Goal: Task Accomplishment & Management: Use online tool/utility

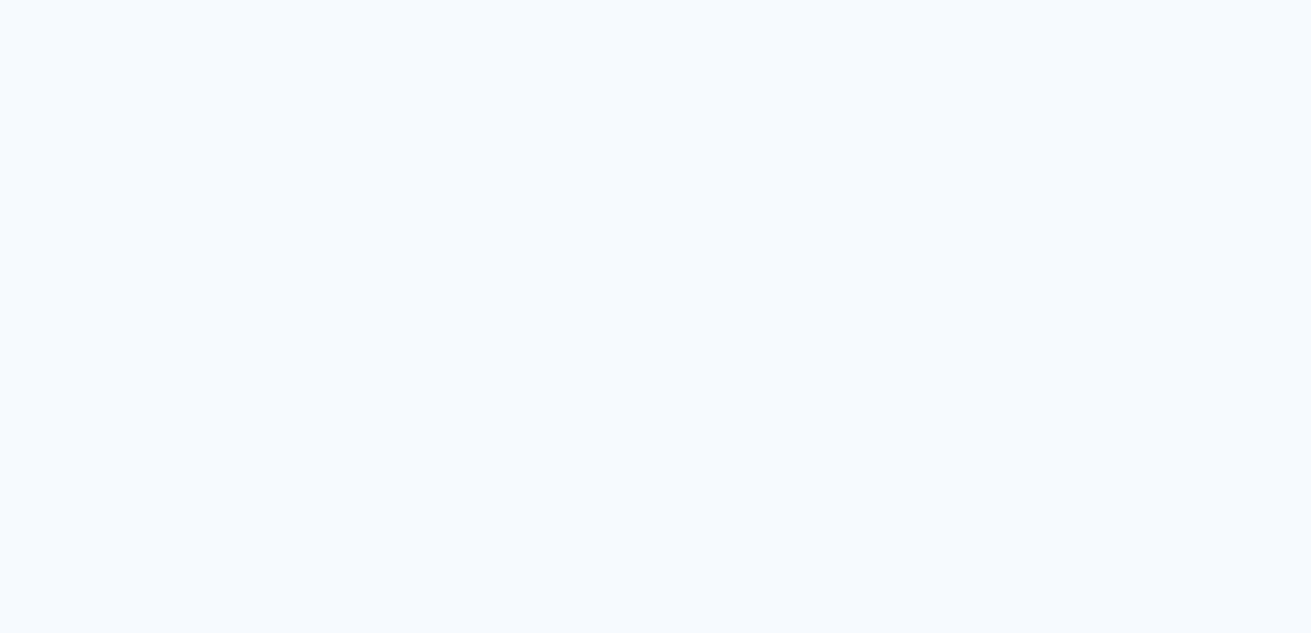
click at [649, 376] on neon-animated-pages "Prosite Website + Landing pages Proof Sistema de seleção e venda de fotos Desig…" at bounding box center [655, 316] width 1311 height 633
drag, startPoint x: 965, startPoint y: 271, endPoint x: 694, endPoint y: 221, distance: 275.6
click at [694, 221] on neon-animated-pages "Prosite Website + Landing pages Proof Sistema de seleção e venda de fotos Desig…" at bounding box center [655, 316] width 1311 height 633
click at [480, 238] on neon-animated-pages "Prosite Website + Landing pages Proof Sistema de seleção e venda de fotos Desig…" at bounding box center [655, 316] width 1311 height 633
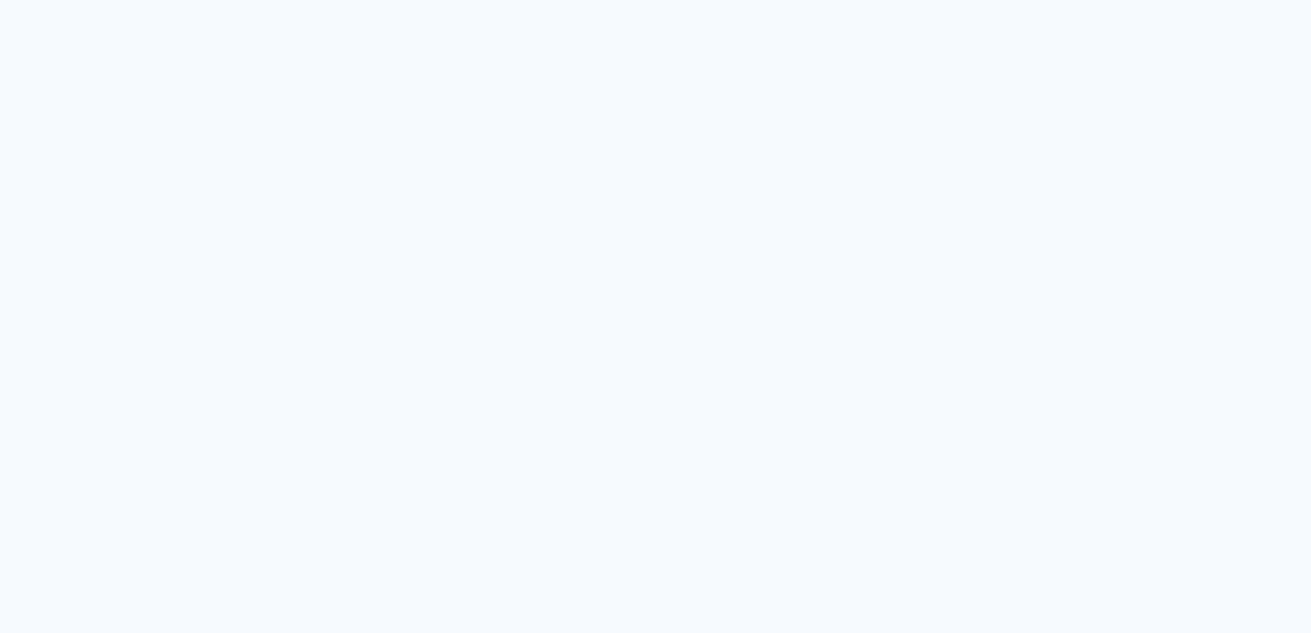
click at [480, 238] on neon-animated-pages "Prosite Website + Landing pages Proof Sistema de seleção e venda de fotos Desig…" at bounding box center [655, 316] width 1311 height 633
drag, startPoint x: 475, startPoint y: 238, endPoint x: 597, endPoint y: 136, distance: 158.9
click at [597, 136] on neon-animated-pages "Prosite Website + Landing pages Proof Sistema de seleção e venda de fotos Desig…" at bounding box center [655, 316] width 1311 height 633
click at [788, 104] on neon-animated-pages "Prosite Website + Landing pages Proof Sistema de seleção e venda de fotos Desig…" at bounding box center [655, 316] width 1311 height 633
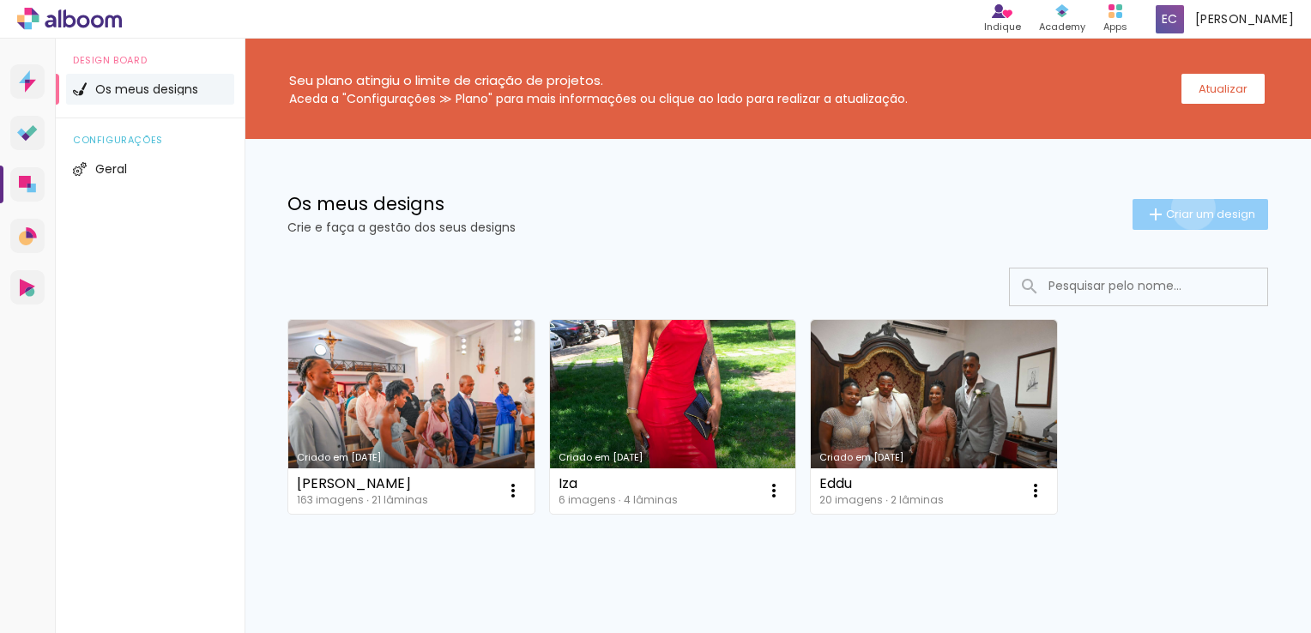
click at [1177, 208] on span "Criar um design" at bounding box center [1210, 213] width 89 height 11
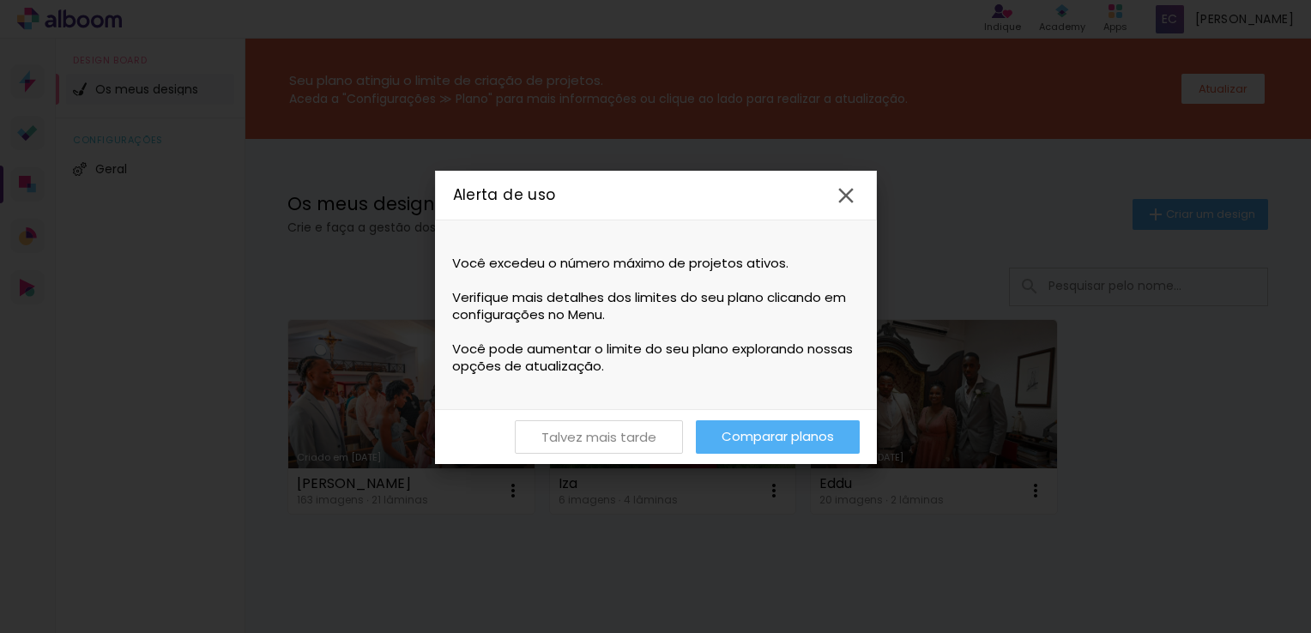
click at [0, 0] on slot "Talvez mais tarde" at bounding box center [0, 0] width 0 height 0
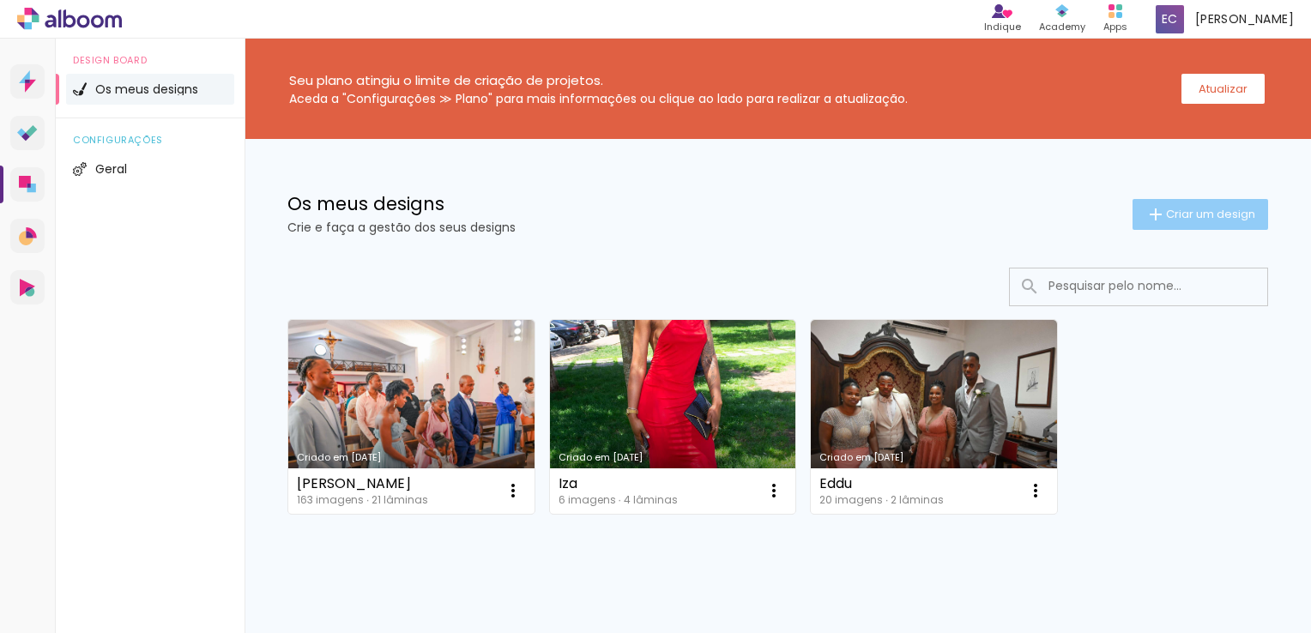
click at [1145, 208] on iron-icon at bounding box center [1155, 214] width 21 height 21
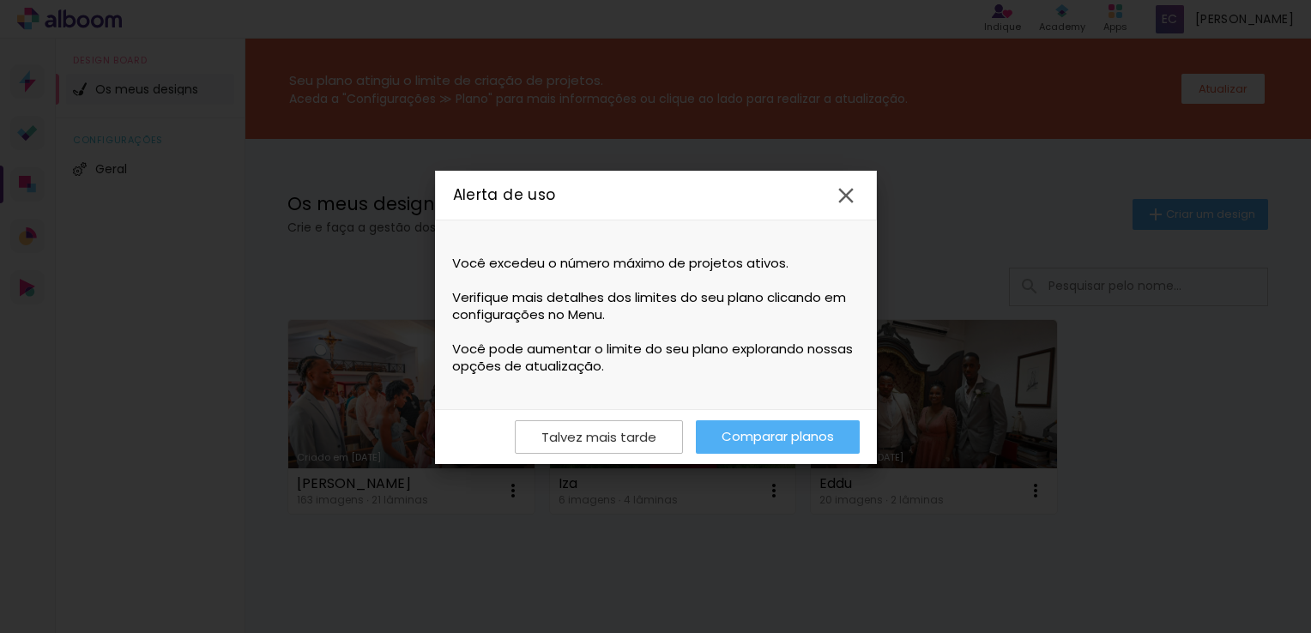
click at [854, 201] on iron-icon at bounding box center [846, 196] width 26 height 26
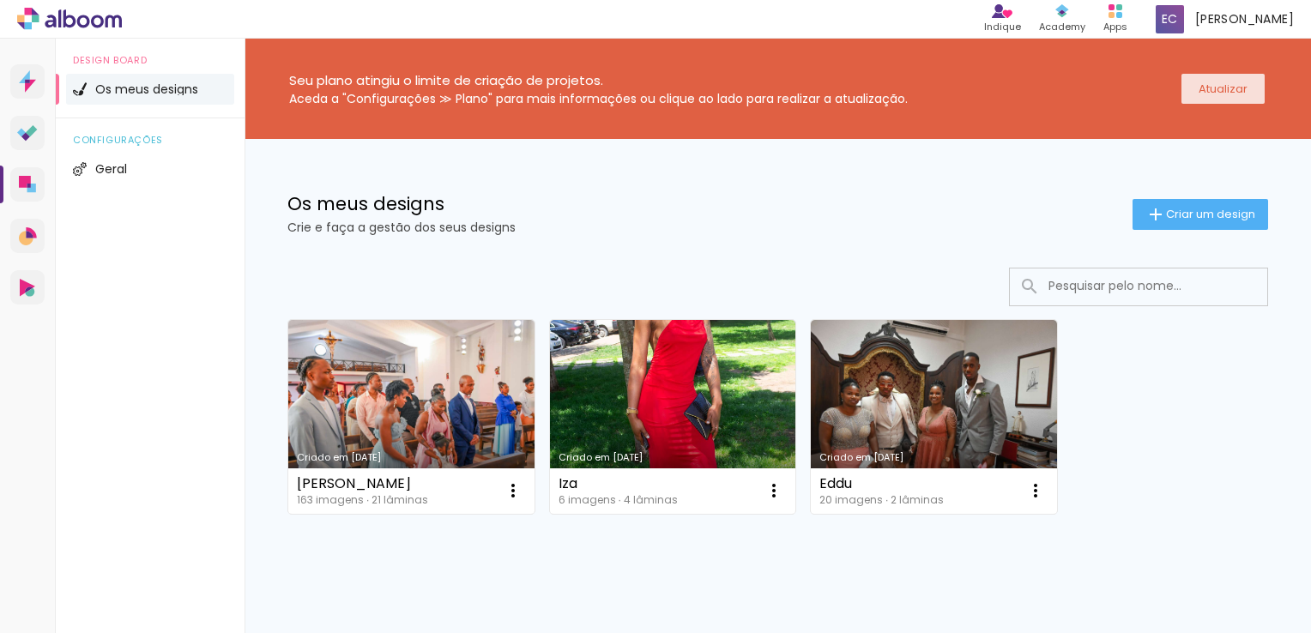
click at [0, 0] on slot "Atualizar" at bounding box center [0, 0] width 0 height 0
click at [1160, 222] on paper-button "Criar um design" at bounding box center [1200, 214] width 136 height 31
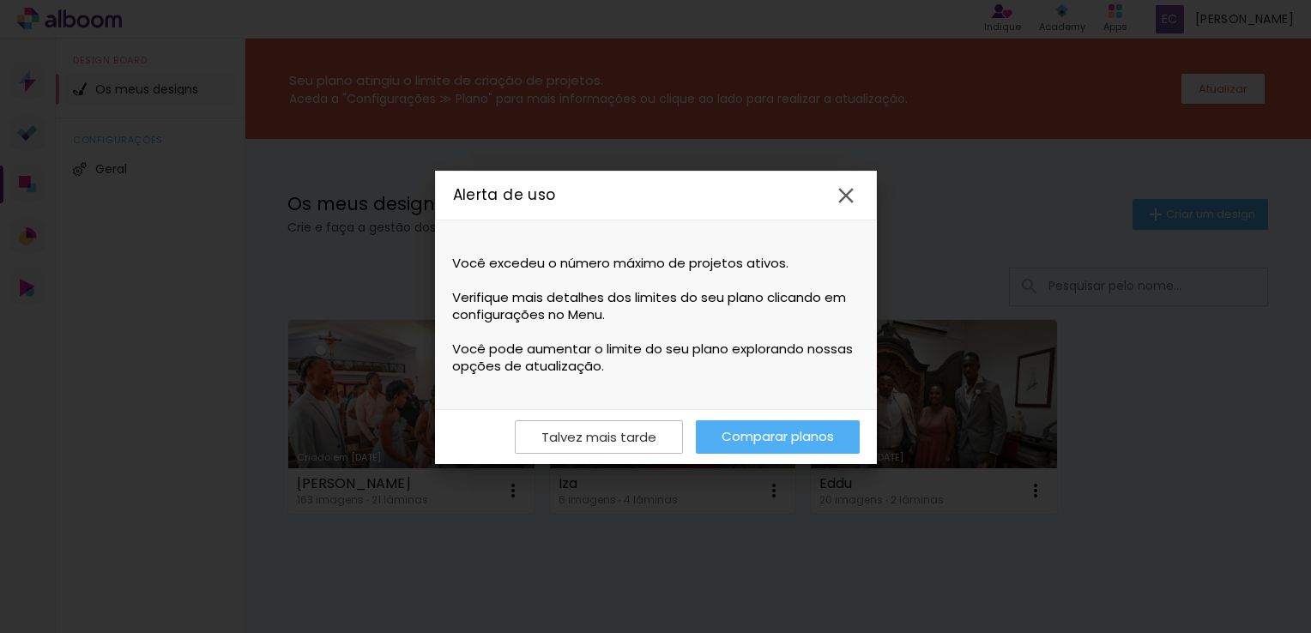
click at [758, 434] on link "Comparar planos" at bounding box center [778, 436] width 164 height 33
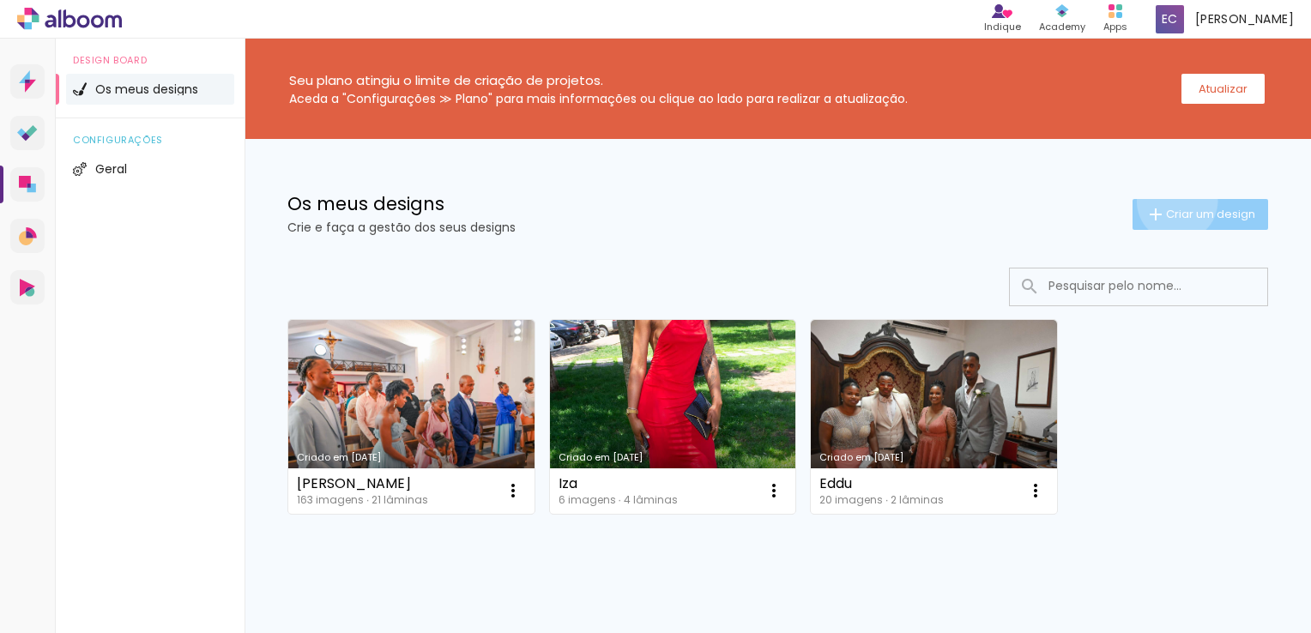
click at [1161, 201] on paper-button "Criar um design" at bounding box center [1200, 214] width 136 height 31
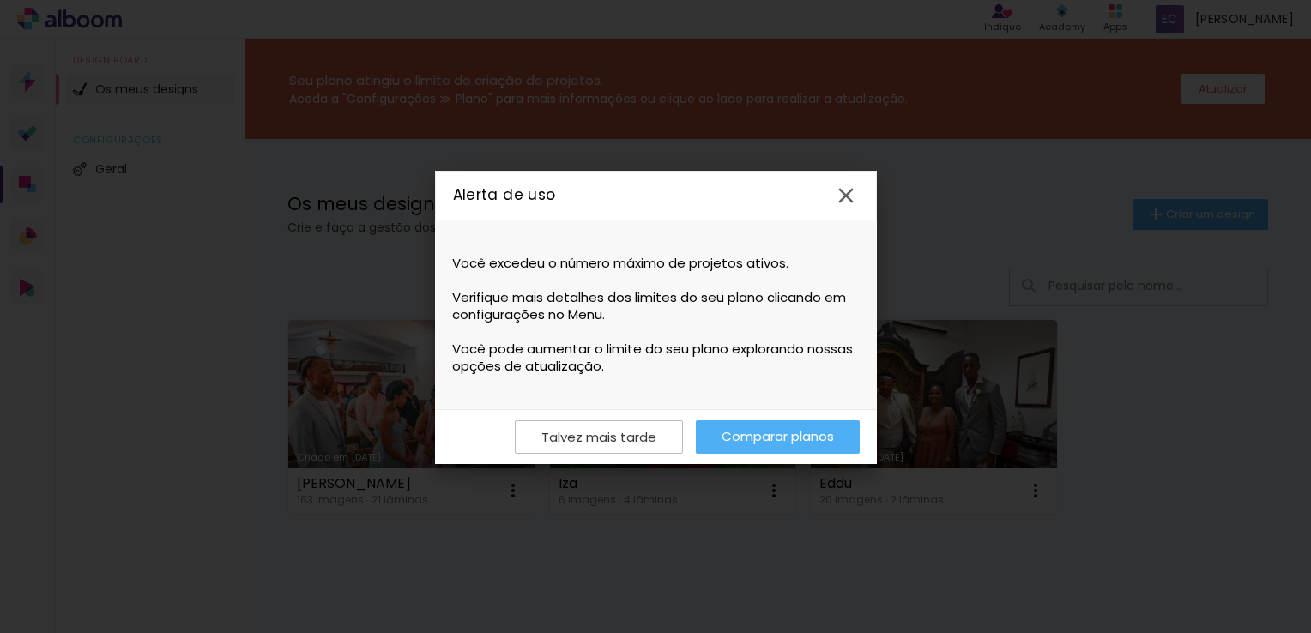
click at [751, 437] on link "Comparar planos" at bounding box center [778, 436] width 164 height 33
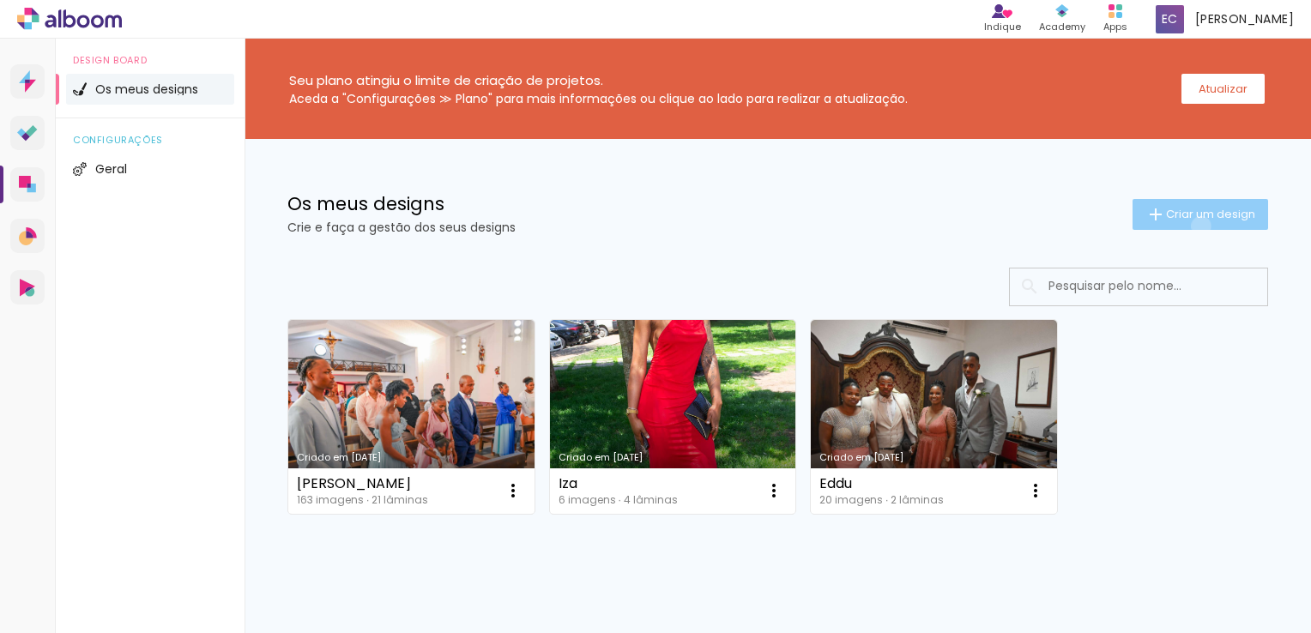
click at [1185, 226] on paper-button "Criar um design" at bounding box center [1200, 214] width 136 height 31
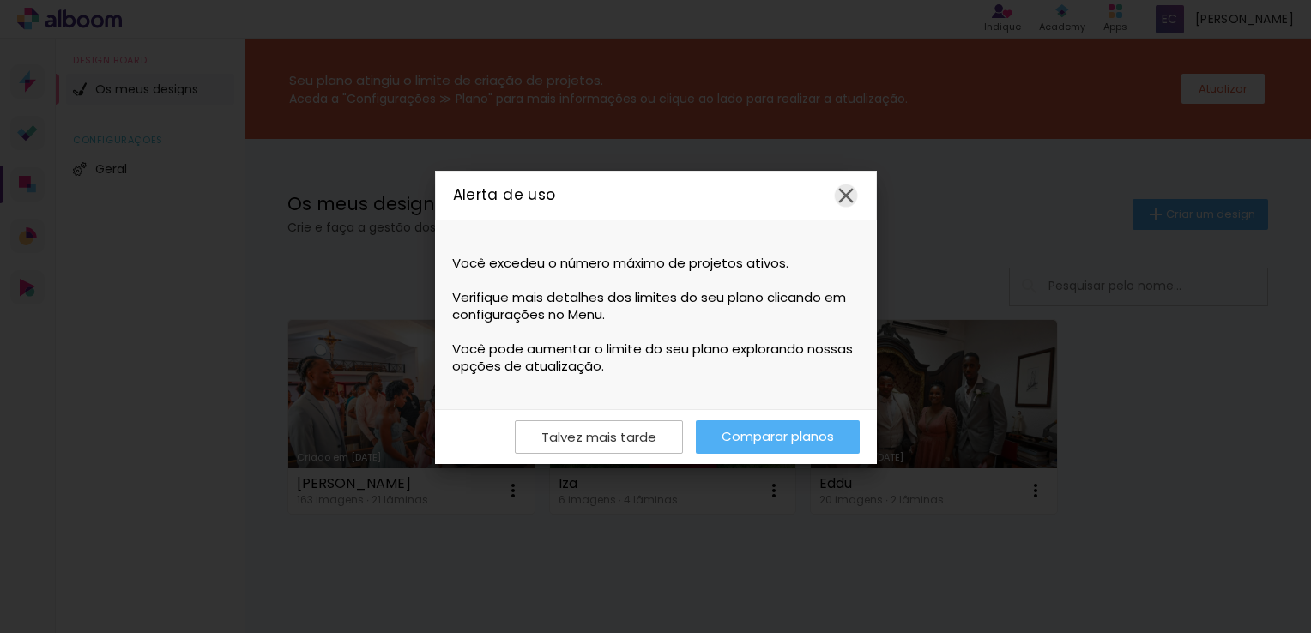
click at [854, 198] on iron-icon at bounding box center [846, 196] width 26 height 26
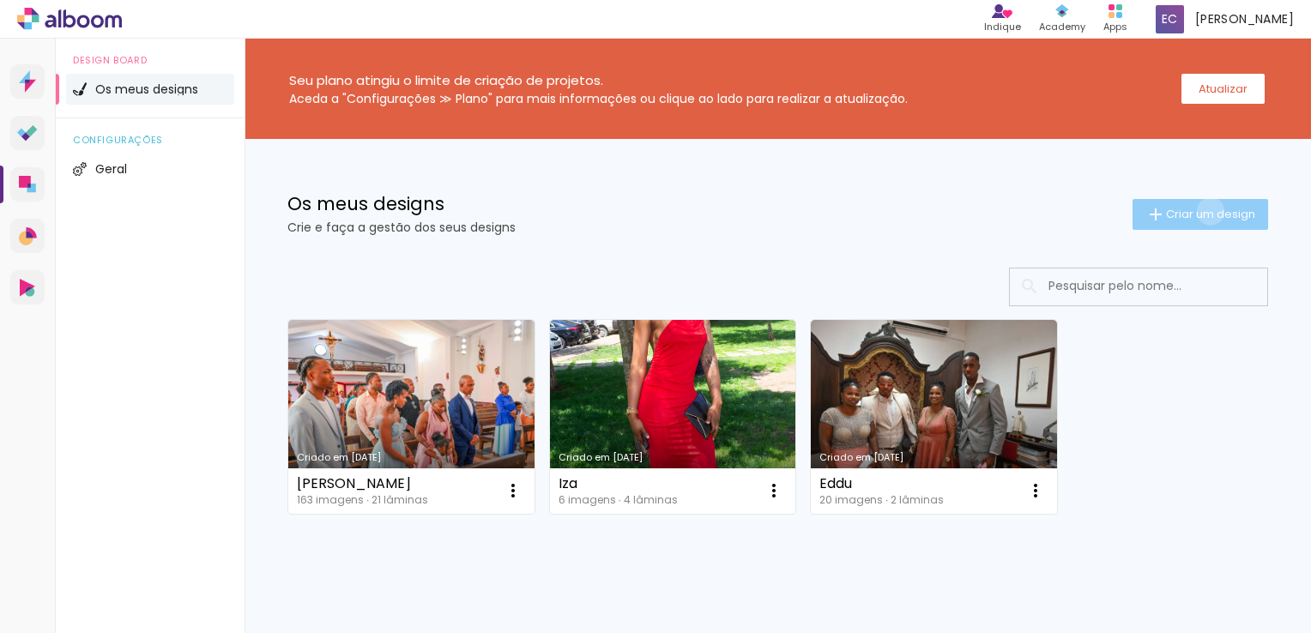
click at [1194, 211] on span "Criar um design" at bounding box center [1210, 213] width 89 height 11
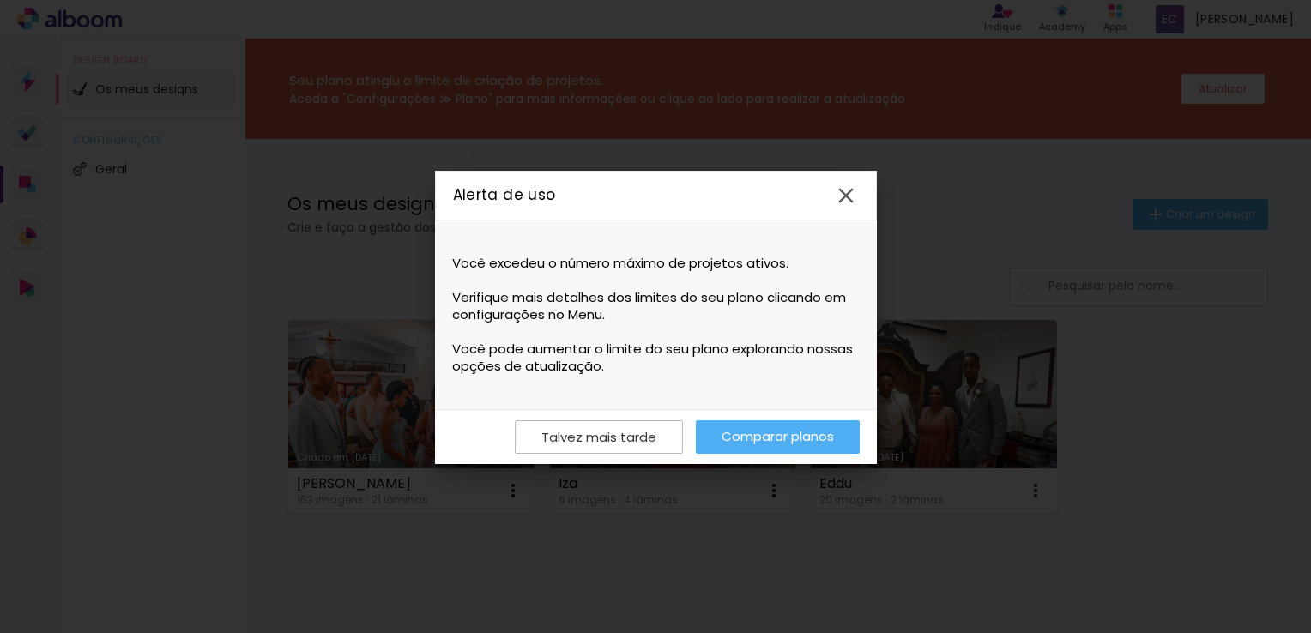
click at [744, 435] on link "Comparar planos" at bounding box center [778, 436] width 164 height 33
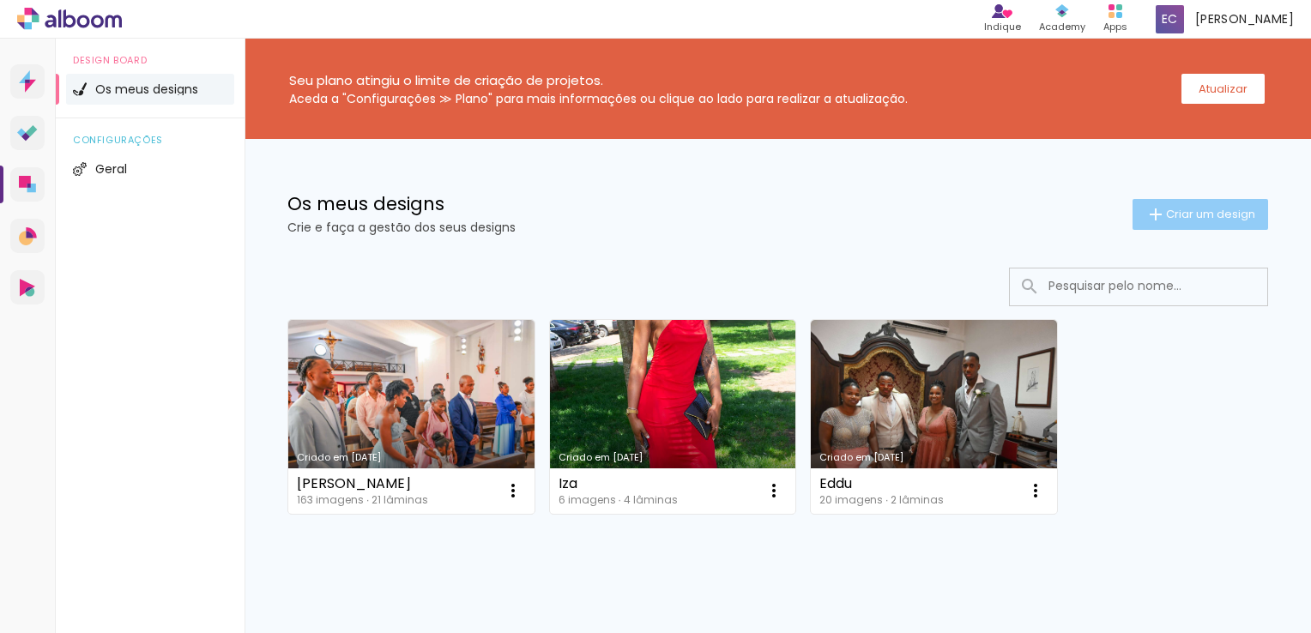
click at [1170, 218] on span "Criar um design" at bounding box center [1210, 213] width 89 height 11
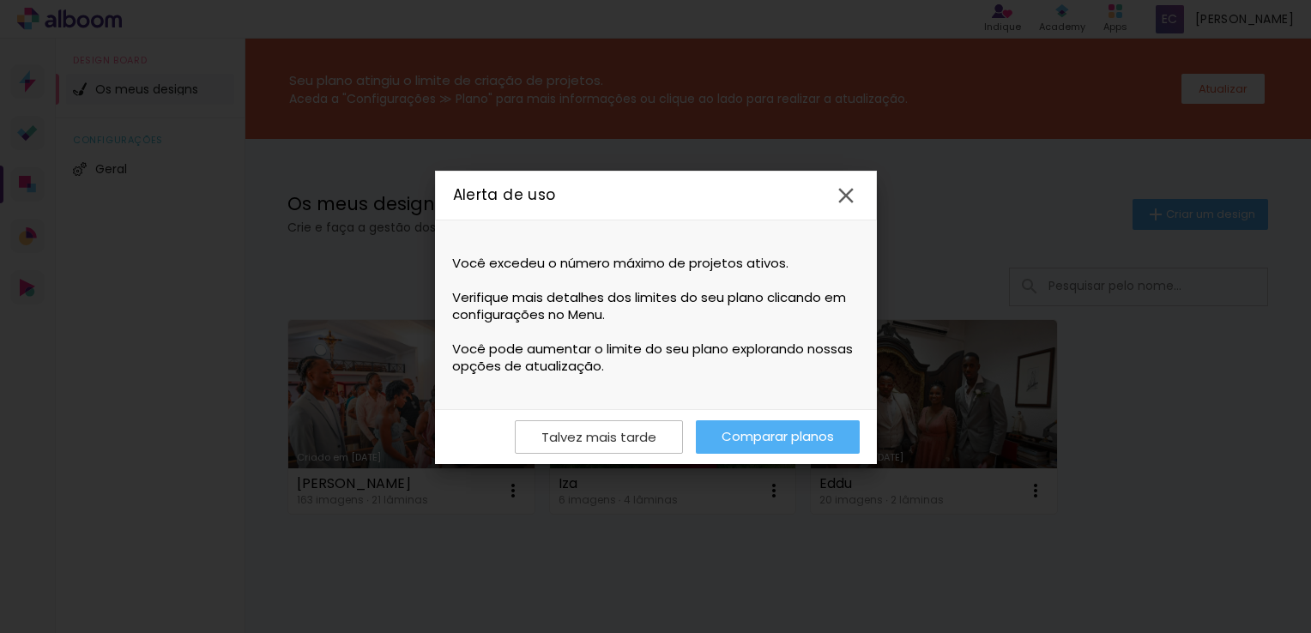
click at [0, 0] on slot "Talvez mais tarde" at bounding box center [0, 0] width 0 height 0
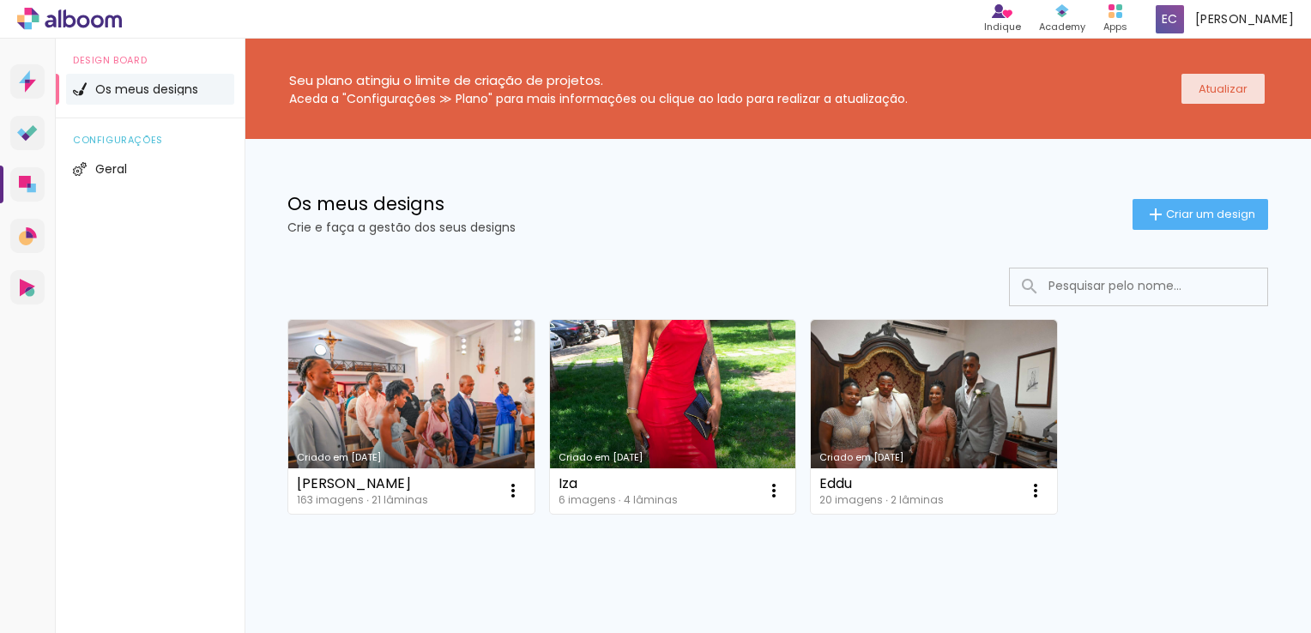
click at [0, 0] on slot "Atualizar" at bounding box center [0, 0] width 0 height 0
click at [757, 328] on link "Criado em [DATE]" at bounding box center [673, 417] width 246 height 194
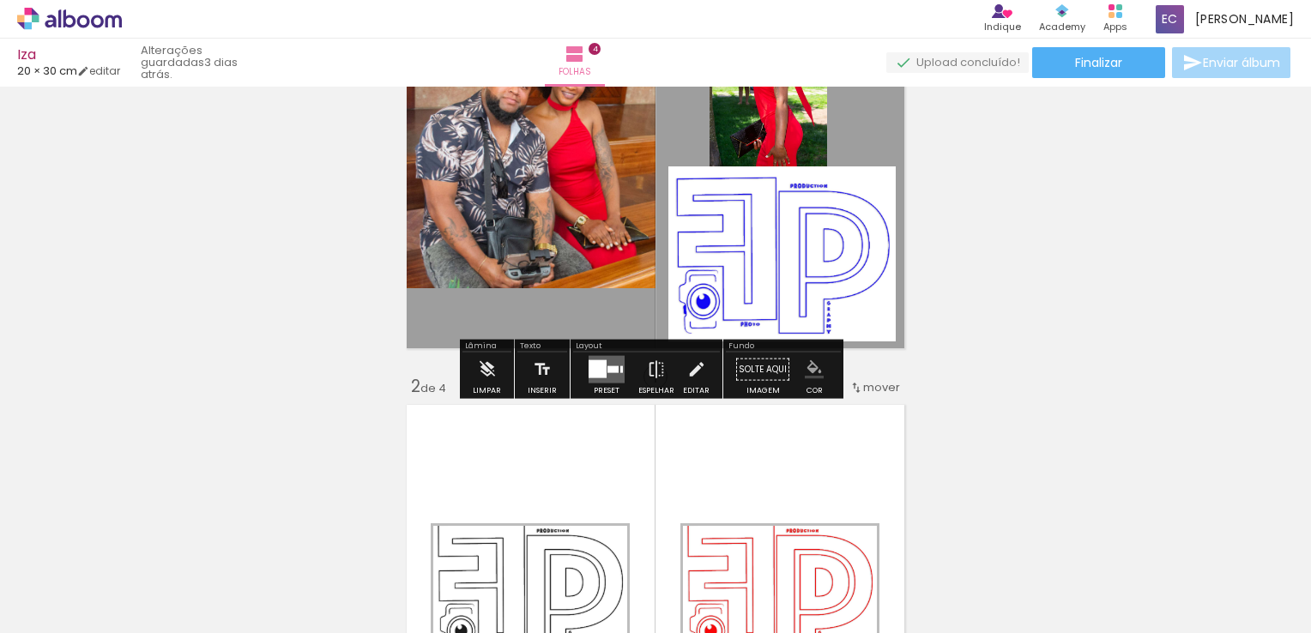
scroll to position [172, 0]
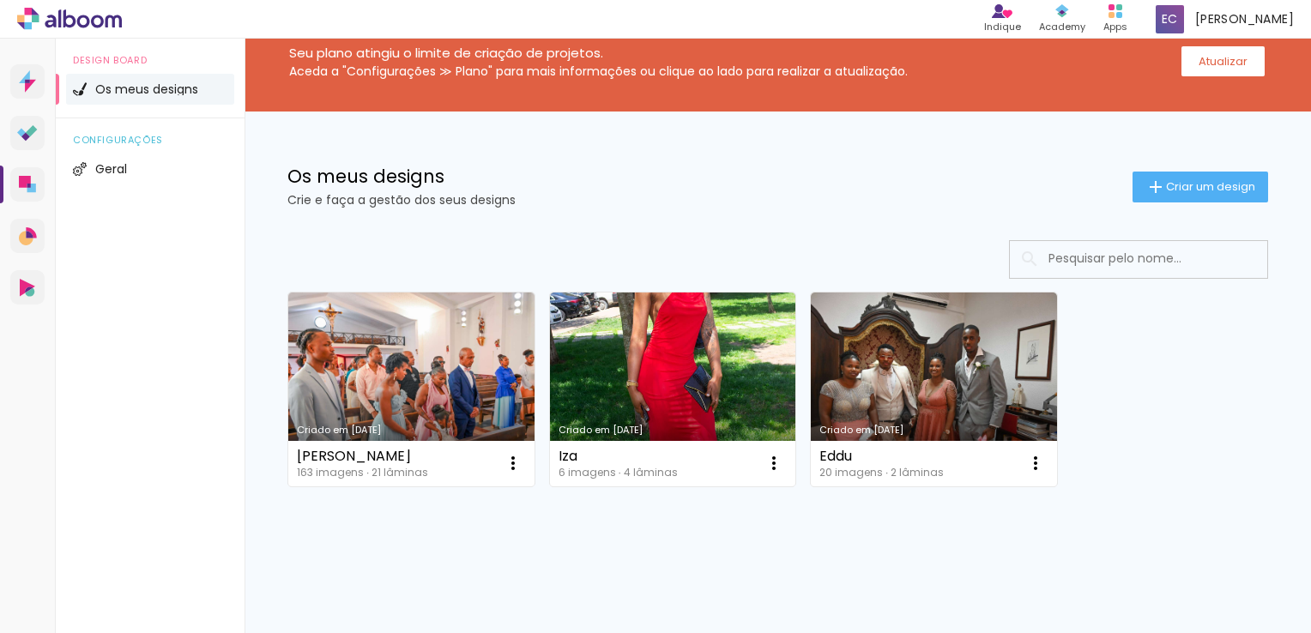
scroll to position [39, 0]
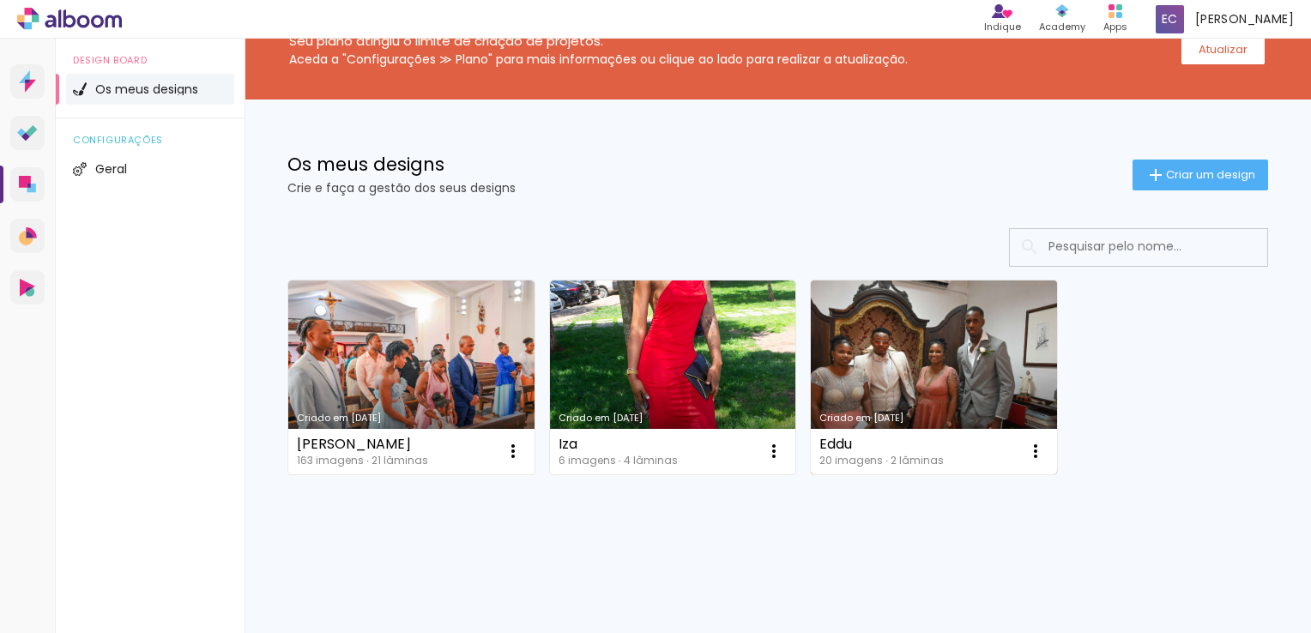
click at [936, 380] on link "Criado em [DATE]" at bounding box center [934, 378] width 246 height 194
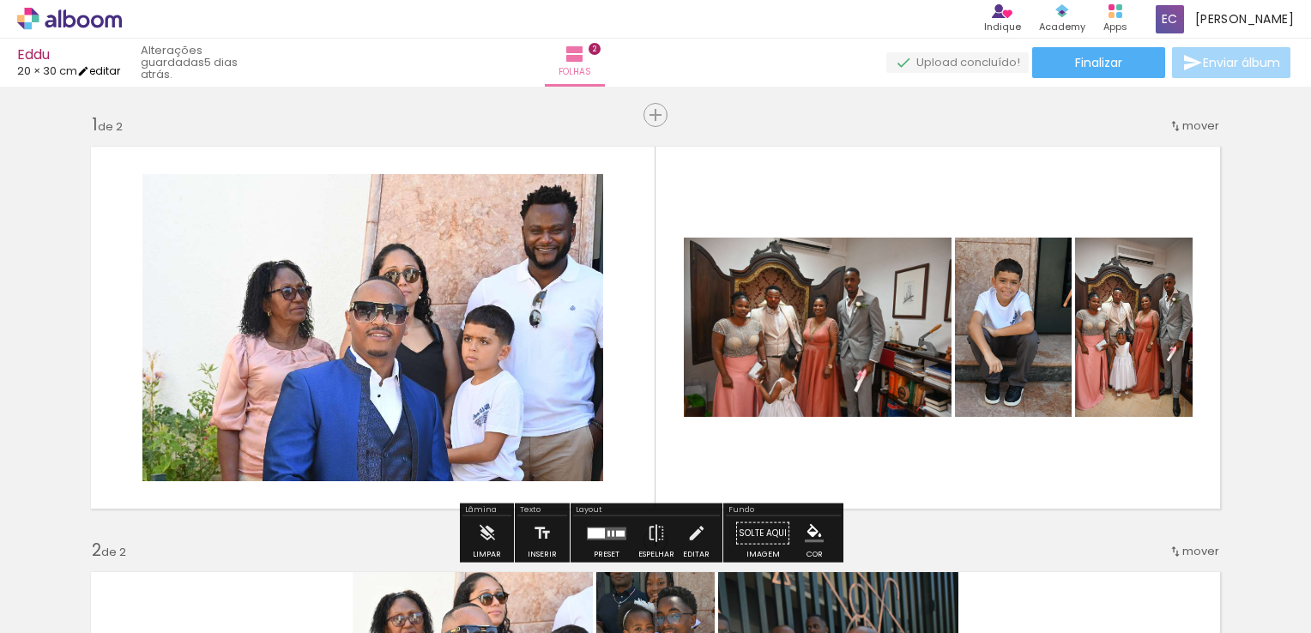
click at [112, 73] on link "editar" at bounding box center [98, 70] width 43 height 15
type input "20"
type input "60"
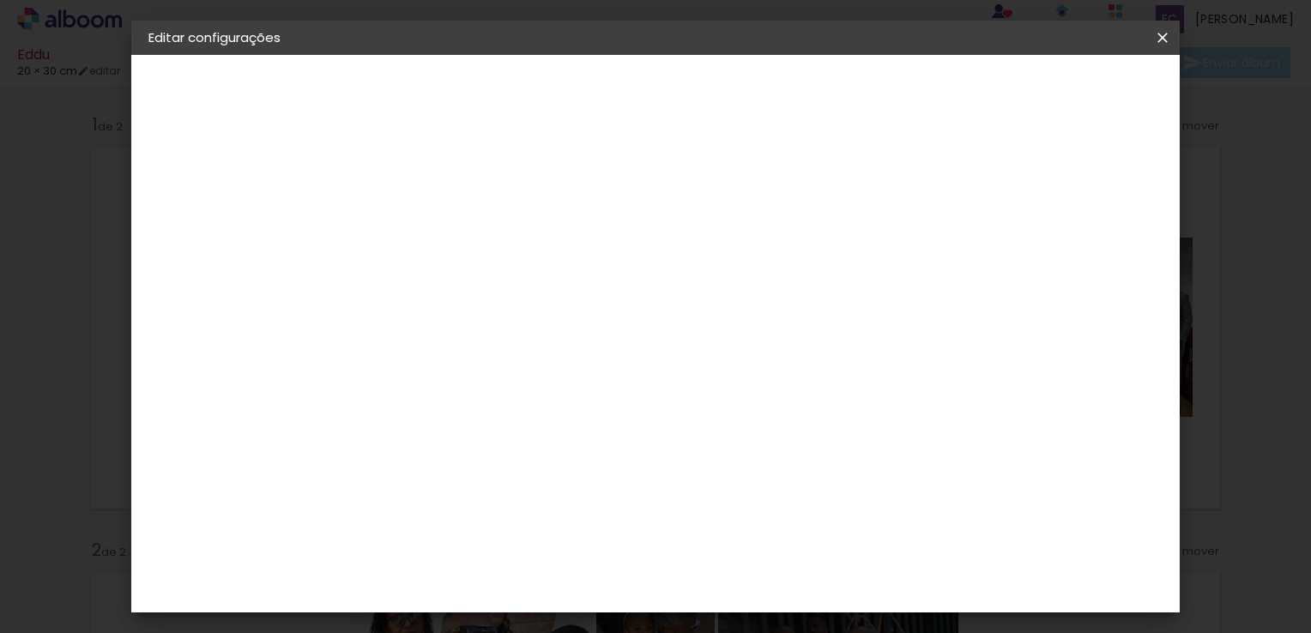
click at [890, 100] on paper-button "Voltar" at bounding box center [854, 90] width 69 height 29
click at [1163, 40] on iron-icon at bounding box center [1162, 37] width 21 height 17
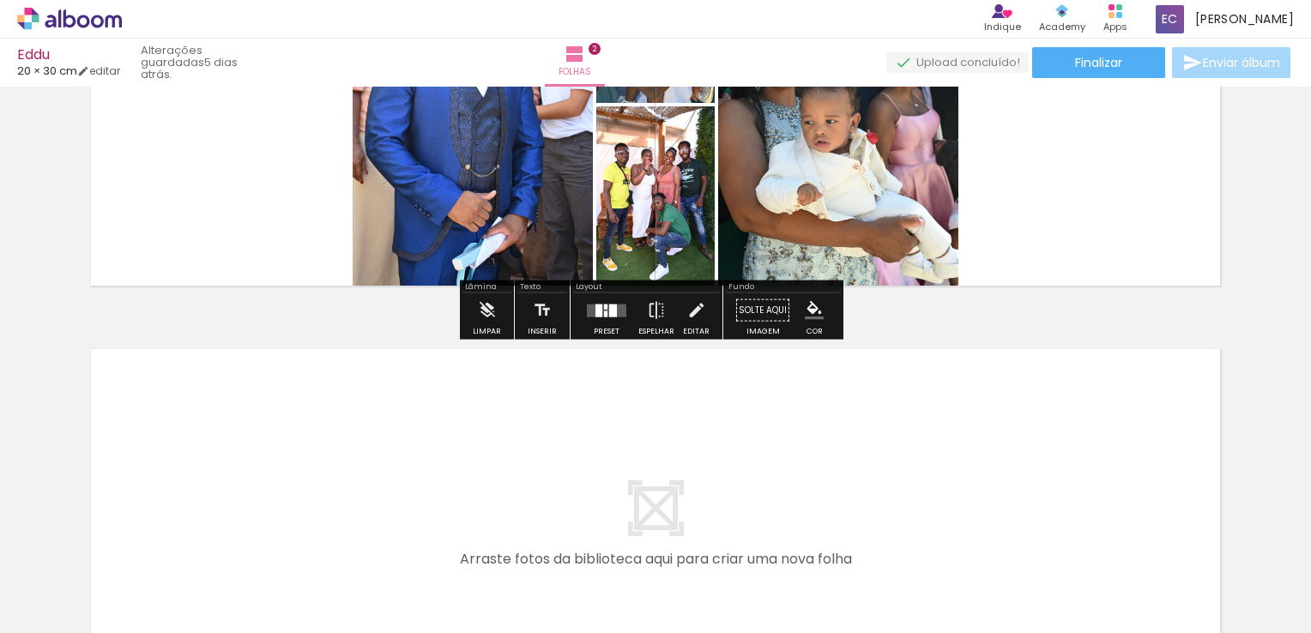
scroll to position [686, 0]
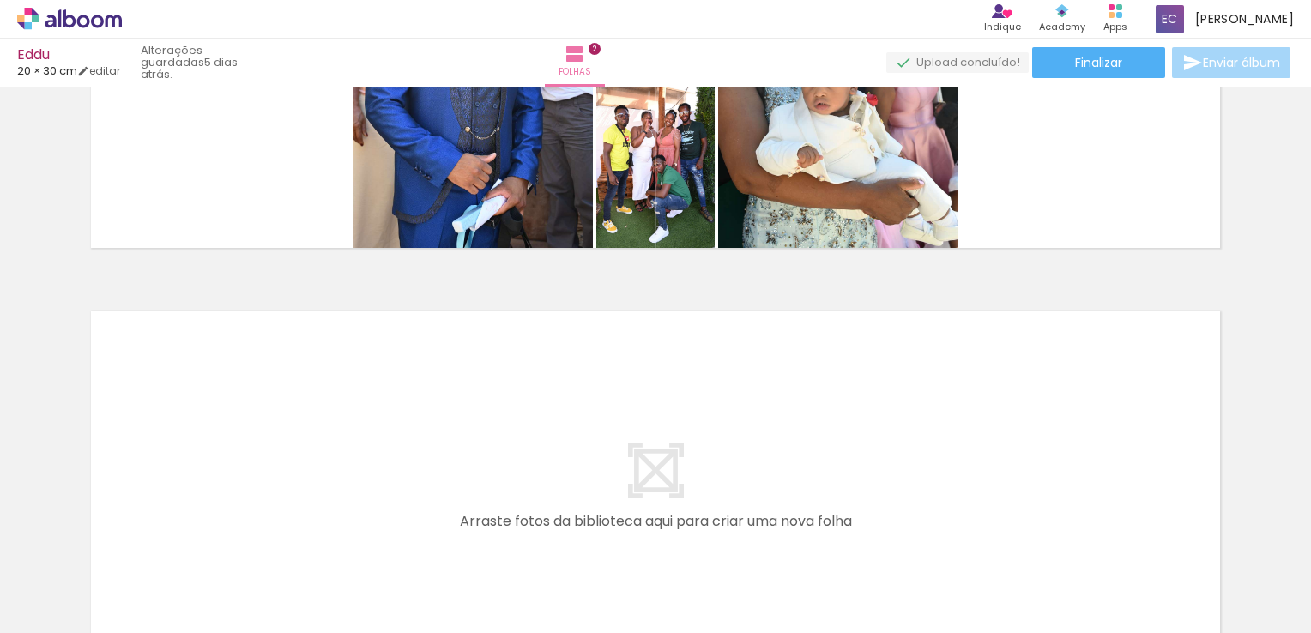
click at [143, 543] on iron-icon at bounding box center [134, 541] width 18 height 18
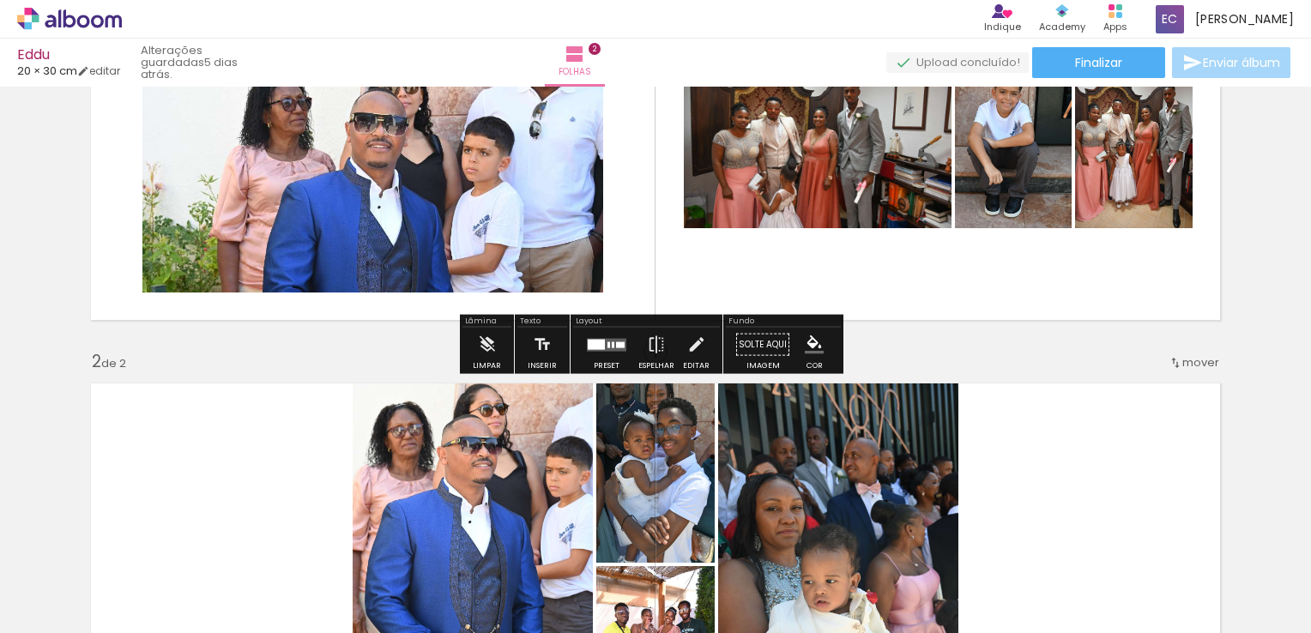
scroll to position [275, 0]
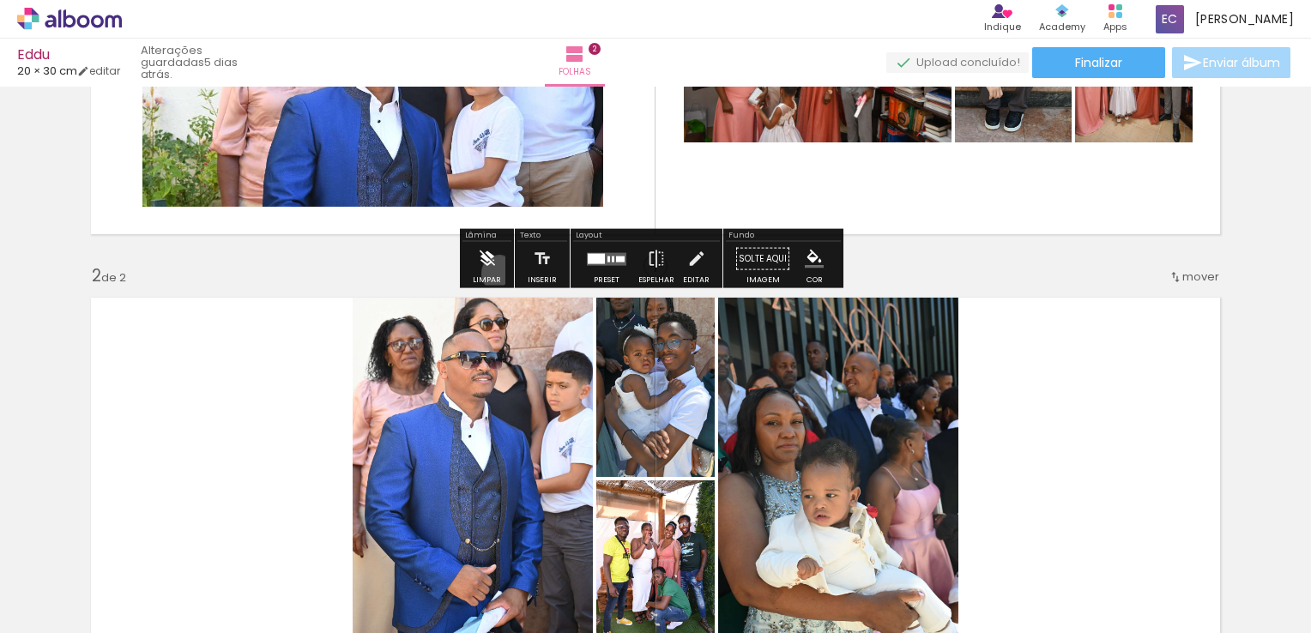
click at [499, 273] on paper-button "Limpar" at bounding box center [486, 264] width 37 height 44
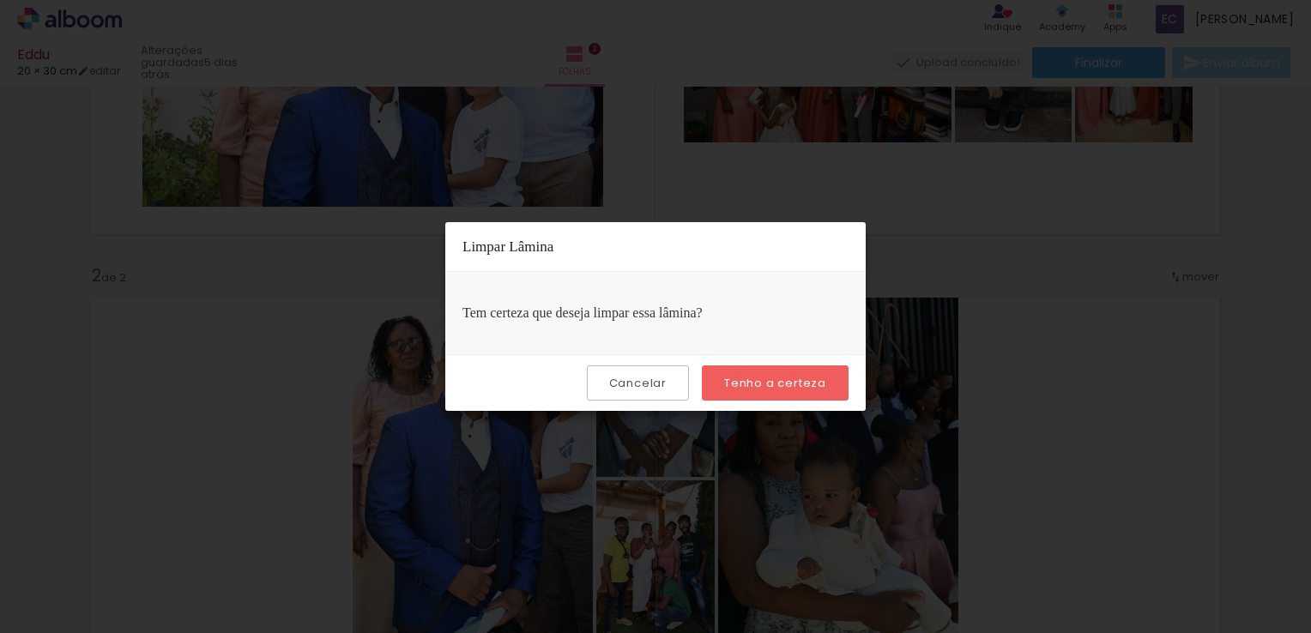
click at [0, 0] on slot "Tenho a certeza" at bounding box center [0, 0] width 0 height 0
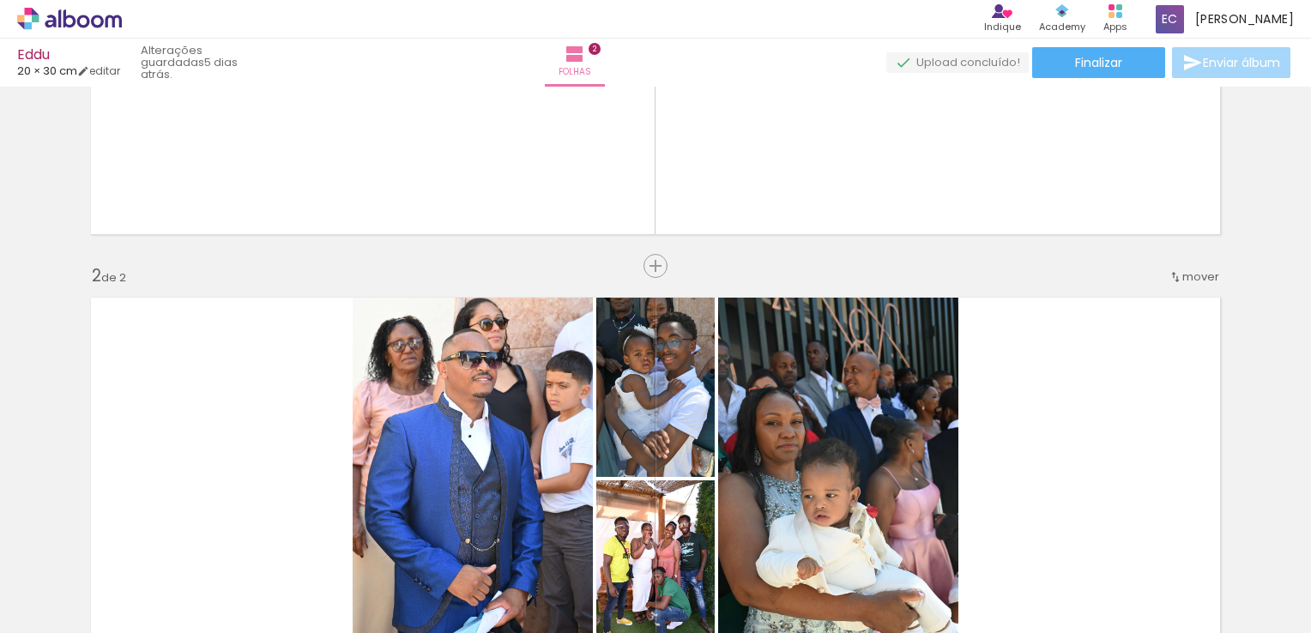
click at [440, 365] on quentale-photo at bounding box center [473, 478] width 240 height 383
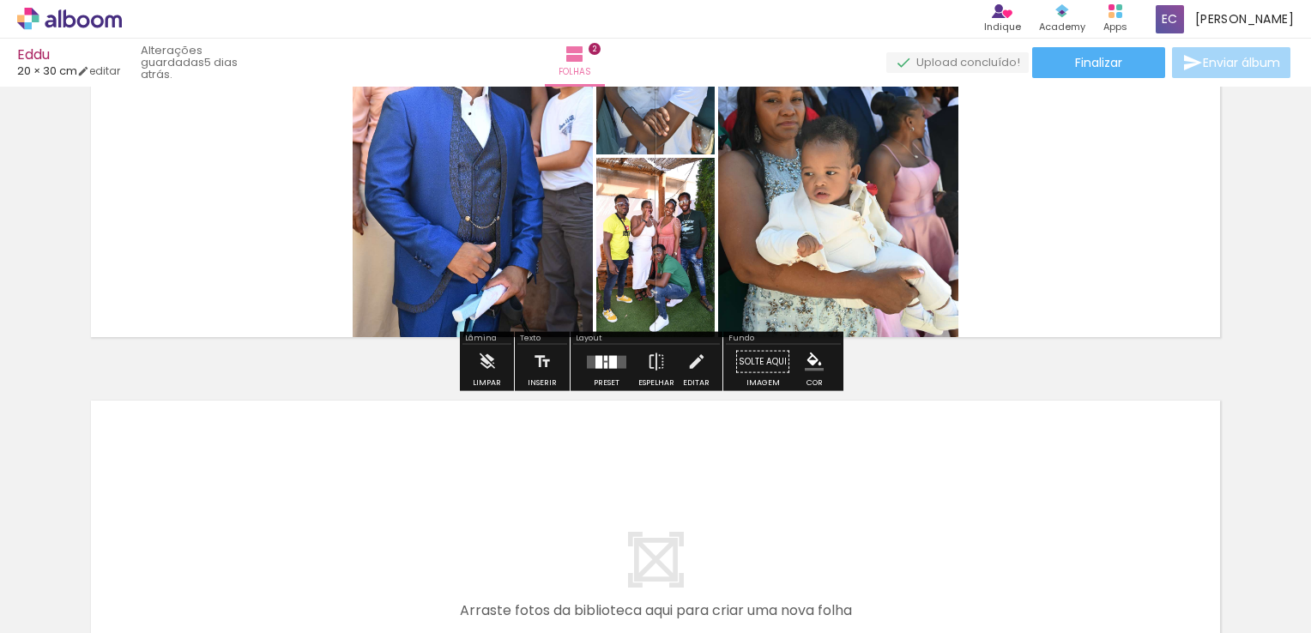
scroll to position [600, 0]
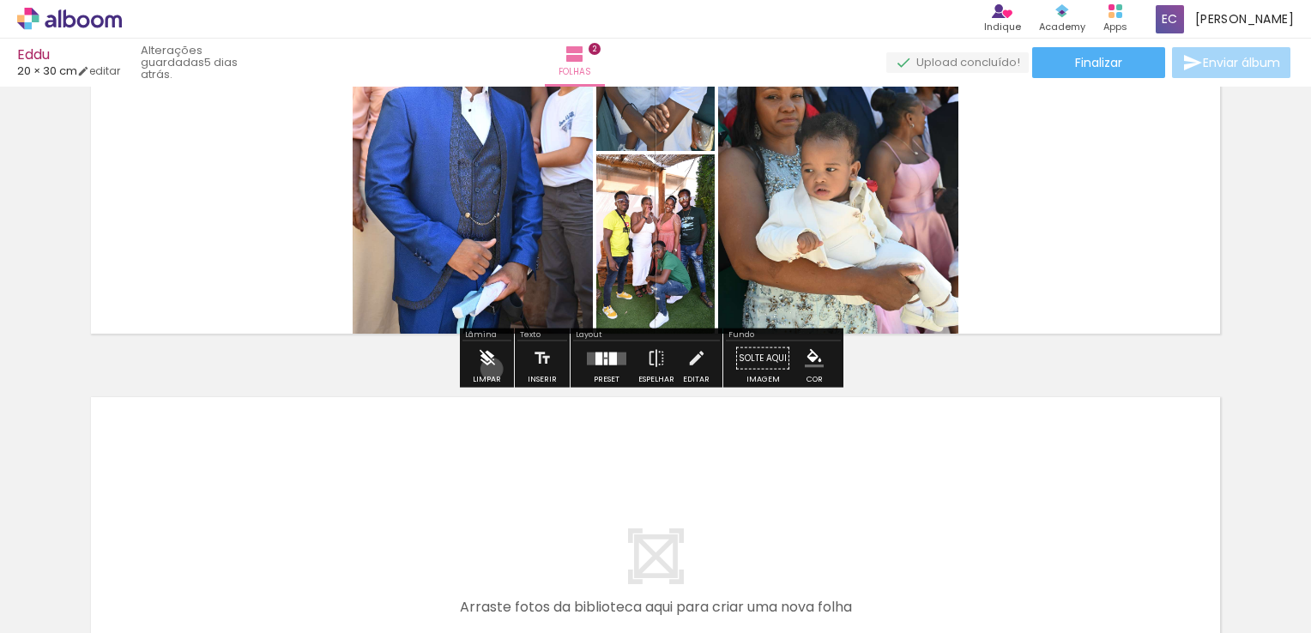
click at [492, 369] on iron-icon at bounding box center [487, 358] width 19 height 34
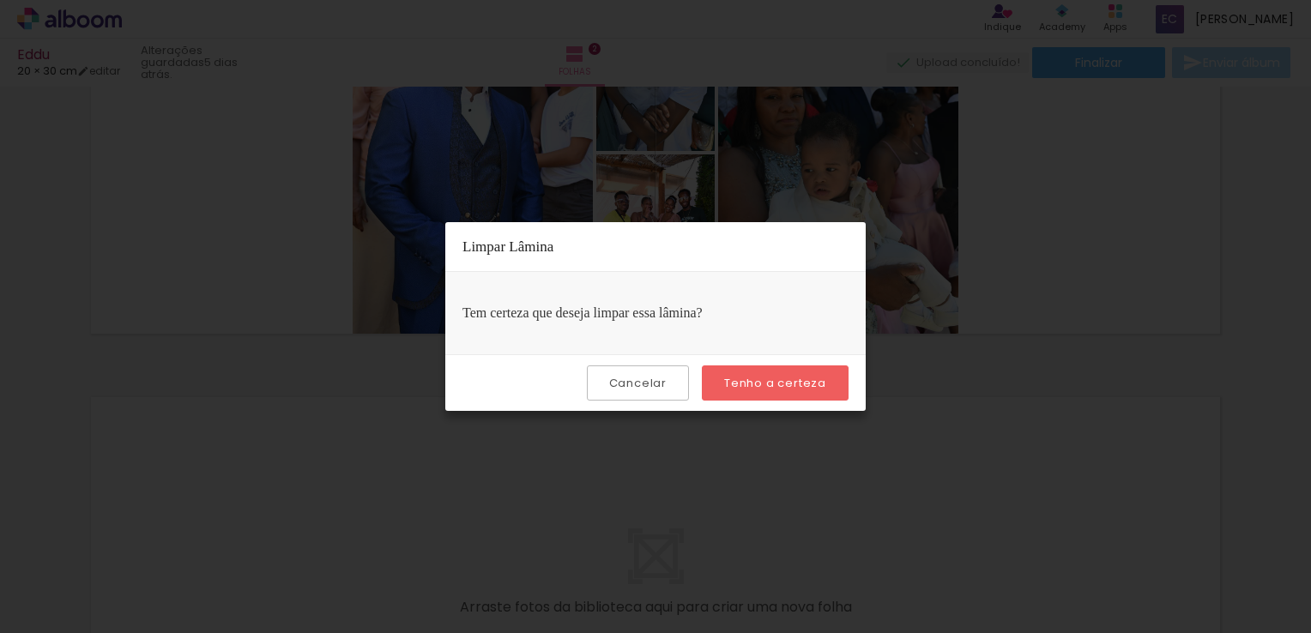
click at [0, 0] on slot "Tenho a certeza" at bounding box center [0, 0] width 0 height 0
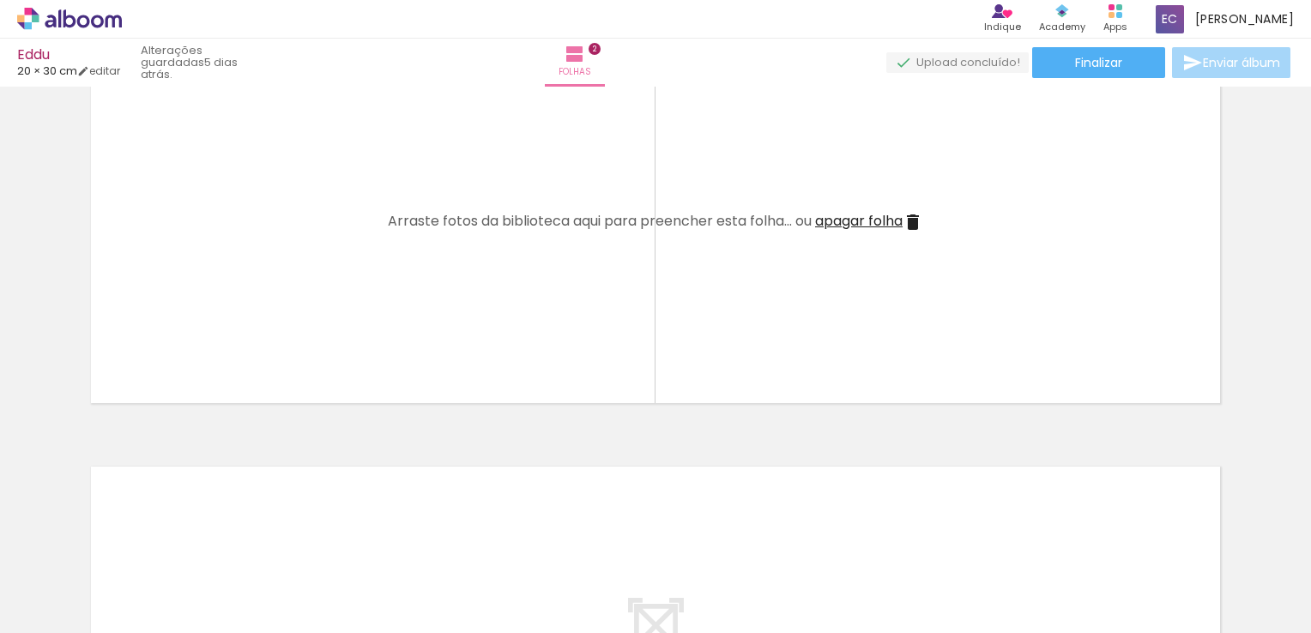
scroll to position [560, 0]
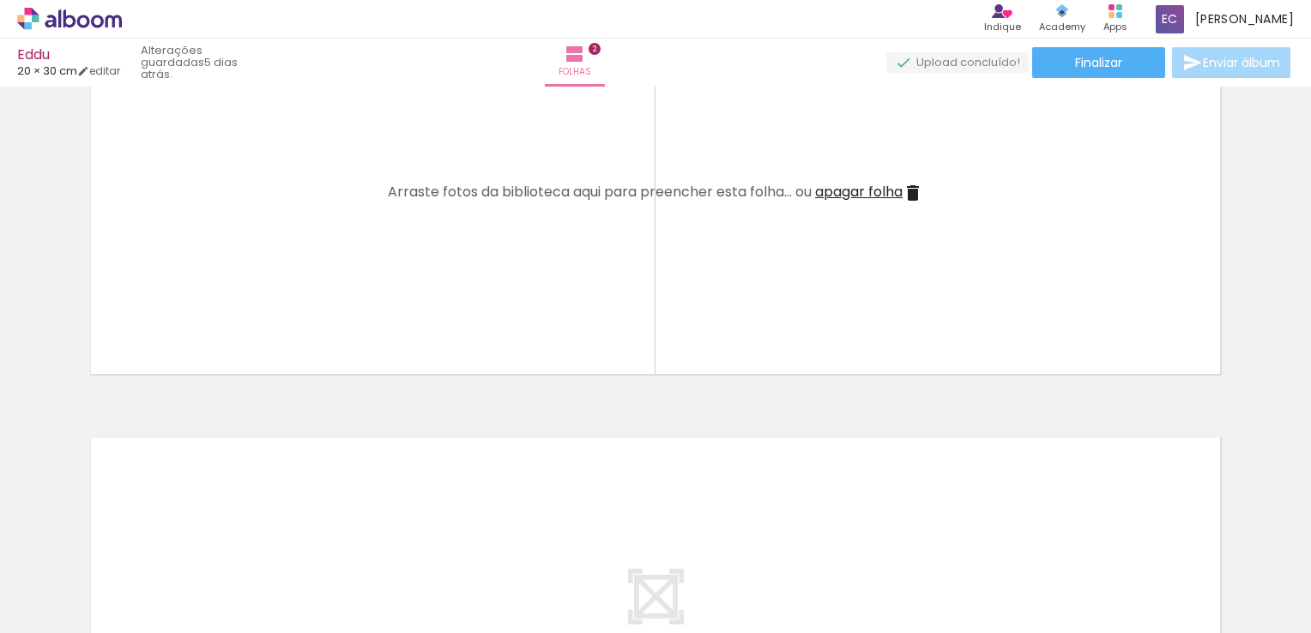
click at [910, 194] on iron-icon at bounding box center [912, 193] width 21 height 21
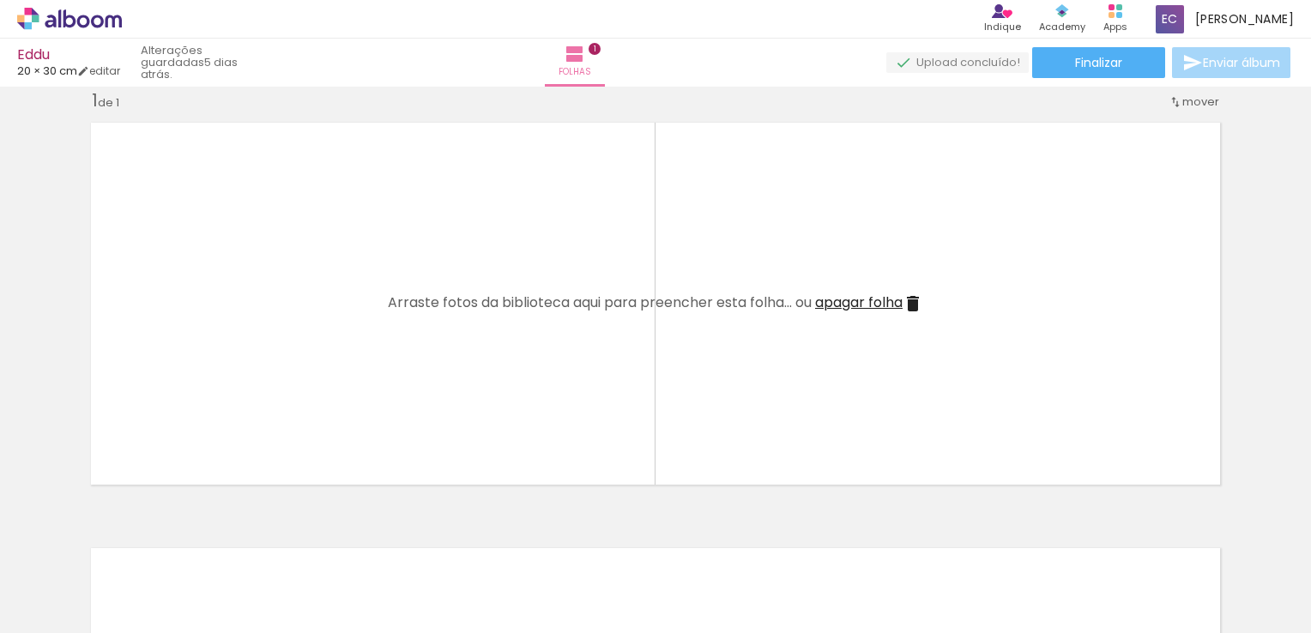
scroll to position [0, 0]
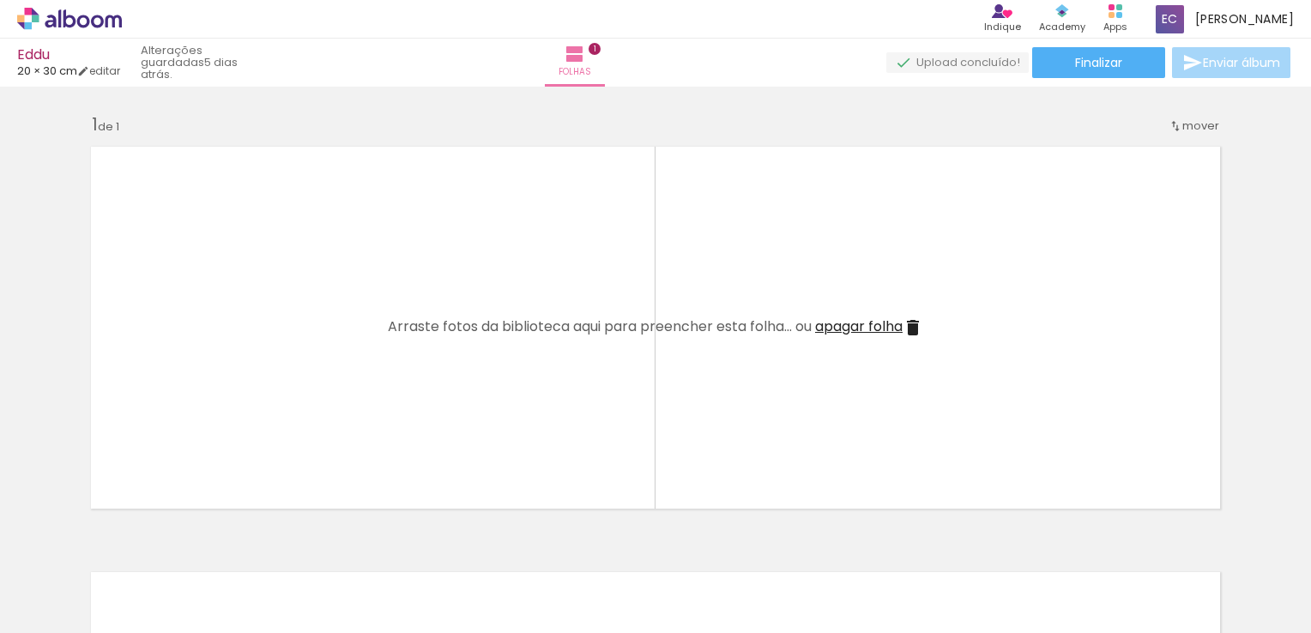
click at [134, 546] on iron-icon at bounding box center [134, 541] width 18 height 18
click at [137, 545] on iron-icon at bounding box center [134, 541] width 18 height 18
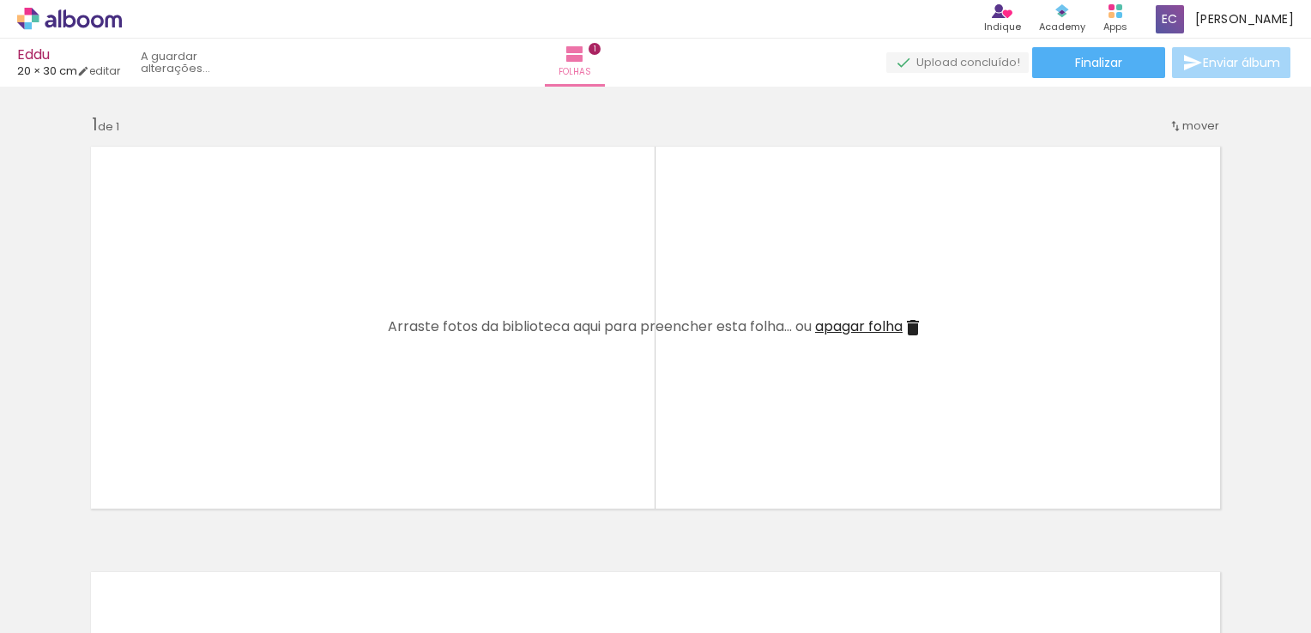
click at [137, 545] on iron-icon at bounding box center [134, 541] width 18 height 18
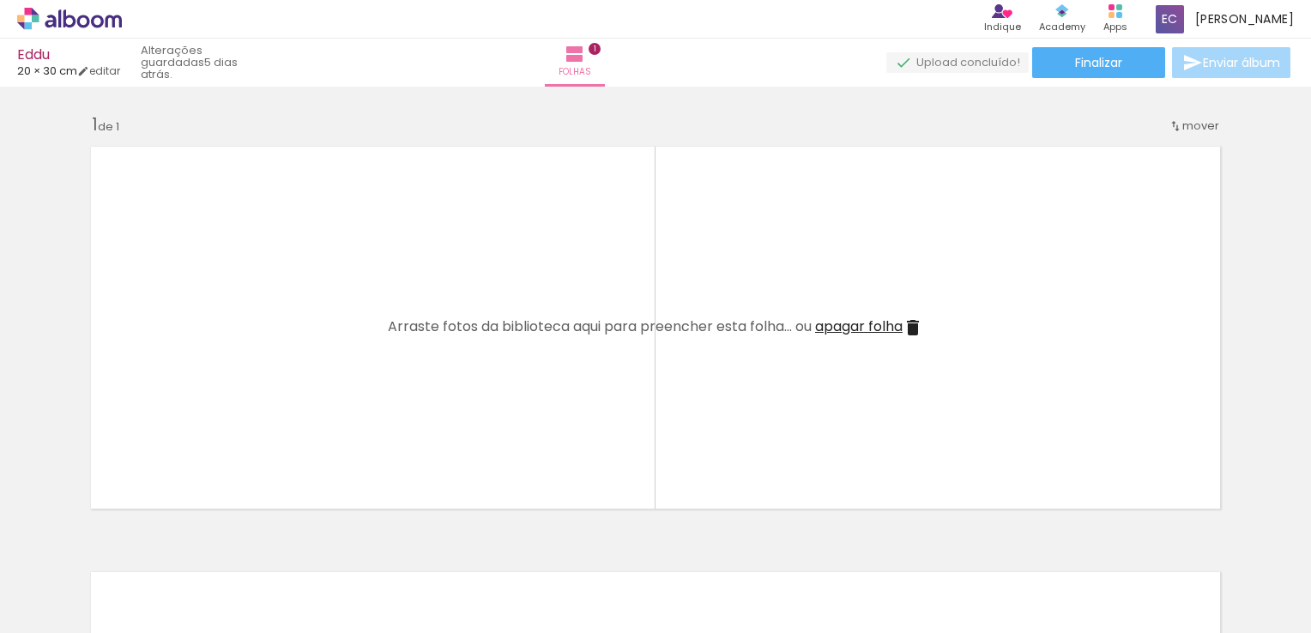
click at [137, 545] on iron-icon at bounding box center [134, 541] width 18 height 18
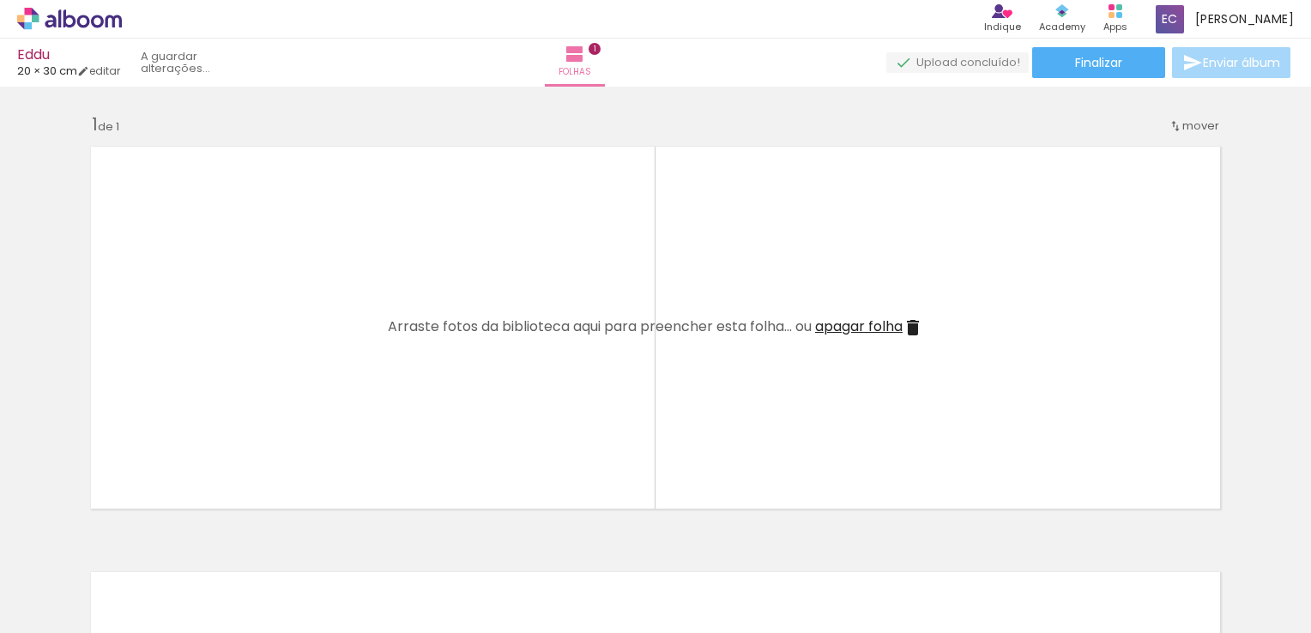
click at [137, 545] on iron-icon at bounding box center [134, 541] width 18 height 18
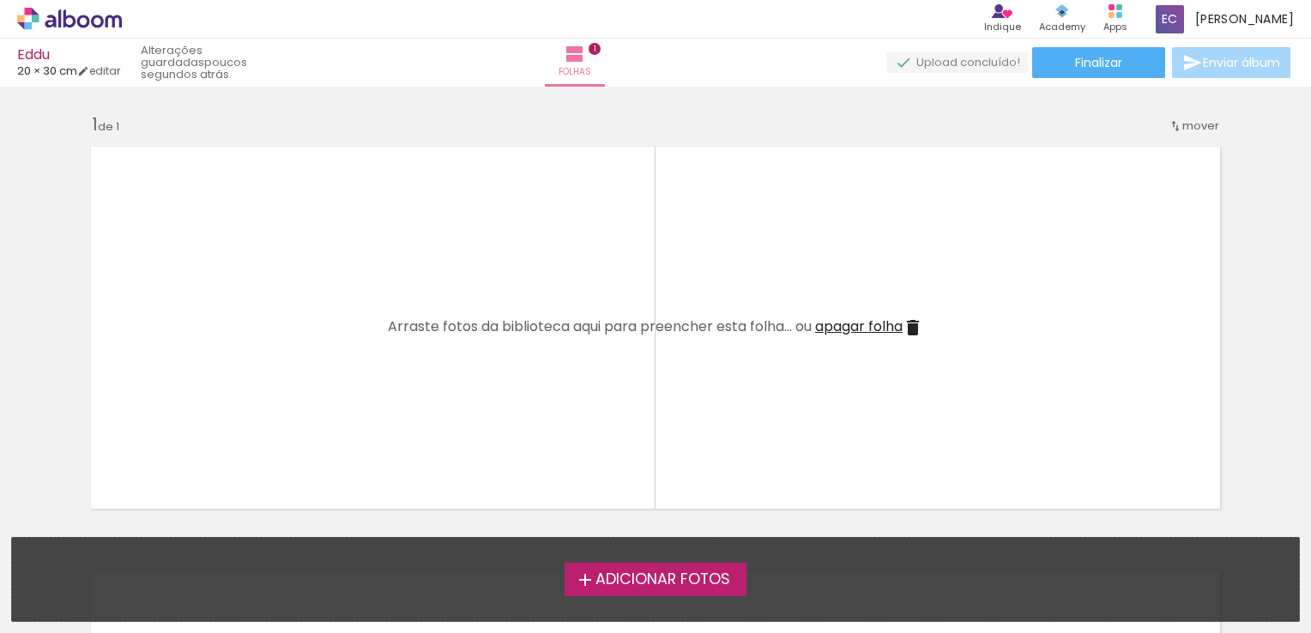
click at [564, 269] on quentale-layouter at bounding box center [656, 327] width 1150 height 383
click at [106, 64] on link "editar" at bounding box center [98, 70] width 43 height 15
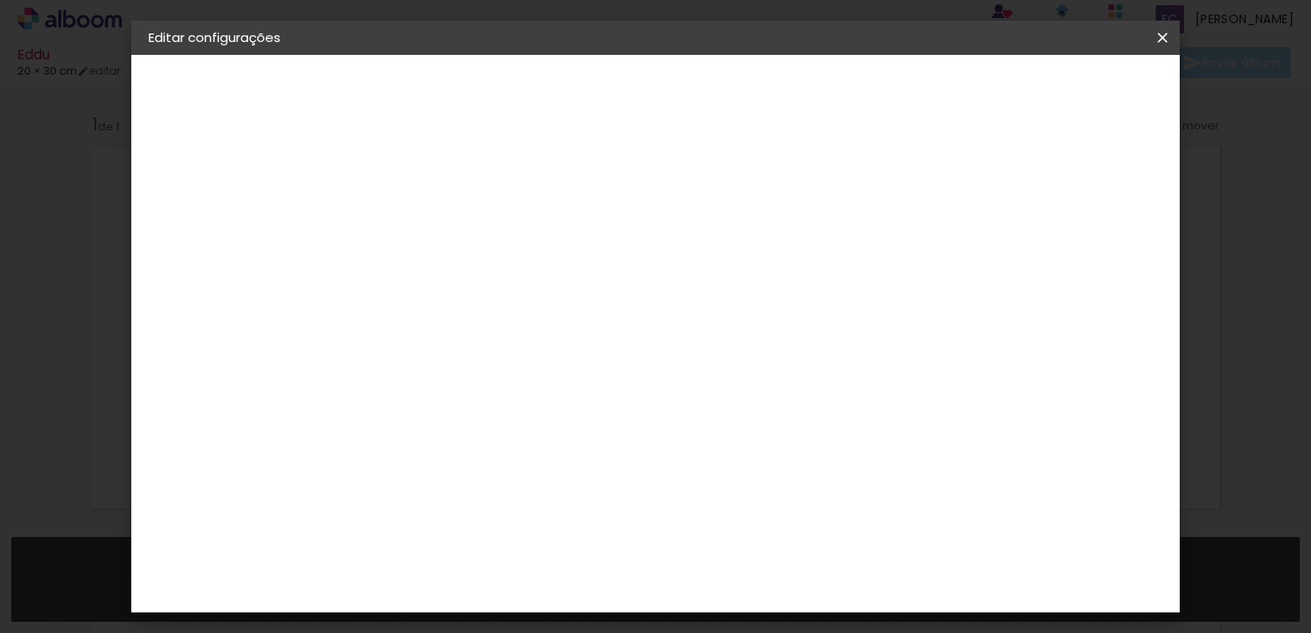
scroll to position [86, 0]
click at [387, 328] on input "20" at bounding box center [375, 335] width 45 height 26
type input "30"
type paper-input "30"
click at [642, 265] on span "30" at bounding box center [640, 269] width 28 height 26
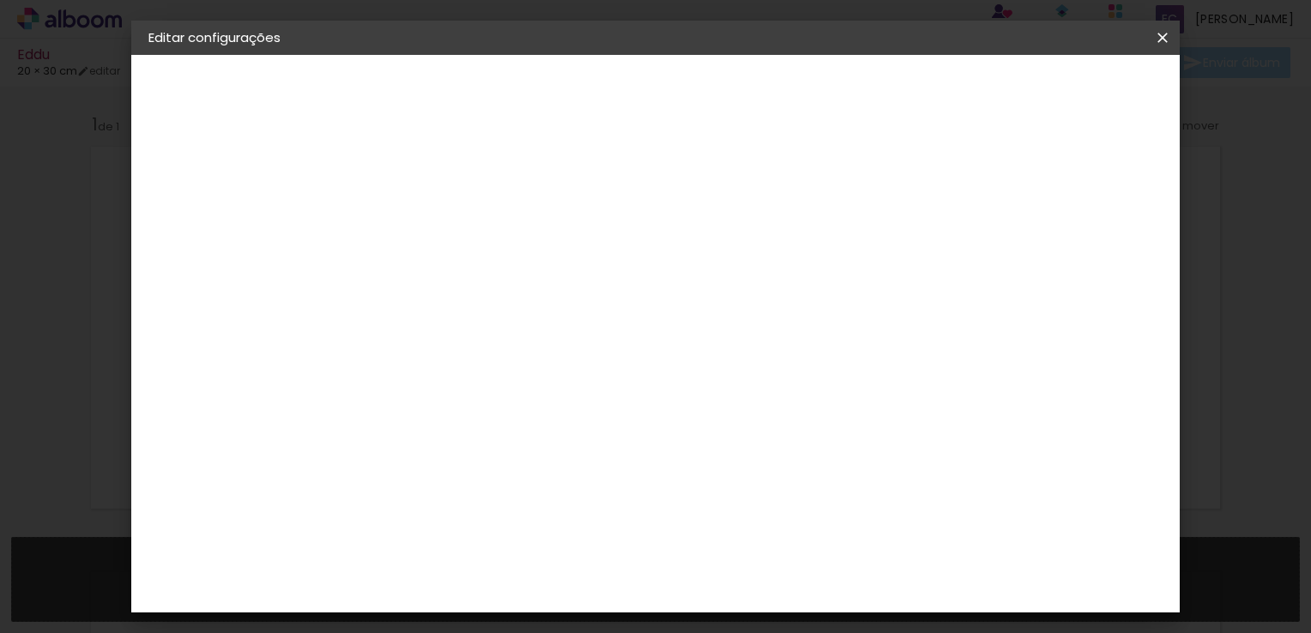
click at [638, 266] on span "30" at bounding box center [640, 269] width 28 height 26
click at [759, 600] on input "60" at bounding box center [750, 601] width 45 height 26
type input "40"
type paper-input "40"
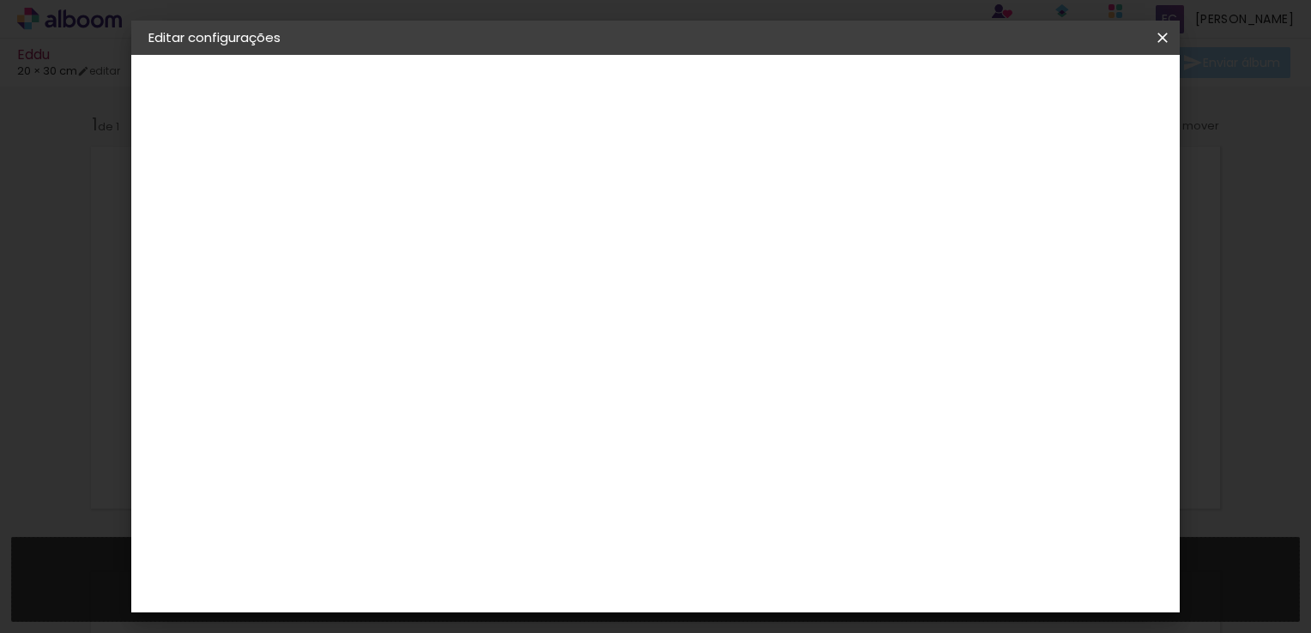
click at [744, 93] on span "Guardar configurações" at bounding box center [699, 97] width 87 height 24
click at [787, 194] on div "20 cm cm cm mm A maioria dos laboratórios sugere 5mm de margem." at bounding box center [570, 125] width 432 height 137
click at [649, 197] on div at bounding box center [641, 197] width 15 height 15
type paper-checkbox "on"
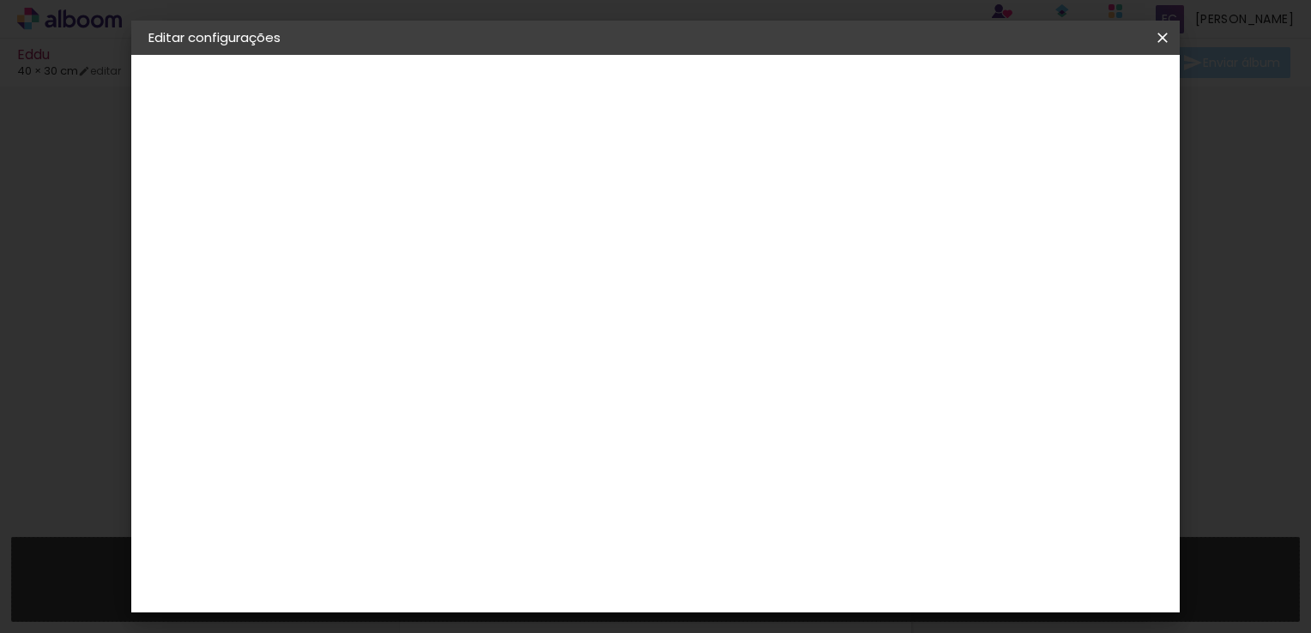
click at [302, 203] on paper-button "Tamanho livre" at bounding box center [242, 212] width 188 height 34
click at [680, 263] on paper-item "Tamanho Livre" at bounding box center [616, 264] width 130 height 45
click at [0, 0] on slot "Avançar" at bounding box center [0, 0] width 0 height 0
click at [744, 91] on span "Guardar configurações" at bounding box center [699, 97] width 87 height 24
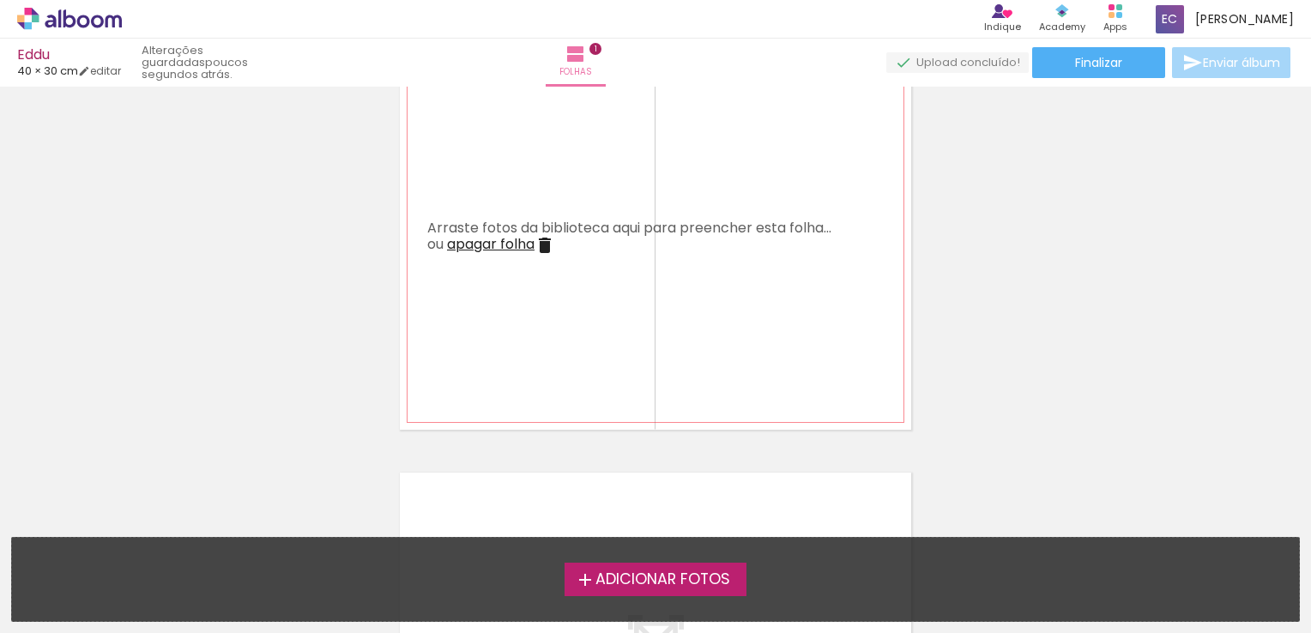
scroll to position [172, 0]
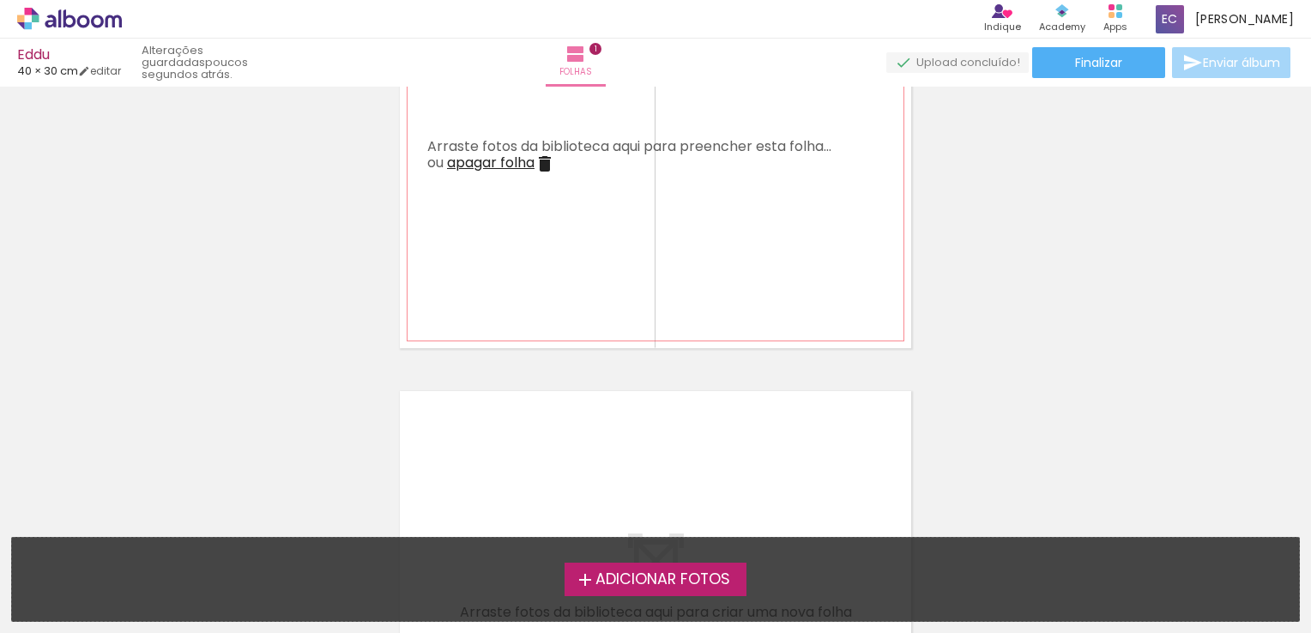
click at [715, 179] on quentale-layouter at bounding box center [655, 156] width 511 height 383
click at [611, 576] on span "Adicionar Fotos" at bounding box center [662, 579] width 135 height 15
click at [0, 0] on input "file" at bounding box center [0, 0] width 0 height 0
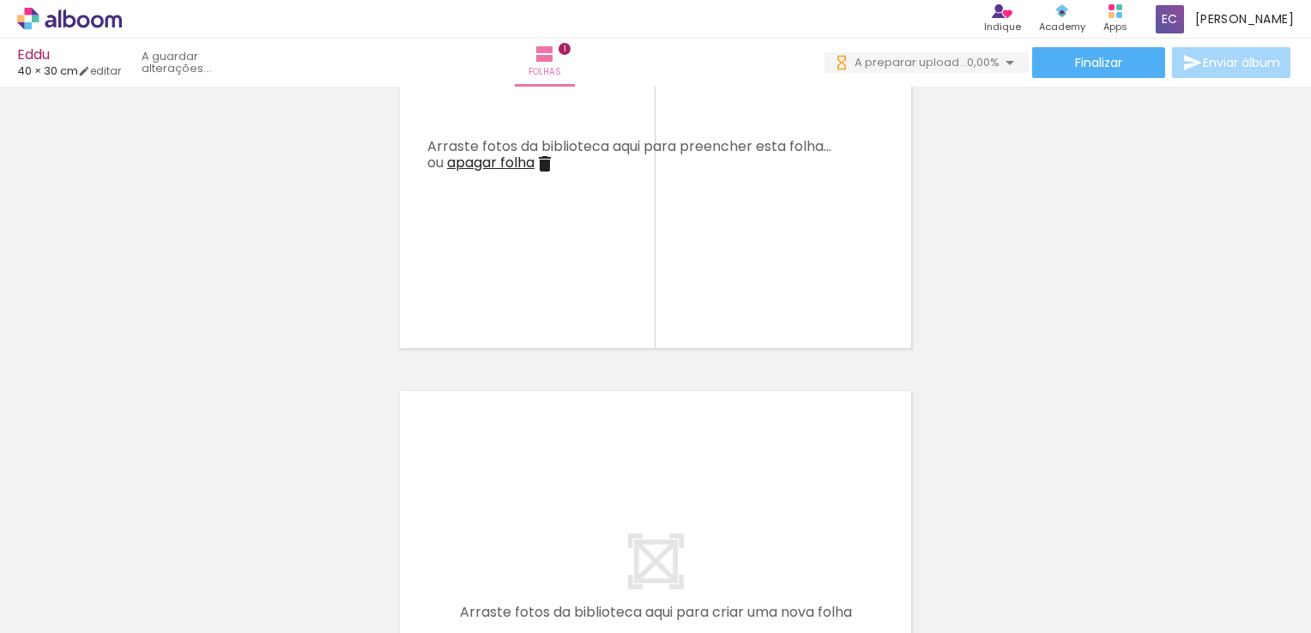
scroll to position [0, 0]
click at [221, 547] on iron-icon at bounding box center [230, 541] width 18 height 18
click at [229, 547] on div at bounding box center [267, 575] width 77 height 77
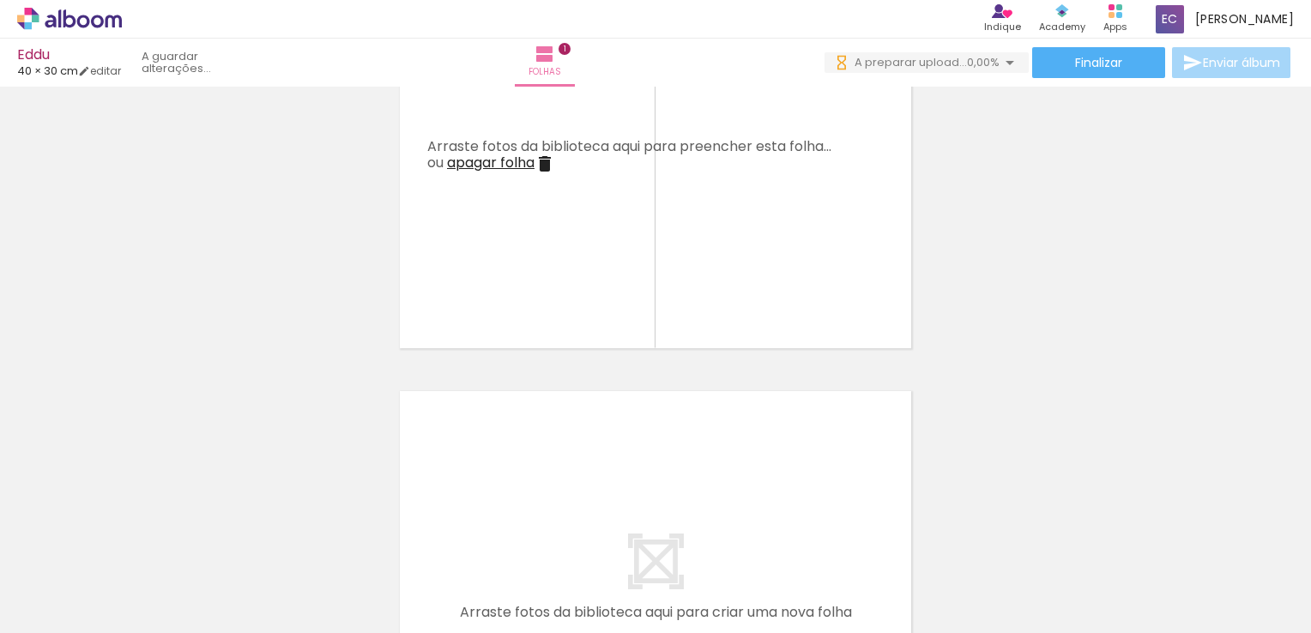
click at [221, 547] on iron-icon at bounding box center [230, 541] width 18 height 18
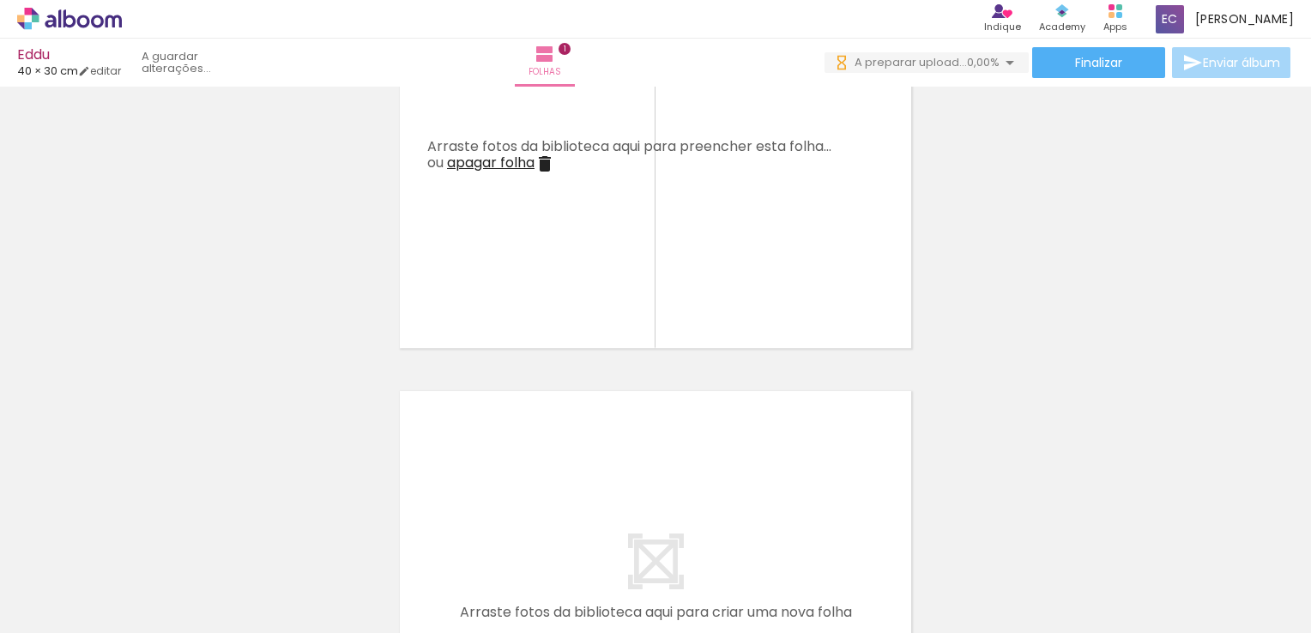
click at [221, 547] on iron-icon at bounding box center [230, 541] width 18 height 18
click at [221, 546] on iron-icon at bounding box center [230, 541] width 18 height 18
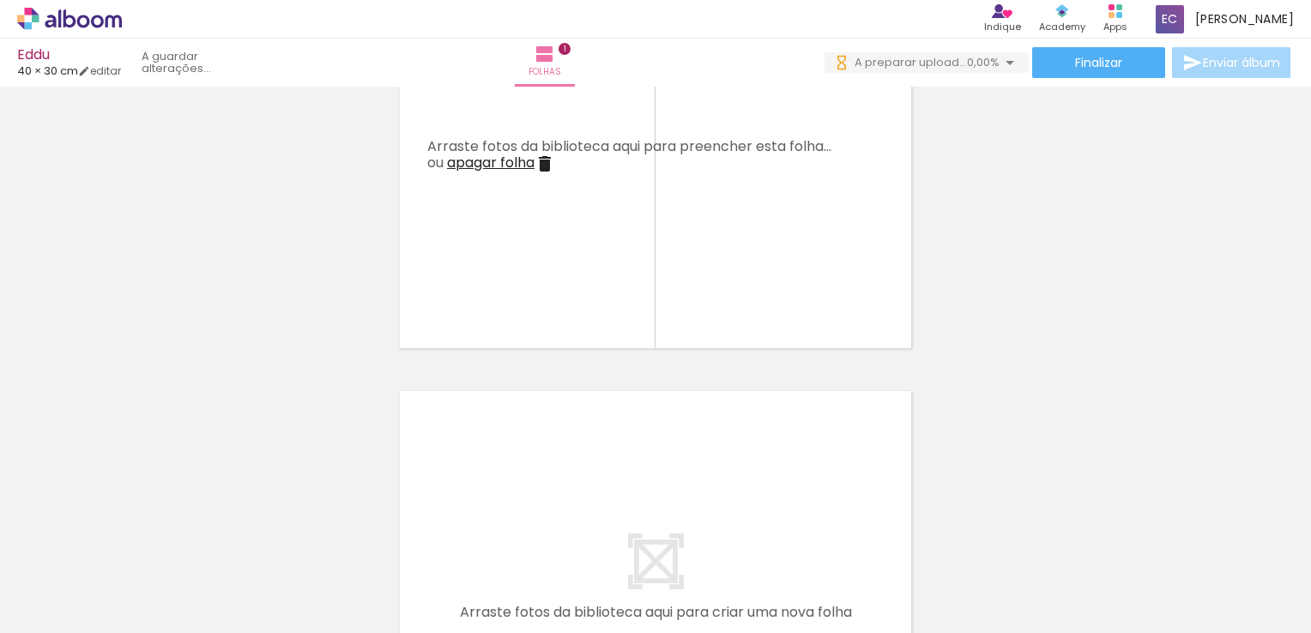
click at [221, 546] on iron-icon at bounding box center [230, 541] width 18 height 18
click at [221, 542] on iron-icon at bounding box center [230, 541] width 18 height 18
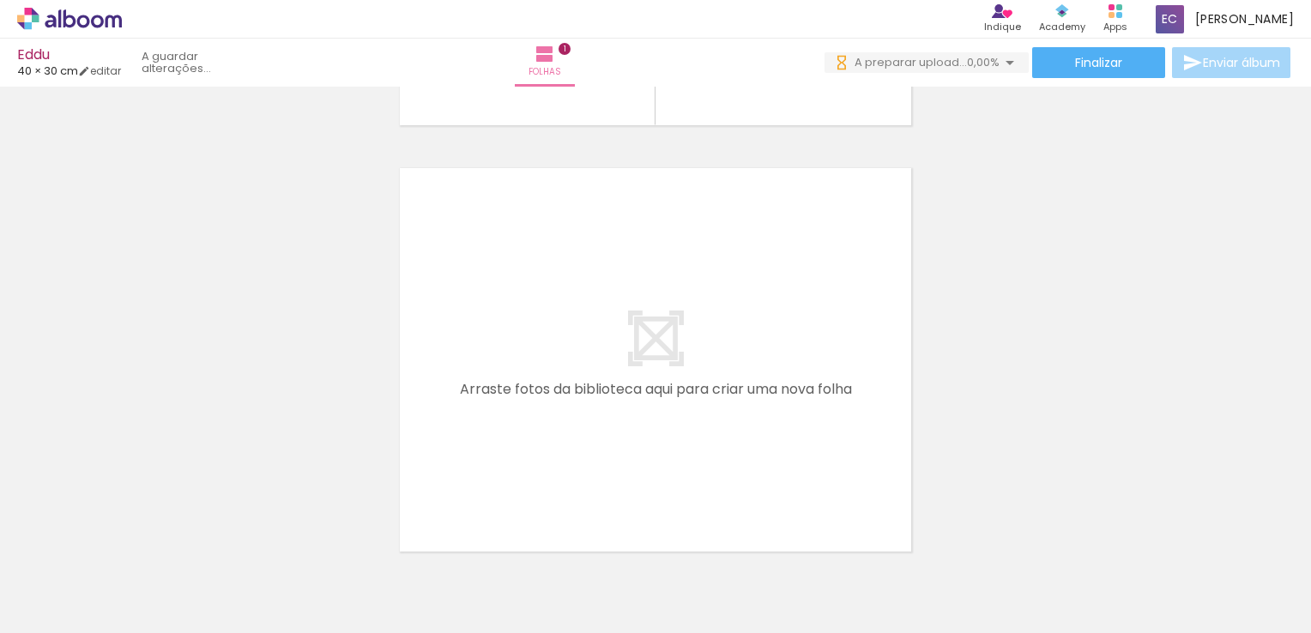
click at [221, 535] on iron-icon at bounding box center [230, 541] width 18 height 18
click at [139, 535] on quentale-thumb at bounding box center [172, 575] width 96 height 99
click at [221, 535] on iron-icon at bounding box center [230, 541] width 18 height 18
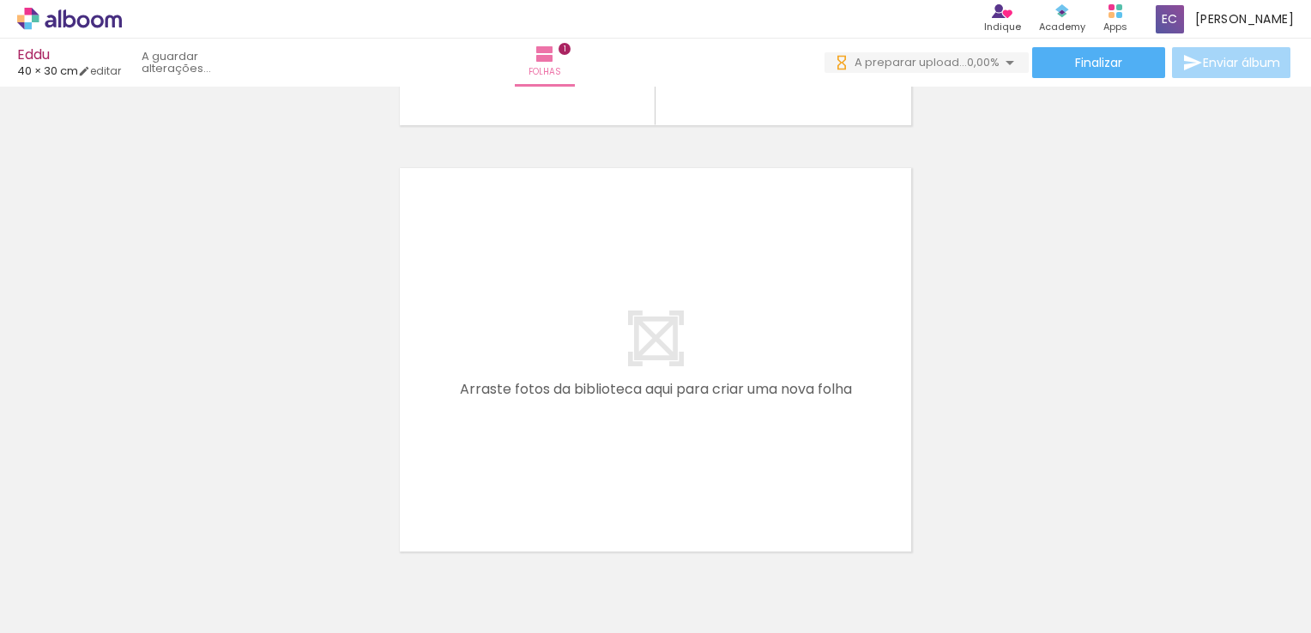
click at [221, 535] on iron-icon at bounding box center [230, 541] width 18 height 18
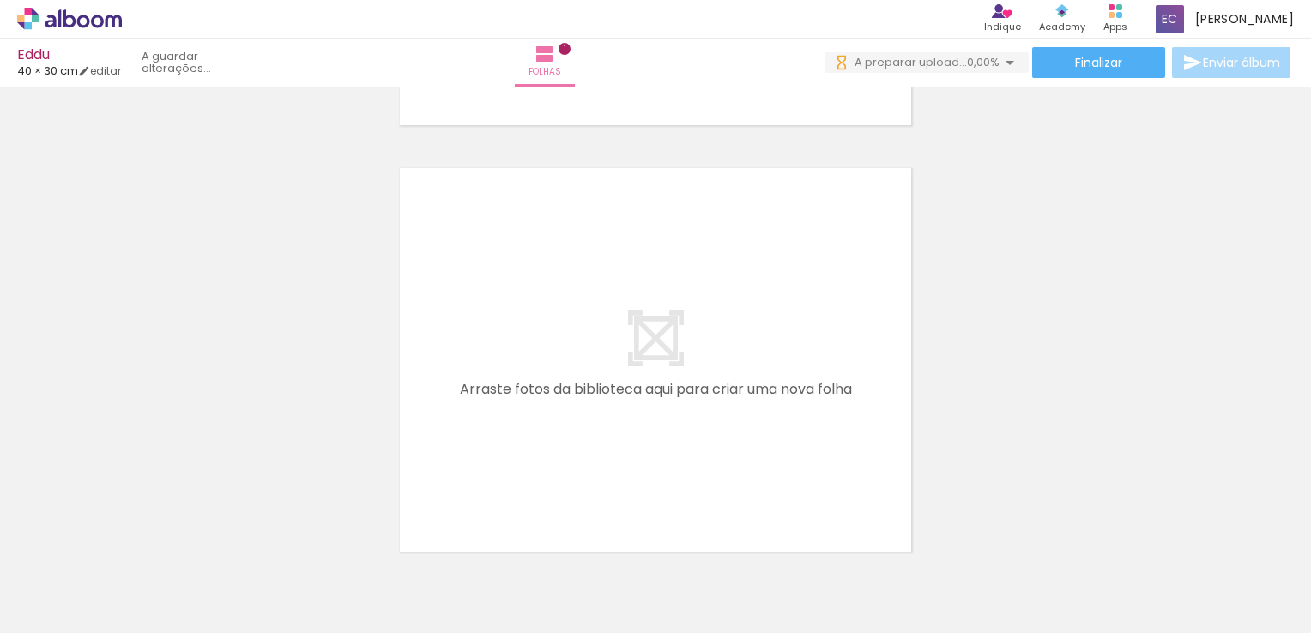
click at [139, 535] on quentale-thumb at bounding box center [172, 575] width 96 height 99
click at [221, 535] on iron-icon at bounding box center [230, 541] width 18 height 18
click at [139, 535] on quentale-thumb at bounding box center [172, 575] width 96 height 99
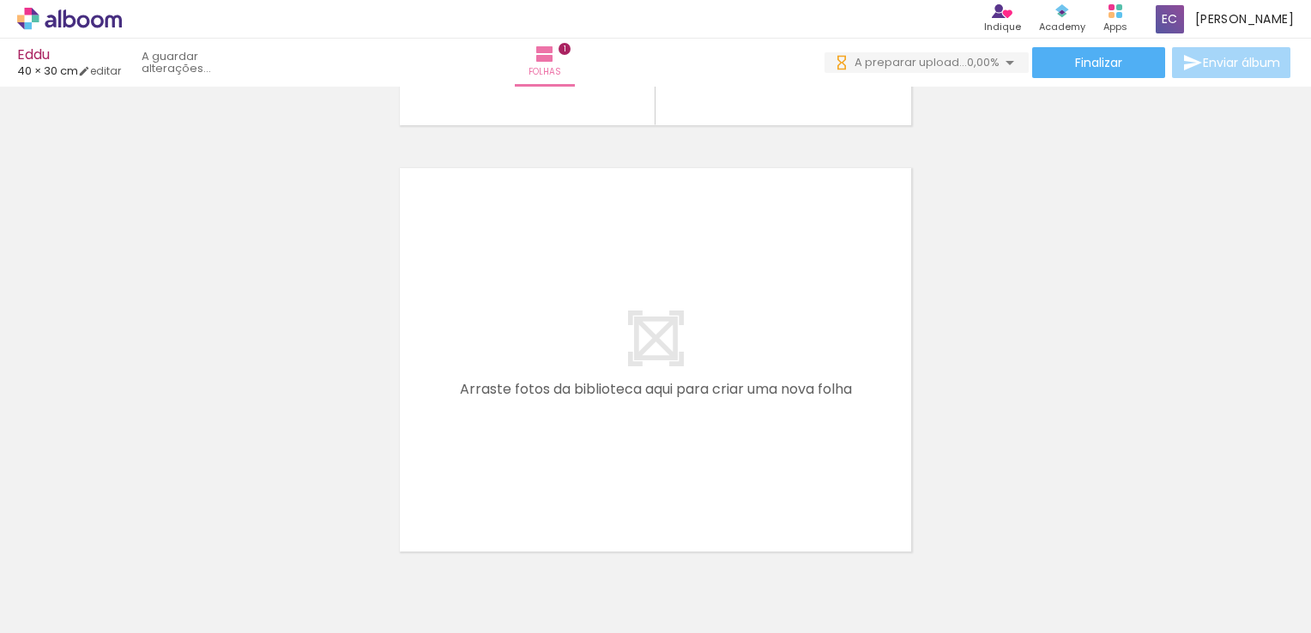
click at [221, 535] on iron-icon at bounding box center [230, 541] width 18 height 18
click at [242, 535] on iron-image at bounding box center [268, 575] width 52 height 81
click at [221, 535] on iron-icon at bounding box center [230, 541] width 18 height 18
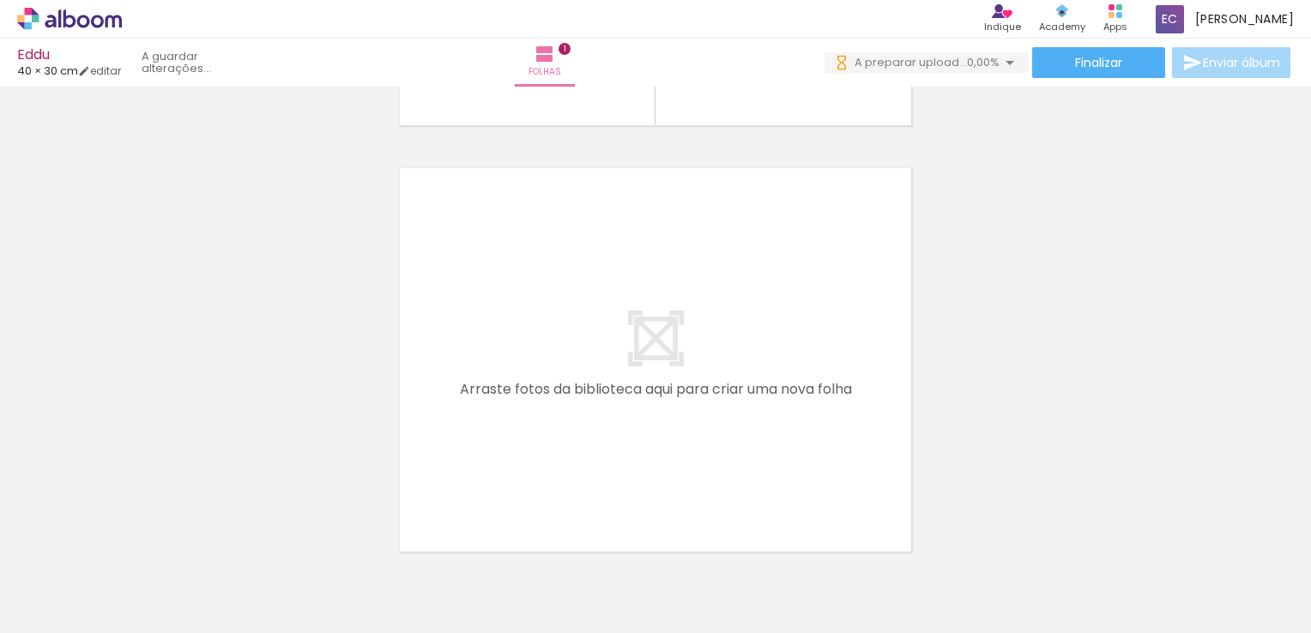
click at [221, 535] on iron-icon at bounding box center [230, 541] width 18 height 18
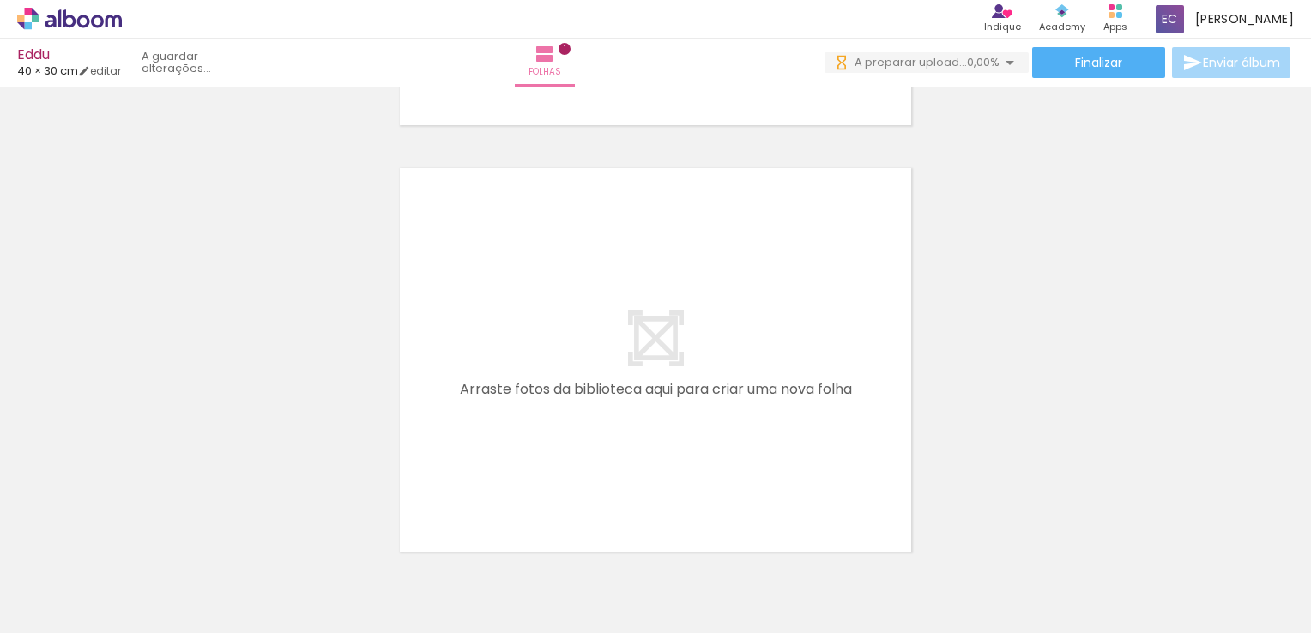
click at [139, 535] on quentale-thumb at bounding box center [172, 575] width 96 height 99
click at [221, 535] on iron-icon at bounding box center [230, 541] width 18 height 18
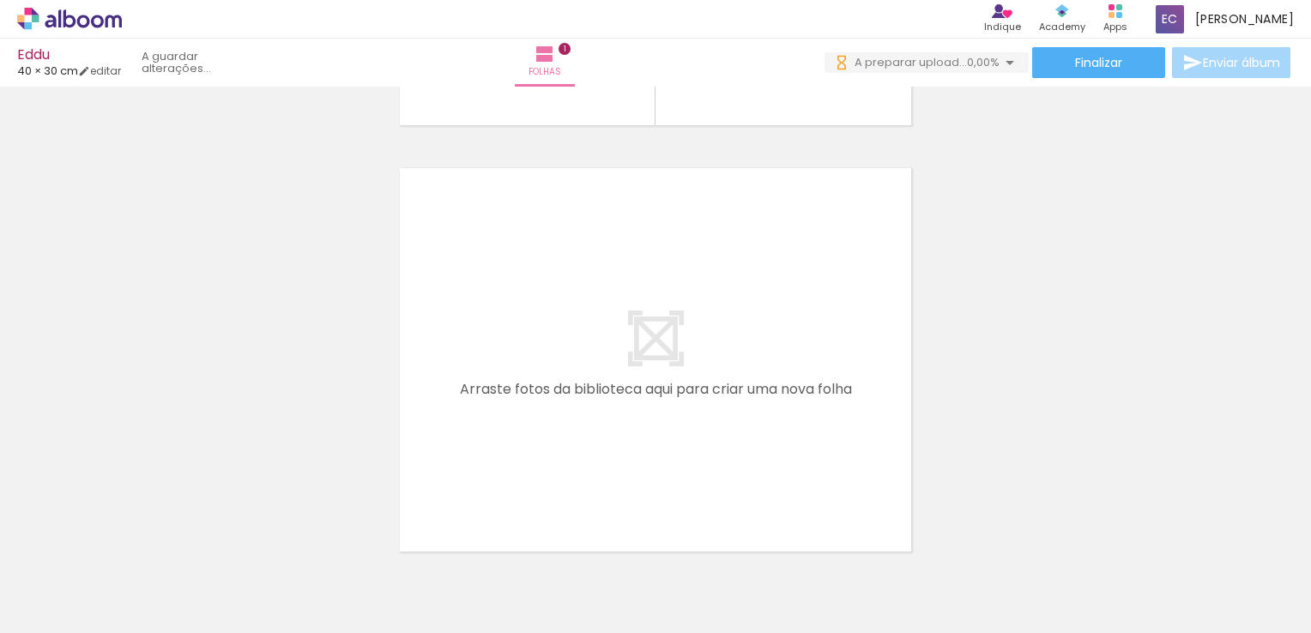
click at [221, 535] on iron-icon at bounding box center [230, 541] width 18 height 18
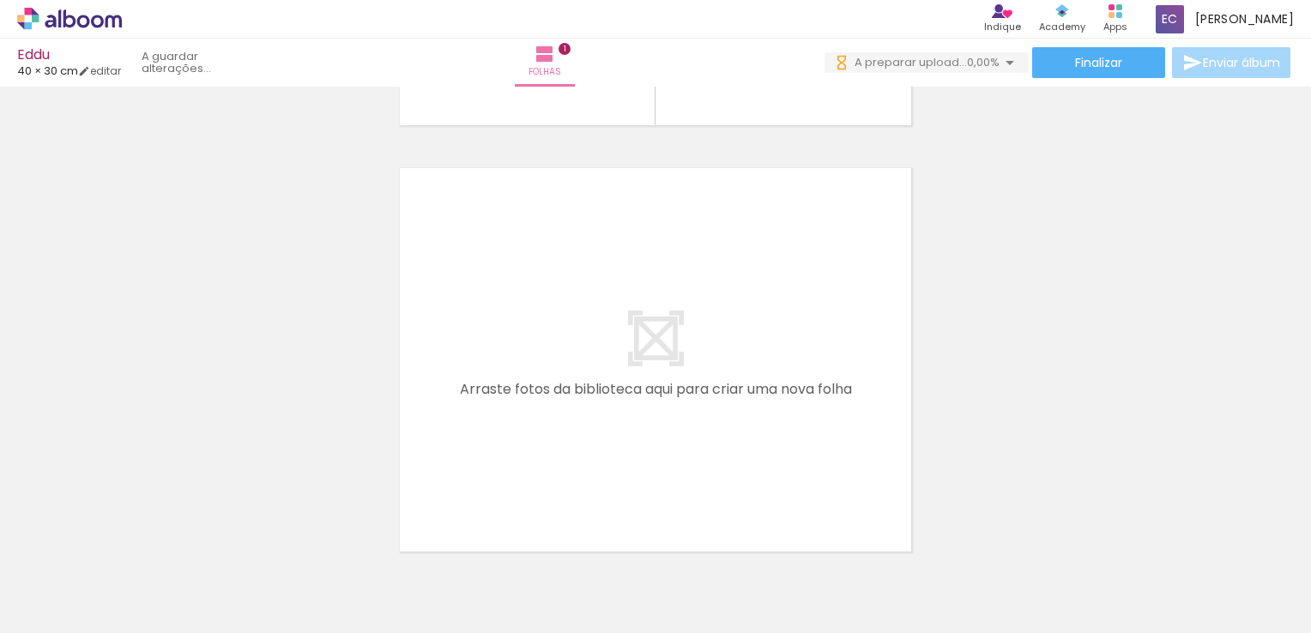
click at [221, 535] on iron-icon at bounding box center [230, 541] width 18 height 18
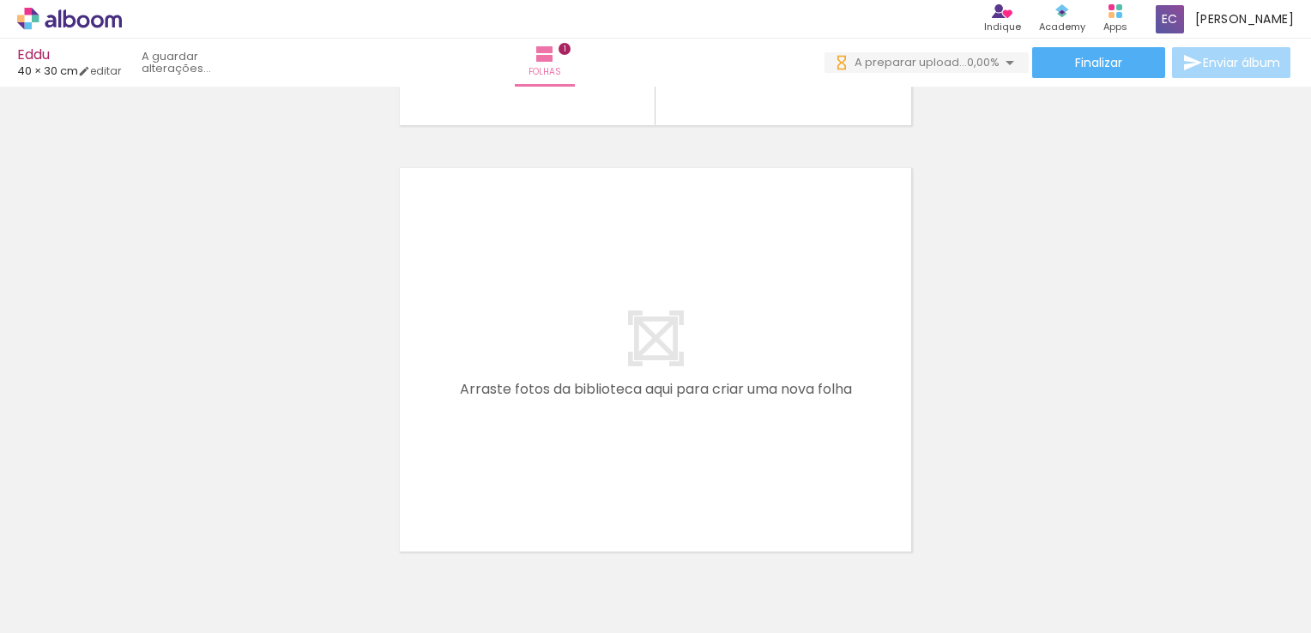
click at [221, 535] on iron-icon at bounding box center [230, 541] width 18 height 18
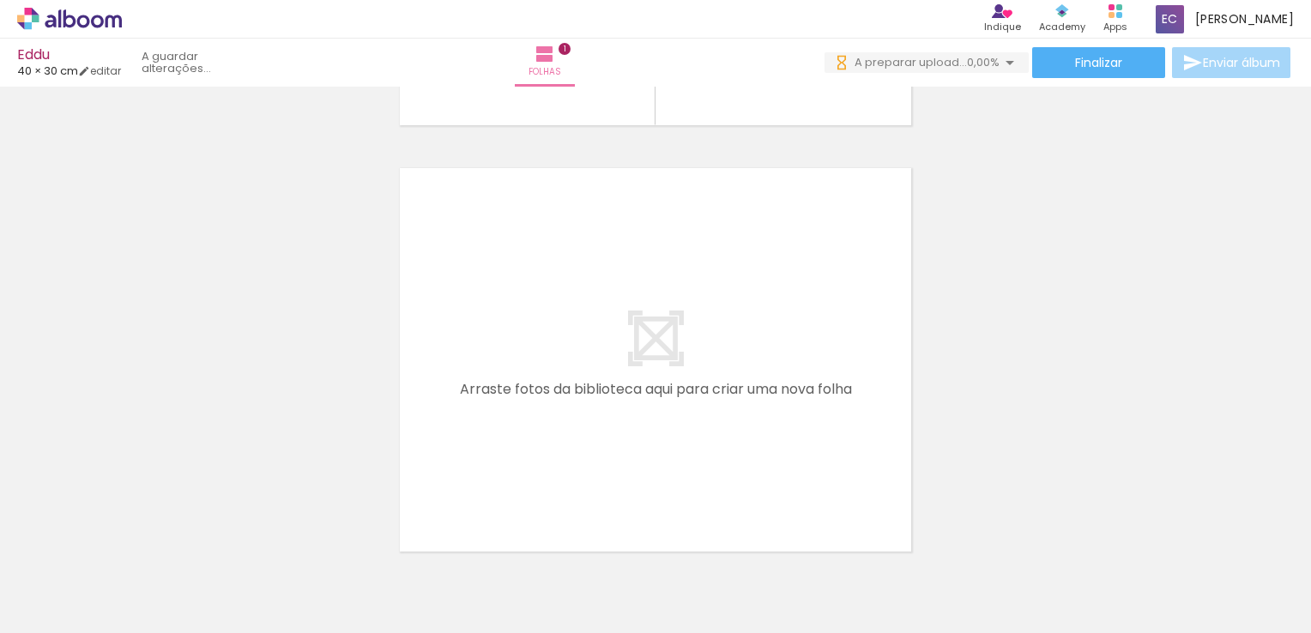
click at [221, 535] on iron-icon at bounding box center [230, 541] width 18 height 18
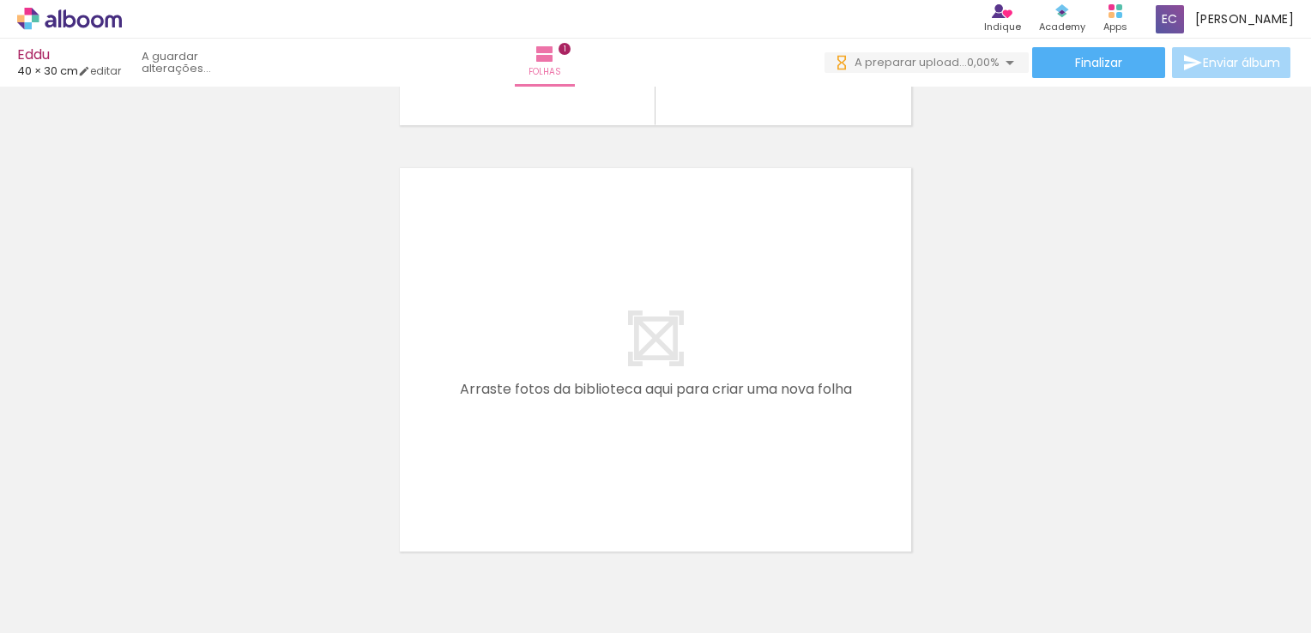
click at [221, 535] on iron-icon at bounding box center [230, 541] width 18 height 18
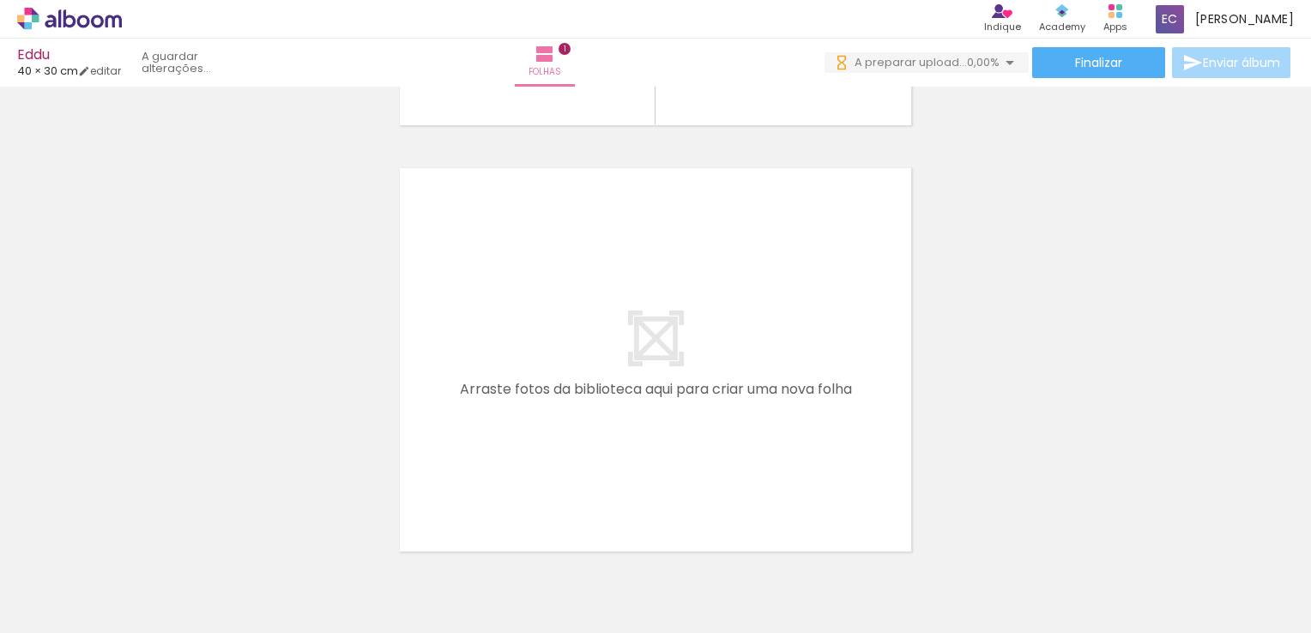
click at [221, 535] on iron-icon at bounding box center [230, 541] width 18 height 18
click at [221, 534] on iron-icon at bounding box center [230, 541] width 18 height 18
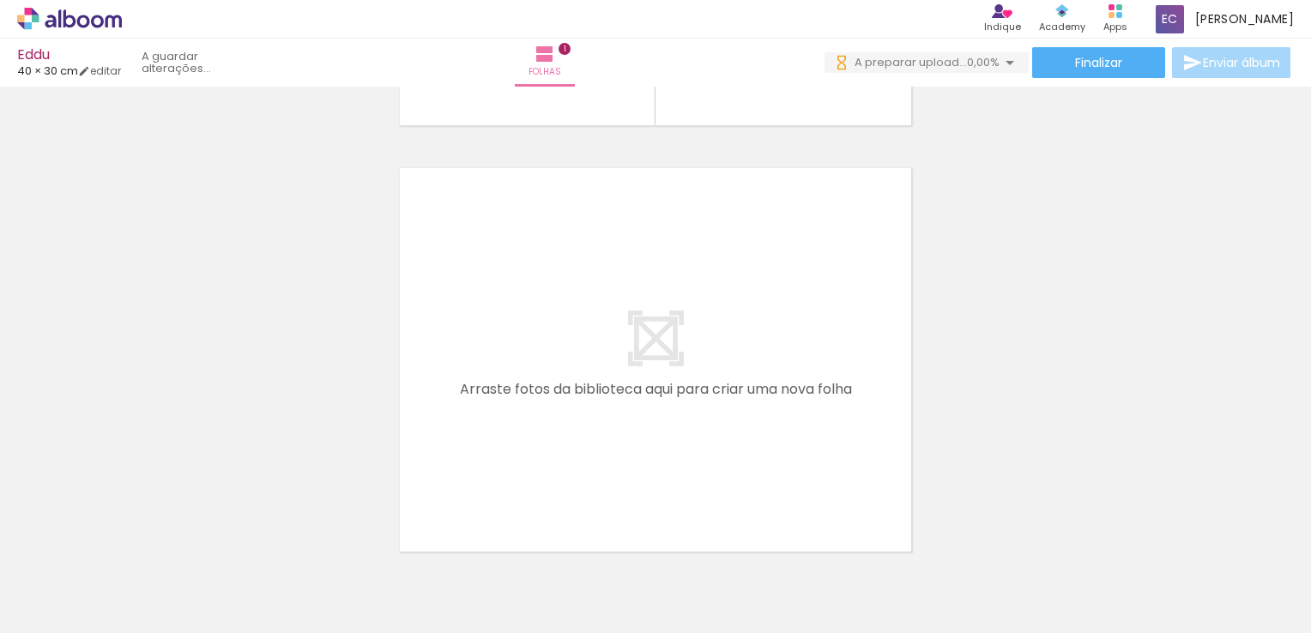
click at [221, 534] on iron-icon at bounding box center [230, 541] width 18 height 18
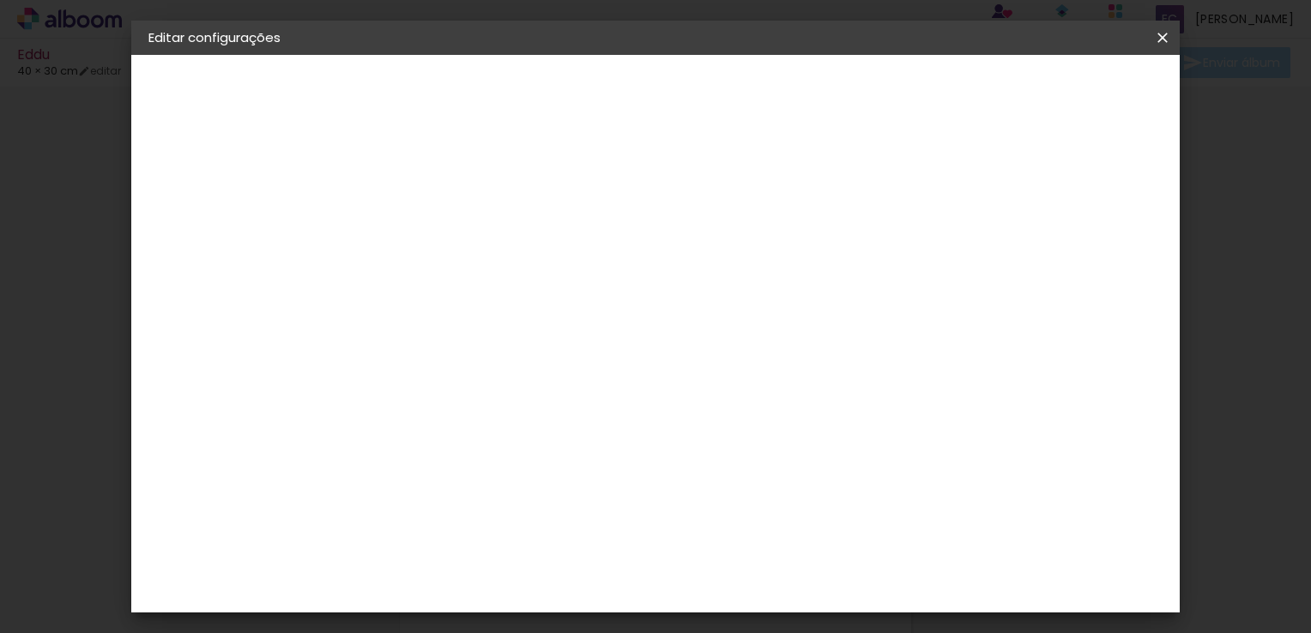
click at [0, 0] on slot "Voltar" at bounding box center [0, 0] width 0 height 0
click at [1168, 36] on iron-icon at bounding box center [1162, 37] width 21 height 17
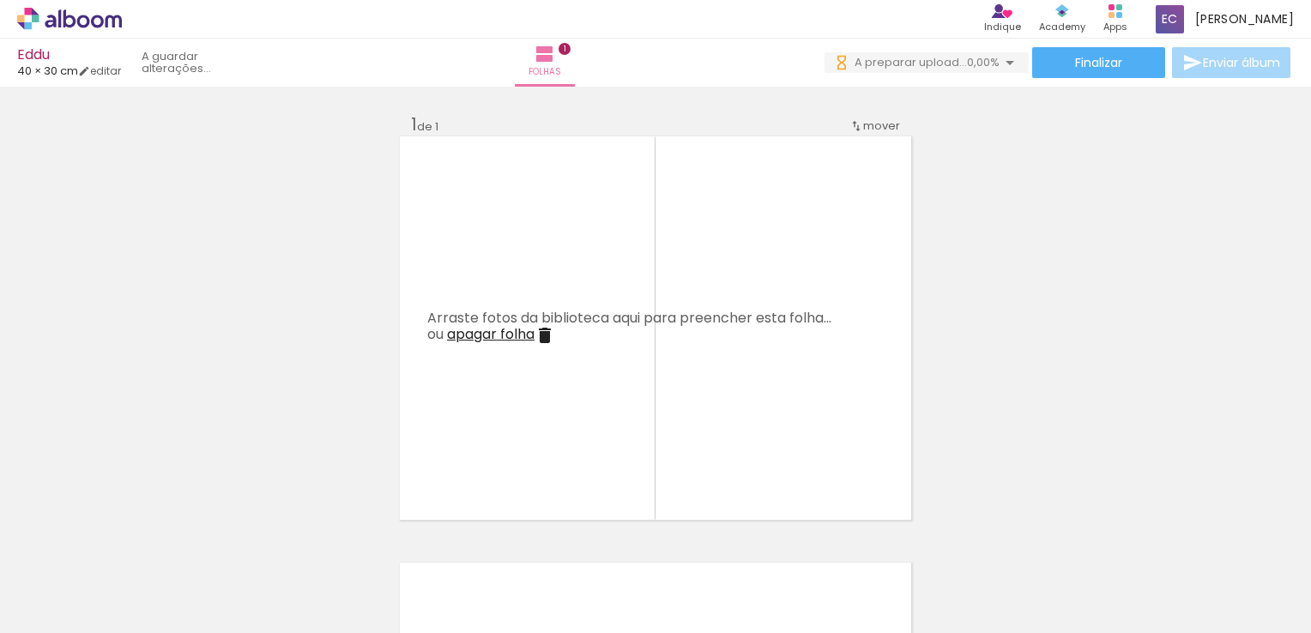
click at [221, 547] on iron-icon at bounding box center [230, 541] width 18 height 18
click at [221, 546] on iron-icon at bounding box center [230, 541] width 18 height 18
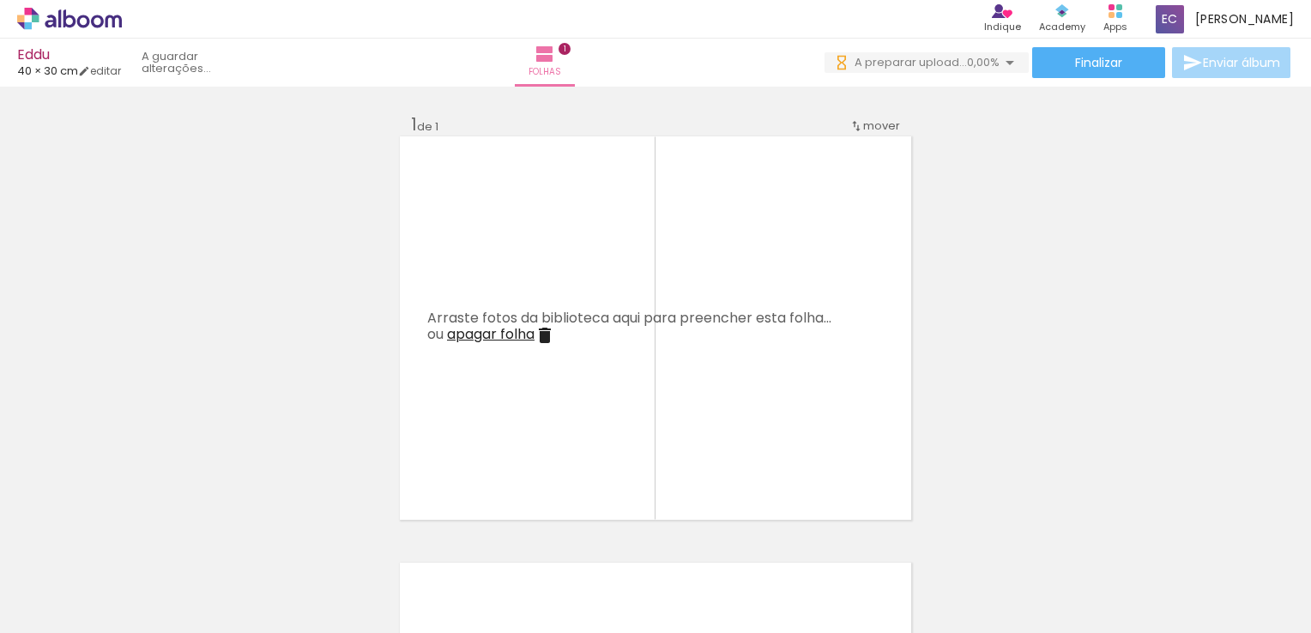
click at [221, 546] on iron-icon at bounding box center [230, 541] width 18 height 18
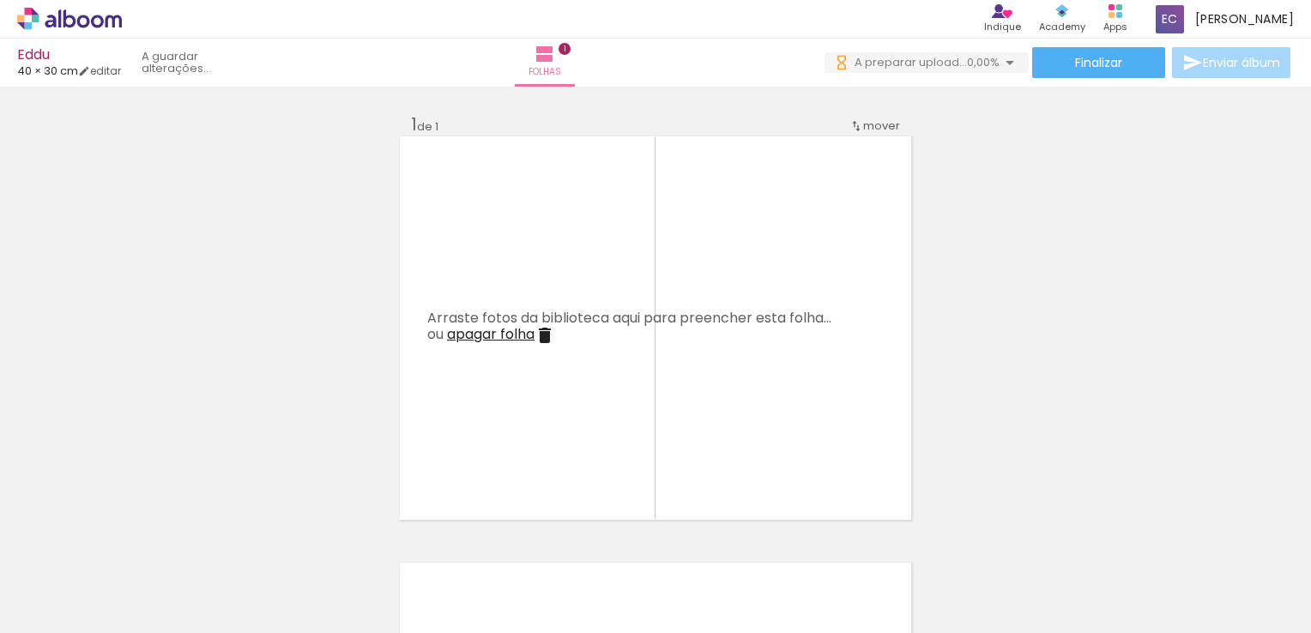
click at [221, 546] on iron-icon at bounding box center [230, 541] width 18 height 18
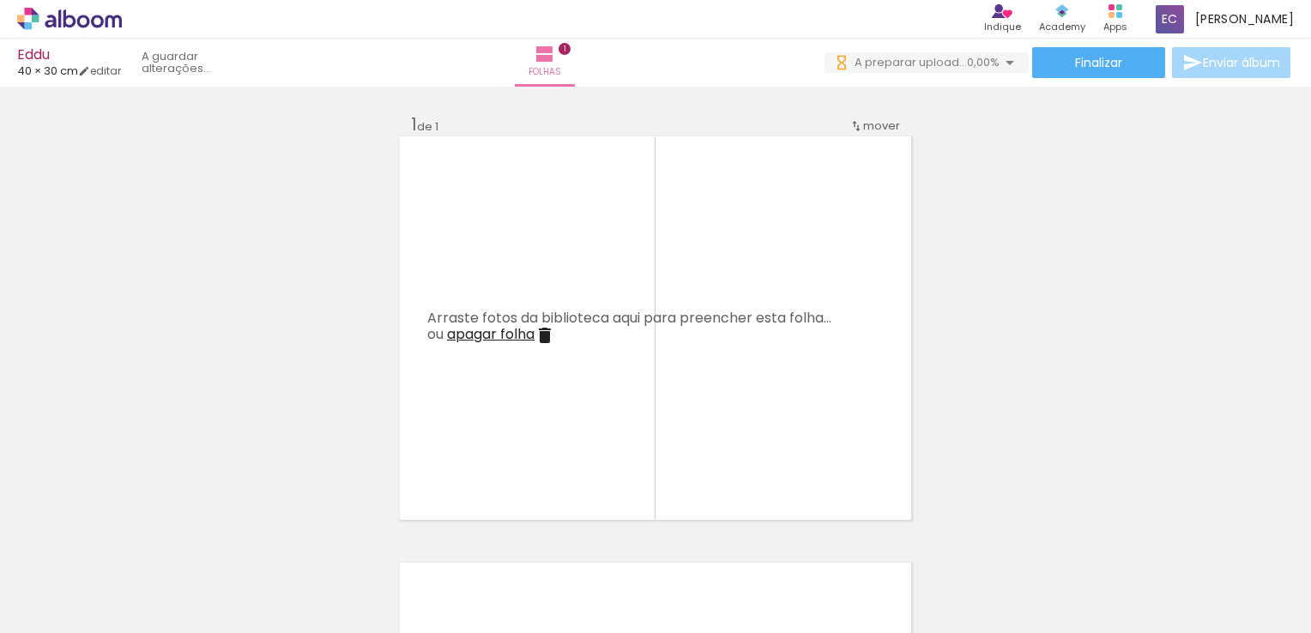
click at [221, 546] on iron-icon at bounding box center [230, 541] width 18 height 18
click at [140, 546] on div at bounding box center [171, 575] width 77 height 77
click at [0, 0] on iron-icon at bounding box center [0, 0] width 0 height 0
click at [221, 546] on iron-icon at bounding box center [230, 541] width 18 height 18
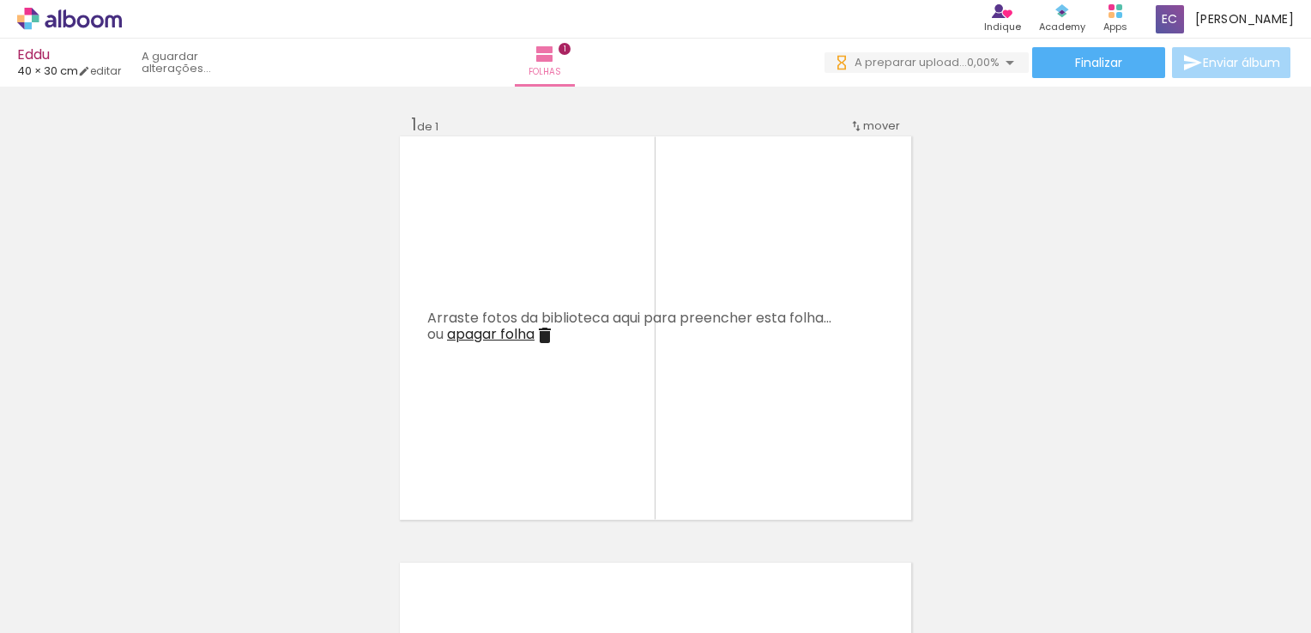
click at [221, 540] on iron-icon at bounding box center [230, 541] width 18 height 18
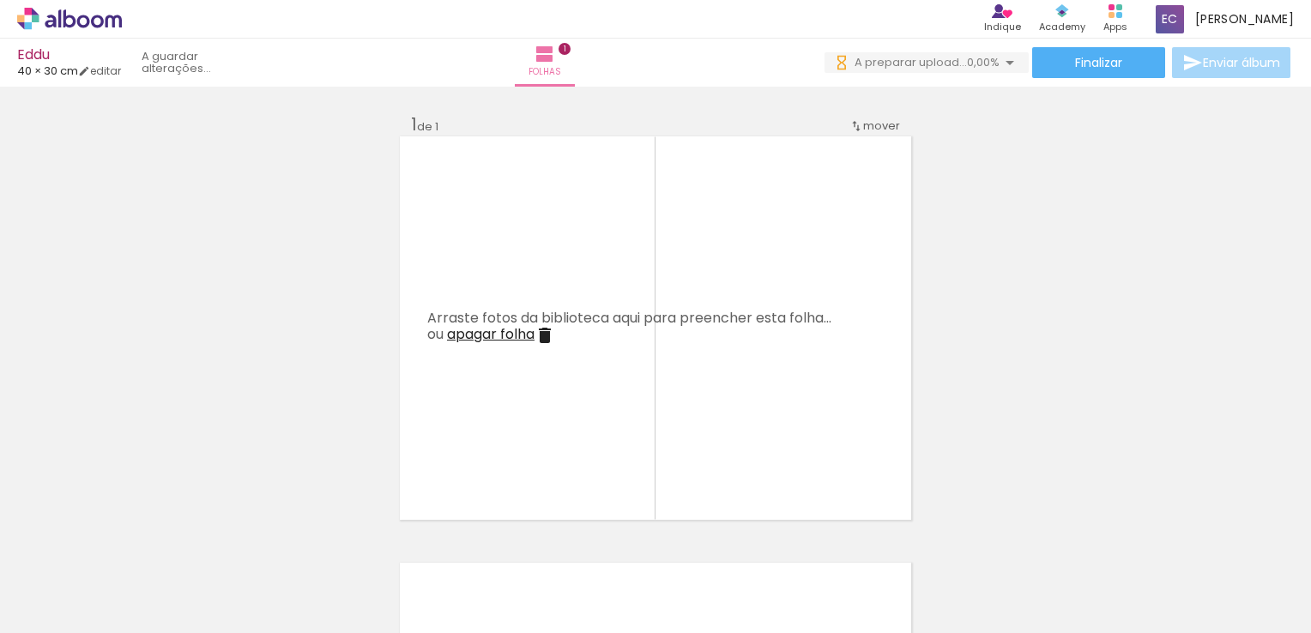
click at [221, 540] on iron-icon at bounding box center [230, 541] width 18 height 18
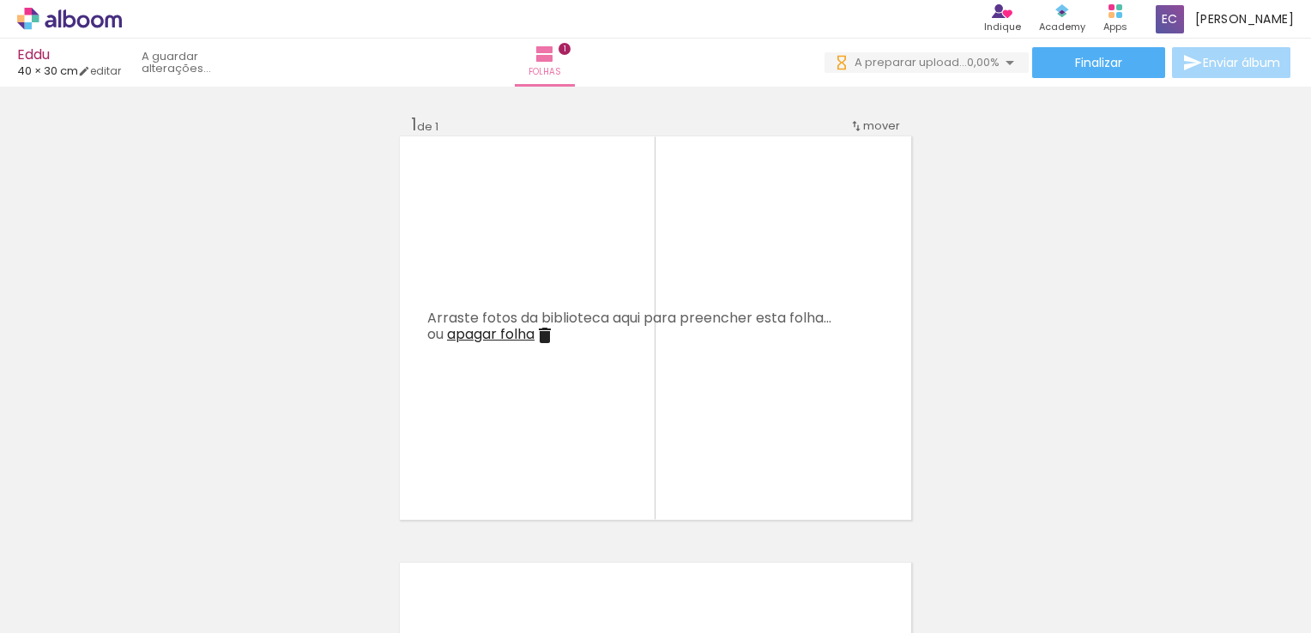
click at [221, 540] on iron-icon at bounding box center [230, 541] width 18 height 18
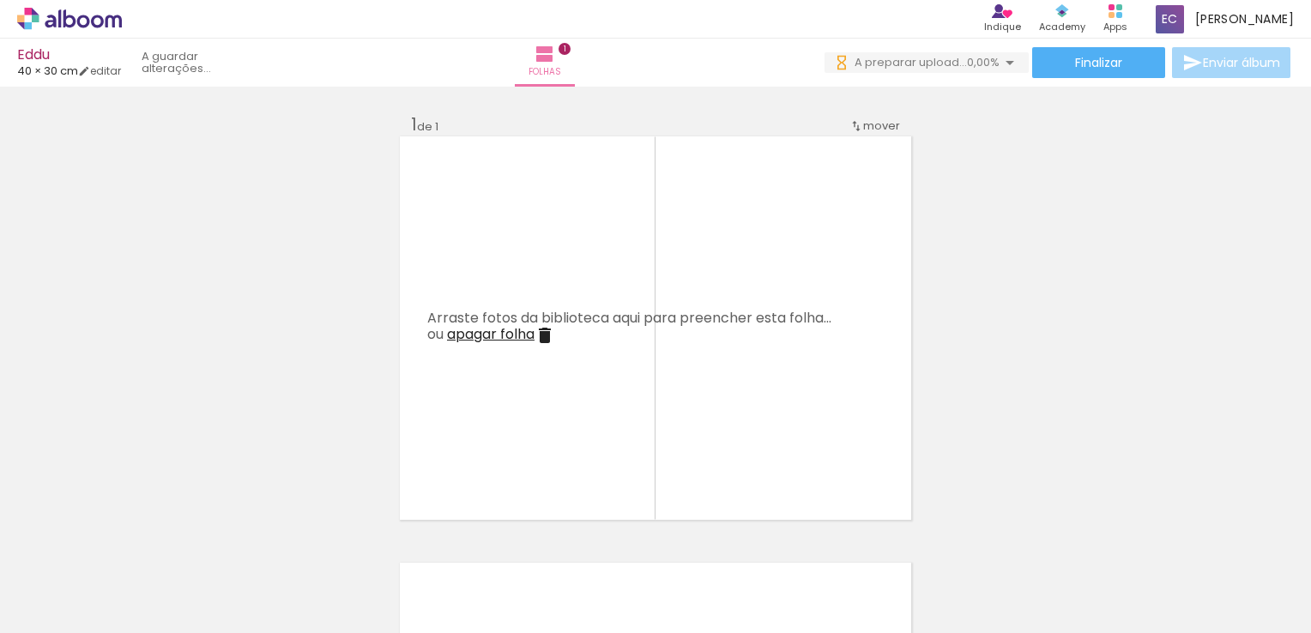
click at [221, 540] on iron-icon at bounding box center [230, 541] width 18 height 18
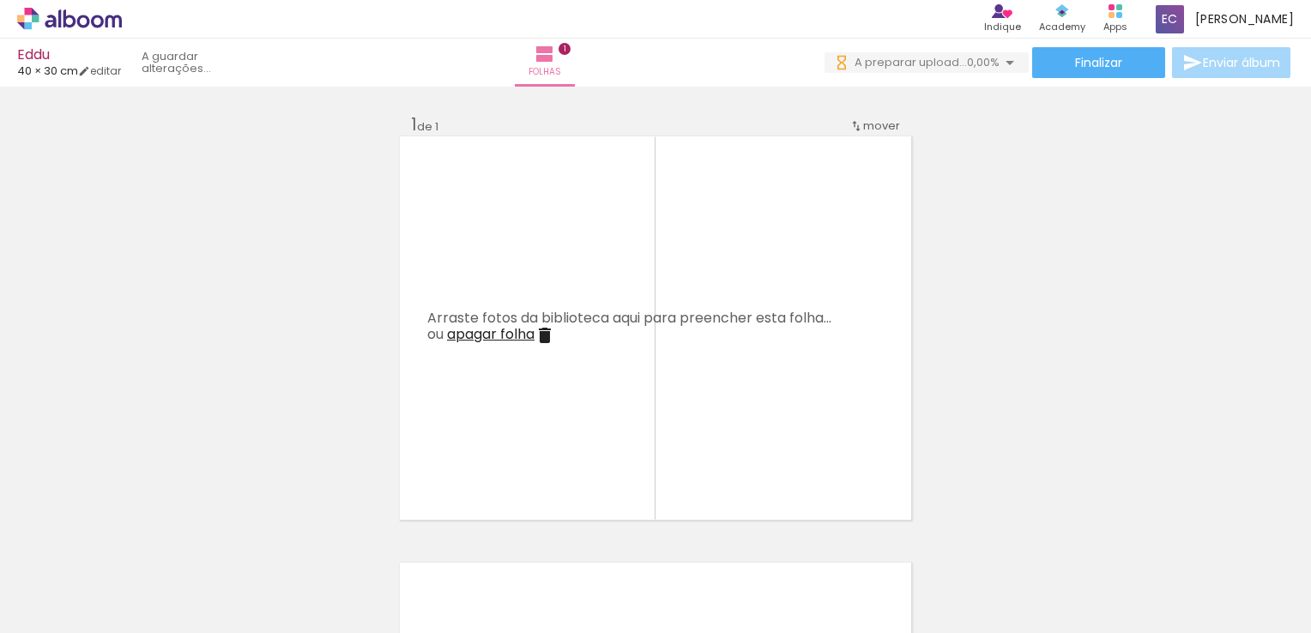
click at [221, 540] on iron-icon at bounding box center [230, 541] width 18 height 18
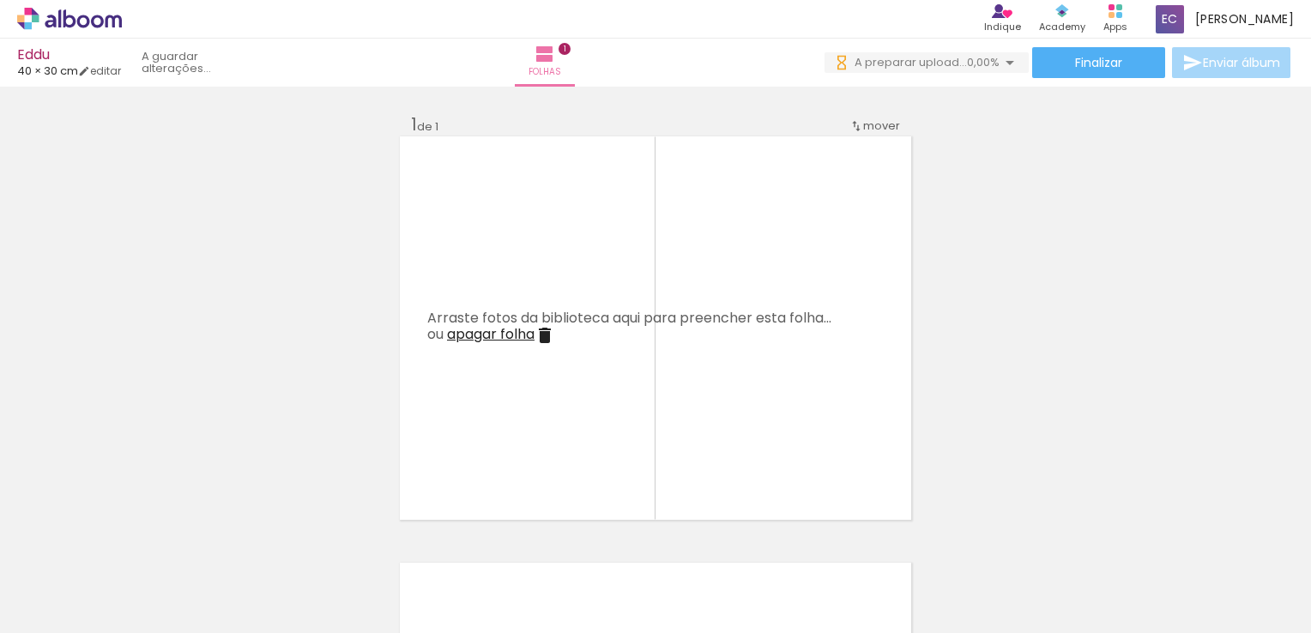
click at [221, 540] on iron-icon at bounding box center [230, 541] width 18 height 18
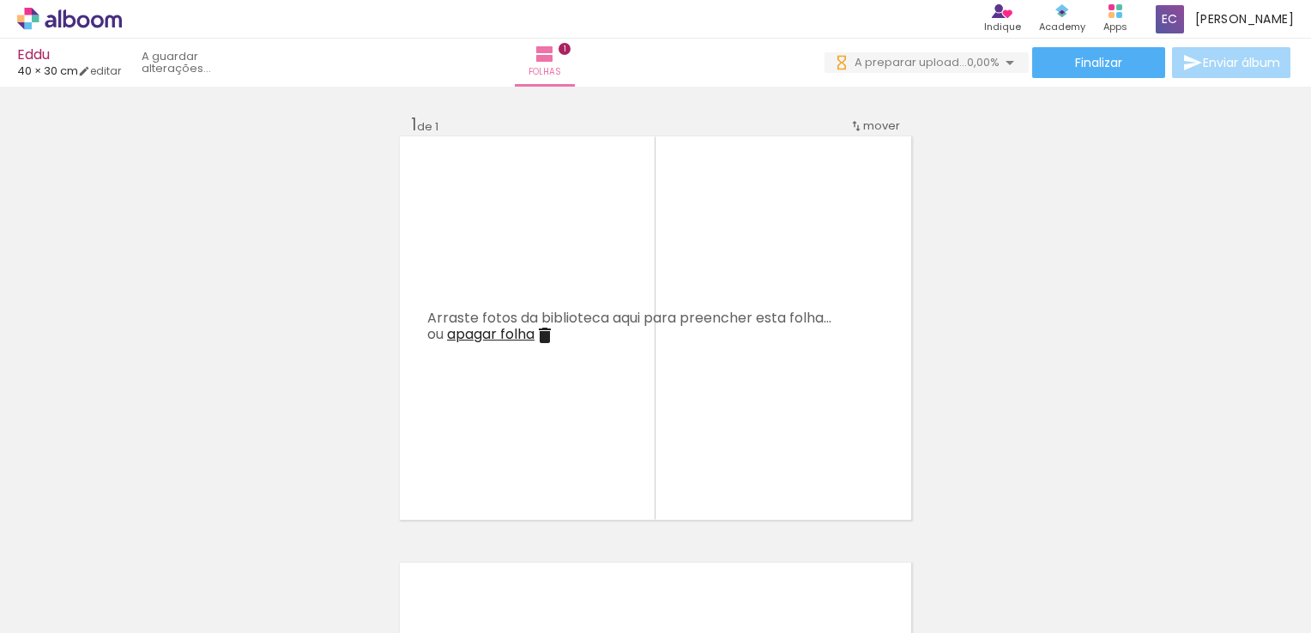
click at [221, 540] on iron-icon at bounding box center [230, 541] width 18 height 18
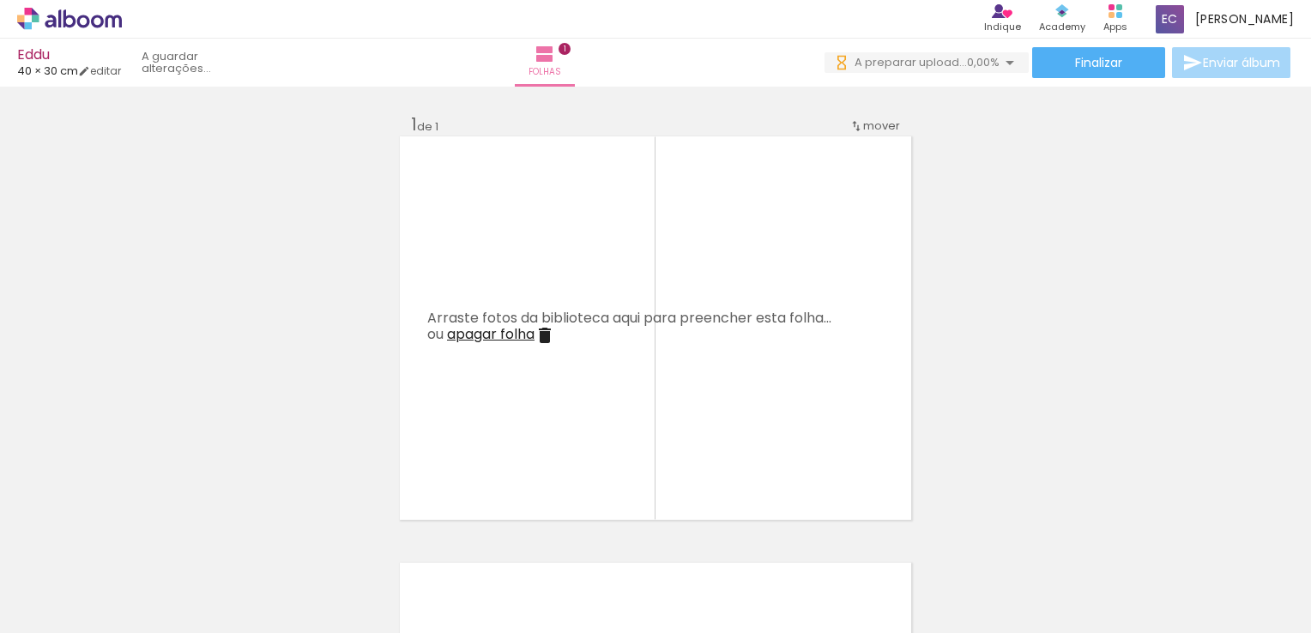
click at [221, 540] on iron-icon at bounding box center [230, 541] width 18 height 18
click at [141, 540] on quentale-thumb at bounding box center [172, 575] width 96 height 99
click at [0, 0] on iron-icon at bounding box center [0, 0] width 0 height 0
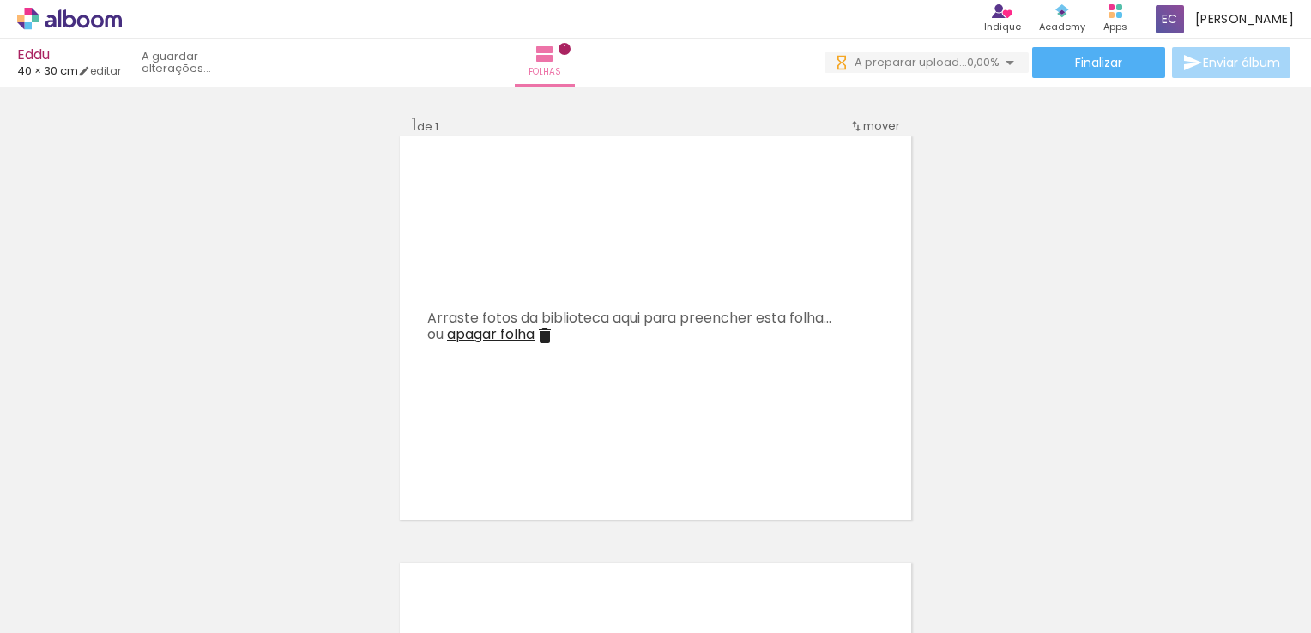
click at [221, 540] on iron-icon at bounding box center [230, 541] width 18 height 18
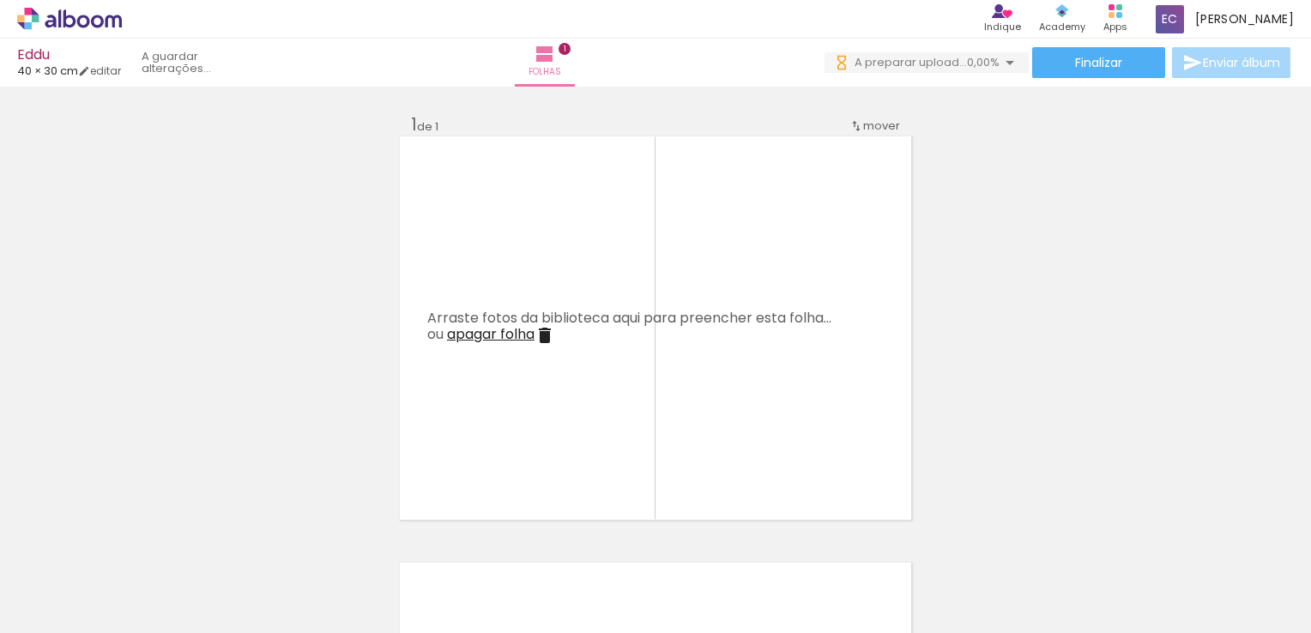
click at [221, 540] on iron-icon at bounding box center [230, 541] width 18 height 18
click at [141, 540] on quentale-thumb at bounding box center [172, 575] width 96 height 99
click at [221, 540] on iron-icon at bounding box center [230, 541] width 18 height 18
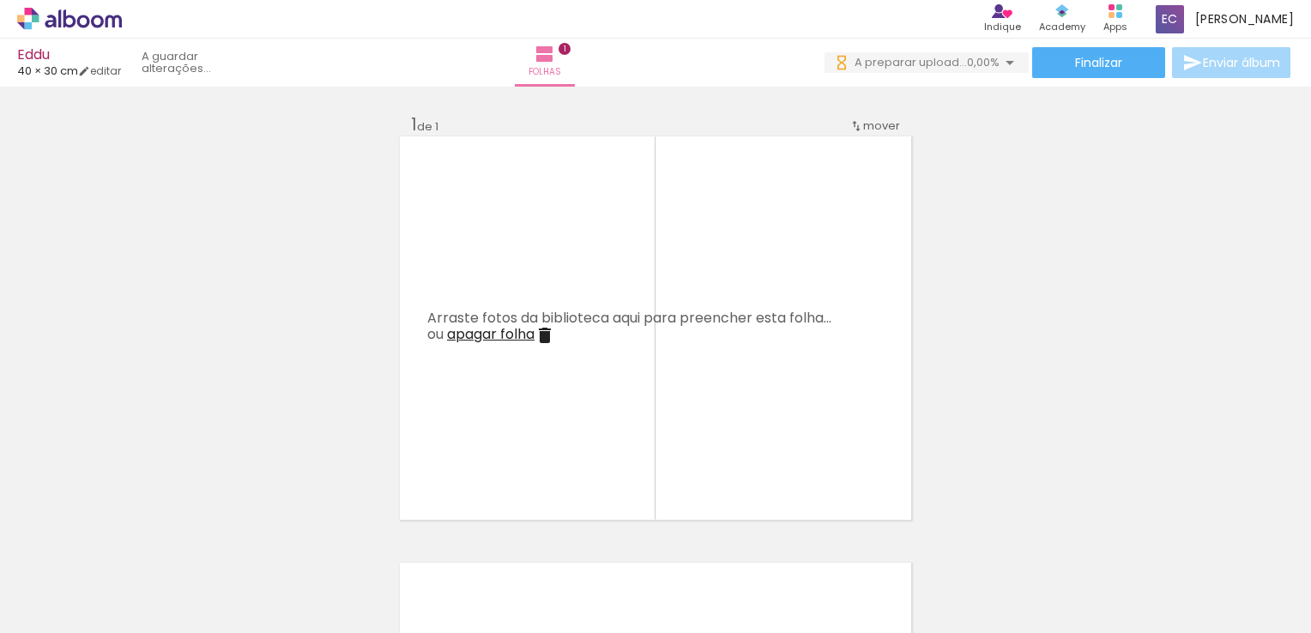
click at [221, 540] on iron-icon at bounding box center [230, 541] width 18 height 18
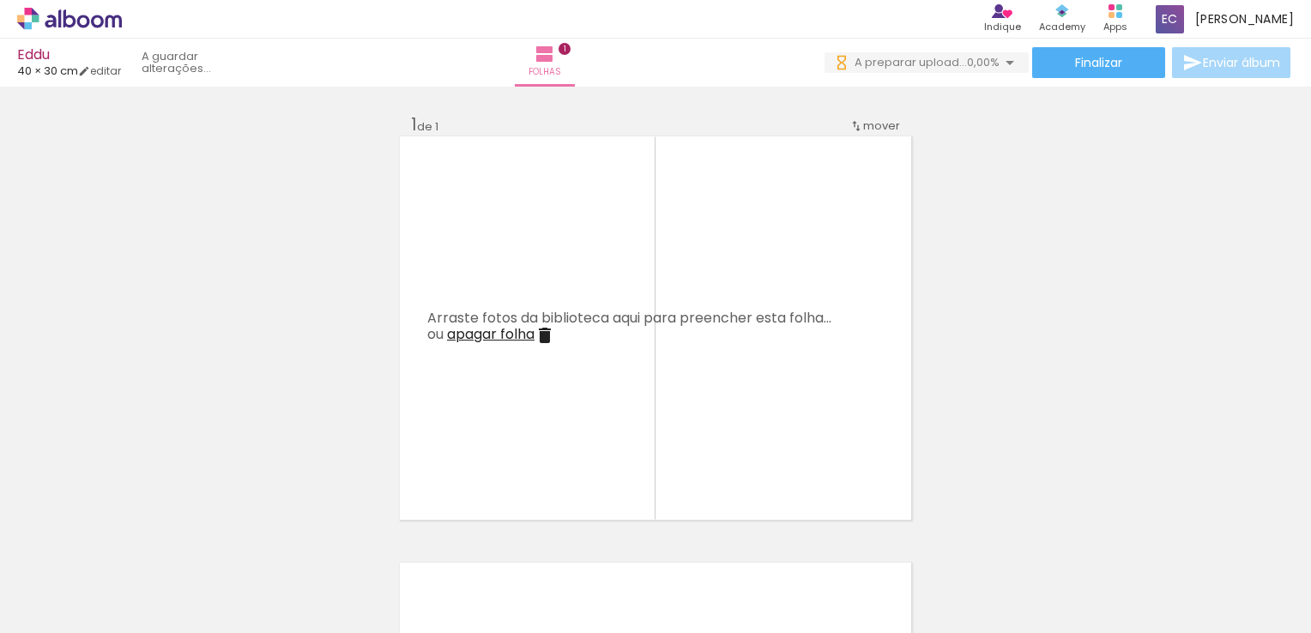
click at [221, 540] on iron-icon at bounding box center [230, 541] width 18 height 18
click at [221, 539] on iron-icon at bounding box center [230, 541] width 18 height 18
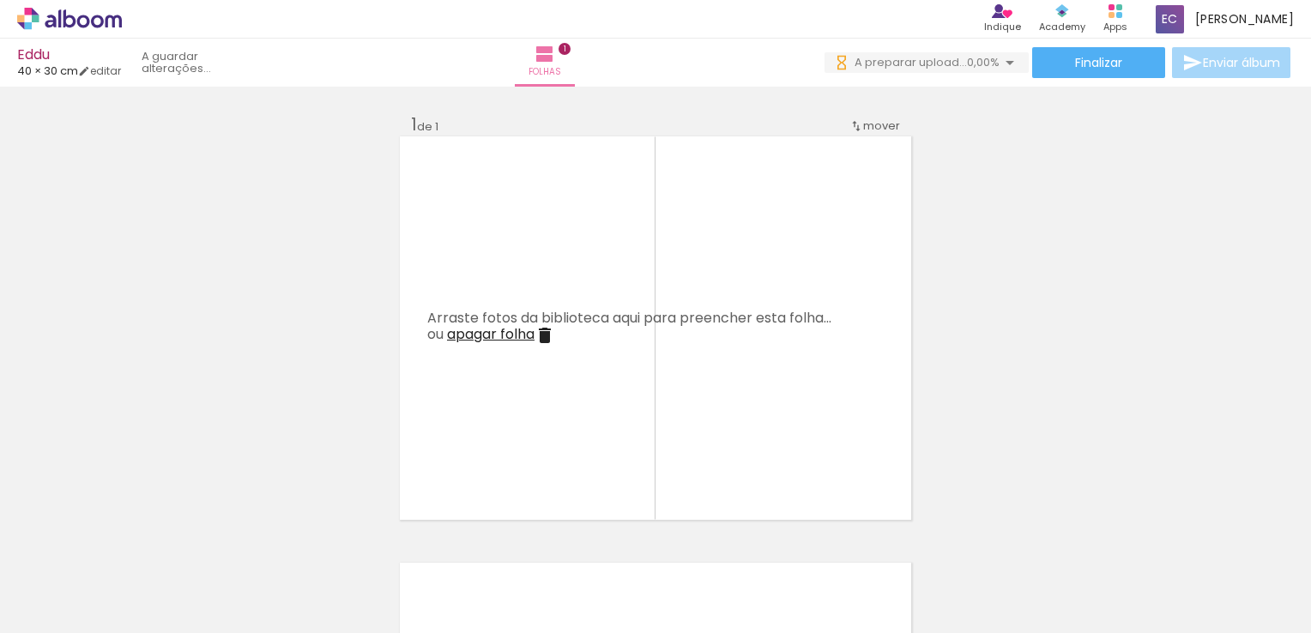
click at [221, 539] on iron-icon at bounding box center [230, 541] width 18 height 18
click at [146, 539] on quentale-thumb at bounding box center [172, 575] width 96 height 99
click at [221, 539] on iron-icon at bounding box center [230, 541] width 18 height 18
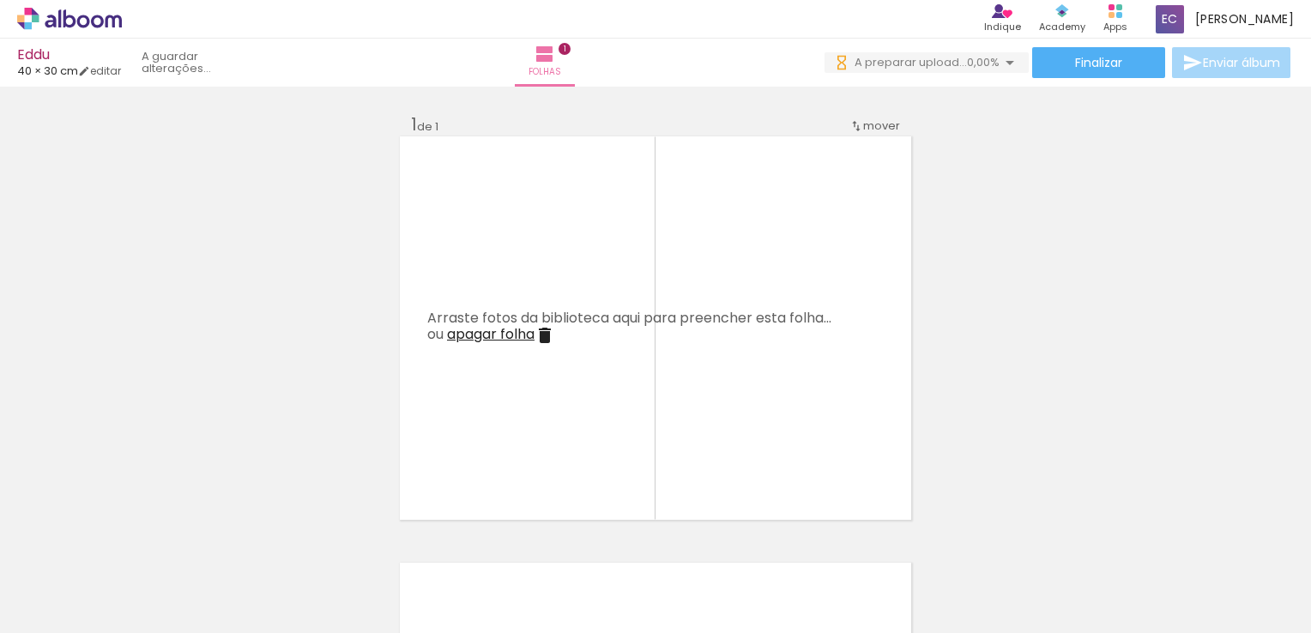
click at [221, 539] on iron-icon at bounding box center [230, 541] width 18 height 18
click at [148, 539] on quentale-thumb at bounding box center [172, 575] width 96 height 99
click at [221, 539] on iron-icon at bounding box center [230, 541] width 18 height 18
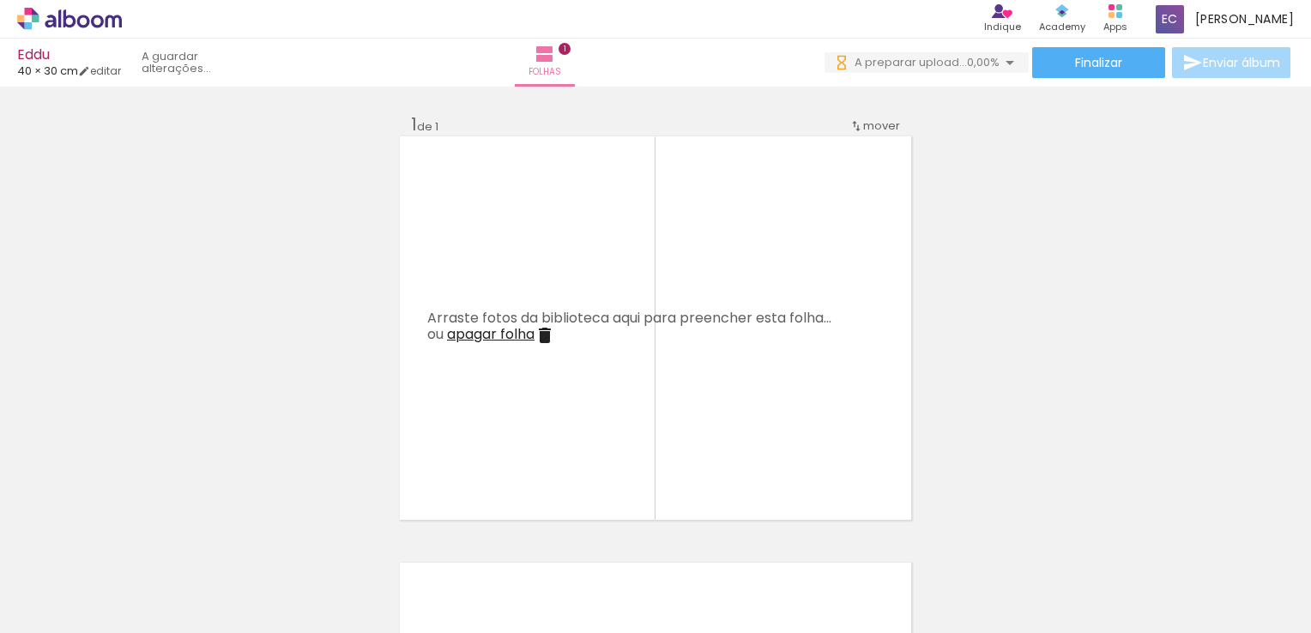
click at [221, 539] on iron-icon at bounding box center [230, 541] width 18 height 18
click at [220, 539] on paper-icon-button at bounding box center [230, 540] width 21 height 21
click at [220, 538] on paper-icon-button at bounding box center [230, 540] width 21 height 21
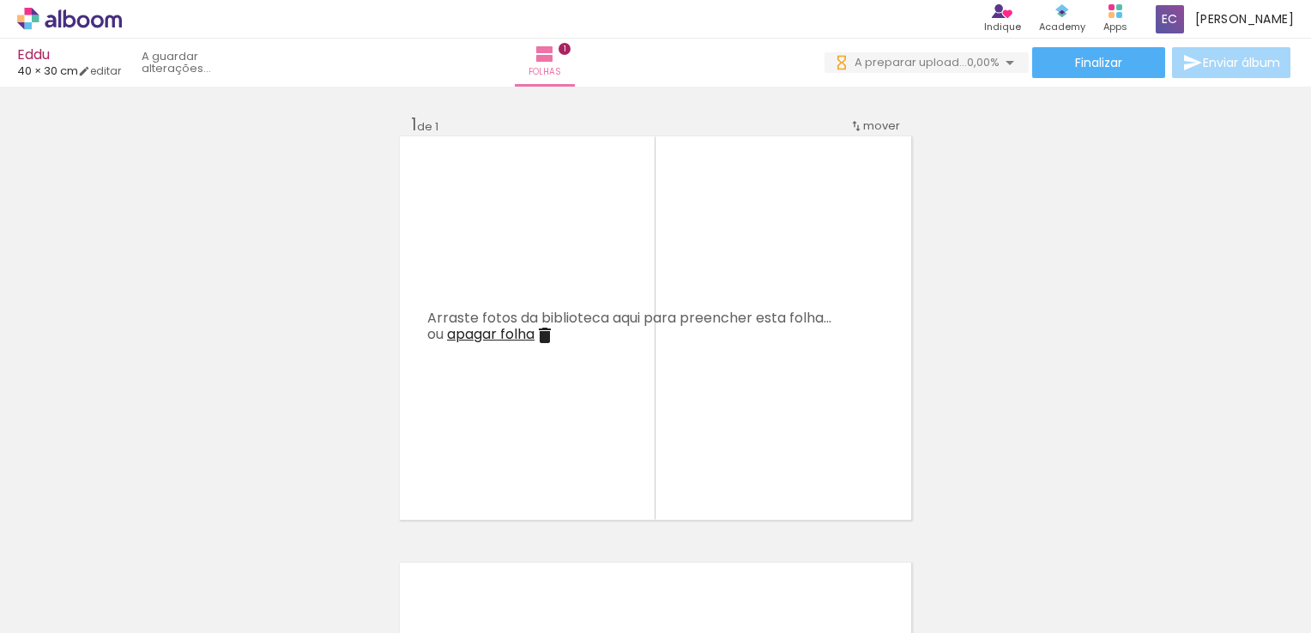
click at [220, 538] on div "Excluir" at bounding box center [230, 540] width 21 height 21
click at [240, 538] on div at bounding box center [268, 575] width 56 height 77
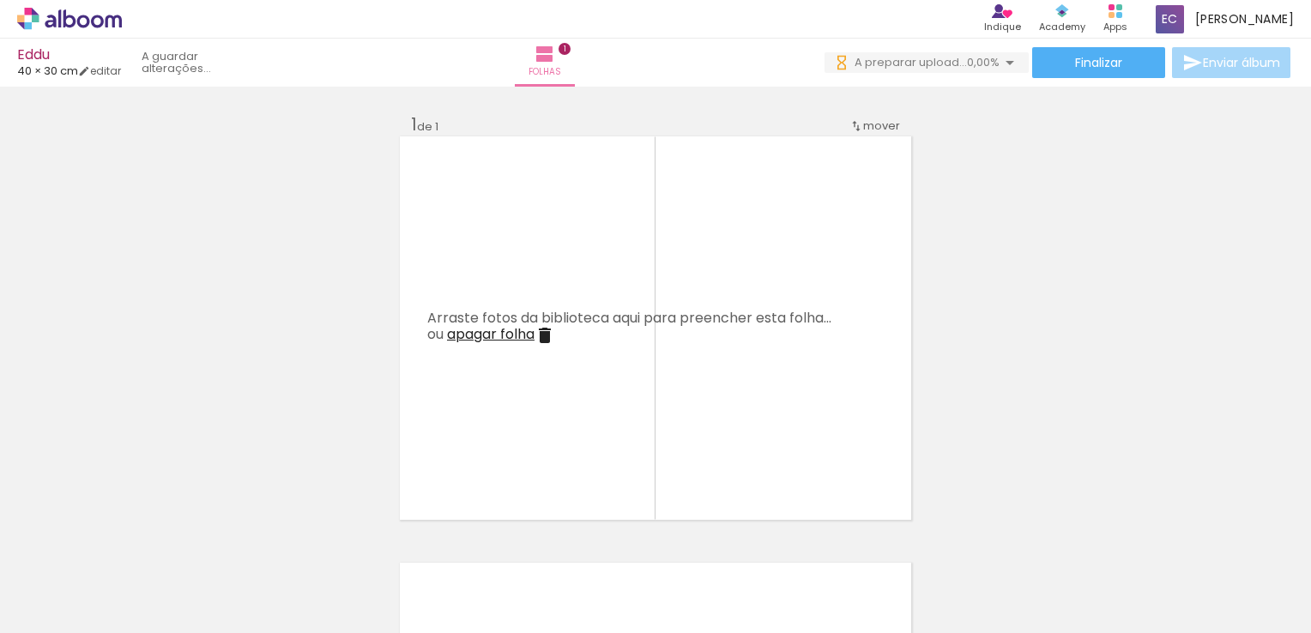
click at [240, 538] on div at bounding box center [268, 575] width 56 height 77
click at [240, 537] on div at bounding box center [268, 575] width 56 height 77
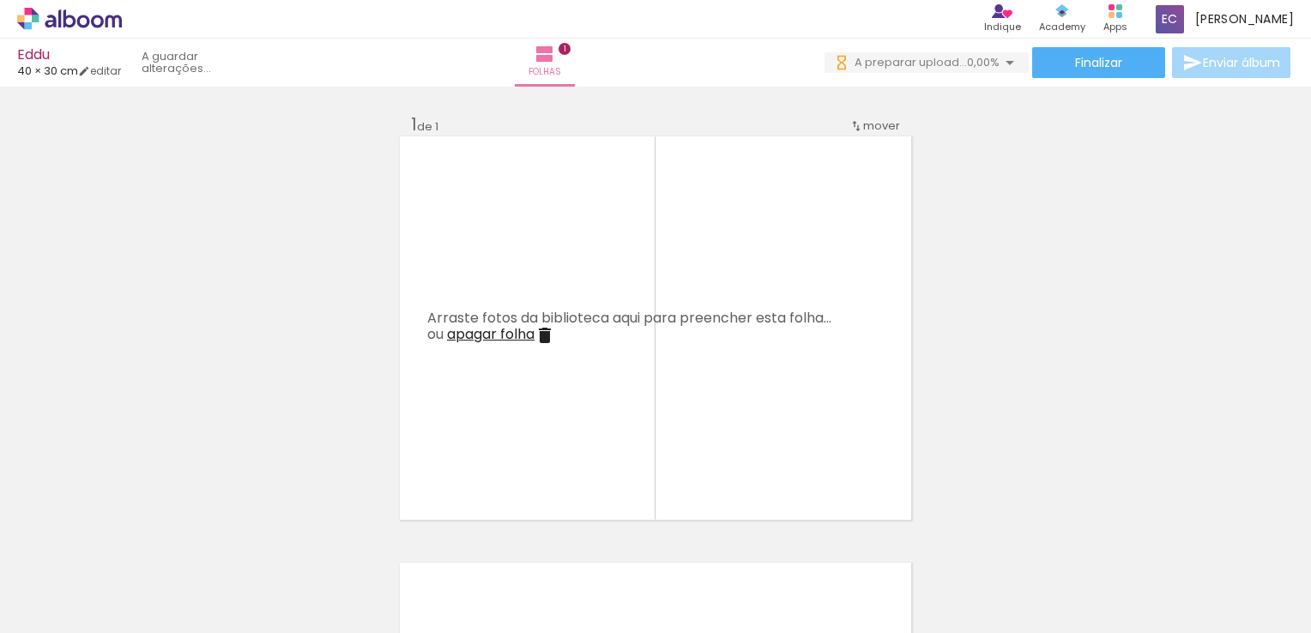
click at [221, 536] on iron-icon at bounding box center [230, 541] width 18 height 18
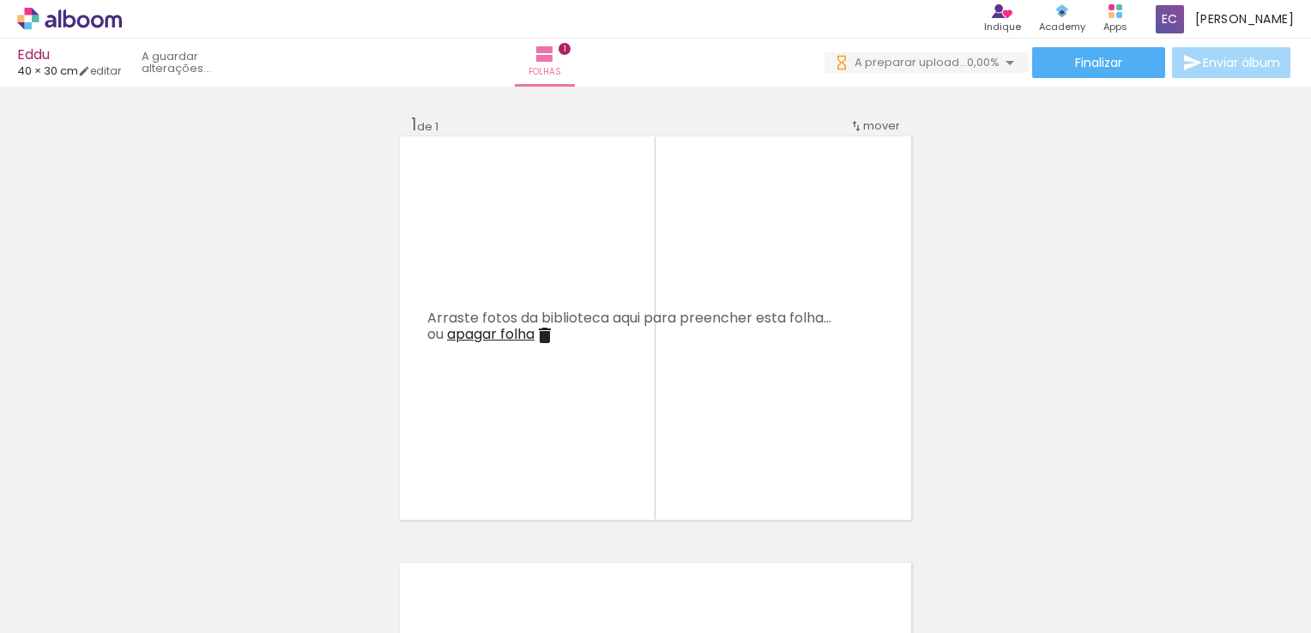
click at [221, 536] on iron-icon at bounding box center [230, 541] width 18 height 18
click at [0, 0] on iron-icon at bounding box center [0, 0] width 0 height 0
click at [221, 537] on iron-icon at bounding box center [230, 541] width 18 height 18
click at [141, 537] on quentale-thumb at bounding box center [172, 575] width 96 height 99
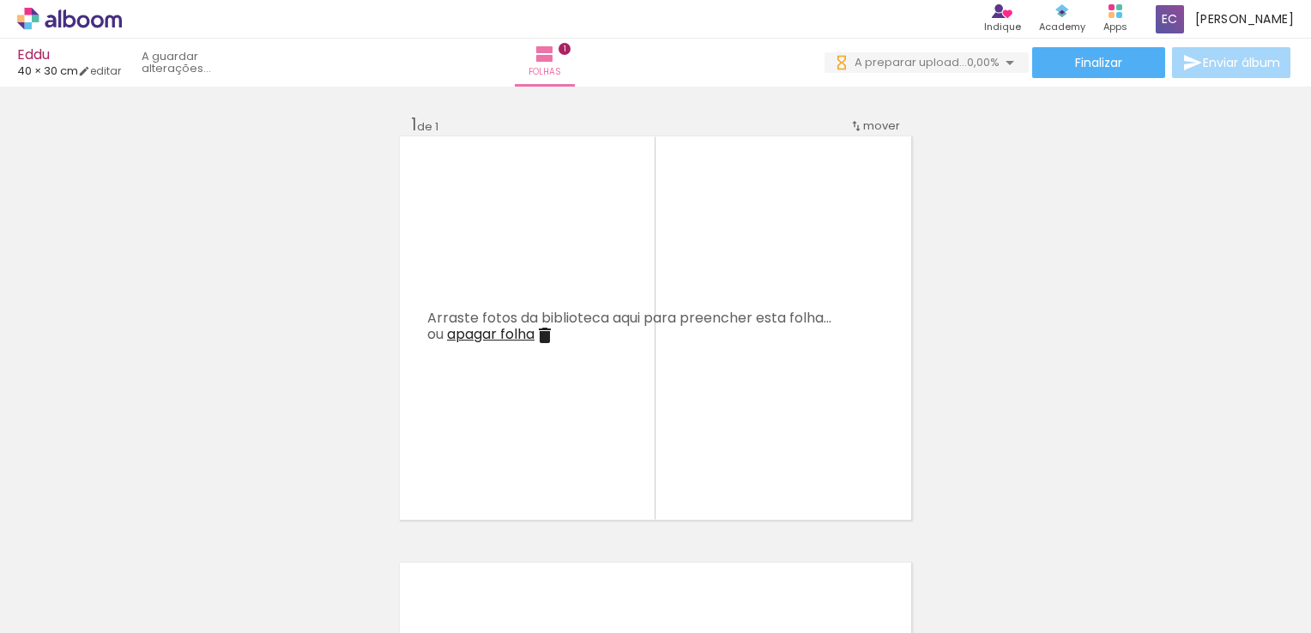
click at [221, 537] on iron-icon at bounding box center [230, 541] width 18 height 18
click at [141, 537] on iron-icon at bounding box center [134, 541] width 18 height 18
click at [141, 537] on iron-horizontal-list at bounding box center [123, 579] width 34 height 107
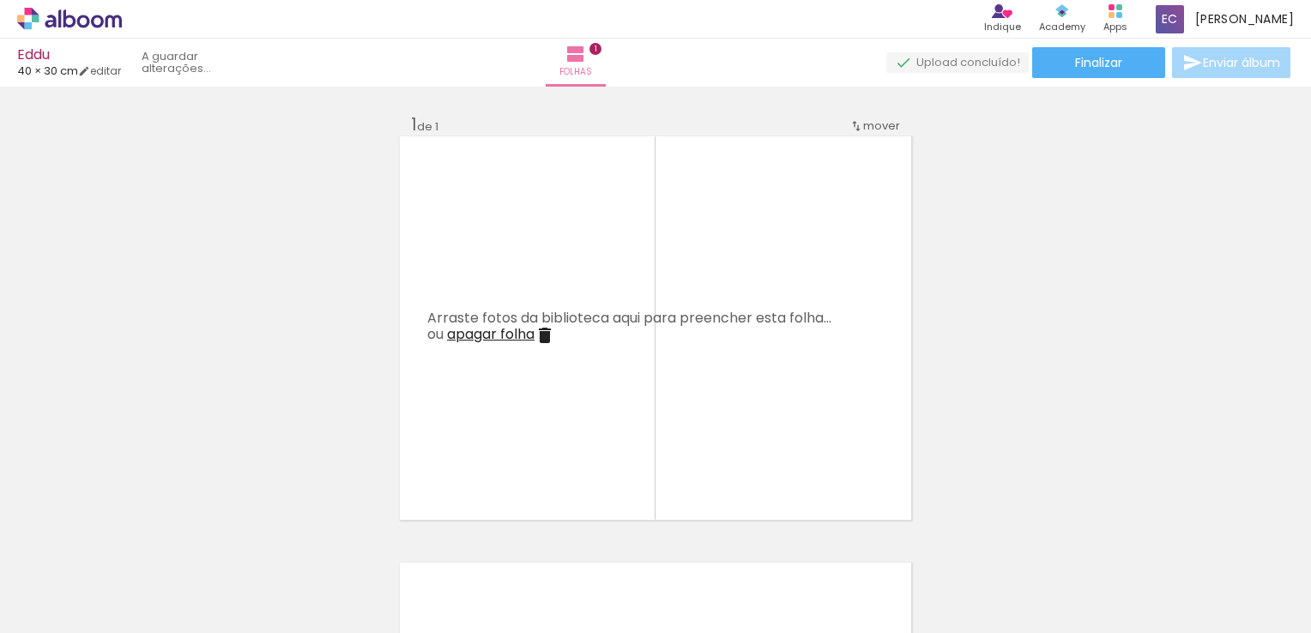
click at [141, 537] on iron-horizontal-list at bounding box center [123, 579] width 34 height 107
click at [141, 537] on iron-icon at bounding box center [134, 541] width 18 height 18
click at [141, 537] on iron-horizontal-list at bounding box center [123, 579] width 34 height 107
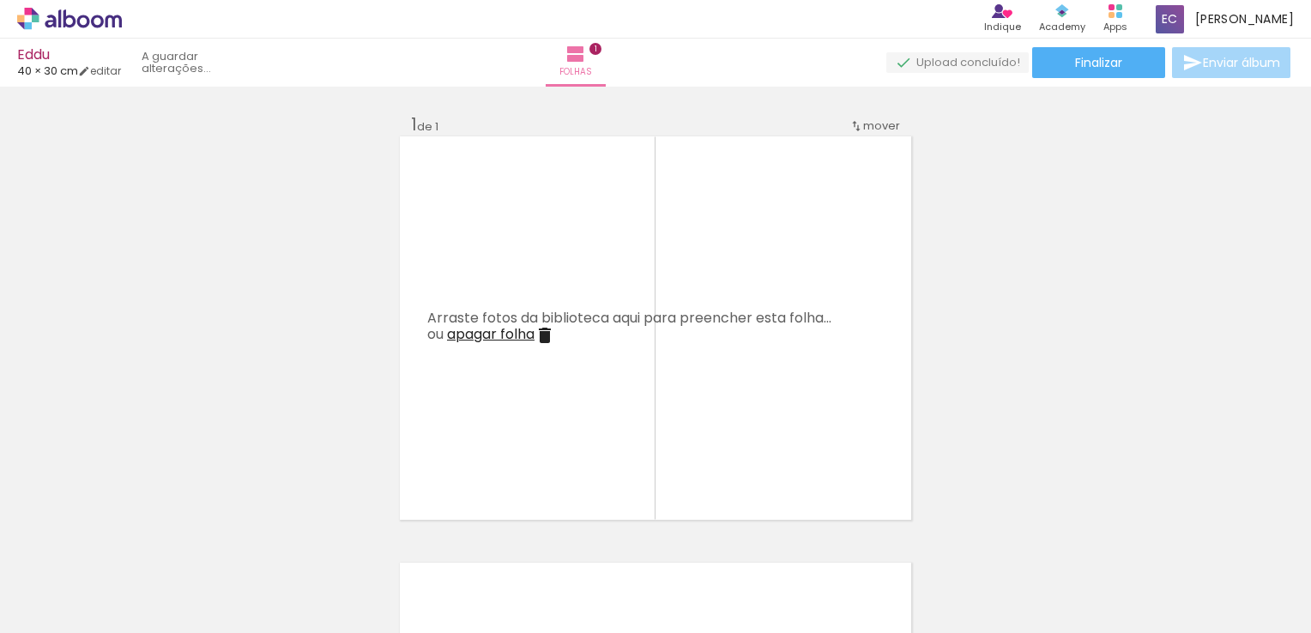
click at [141, 537] on iron-horizontal-list at bounding box center [123, 579] width 34 height 107
click at [141, 537] on iron-icon at bounding box center [134, 541] width 18 height 18
click at [131, 540] on iron-icon at bounding box center [134, 541] width 18 height 18
click at [137, 540] on iron-icon at bounding box center [134, 541] width 18 height 18
click at [137, 540] on iron-horizontal-list at bounding box center [123, 579] width 34 height 107
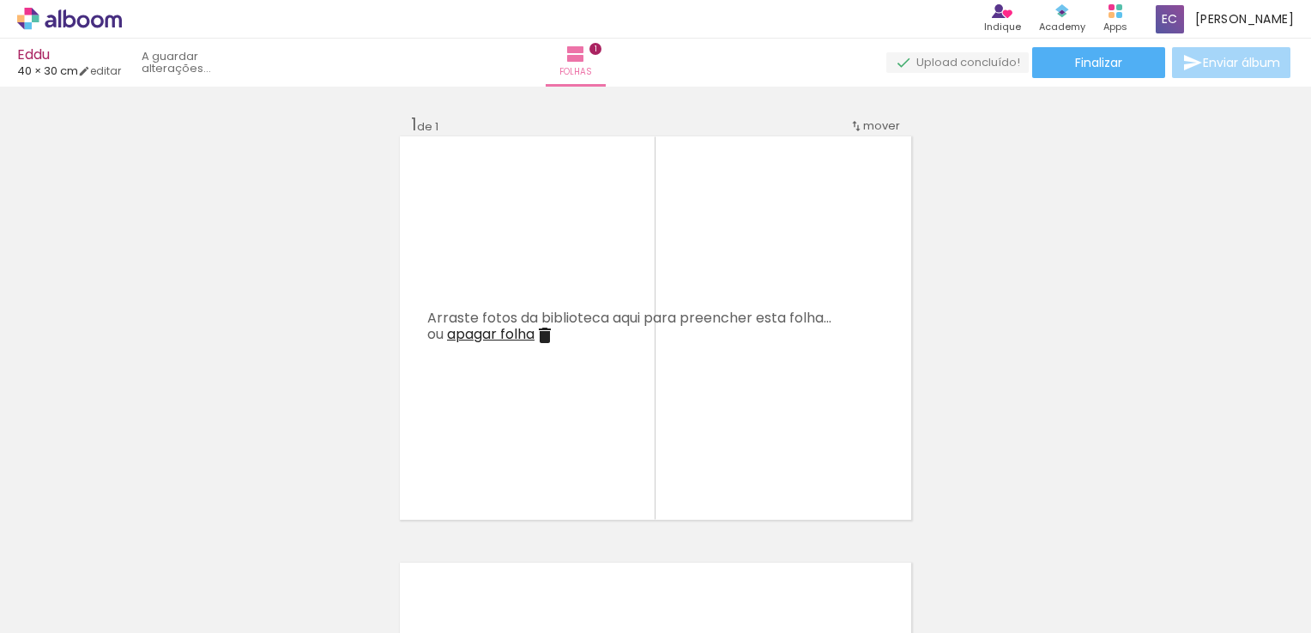
click at [137, 541] on iron-horizontal-list at bounding box center [123, 579] width 34 height 107
click at [221, 541] on iron-icon at bounding box center [230, 541] width 18 height 18
click at [137, 541] on iron-horizontal-list at bounding box center [123, 579] width 34 height 107
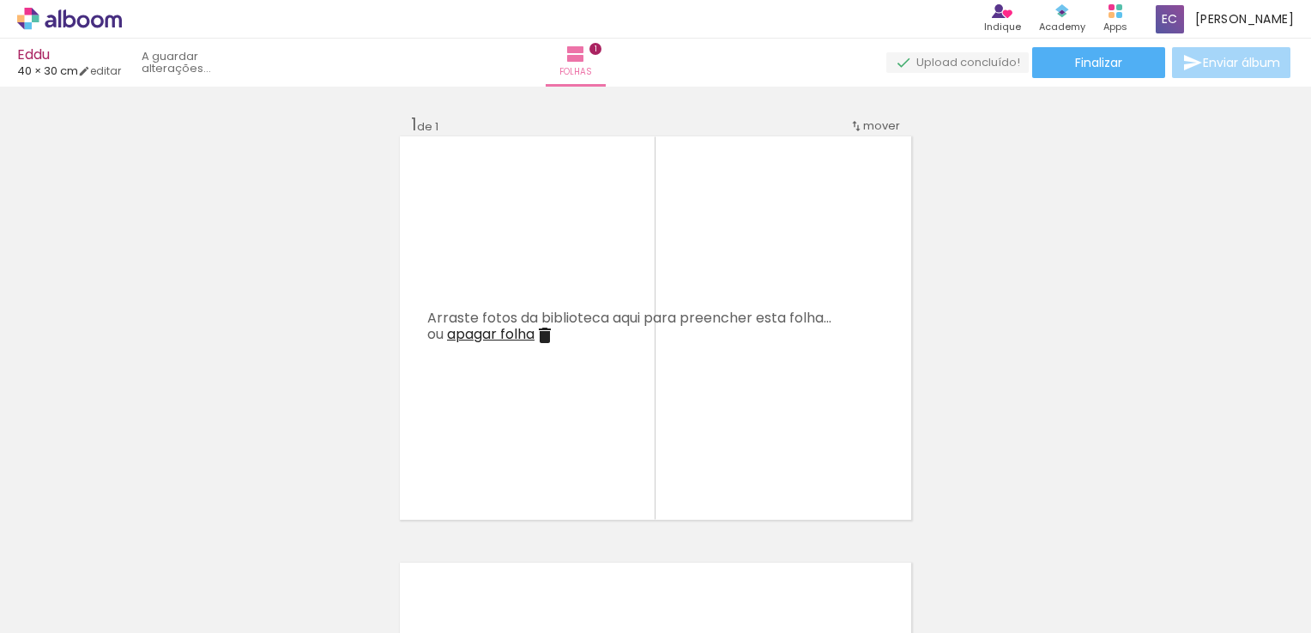
click at [137, 541] on iron-horizontal-list at bounding box center [123, 579] width 34 height 107
click at [137, 541] on iron-icon at bounding box center [134, 541] width 18 height 18
click at [137, 541] on iron-horizontal-list at bounding box center [123, 579] width 34 height 107
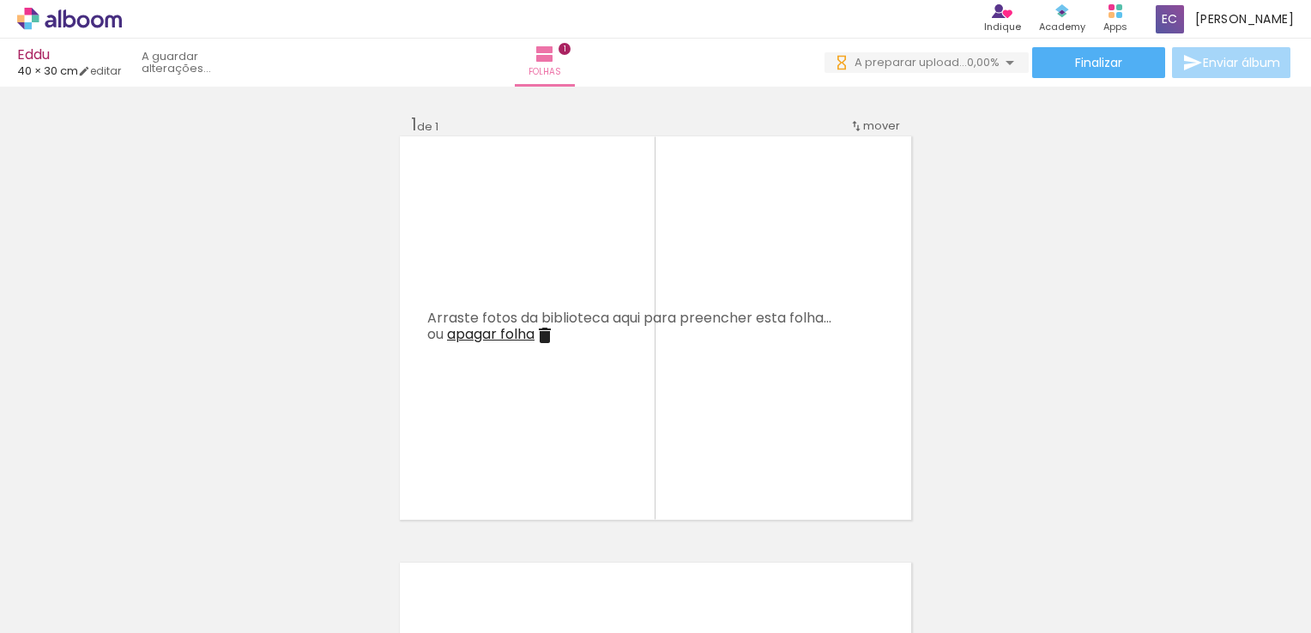
click at [137, 541] on iron-horizontal-list at bounding box center [123, 579] width 34 height 107
click at [137, 541] on iron-icon at bounding box center [134, 541] width 18 height 18
click at [137, 541] on iron-horizontal-list at bounding box center [123, 579] width 34 height 107
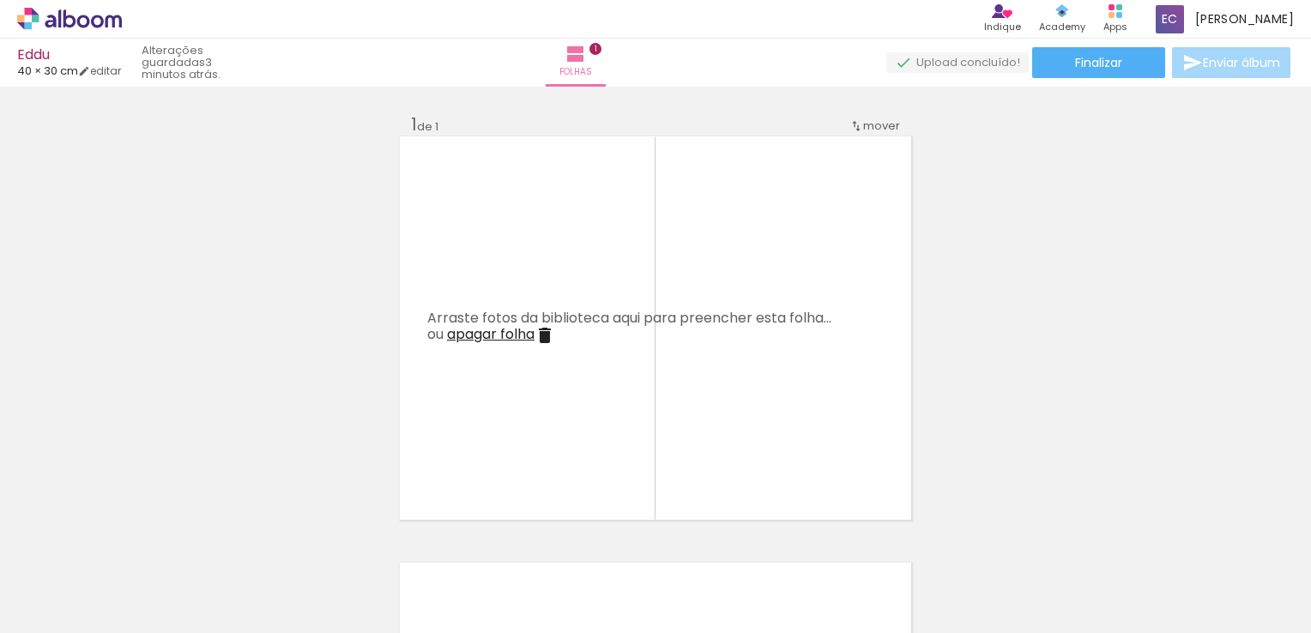
click at [221, 541] on iron-icon at bounding box center [230, 541] width 18 height 18
click at [137, 541] on iron-horizontal-list at bounding box center [123, 579] width 34 height 107
click at [221, 541] on iron-icon at bounding box center [230, 541] width 18 height 18
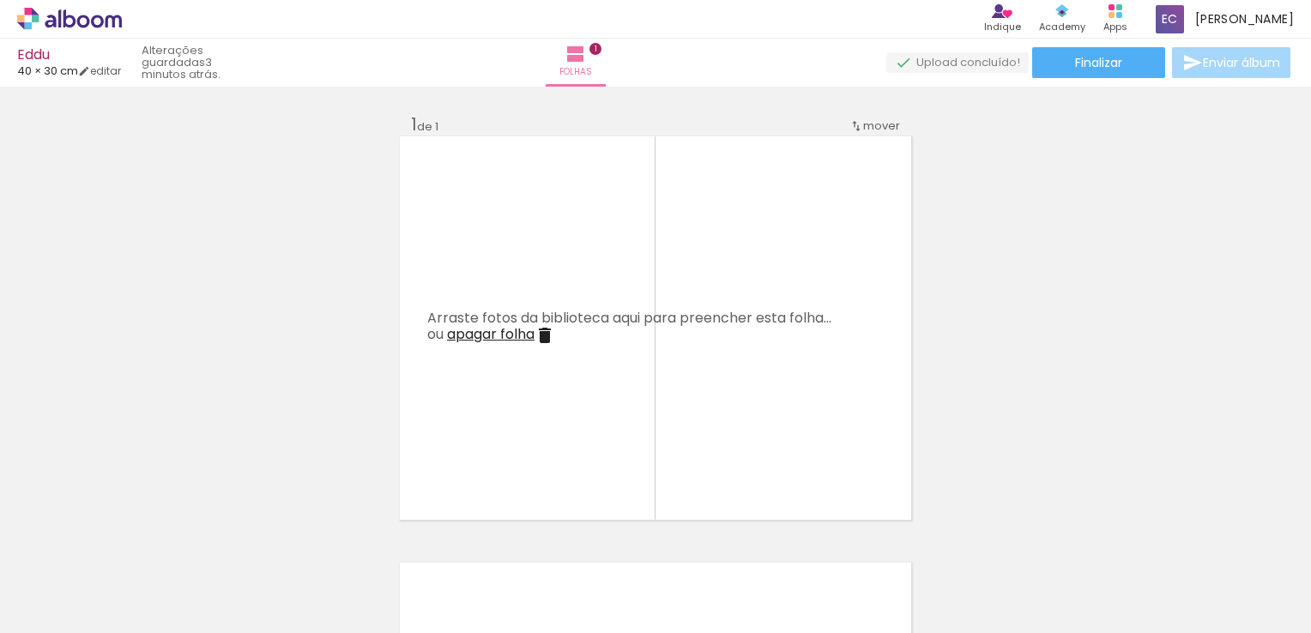
click at [137, 541] on iron-horizontal-list at bounding box center [123, 579] width 34 height 107
click at [137, 541] on iron-icon at bounding box center [134, 541] width 18 height 18
click at [137, 541] on iron-horizontal-list at bounding box center [123, 579] width 34 height 107
click at [137, 541] on iron-icon at bounding box center [134, 541] width 18 height 18
click at [137, 541] on iron-horizontal-list at bounding box center [123, 579] width 34 height 107
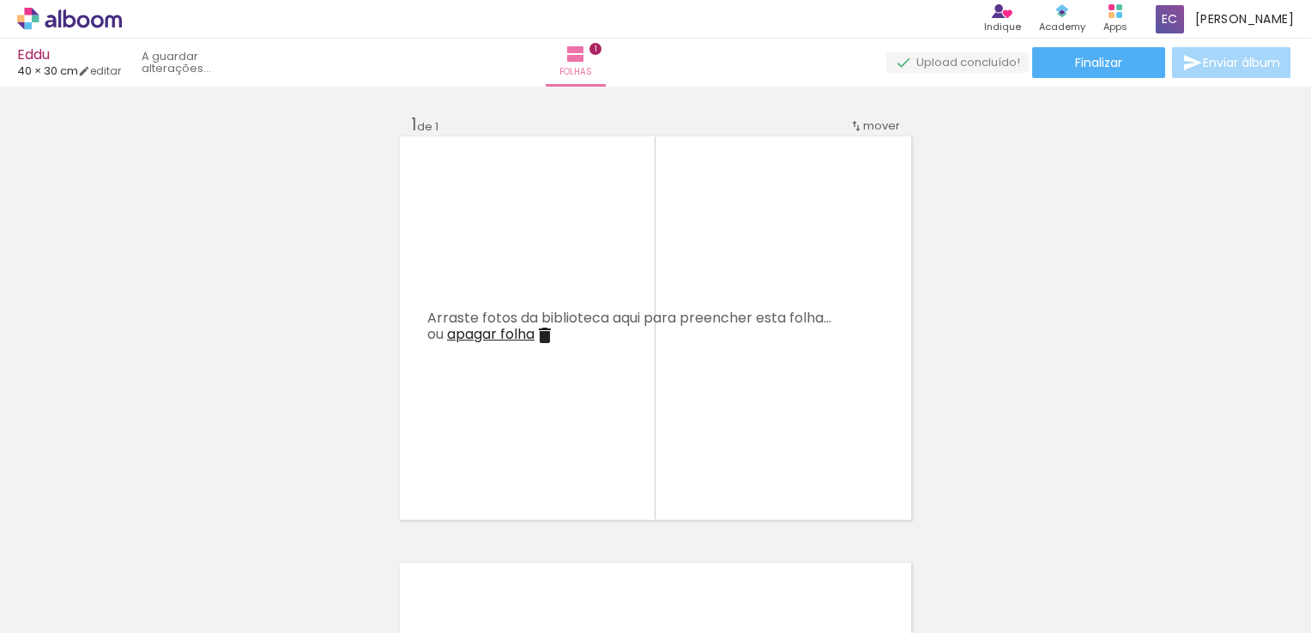
click at [137, 541] on iron-icon at bounding box center [134, 541] width 18 height 18
click at [221, 541] on iron-icon at bounding box center [230, 541] width 18 height 18
click at [138, 541] on iron-icon at bounding box center [134, 541] width 18 height 18
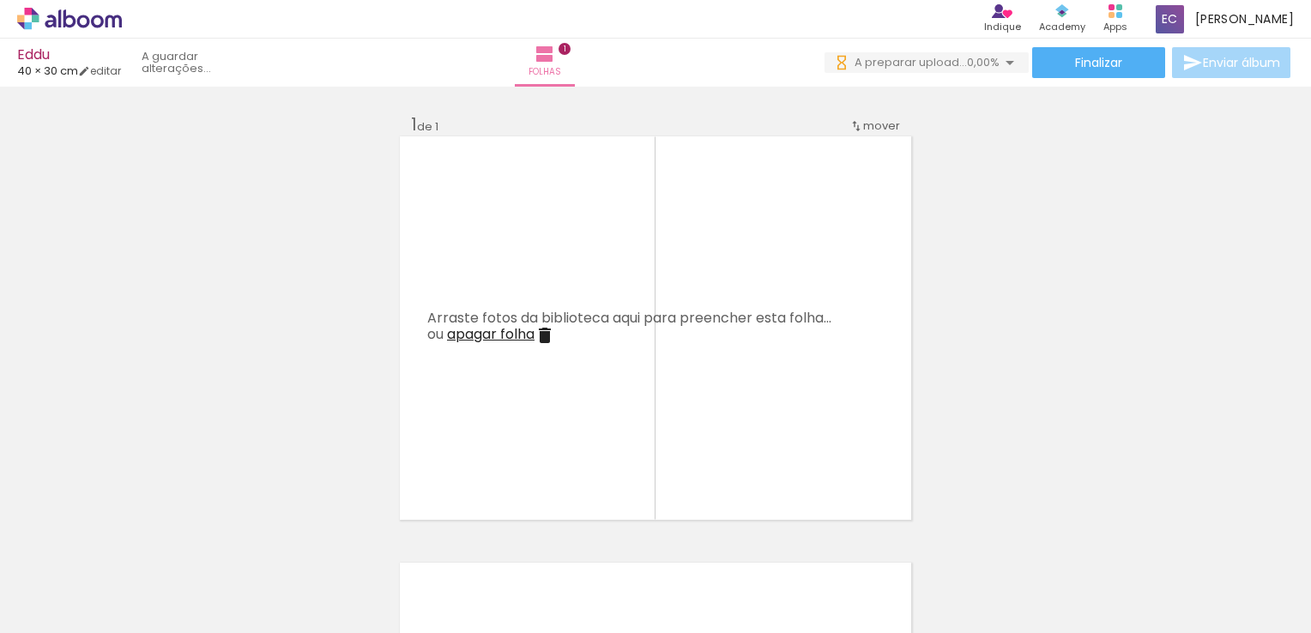
click at [138, 541] on iron-horizontal-list at bounding box center [123, 579] width 34 height 107
click at [221, 541] on iron-icon at bounding box center [230, 541] width 18 height 18
click at [137, 541] on iron-horizontal-list at bounding box center [123, 579] width 34 height 107
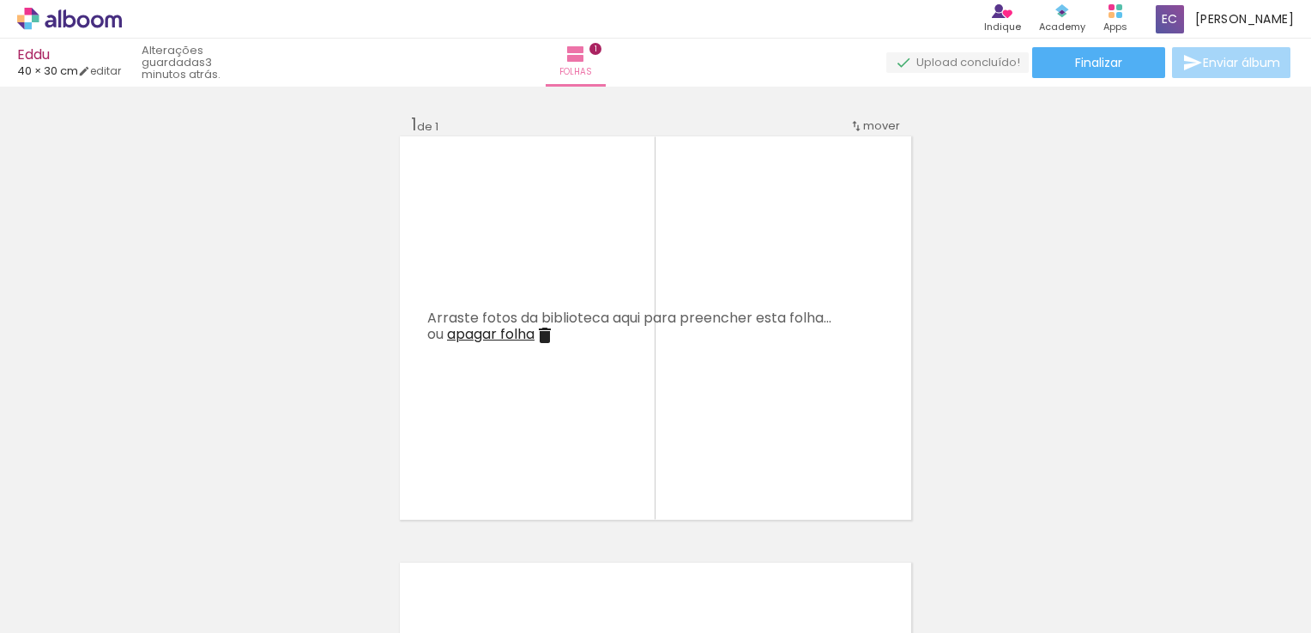
click at [221, 541] on iron-icon at bounding box center [230, 541] width 18 height 18
click at [138, 541] on iron-horizontal-list at bounding box center [123, 579] width 34 height 107
click at [221, 541] on iron-icon at bounding box center [230, 541] width 18 height 18
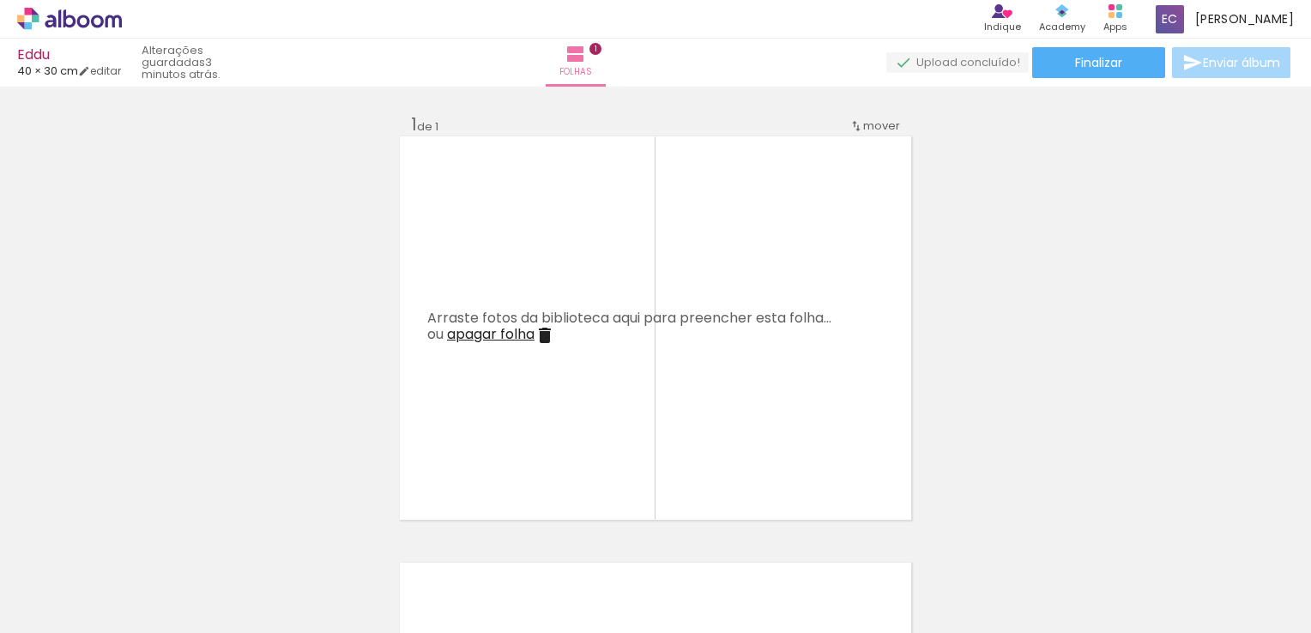
click at [242, 541] on div at bounding box center [267, 575] width 51 height 77
click at [138, 541] on iron-horizontal-list at bounding box center [123, 579] width 34 height 107
click at [221, 541] on iron-icon at bounding box center [230, 541] width 18 height 18
click at [138, 541] on iron-horizontal-list at bounding box center [123, 579] width 34 height 107
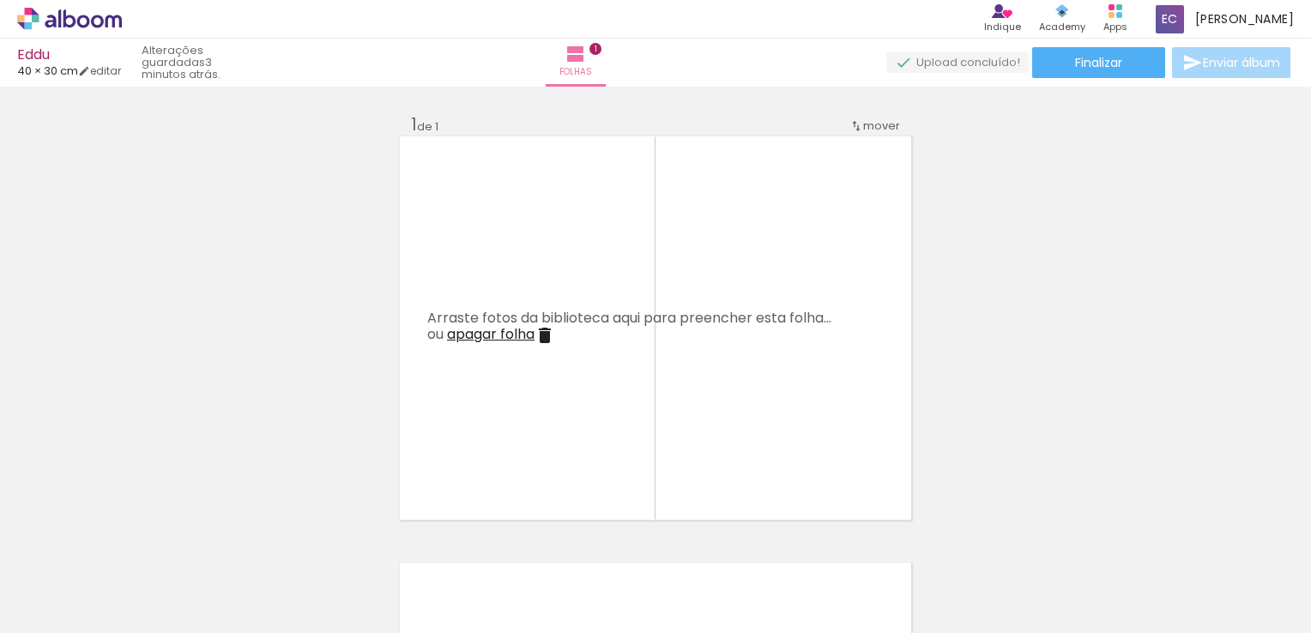
click at [138, 541] on iron-horizontal-list at bounding box center [123, 579] width 34 height 107
click at [221, 541] on iron-icon at bounding box center [230, 541] width 18 height 18
click at [138, 541] on iron-horizontal-list at bounding box center [123, 579] width 34 height 107
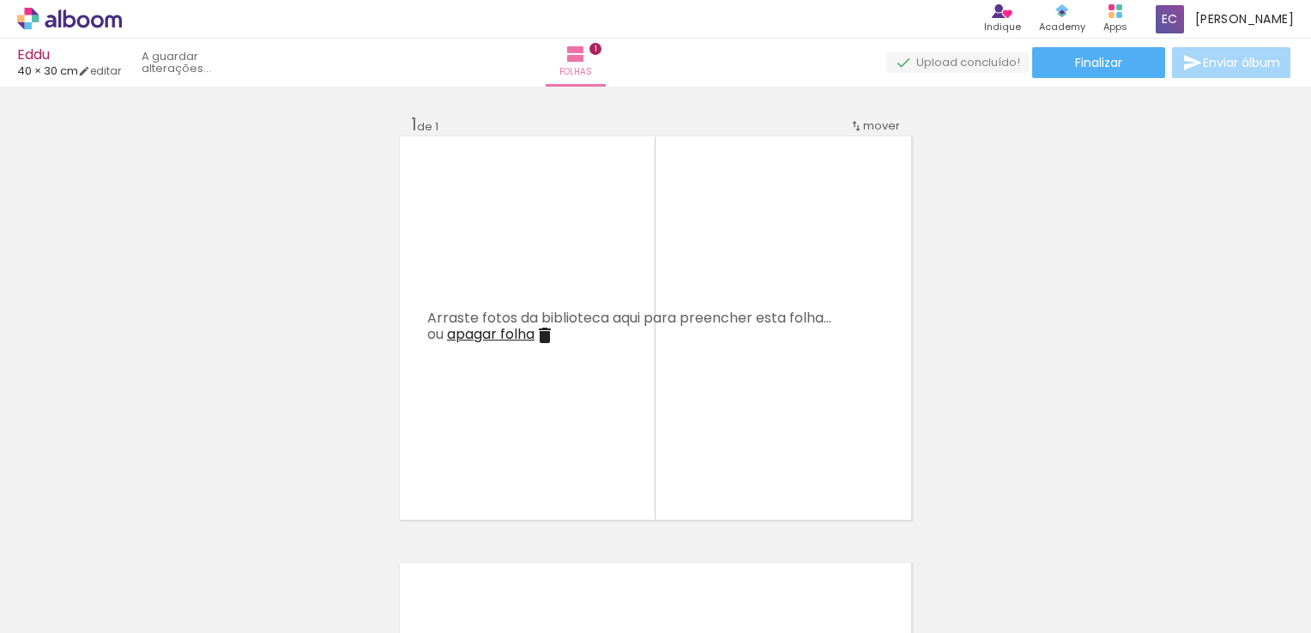
click at [138, 541] on iron-horizontal-list at bounding box center [123, 579] width 34 height 107
click at [138, 541] on iron-icon at bounding box center [134, 541] width 18 height 18
click at [138, 541] on iron-horizontal-list at bounding box center [123, 579] width 34 height 107
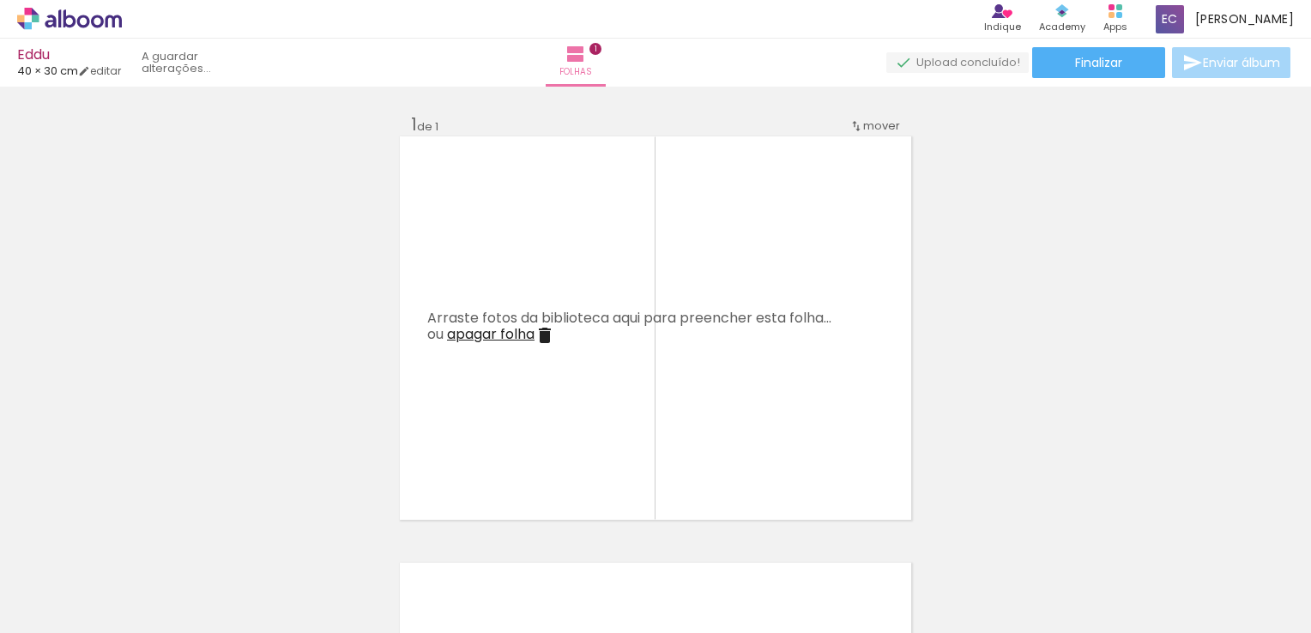
click at [138, 541] on iron-icon at bounding box center [134, 541] width 18 height 18
click at [138, 541] on iron-horizontal-list at bounding box center [123, 579] width 34 height 107
click at [138, 541] on iron-icon at bounding box center [134, 541] width 18 height 18
click at [138, 541] on iron-horizontal-list at bounding box center [123, 579] width 34 height 107
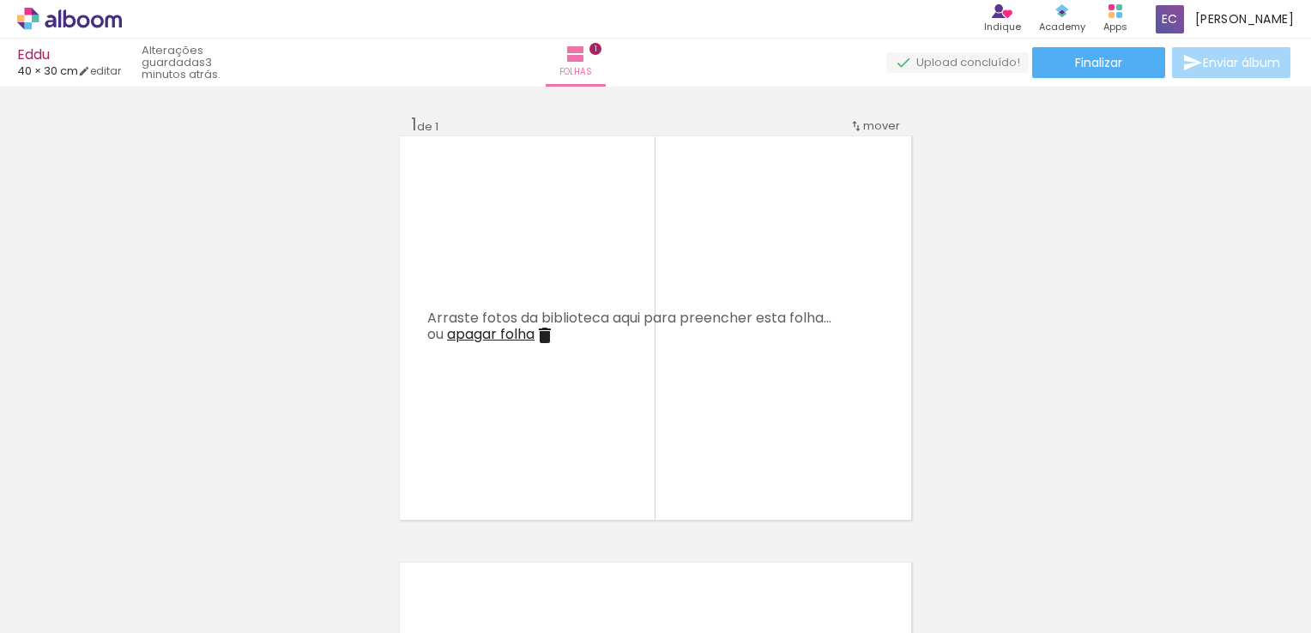
click at [138, 541] on iron-horizontal-list at bounding box center [123, 579] width 34 height 107
click at [221, 541] on iron-icon at bounding box center [230, 541] width 18 height 18
click at [137, 542] on iron-horizontal-list at bounding box center [123, 579] width 34 height 107
click at [221, 542] on iron-icon at bounding box center [230, 541] width 18 height 18
click at [138, 542] on iron-horizontal-list at bounding box center [123, 579] width 34 height 107
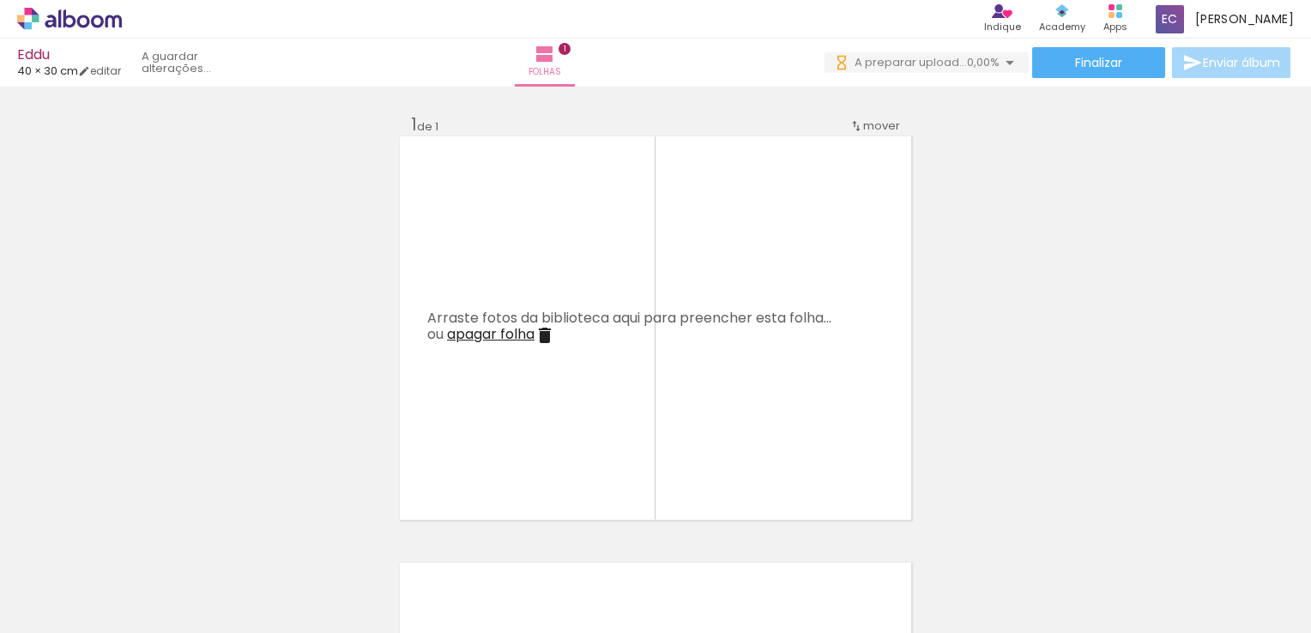
click at [221, 542] on iron-icon at bounding box center [230, 541] width 18 height 18
click at [138, 542] on iron-icon at bounding box center [134, 541] width 18 height 18
click at [139, 540] on iron-icon at bounding box center [134, 541] width 18 height 18
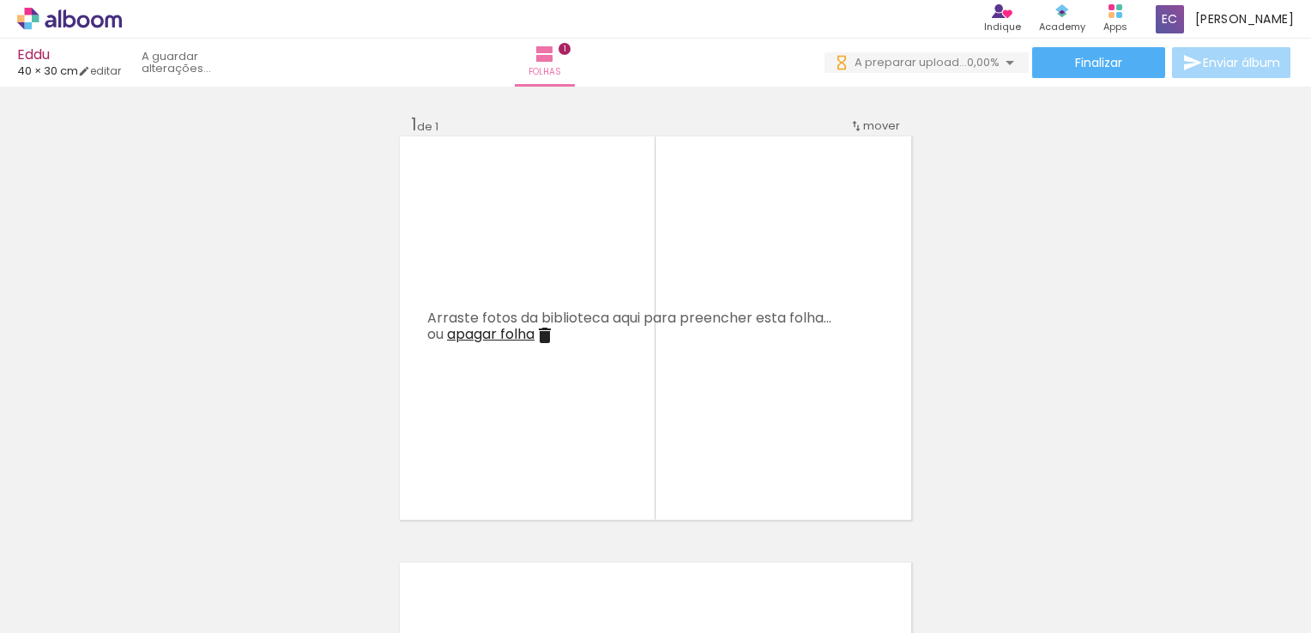
click at [139, 540] on iron-horizontal-list at bounding box center [123, 579] width 34 height 107
click at [221, 540] on iron-icon at bounding box center [230, 541] width 18 height 18
click at [229, 550] on div at bounding box center [267, 575] width 77 height 51
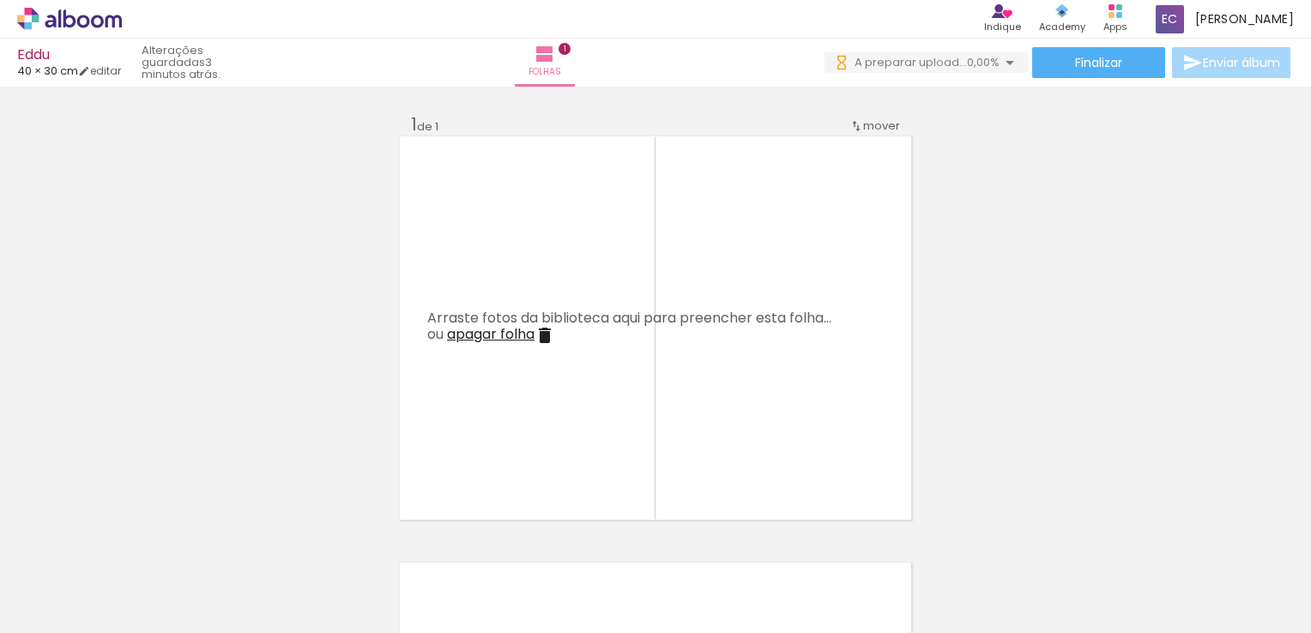
click at [139, 540] on iron-horizontal-list at bounding box center [123, 579] width 34 height 107
click at [139, 540] on iron-icon at bounding box center [134, 541] width 18 height 18
click at [139, 540] on iron-horizontal-list at bounding box center [123, 579] width 34 height 107
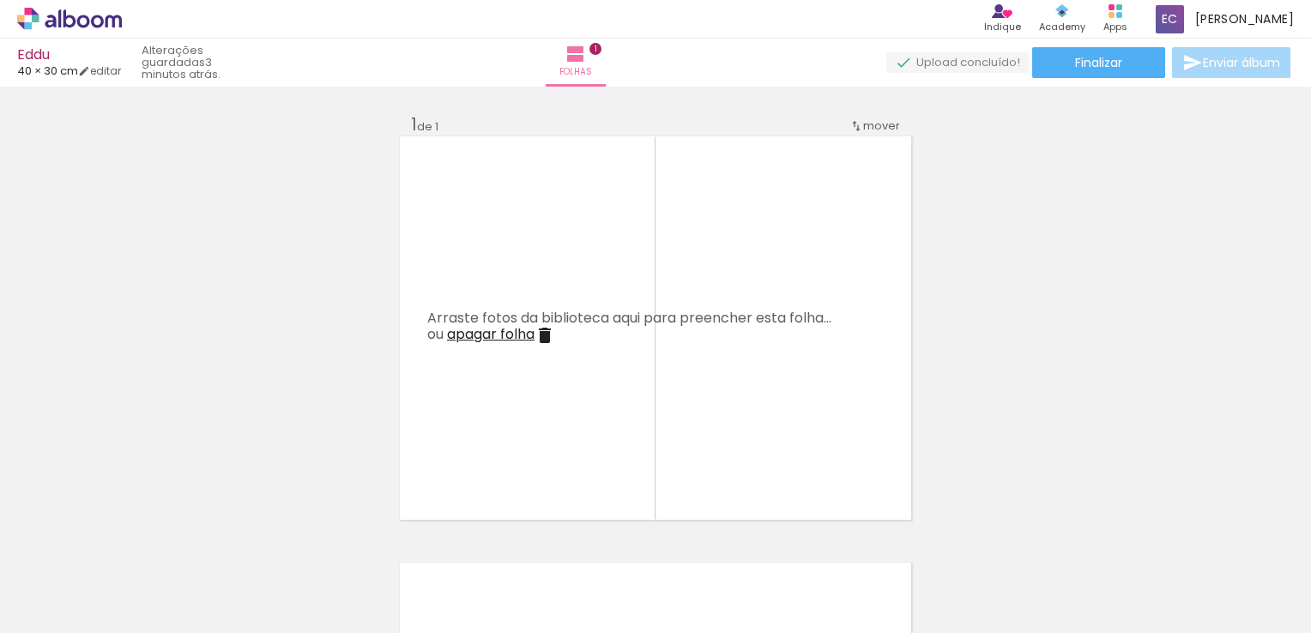
click at [139, 540] on iron-horizontal-list at bounding box center [123, 579] width 34 height 107
click at [221, 540] on iron-icon at bounding box center [230, 541] width 18 height 18
click at [139, 540] on iron-horizontal-list at bounding box center [123, 579] width 34 height 107
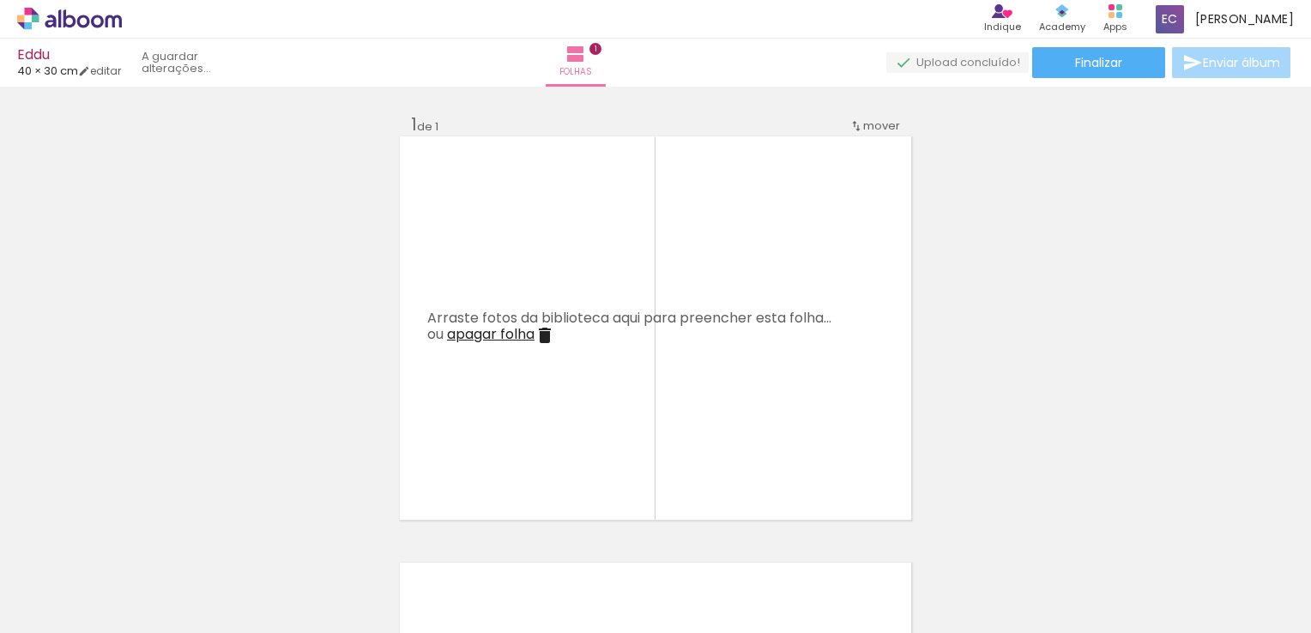
click at [221, 540] on iron-icon at bounding box center [230, 541] width 18 height 18
click at [139, 540] on iron-icon at bounding box center [134, 541] width 18 height 18
click at [139, 540] on iron-horizontal-list at bounding box center [123, 579] width 34 height 107
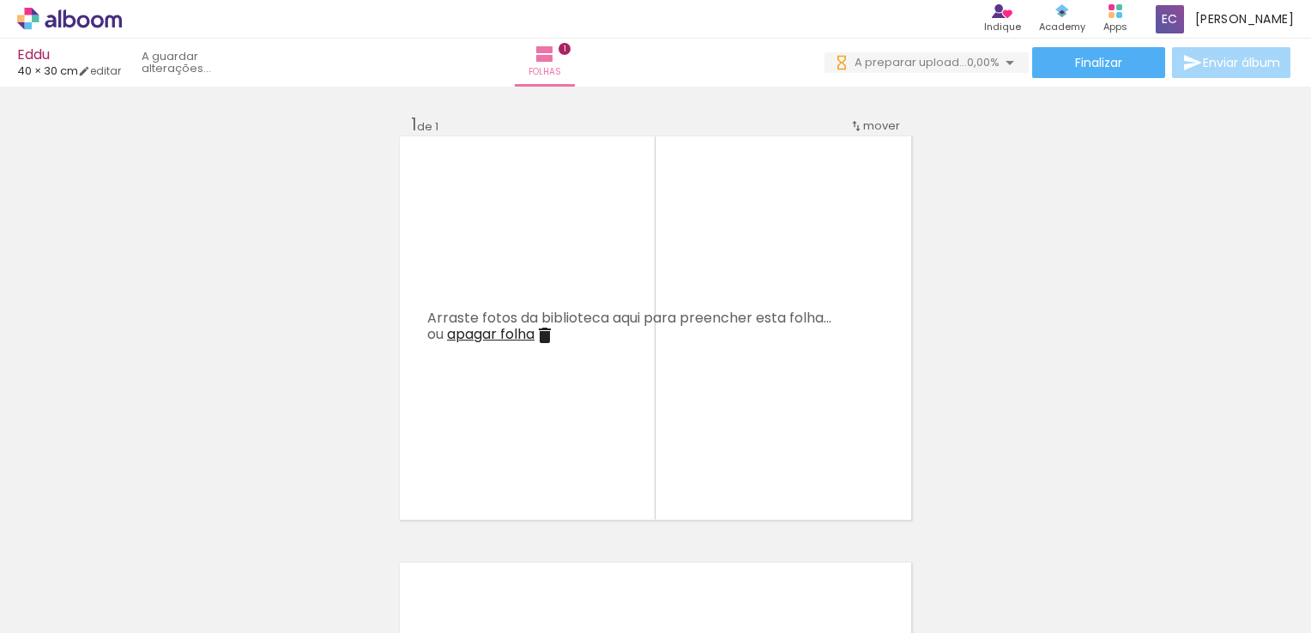
click at [221, 540] on iron-icon at bounding box center [230, 541] width 18 height 18
click at [142, 540] on iron-icon at bounding box center [134, 541] width 18 height 18
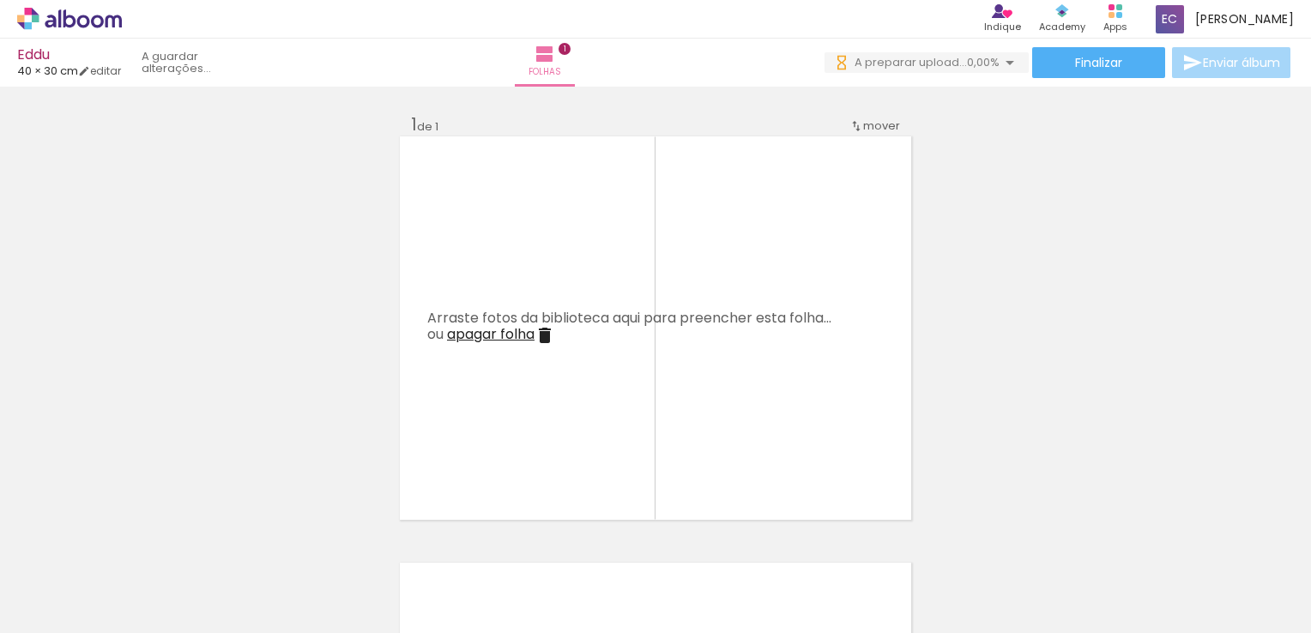
click at [141, 540] on iron-icon at bounding box center [134, 541] width 18 height 18
click at [141, 540] on iron-horizontal-list at bounding box center [123, 579] width 34 height 107
click at [221, 540] on iron-icon at bounding box center [230, 541] width 18 height 18
click at [142, 540] on iron-icon at bounding box center [134, 541] width 18 height 18
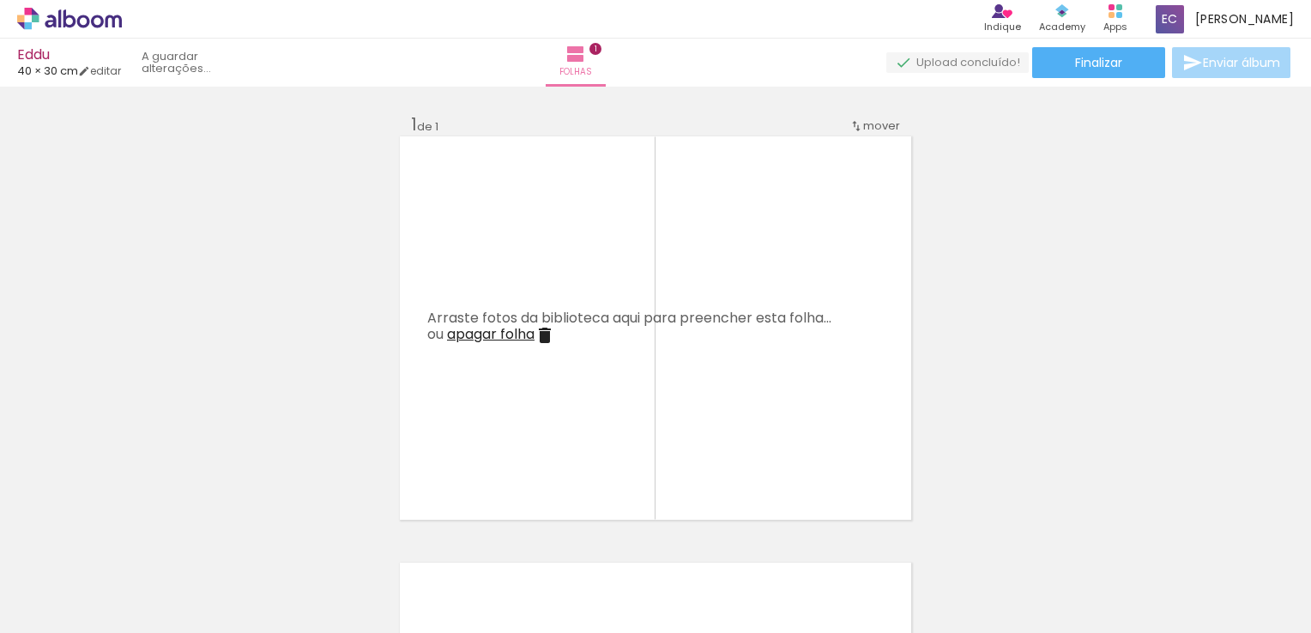
click at [141, 540] on iron-horizontal-list at bounding box center [123, 579] width 34 height 107
click at [141, 540] on iron-icon at bounding box center [134, 541] width 18 height 18
click at [141, 540] on iron-horizontal-list at bounding box center [123, 579] width 34 height 107
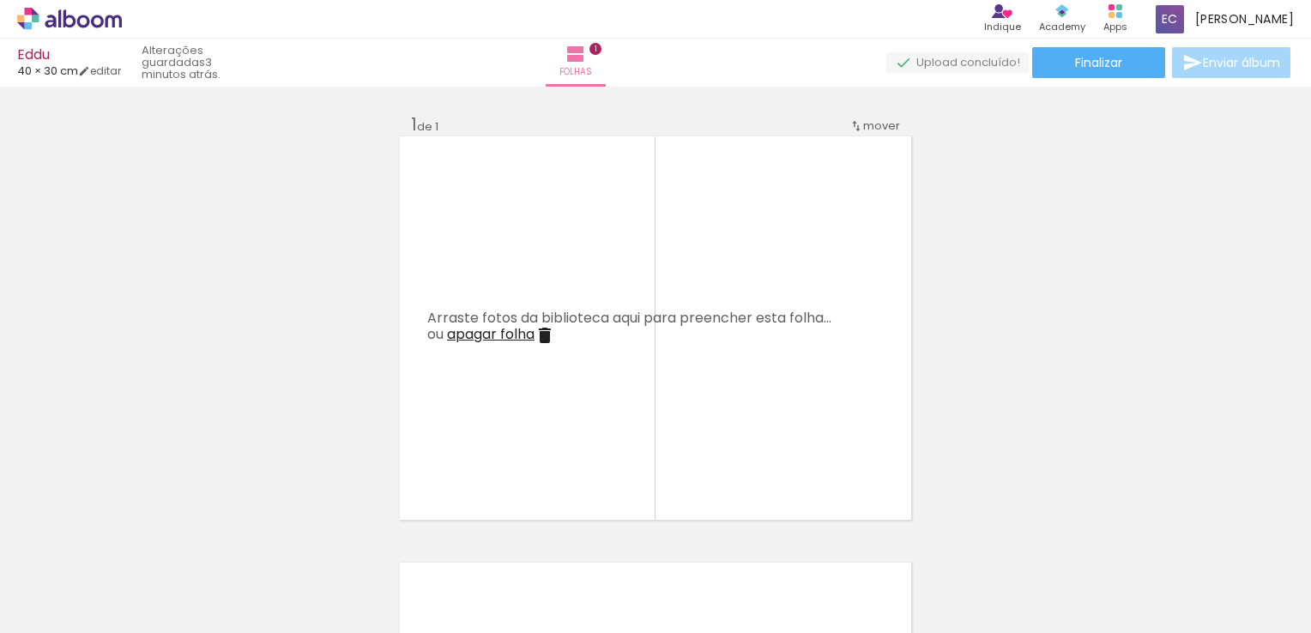
click at [606, 540] on iron-icon at bounding box center [615, 541] width 18 height 18
click at [141, 540] on iron-horizontal-list at bounding box center [123, 579] width 34 height 107
click at [142, 540] on iron-icon at bounding box center [134, 541] width 18 height 18
click at [141, 540] on iron-horizontal-list at bounding box center [123, 579] width 34 height 107
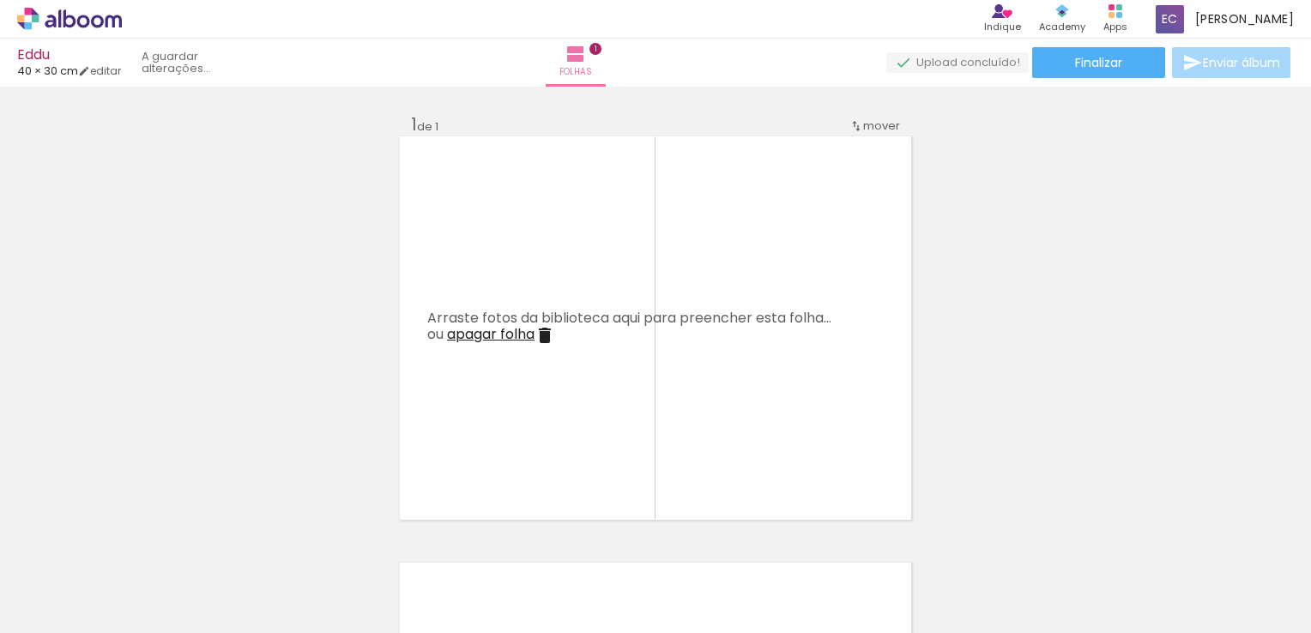
click at [141, 540] on iron-horizontal-list at bounding box center [123, 579] width 34 height 107
click at [221, 540] on iron-icon at bounding box center [230, 541] width 18 height 18
click at [141, 540] on iron-horizontal-list at bounding box center [123, 579] width 34 height 107
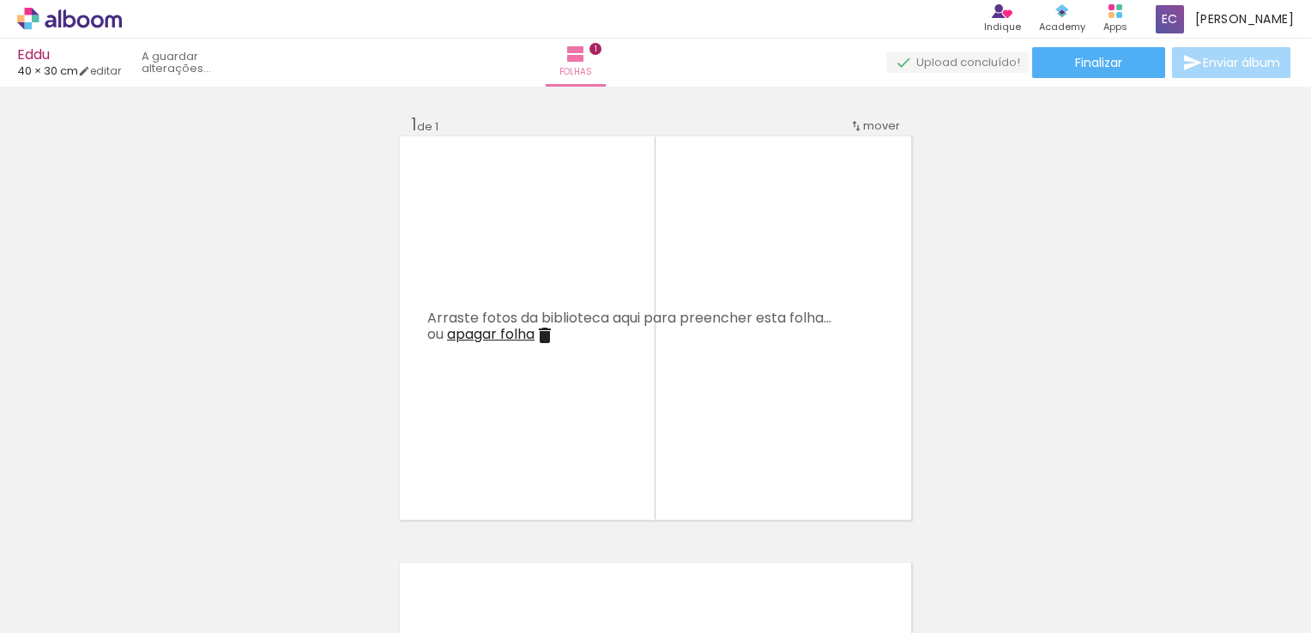
click at [221, 540] on iron-icon at bounding box center [230, 541] width 18 height 18
click at [141, 540] on iron-horizontal-list at bounding box center [123, 579] width 34 height 107
click at [221, 541] on iron-icon at bounding box center [230, 541] width 18 height 18
click at [138, 541] on iron-icon at bounding box center [134, 541] width 18 height 18
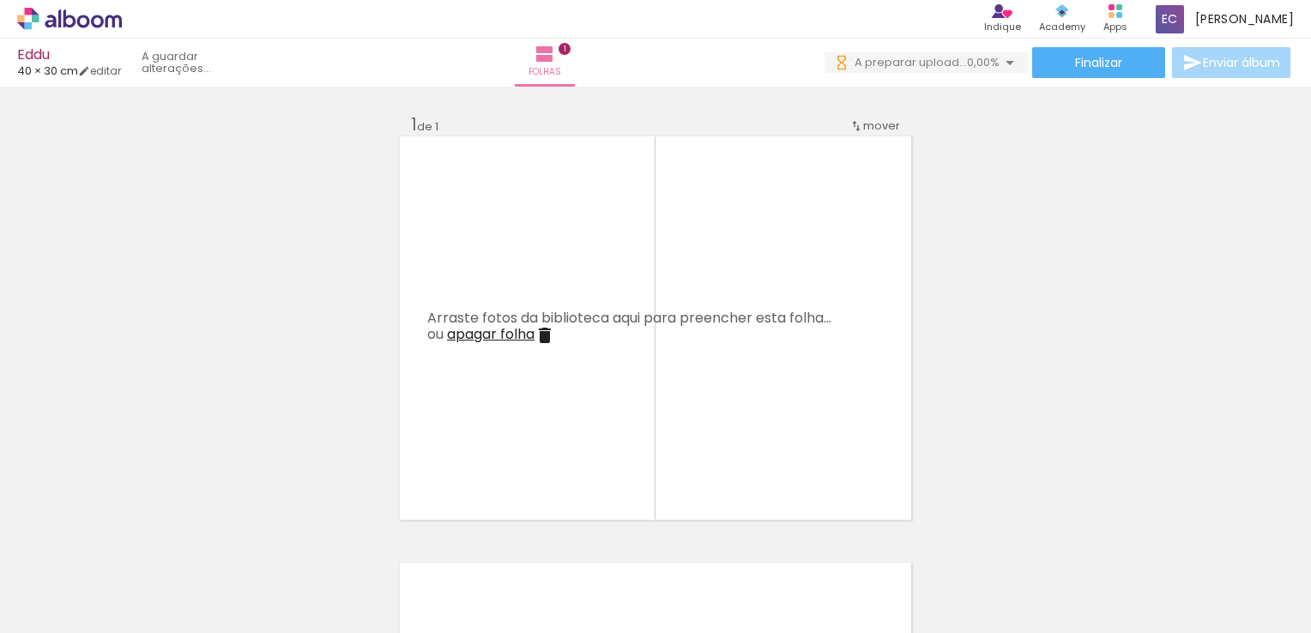
click at [138, 541] on iron-icon at bounding box center [134, 541] width 18 height 18
click at [138, 541] on iron-horizontal-list at bounding box center [123, 579] width 34 height 107
click at [606, 541] on iron-icon at bounding box center [615, 541] width 18 height 18
click at [138, 541] on iron-horizontal-list at bounding box center [123, 579] width 34 height 107
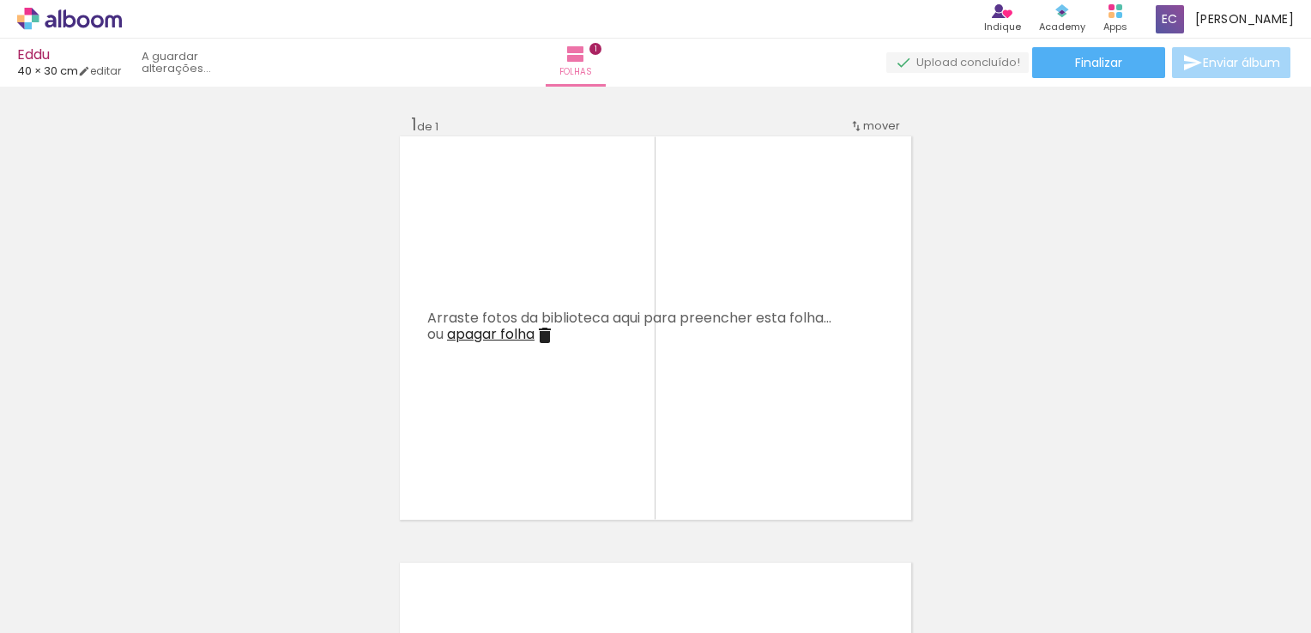
click at [138, 541] on iron-horizontal-list at bounding box center [123, 579] width 34 height 107
click at [606, 541] on iron-icon at bounding box center [615, 541] width 18 height 18
click at [137, 541] on iron-horizontal-list at bounding box center [123, 579] width 34 height 107
click at [138, 541] on iron-horizontal-list at bounding box center [123, 579] width 34 height 107
click at [138, 541] on iron-icon at bounding box center [134, 541] width 18 height 18
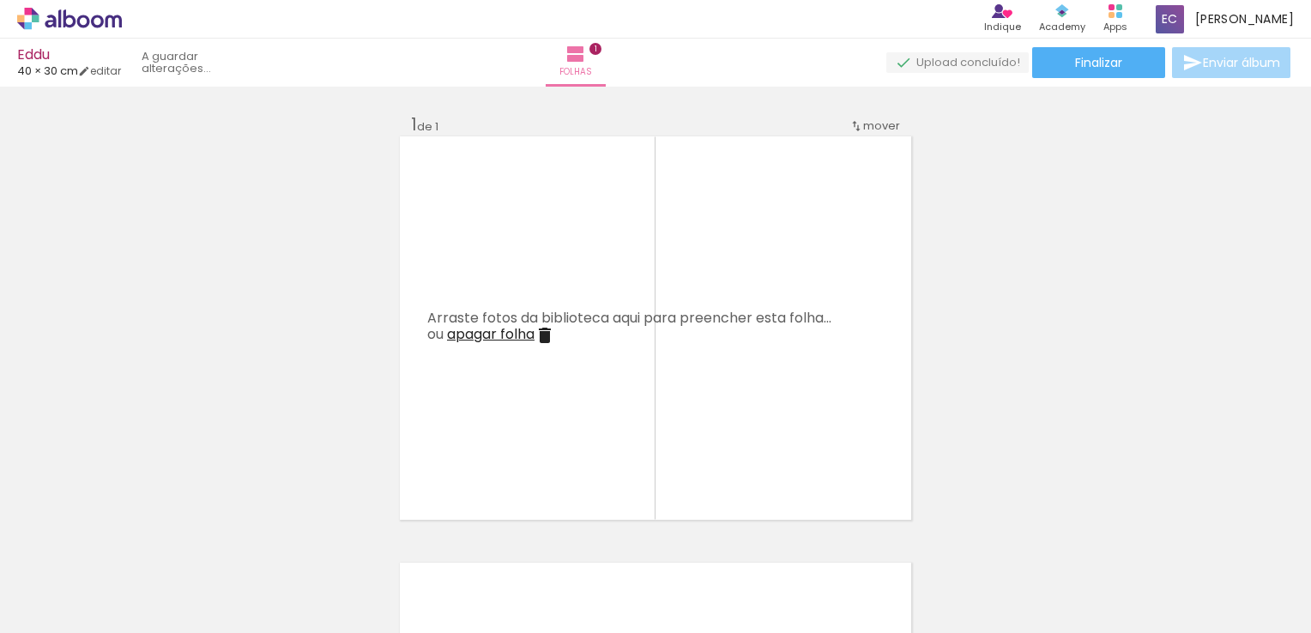
click at [138, 541] on iron-horizontal-list at bounding box center [123, 579] width 34 height 107
click at [221, 541] on iron-icon at bounding box center [230, 541] width 18 height 18
click at [138, 541] on iron-horizontal-list at bounding box center [123, 579] width 34 height 107
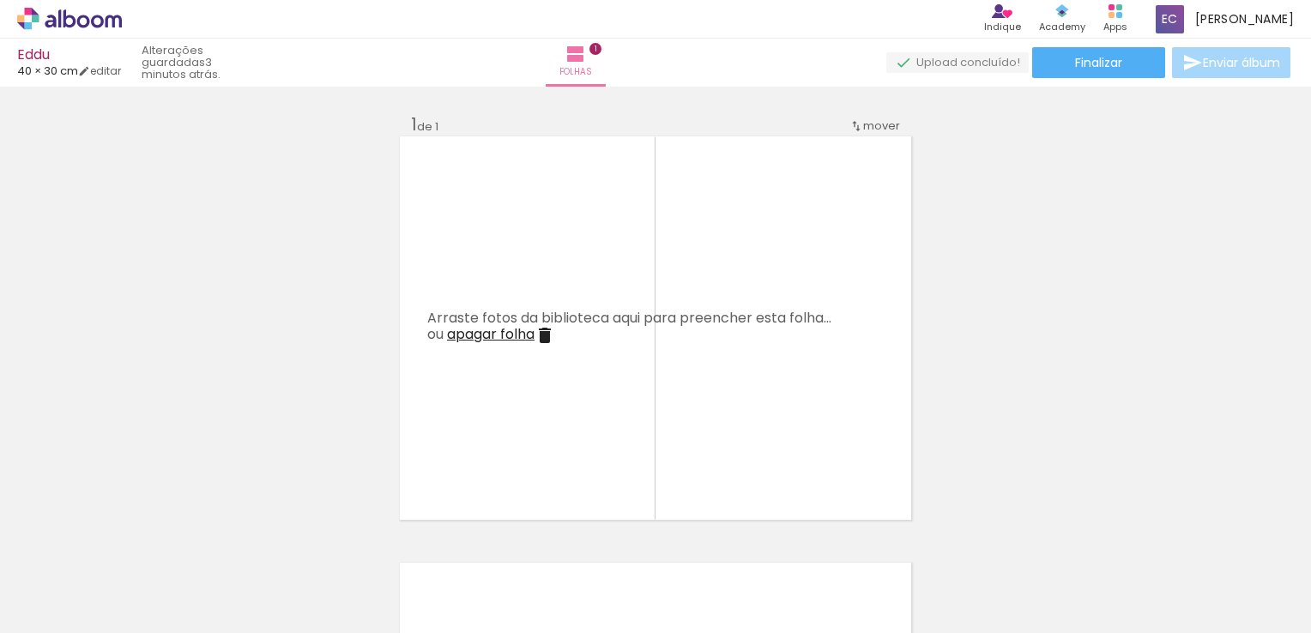
click at [138, 541] on iron-horizontal-list at bounding box center [123, 579] width 34 height 107
click at [221, 541] on iron-icon at bounding box center [230, 541] width 18 height 18
click at [138, 541] on iron-horizontal-list at bounding box center [123, 579] width 34 height 107
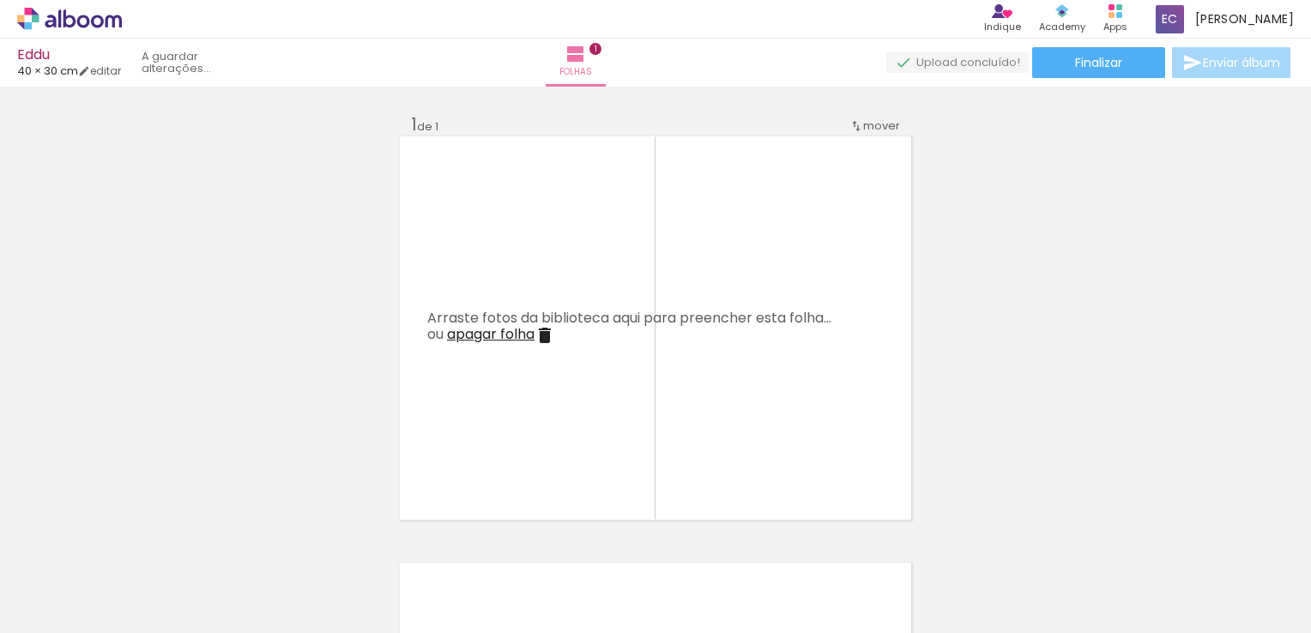
click at [221, 541] on iron-icon at bounding box center [230, 541] width 18 height 18
click at [138, 541] on iron-horizontal-list at bounding box center [123, 579] width 34 height 107
click at [139, 540] on iron-horizontal-list at bounding box center [123, 579] width 34 height 107
click at [221, 540] on iron-icon at bounding box center [230, 541] width 18 height 18
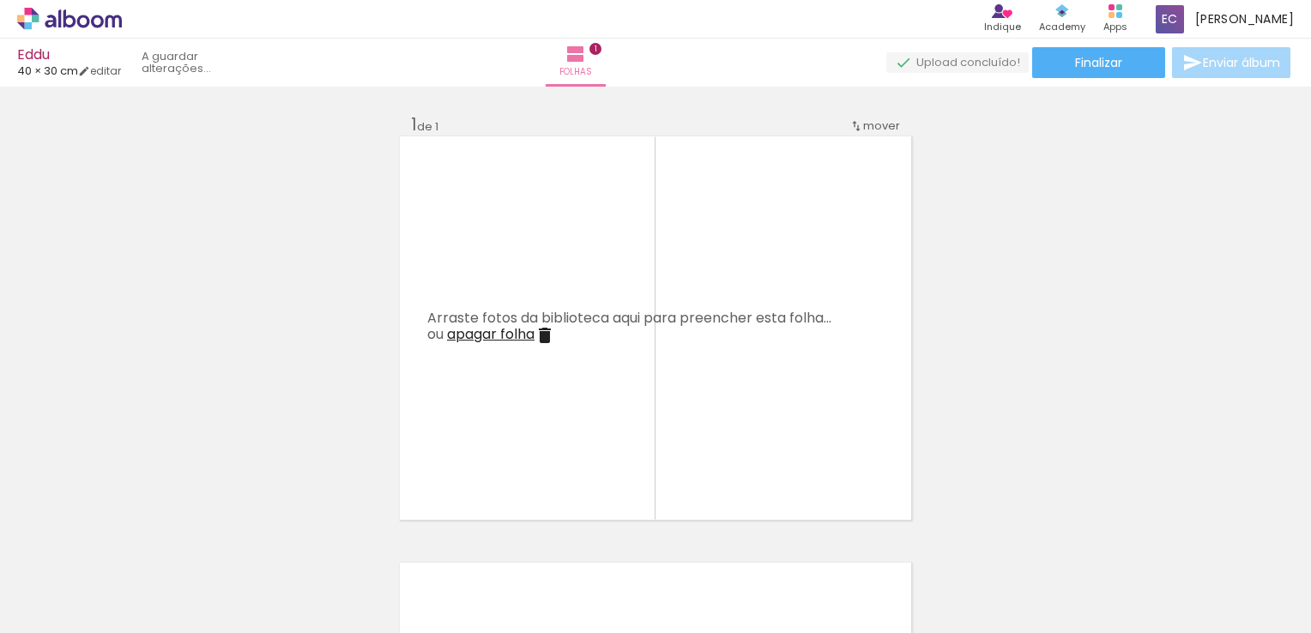
click at [139, 540] on iron-horizontal-list at bounding box center [123, 579] width 34 height 107
click at [221, 540] on iron-icon at bounding box center [230, 541] width 18 height 18
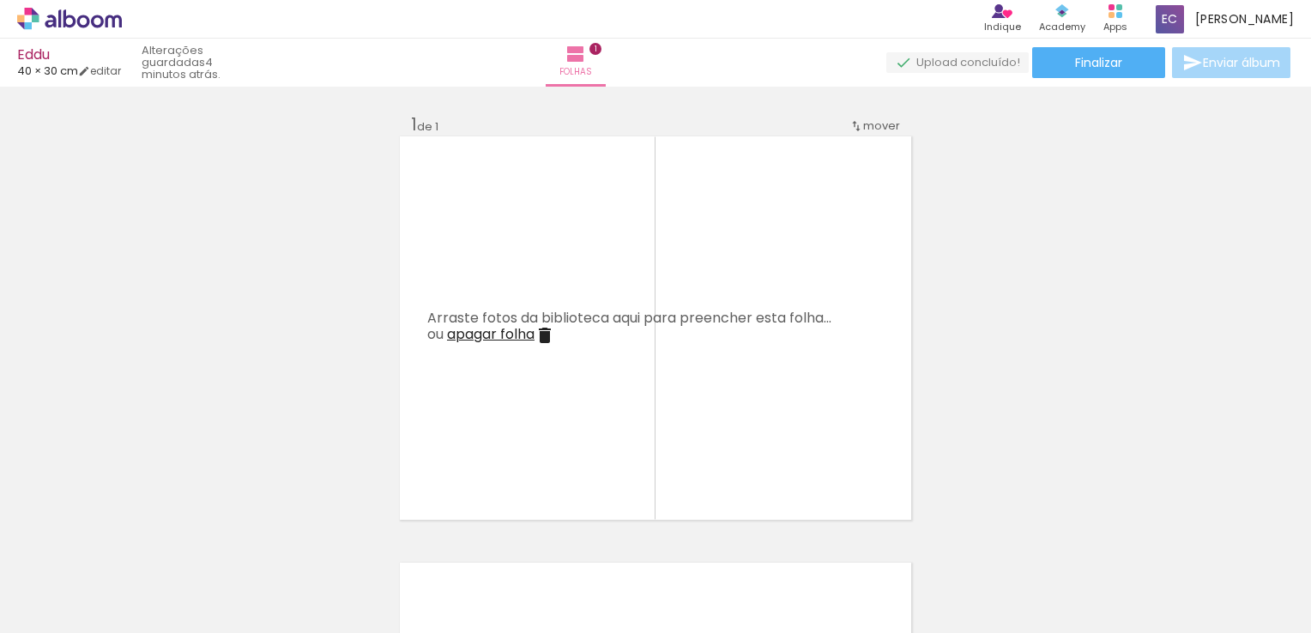
click at [139, 540] on iron-horizontal-list at bounding box center [123, 579] width 34 height 107
click at [141, 540] on iron-horizontal-list at bounding box center [123, 579] width 34 height 107
click at [221, 540] on iron-icon at bounding box center [230, 541] width 18 height 18
click at [141, 540] on iron-horizontal-list at bounding box center [123, 579] width 34 height 107
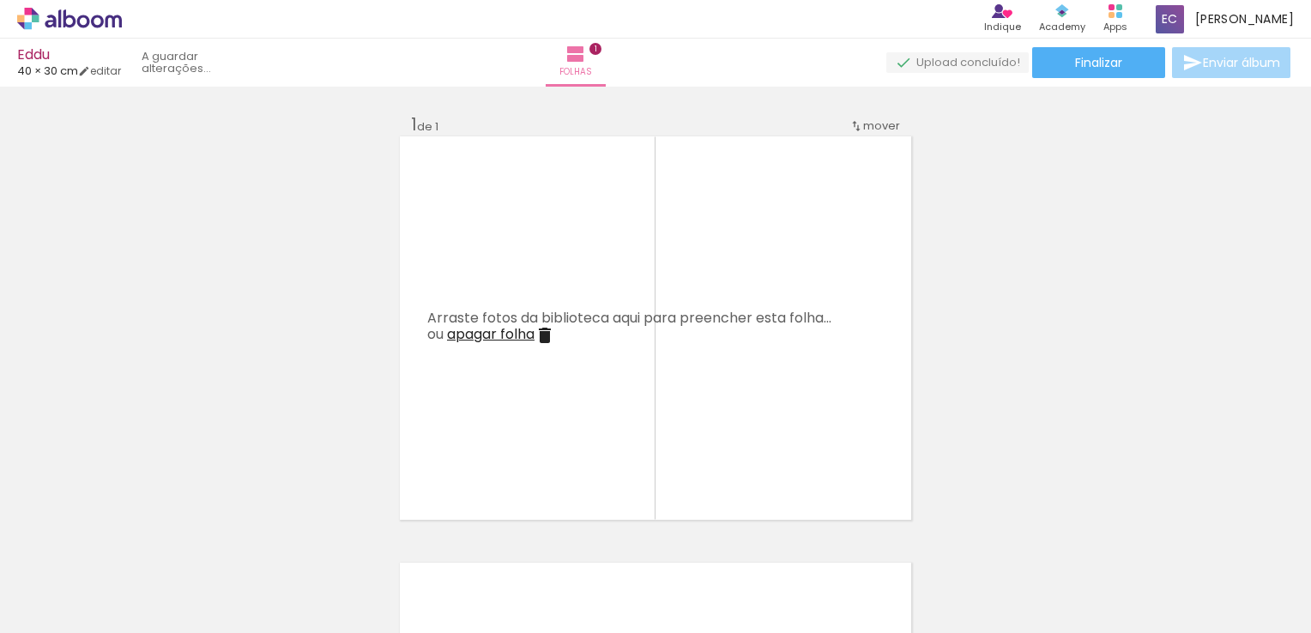
click at [221, 540] on iron-icon at bounding box center [230, 541] width 18 height 18
click at [141, 540] on iron-horizontal-list at bounding box center [123, 579] width 34 height 107
click at [221, 540] on iron-icon at bounding box center [230, 541] width 18 height 18
click at [141, 540] on iron-horizontal-list at bounding box center [123, 579] width 34 height 107
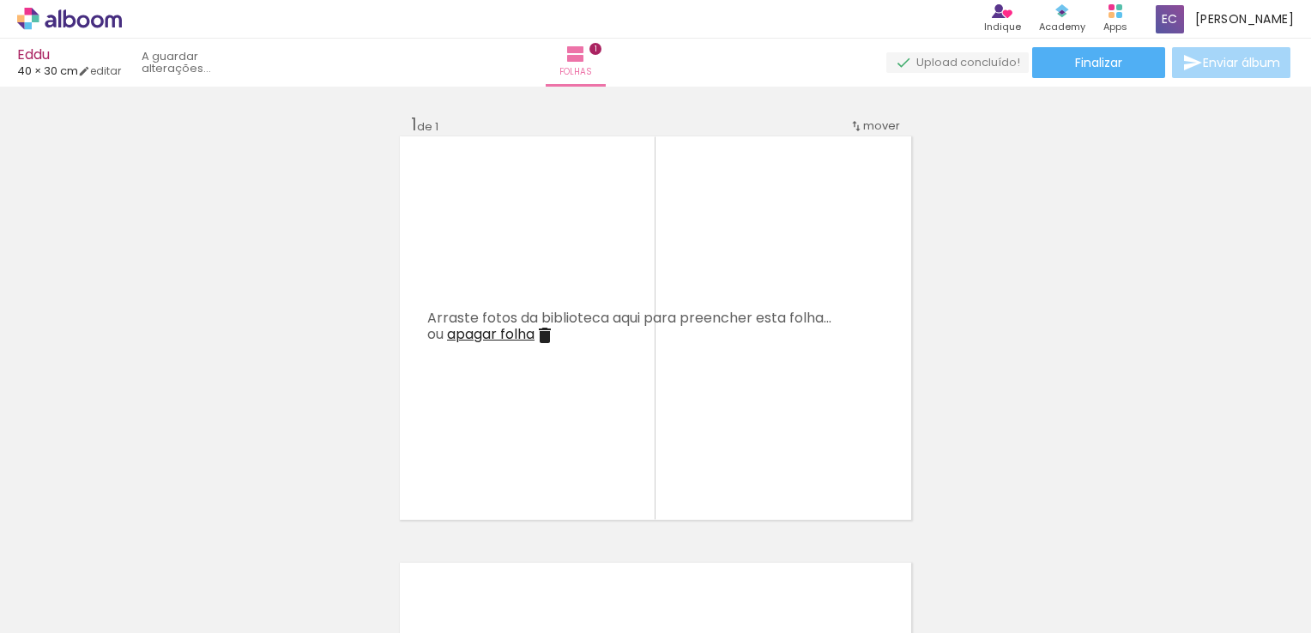
click at [141, 540] on iron-horizontal-list at bounding box center [123, 579] width 34 height 107
click at [141, 540] on iron-icon at bounding box center [134, 541] width 18 height 18
click at [141, 540] on iron-horizontal-list at bounding box center [123, 579] width 34 height 107
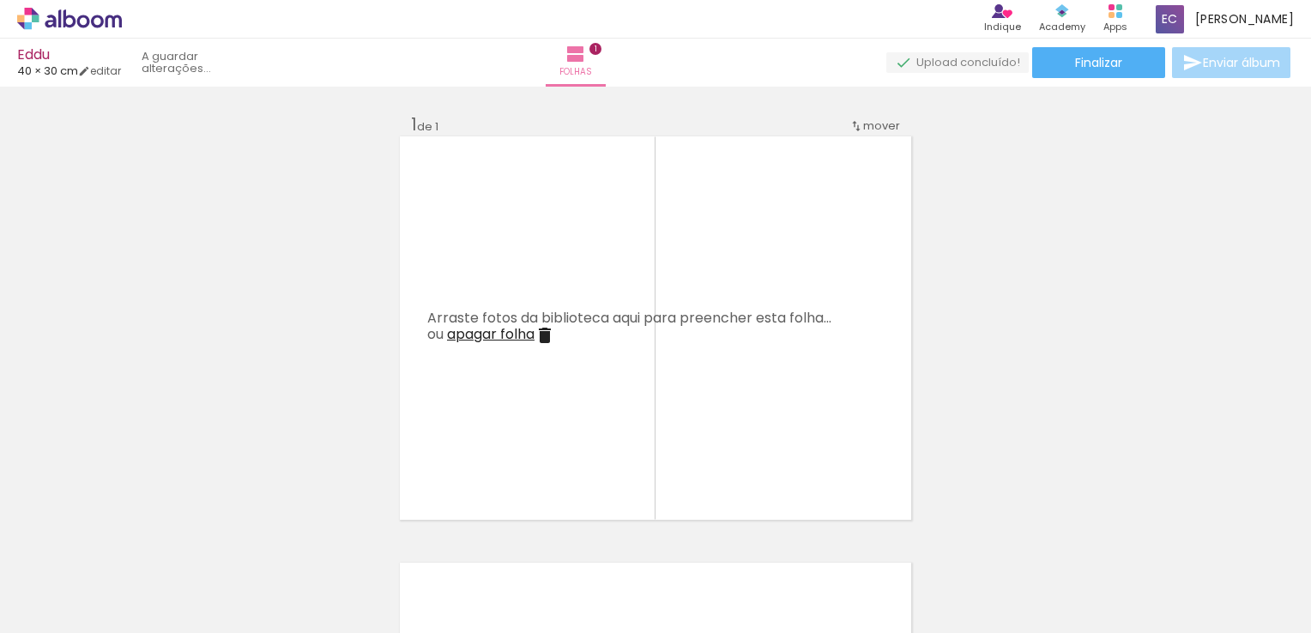
click at [141, 540] on iron-horizontal-list at bounding box center [123, 579] width 34 height 107
click at [221, 540] on iron-icon at bounding box center [230, 541] width 18 height 18
click at [143, 540] on iron-icon at bounding box center [134, 541] width 18 height 18
click at [141, 540] on iron-horizontal-list at bounding box center [123, 579] width 34 height 107
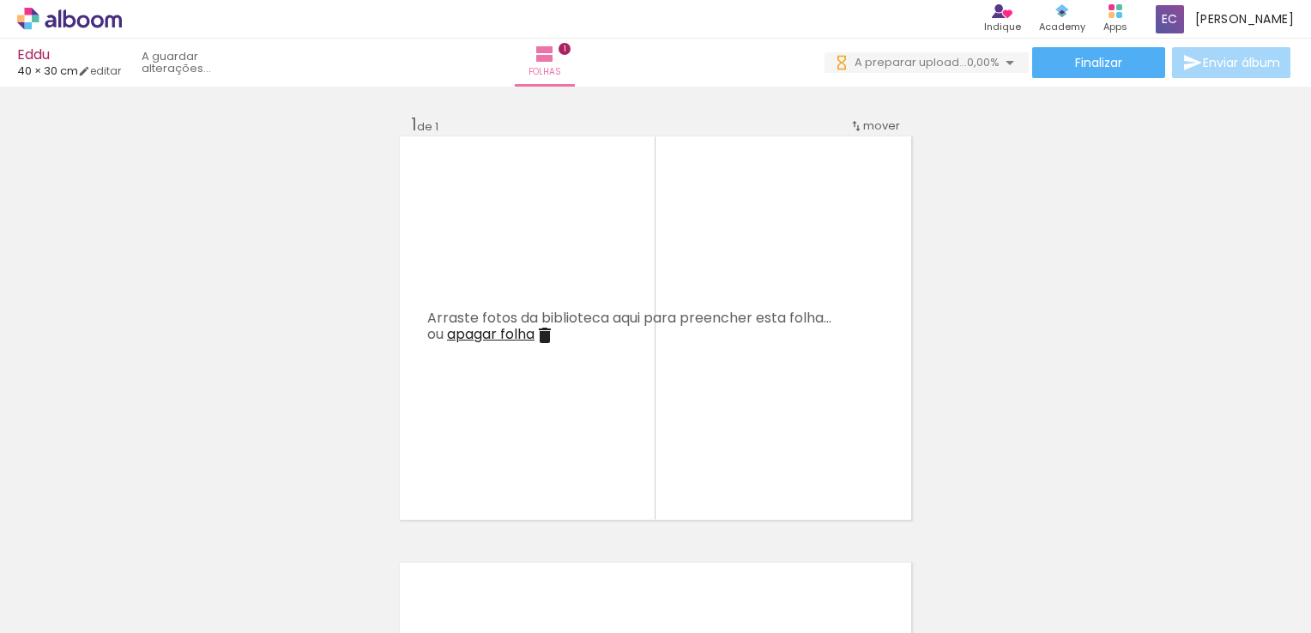
click at [221, 540] on iron-icon at bounding box center [230, 541] width 18 height 18
click at [139, 542] on iron-icon at bounding box center [134, 541] width 18 height 18
click at [139, 542] on iron-horizontal-list at bounding box center [123, 579] width 34 height 107
click at [139, 542] on iron-icon at bounding box center [134, 541] width 18 height 18
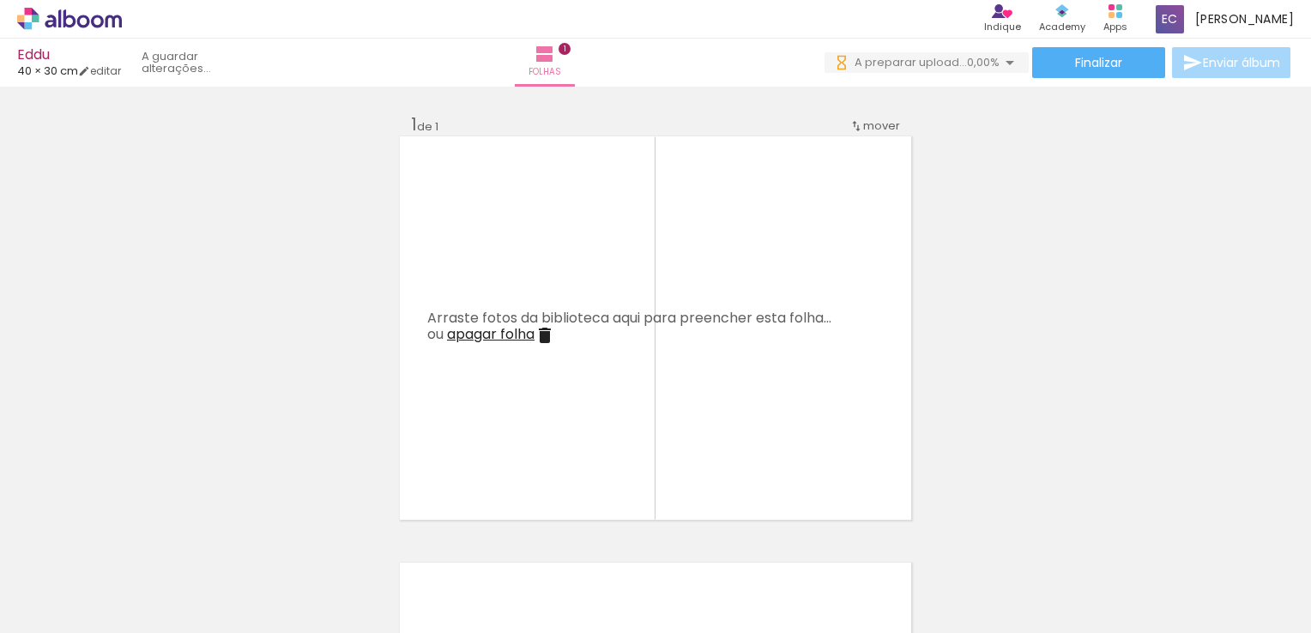
click at [139, 542] on iron-horizontal-list at bounding box center [123, 579] width 34 height 107
click at [221, 542] on iron-icon at bounding box center [230, 541] width 18 height 18
click at [140, 542] on iron-horizontal-list at bounding box center [123, 579] width 34 height 107
click at [139, 542] on iron-horizontal-list at bounding box center [123, 579] width 34 height 107
click at [140, 542] on iron-horizontal-list at bounding box center [123, 579] width 34 height 107
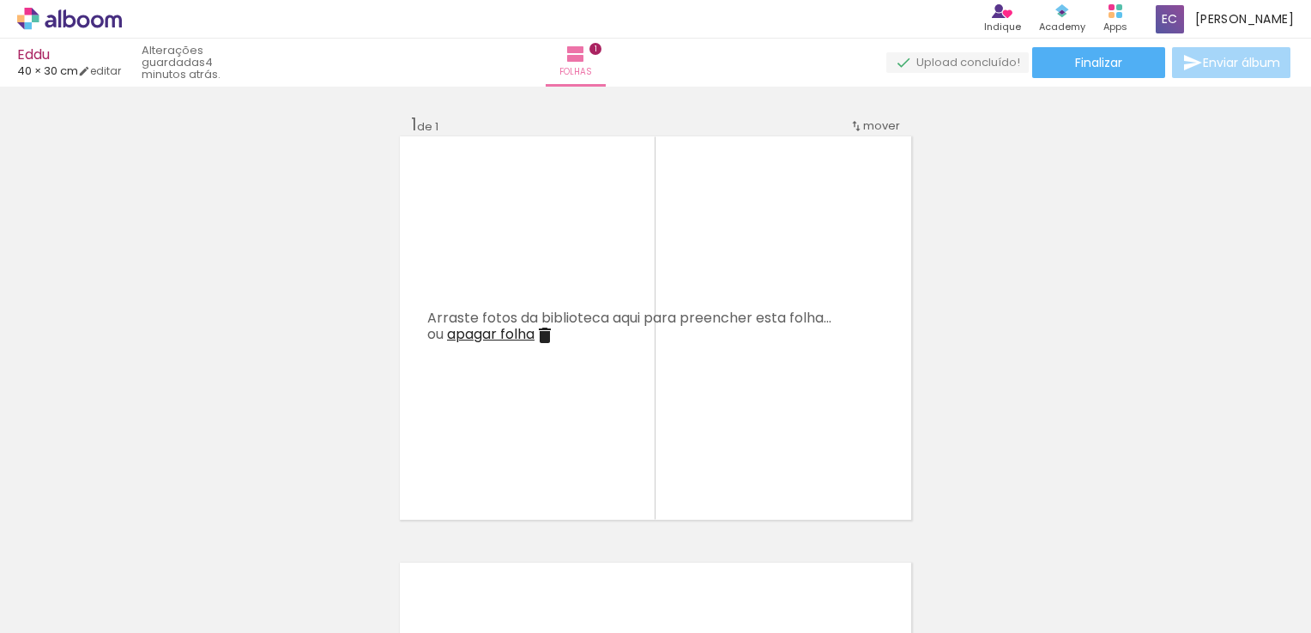
click at [221, 541] on iron-icon at bounding box center [230, 541] width 18 height 18
click at [140, 542] on iron-horizontal-list at bounding box center [123, 579] width 34 height 107
click at [140, 541] on iron-horizontal-list at bounding box center [123, 579] width 34 height 107
click at [140, 542] on iron-horizontal-list at bounding box center [123, 579] width 34 height 107
click at [140, 542] on iron-icon at bounding box center [134, 541] width 18 height 18
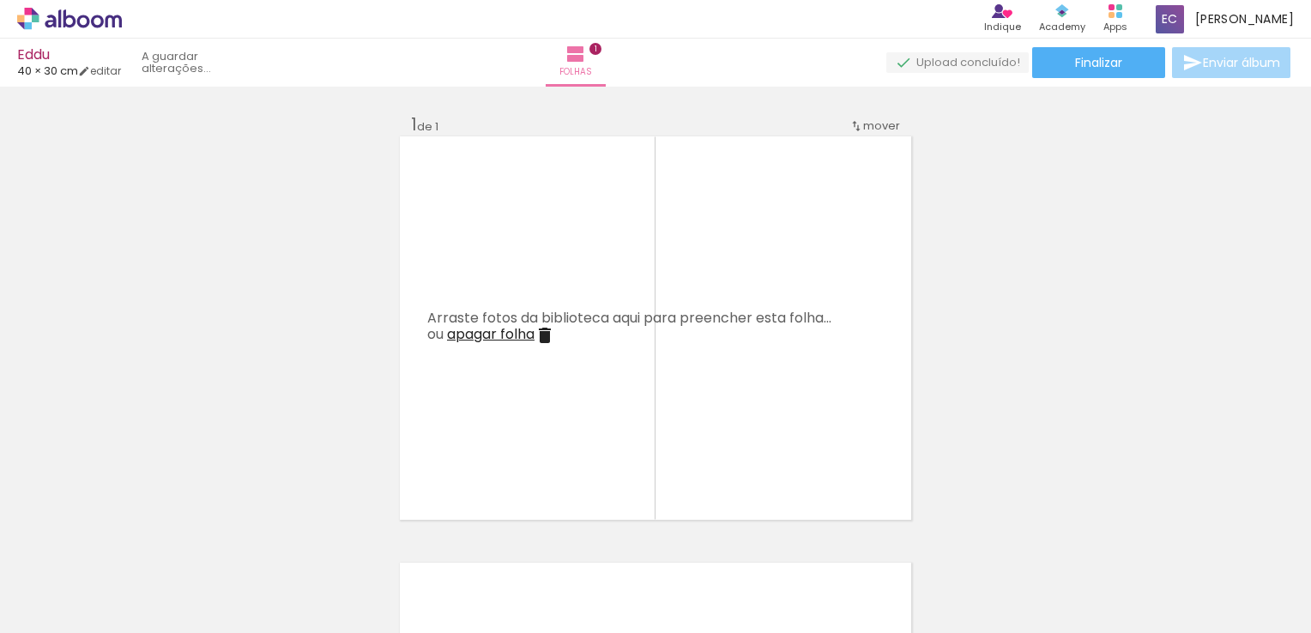
click at [140, 541] on iron-horizontal-list at bounding box center [123, 579] width 34 height 107
click at [139, 541] on iron-horizontal-list at bounding box center [123, 579] width 34 height 107
click at [140, 541] on iron-icon at bounding box center [134, 541] width 18 height 18
click at [140, 541] on iron-horizontal-list at bounding box center [123, 579] width 34 height 107
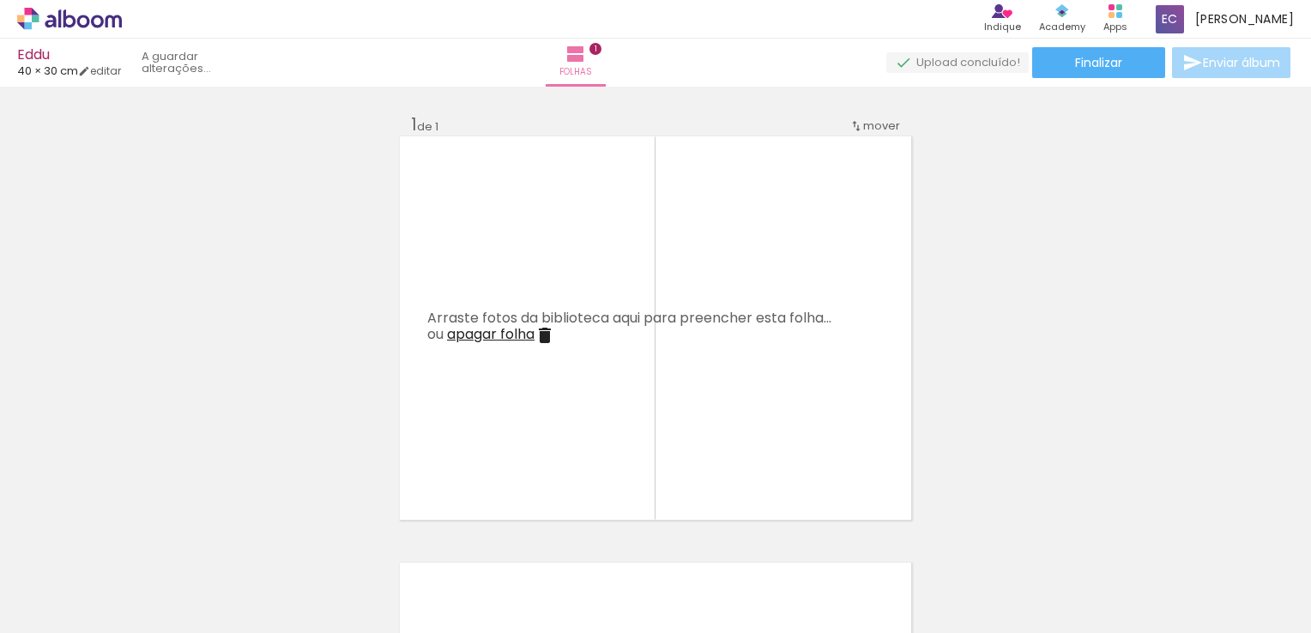
click at [140, 541] on iron-horizontal-list at bounding box center [123, 579] width 34 height 107
click at [140, 541] on iron-icon at bounding box center [134, 541] width 18 height 18
click at [140, 541] on iron-horizontal-list at bounding box center [123, 579] width 34 height 107
click at [221, 541] on iron-icon at bounding box center [230, 541] width 18 height 18
click at [140, 541] on iron-horizontal-list at bounding box center [123, 579] width 34 height 107
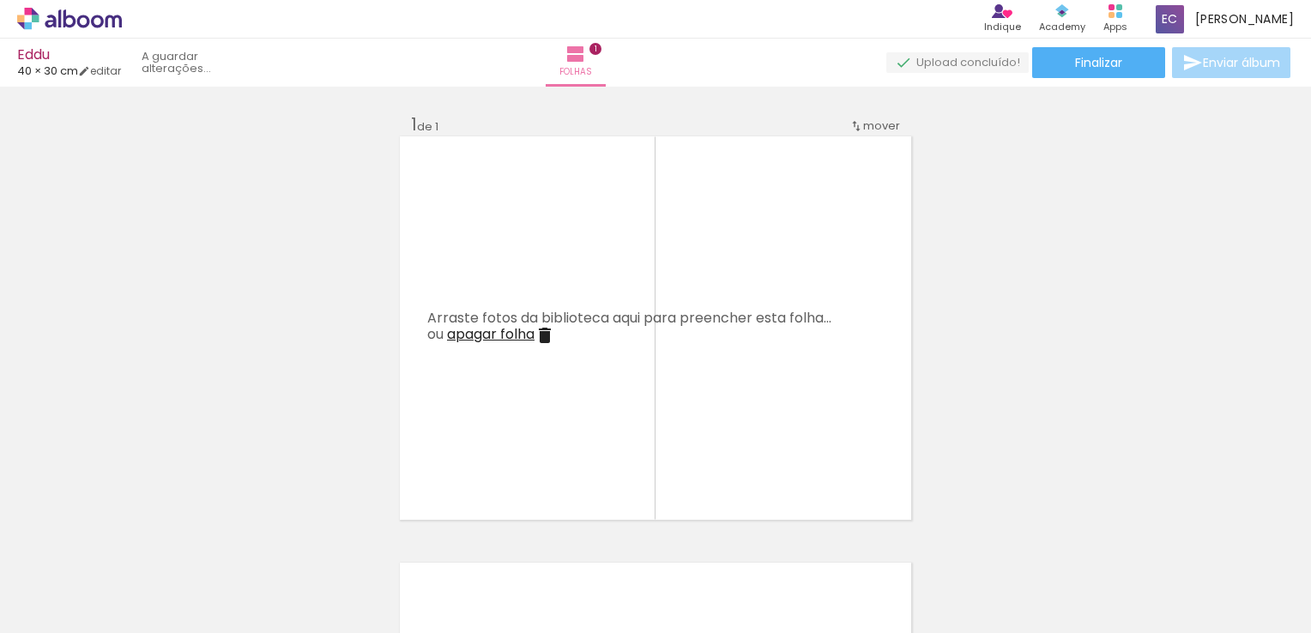
click at [221, 541] on iron-icon at bounding box center [230, 541] width 18 height 18
click at [140, 541] on iron-horizontal-list at bounding box center [123, 579] width 34 height 107
click at [0, 0] on iron-icon at bounding box center [0, 0] width 0 height 0
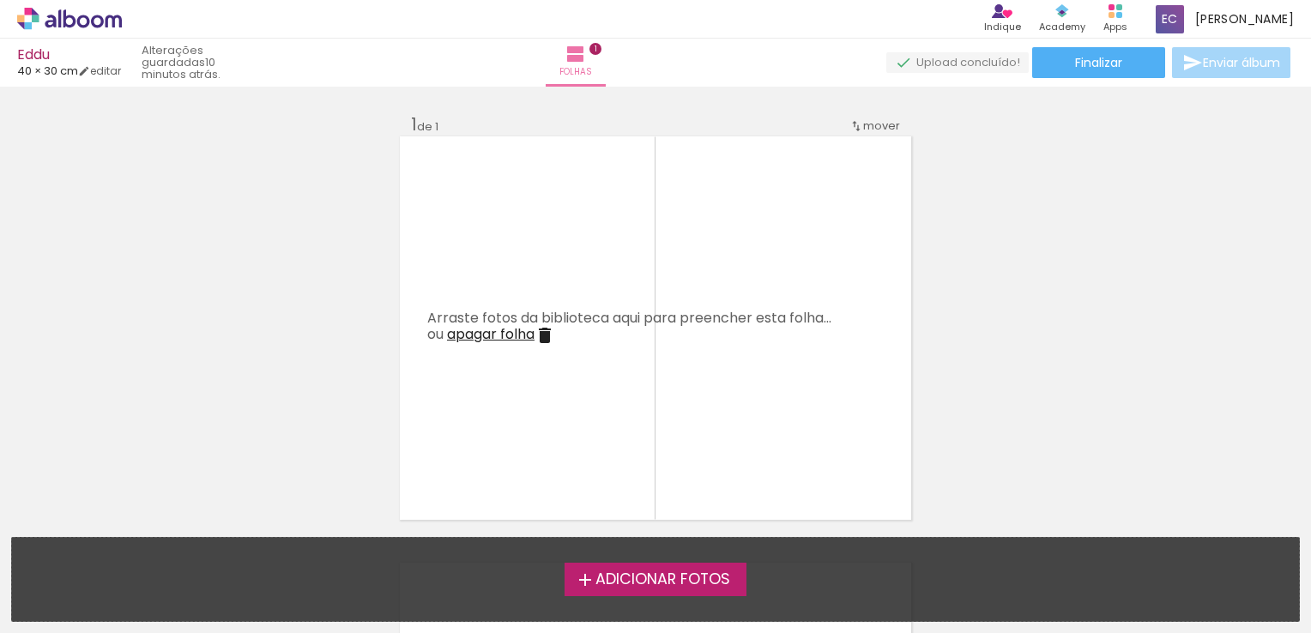
click at [658, 575] on span "Adicionar Fotos" at bounding box center [662, 579] width 135 height 15
click at [0, 0] on input "file" at bounding box center [0, 0] width 0 height 0
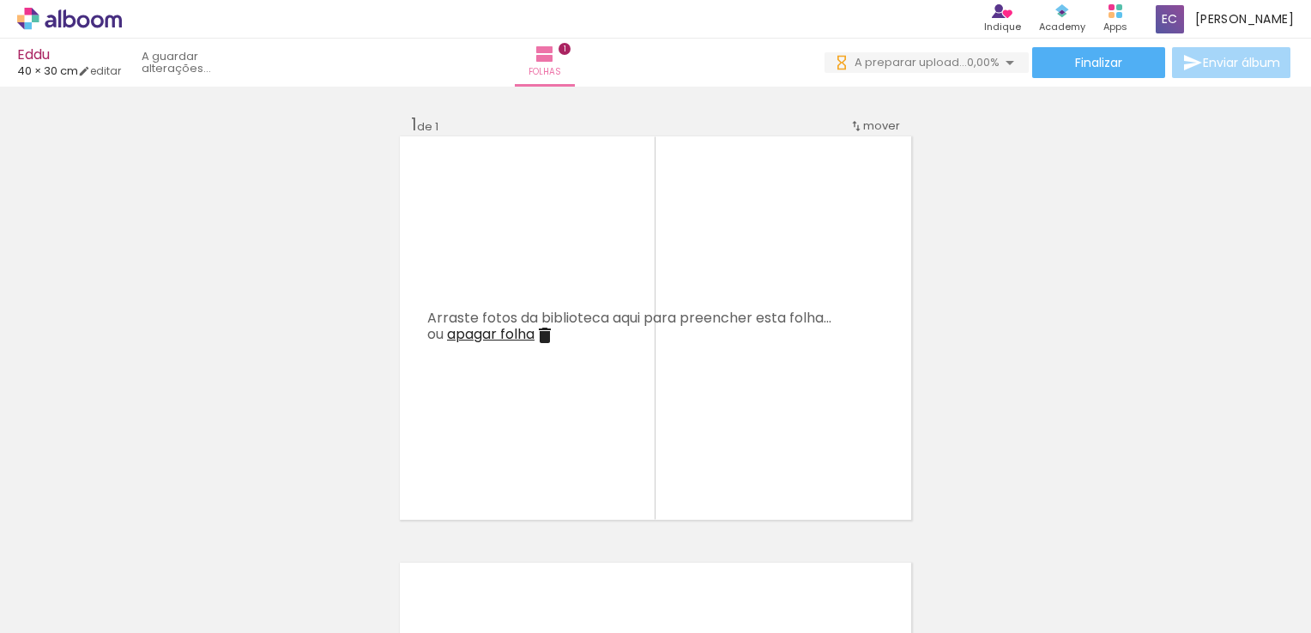
drag, startPoint x: 576, startPoint y: 558, endPoint x: 570, endPoint y: 567, distance: 11.2
click at [293, 559] on div at bounding box center [267, 575] width 51 height 77
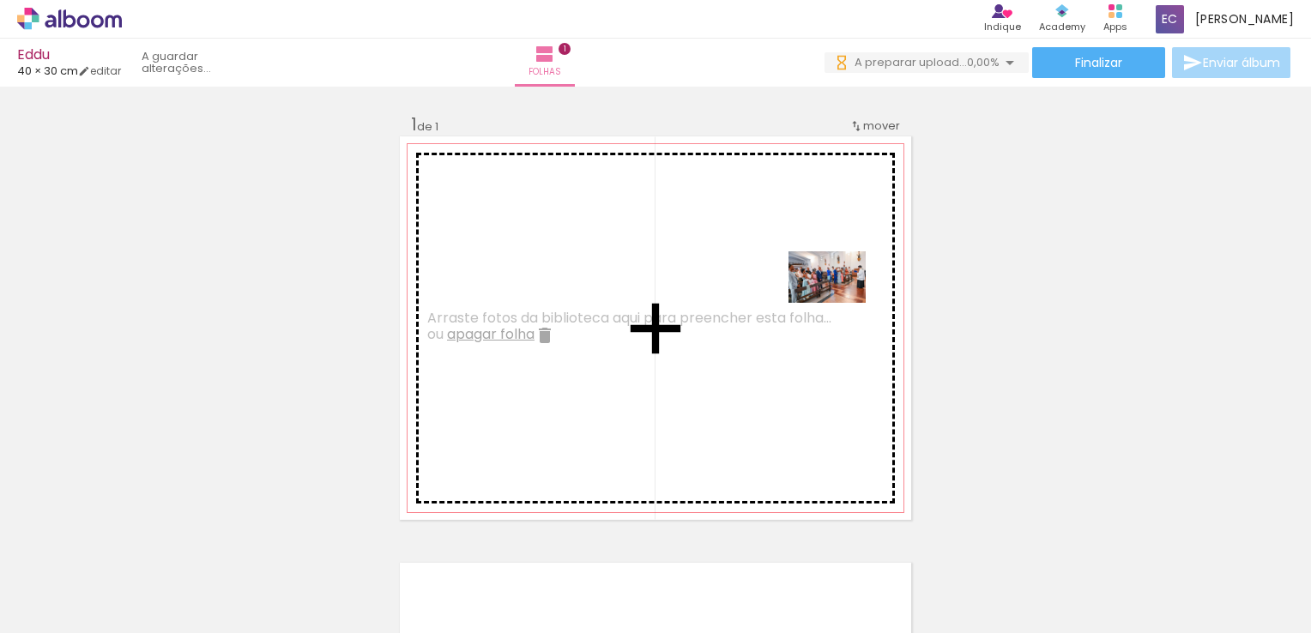
drag, startPoint x: 567, startPoint y: 574, endPoint x: 842, endPoint y: 300, distance: 387.6
click at [842, 300] on quentale-workspace at bounding box center [655, 316] width 1311 height 633
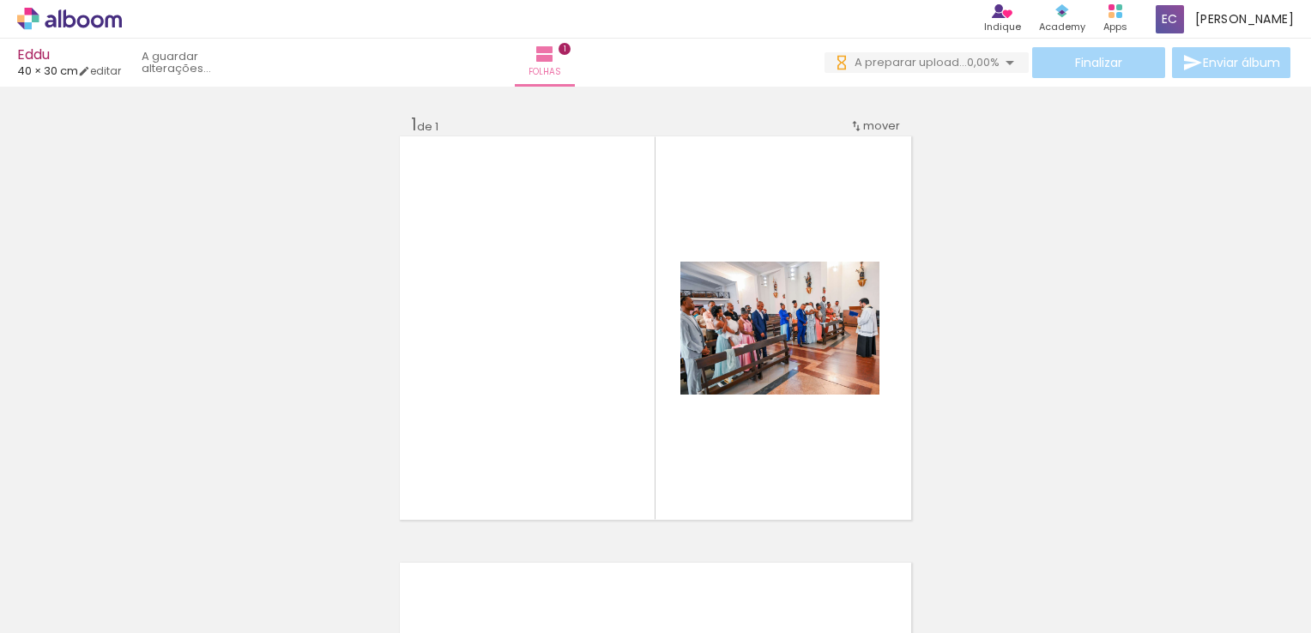
scroll to position [0, 10855]
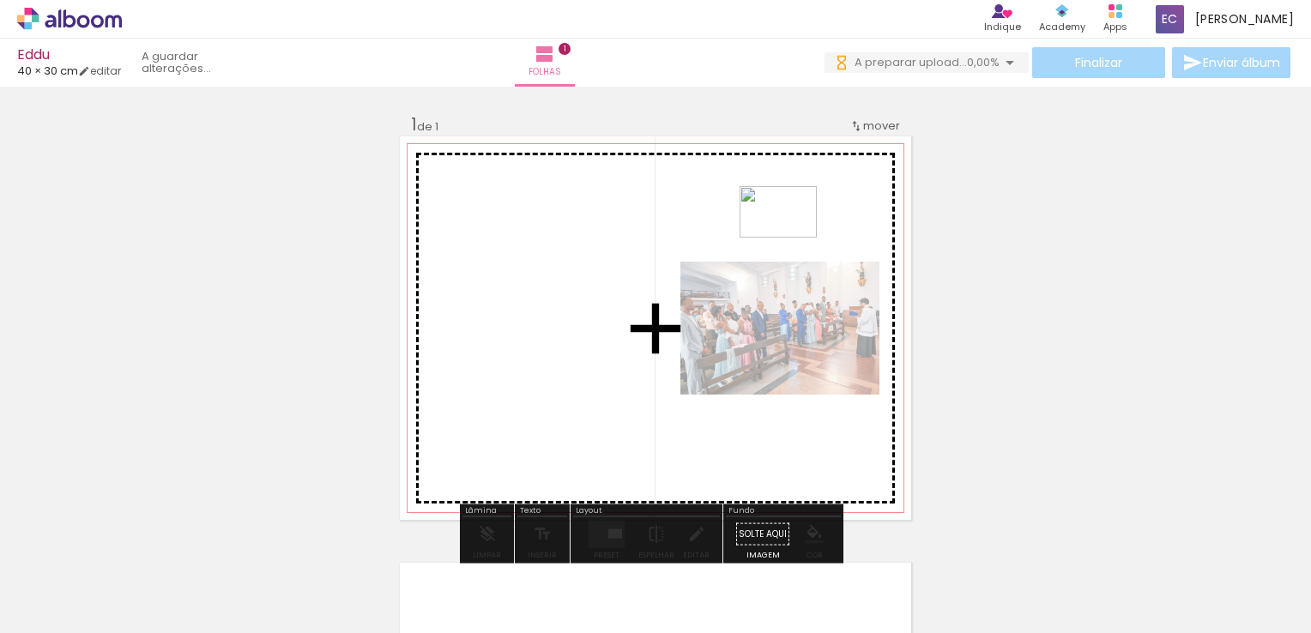
drag, startPoint x: 481, startPoint y: 592, endPoint x: 791, endPoint y: 238, distance: 470.6
click at [791, 238] on quentale-workspace at bounding box center [655, 316] width 1311 height 633
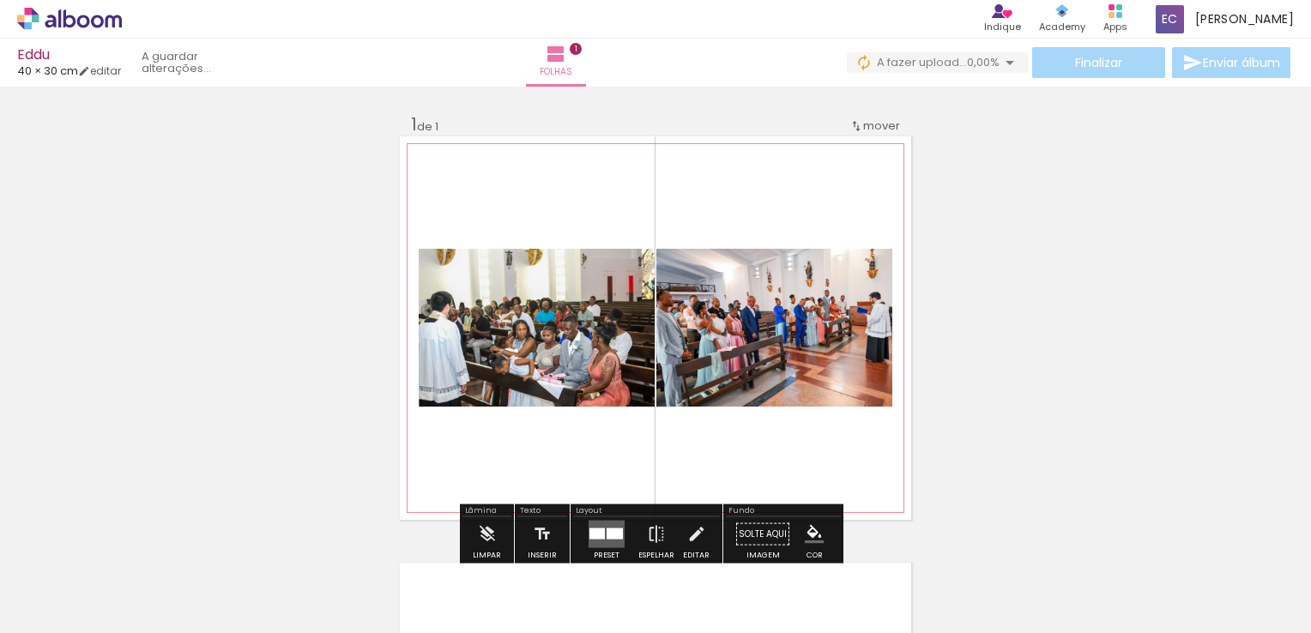
click at [579, 365] on quentale-photo at bounding box center [537, 328] width 236 height 158
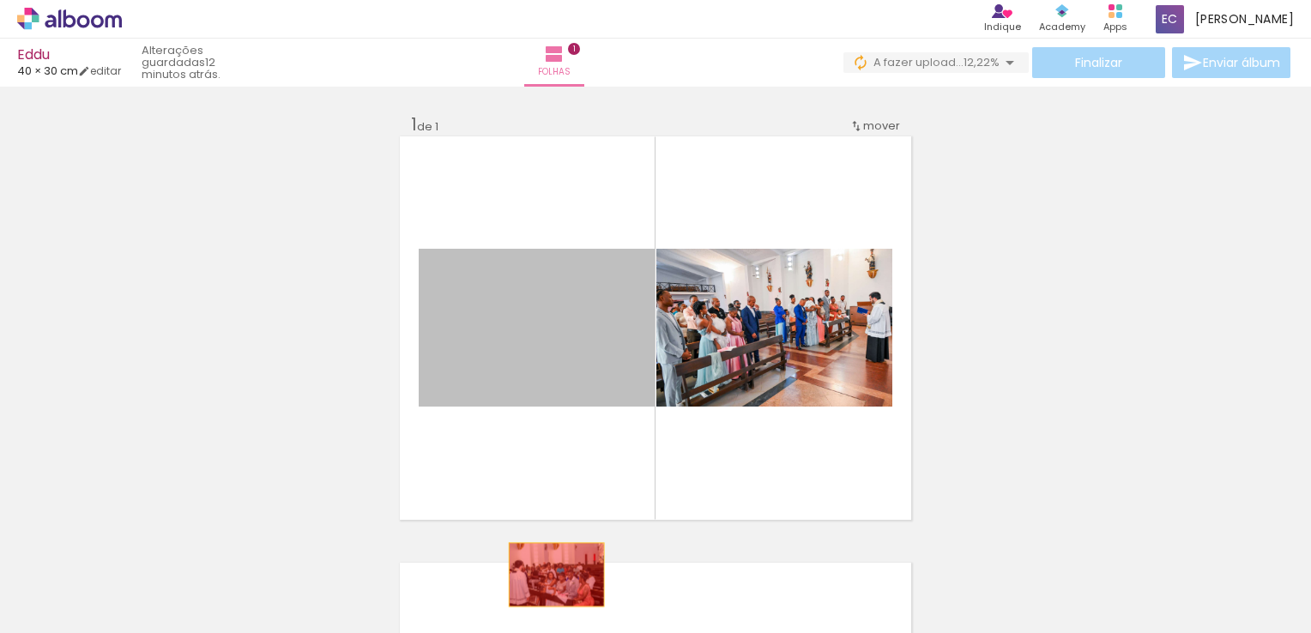
drag, startPoint x: 523, startPoint y: 356, endPoint x: 548, endPoint y: 568, distance: 213.3
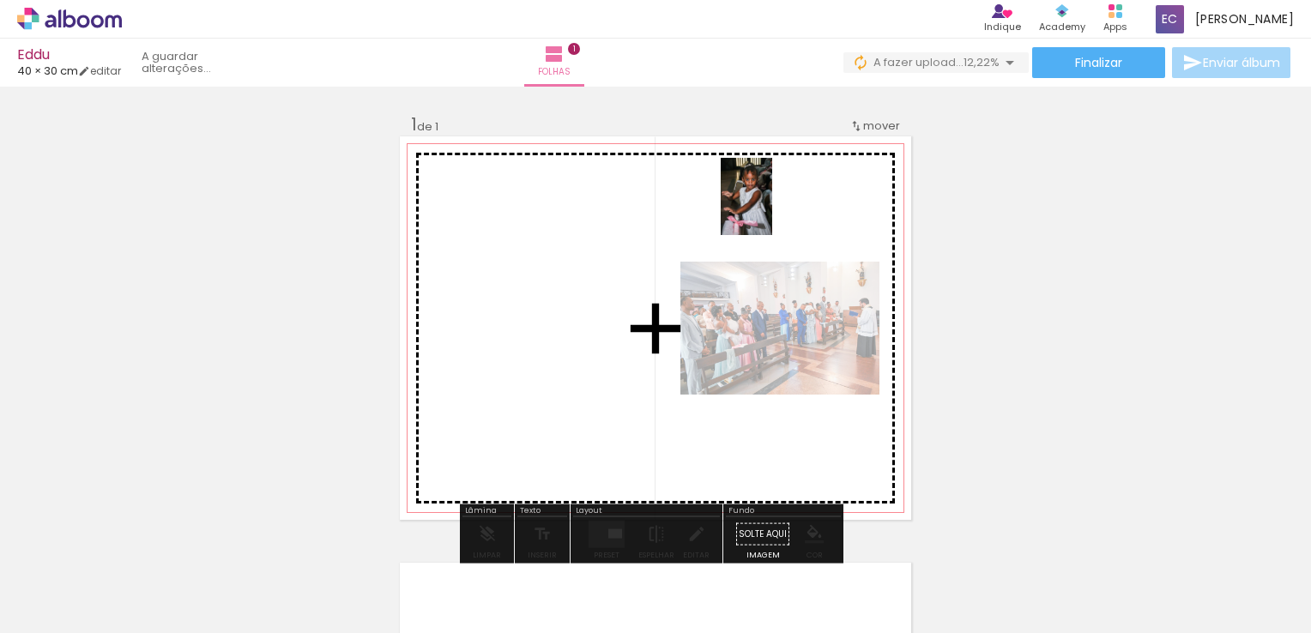
drag, startPoint x: 558, startPoint y: 591, endPoint x: 767, endPoint y: 214, distance: 430.4
click at [775, 208] on quentale-workspace at bounding box center [655, 316] width 1311 height 633
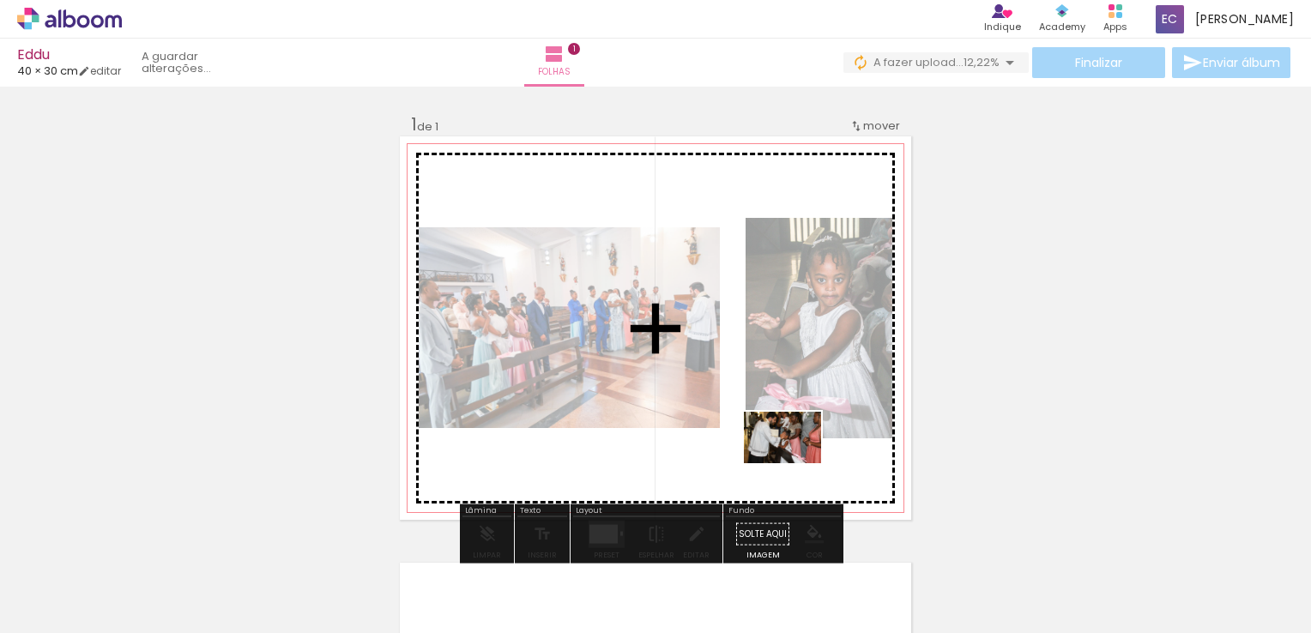
drag, startPoint x: 654, startPoint y: 594, endPoint x: 795, endPoint y: 463, distance: 192.4
click at [795, 463] on quentale-workspace at bounding box center [655, 316] width 1311 height 633
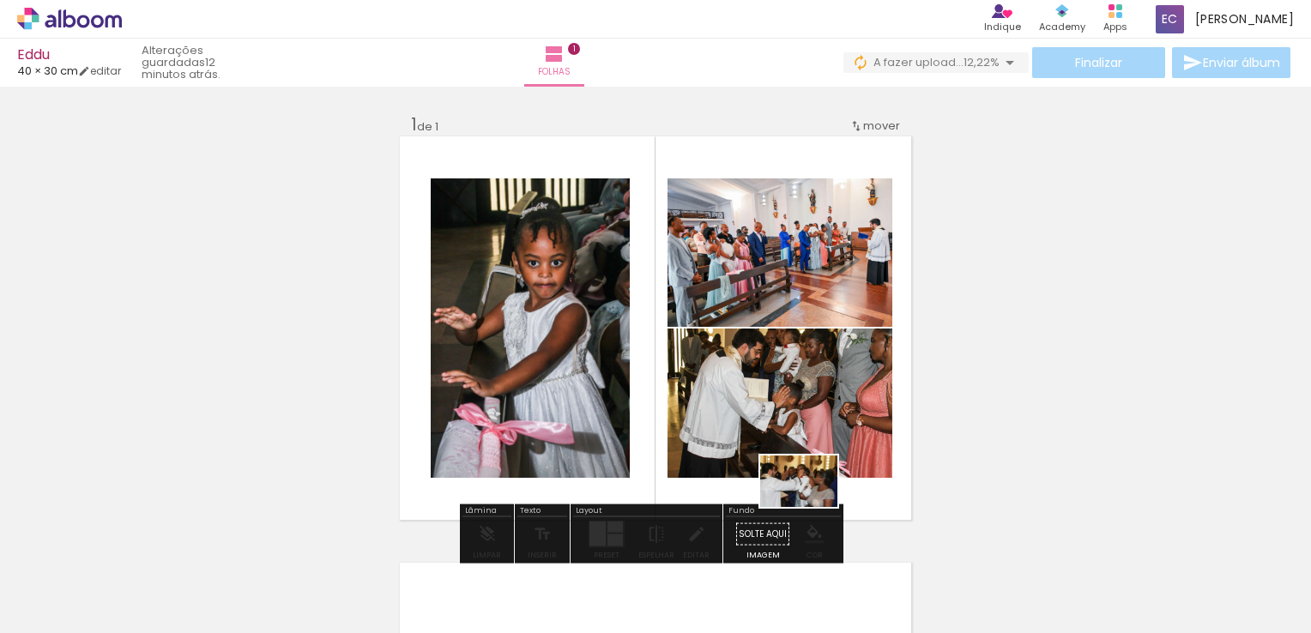
drag, startPoint x: 748, startPoint y: 585, endPoint x: 820, endPoint y: 493, distance: 116.7
click at [820, 493] on quentale-workspace at bounding box center [655, 316] width 1311 height 633
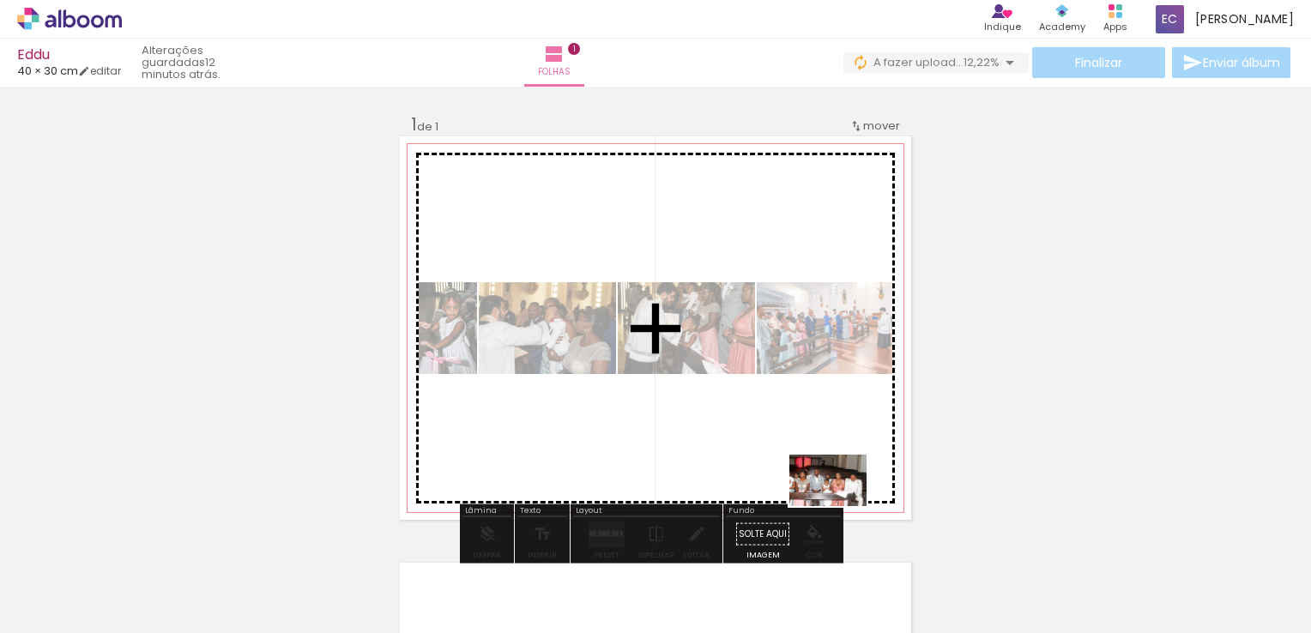
drag, startPoint x: 860, startPoint y: 585, endPoint x: 812, endPoint y: 465, distance: 129.0
click at [813, 469] on quentale-workspace at bounding box center [655, 316] width 1311 height 633
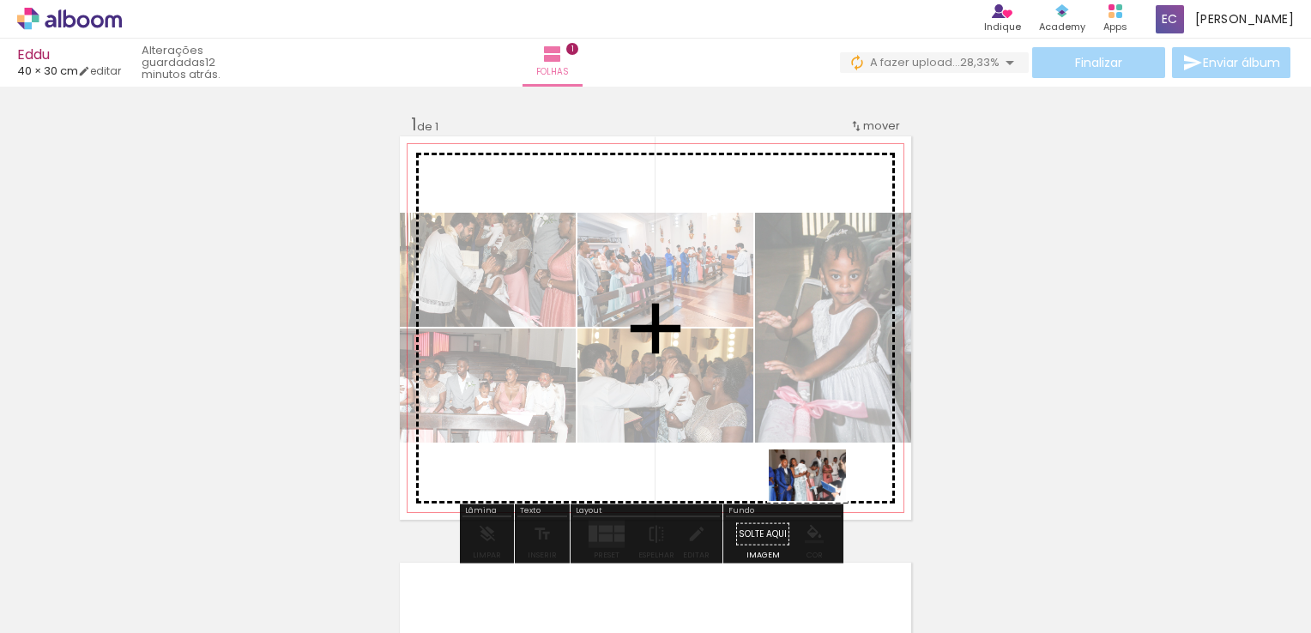
drag, startPoint x: 963, startPoint y: 591, endPoint x: 818, endPoint y: 499, distance: 171.6
click at [818, 499] on quentale-workspace at bounding box center [655, 316] width 1311 height 633
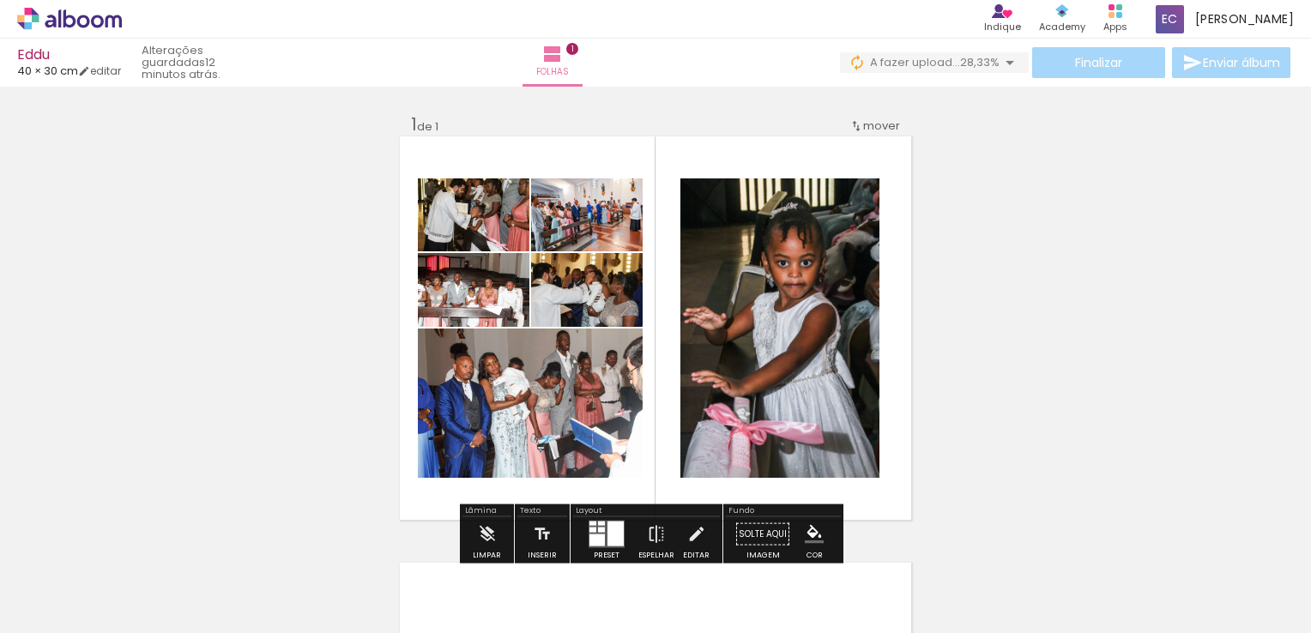
click at [596, 517] on div at bounding box center [606, 534] width 46 height 34
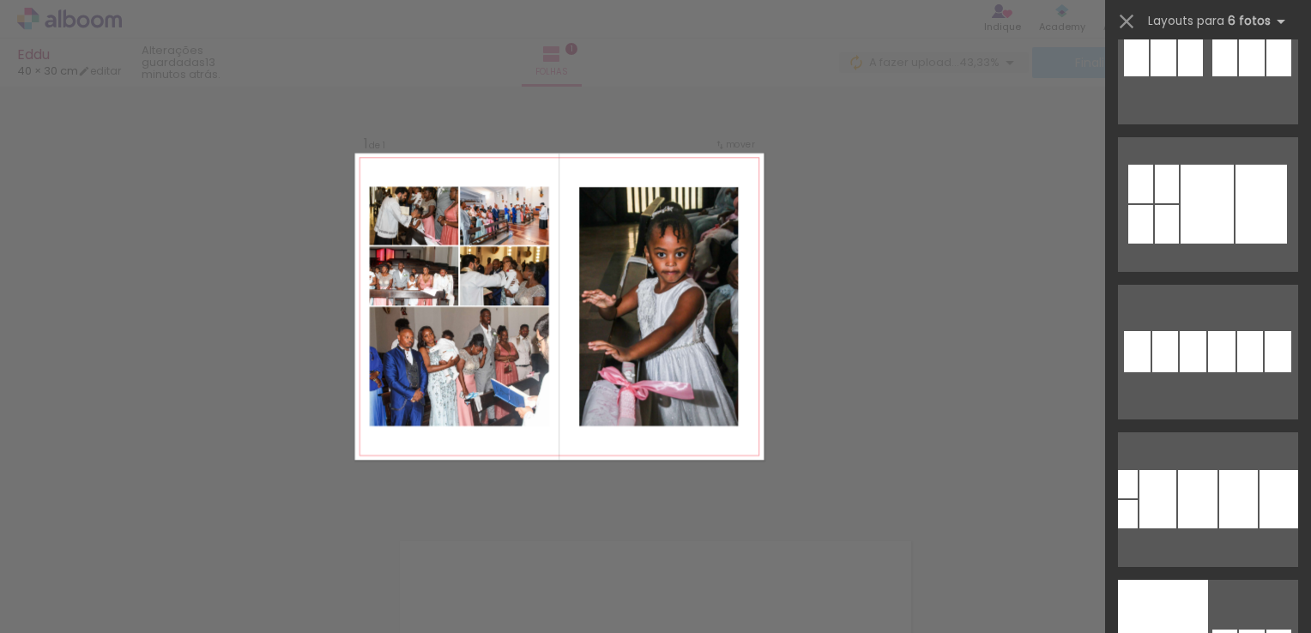
scroll to position [77606, 0]
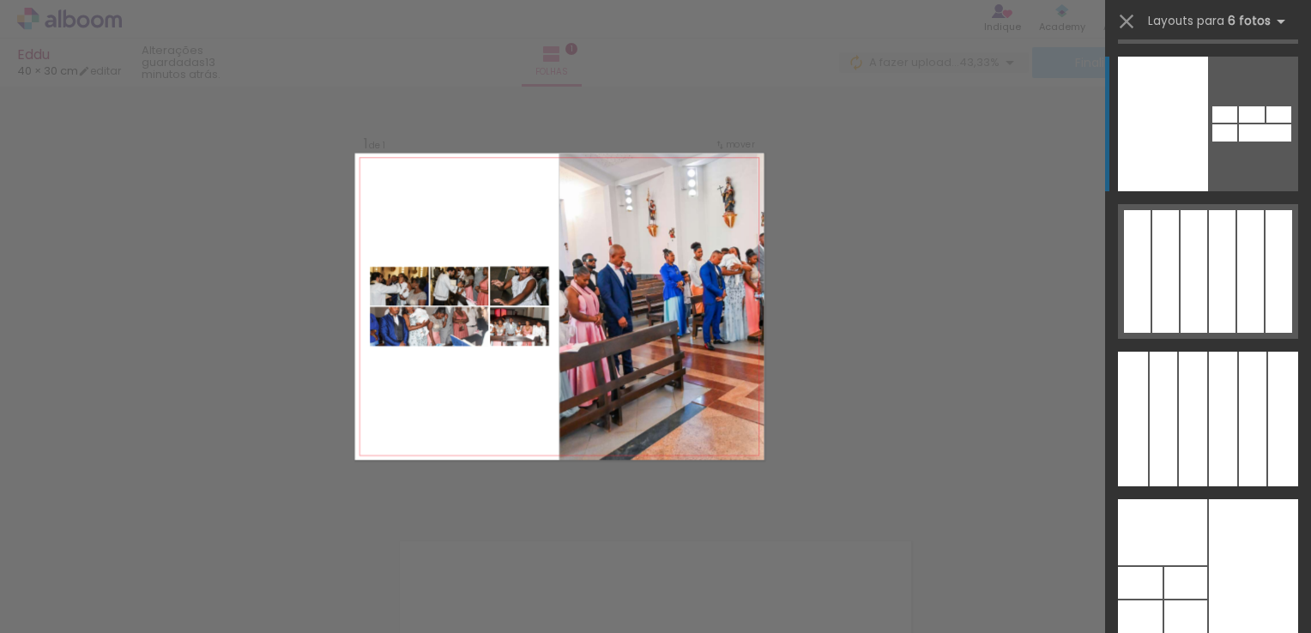
click at [1180, 499] on div at bounding box center [1162, 532] width 89 height 66
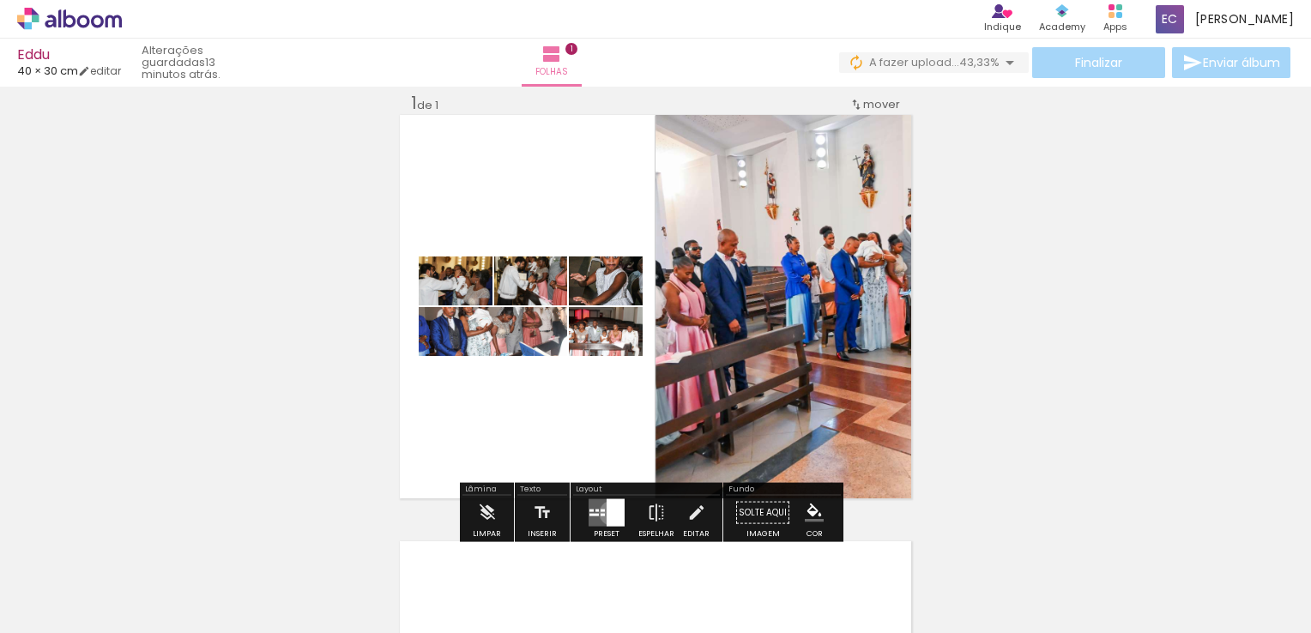
click at [607, 512] on div at bounding box center [615, 512] width 18 height 27
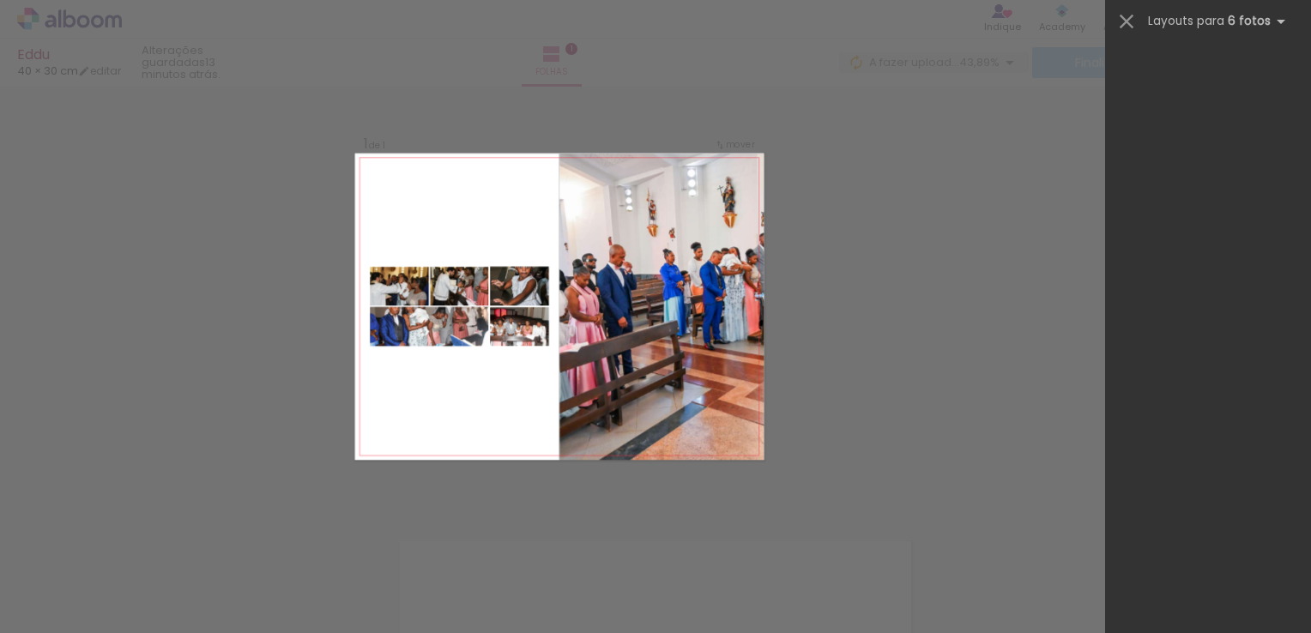
scroll to position [0, 0]
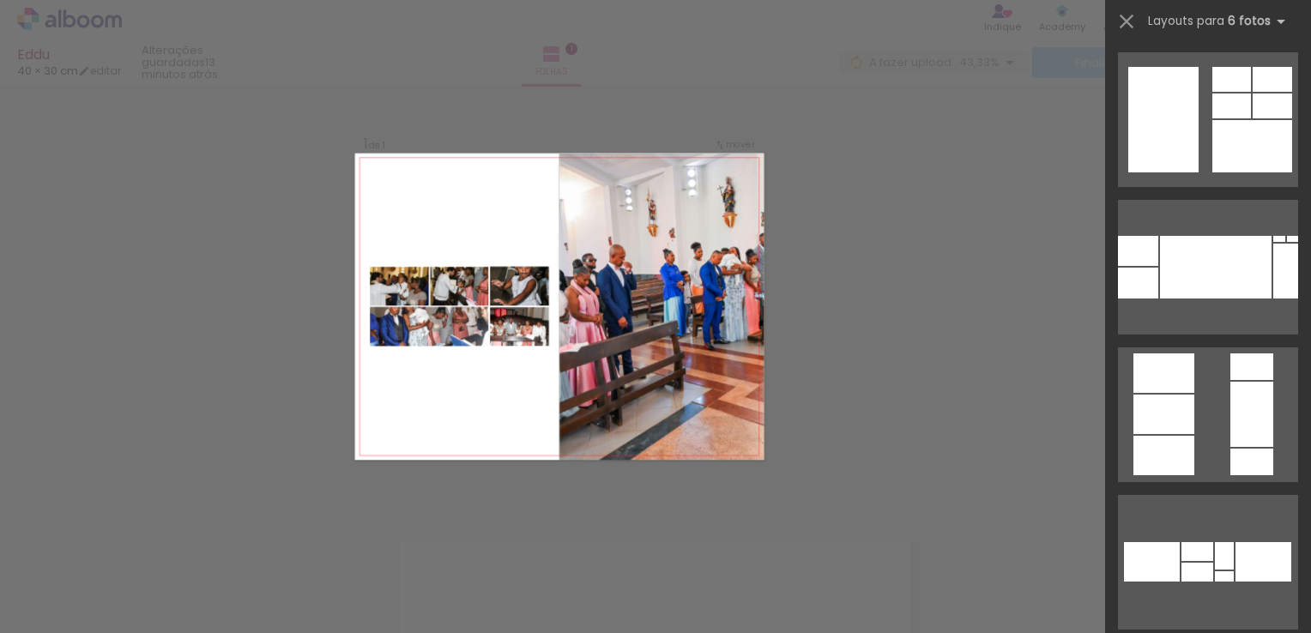
click at [860, 323] on div "Confirmar Cancelar" at bounding box center [655, 512] width 1311 height 894
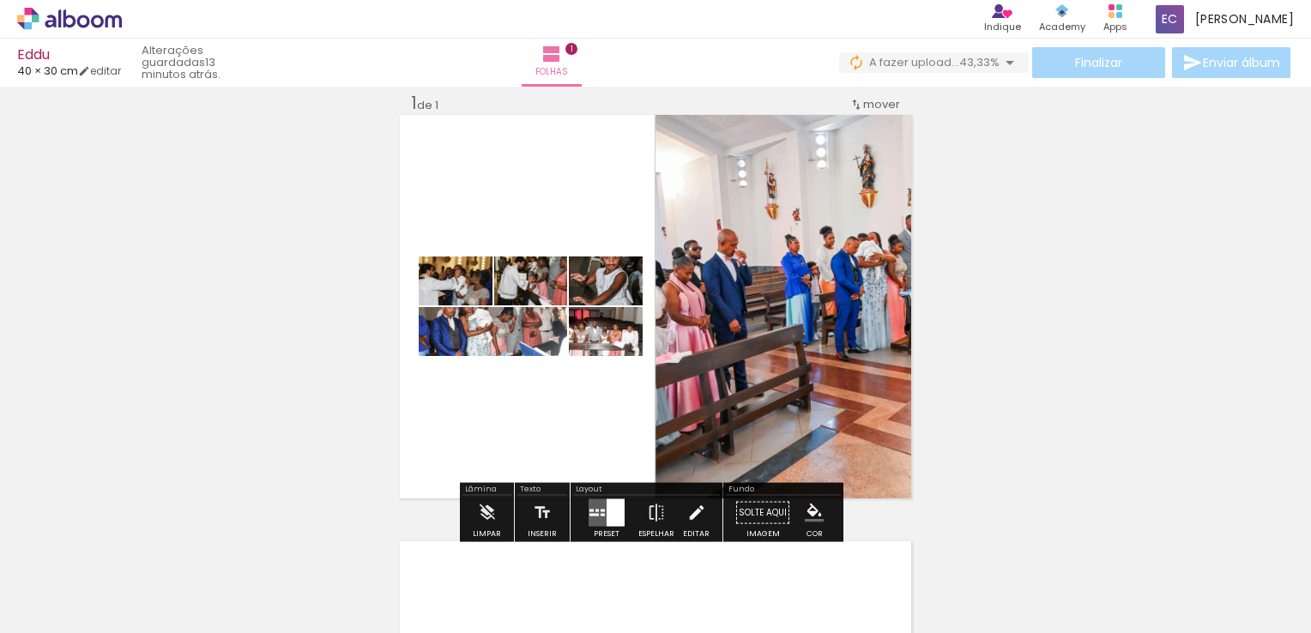
click at [687, 510] on iron-icon at bounding box center [696, 513] width 19 height 34
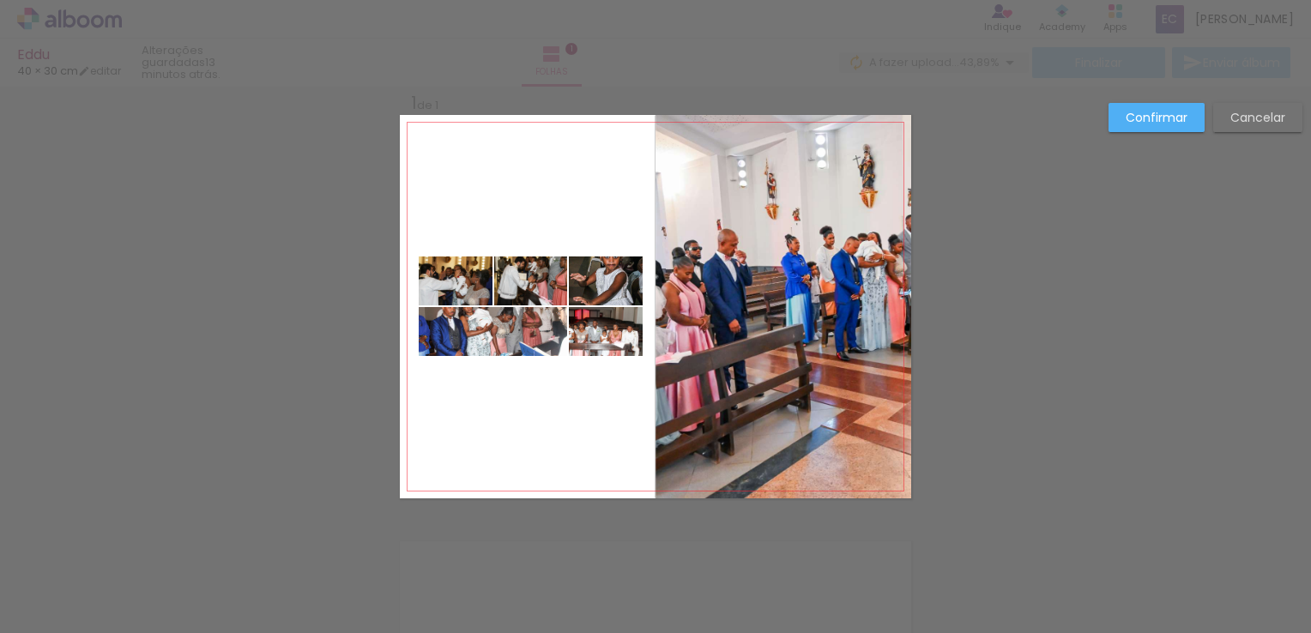
click at [0, 0] on slot "Confirmar" at bounding box center [0, 0] width 0 height 0
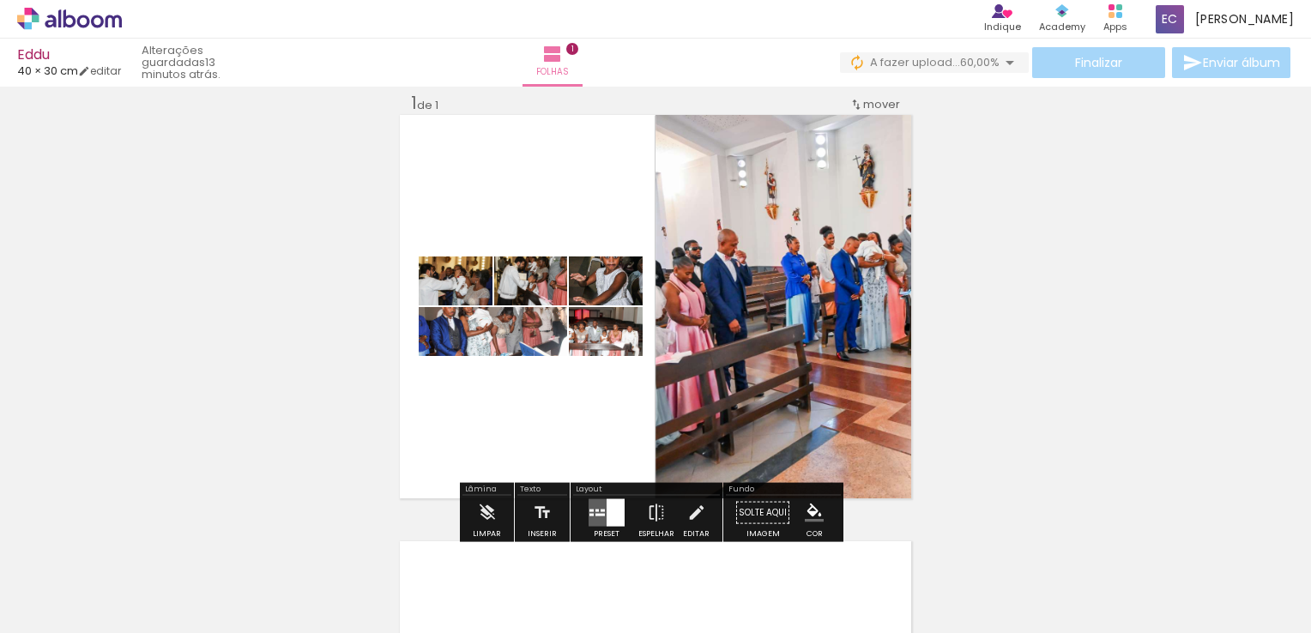
click at [608, 513] on div at bounding box center [615, 512] width 18 height 27
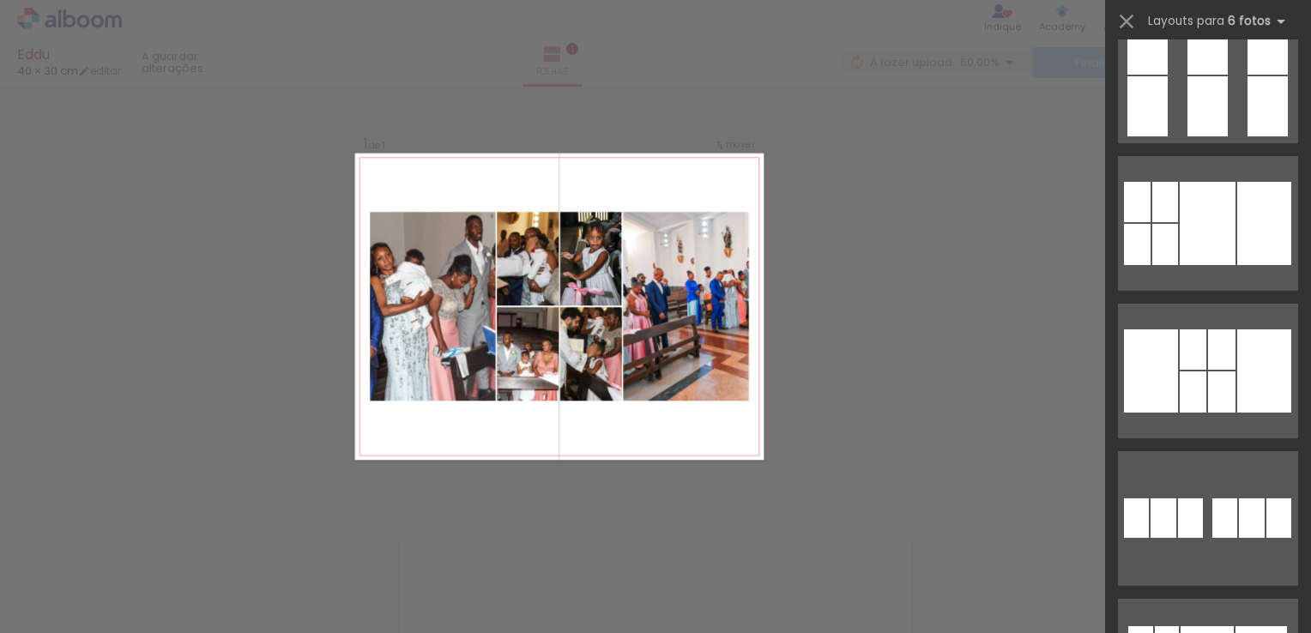
scroll to position [76577, 0]
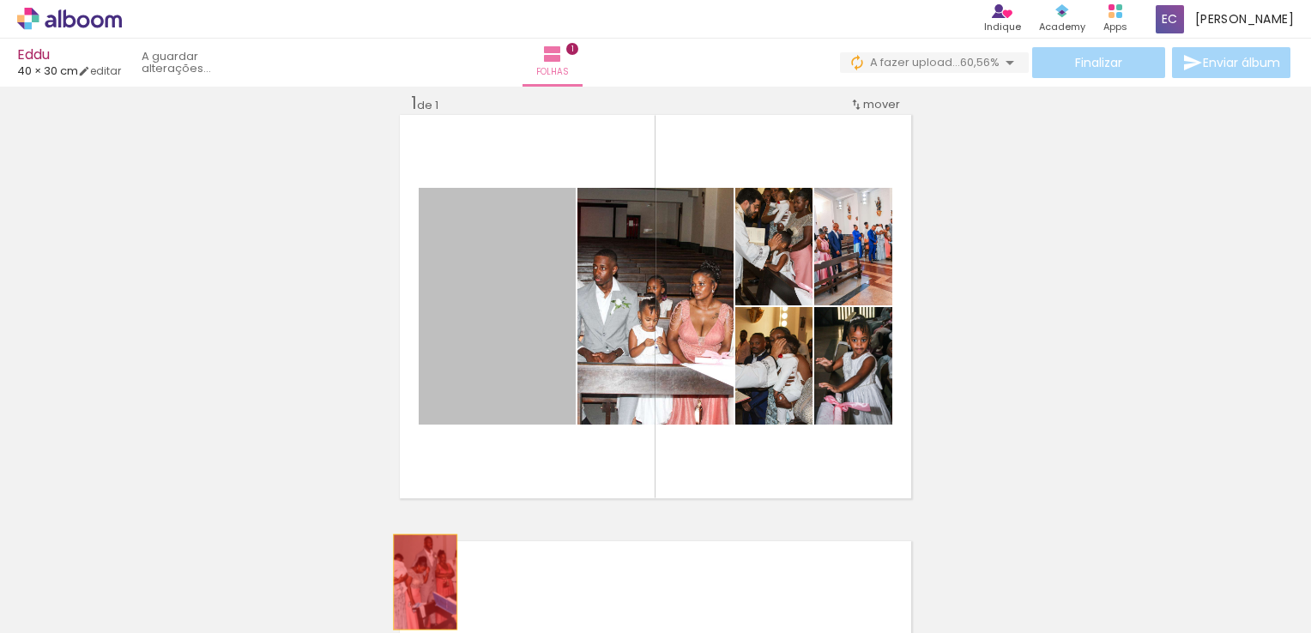
drag, startPoint x: 486, startPoint y: 303, endPoint x: 419, endPoint y: 582, distance: 286.9
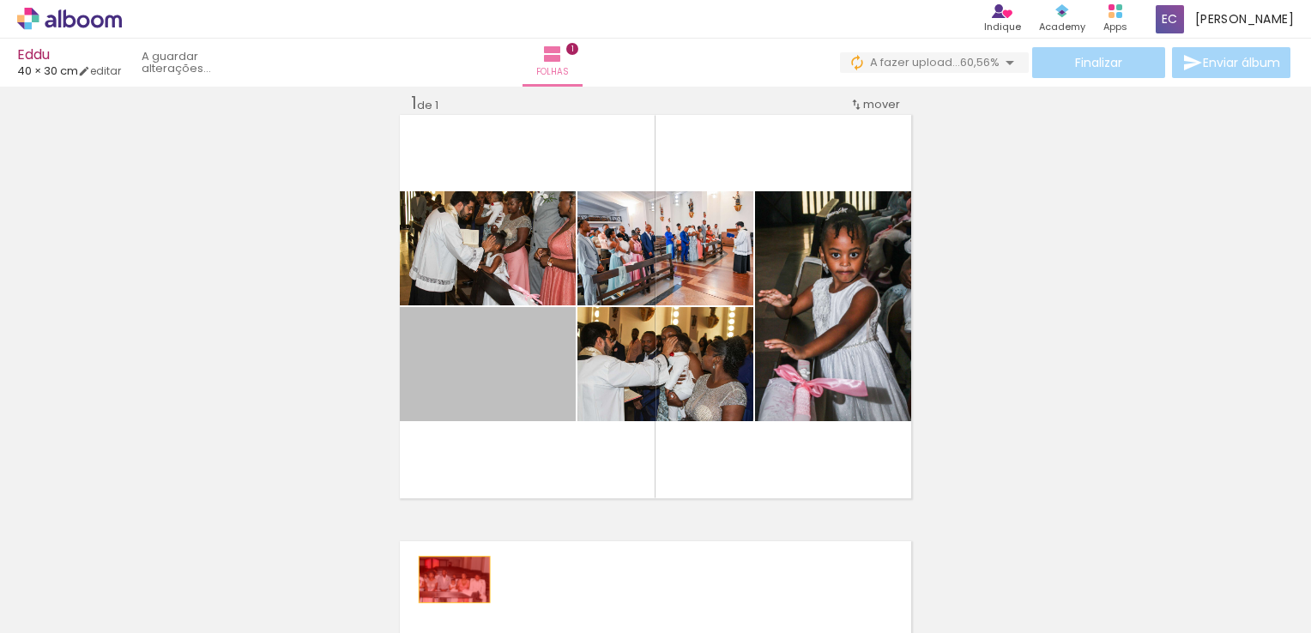
drag, startPoint x: 471, startPoint y: 364, endPoint x: 448, endPoint y: 580, distance: 217.4
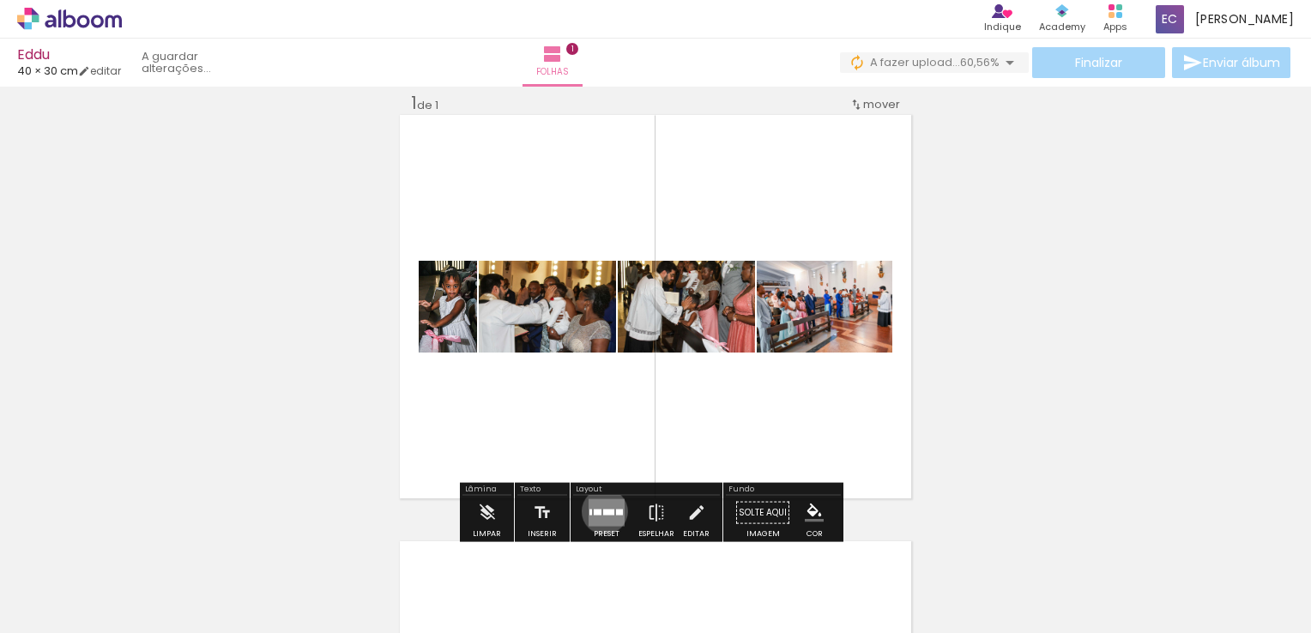
click at [603, 510] on div at bounding box center [608, 513] width 11 height 6
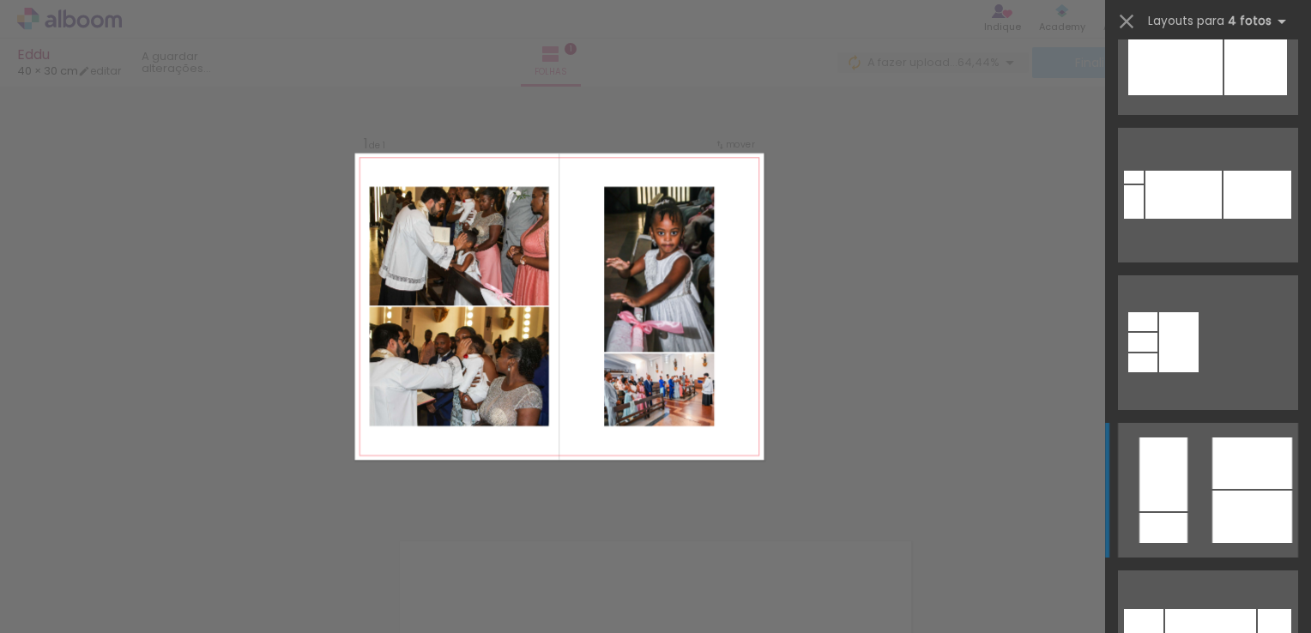
scroll to position [2831, 0]
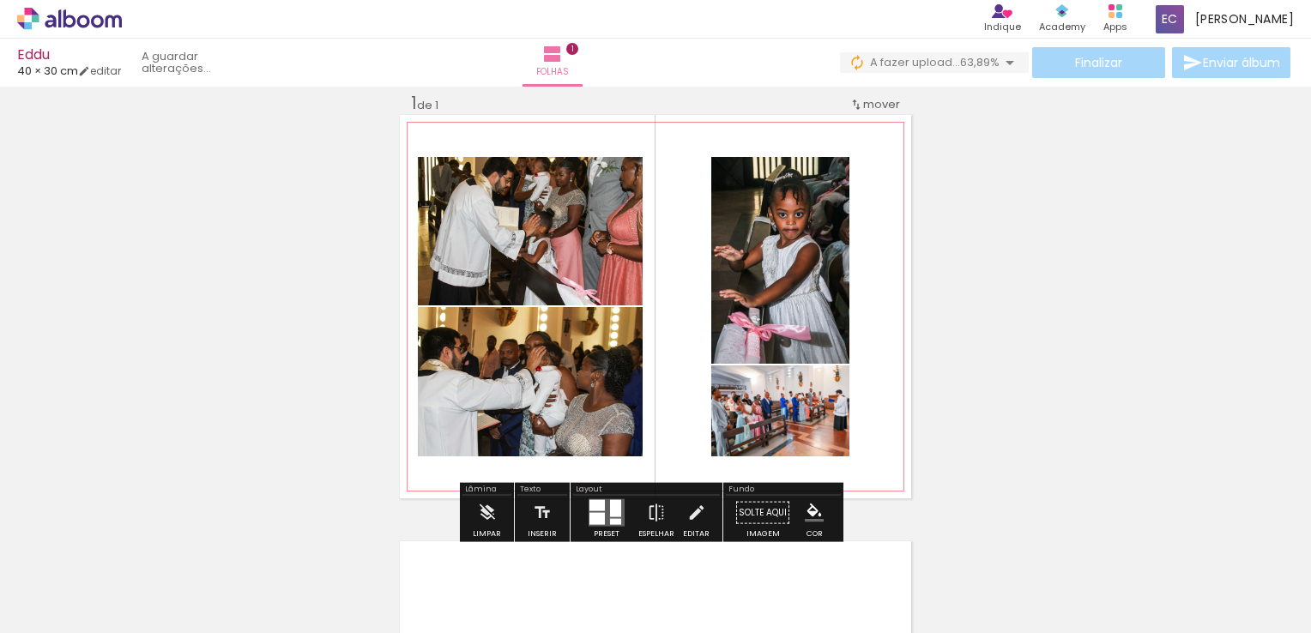
click at [0, 0] on slot "P&B" at bounding box center [0, 0] width 0 height 0
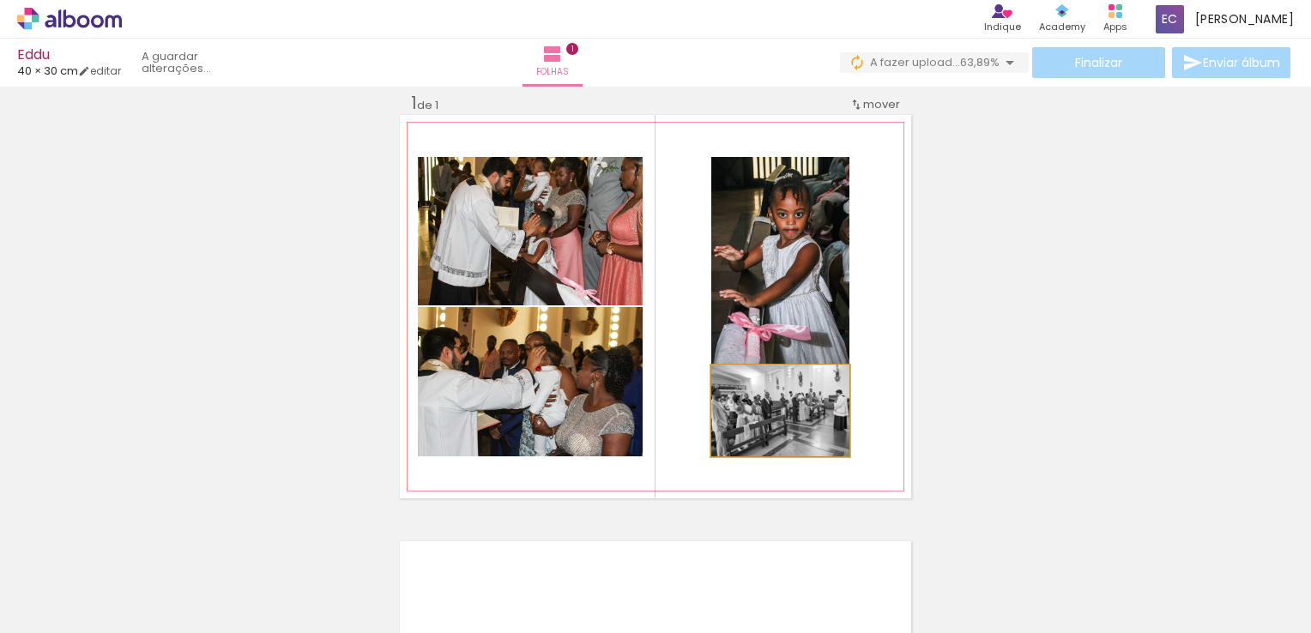
drag, startPoint x: 793, startPoint y: 417, endPoint x: 810, endPoint y: 362, distance: 57.5
click at [0, 0] on slot at bounding box center [0, 0] width 0 height 0
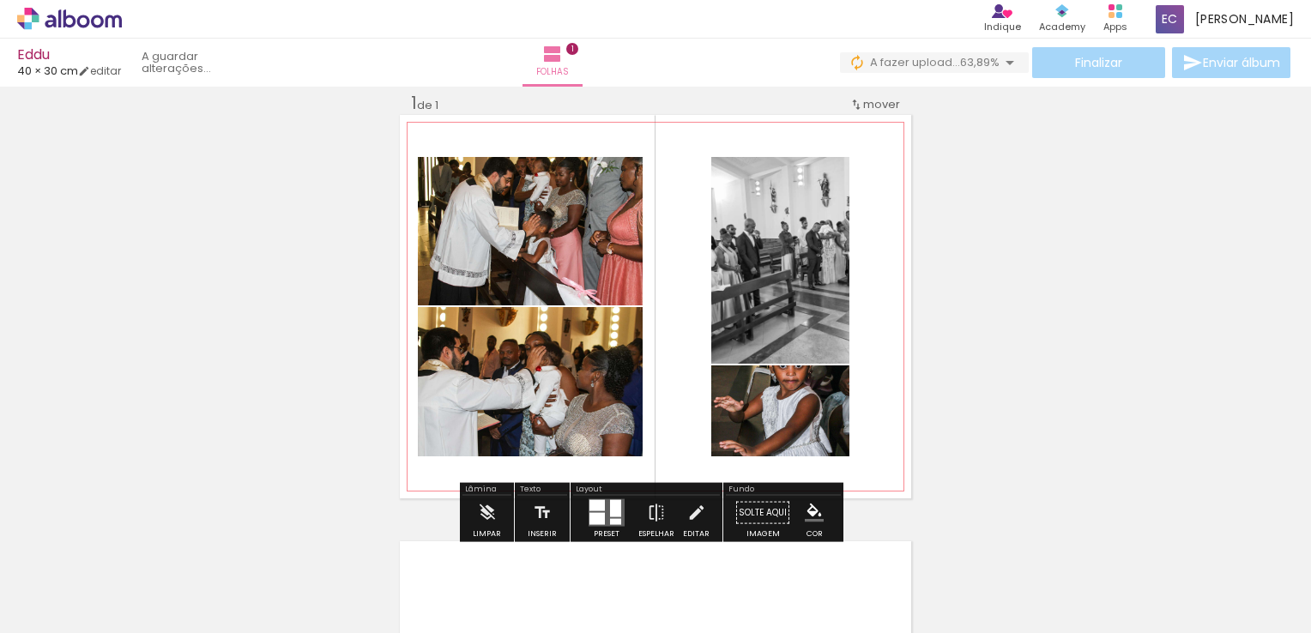
click at [0, 0] on slot "P&B" at bounding box center [0, 0] width 0 height 0
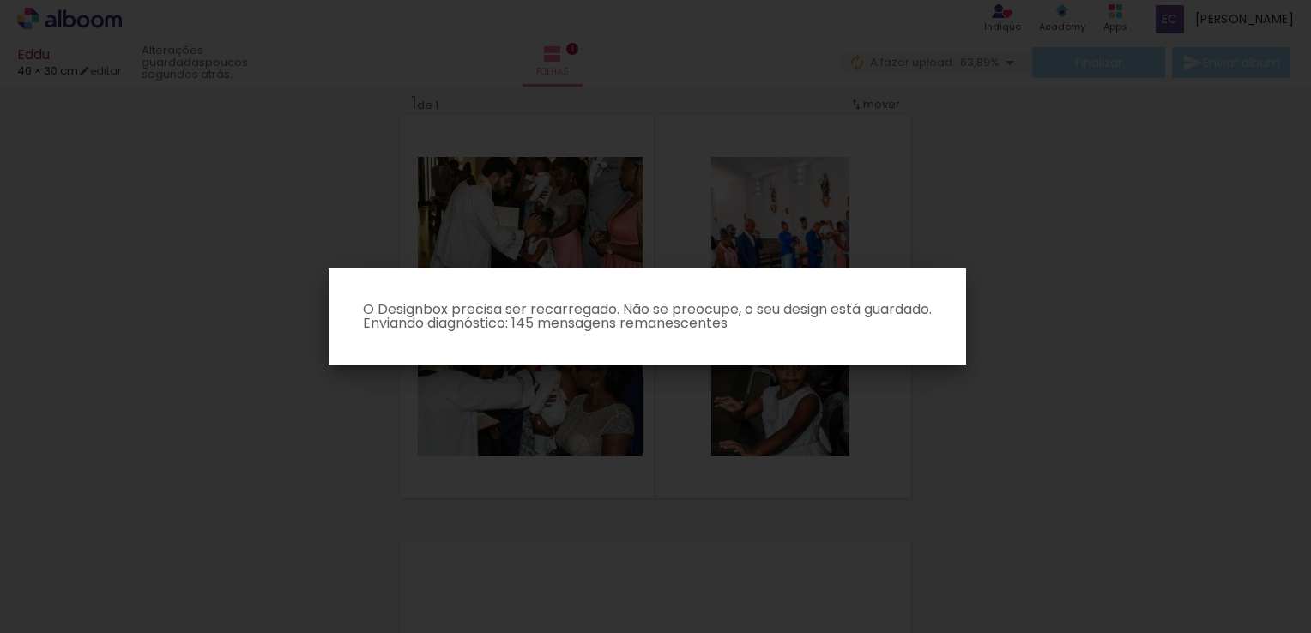
click at [625, 383] on iron-overlay-backdrop at bounding box center [655, 316] width 1311 height 633
click at [695, 385] on iron-overlay-backdrop at bounding box center [655, 316] width 1311 height 633
click at [715, 242] on iron-overlay-backdrop at bounding box center [655, 316] width 1311 height 633
click at [528, 385] on iron-overlay-backdrop at bounding box center [655, 316] width 1311 height 633
click at [630, 407] on iron-overlay-backdrop at bounding box center [655, 316] width 1311 height 633
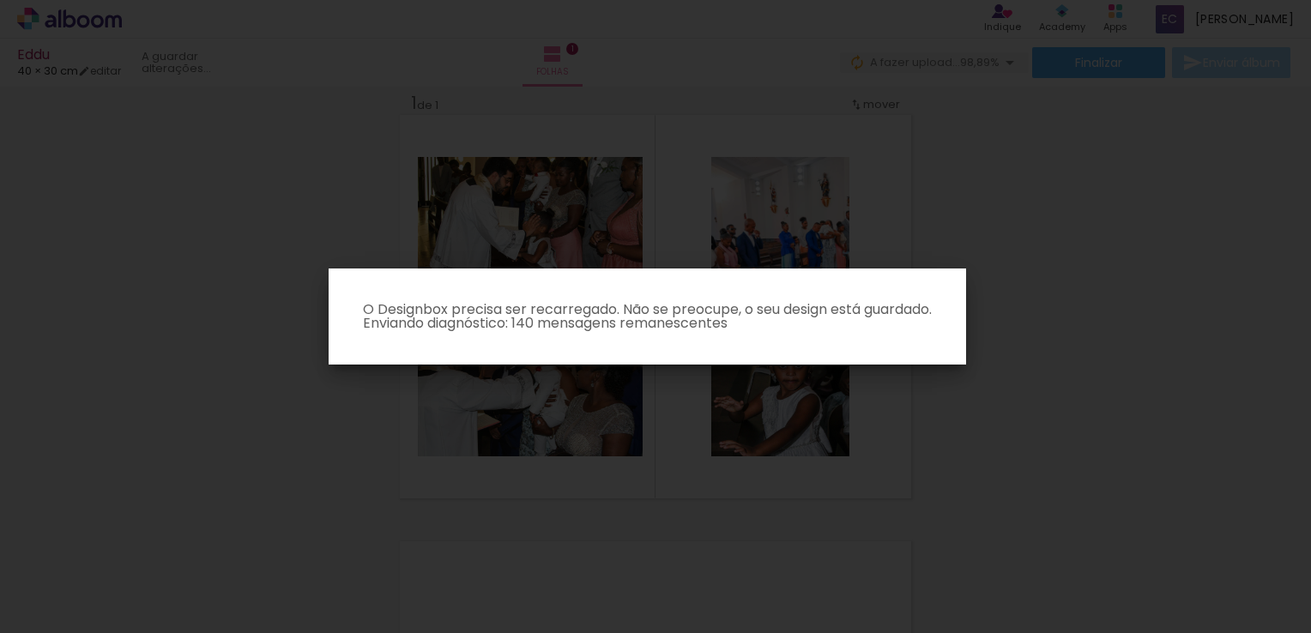
click at [626, 336] on paper-dialog "O Designbox precisa ser recarregado. Não se preocupe, o seu design está guardad…" at bounding box center [647, 317] width 637 height 96
click at [603, 321] on p "O Designbox precisa ser recarregado. Não se preocupe, o seu design está guardad…" at bounding box center [647, 316] width 610 height 27
click at [604, 321] on p "O Designbox precisa ser recarregado. Não se preocupe, o seu design está guardad…" at bounding box center [647, 316] width 610 height 27
drag, startPoint x: 547, startPoint y: 441, endPoint x: 535, endPoint y: 456, distance: 18.9
click at [546, 441] on iron-overlay-backdrop at bounding box center [655, 316] width 1311 height 633
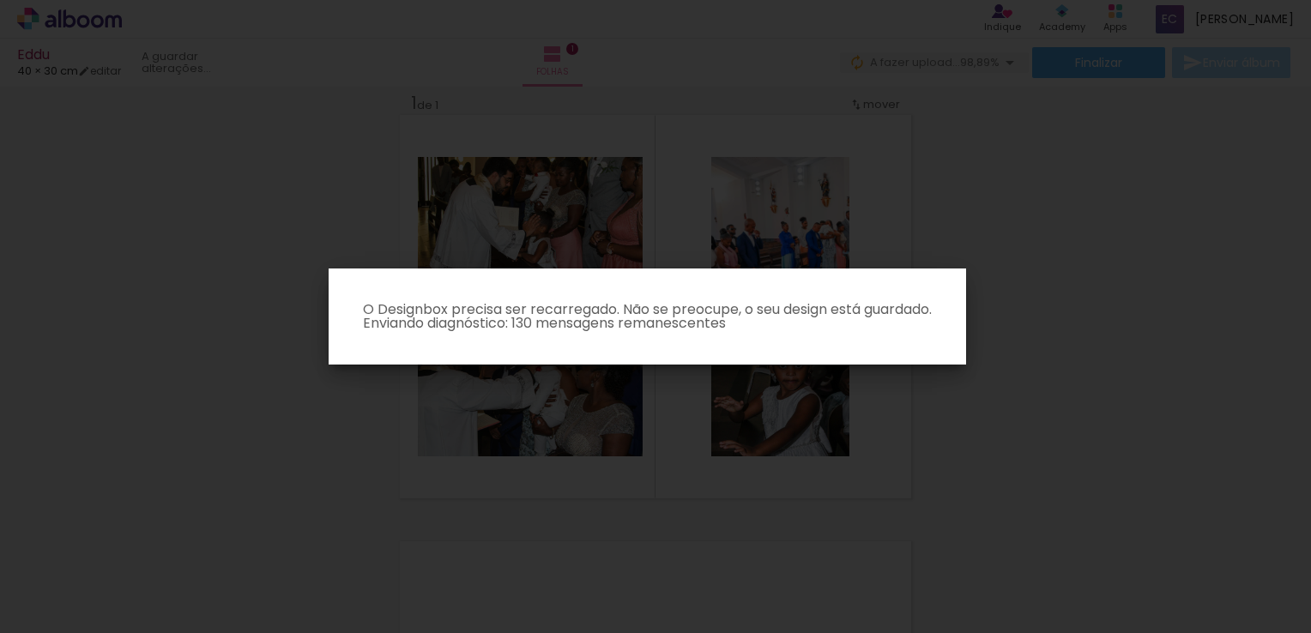
drag, startPoint x: 534, startPoint y: 459, endPoint x: 522, endPoint y: 474, distance: 18.9
click at [531, 462] on iron-overlay-backdrop at bounding box center [655, 316] width 1311 height 633
click at [522, 474] on iron-overlay-backdrop at bounding box center [655, 316] width 1311 height 633
drag, startPoint x: 789, startPoint y: 69, endPoint x: 802, endPoint y: 68, distance: 13.0
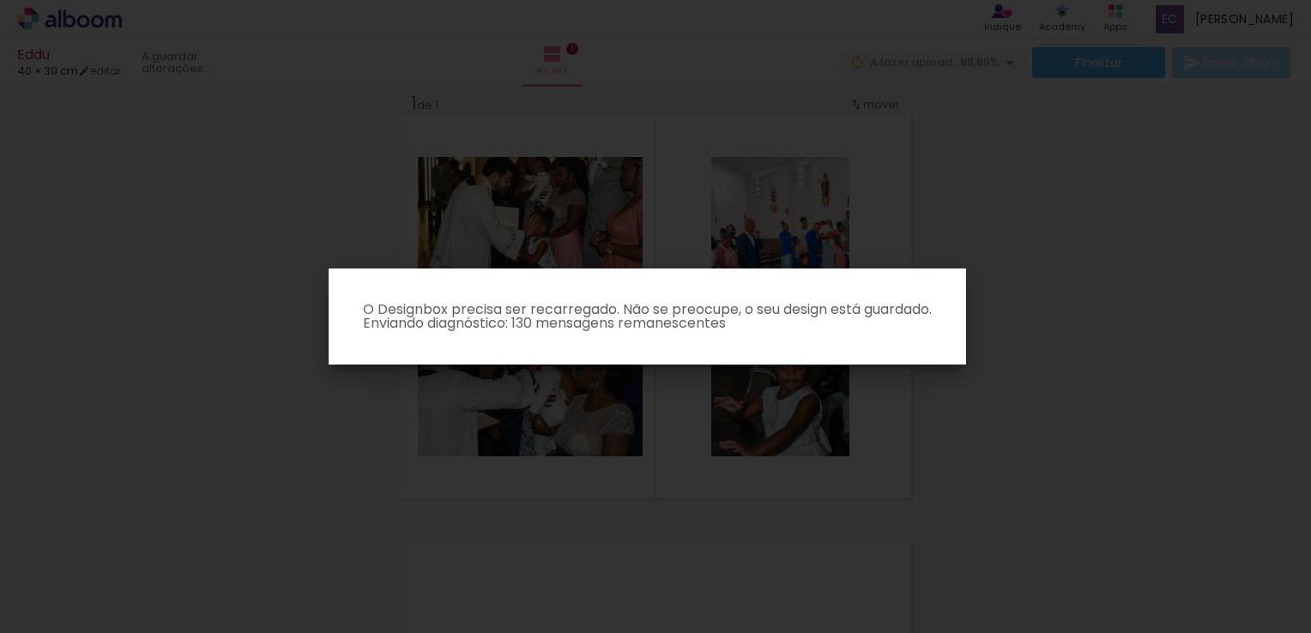
click at [789, 69] on iron-overlay-backdrop at bounding box center [655, 316] width 1311 height 633
click at [647, 274] on paper-dialog "O Designbox precisa ser recarregado. Não se preocupe, o seu design está guardad…" at bounding box center [647, 317] width 637 height 96
click at [617, 323] on paper-dialog "O Designbox precisa ser recarregado. Não se preocupe, o seu design está guardad…" at bounding box center [647, 317] width 637 height 96
click at [611, 330] on p "O Designbox precisa ser recarregado. Não se preocupe, o seu design está guardad…" at bounding box center [647, 316] width 610 height 27
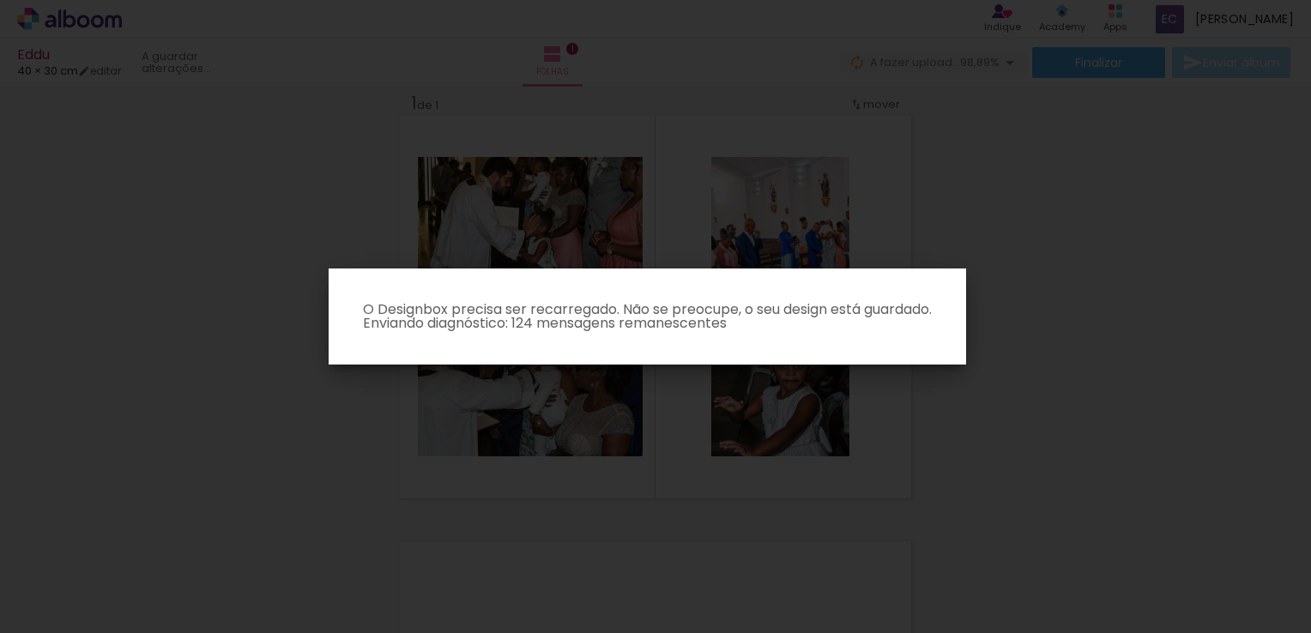
click at [674, 341] on paper-dialog "O Designbox precisa ser recarregado. Não se preocupe, o seu design está guardad…" at bounding box center [647, 317] width 637 height 96
drag, startPoint x: 509, startPoint y: 306, endPoint x: 512, endPoint y: 320, distance: 14.1
click at [509, 307] on p "O Designbox precisa ser recarregado. Não se preocupe, o seu design está guardad…" at bounding box center [647, 316] width 610 height 27
click at [522, 328] on p "O Designbox precisa ser recarregado. Não se preocupe, o seu design está guardad…" at bounding box center [647, 316] width 610 height 27
click at [527, 328] on p "O Designbox precisa ser recarregado. Não se preocupe, o seu design está guardad…" at bounding box center [647, 316] width 610 height 27
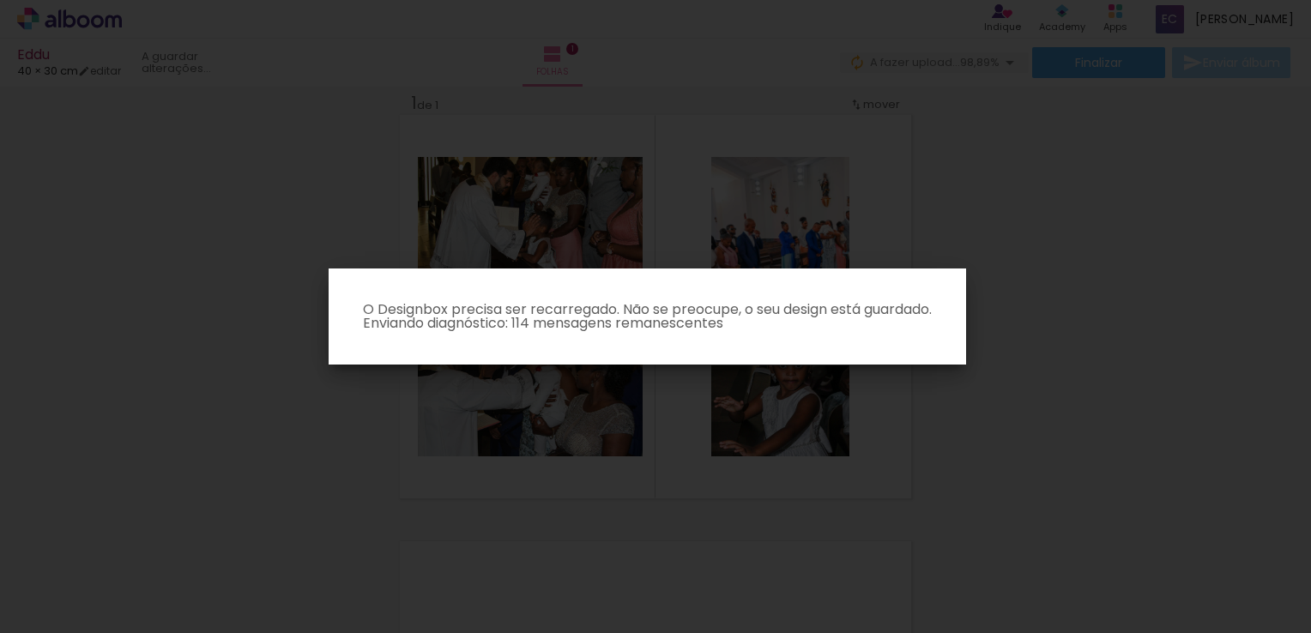
click at [581, 413] on iron-overlay-backdrop at bounding box center [655, 316] width 1311 height 633
click at [704, 317] on p "O Designbox precisa ser recarregado. Não se preocupe, o seu design está guardad…" at bounding box center [647, 316] width 610 height 27
click at [637, 335] on paper-dialog "O Designbox precisa ser recarregado. Não se preocupe, o seu design está guardad…" at bounding box center [647, 317] width 637 height 96
click at [604, 347] on paper-dialog "O Designbox precisa ser recarregado. Não se preocupe, o seu design está guardad…" at bounding box center [647, 317] width 637 height 96
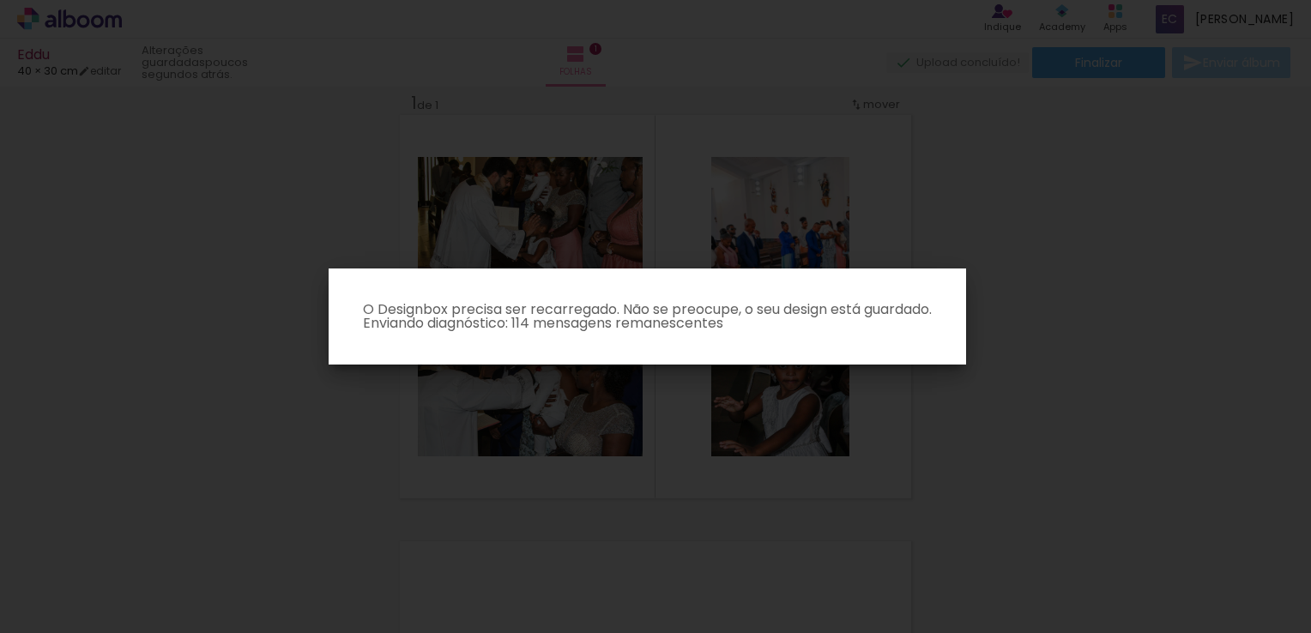
click at [604, 347] on paper-dialog "O Designbox precisa ser recarregado. Não se preocupe, o seu design está guardad…" at bounding box center [647, 317] width 637 height 96
click at [608, 333] on paper-dialog "O Designbox precisa ser recarregado. Não se preocupe, o seu design está guardad…" at bounding box center [647, 317] width 637 height 96
click at [961, 338] on paper-dialog "O Designbox precisa ser recarregado. Não se preocupe, o seu design está guardad…" at bounding box center [647, 317] width 637 height 96
click at [961, 337] on paper-dialog "O Designbox precisa ser recarregado. Não se preocupe, o seu design está guardad…" at bounding box center [647, 317] width 637 height 96
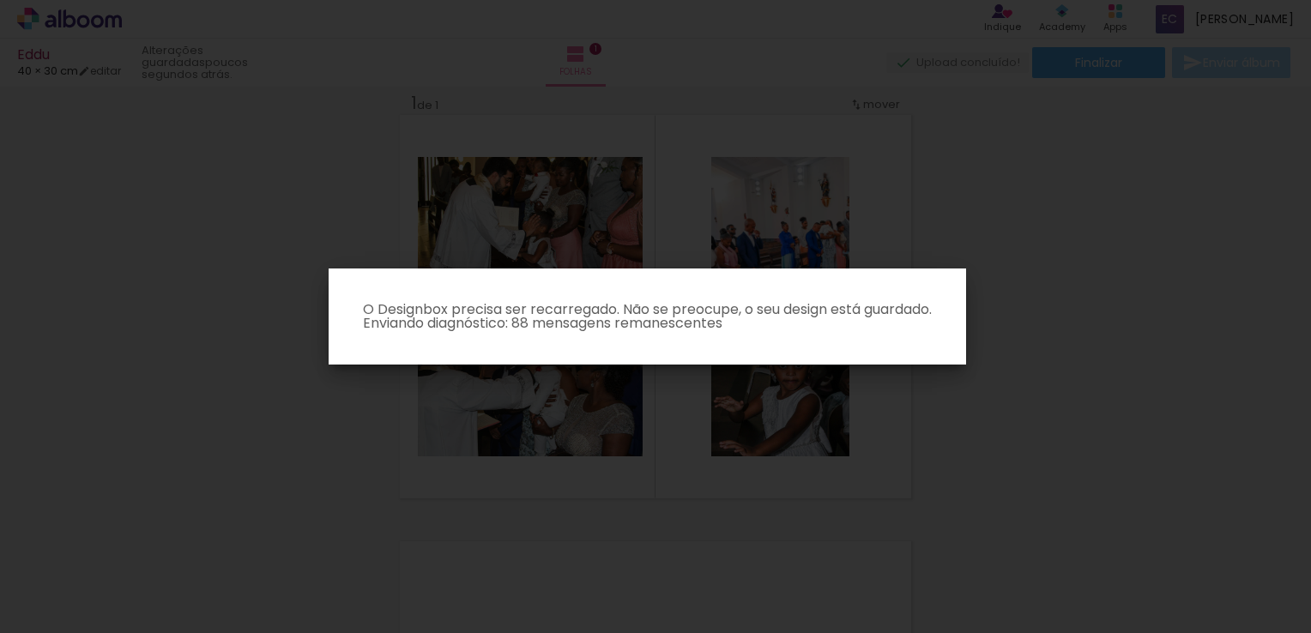
drag, startPoint x: 854, startPoint y: 332, endPoint x: 831, endPoint y: 331, distance: 23.2
click at [853, 332] on paper-dialog "O Designbox precisa ser recarregado. Não se preocupe, o seu design está guardad…" at bounding box center [647, 317] width 637 height 96
click at [827, 337] on paper-dialog "O Designbox precisa ser recarregado. Não se preocupe, o seu design está guardad…" at bounding box center [647, 317] width 637 height 96
click at [647, 441] on iron-overlay-backdrop at bounding box center [655, 316] width 1311 height 633
click at [542, 423] on iron-overlay-backdrop at bounding box center [655, 316] width 1311 height 633
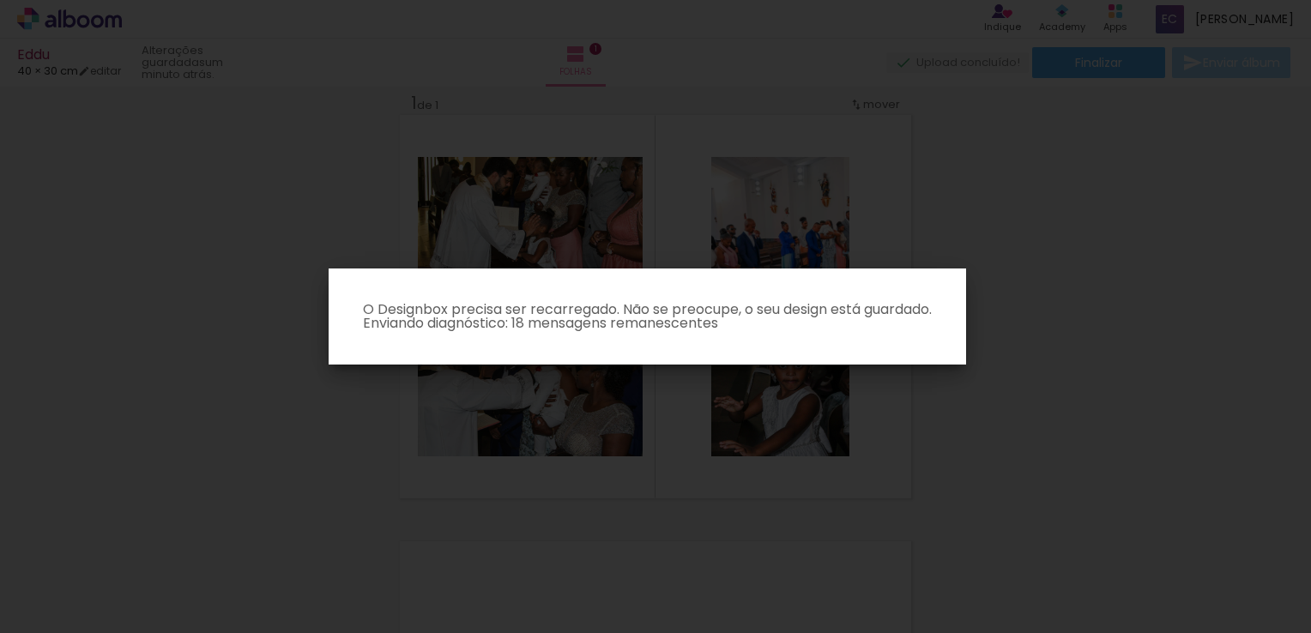
click at [823, 208] on iron-overlay-backdrop at bounding box center [655, 316] width 1311 height 633
click at [822, 204] on iron-overlay-backdrop at bounding box center [655, 316] width 1311 height 633
click at [958, 174] on iron-overlay-backdrop at bounding box center [655, 316] width 1311 height 633
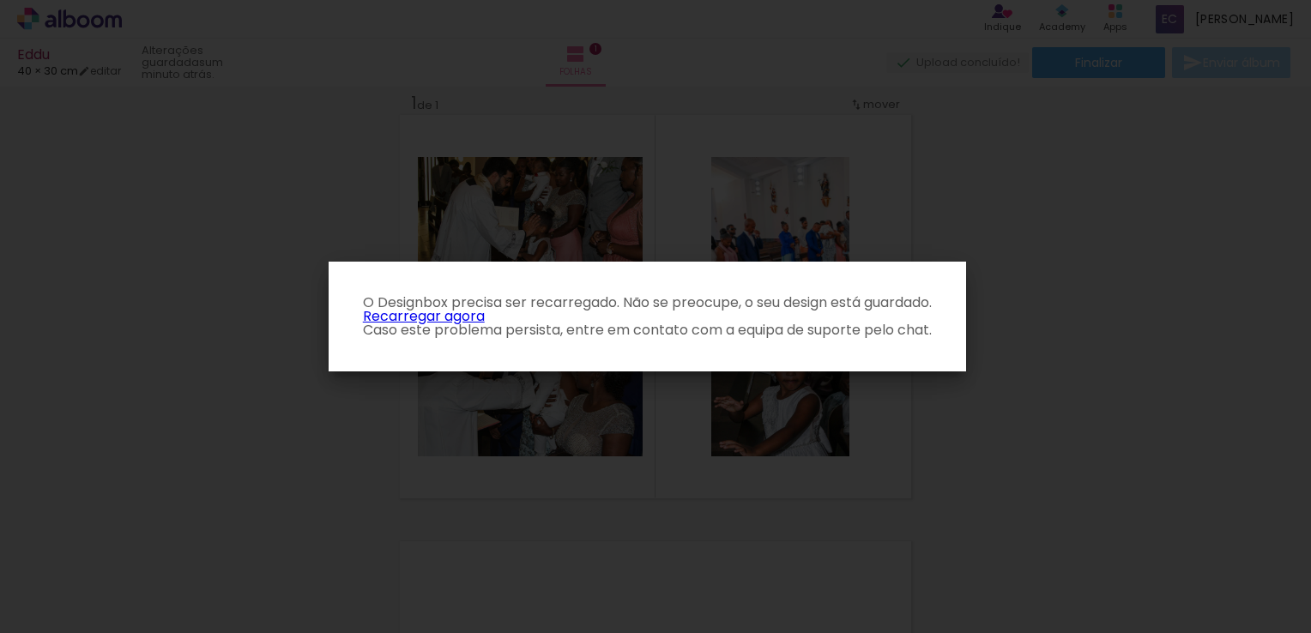
click at [407, 400] on iron-overlay-backdrop at bounding box center [655, 316] width 1311 height 633
drag, startPoint x: 545, startPoint y: 399, endPoint x: 525, endPoint y: 383, distance: 25.1
click at [545, 397] on iron-overlay-backdrop at bounding box center [655, 316] width 1311 height 633
click at [433, 321] on p "O Designbox precisa ser recarregado. Não se preocupe, o seu design está guardad…" at bounding box center [647, 316] width 610 height 41
click at [401, 317] on link "Recarregar agora" at bounding box center [424, 316] width 122 height 20
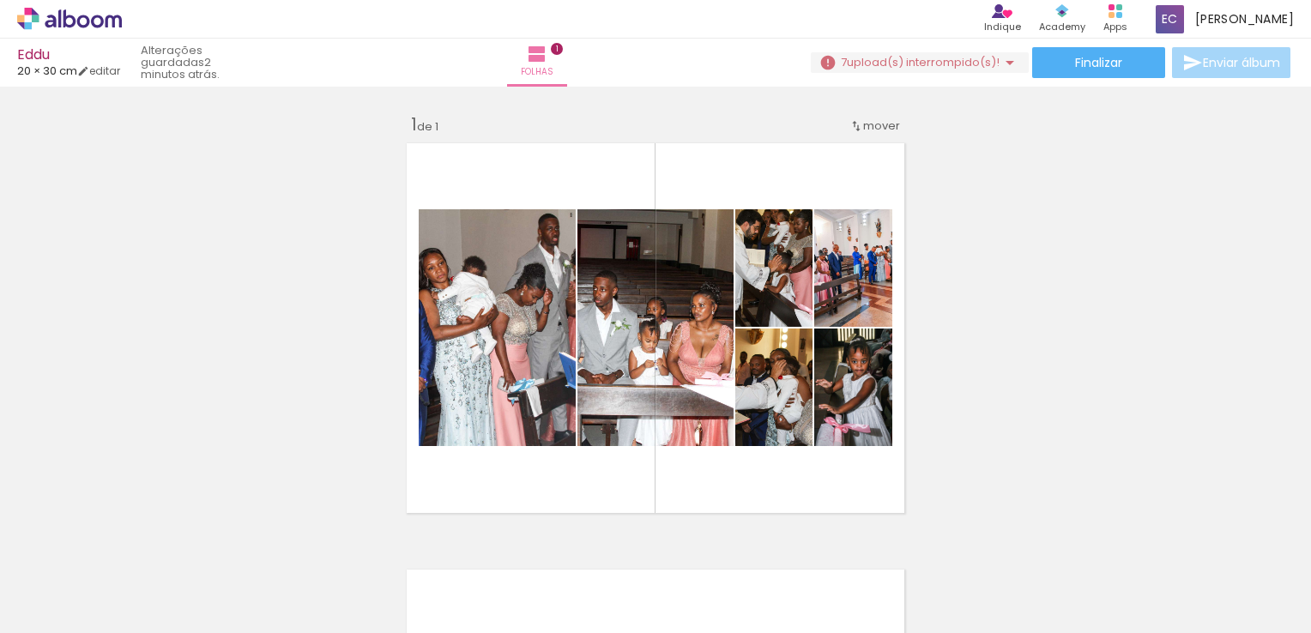
scroll to position [0, 10907]
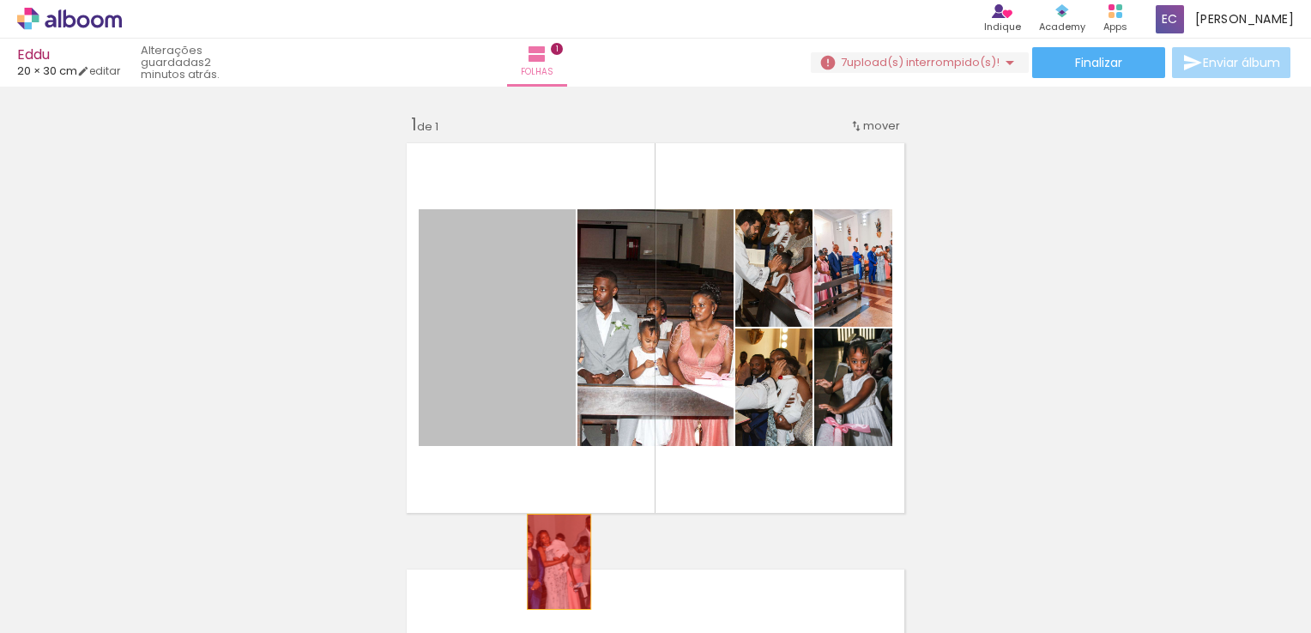
drag, startPoint x: 497, startPoint y: 341, endPoint x: 552, endPoint y: 562, distance: 228.2
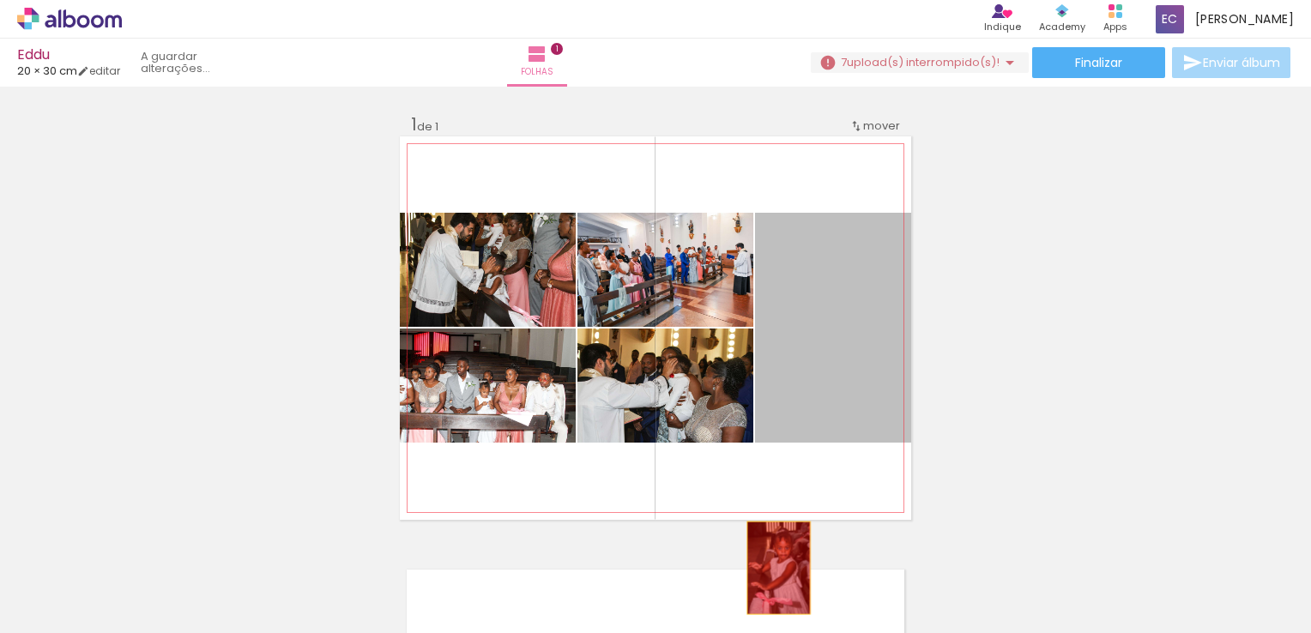
drag, startPoint x: 848, startPoint y: 331, endPoint x: 767, endPoint y: 568, distance: 250.1
click at [769, 568] on quentale-workspace at bounding box center [655, 316] width 1311 height 633
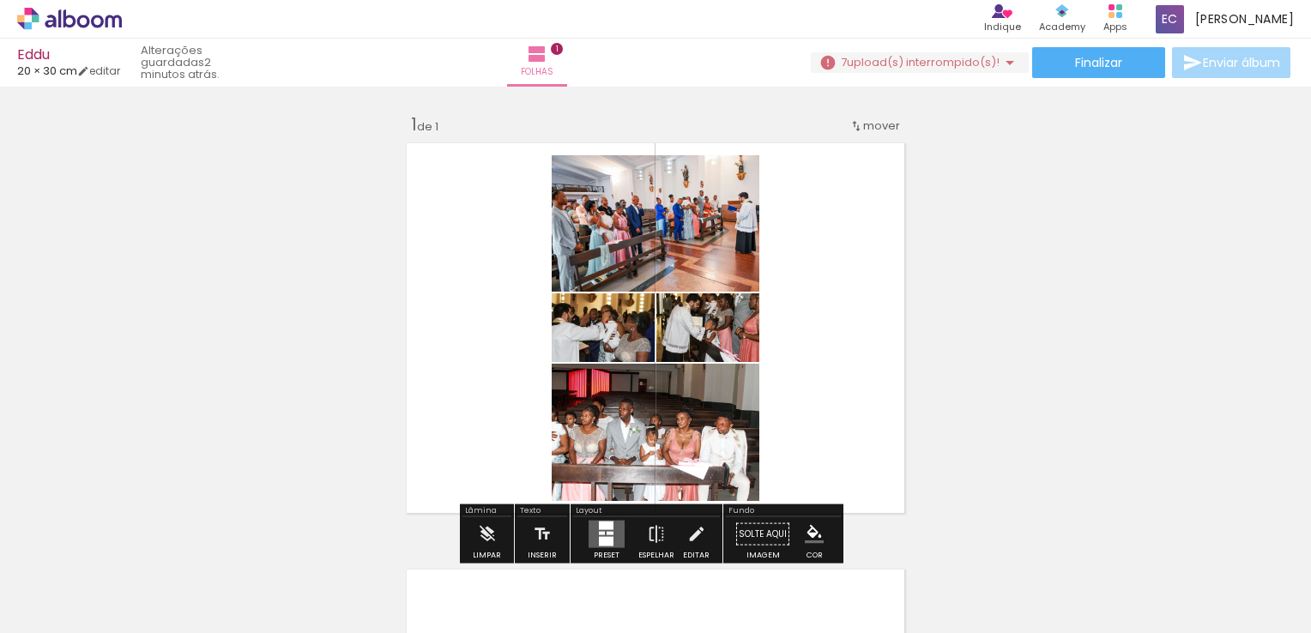
click at [614, 516] on div "Layout" at bounding box center [646, 512] width 147 height 10
click at [613, 517] on div at bounding box center [606, 534] width 46 height 34
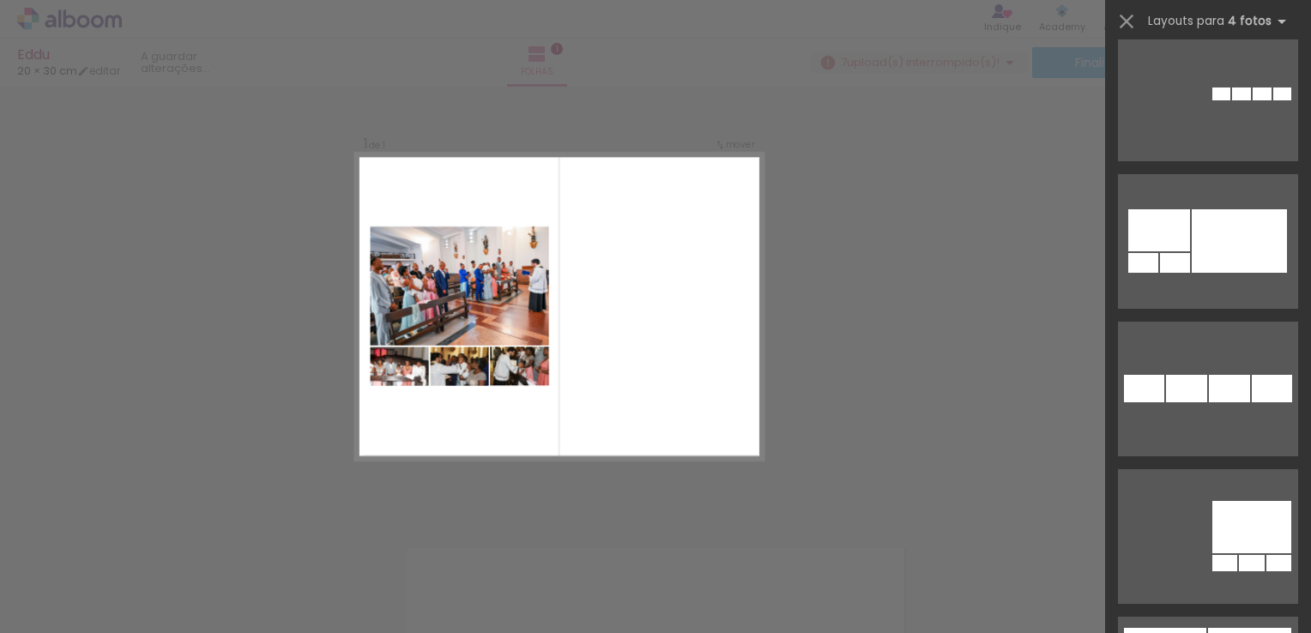
scroll to position [5748, 0]
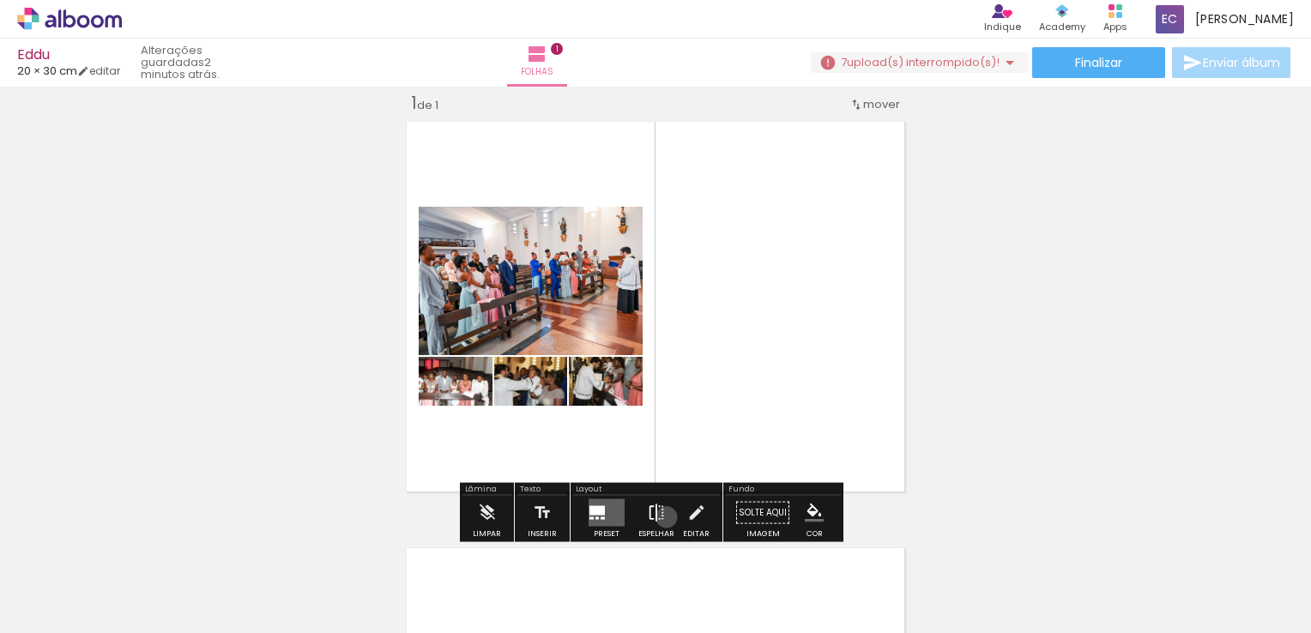
click at [662, 516] on paper-button "Espelhar" at bounding box center [656, 518] width 45 height 44
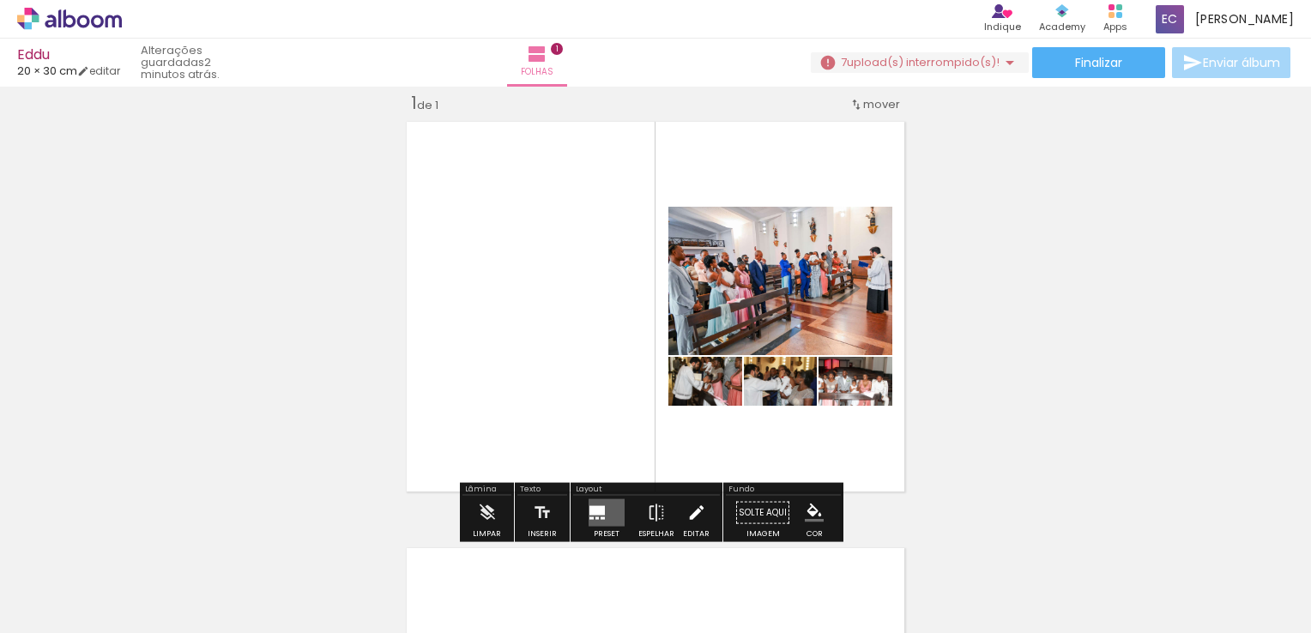
click at [679, 506] on paper-button "Editar" at bounding box center [696, 518] width 35 height 44
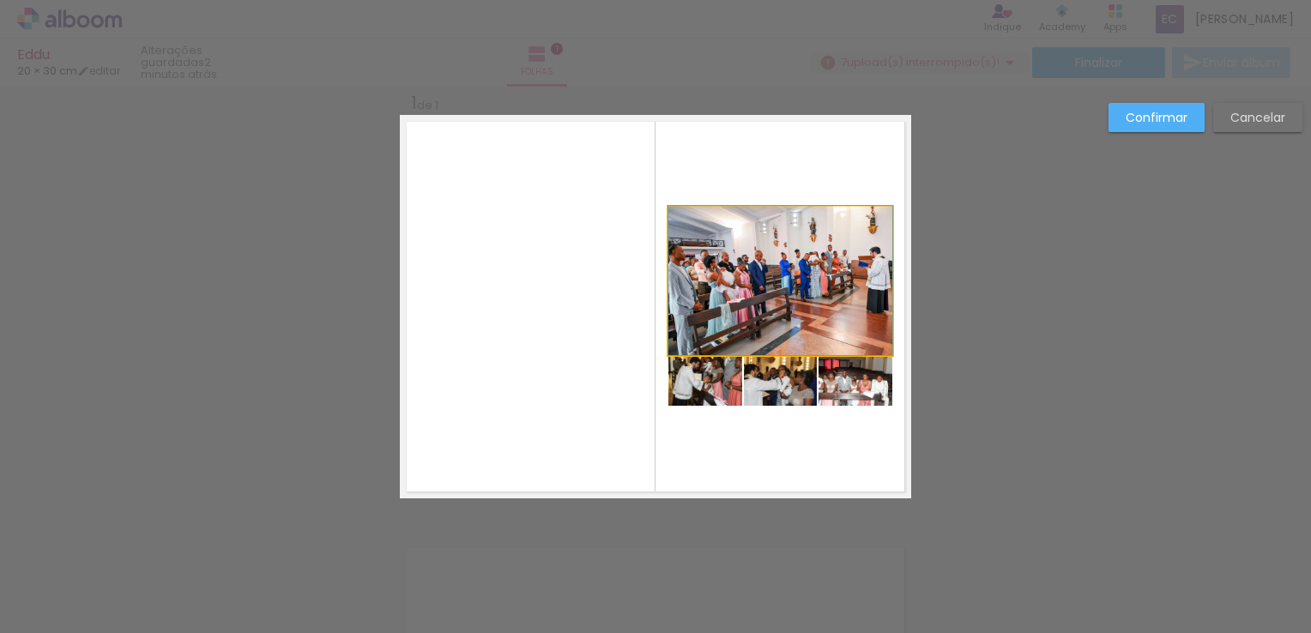
click at [755, 333] on quentale-photo at bounding box center [780, 281] width 224 height 148
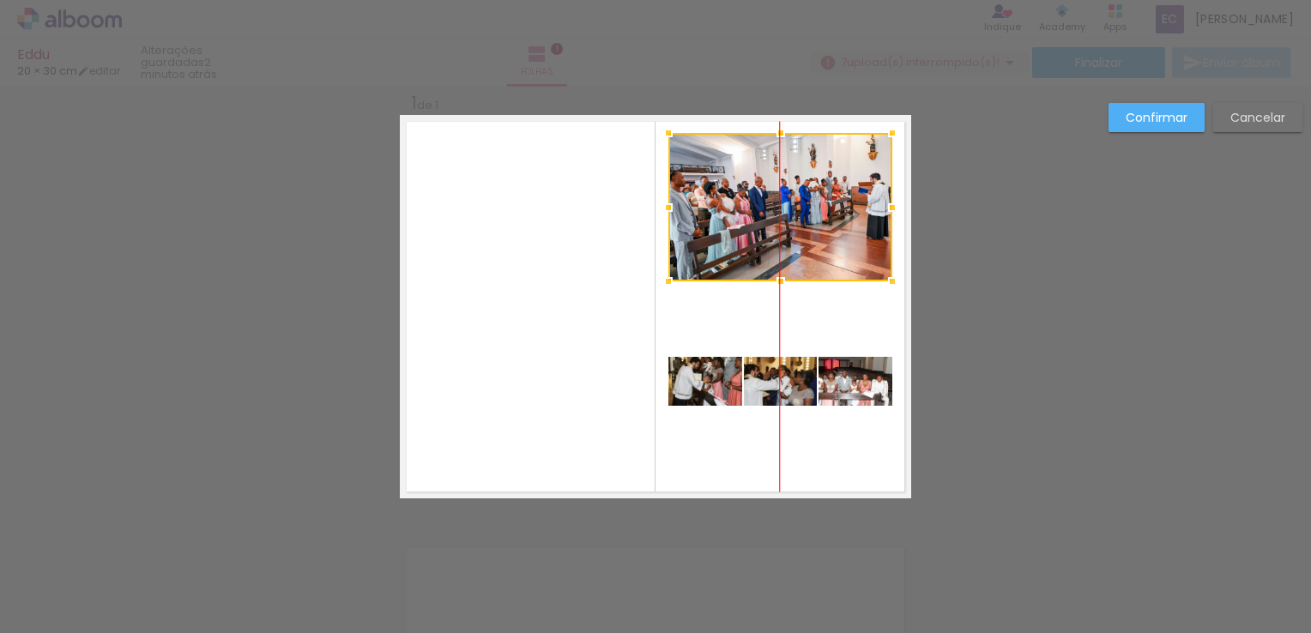
drag, startPoint x: 781, startPoint y: 220, endPoint x: 782, endPoint y: 211, distance: 8.7
click at [782, 211] on div at bounding box center [780, 207] width 224 height 148
click at [783, 410] on quentale-layouter at bounding box center [655, 306] width 511 height 383
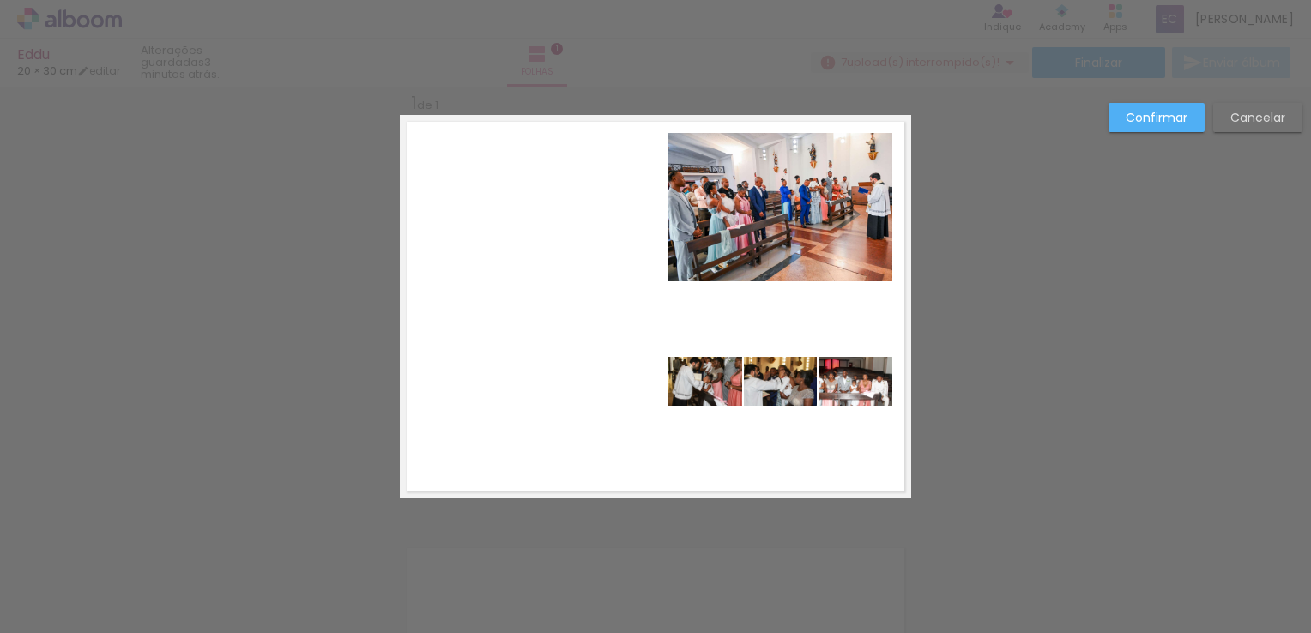
click at [1144, 108] on paper-button "Confirmar" at bounding box center [1156, 117] width 96 height 29
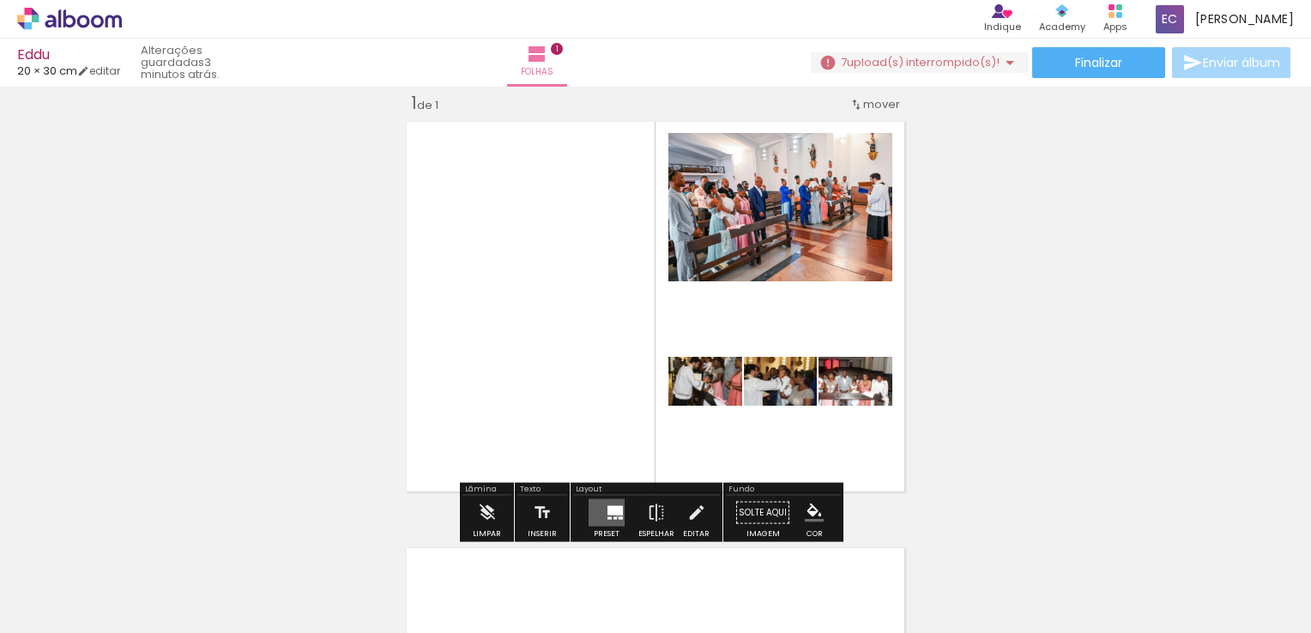
click at [612, 515] on quentale-layouter at bounding box center [606, 512] width 36 height 27
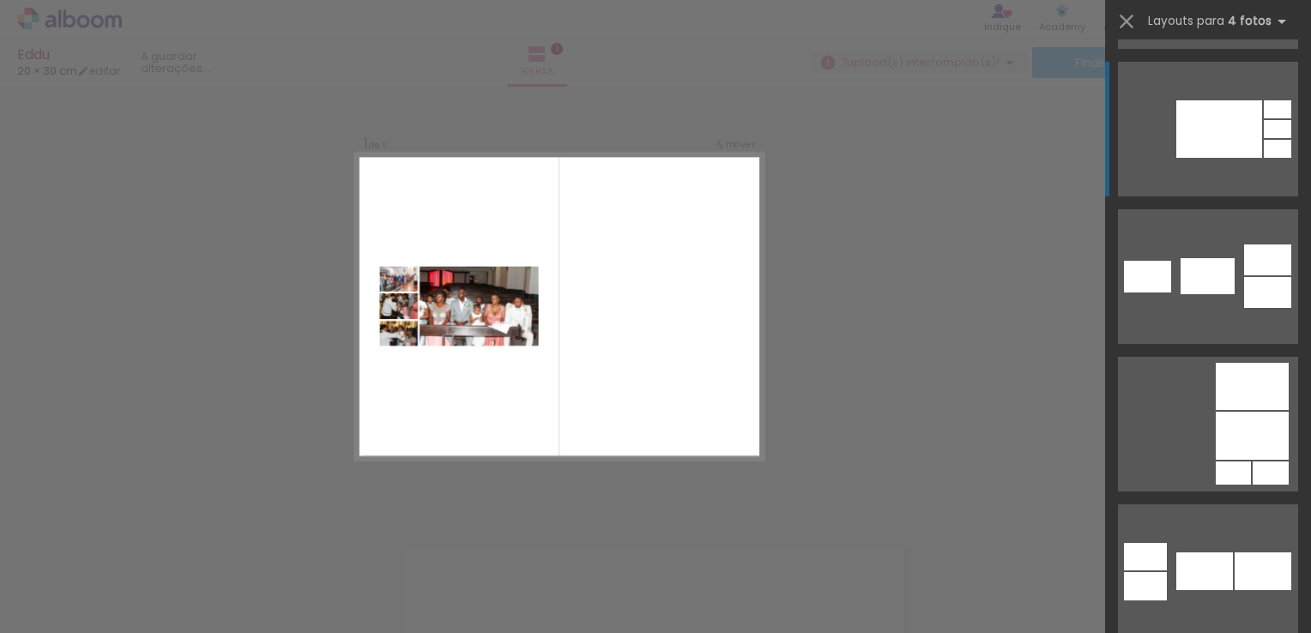
scroll to position [6564, 0]
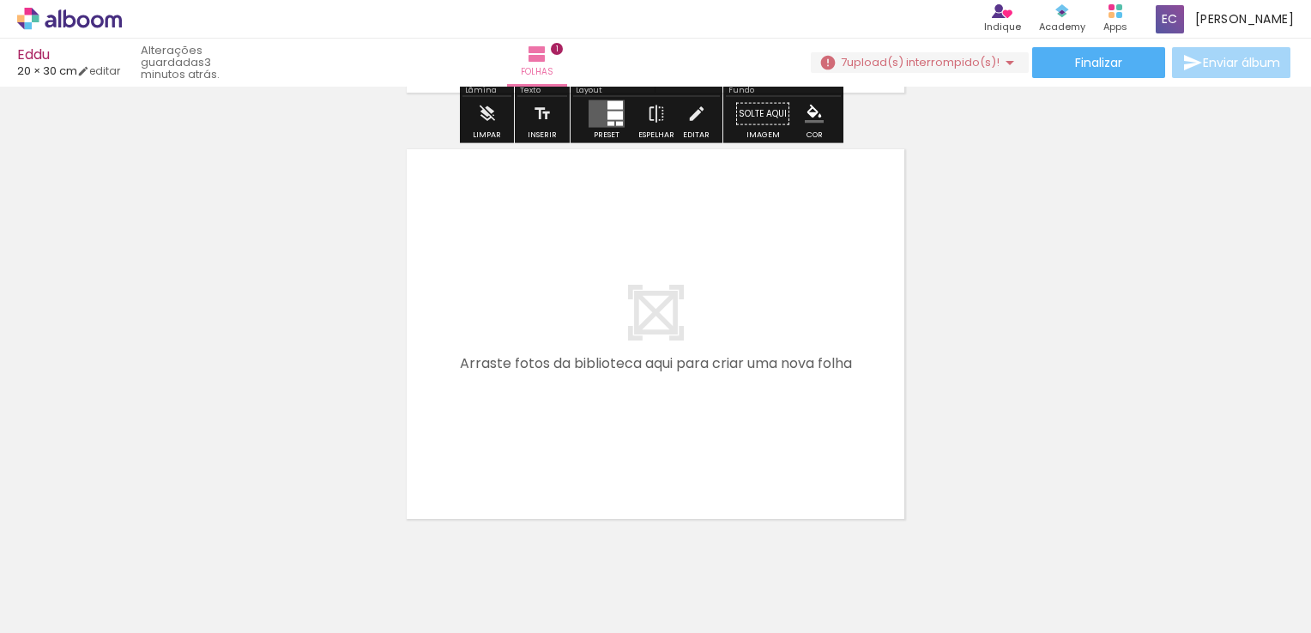
scroll to position [450, 0]
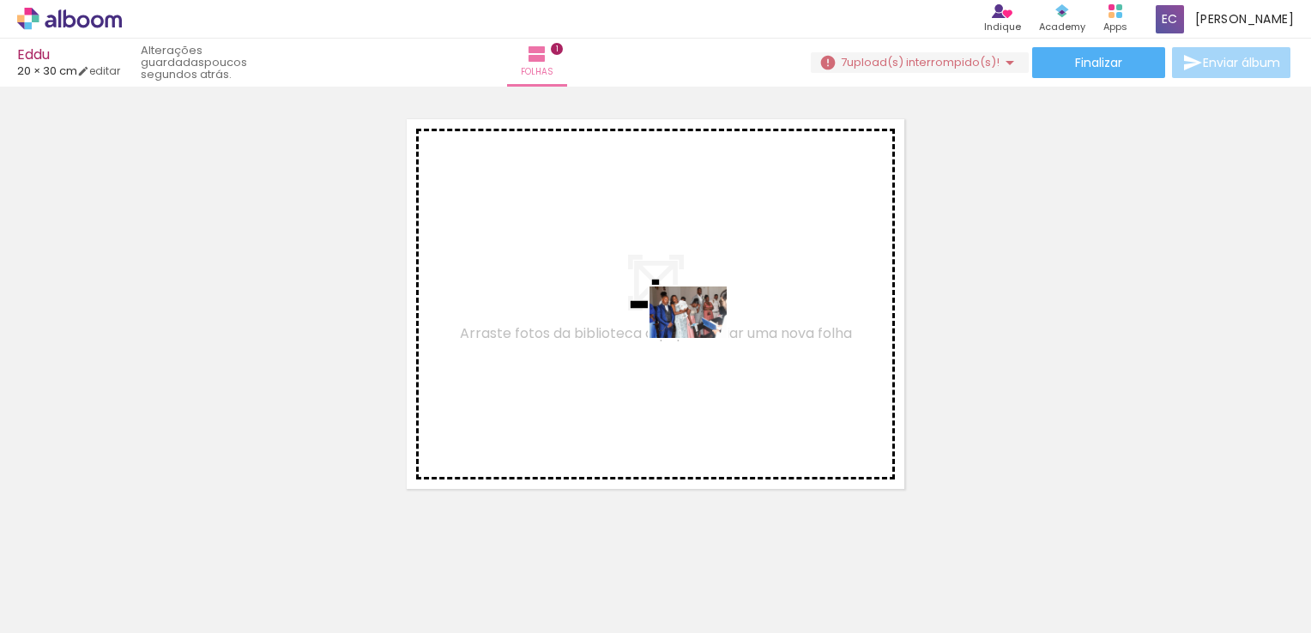
drag, startPoint x: 878, startPoint y: 579, endPoint x: 699, endPoint y: 336, distance: 301.8
click at [699, 336] on quentale-workspace at bounding box center [655, 316] width 1311 height 633
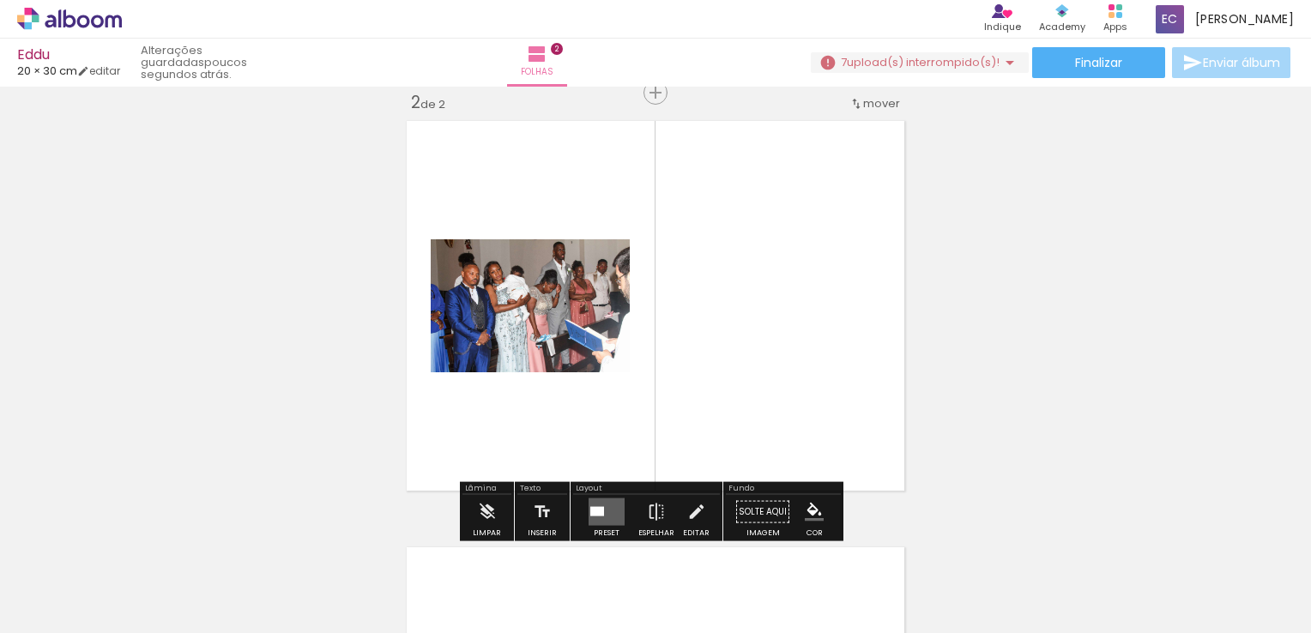
scroll to position [448, 0]
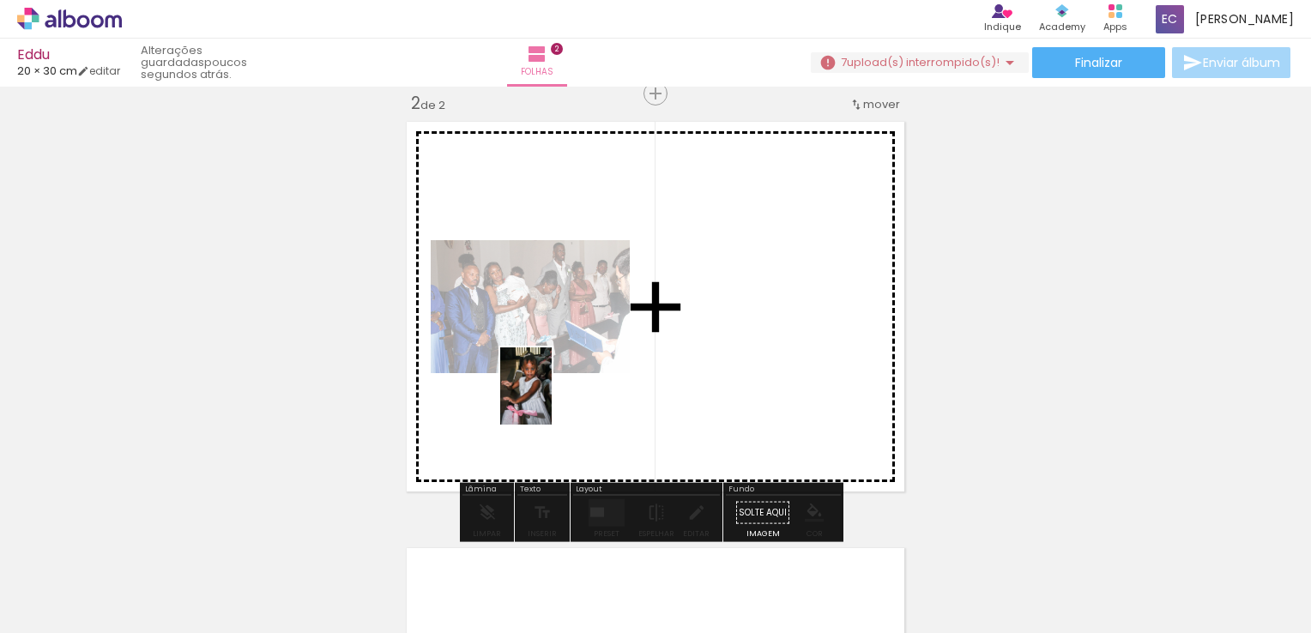
drag, startPoint x: 504, startPoint y: 590, endPoint x: 576, endPoint y: 407, distance: 196.1
click at [559, 374] on quentale-workspace at bounding box center [655, 316] width 1311 height 633
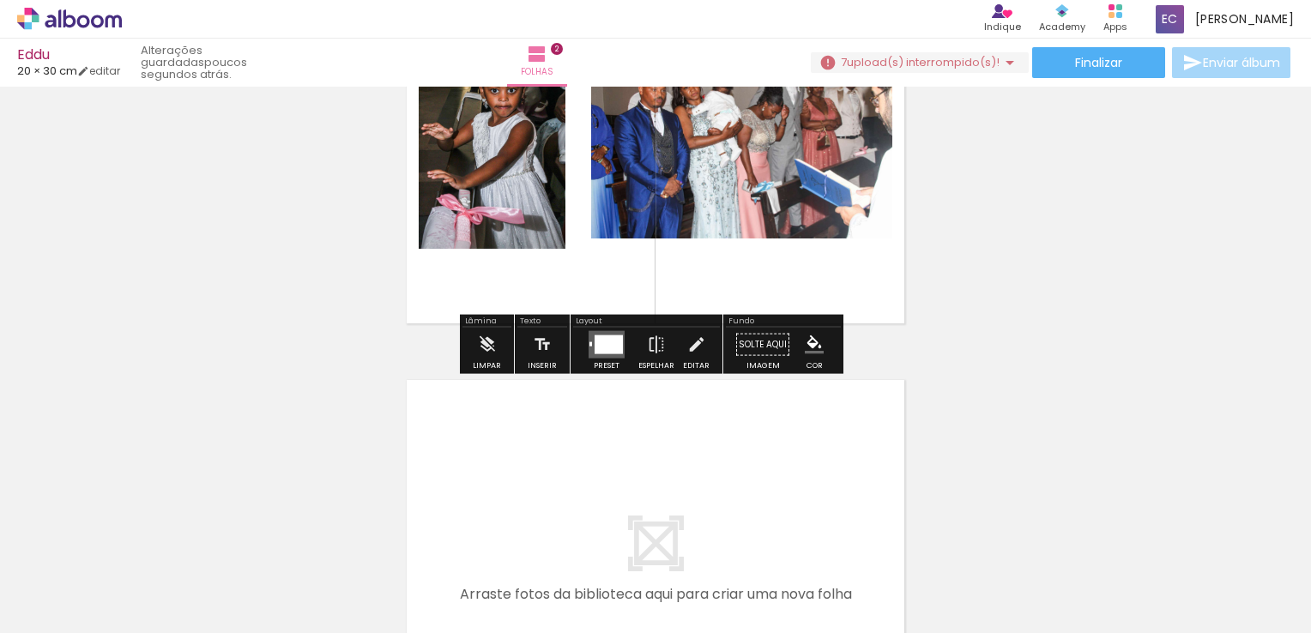
scroll to position [619, 0]
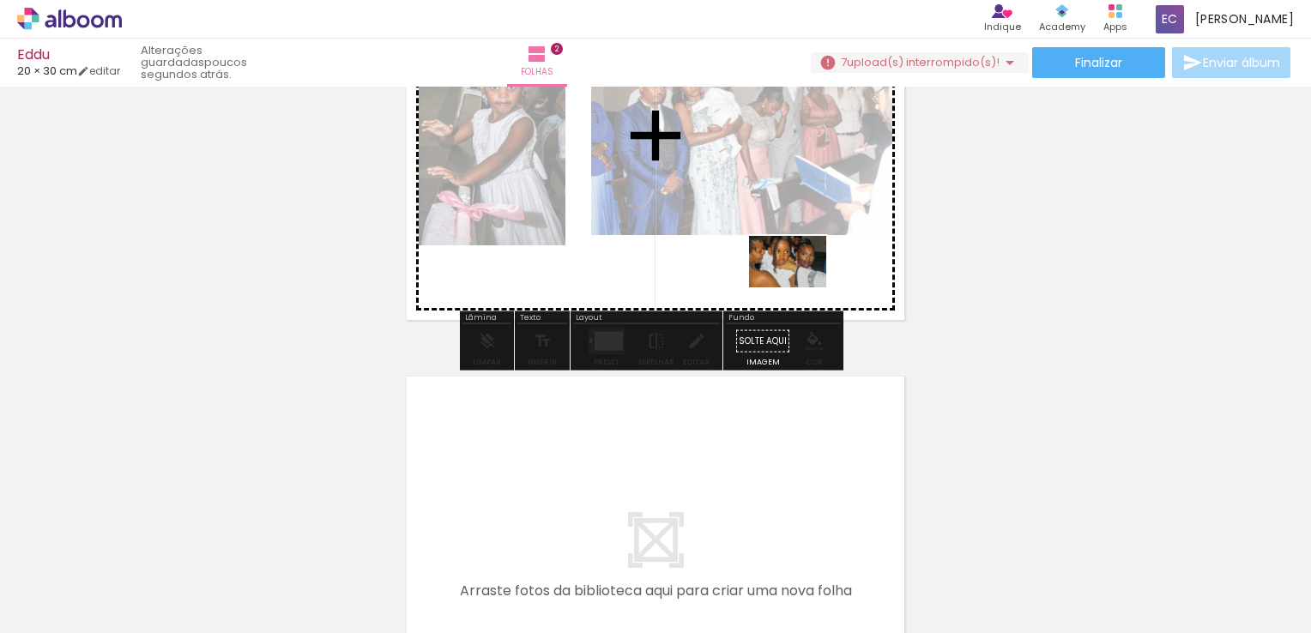
drag, startPoint x: 1001, startPoint y: 595, endPoint x: 798, endPoint y: 281, distance: 374.8
click at [798, 281] on quentale-workspace at bounding box center [655, 316] width 1311 height 633
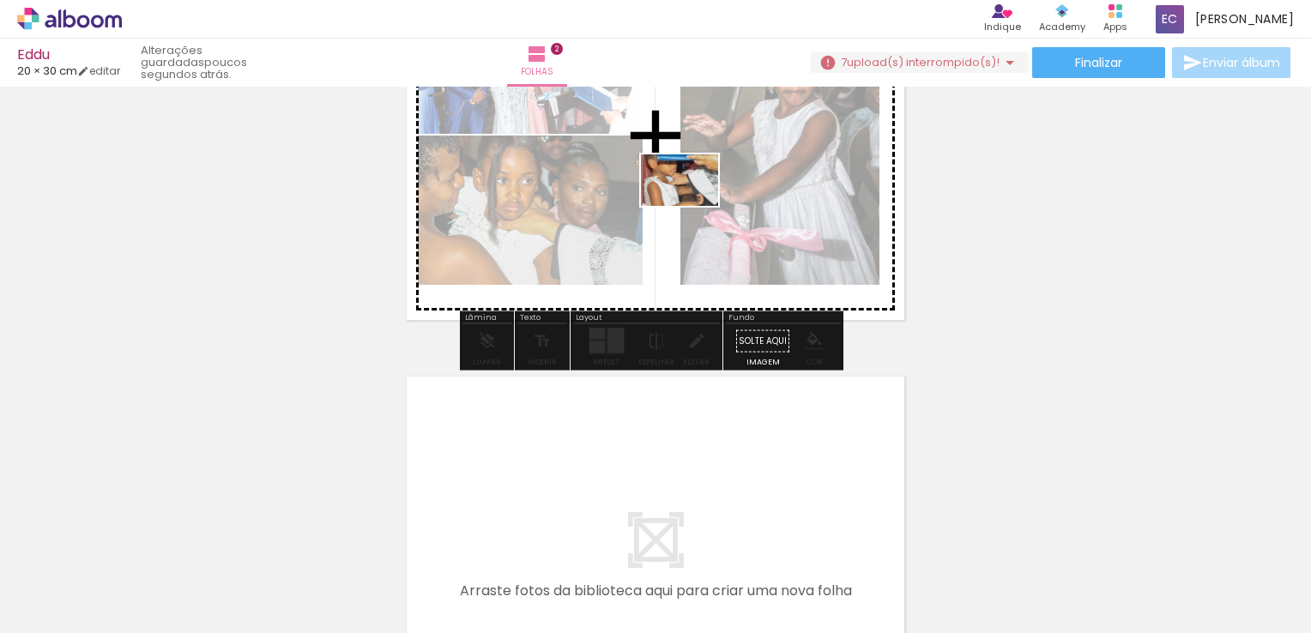
drag, startPoint x: 1077, startPoint y: 582, endPoint x: 1108, endPoint y: 472, distance: 114.1
click at [682, 195] on quentale-workspace at bounding box center [655, 316] width 1311 height 633
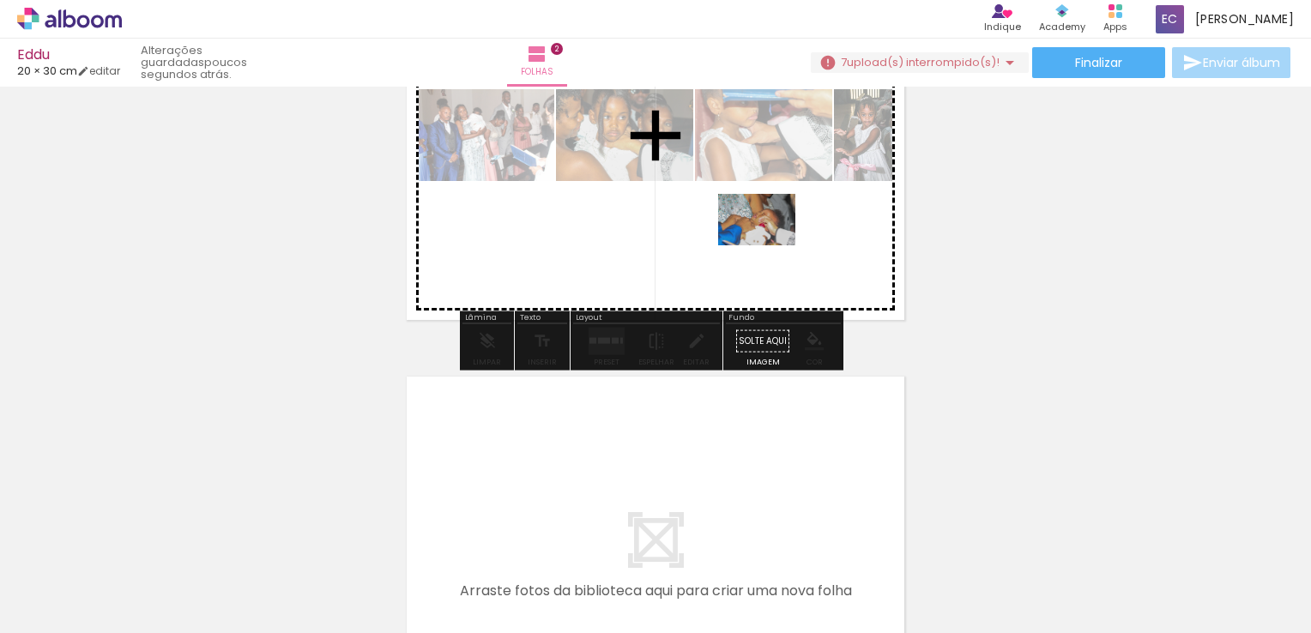
drag, startPoint x: 1187, startPoint y: 577, endPoint x: 754, endPoint y: 272, distance: 530.0
click at [769, 244] on quentale-workspace at bounding box center [655, 316] width 1311 height 633
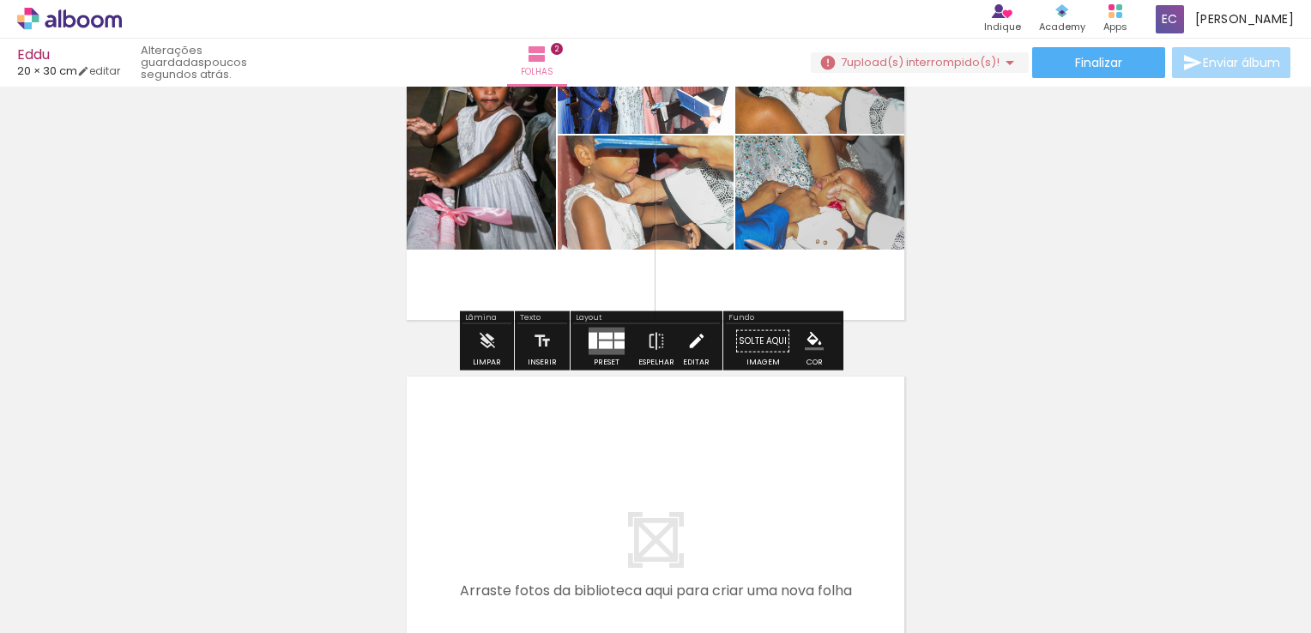
scroll to position [448, 0]
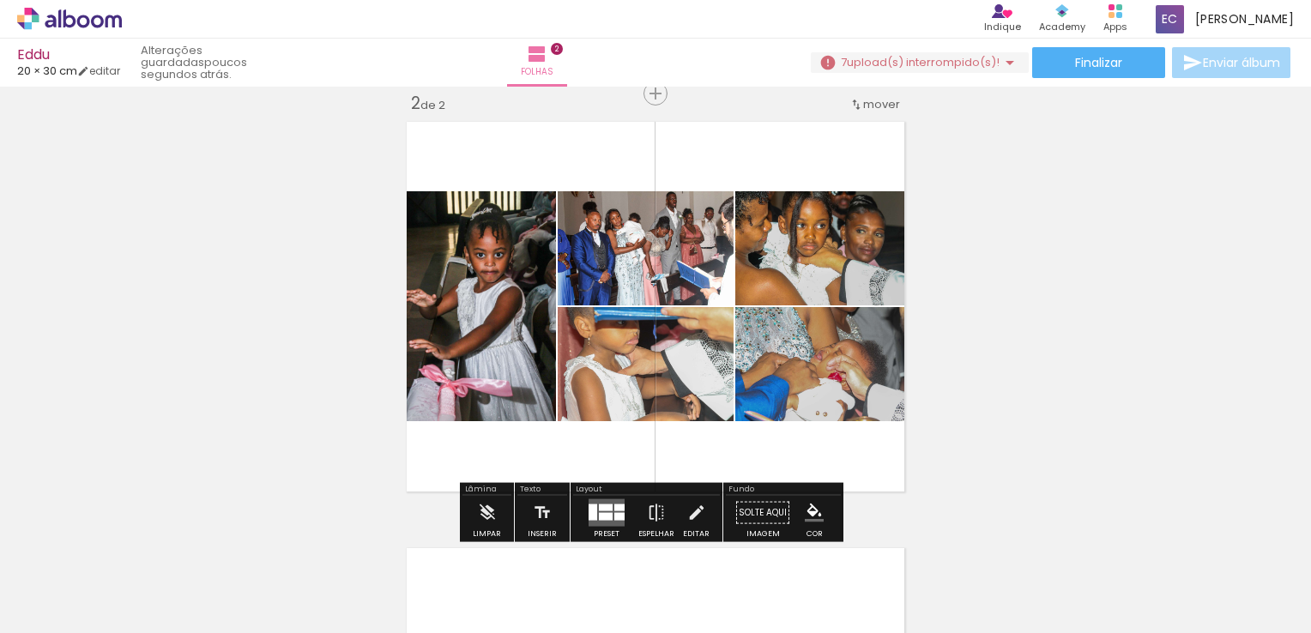
click at [597, 510] on quentale-layouter at bounding box center [606, 512] width 36 height 27
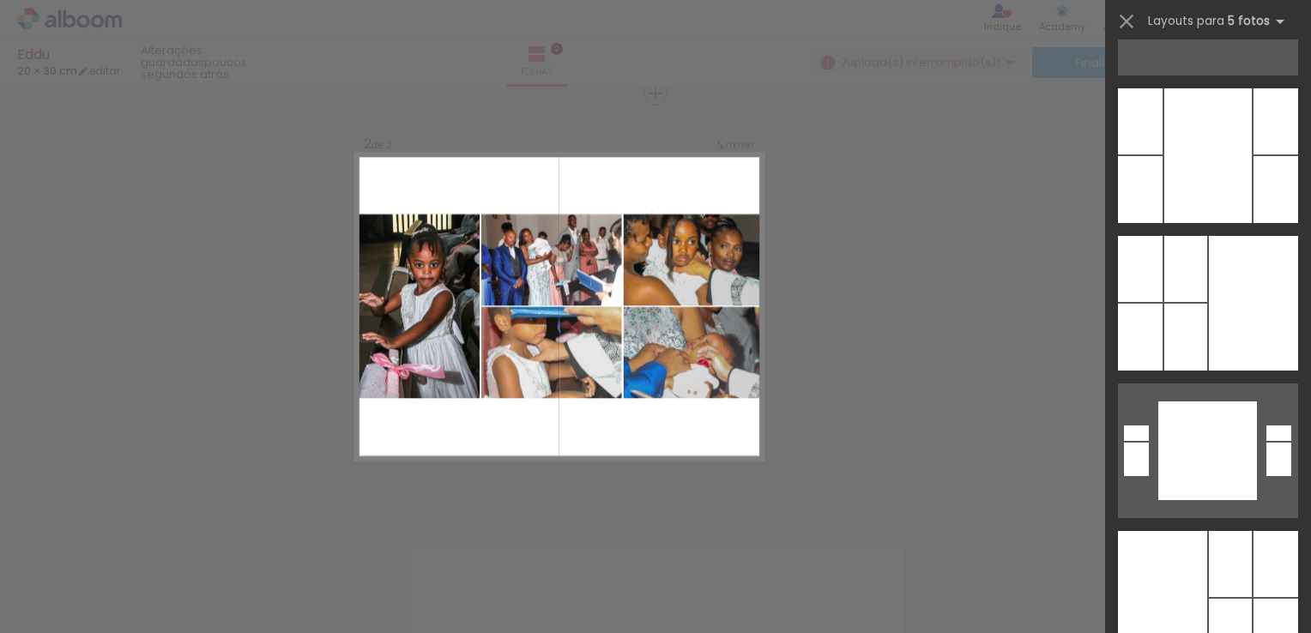
scroll to position [41217, 0]
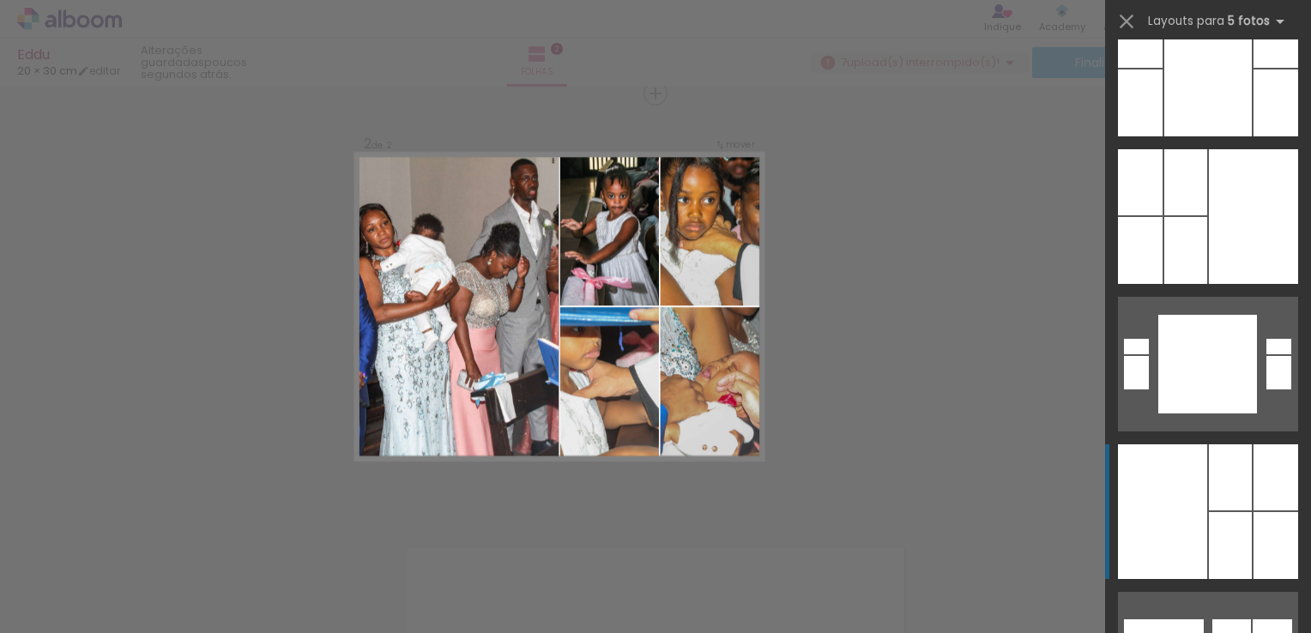
click at [1162, 136] on div at bounding box center [1140, 102] width 45 height 67
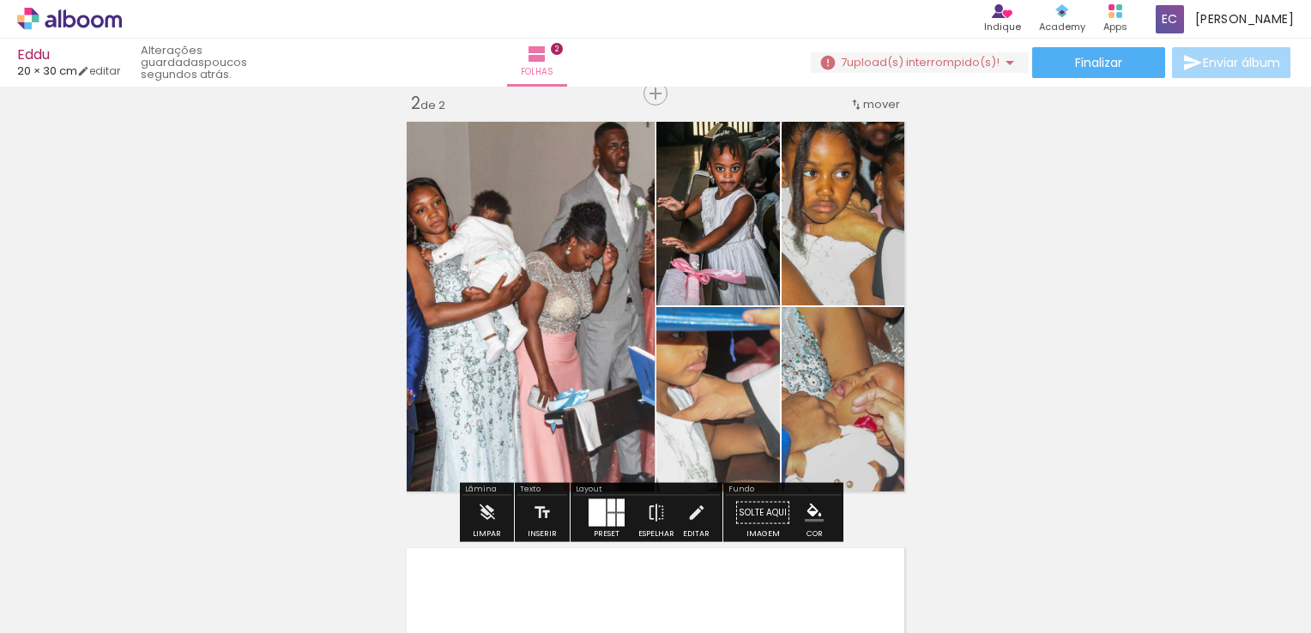
click at [617, 520] on div at bounding box center [621, 520] width 8 height 13
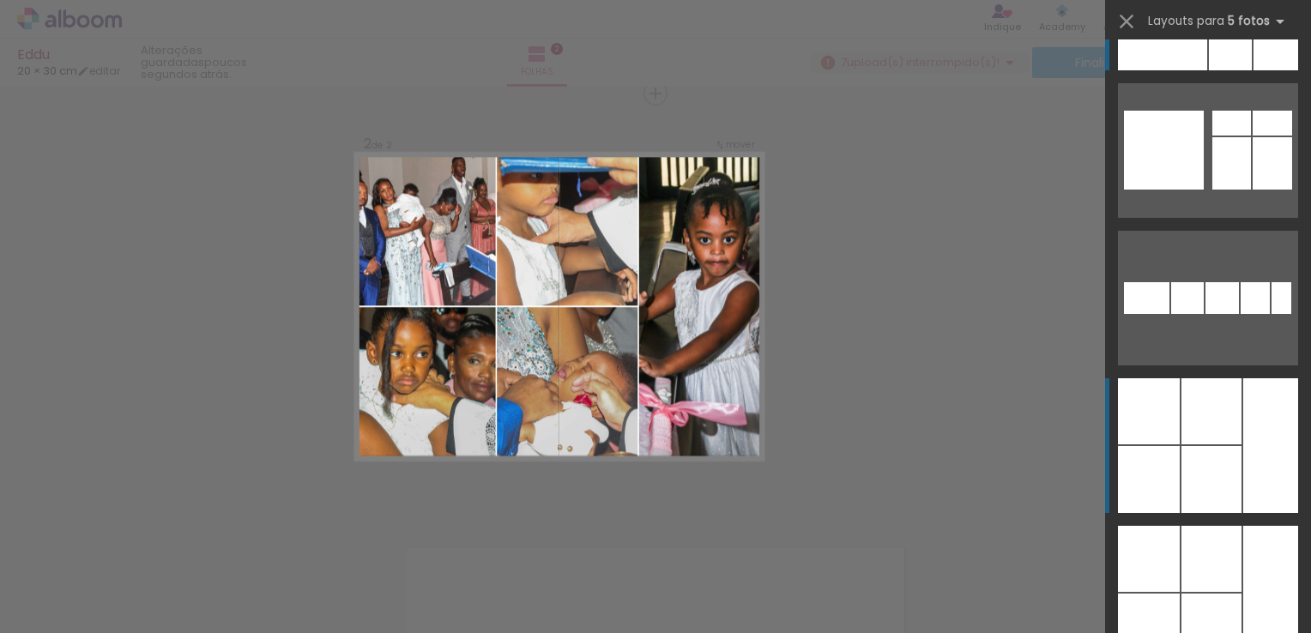
scroll to position [41780, 0]
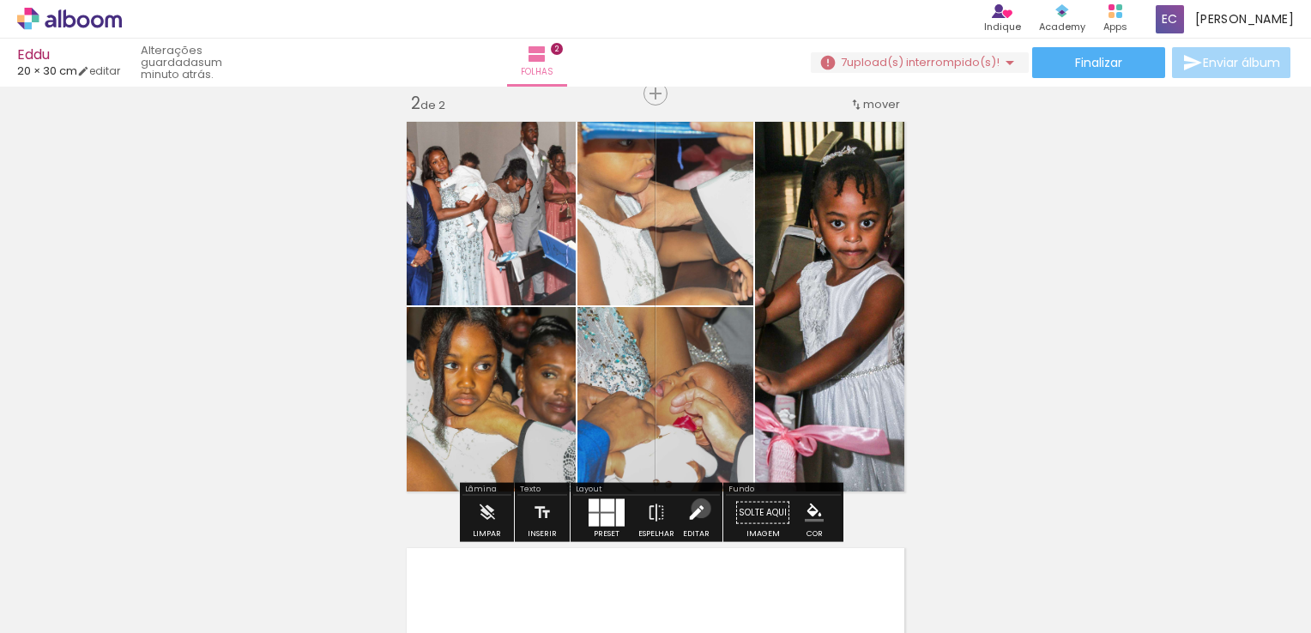
click at [697, 508] on iron-icon at bounding box center [696, 513] width 19 height 34
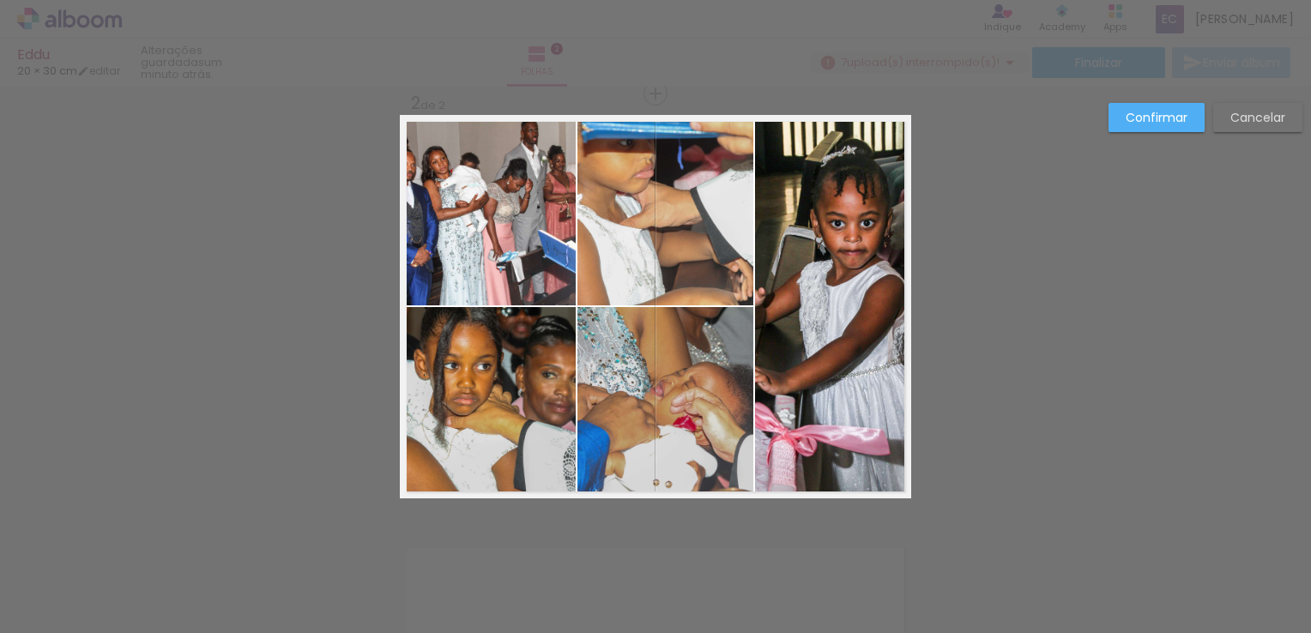
click at [565, 279] on quentale-photo at bounding box center [488, 210] width 176 height 190
click at [594, 214] on quentale-photo at bounding box center [665, 210] width 176 height 190
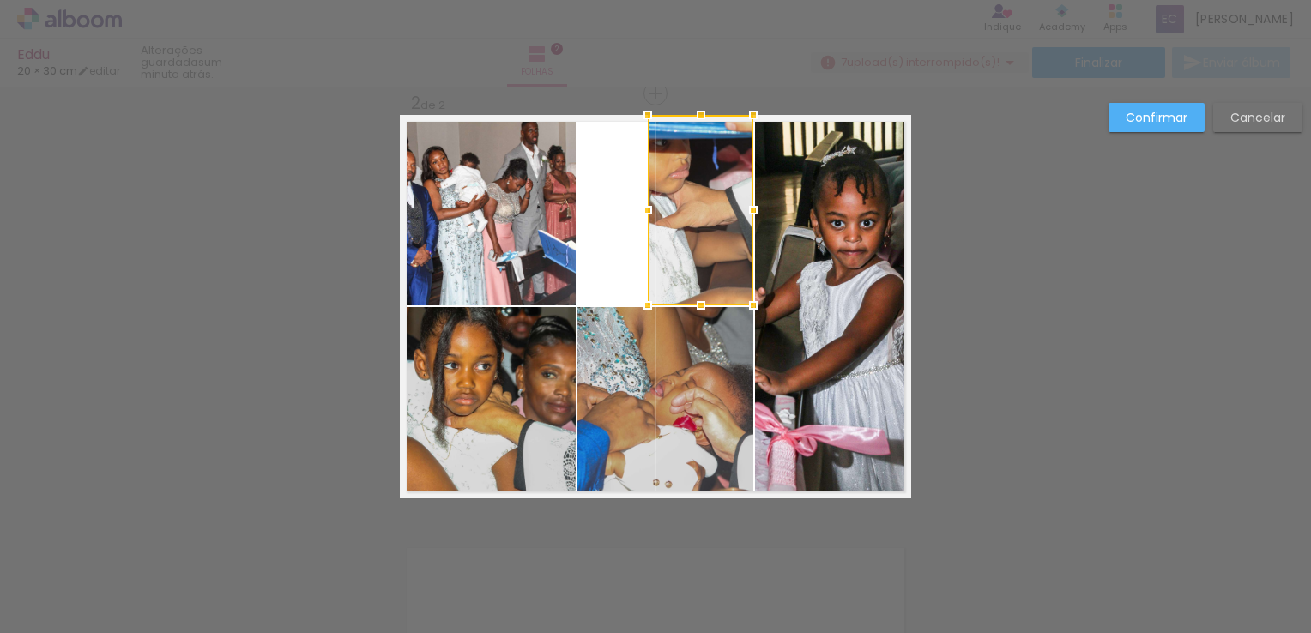
drag, startPoint x: 573, startPoint y: 211, endPoint x: 629, endPoint y: 218, distance: 56.2
click at [631, 218] on div at bounding box center [648, 210] width 34 height 34
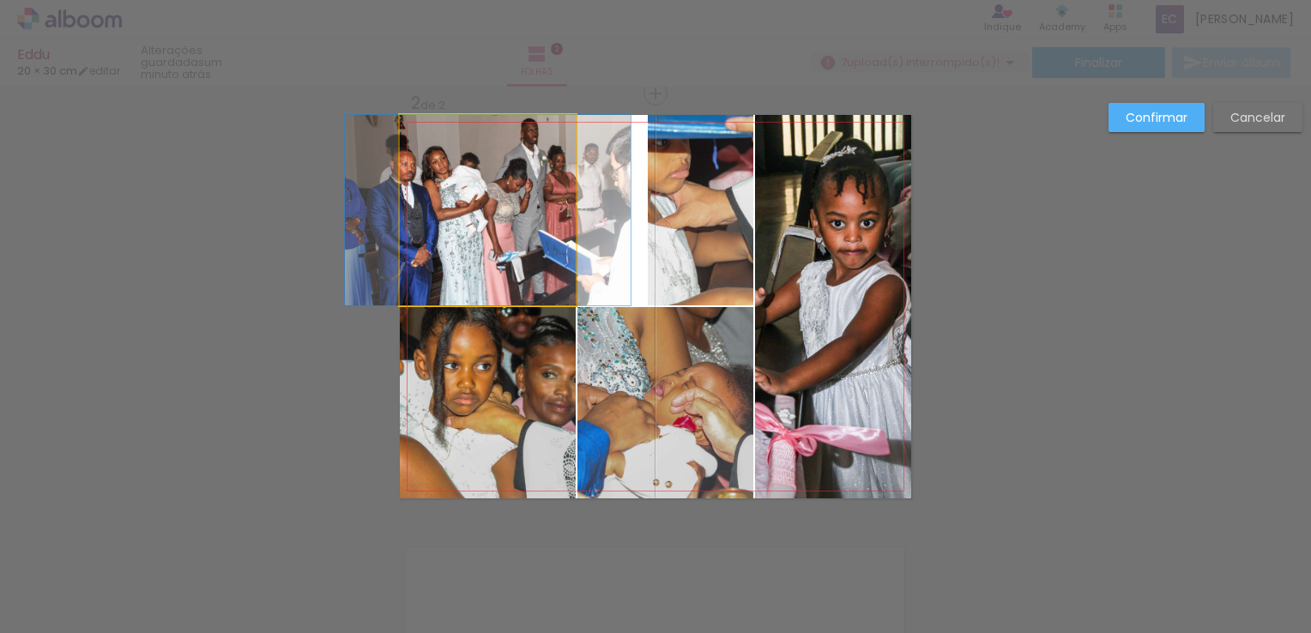
click at [530, 225] on quentale-photo at bounding box center [488, 210] width 176 height 190
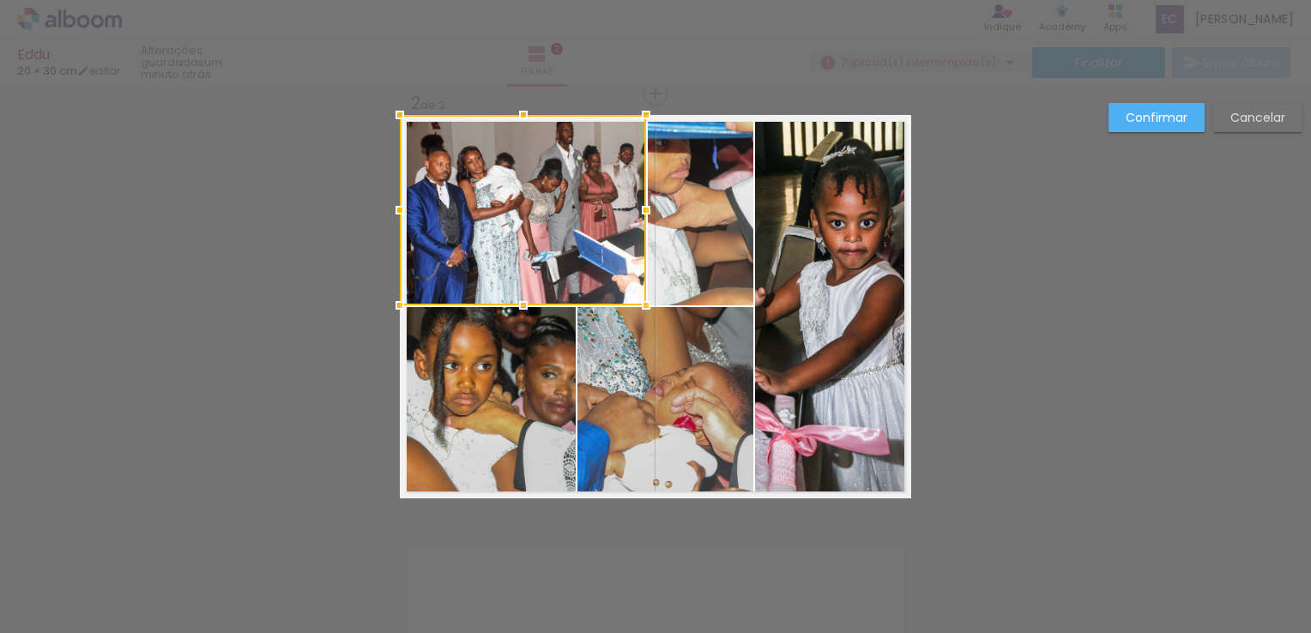
drag, startPoint x: 563, startPoint y: 212, endPoint x: 632, endPoint y: 210, distance: 69.5
click at [632, 210] on div at bounding box center [646, 210] width 34 height 34
click at [631, 210] on div at bounding box center [644, 210] width 34 height 34
click at [1004, 207] on div "Confirmar Cancelar" at bounding box center [655, 299] width 1311 height 1320
click at [639, 213] on div at bounding box center [646, 210] width 34 height 34
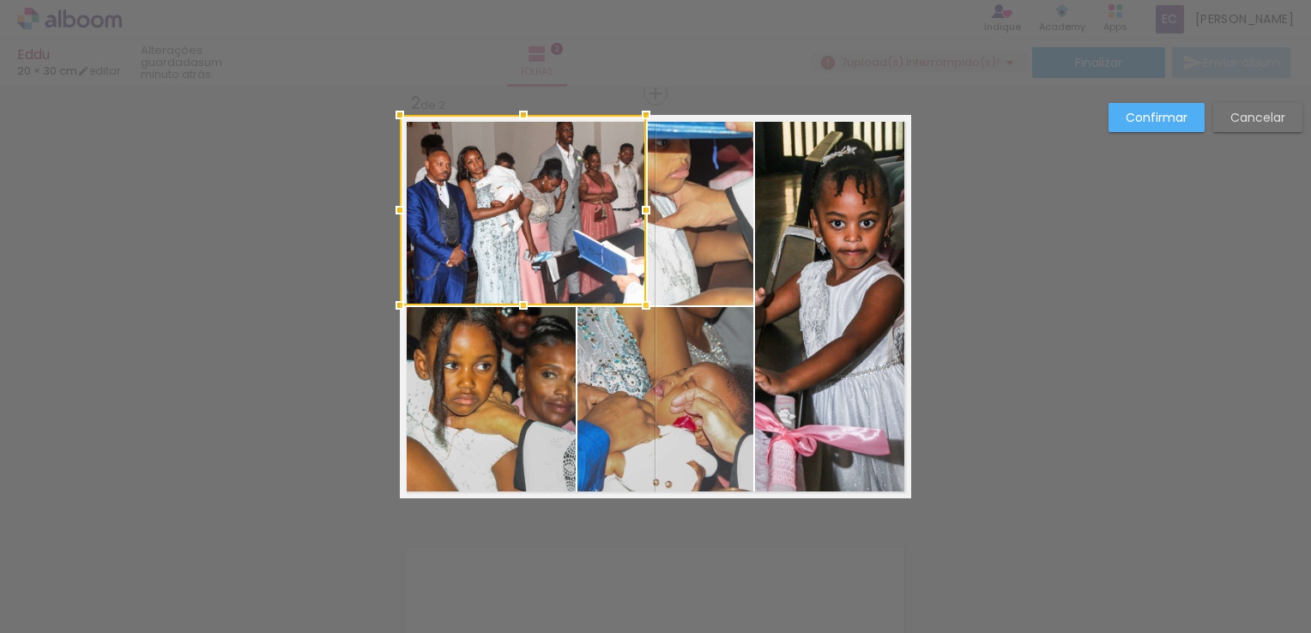
click at [532, 431] on quentale-photo at bounding box center [488, 402] width 176 height 191
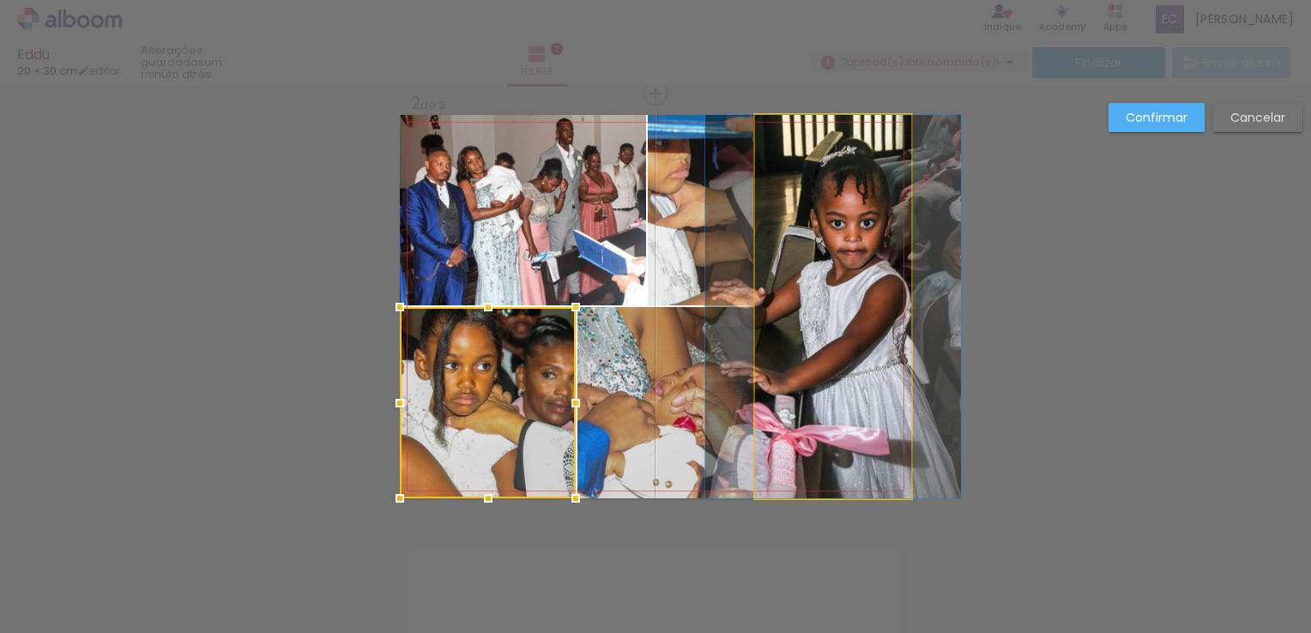
click at [852, 300] on quentale-photo at bounding box center [833, 306] width 156 height 383
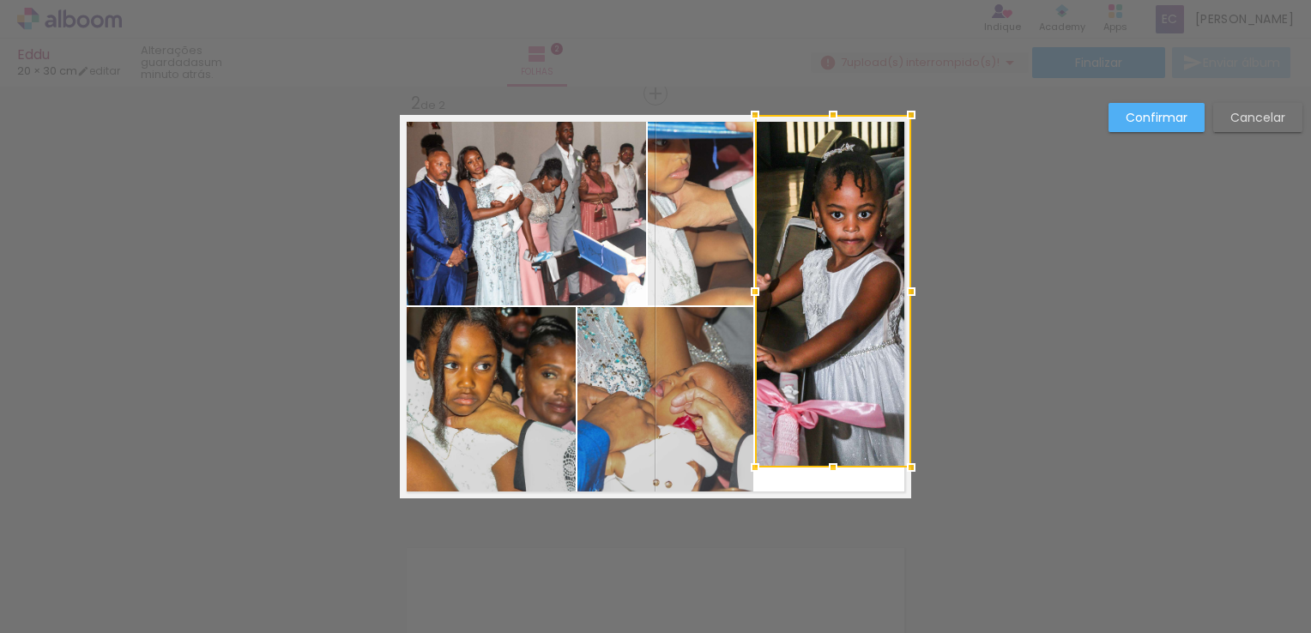
drag, startPoint x: 833, startPoint y: 500, endPoint x: 837, endPoint y: 459, distance: 41.4
click at [837, 459] on div at bounding box center [833, 467] width 34 height 34
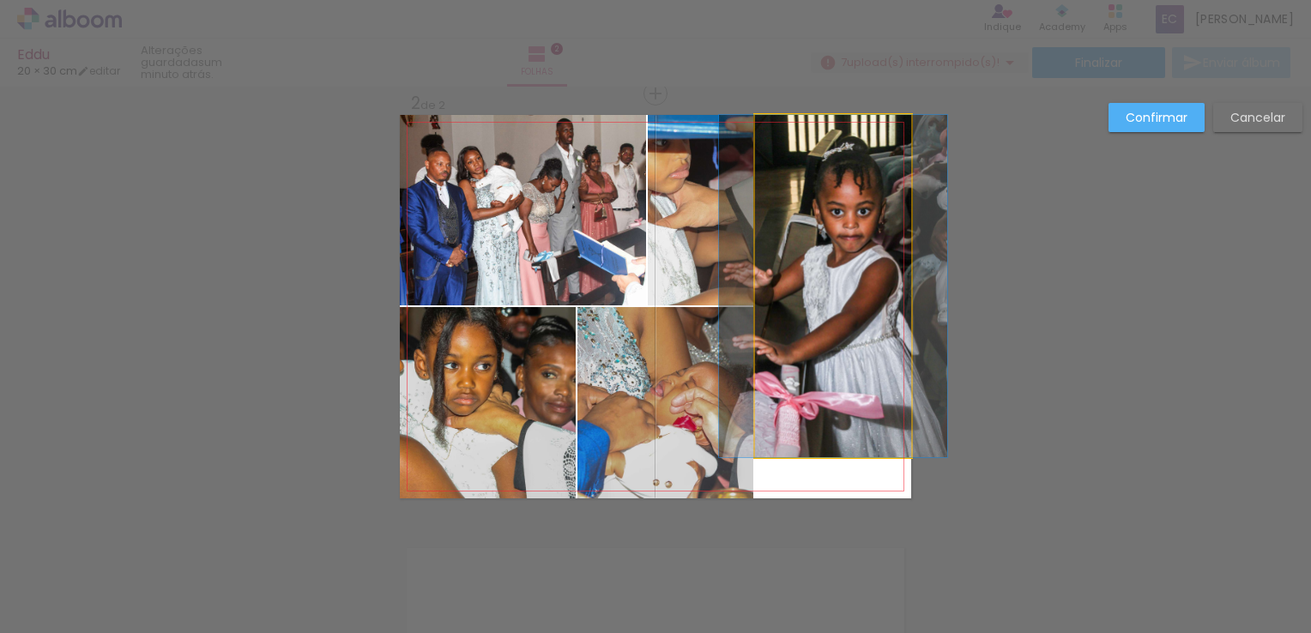
click at [813, 127] on quentale-photo at bounding box center [833, 286] width 156 height 342
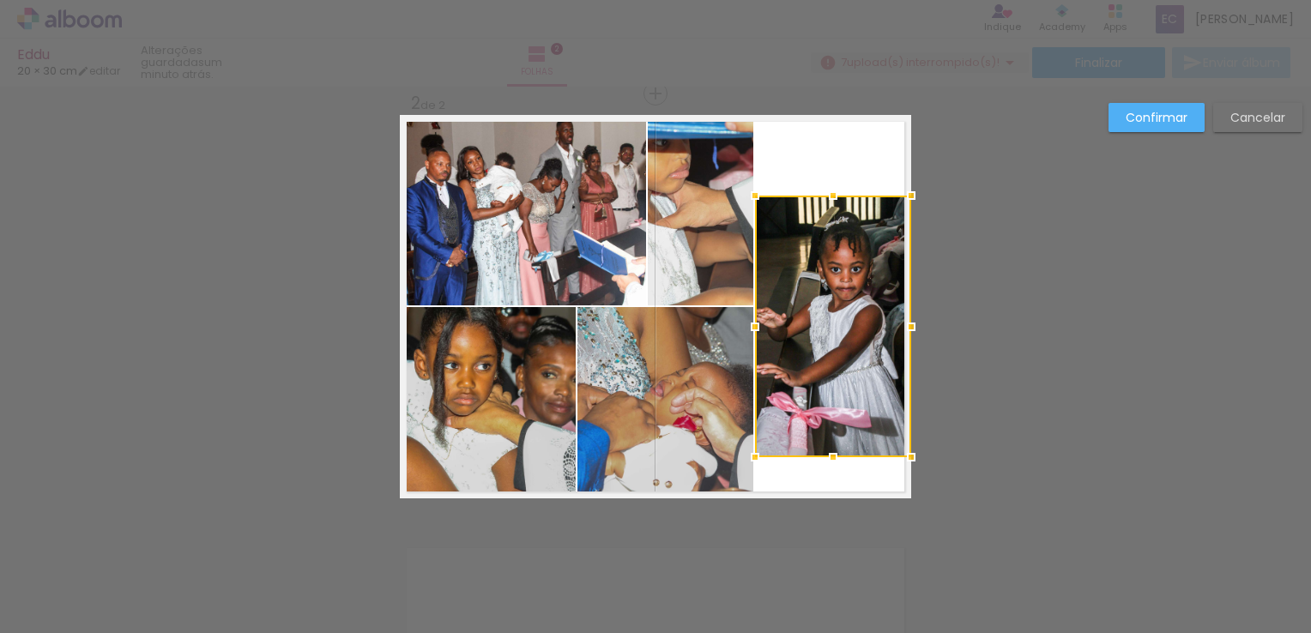
drag, startPoint x: 828, startPoint y: 113, endPoint x: 820, endPoint y: 192, distance: 79.3
click at [820, 192] on div at bounding box center [833, 195] width 34 height 34
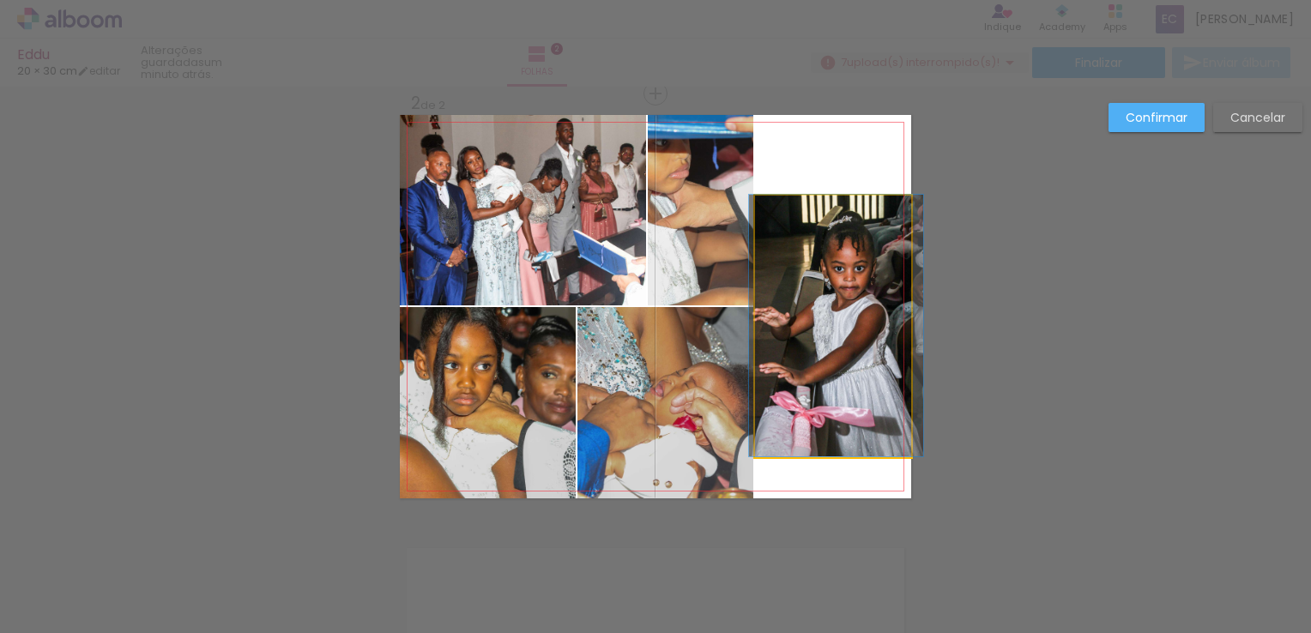
drag, startPoint x: 830, startPoint y: 287, endPoint x: 833, endPoint y: 276, distance: 11.7
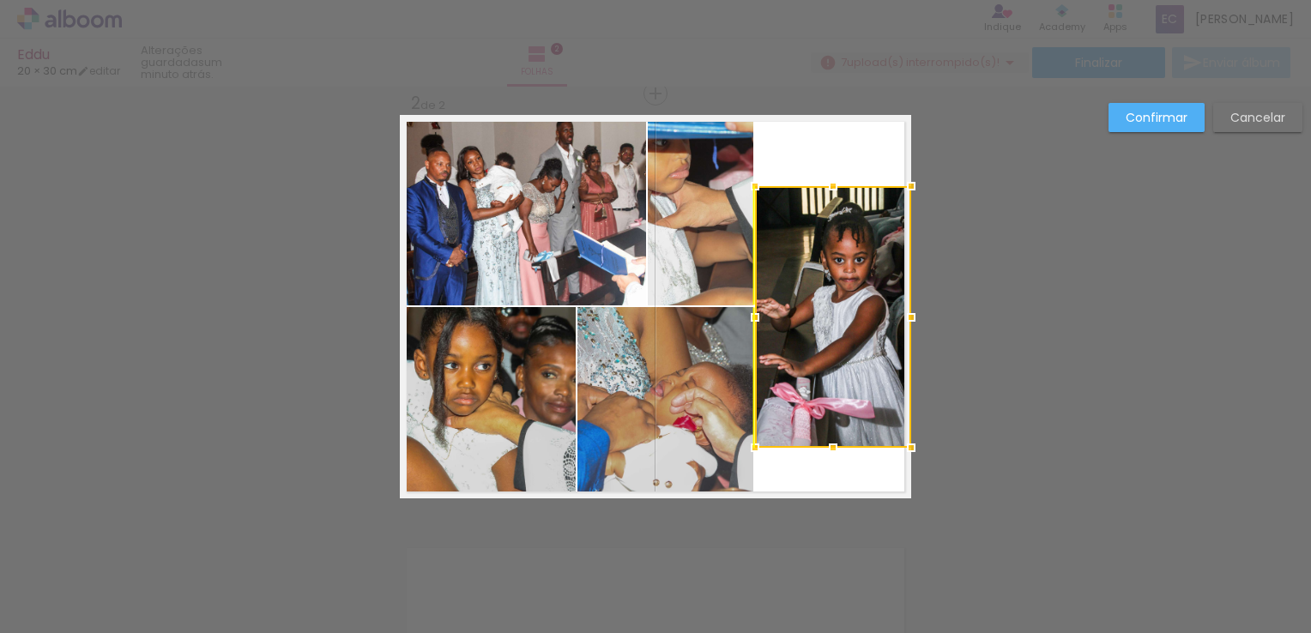
drag, startPoint x: 837, startPoint y: 226, endPoint x: 837, endPoint y: 217, distance: 9.4
click at [837, 217] on div at bounding box center [833, 317] width 156 height 262
click at [1190, 110] on paper-button "Confirmar" at bounding box center [1156, 117] width 96 height 29
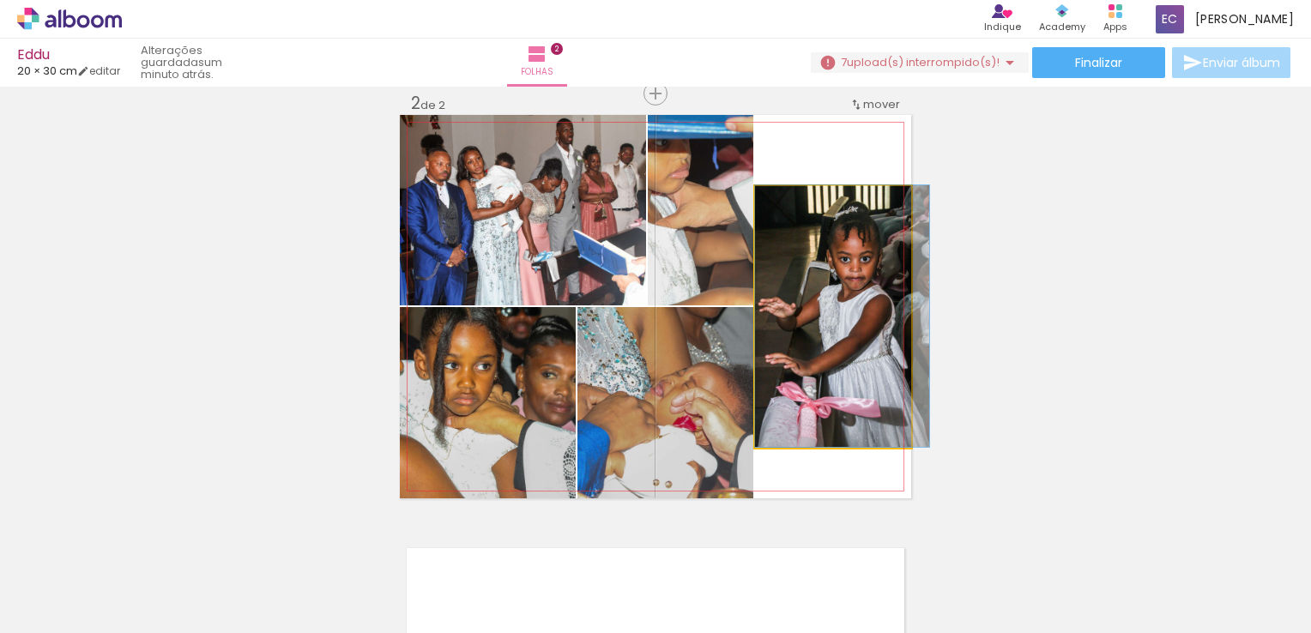
drag, startPoint x: 822, startPoint y: 316, endPoint x: 842, endPoint y: 314, distance: 20.7
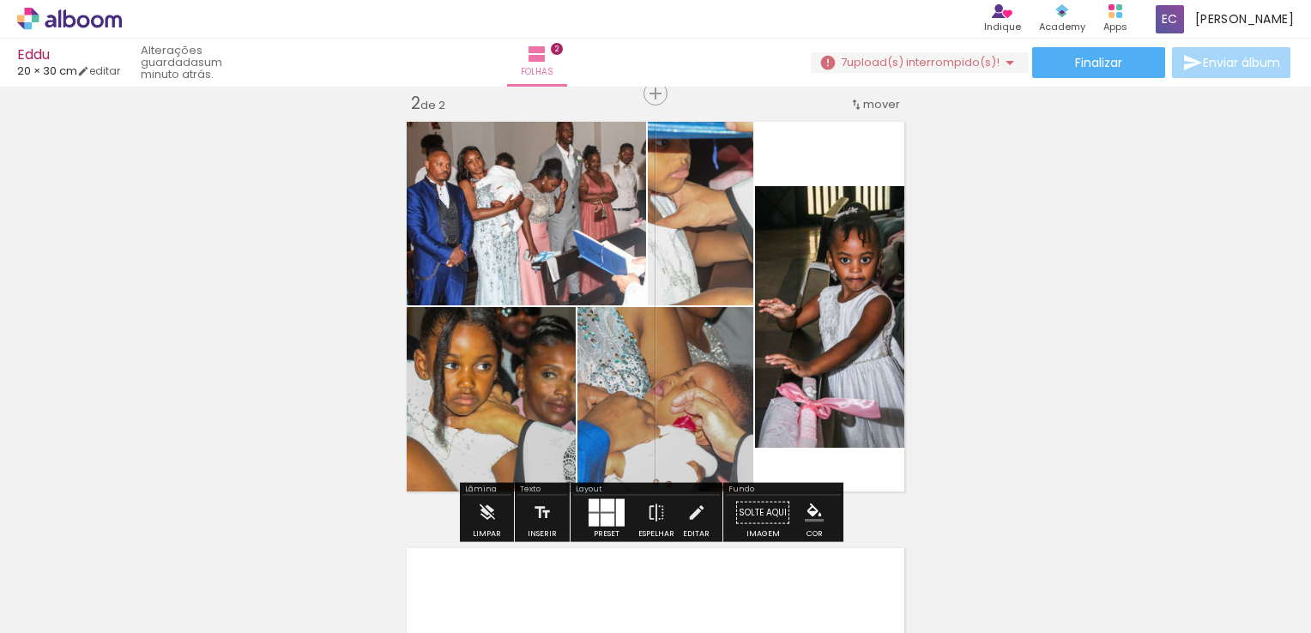
click at [699, 249] on quentale-photo at bounding box center [701, 210] width 106 height 190
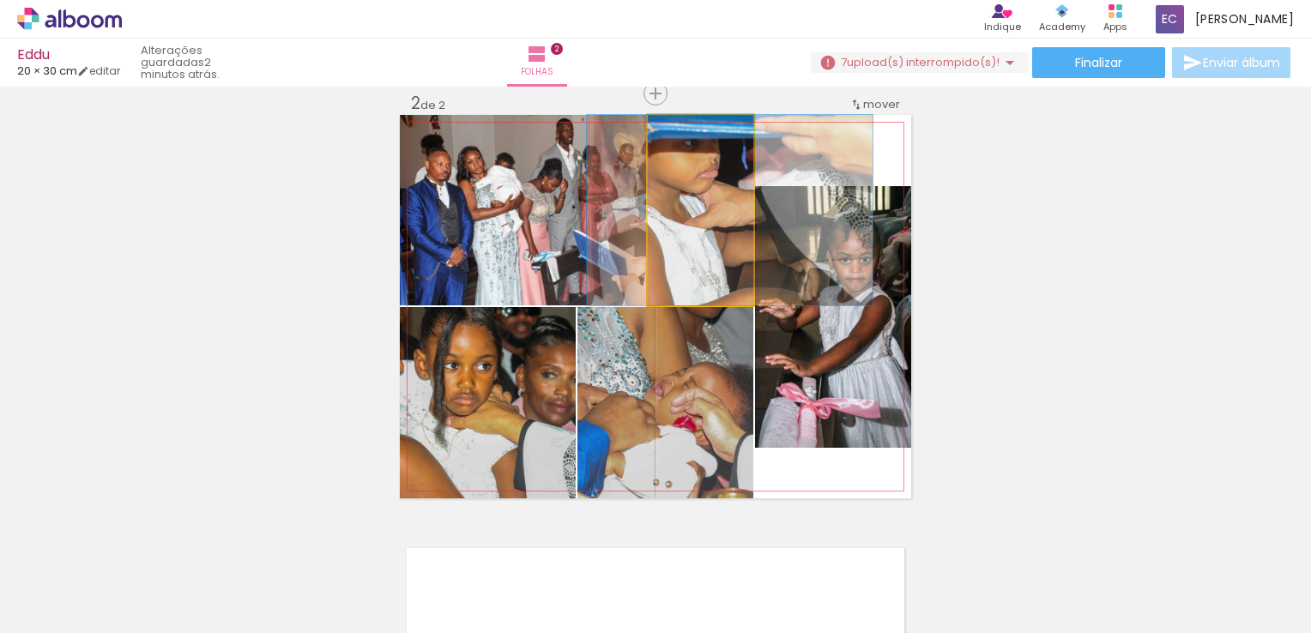
drag, startPoint x: 683, startPoint y: 235, endPoint x: 714, endPoint y: 235, distance: 30.9
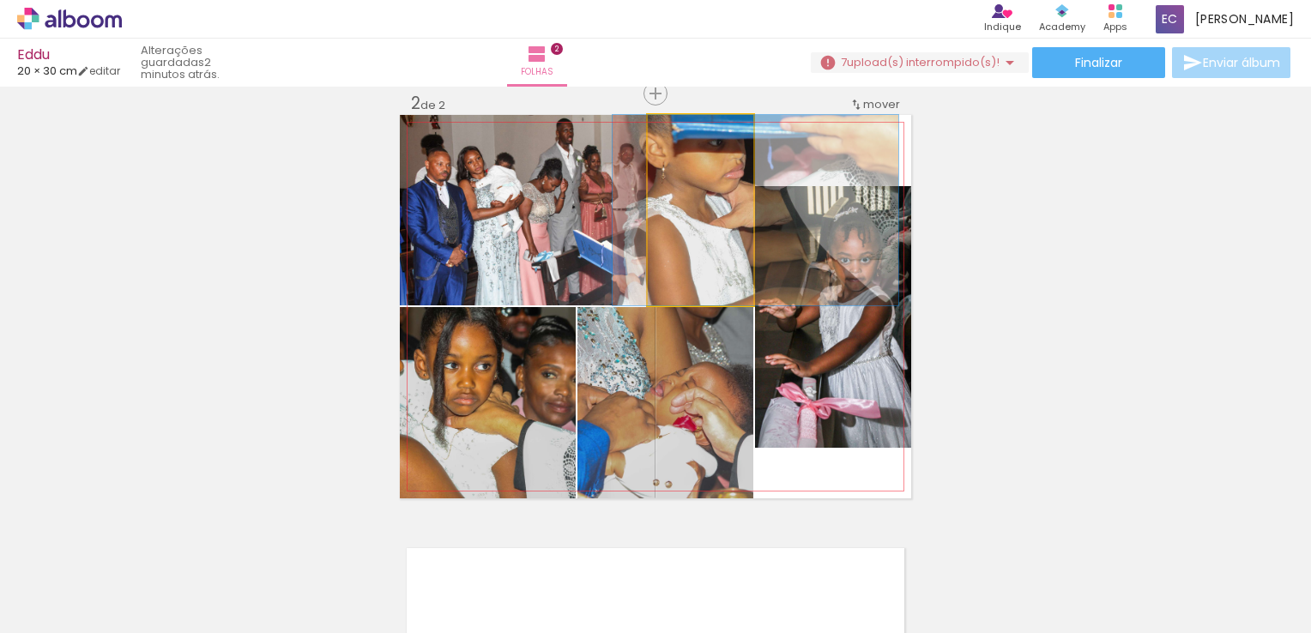
drag, startPoint x: 697, startPoint y: 223, endPoint x: 714, endPoint y: 224, distance: 17.2
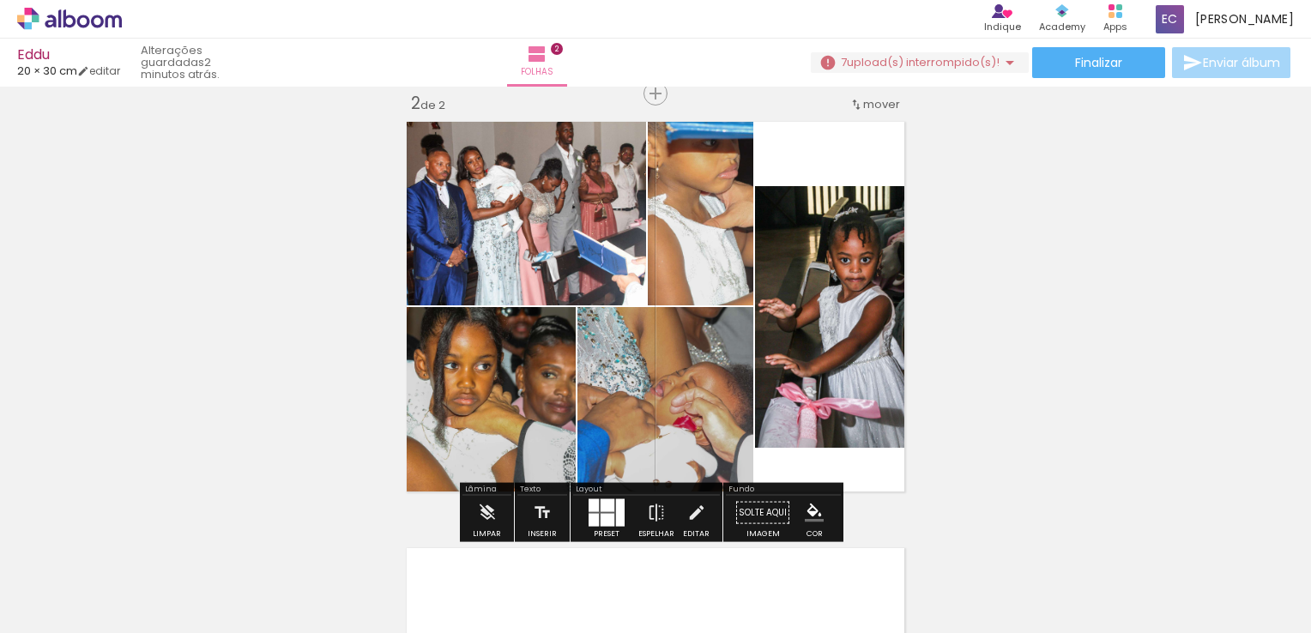
click at [529, 201] on quentale-photo at bounding box center [523, 210] width 246 height 190
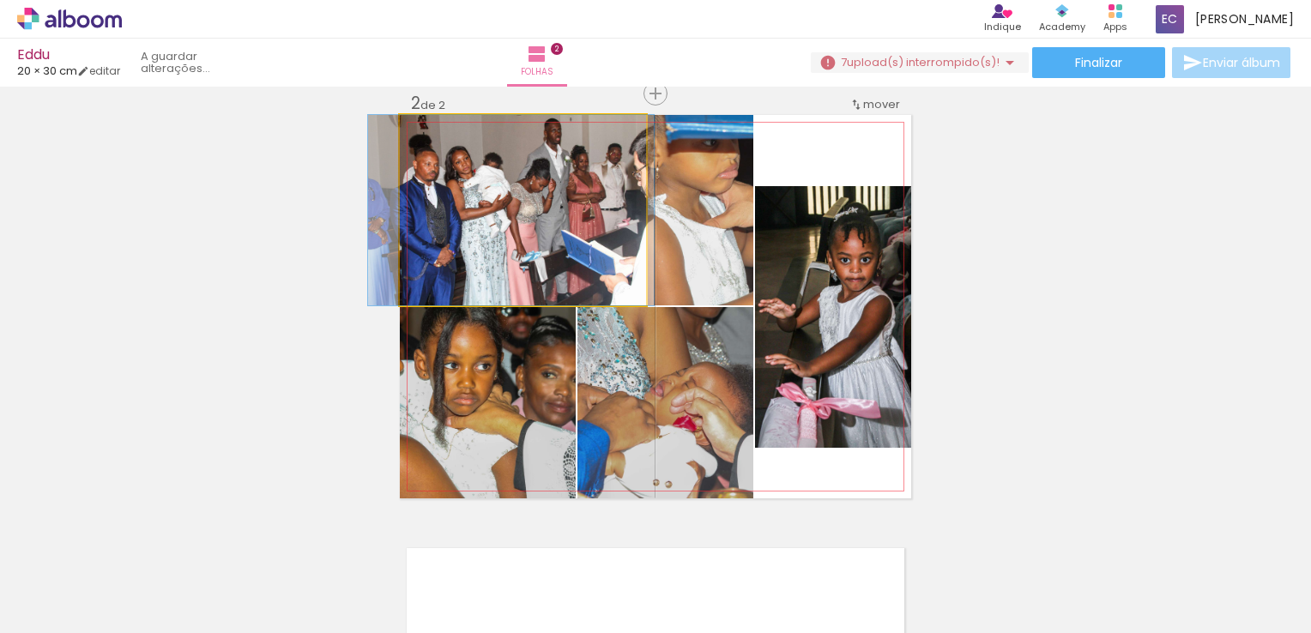
drag, startPoint x: 529, startPoint y: 199, endPoint x: 517, endPoint y: 214, distance: 19.6
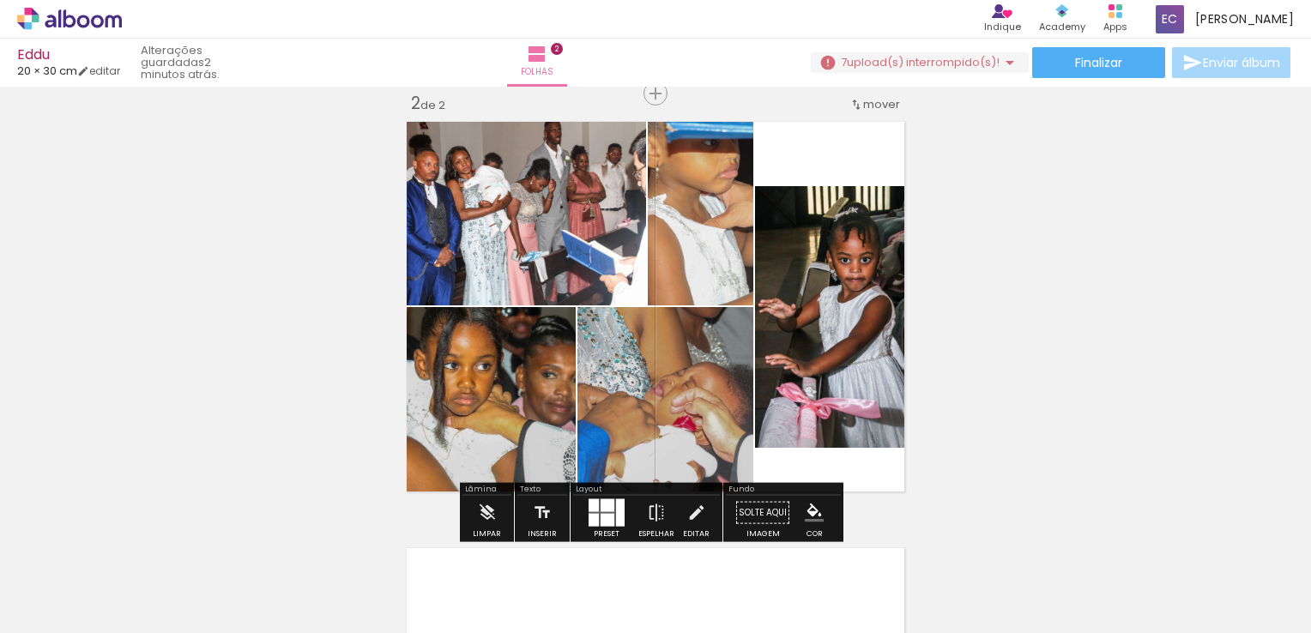
click at [520, 396] on quentale-photo at bounding box center [488, 402] width 176 height 191
click at [1088, 329] on div "Inserir folha 1 de 2 Inserir folha 2 de 2" at bounding box center [655, 285] width 1311 height 1280
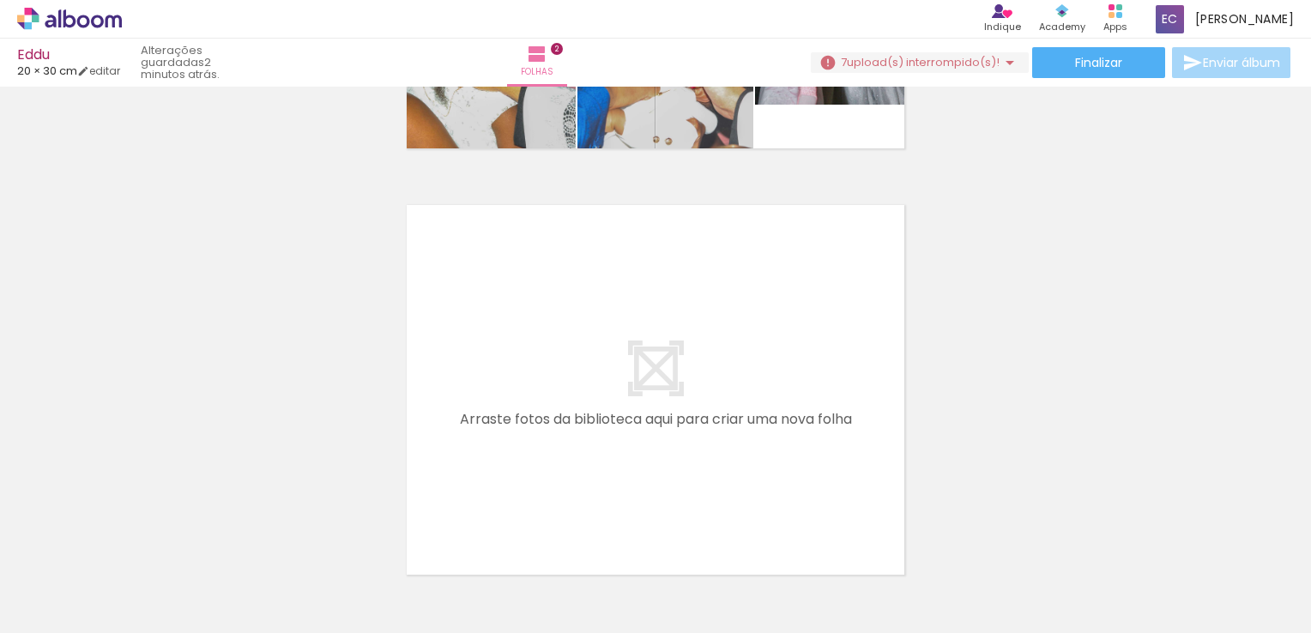
scroll to position [0, 11820]
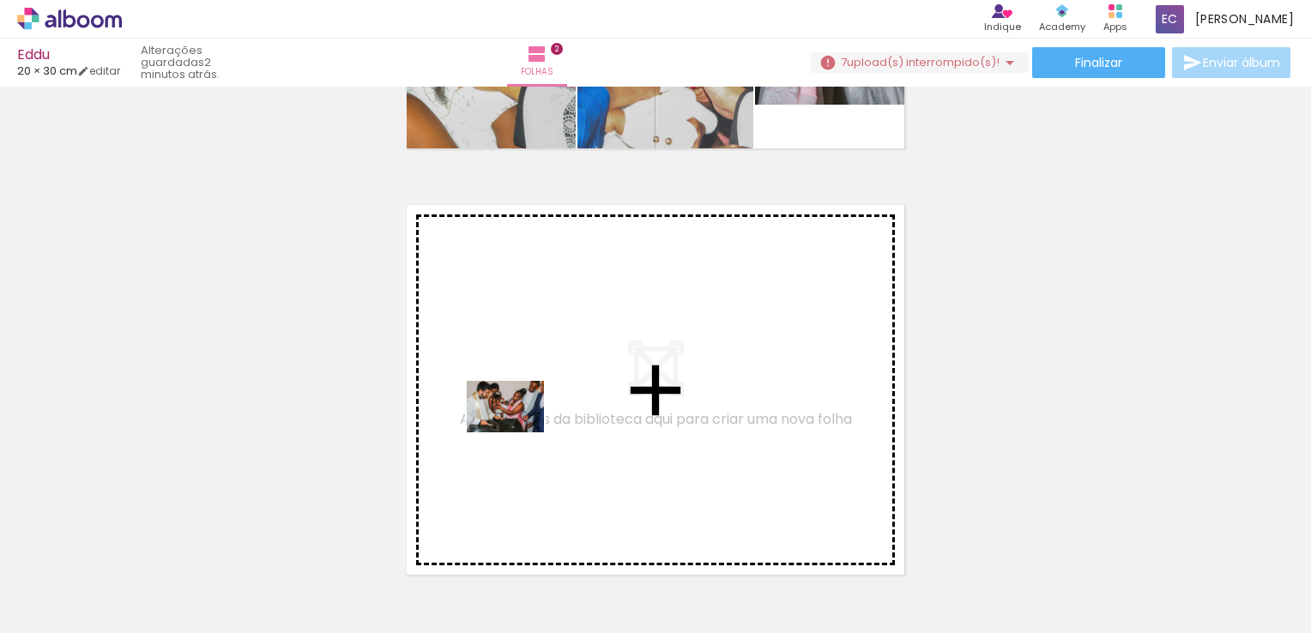
drag, startPoint x: 370, startPoint y: 588, endPoint x: 534, endPoint y: 372, distance: 271.1
click at [534, 372] on quentale-workspace at bounding box center [655, 316] width 1311 height 633
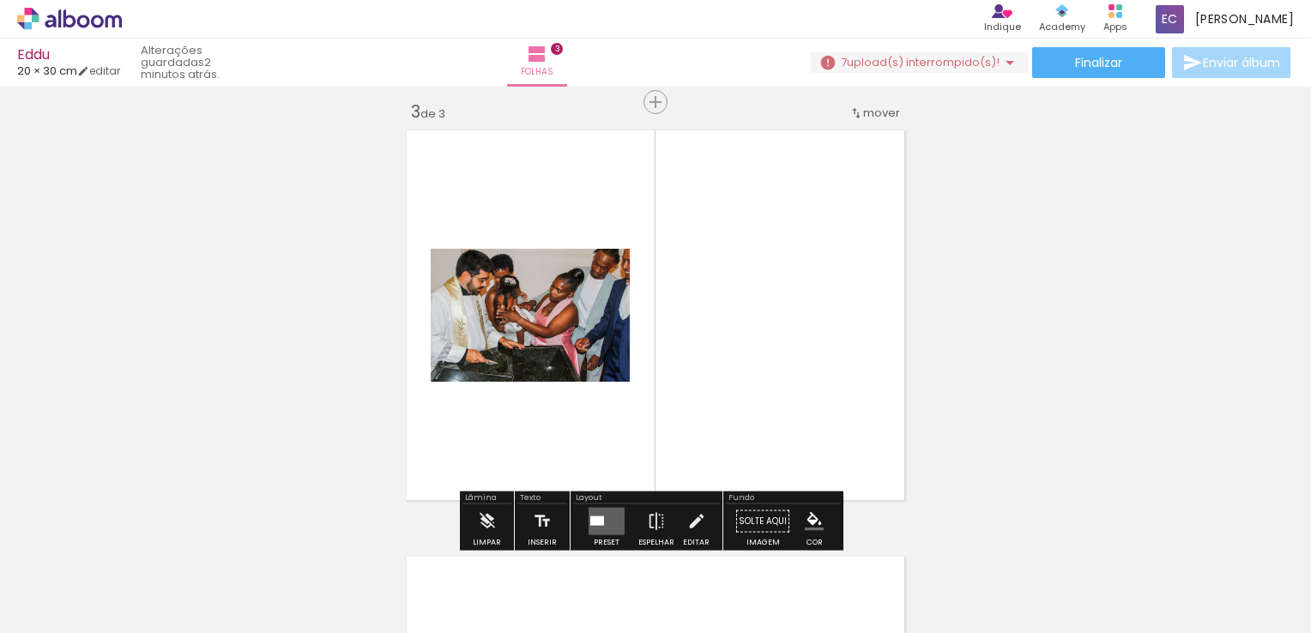
scroll to position [874, 0]
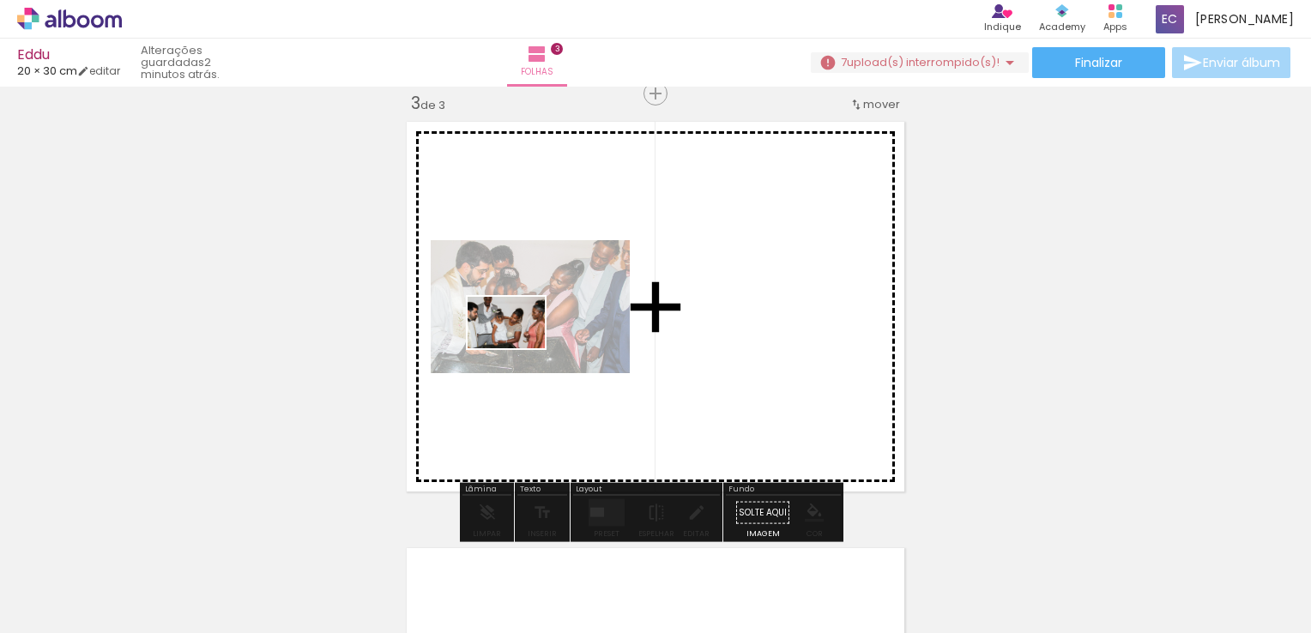
drag, startPoint x: 473, startPoint y: 585, endPoint x: 505, endPoint y: 377, distance: 211.0
click at [519, 296] on quentale-workspace at bounding box center [655, 316] width 1311 height 633
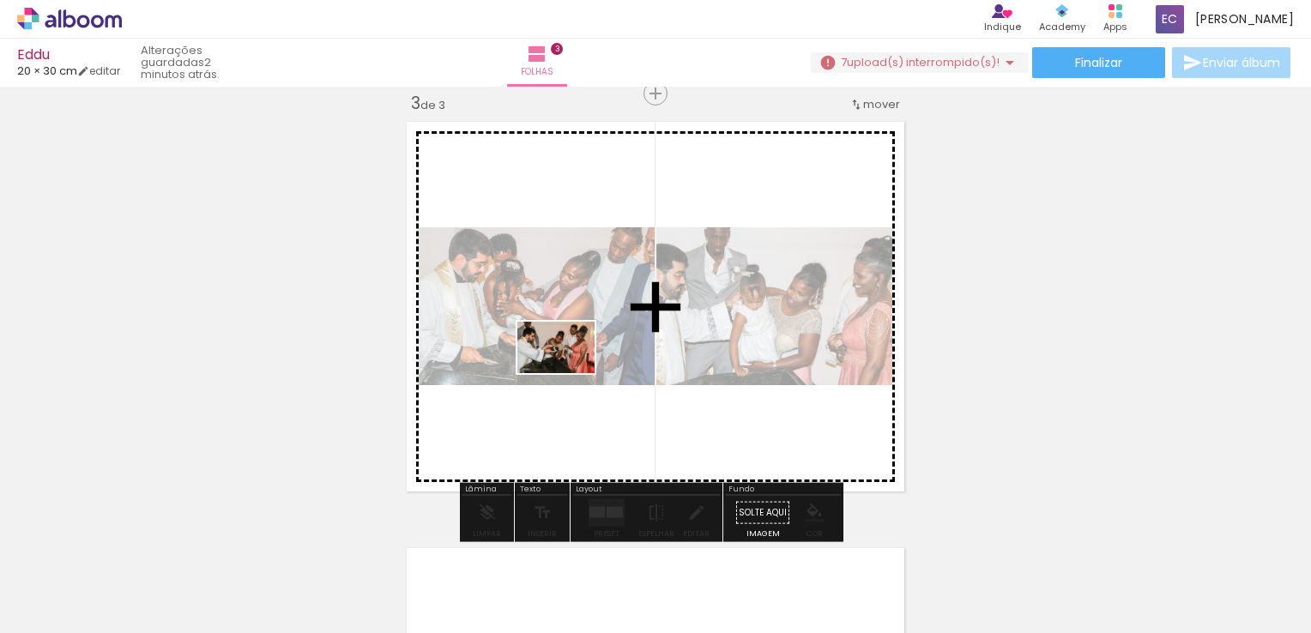
drag, startPoint x: 570, startPoint y: 576, endPoint x: 566, endPoint y: 389, distance: 186.2
click at [566, 365] on quentale-workspace at bounding box center [655, 316] width 1311 height 633
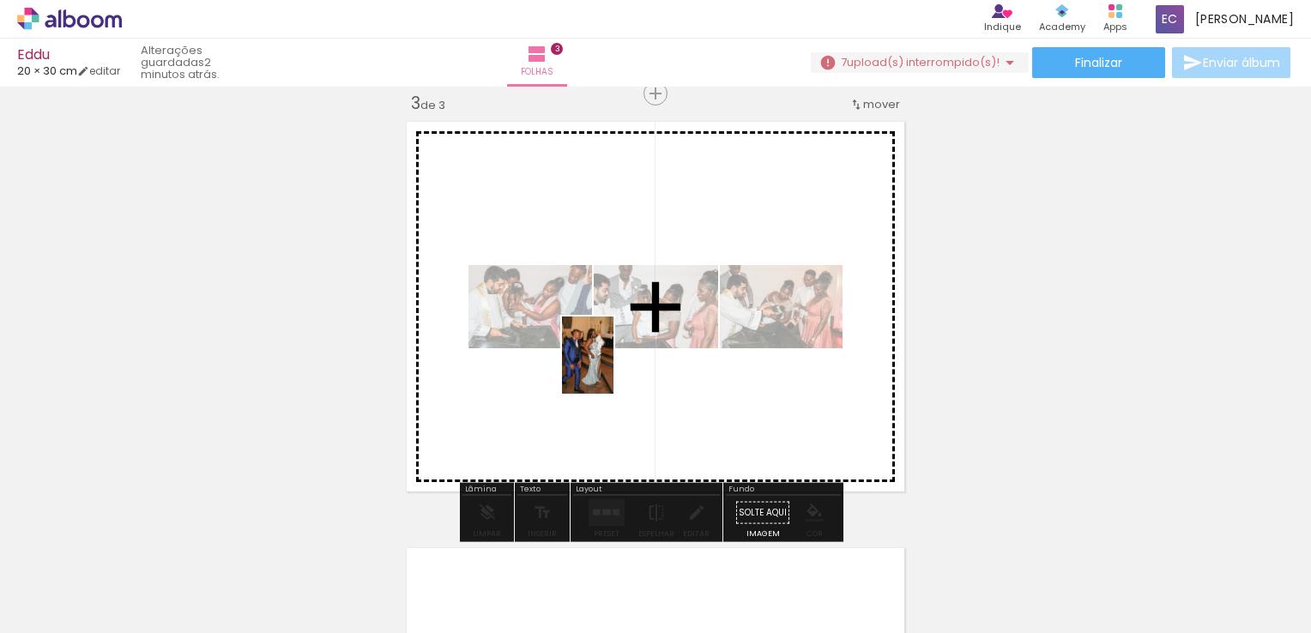
drag, startPoint x: 653, startPoint y: 575, endPoint x: 613, endPoint y: 368, distance: 210.5
click at [613, 368] on quentale-workspace at bounding box center [655, 316] width 1311 height 633
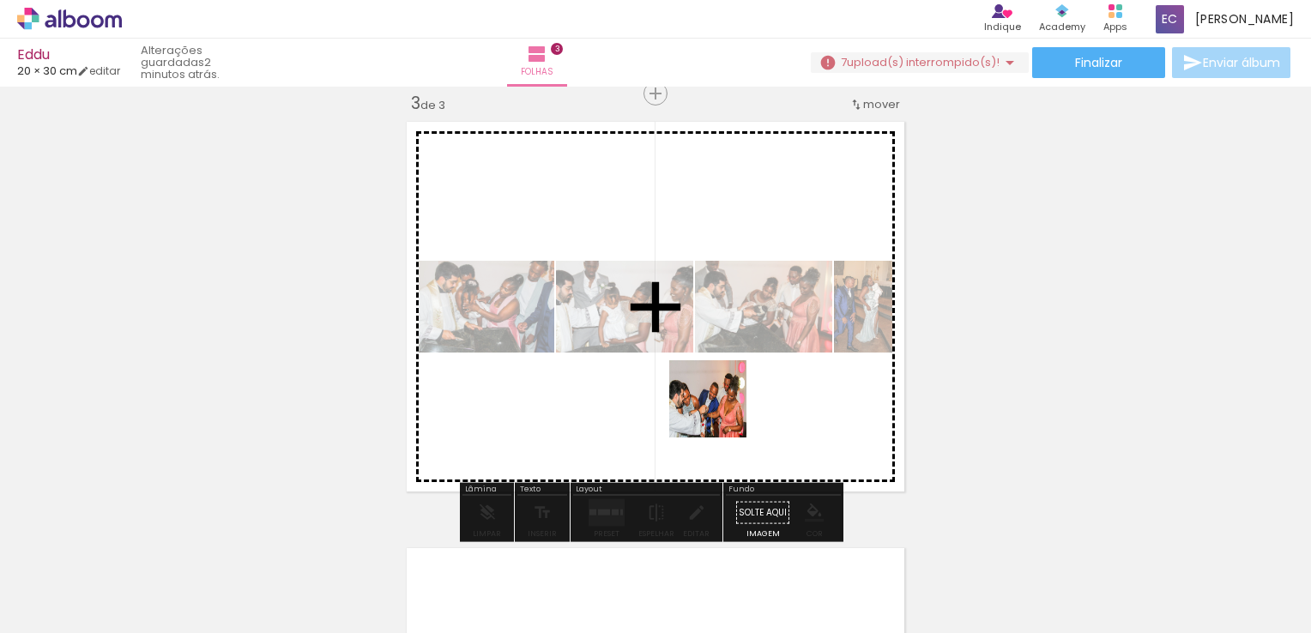
drag, startPoint x: 758, startPoint y: 595, endPoint x: 796, endPoint y: 546, distance: 61.8
click at [701, 335] on quentale-workspace at bounding box center [655, 316] width 1311 height 633
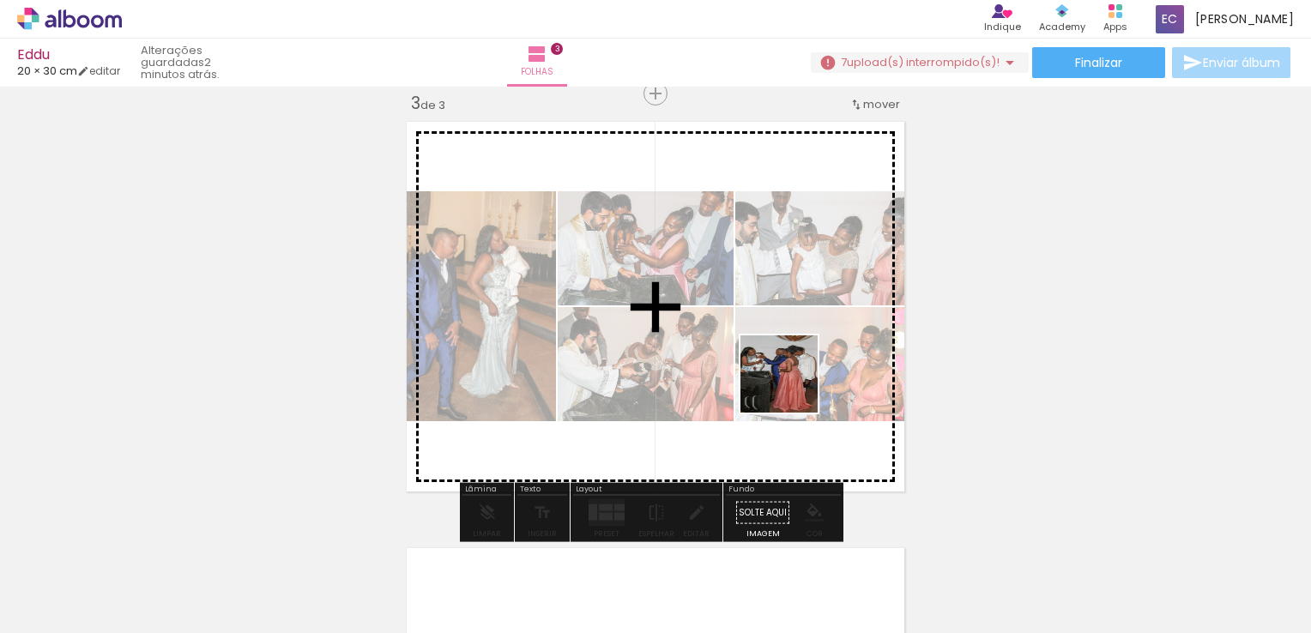
drag, startPoint x: 846, startPoint y: 593, endPoint x: 797, endPoint y: 440, distance: 160.3
click at [774, 308] on quentale-workspace at bounding box center [655, 316] width 1311 height 633
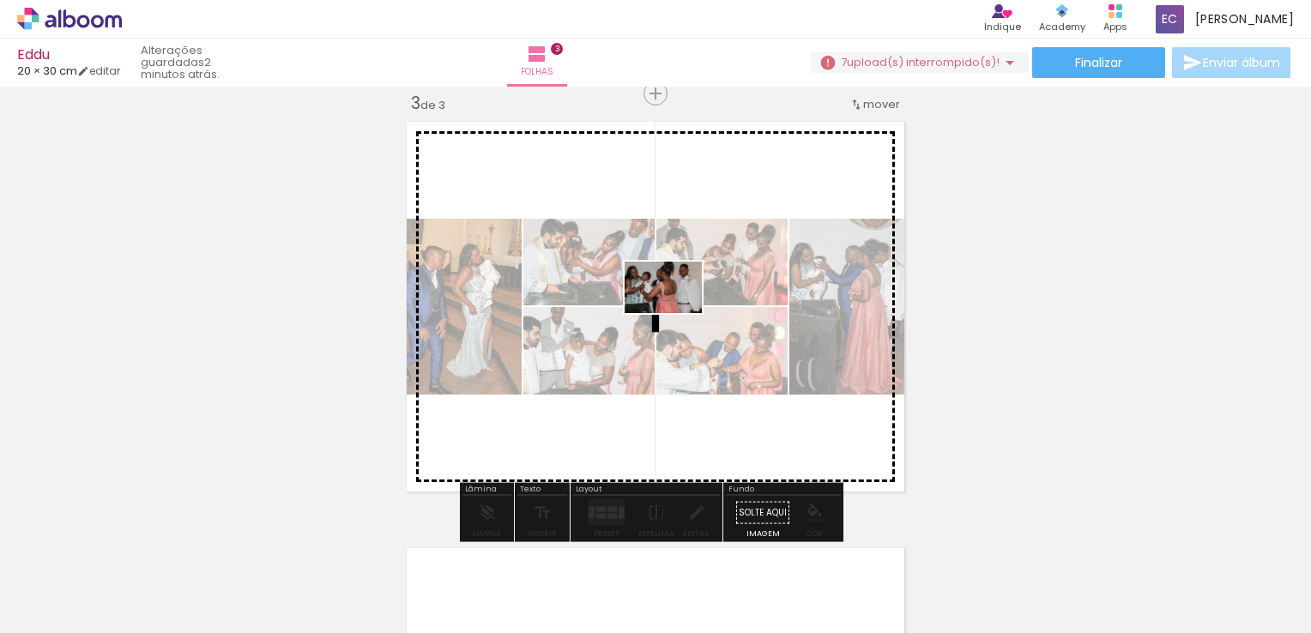
drag, startPoint x: 950, startPoint y: 583, endPoint x: 714, endPoint y: 516, distance: 246.3
click at [673, 310] on quentale-workspace at bounding box center [655, 316] width 1311 height 633
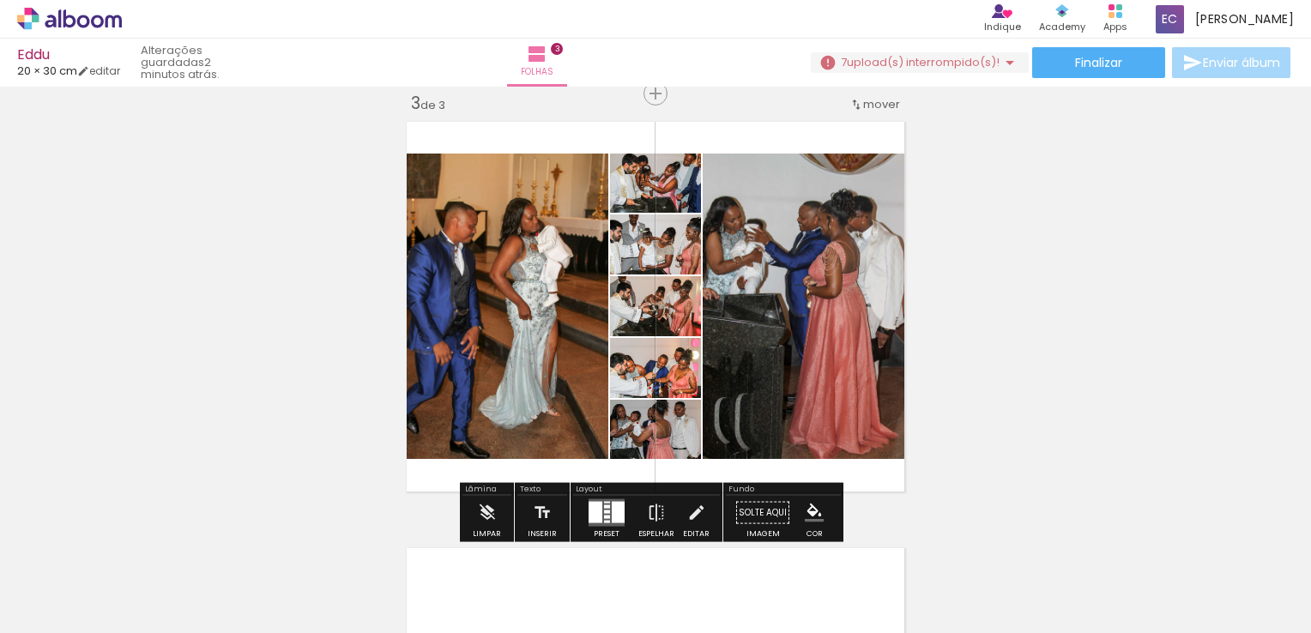
scroll to position [0, 12148]
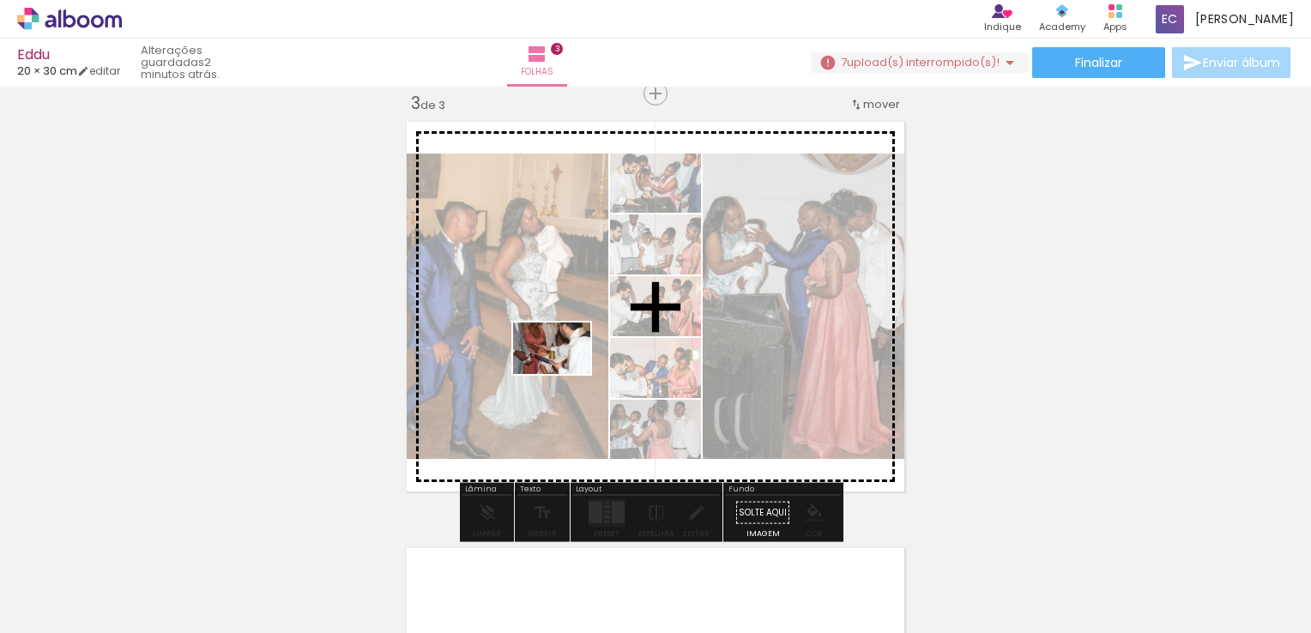
drag, startPoint x: 789, startPoint y: 592, endPoint x: 564, endPoint y: 374, distance: 313.0
click at [564, 374] on quentale-workspace at bounding box center [655, 316] width 1311 height 633
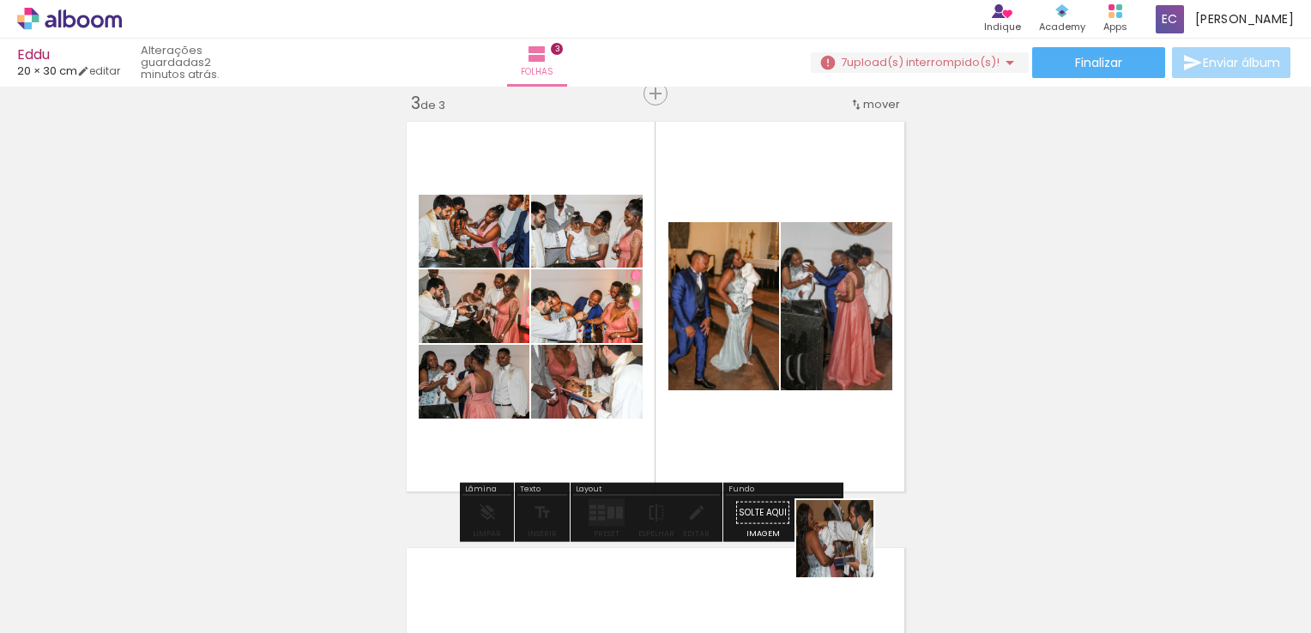
drag, startPoint x: 878, startPoint y: 584, endPoint x: 740, endPoint y: 398, distance: 231.8
click at [739, 396] on quentale-workspace at bounding box center [655, 316] width 1311 height 633
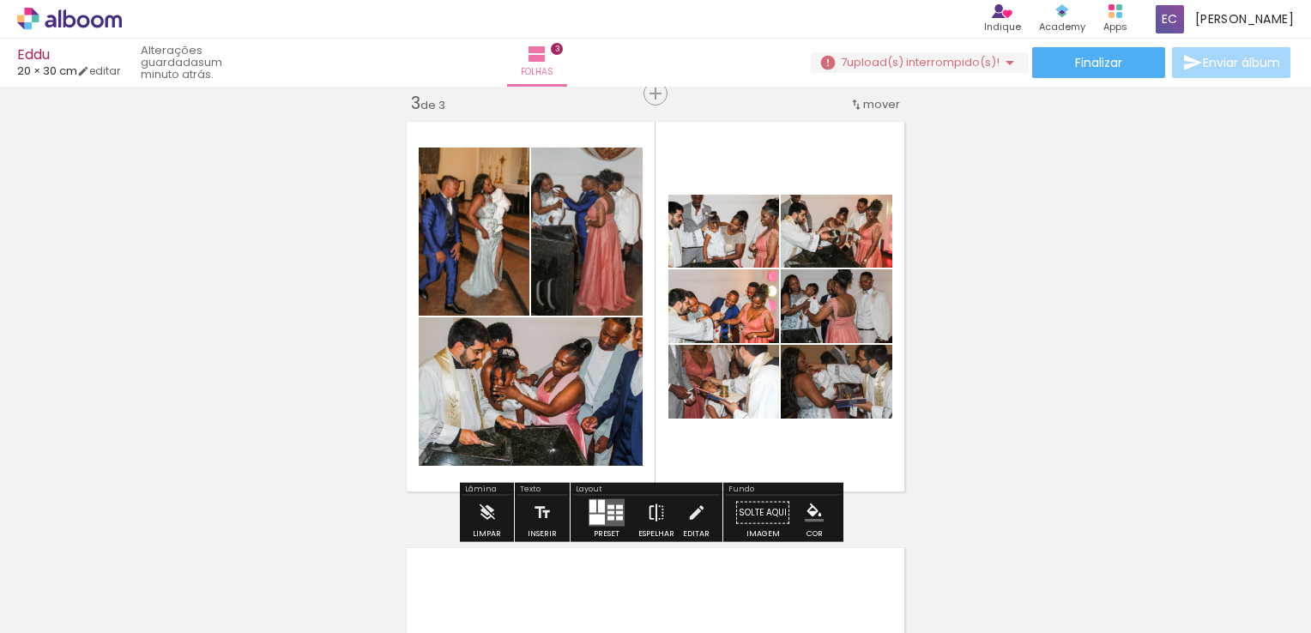
click at [658, 520] on iron-icon at bounding box center [656, 513] width 19 height 34
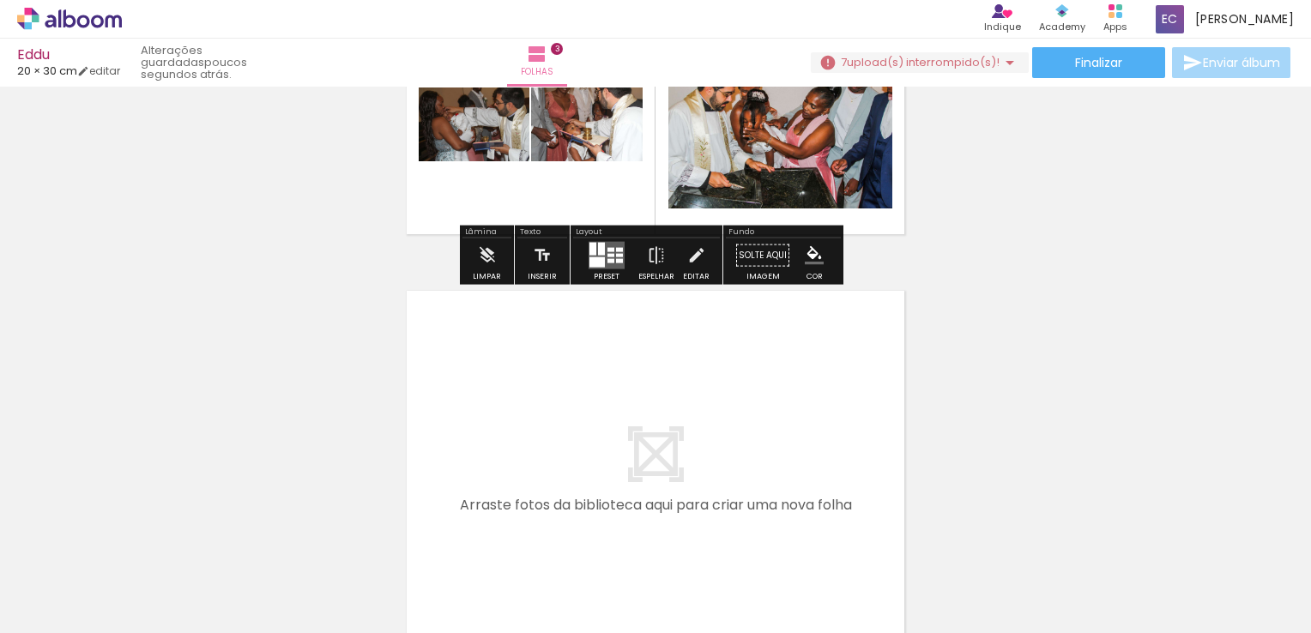
scroll to position [1217, 0]
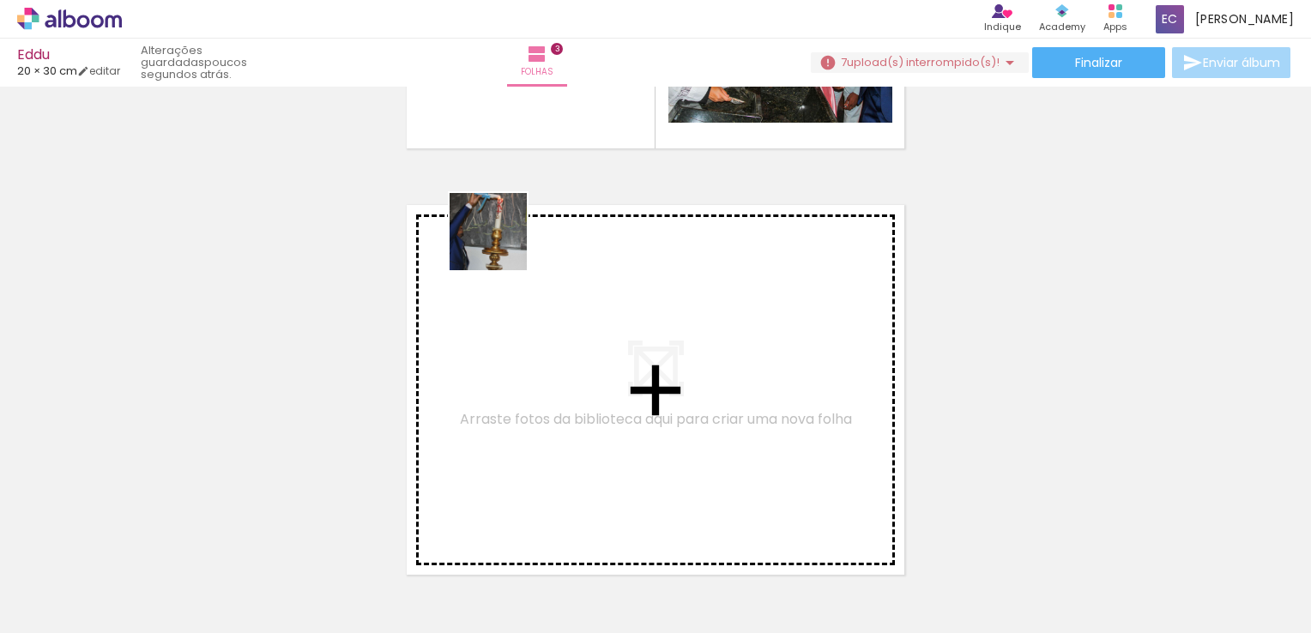
drag, startPoint x: 987, startPoint y: 582, endPoint x: 494, endPoint y: 239, distance: 600.9
click at [494, 239] on quentale-workspace at bounding box center [655, 316] width 1311 height 633
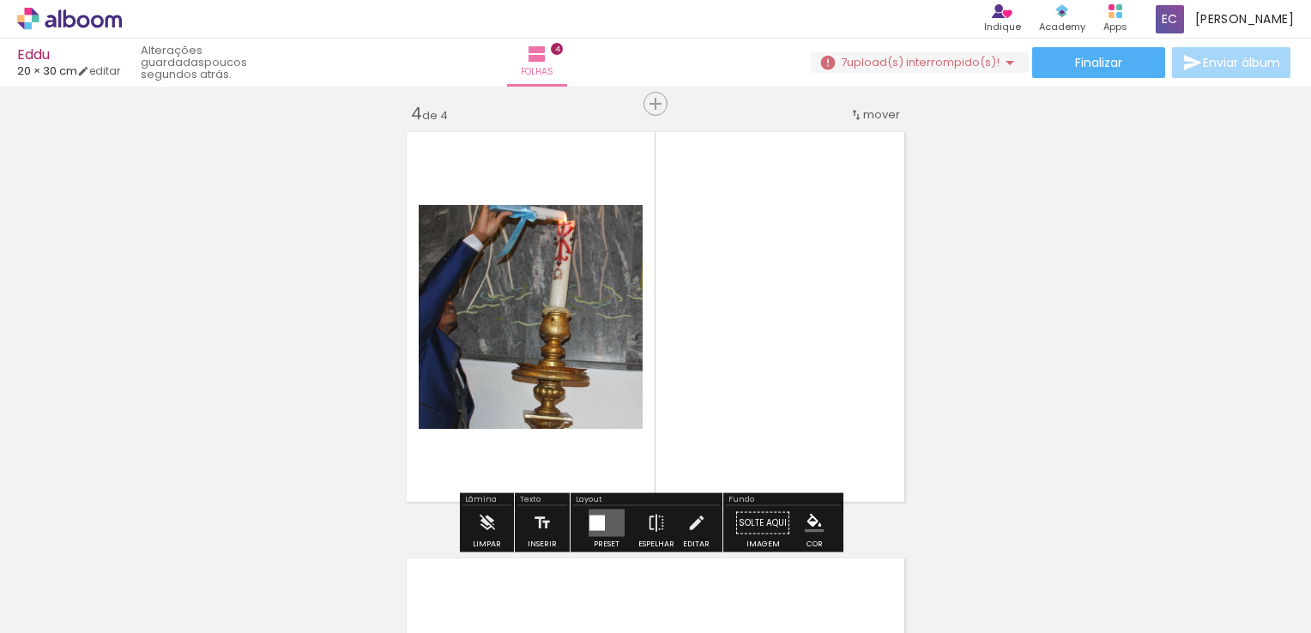
scroll to position [1300, 0]
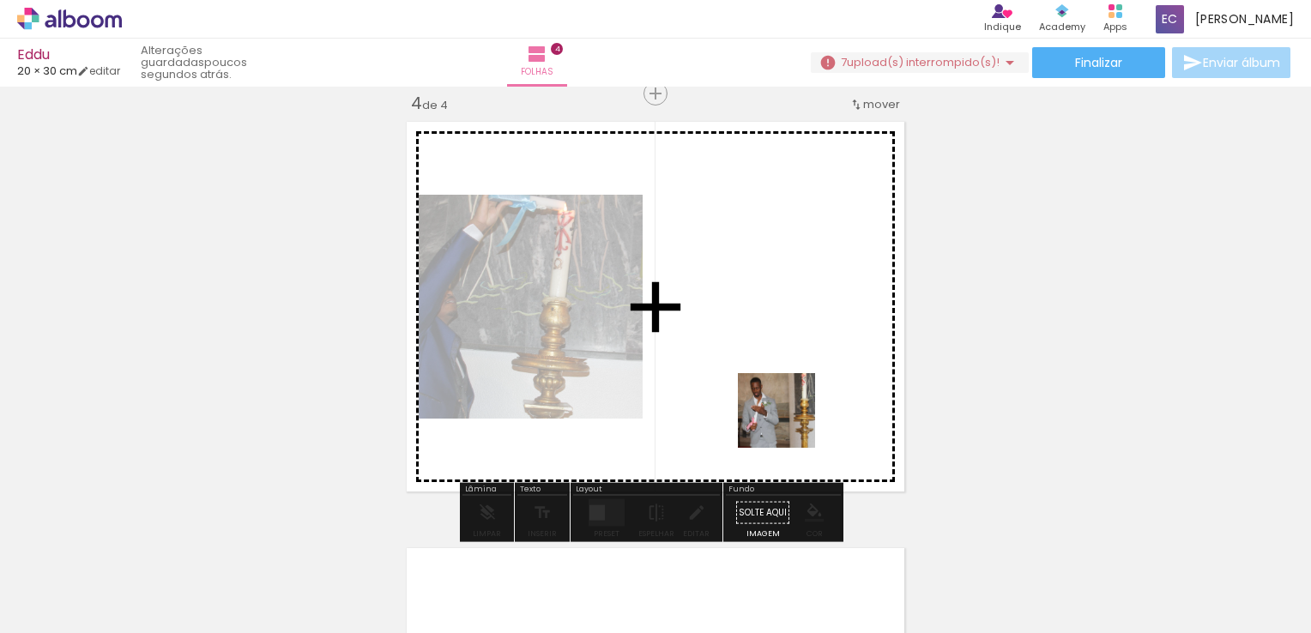
drag, startPoint x: 1071, startPoint y: 569, endPoint x: 818, endPoint y: 571, distance: 253.1
click at [730, 391] on quentale-workspace at bounding box center [655, 316] width 1311 height 633
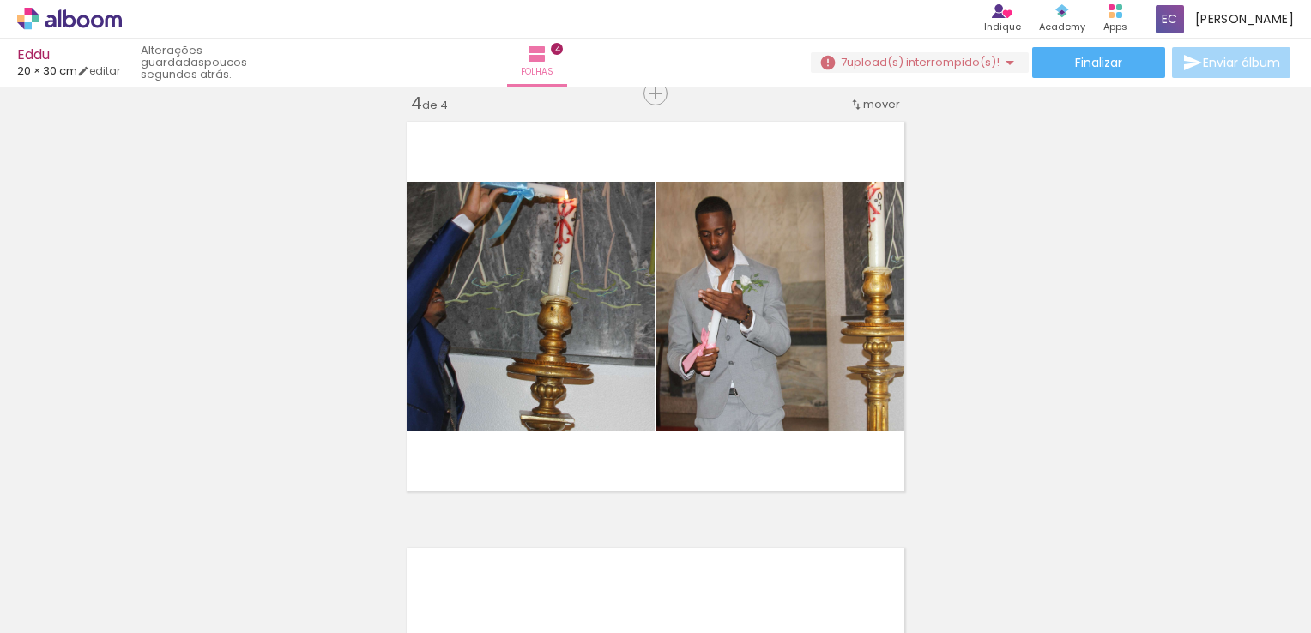
scroll to position [0, 12989]
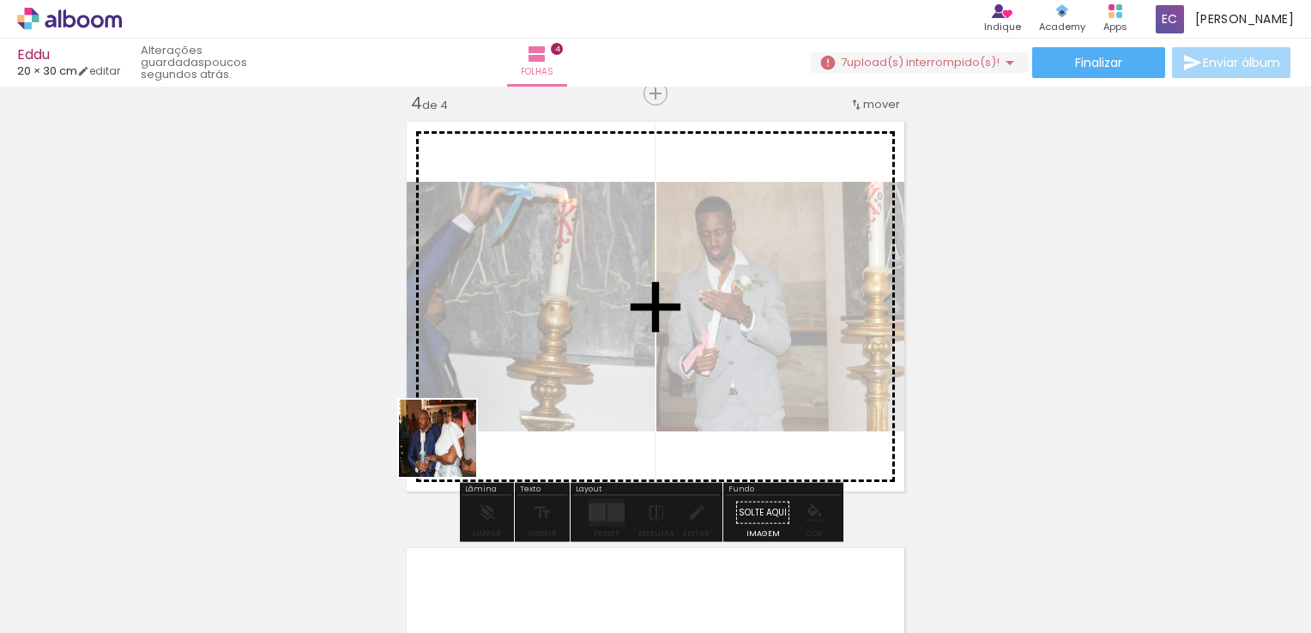
drag, startPoint x: 377, startPoint y: 579, endPoint x: 502, endPoint y: 528, distance: 134.6
click at [508, 386] on quentale-workspace at bounding box center [655, 316] width 1311 height 633
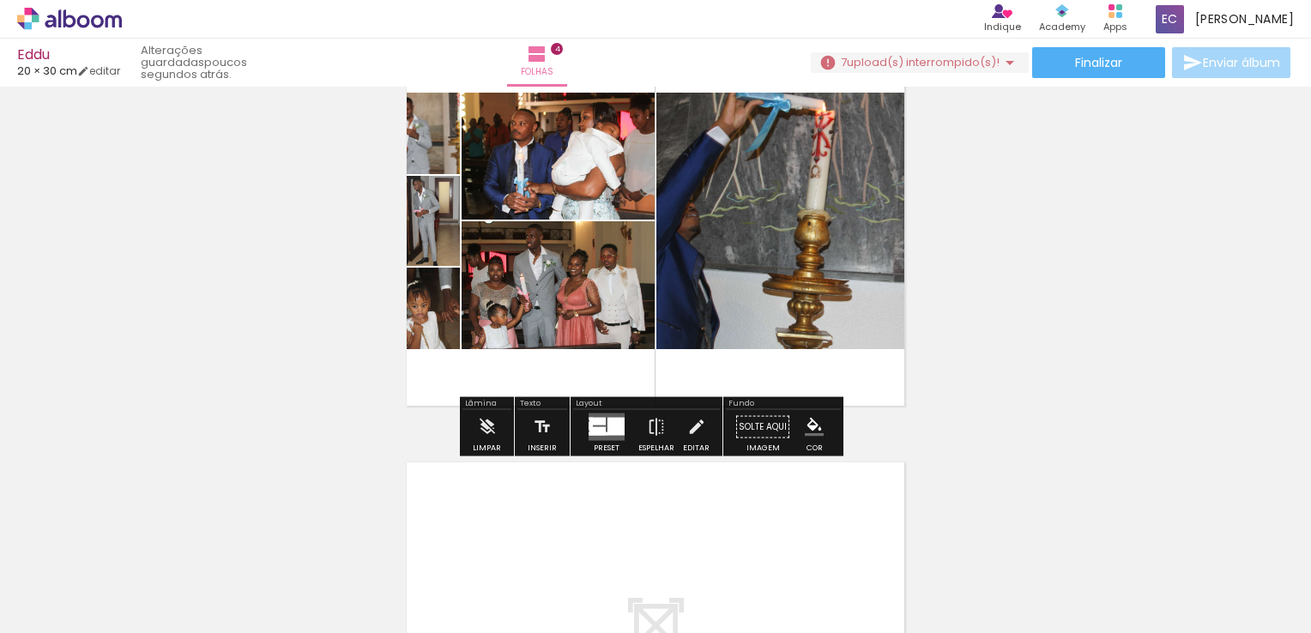
scroll to position [1300, 0]
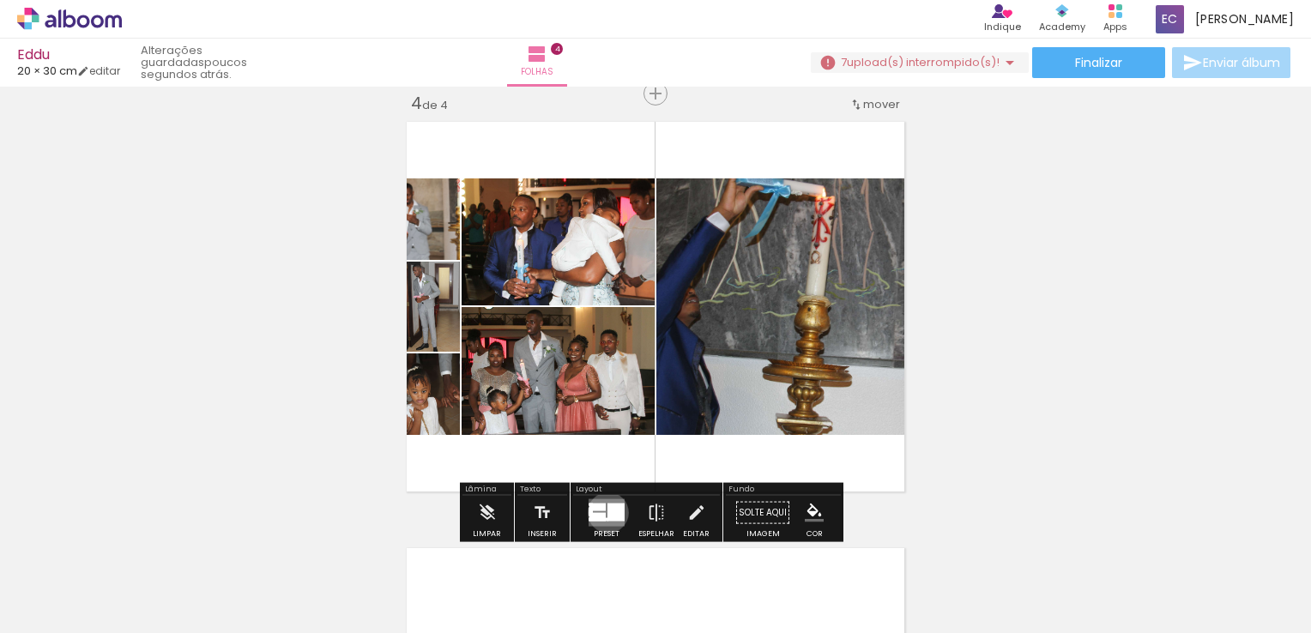
click at [607, 512] on div at bounding box center [615, 513] width 17 height 18
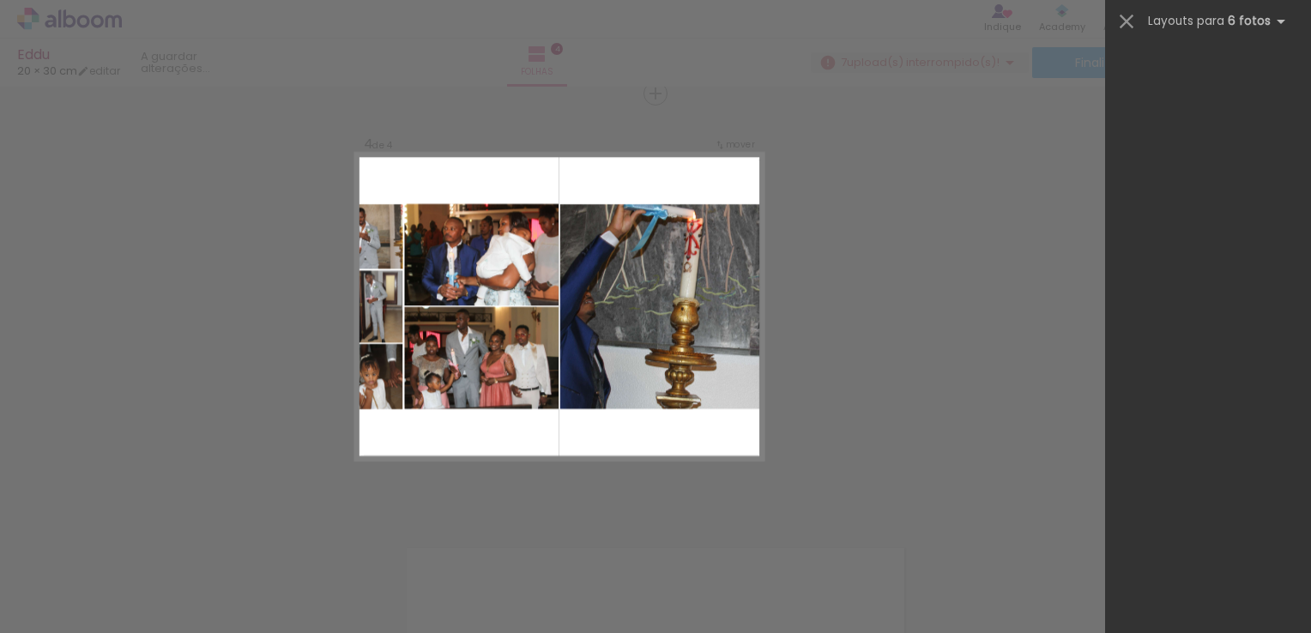
scroll to position [0, 0]
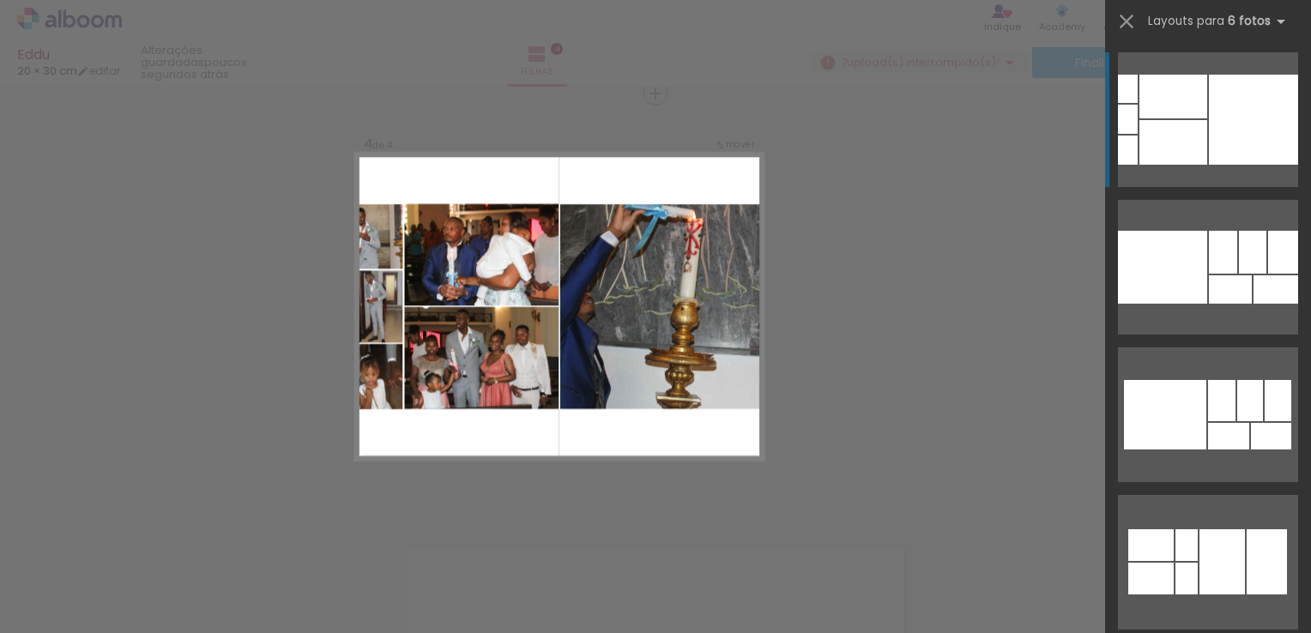
click at [1253, 275] on div at bounding box center [1275, 289] width 45 height 28
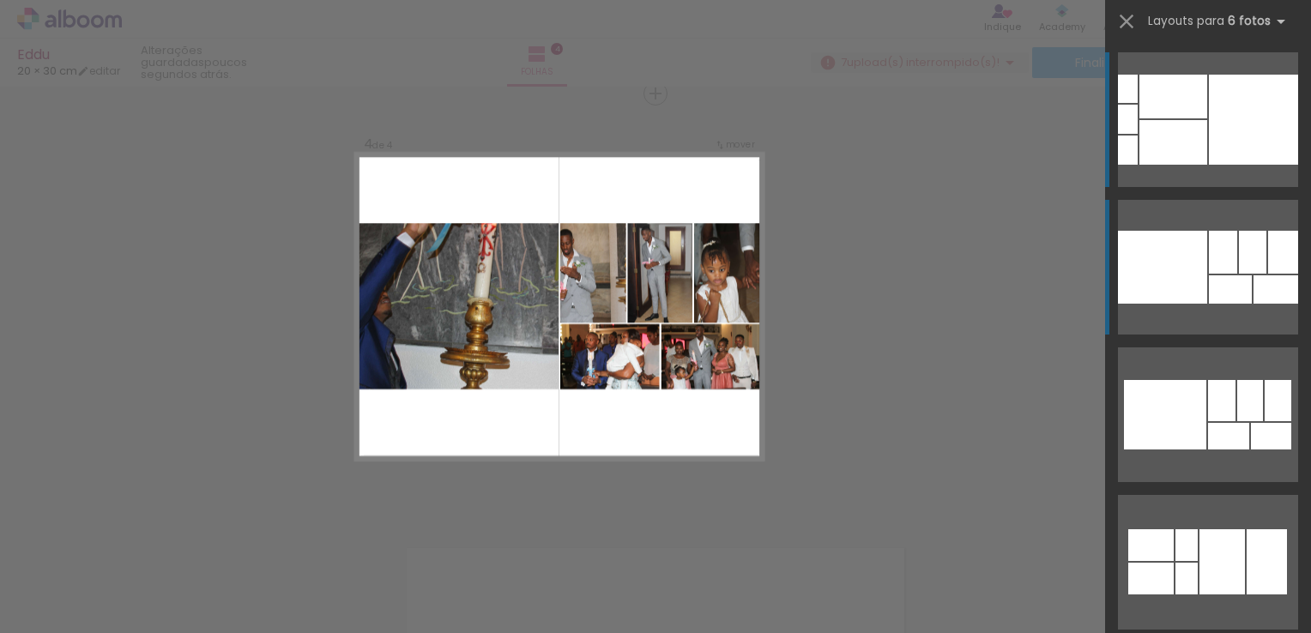
click at [1209, 280] on div at bounding box center [1230, 289] width 43 height 28
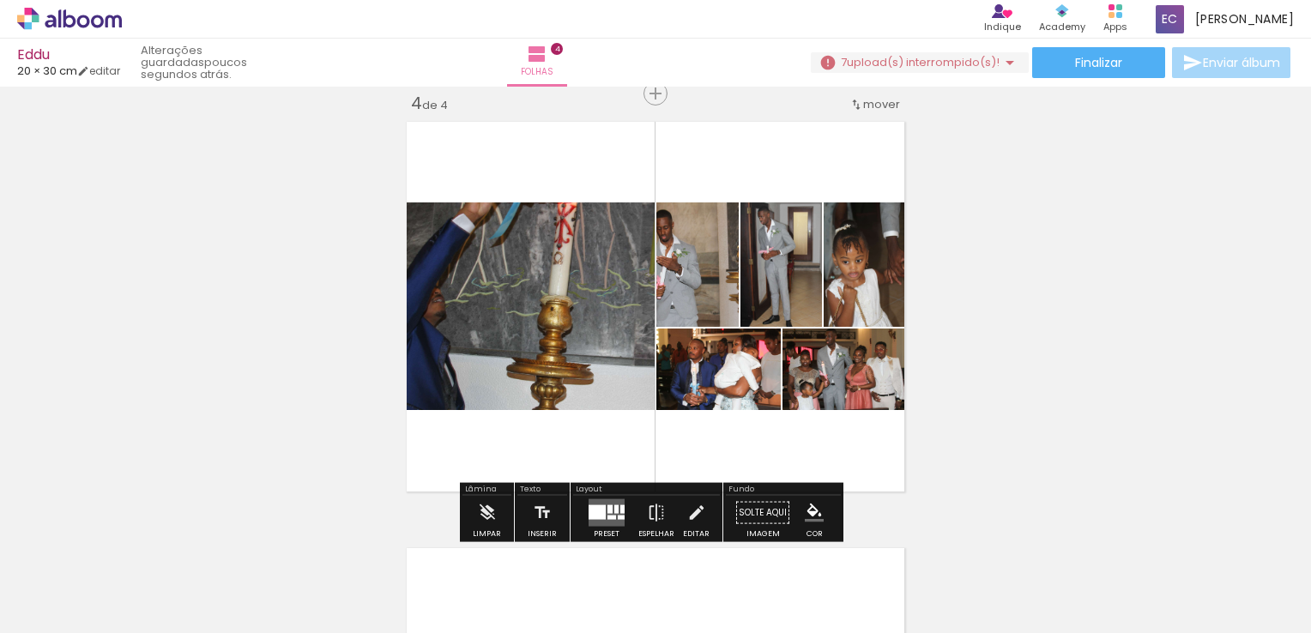
click at [703, 307] on quentale-photo at bounding box center [697, 264] width 82 height 124
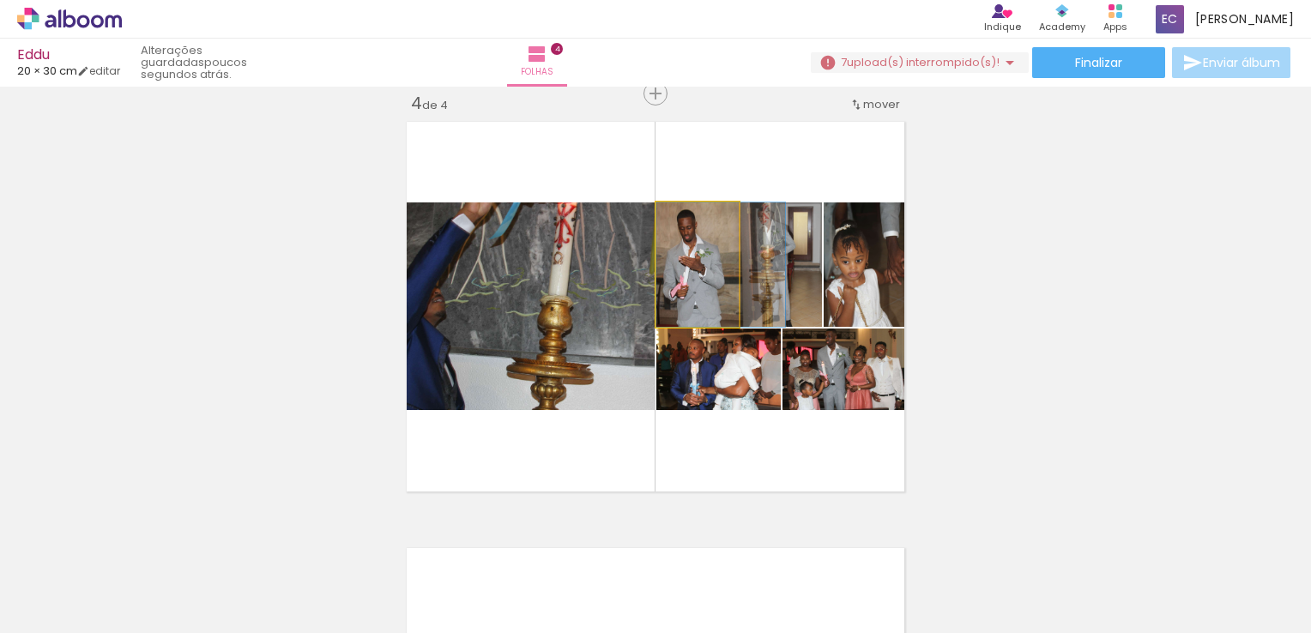
drag, startPoint x: 685, startPoint y: 293, endPoint x: 719, endPoint y: 297, distance: 33.7
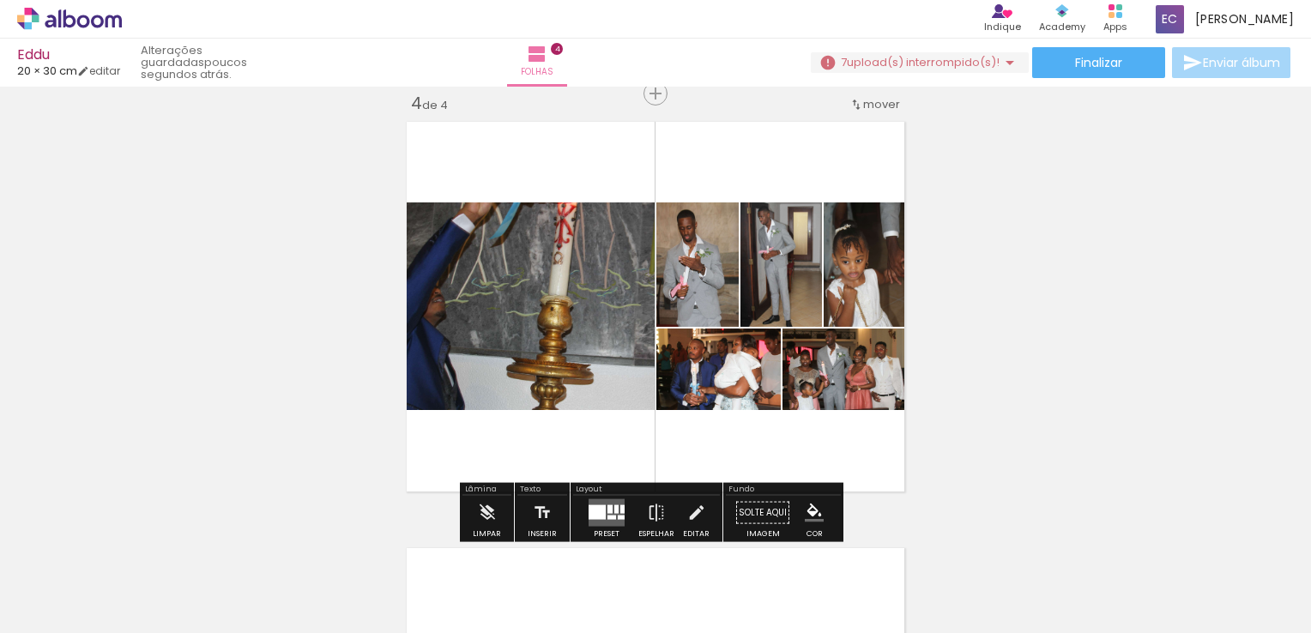
click at [618, 518] on div at bounding box center [621, 518] width 7 height 4
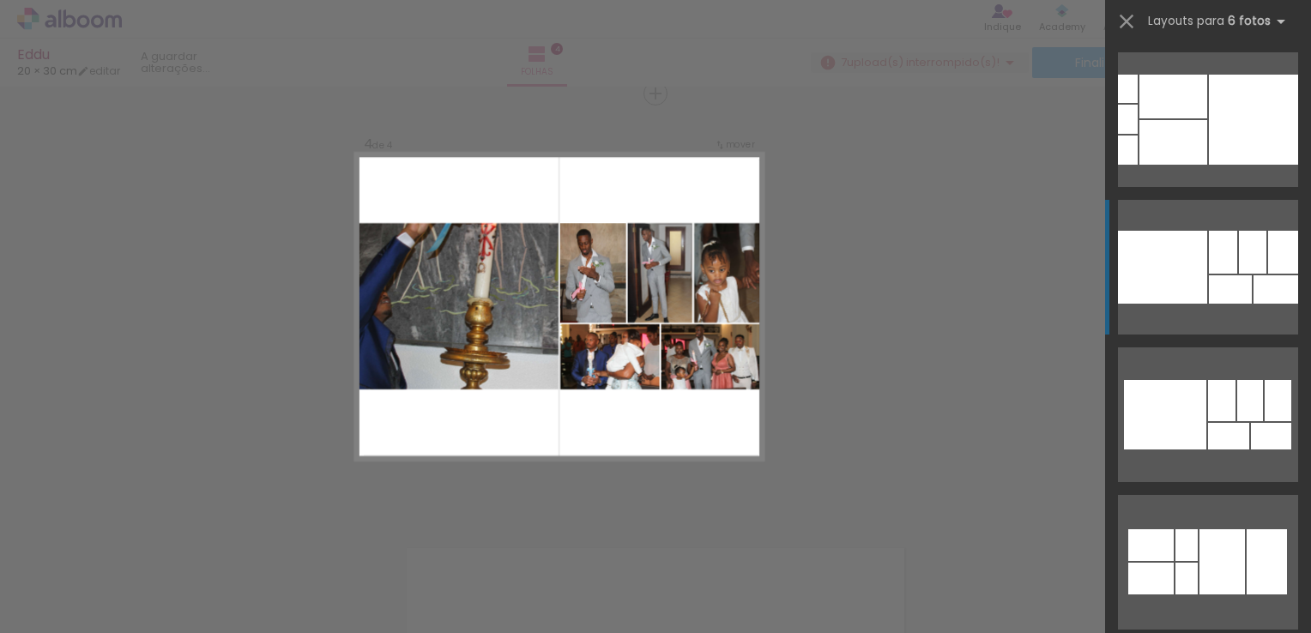
scroll to position [148, 0]
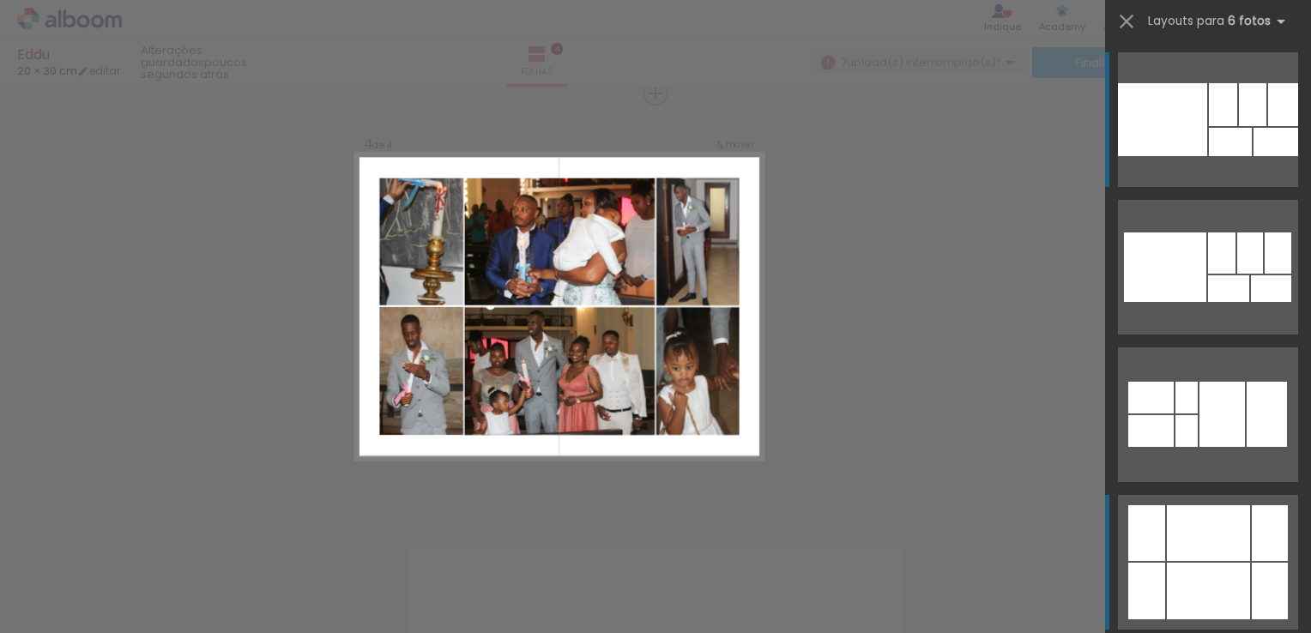
click at [1172, 564] on div at bounding box center [1208, 591] width 83 height 57
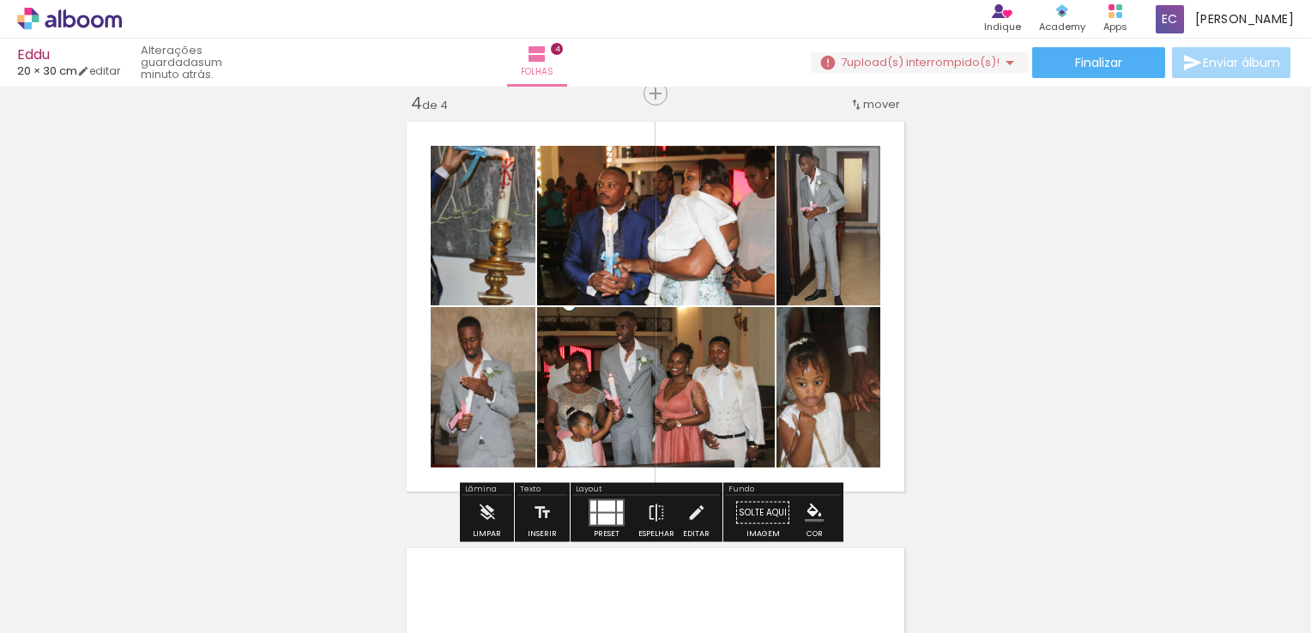
click at [831, 256] on quentale-photo at bounding box center [828, 226] width 104 height 160
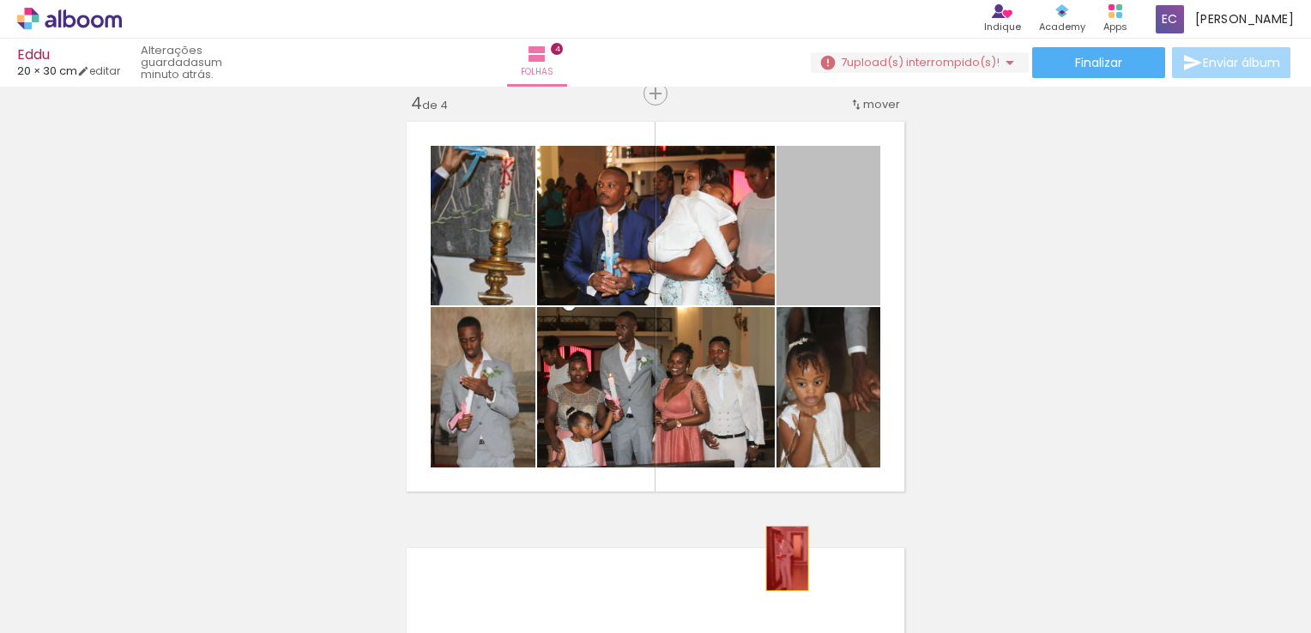
drag, startPoint x: 836, startPoint y: 245, endPoint x: 780, endPoint y: 564, distance: 323.3
click at [780, 564] on quentale-workspace at bounding box center [655, 316] width 1311 height 633
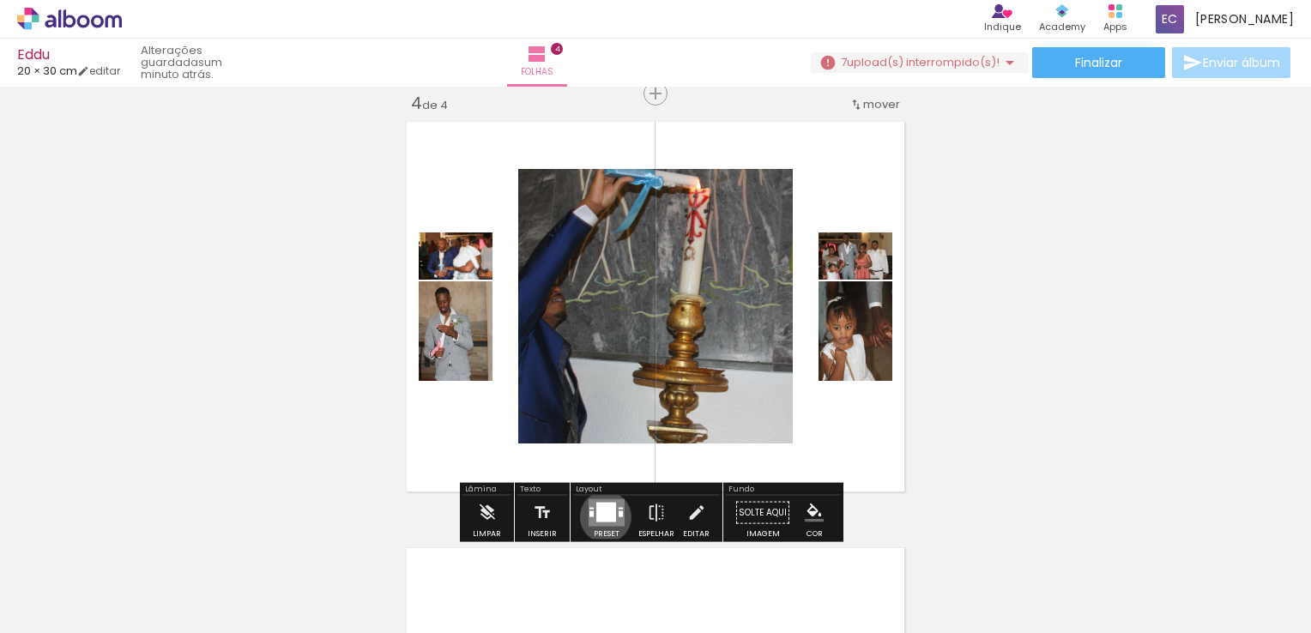
click at [601, 516] on div at bounding box center [606, 513] width 20 height 20
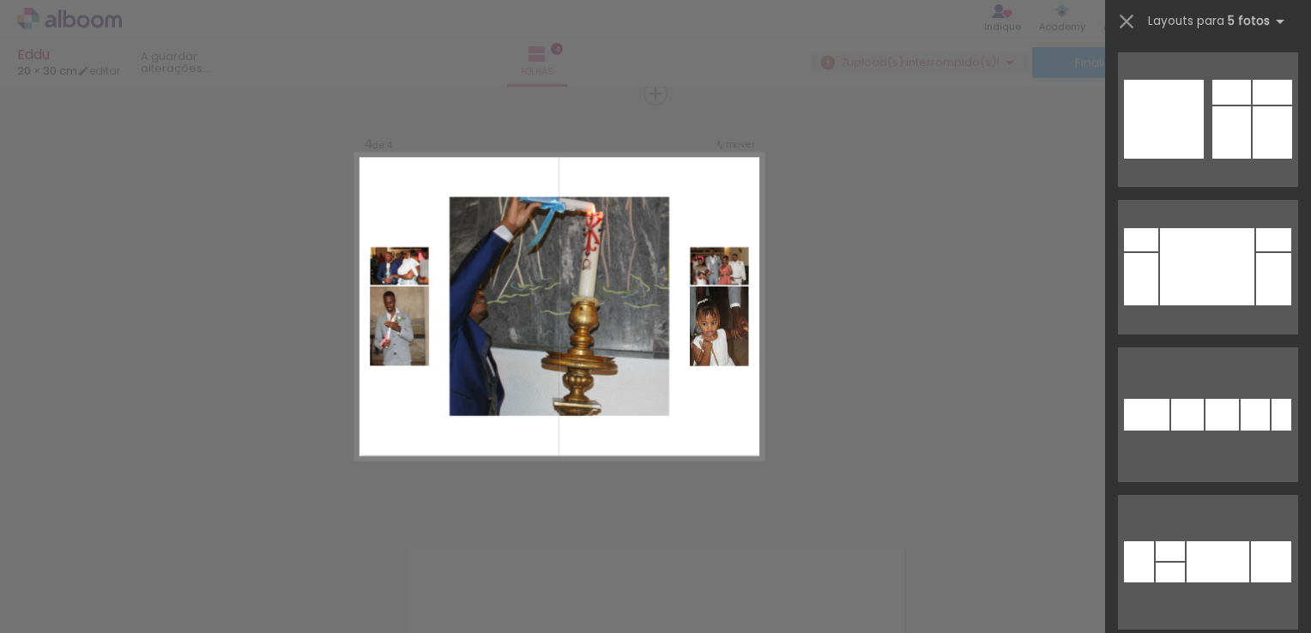
scroll to position [0, 0]
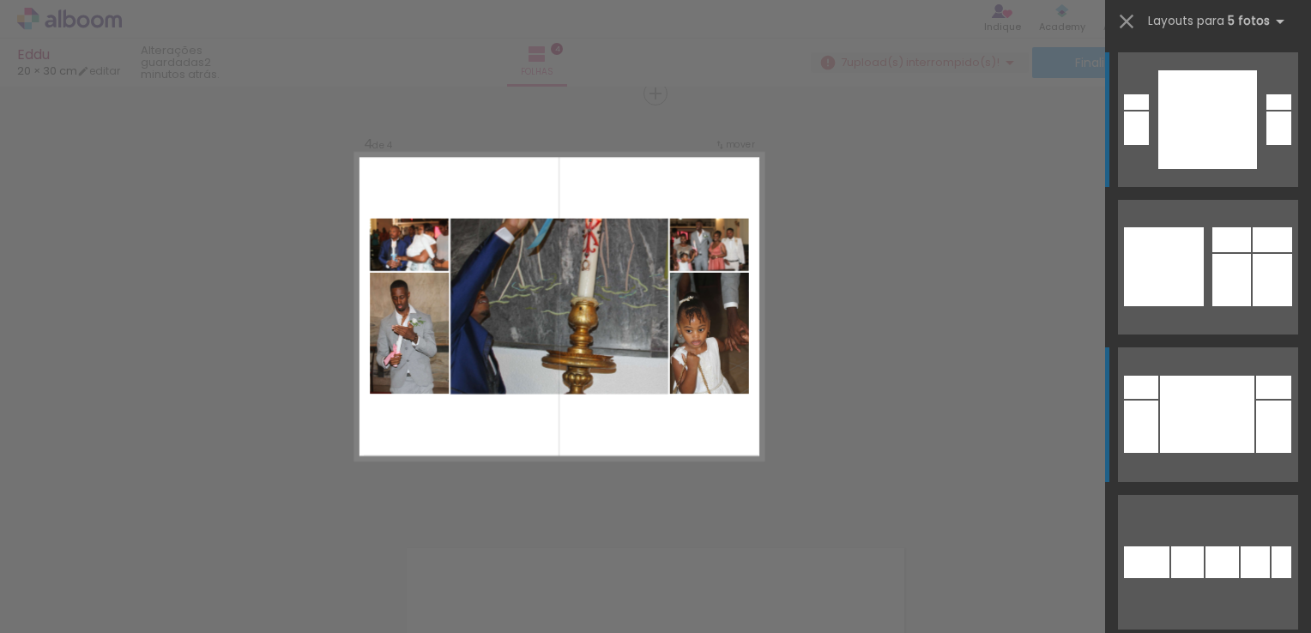
click at [1215, 448] on div at bounding box center [1207, 414] width 94 height 77
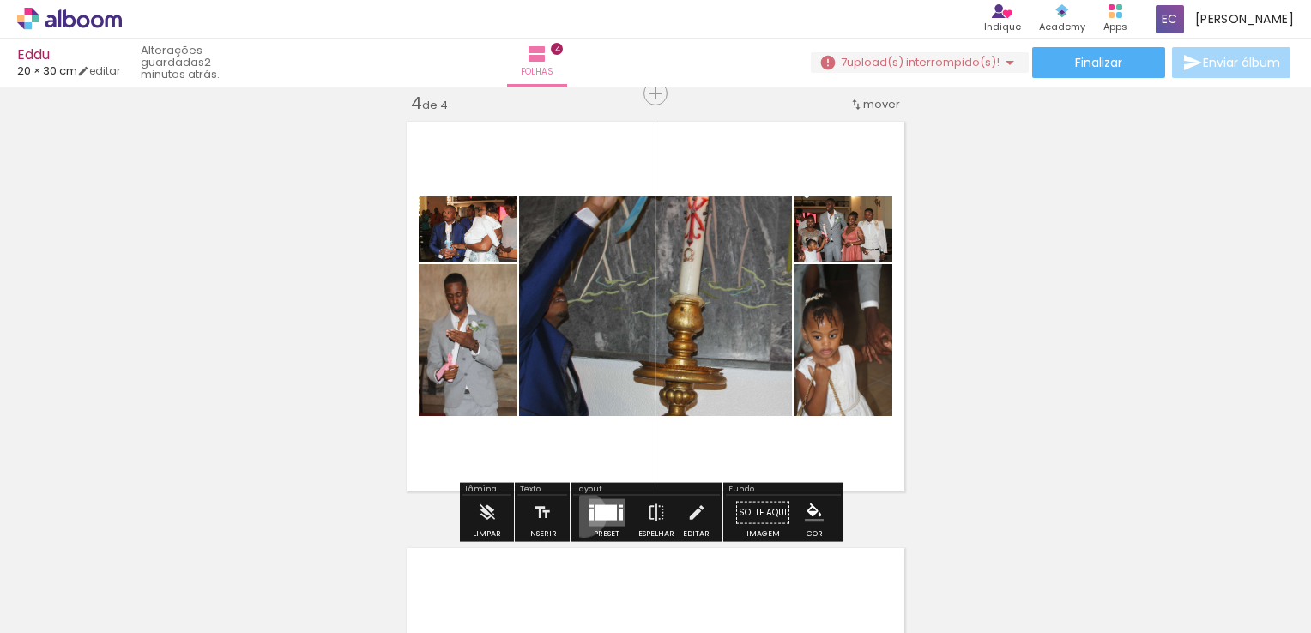
click at [583, 514] on div at bounding box center [606, 513] width 46 height 34
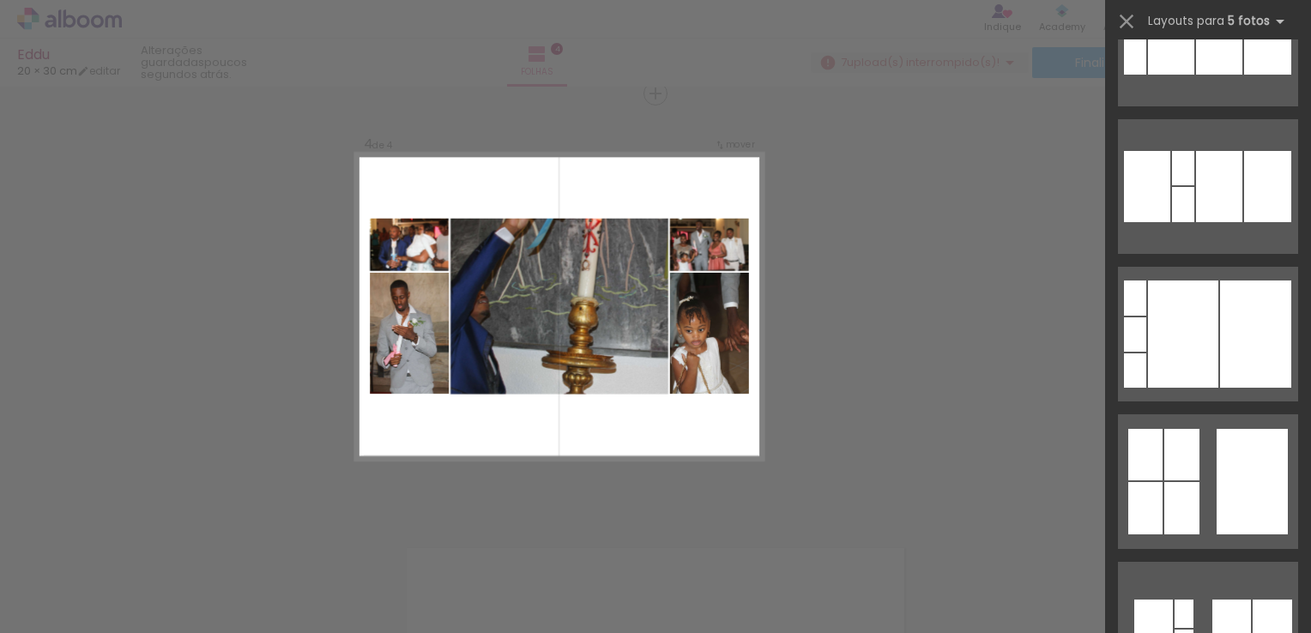
scroll to position [68163, 0]
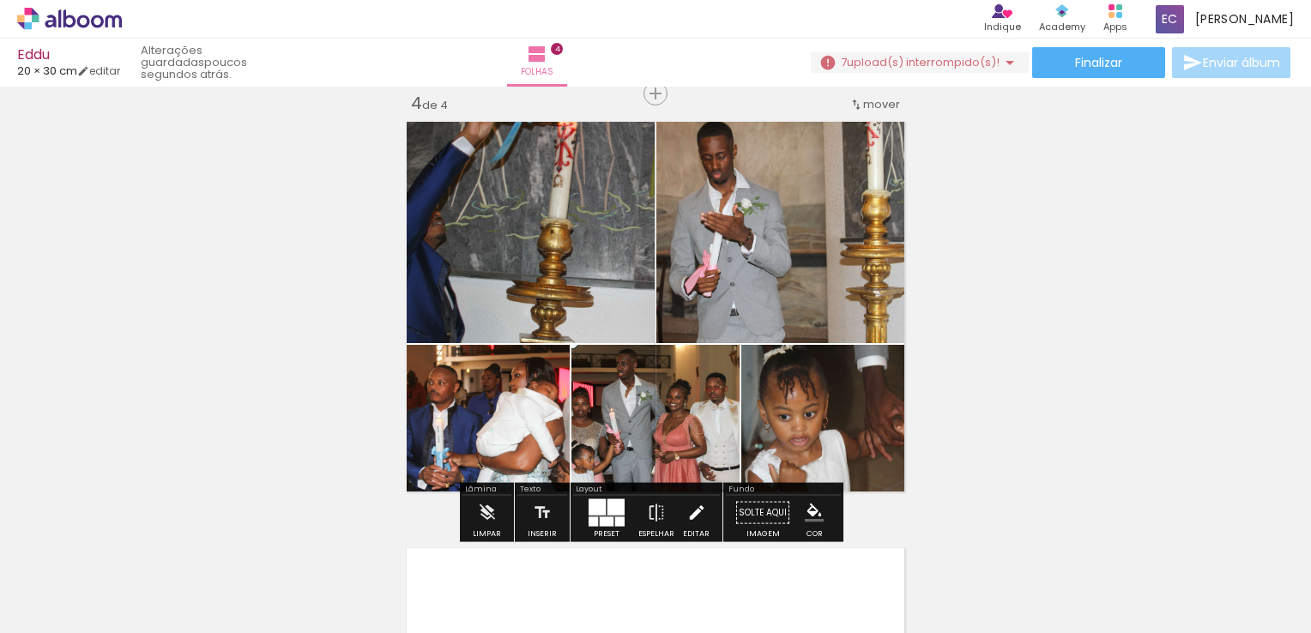
click at [692, 511] on iron-icon at bounding box center [696, 513] width 19 height 34
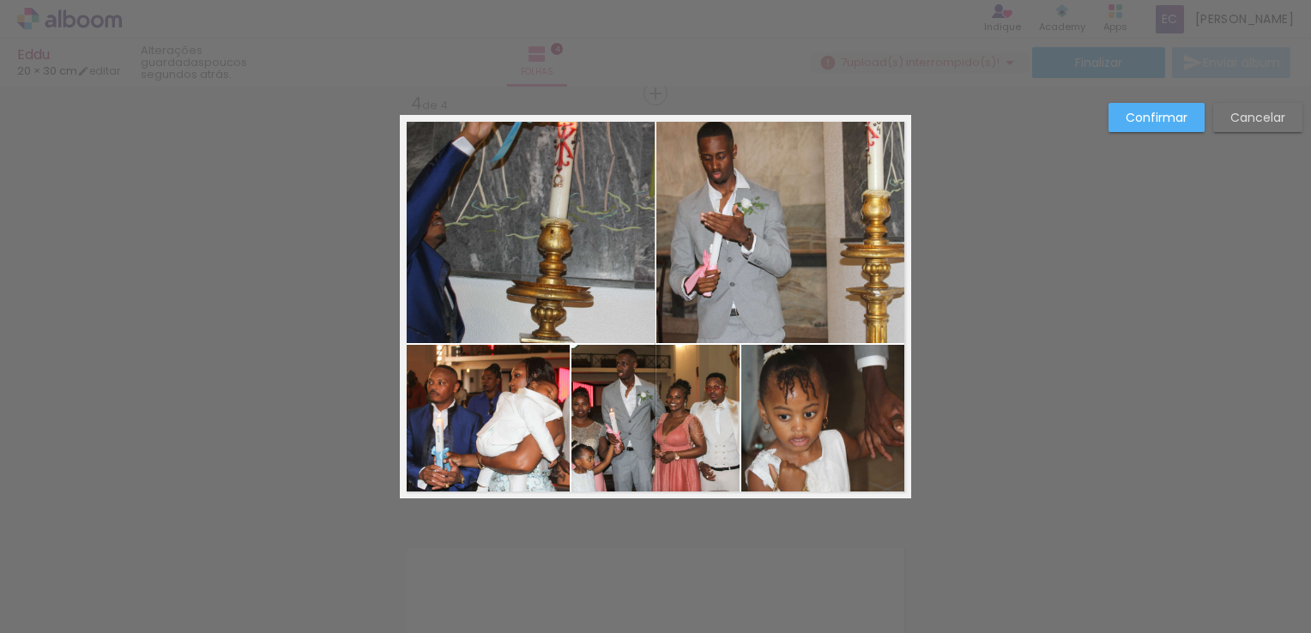
click at [806, 416] on quentale-photo at bounding box center [826, 422] width 170 height 154
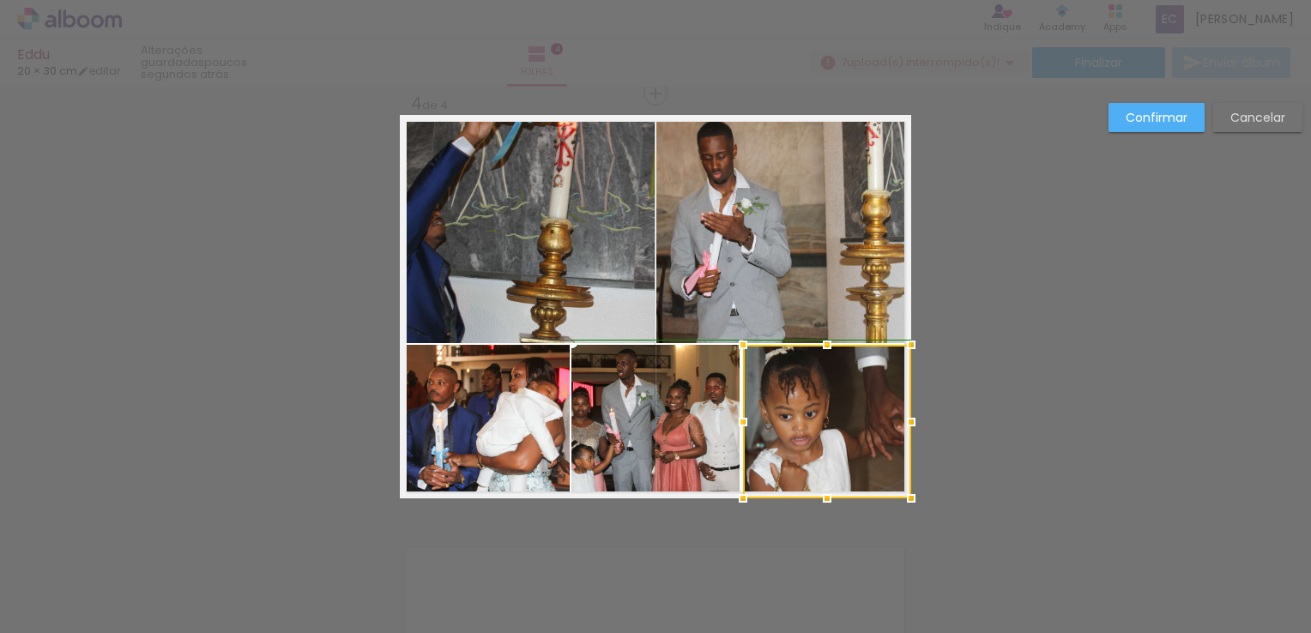
drag, startPoint x: 744, startPoint y: 425, endPoint x: 747, endPoint y: 454, distance: 28.5
click at [747, 454] on div at bounding box center [827, 422] width 168 height 154
drag, startPoint x: 1140, startPoint y: 113, endPoint x: 1137, endPoint y: 137, distance: 24.2
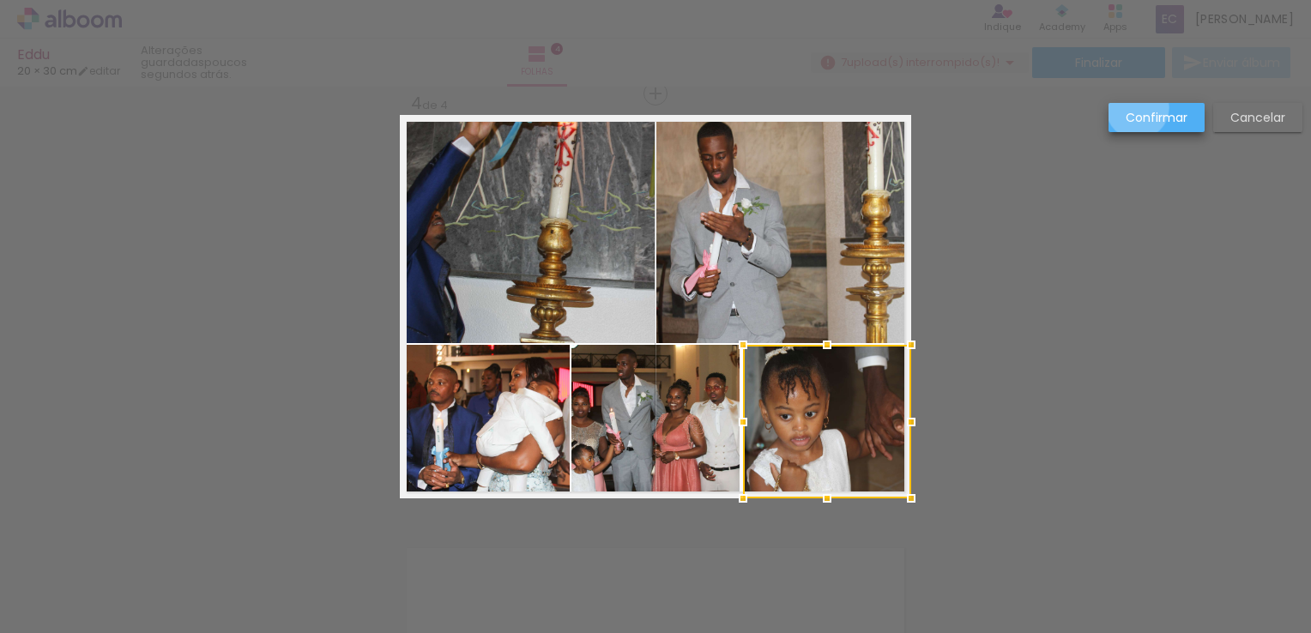
click at [1145, 125] on paper-button "Confirmar" at bounding box center [1156, 117] width 96 height 29
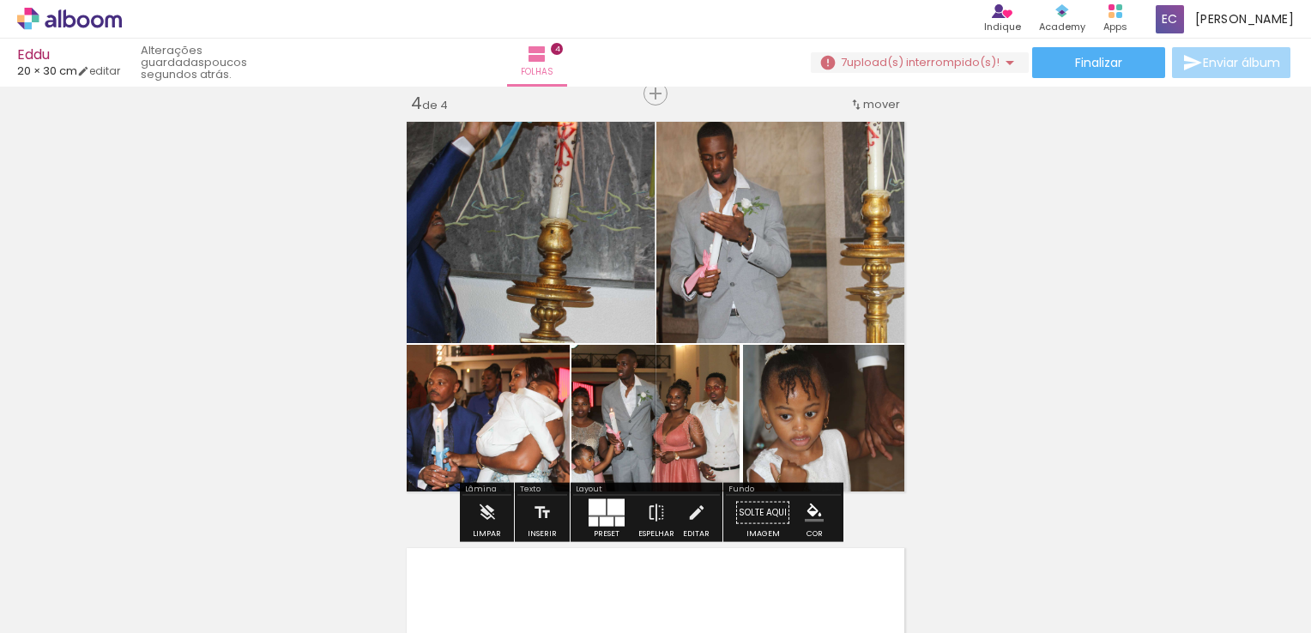
click at [750, 309] on quentale-photo at bounding box center [783, 229] width 255 height 228
click at [656, 513] on iron-icon at bounding box center [656, 513] width 19 height 34
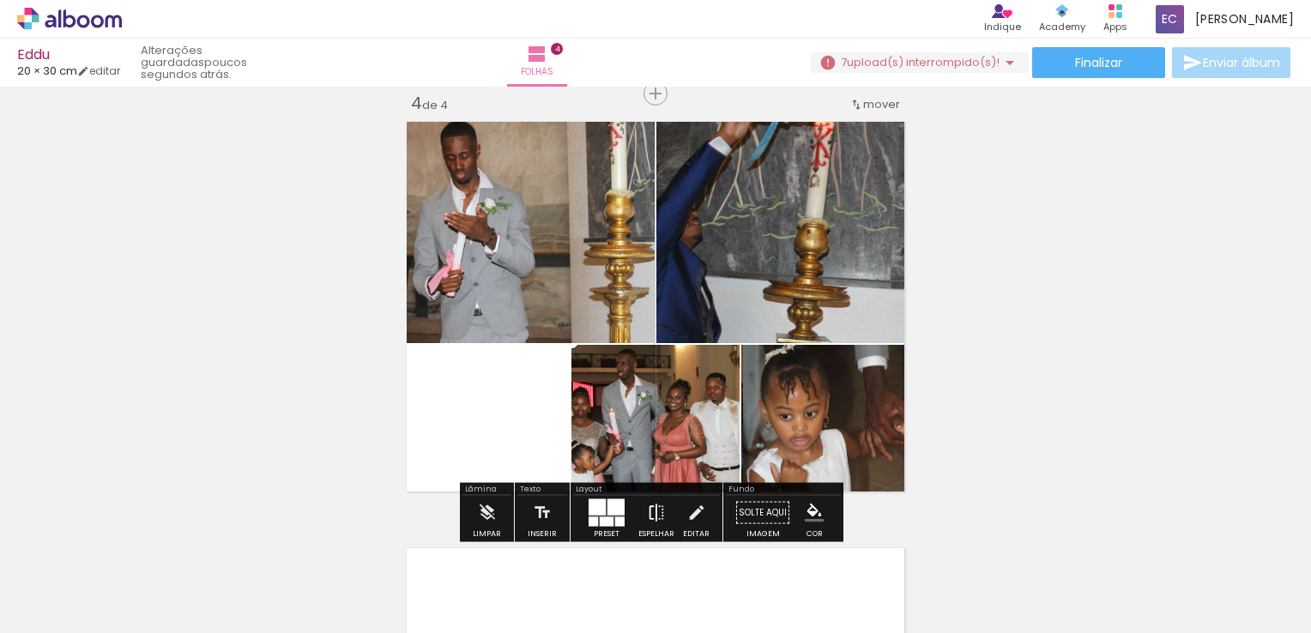
click at [657, 512] on iron-icon at bounding box center [656, 513] width 19 height 34
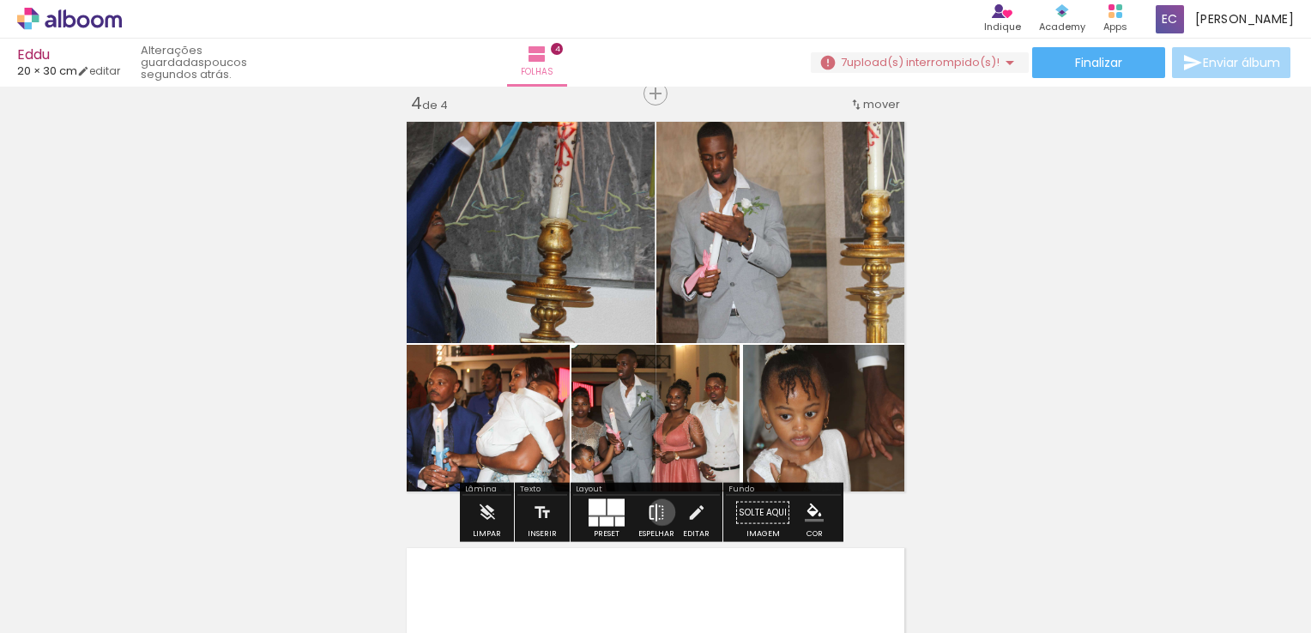
click at [658, 512] on iron-icon at bounding box center [656, 513] width 19 height 34
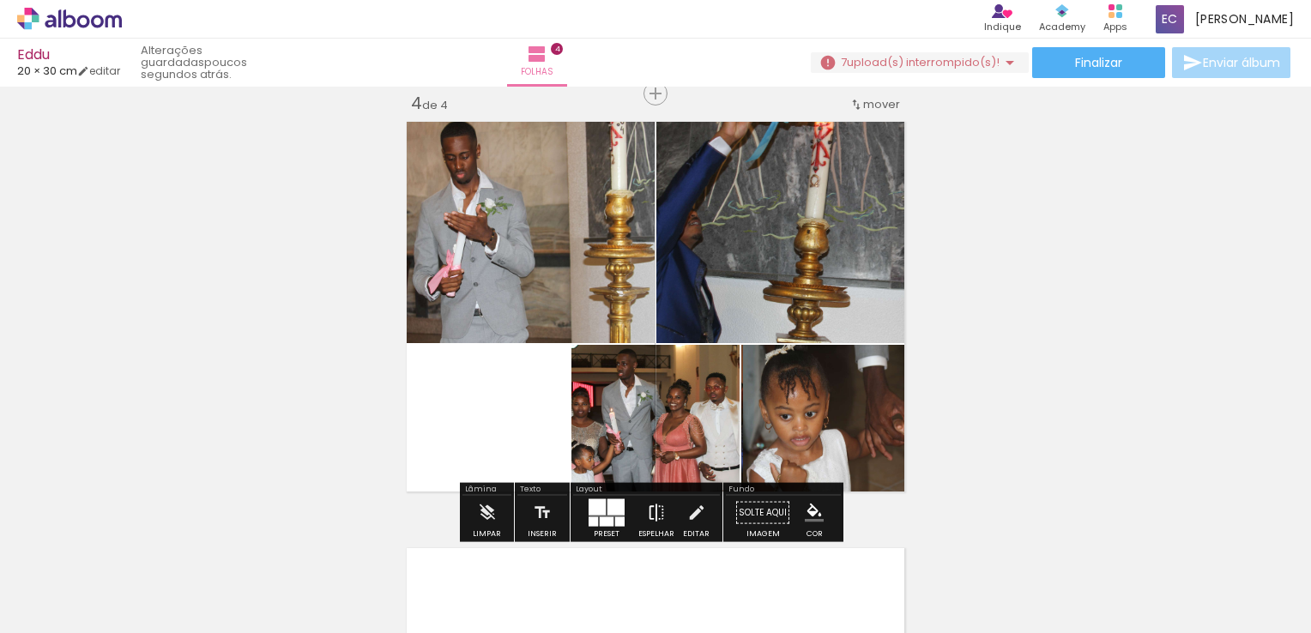
click at [659, 510] on iron-icon at bounding box center [656, 513] width 19 height 34
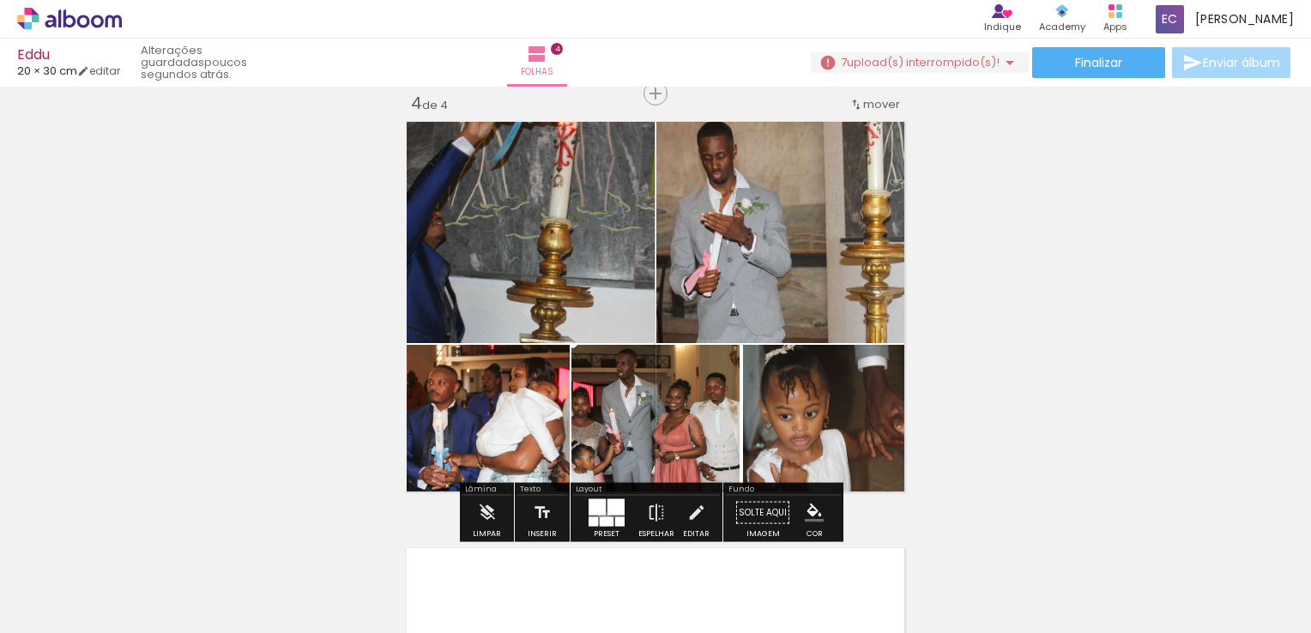
click at [600, 519] on div at bounding box center [607, 521] width 14 height 9
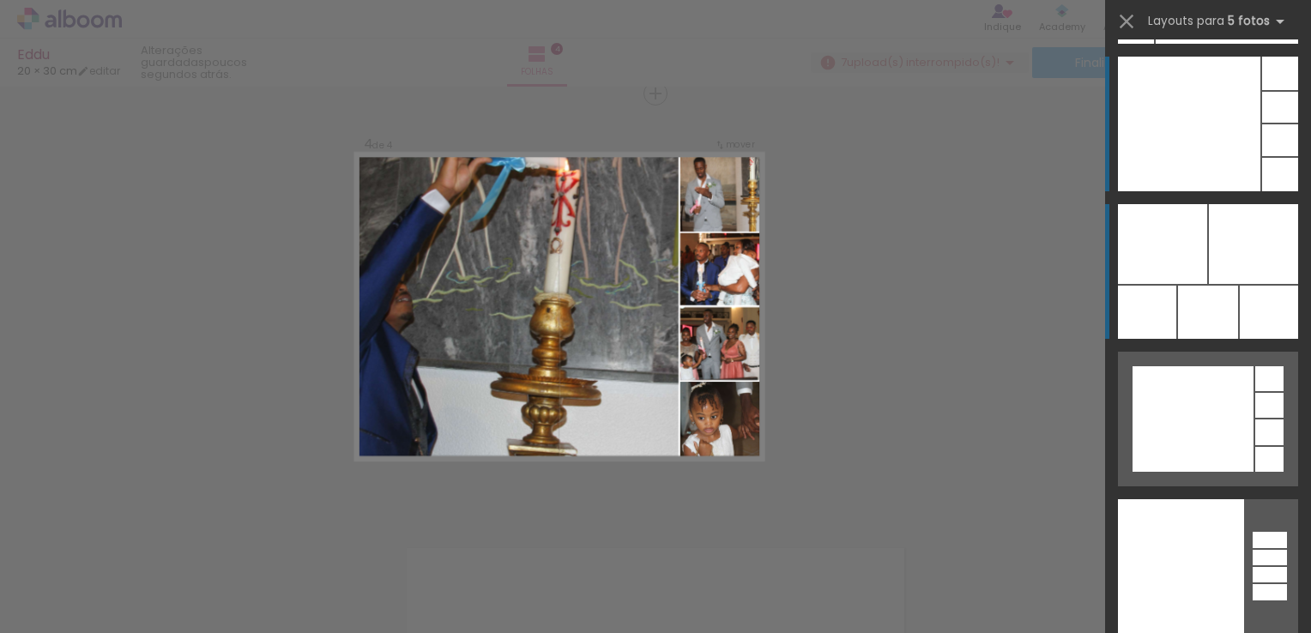
click at [1222, 133] on div at bounding box center [1189, 124] width 142 height 135
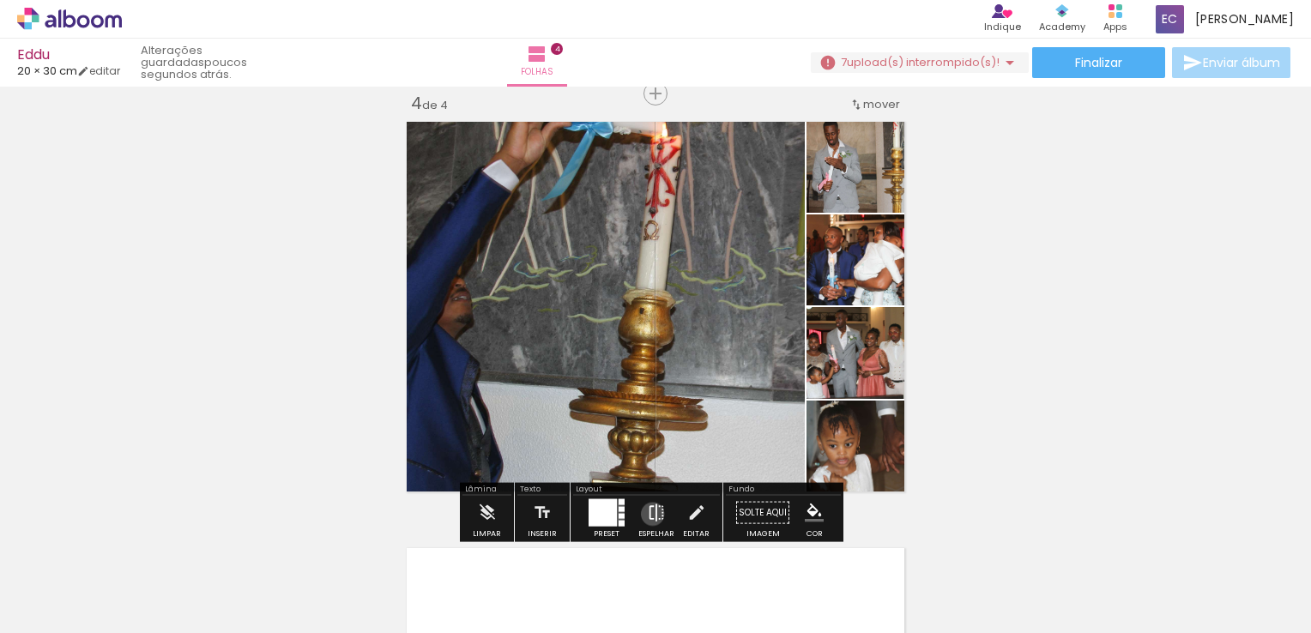
click at [649, 514] on iron-icon at bounding box center [656, 513] width 19 height 34
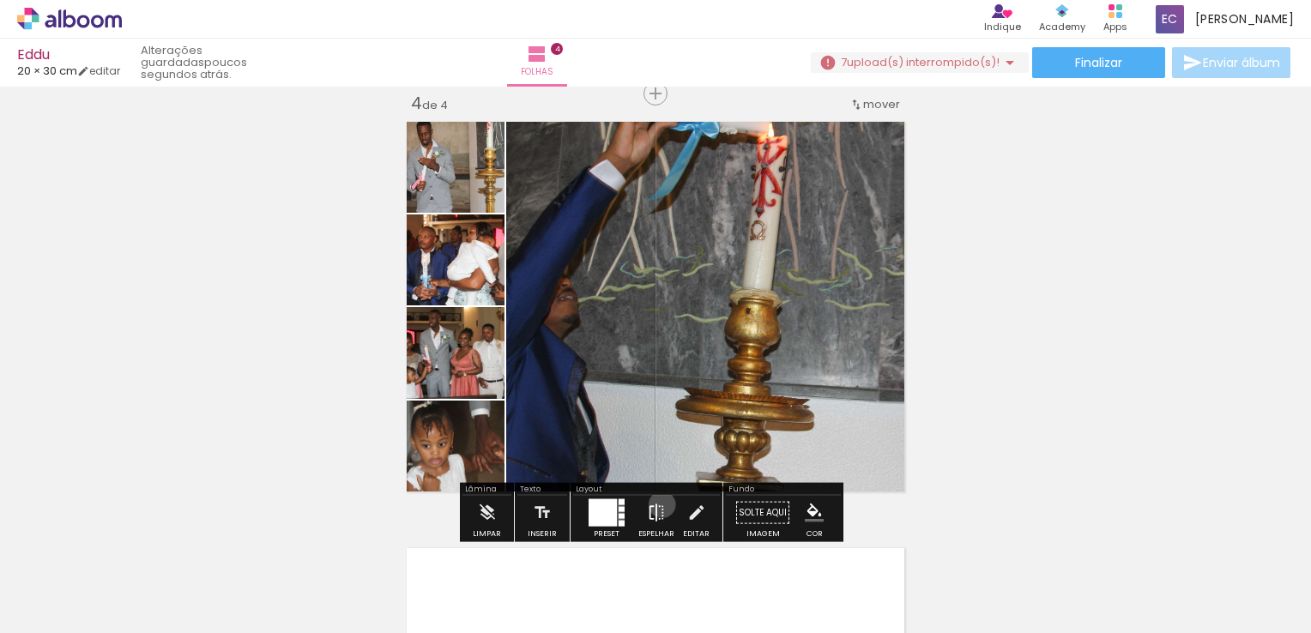
click at [658, 504] on iron-icon at bounding box center [656, 513] width 19 height 34
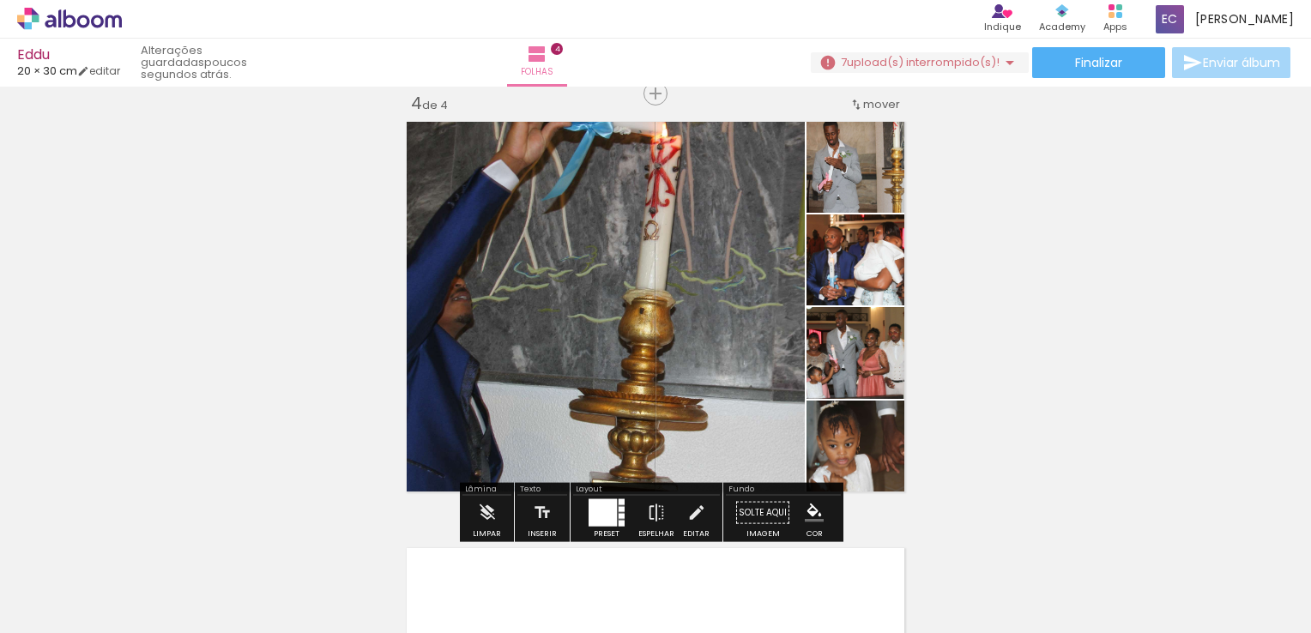
click at [597, 518] on div at bounding box center [602, 512] width 28 height 27
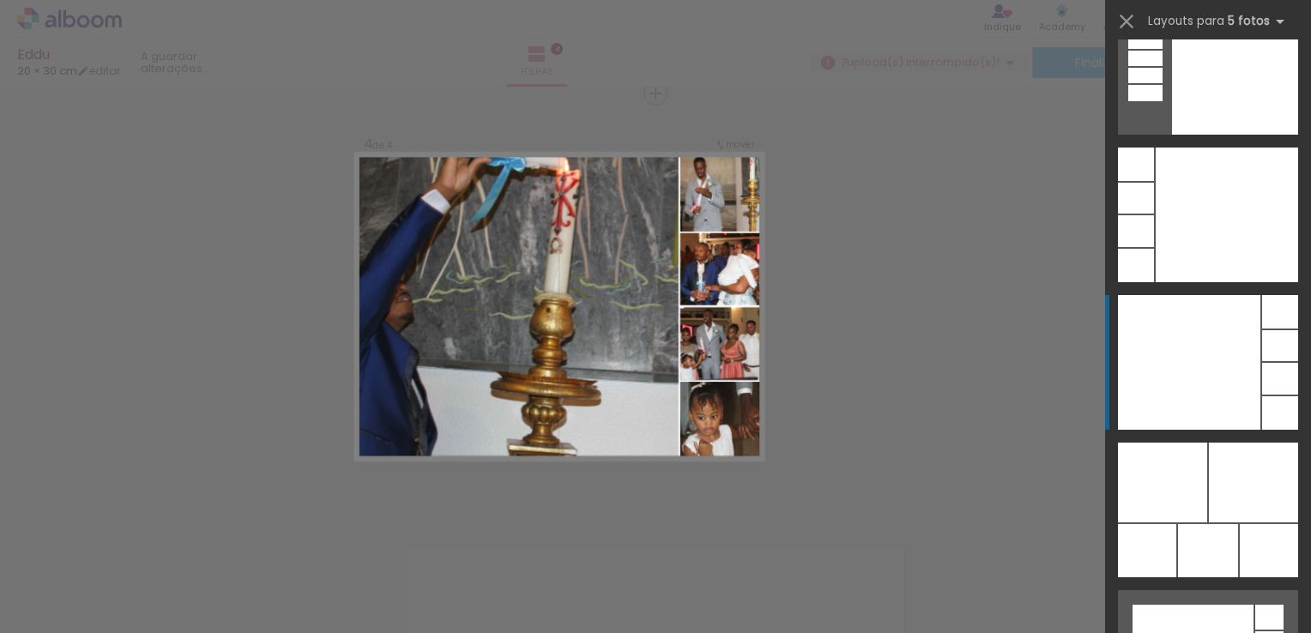
scroll to position [67906, 0]
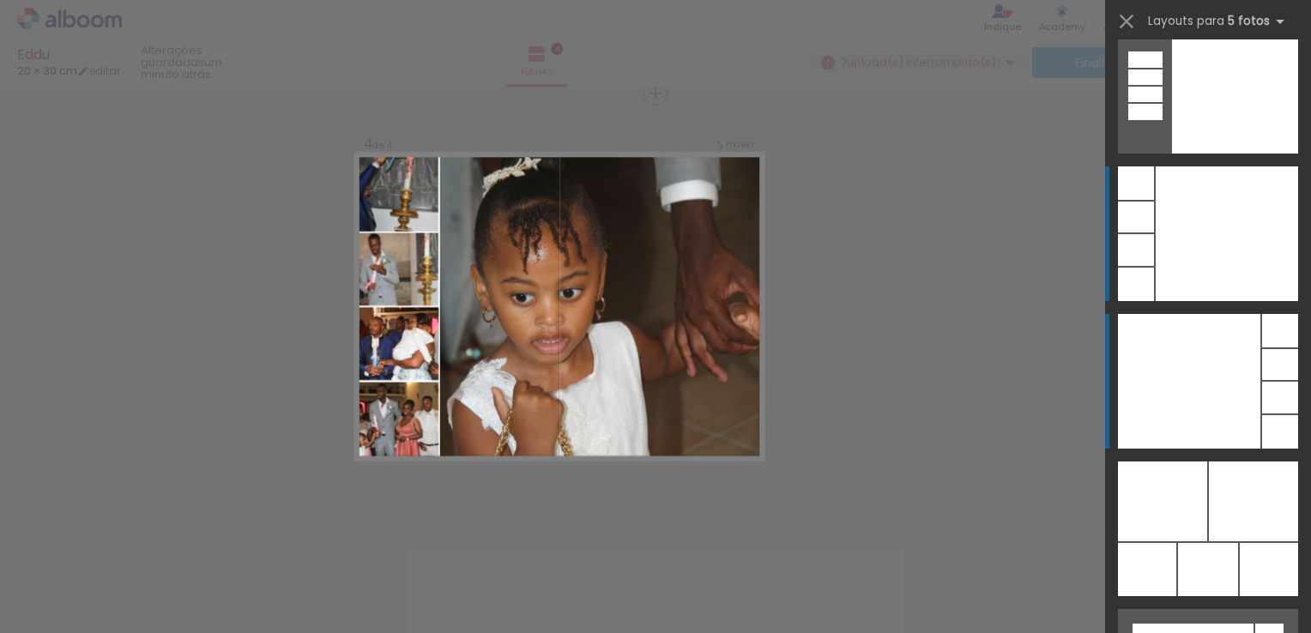
click at [1197, 154] on div at bounding box center [1235, 86] width 126 height 135
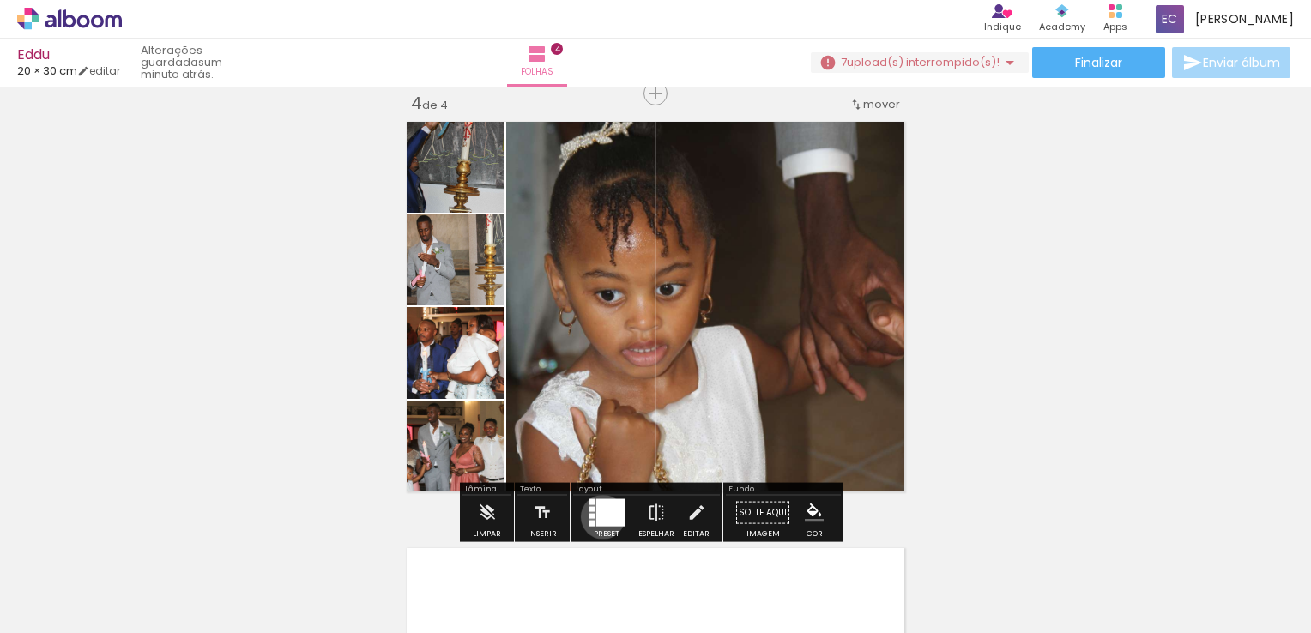
click at [599, 516] on div at bounding box center [610, 512] width 28 height 27
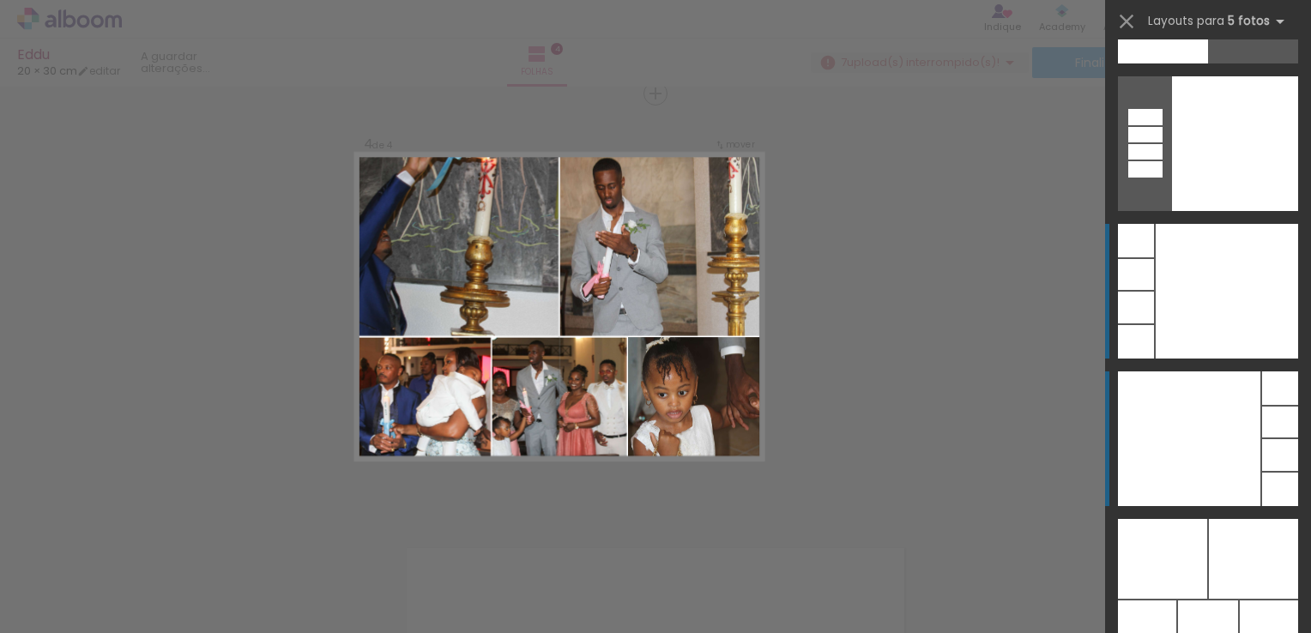
scroll to position [68163, 0]
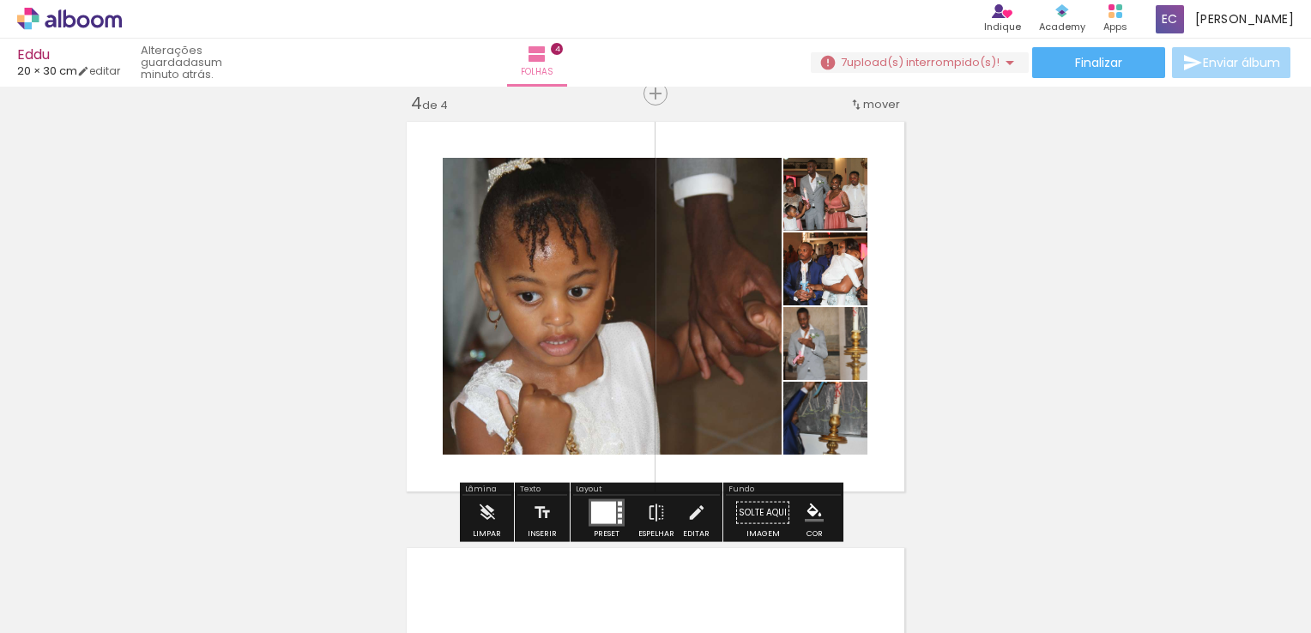
click at [601, 536] on quentale-thumb at bounding box center [556, 575] width 96 height 99
click at [606, 522] on div at bounding box center [603, 513] width 25 height 22
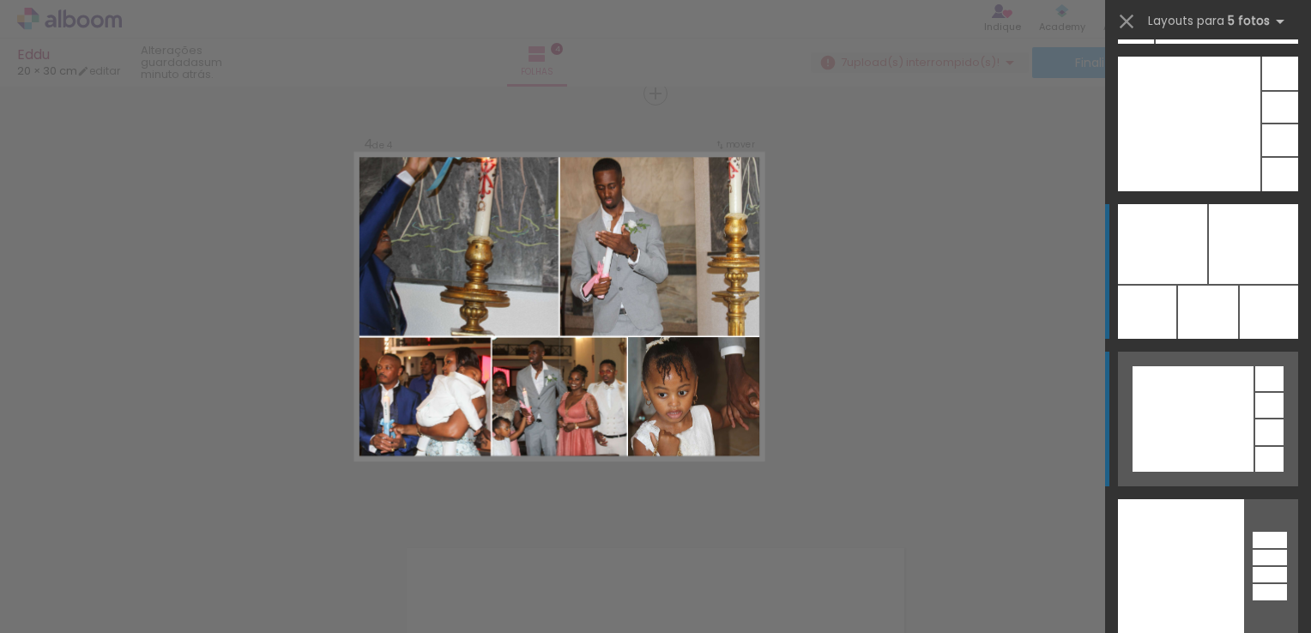
click at [1222, 301] on div at bounding box center [1208, 312] width 60 height 53
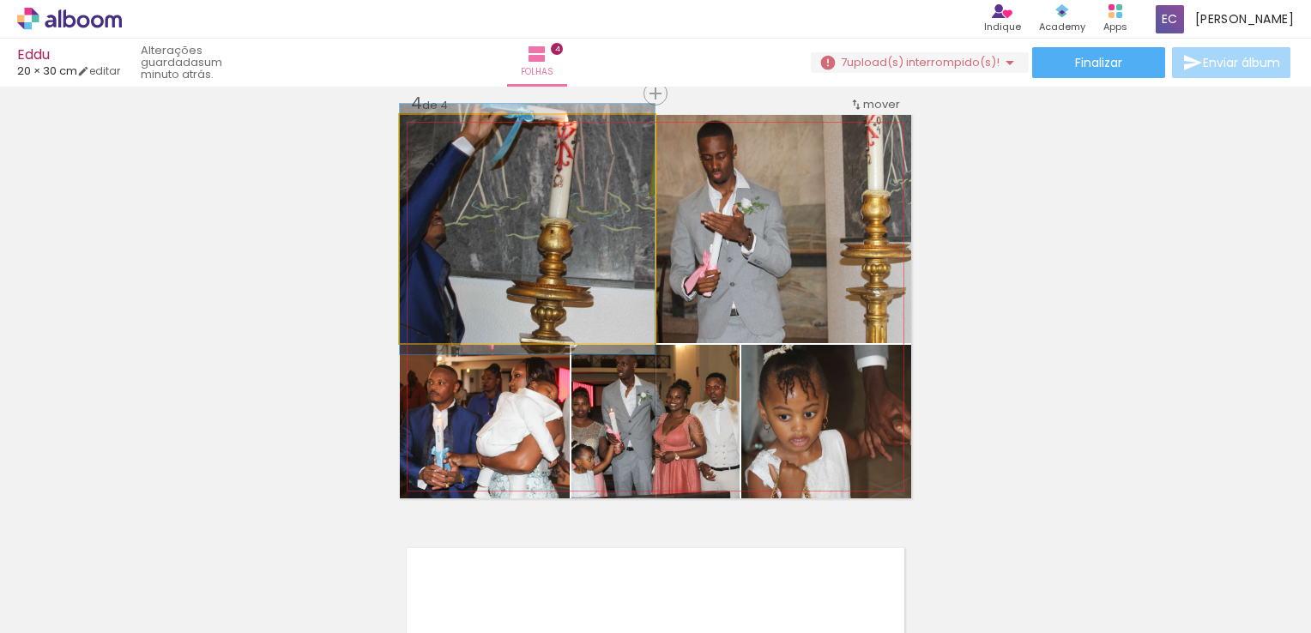
click at [641, 315] on quentale-photo at bounding box center [527, 229] width 255 height 228
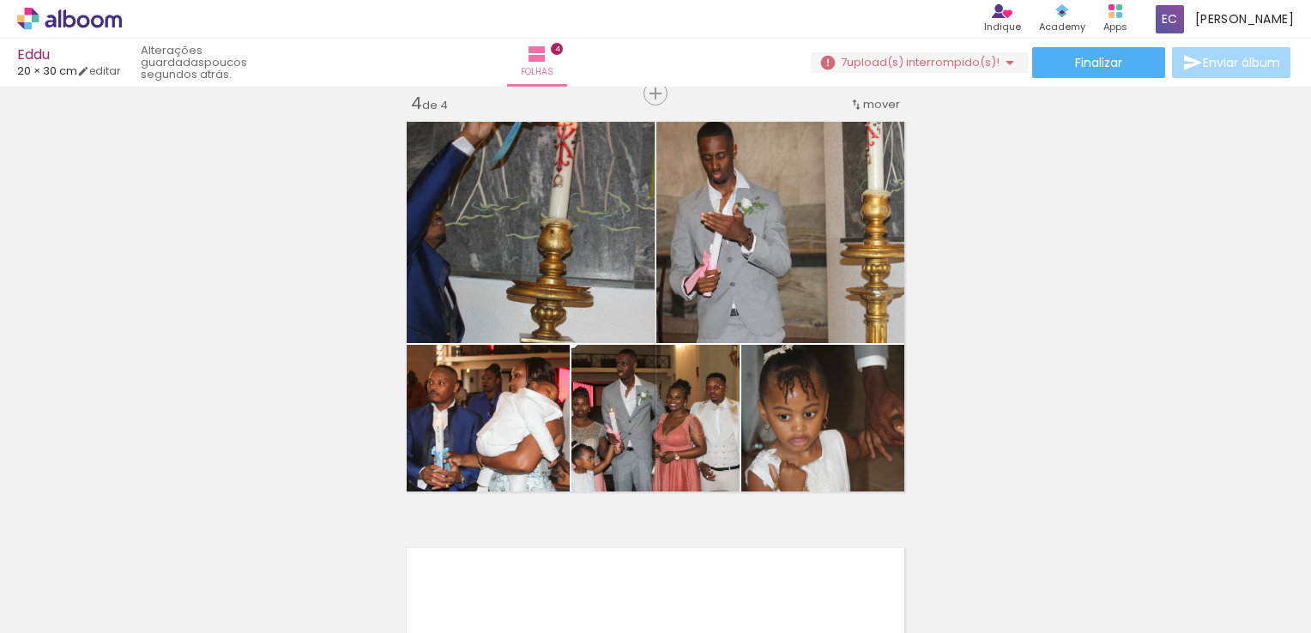
scroll to position [68163, 0]
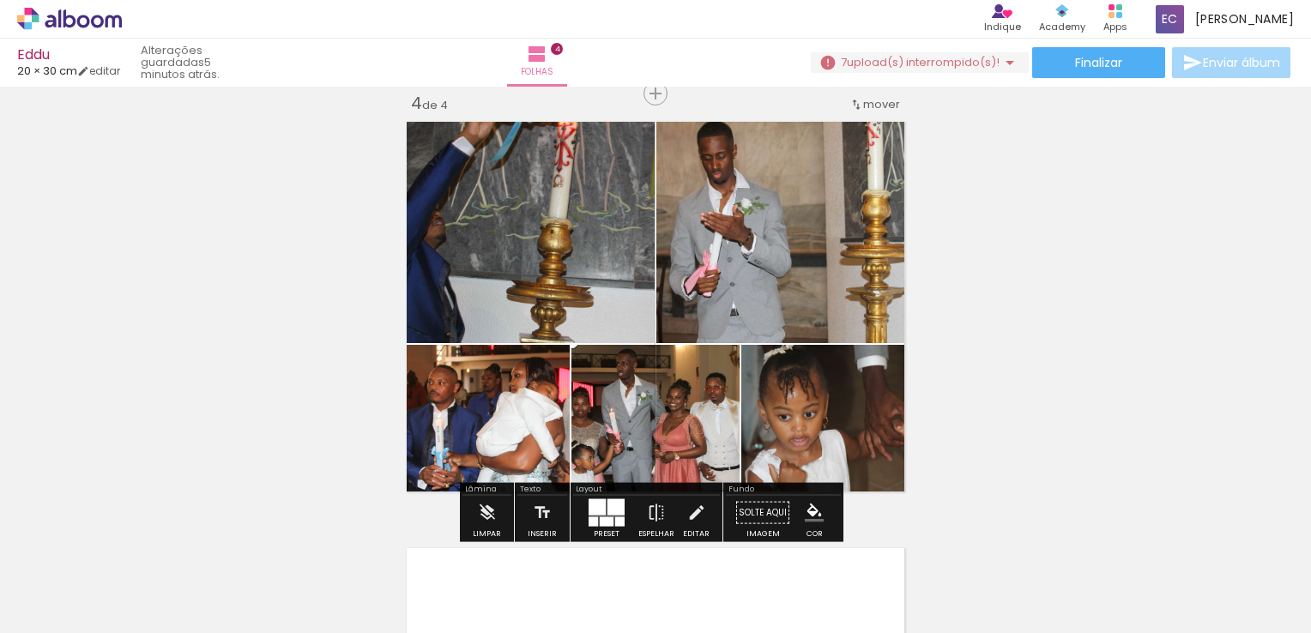
click at [665, 430] on quentale-photo at bounding box center [655, 422] width 168 height 154
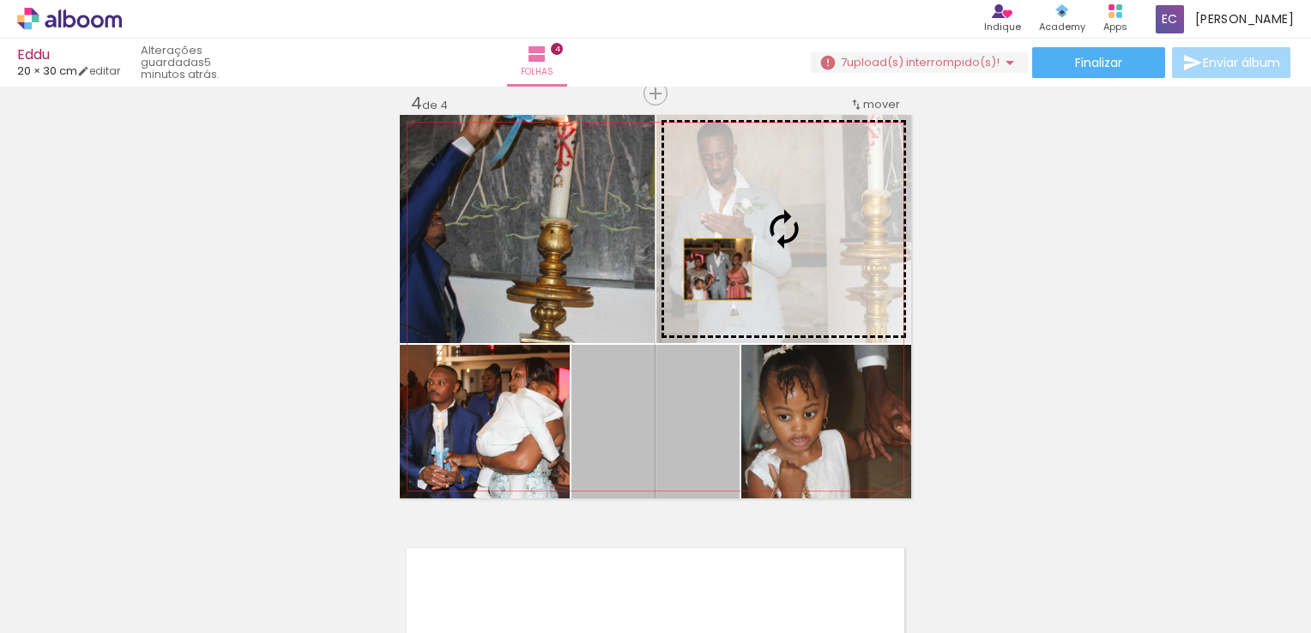
drag, startPoint x: 658, startPoint y: 419, endPoint x: 733, endPoint y: 261, distance: 175.7
click at [0, 0] on slot at bounding box center [0, 0] width 0 height 0
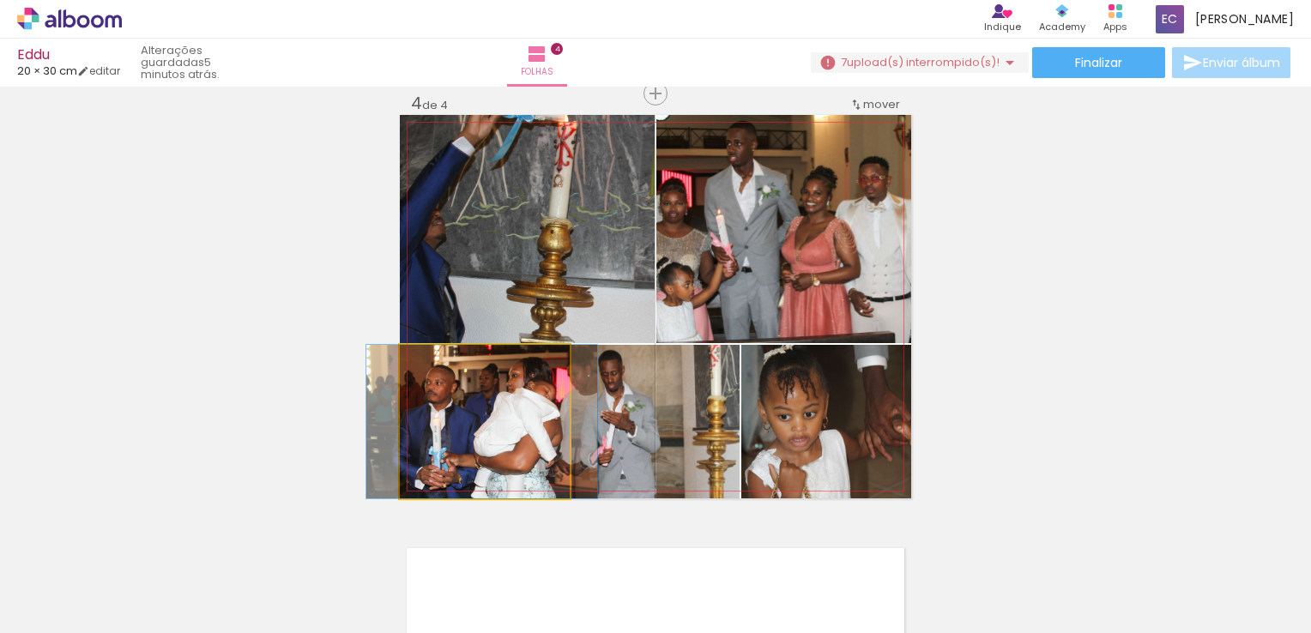
drag, startPoint x: 485, startPoint y: 410, endPoint x: 480, endPoint y: 388, distance: 22.7
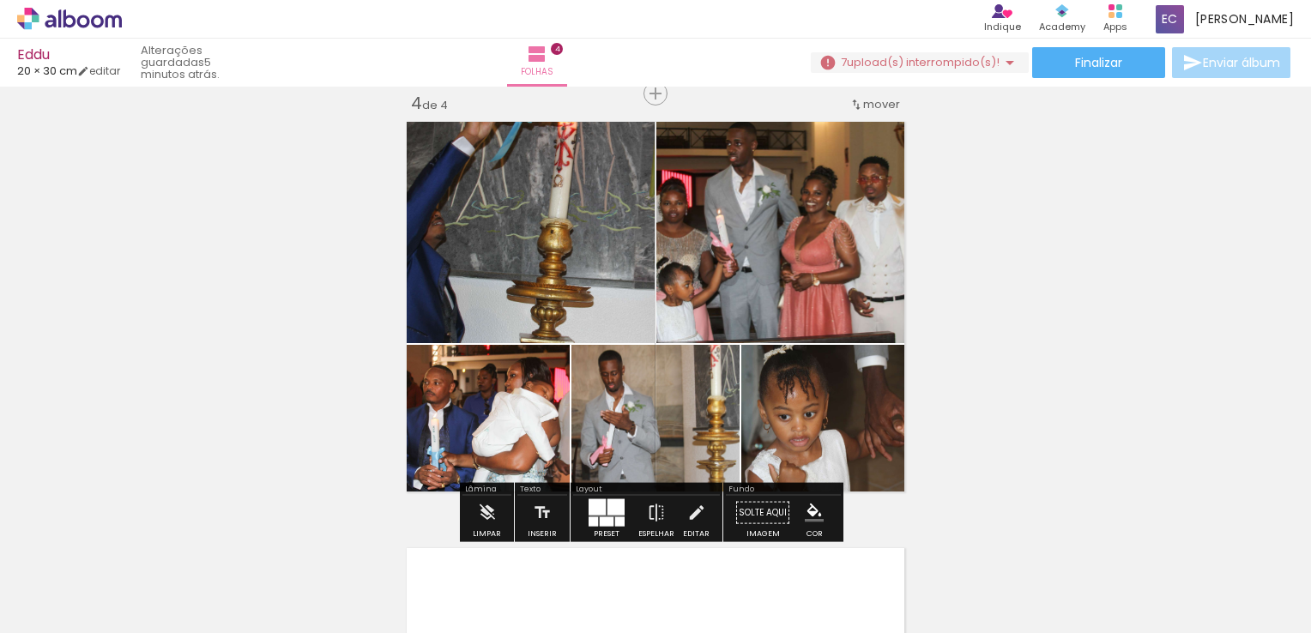
click at [607, 513] on div at bounding box center [615, 507] width 17 height 16
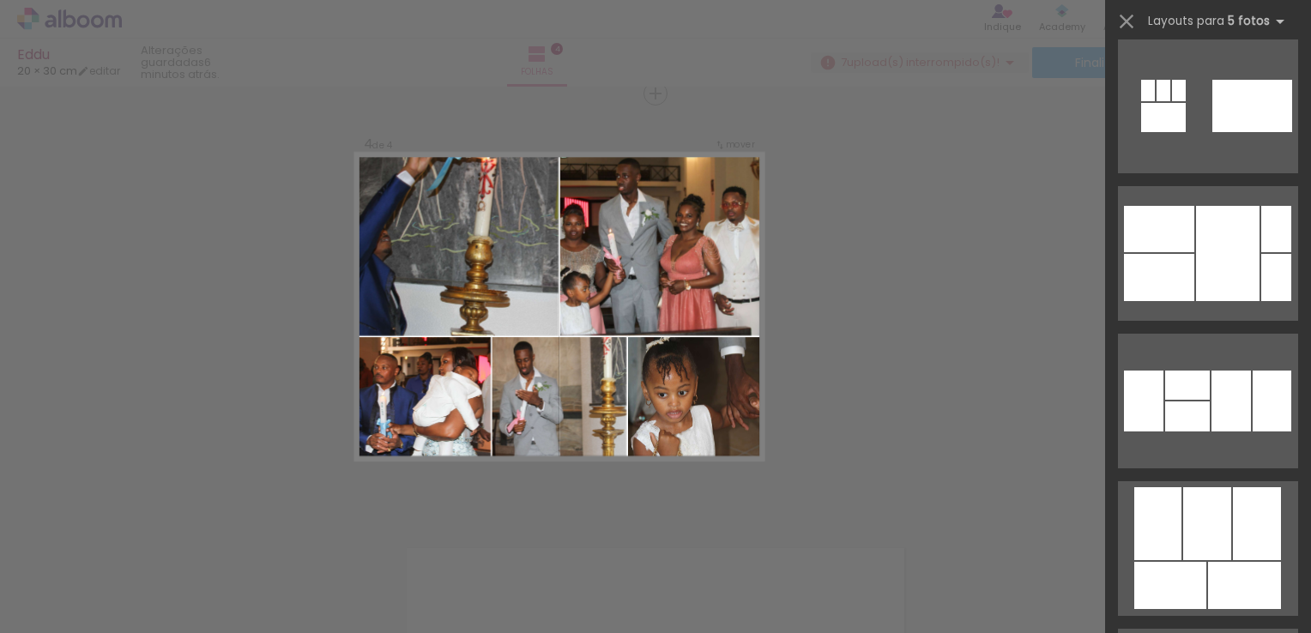
scroll to position [6384, 0]
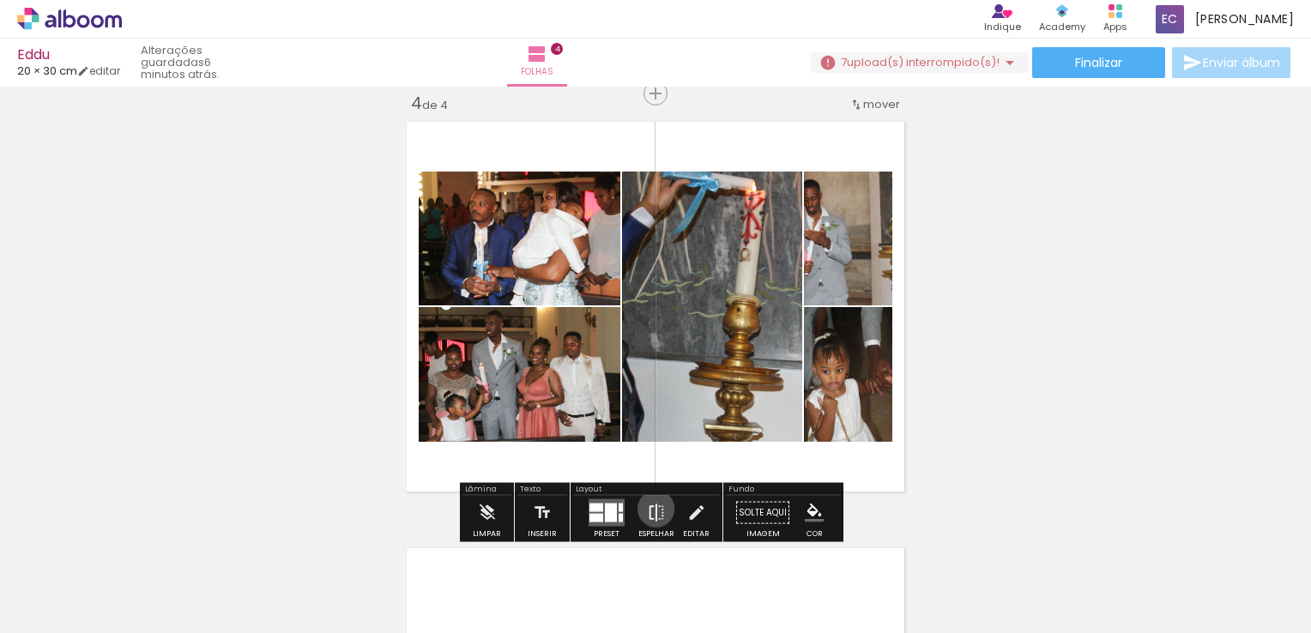
click at [652, 509] on iron-icon at bounding box center [656, 513] width 19 height 34
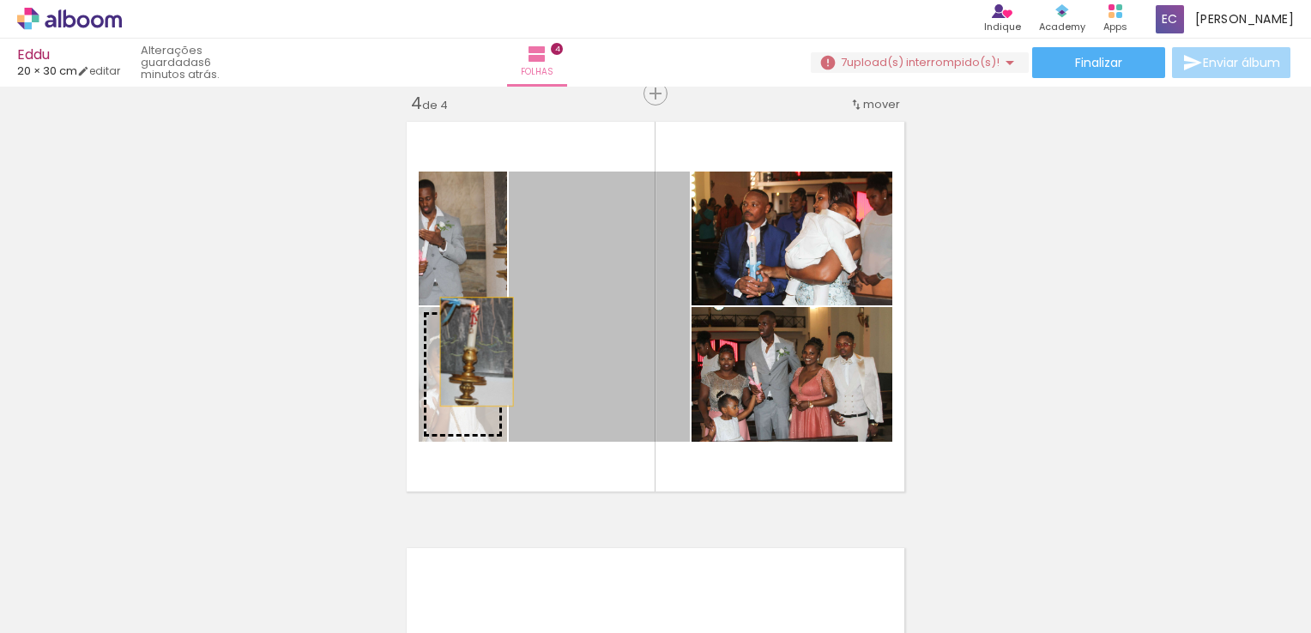
drag, startPoint x: 635, startPoint y: 353, endPoint x: 470, endPoint y: 352, distance: 164.7
click at [0, 0] on slot at bounding box center [0, 0] width 0 height 0
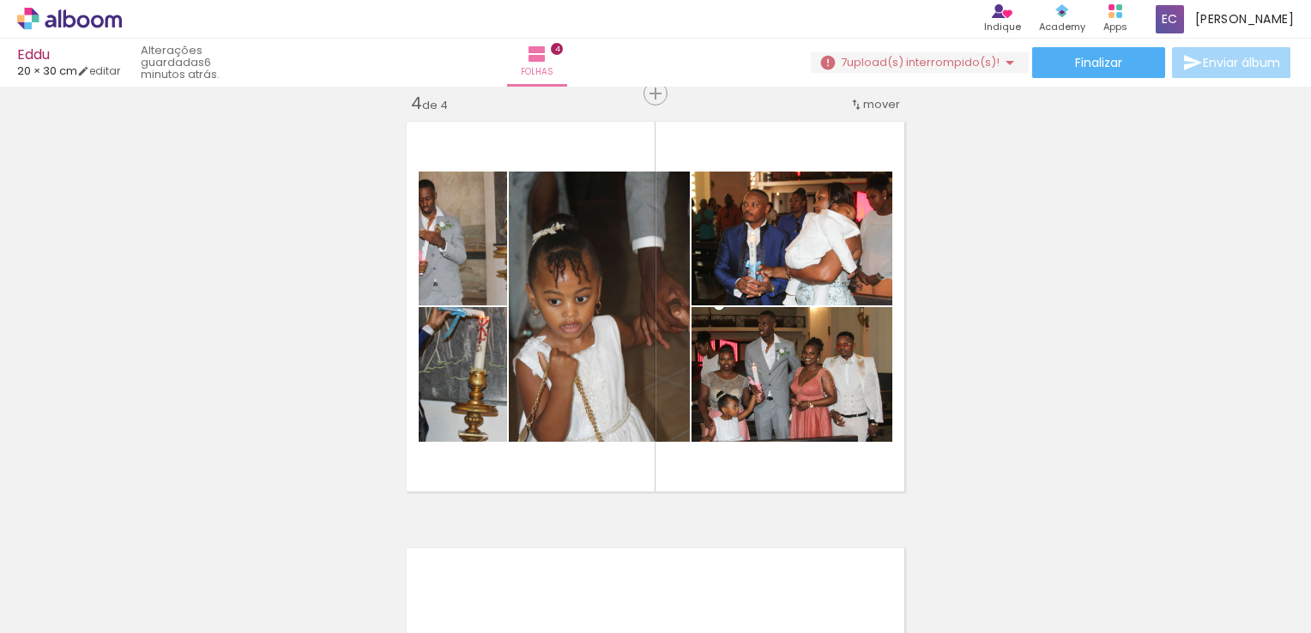
scroll to position [0, 13010]
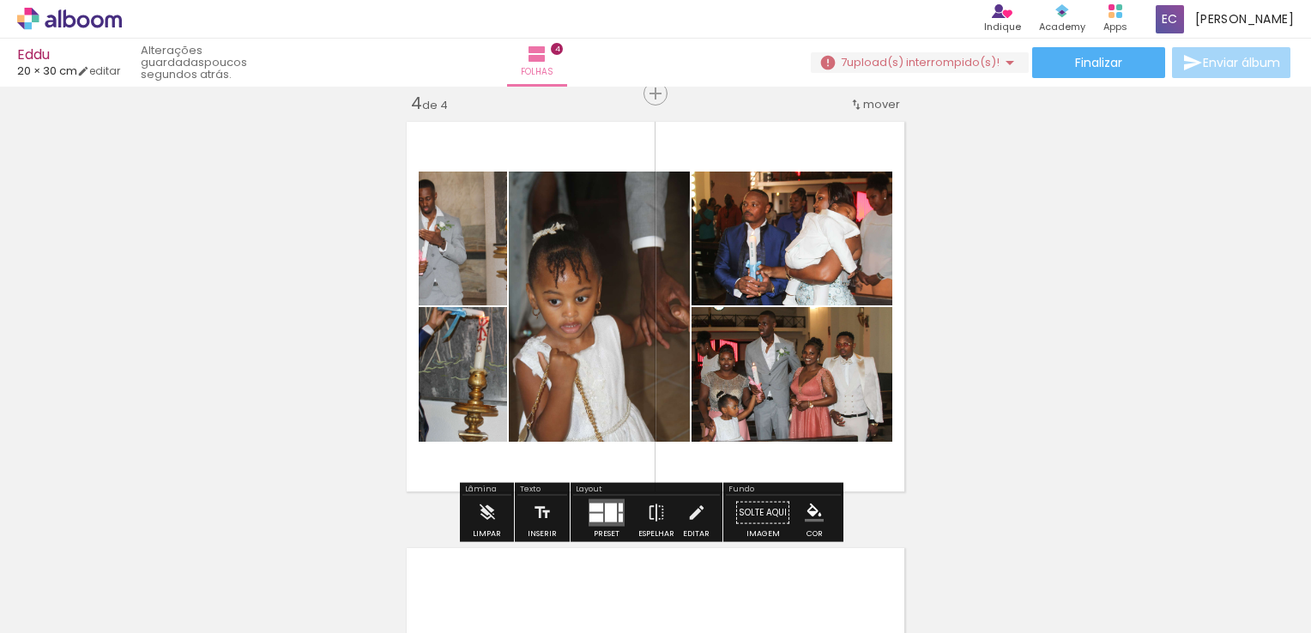
click at [466, 405] on quentale-photo at bounding box center [463, 374] width 88 height 135
click at [635, 362] on quentale-photo at bounding box center [599, 307] width 181 height 270
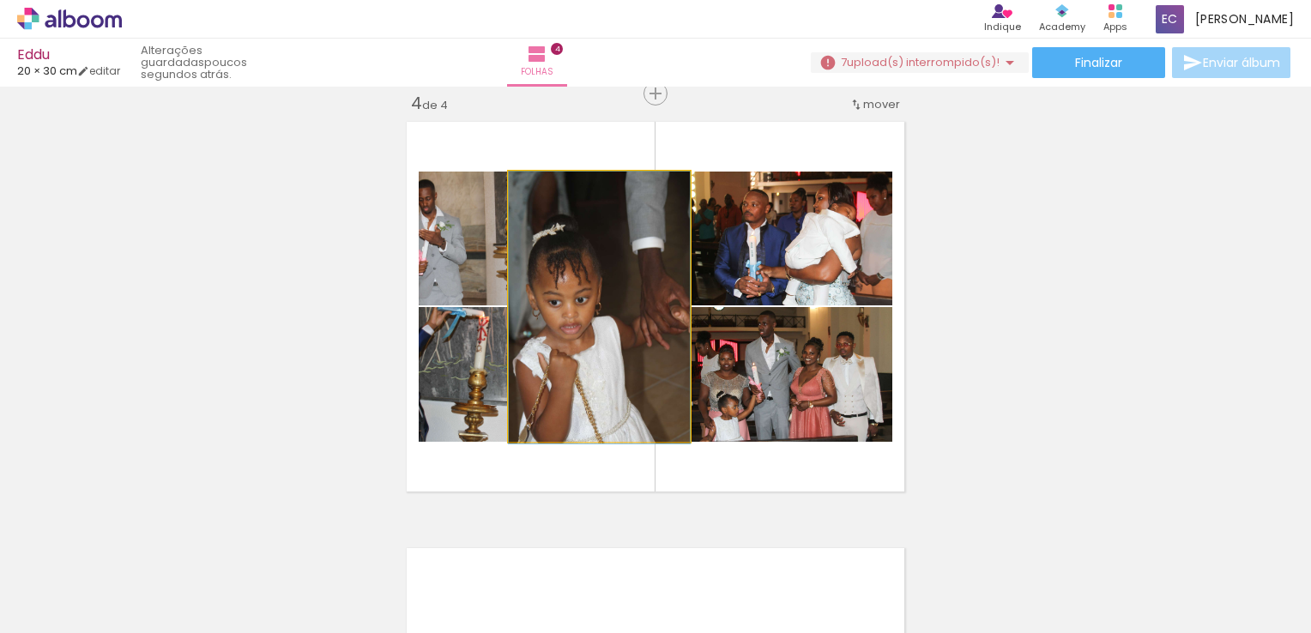
drag, startPoint x: 621, startPoint y: 300, endPoint x: 622, endPoint y: 310, distance: 9.5
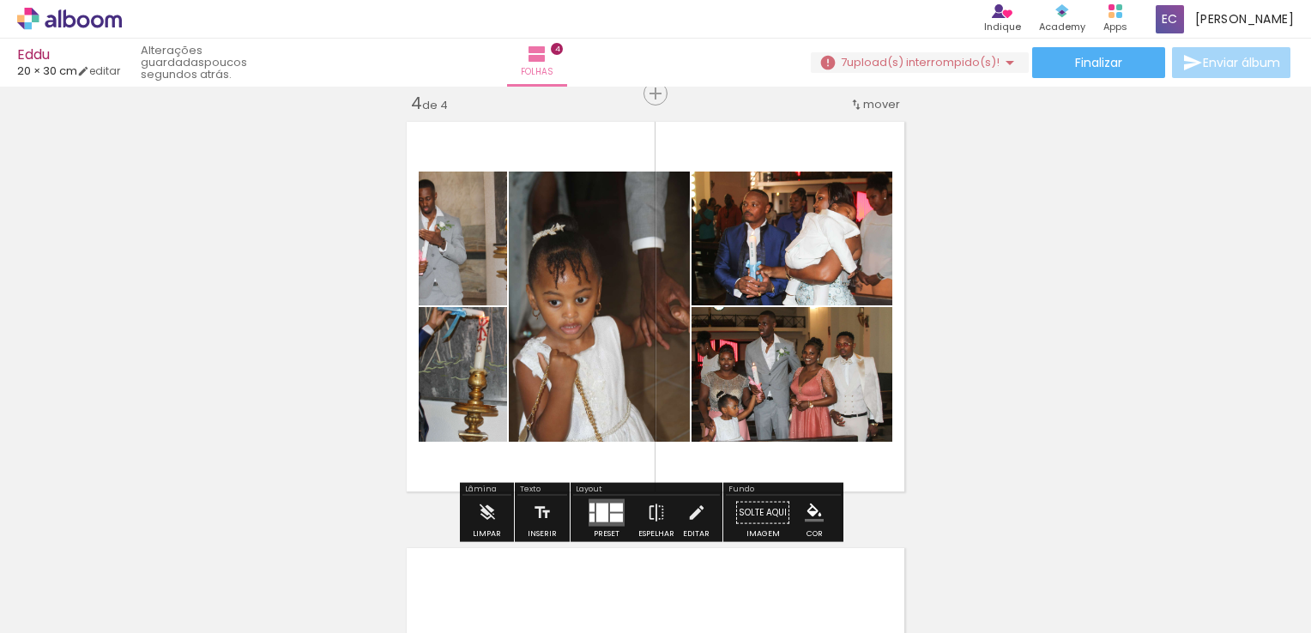
click at [611, 506] on div at bounding box center [616, 508] width 13 height 9
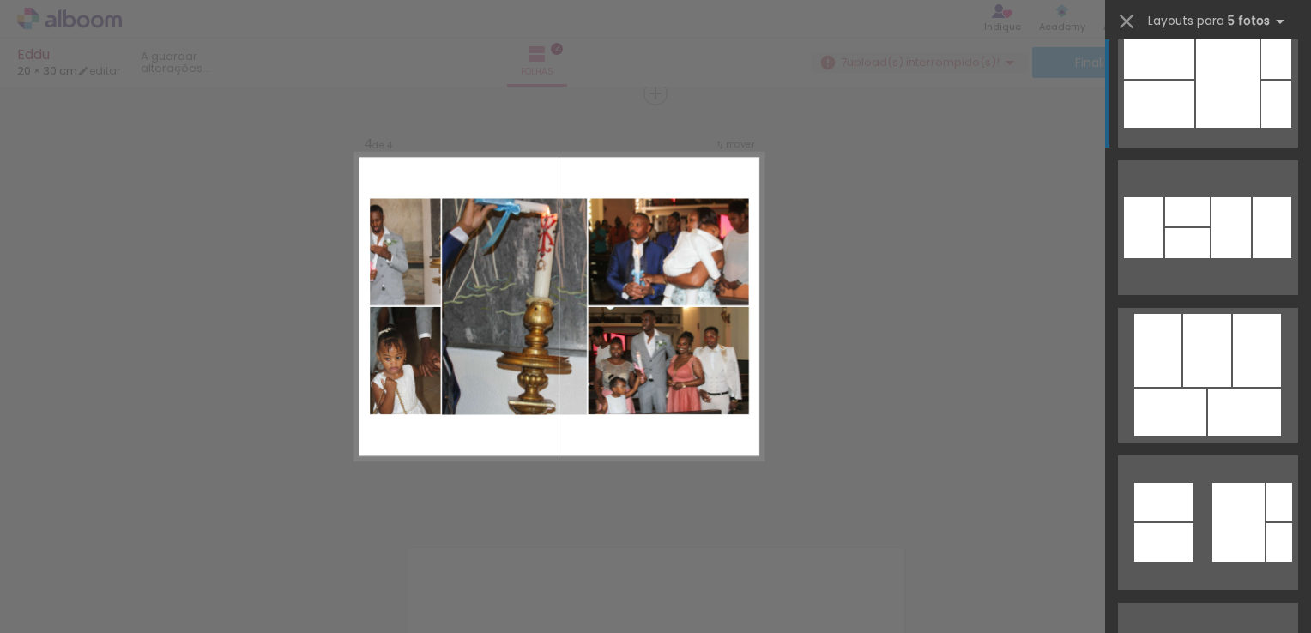
scroll to position [6345, 0]
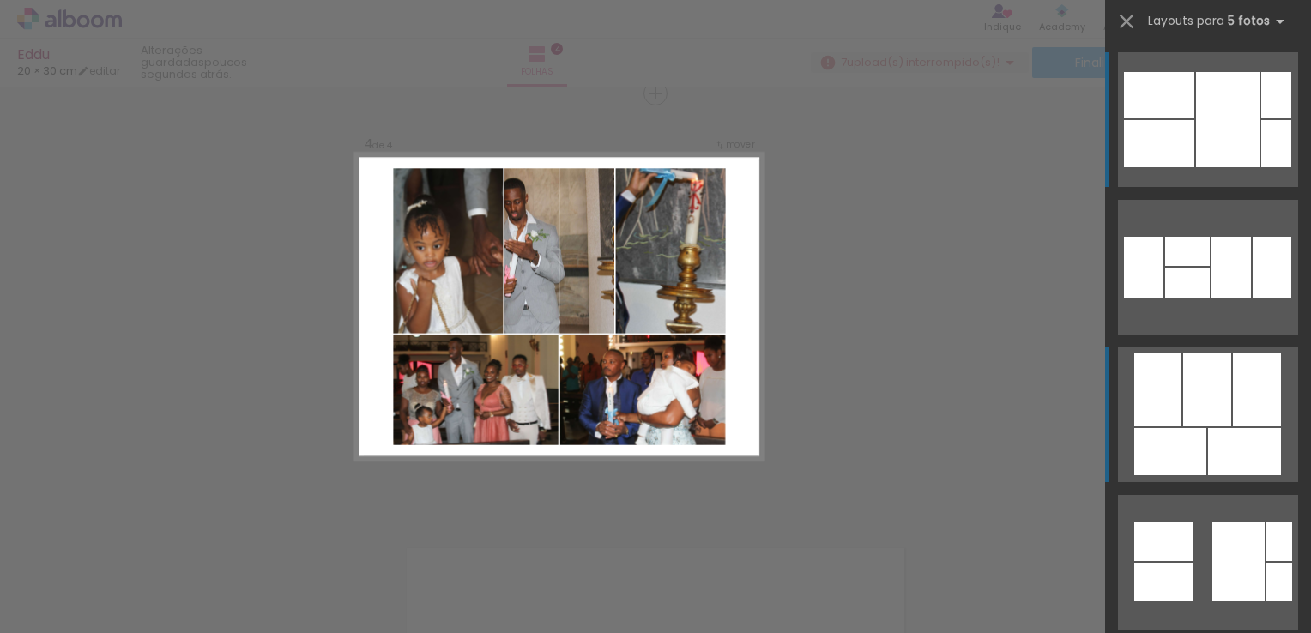
drag, startPoint x: 1200, startPoint y: 451, endPoint x: 1164, endPoint y: 450, distance: 36.1
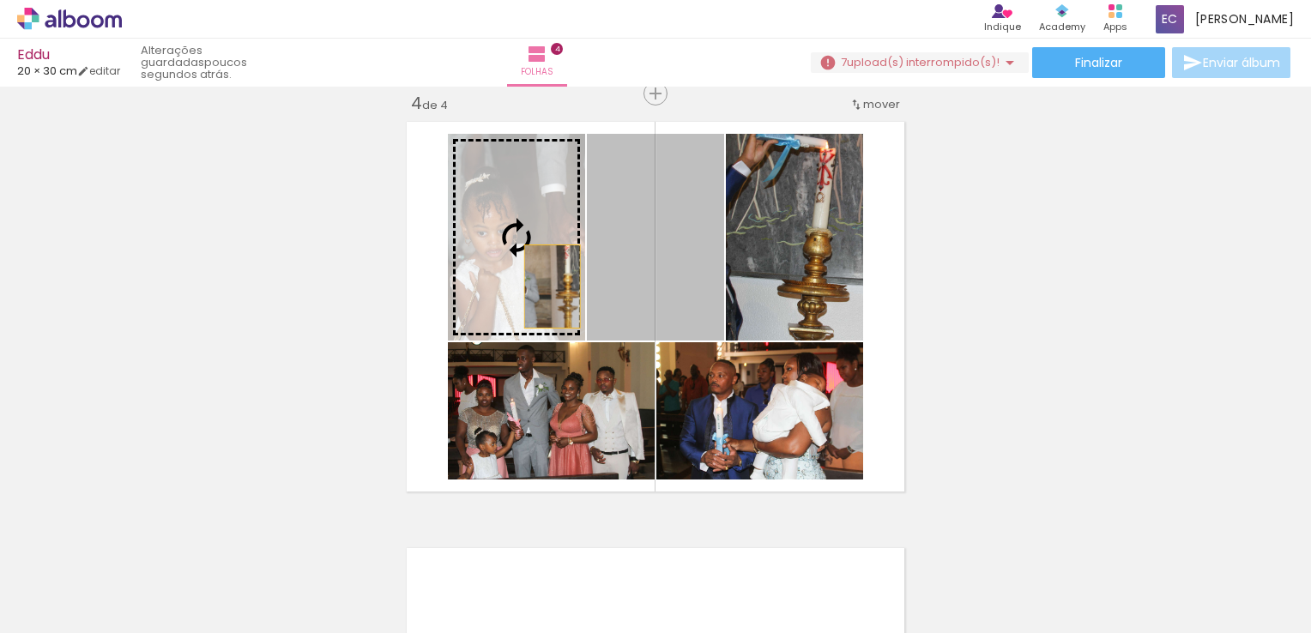
drag, startPoint x: 621, startPoint y: 287, endPoint x: 522, endPoint y: 285, distance: 99.5
click at [0, 0] on slot at bounding box center [0, 0] width 0 height 0
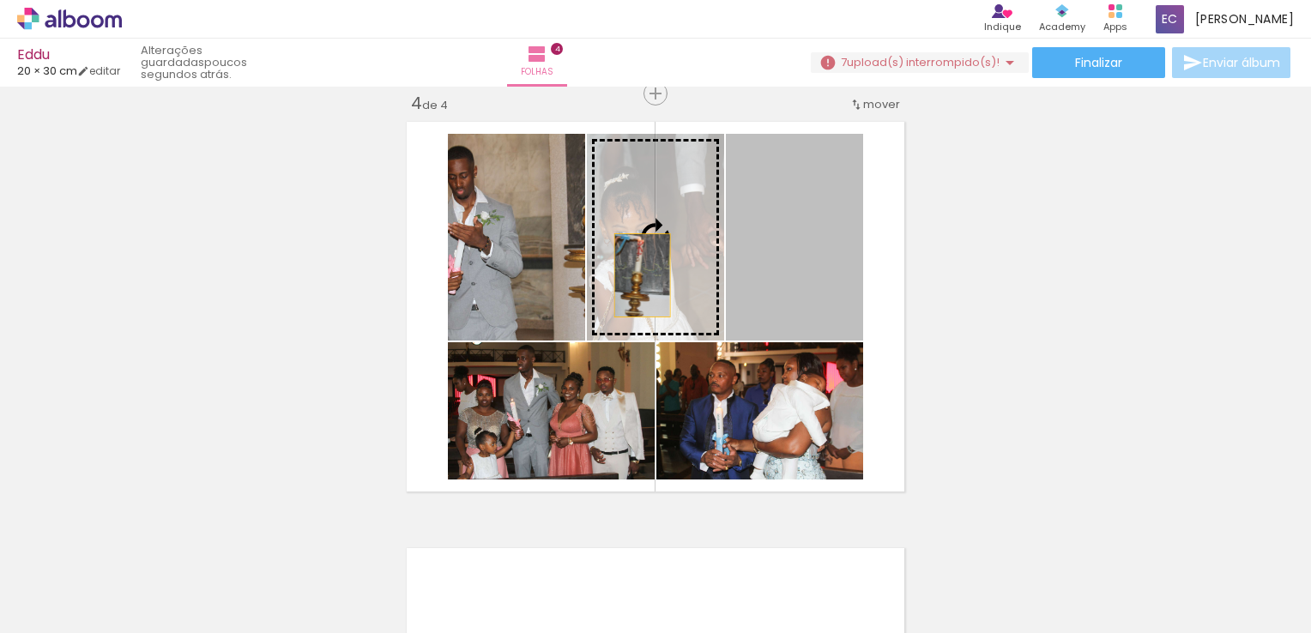
drag, startPoint x: 787, startPoint y: 276, endPoint x: 636, endPoint y: 275, distance: 151.0
click at [0, 0] on slot at bounding box center [0, 0] width 0 height 0
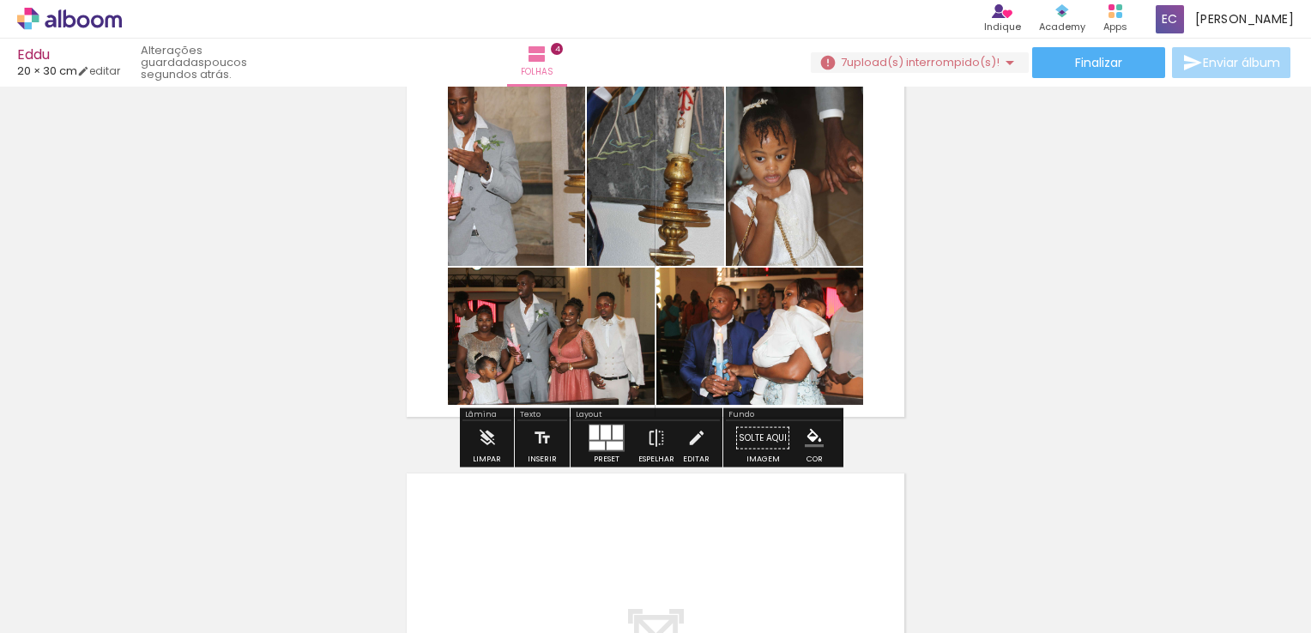
scroll to position [1386, 0]
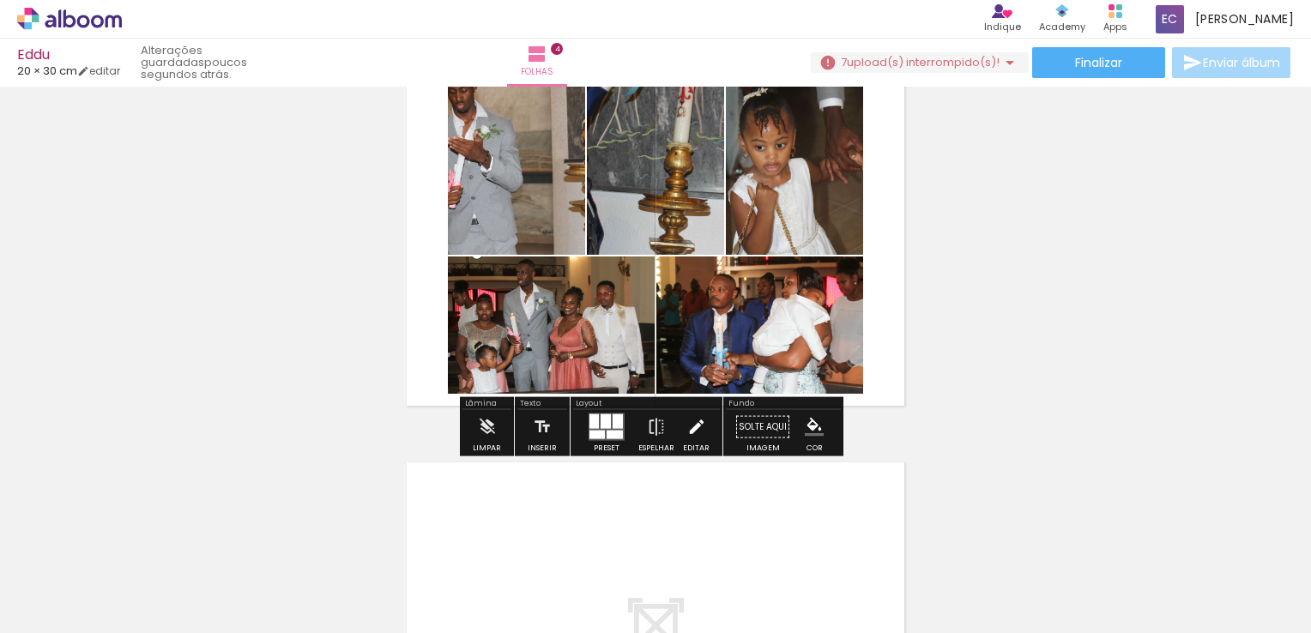
click at [693, 432] on iron-icon at bounding box center [696, 427] width 19 height 34
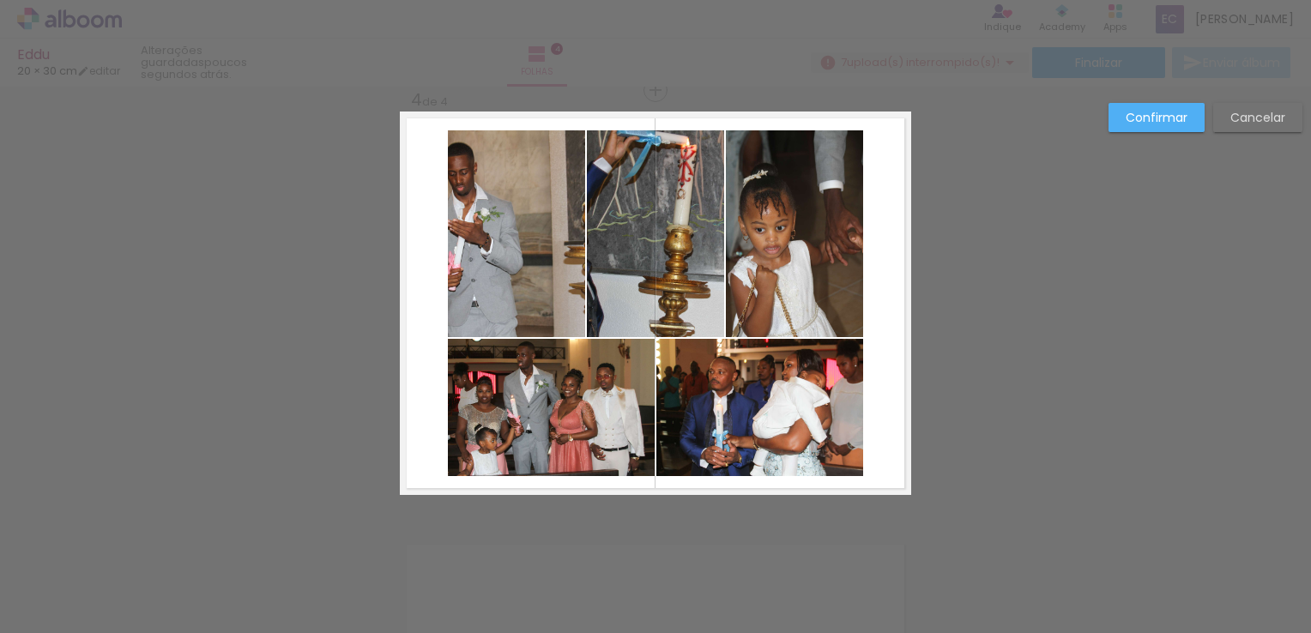
scroll to position [1300, 0]
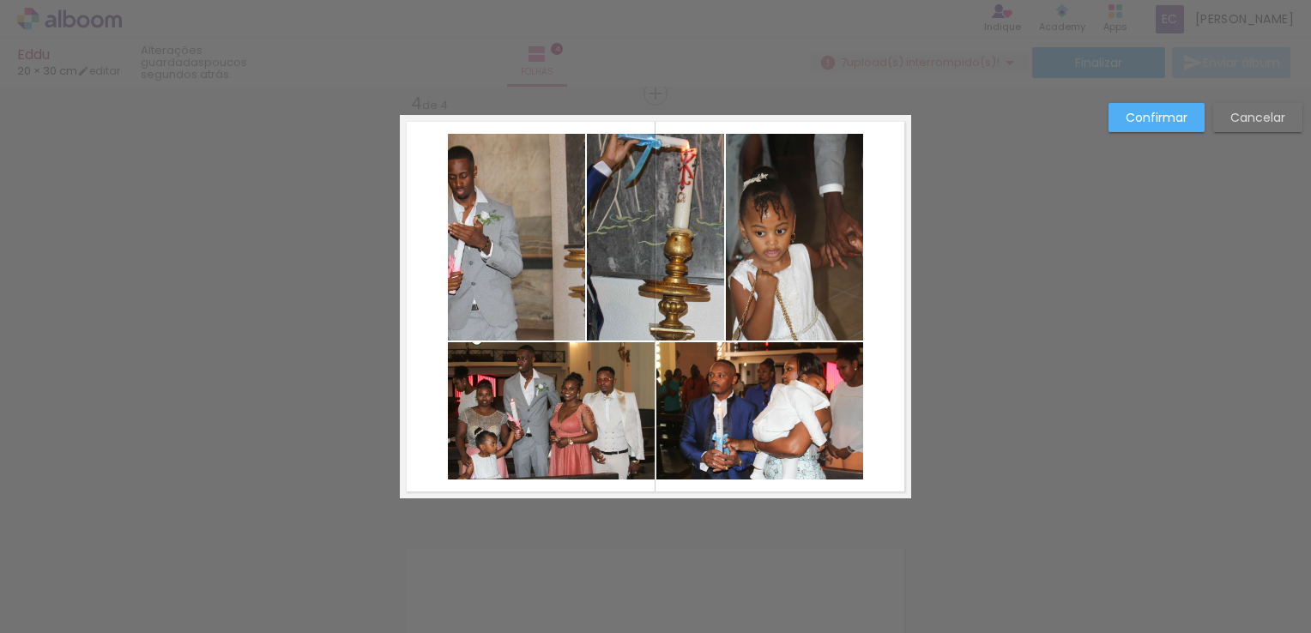
click at [459, 314] on quentale-photo at bounding box center [516, 237] width 137 height 207
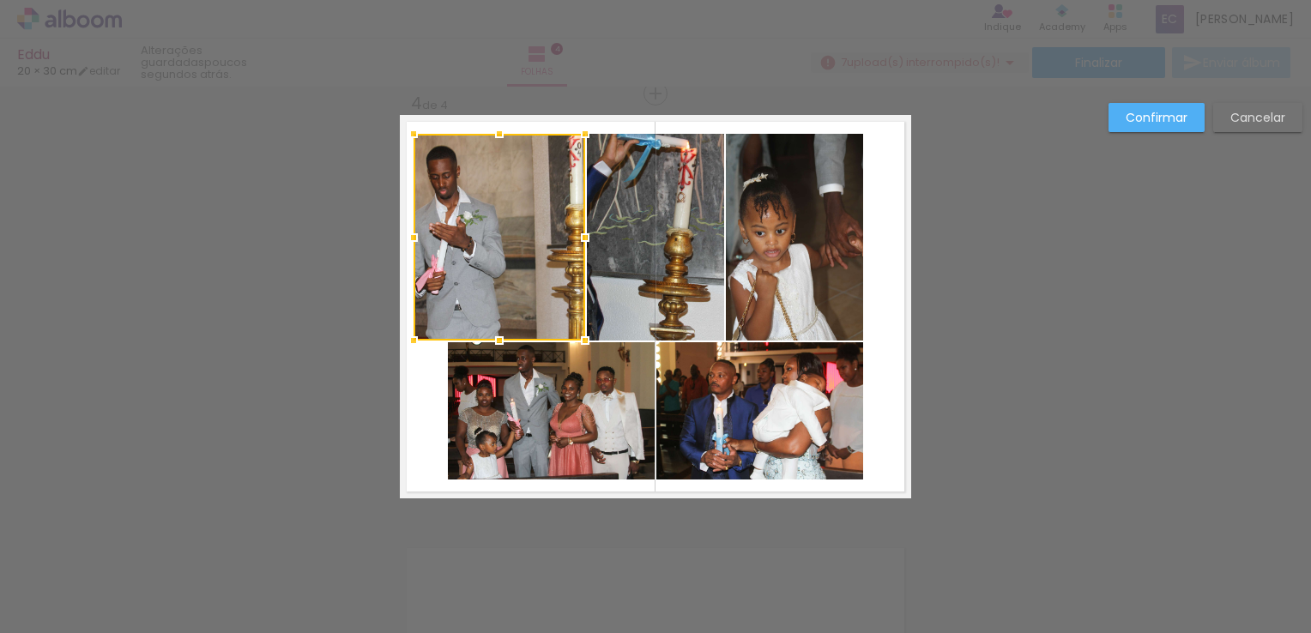
drag, startPoint x: 441, startPoint y: 242, endPoint x: 401, endPoint y: 242, distance: 40.3
click at [401, 242] on div at bounding box center [413, 237] width 34 height 34
click at [468, 408] on quentale-photo at bounding box center [551, 410] width 207 height 137
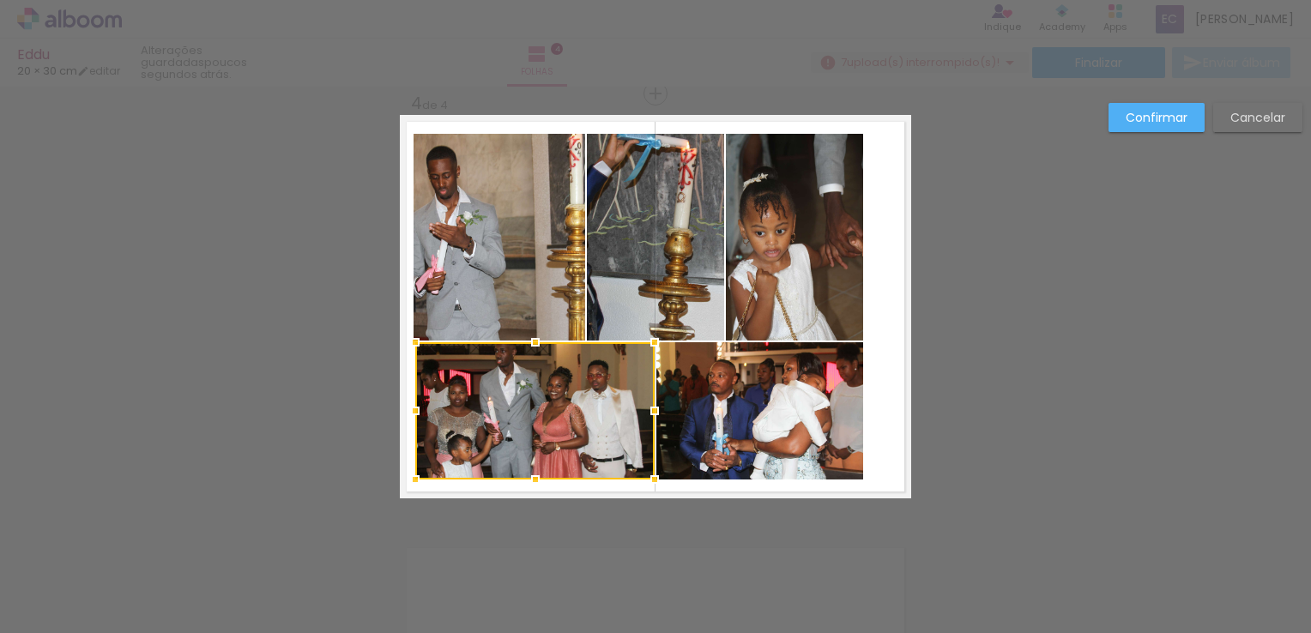
drag, startPoint x: 434, startPoint y: 413, endPoint x: 401, endPoint y: 413, distance: 32.6
click at [401, 413] on div at bounding box center [415, 411] width 34 height 34
click at [456, 444] on quentale-photo at bounding box center [534, 410] width 239 height 137
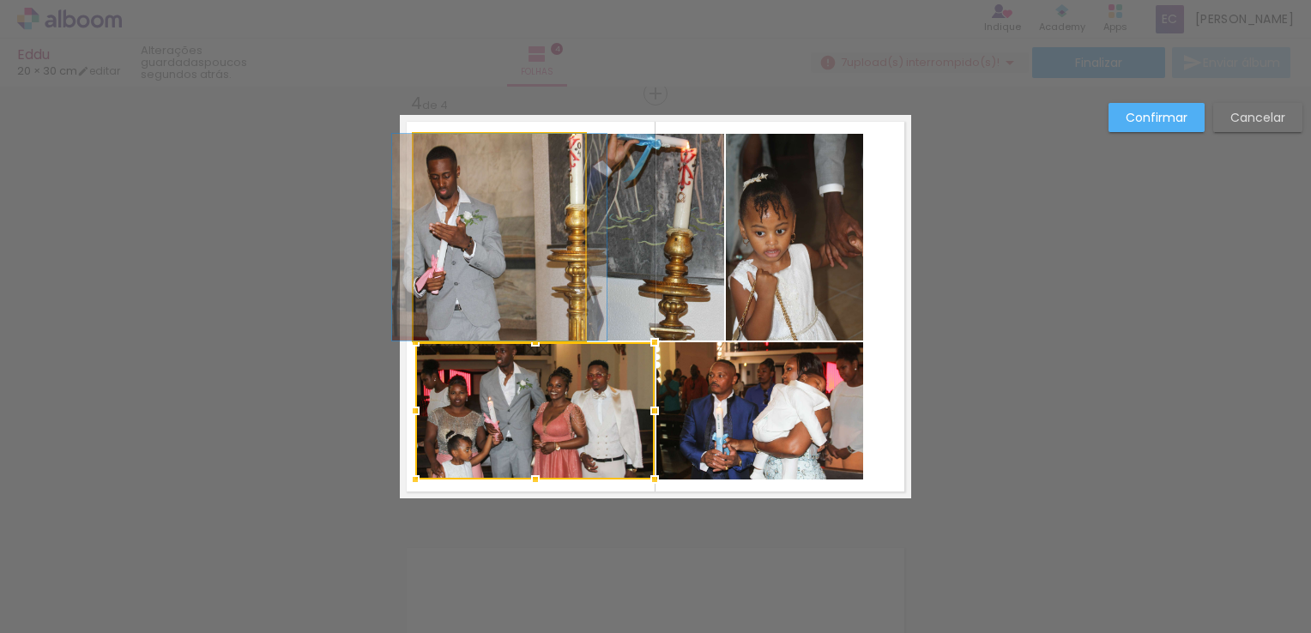
click at [435, 275] on quentale-photo at bounding box center [499, 237] width 172 height 207
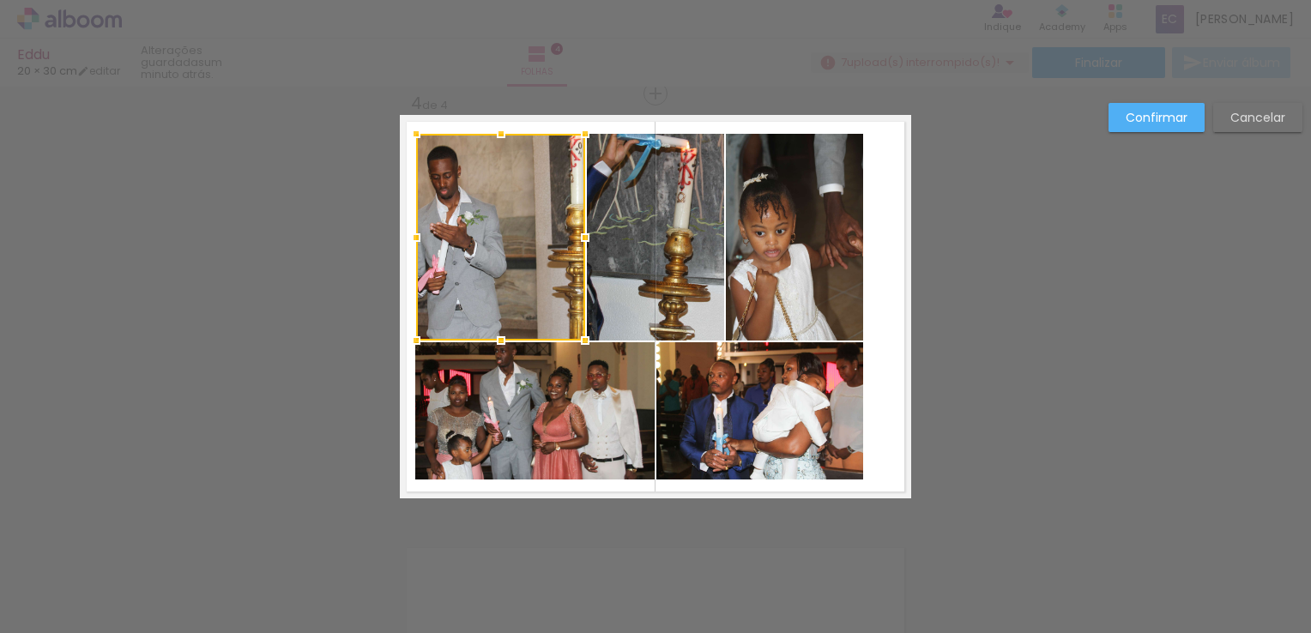
click at [407, 238] on div at bounding box center [416, 237] width 34 height 34
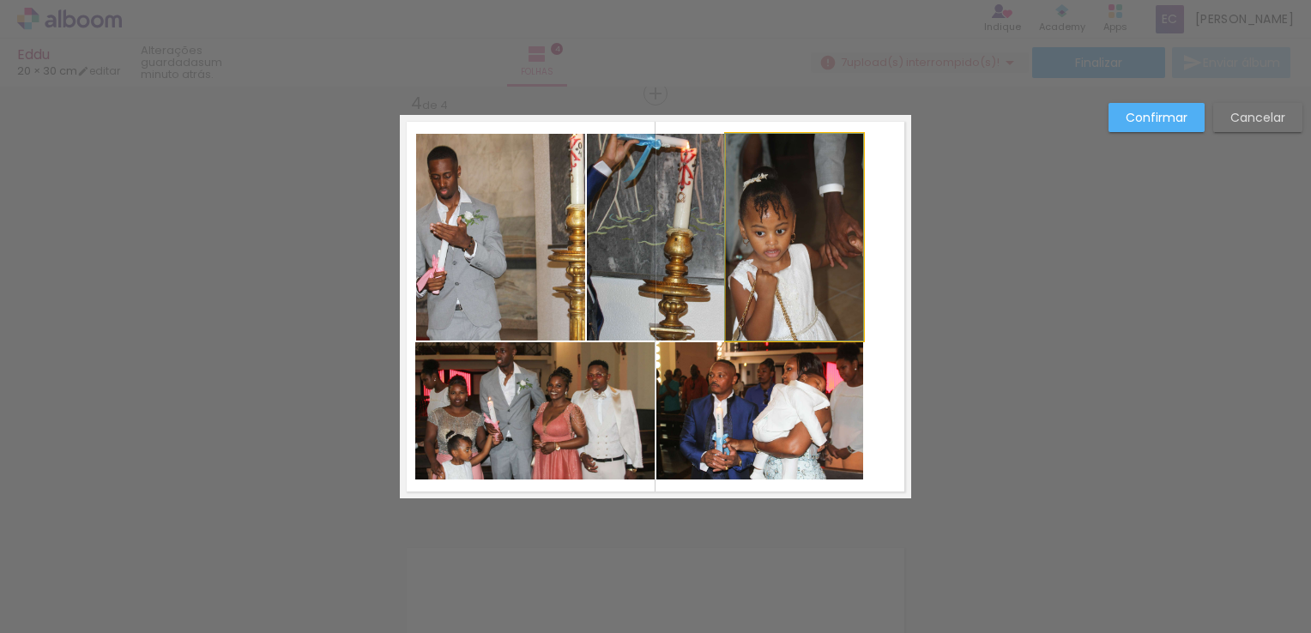
click at [854, 316] on quentale-photo at bounding box center [794, 237] width 137 height 207
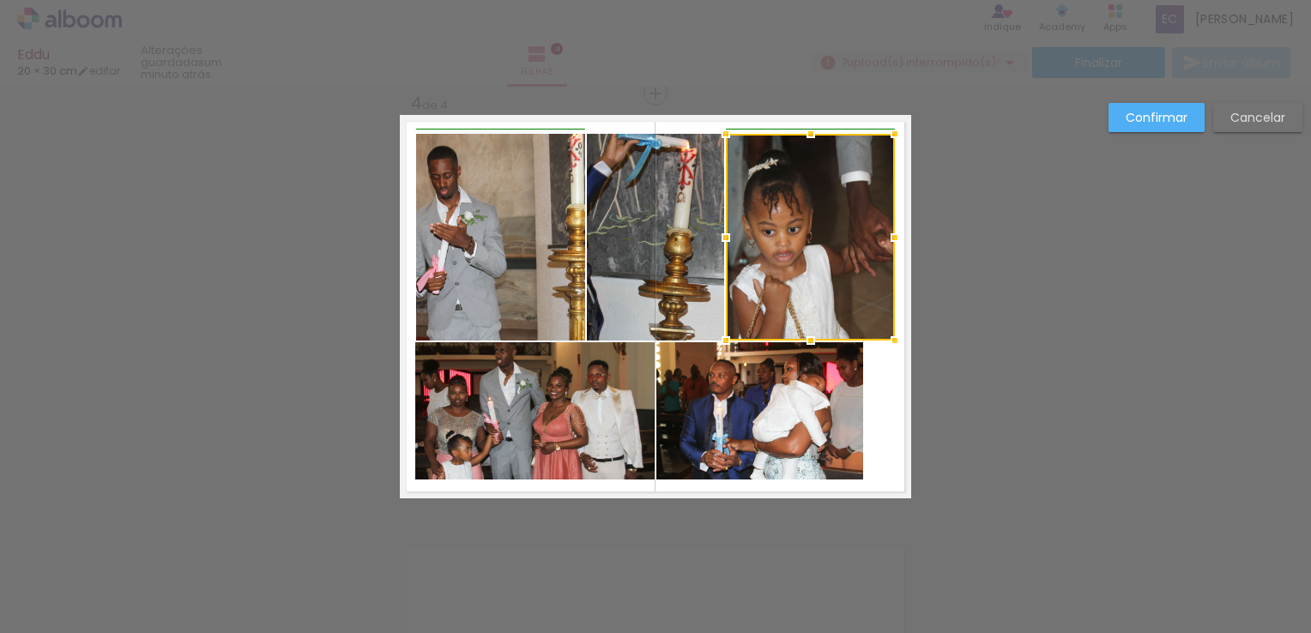
drag, startPoint x: 859, startPoint y: 243, endPoint x: 886, endPoint y: 238, distance: 27.8
click at [886, 238] on div at bounding box center [895, 237] width 34 height 34
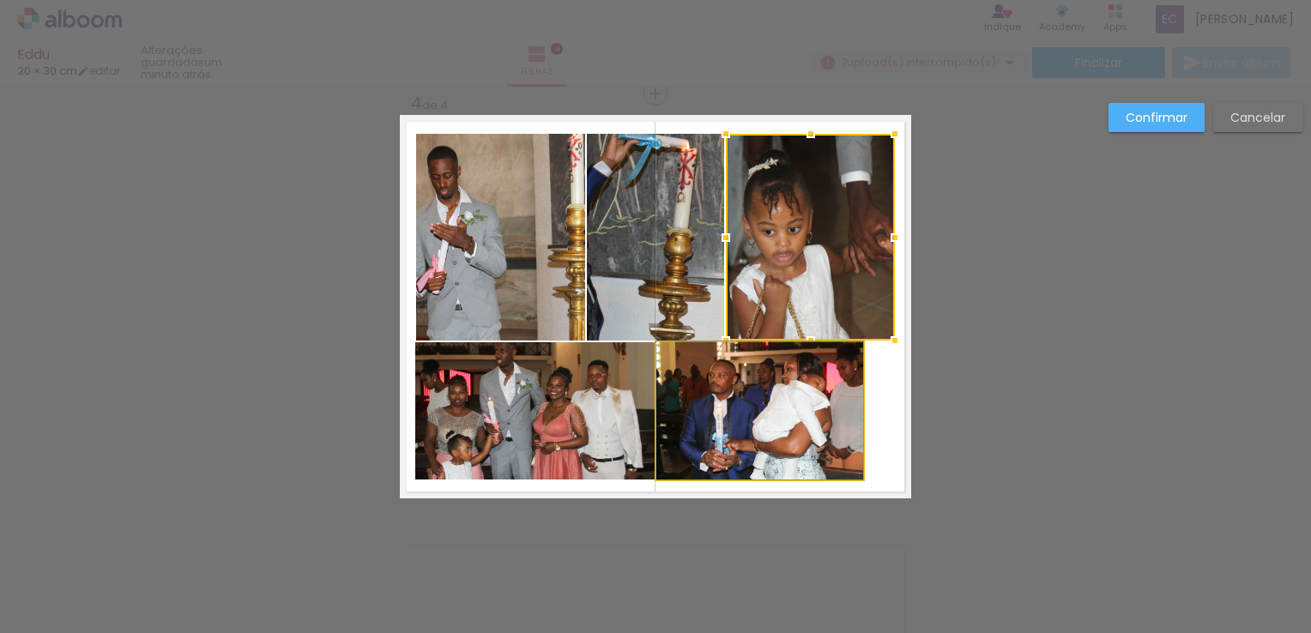
click at [837, 417] on quentale-photo at bounding box center [759, 410] width 207 height 137
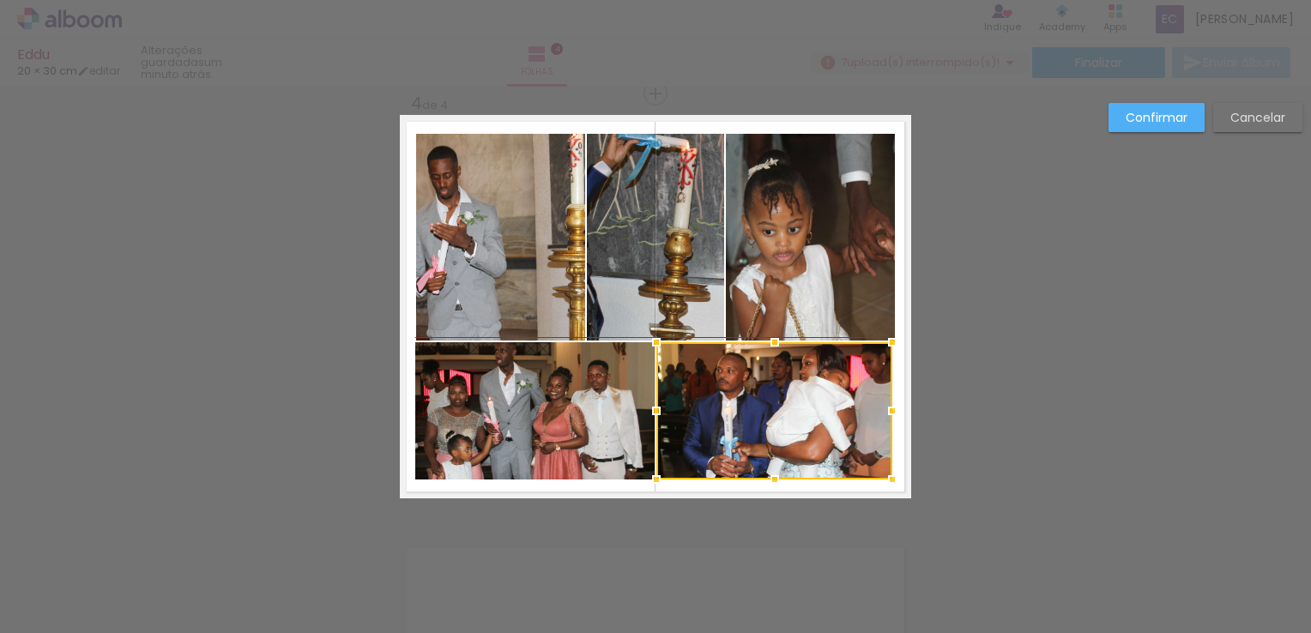
drag, startPoint x: 860, startPoint y: 411, endPoint x: 886, endPoint y: 413, distance: 25.9
click at [886, 413] on div at bounding box center [892, 411] width 34 height 34
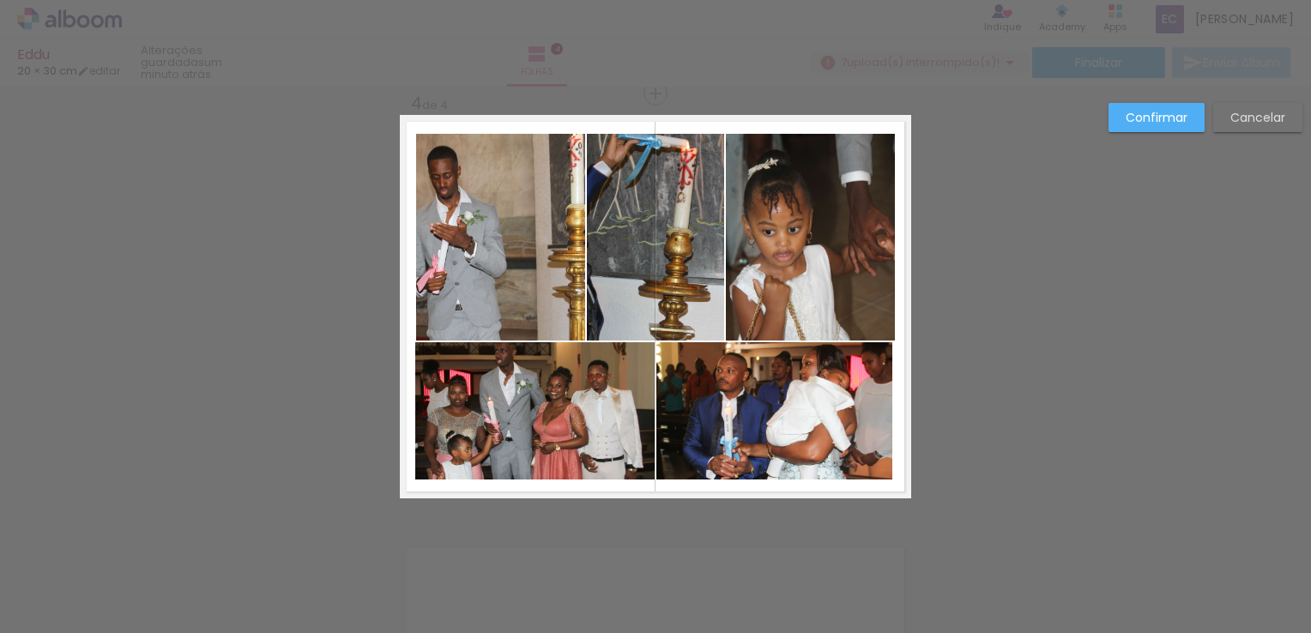
click at [875, 419] on quentale-photo at bounding box center [774, 410] width 236 height 137
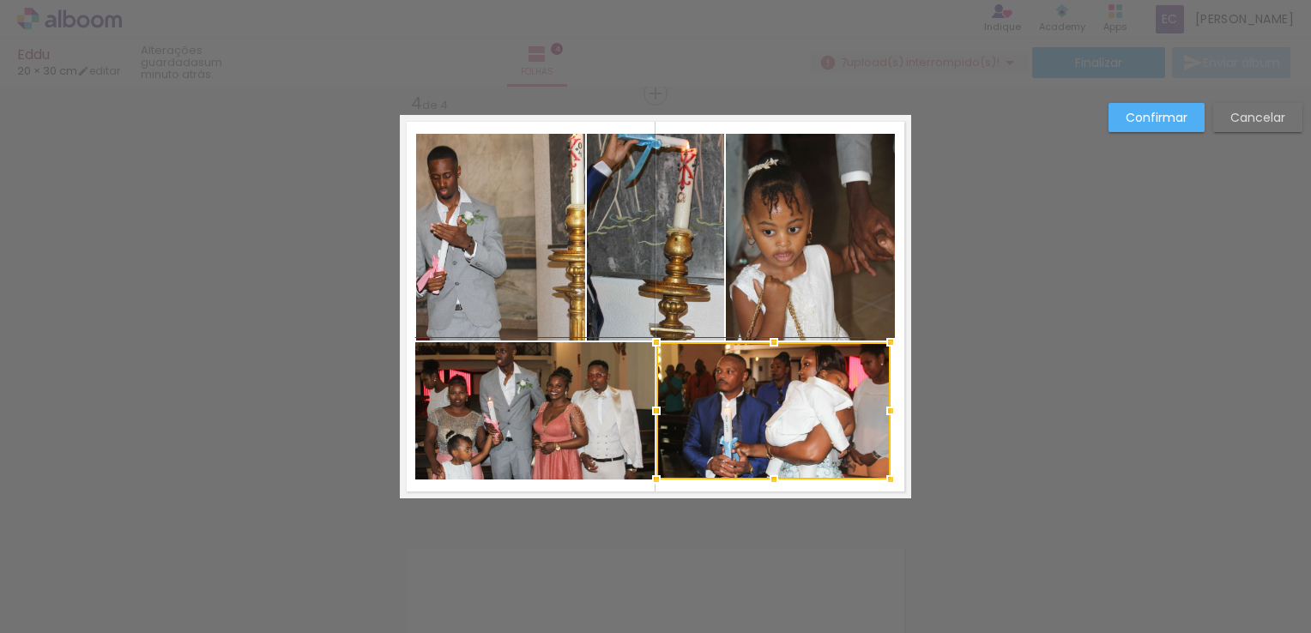
click at [892, 412] on div at bounding box center [890, 411] width 34 height 34
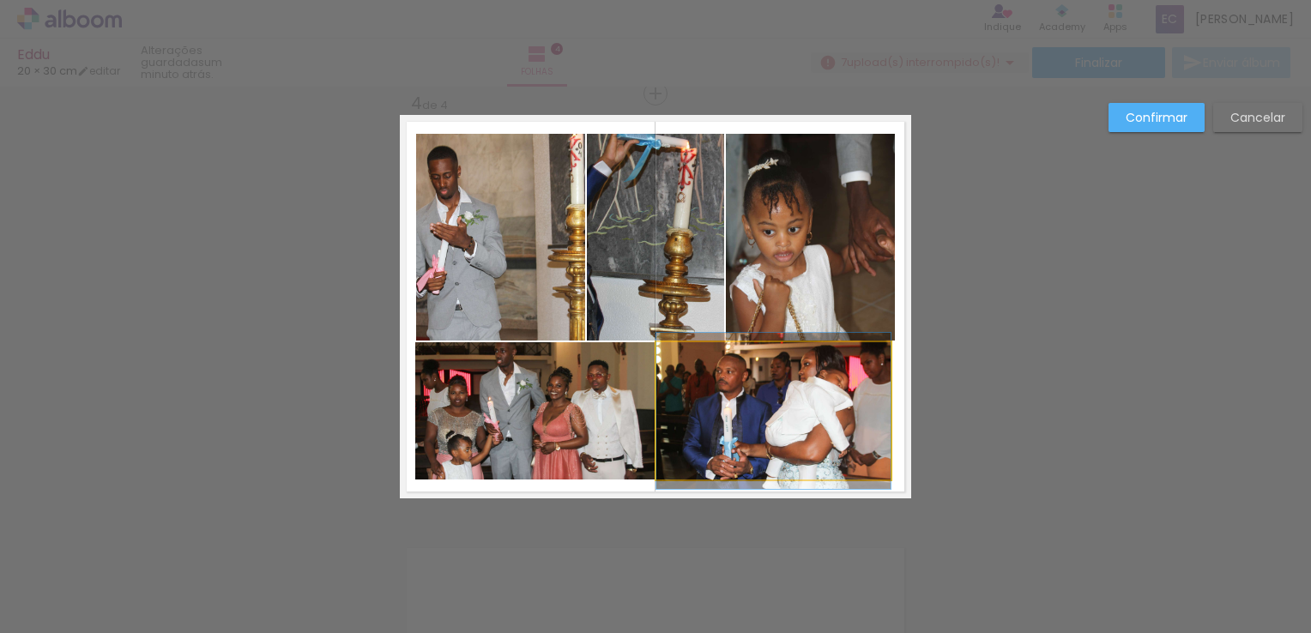
click at [881, 396] on quentale-photo at bounding box center [773, 410] width 234 height 137
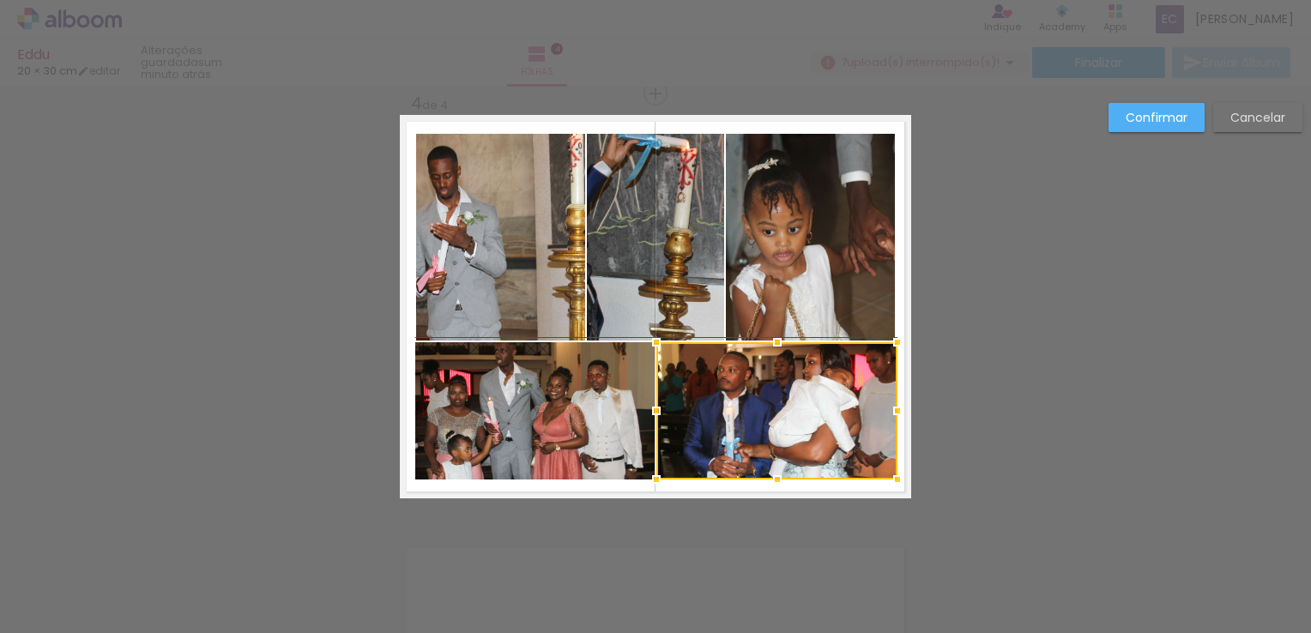
click at [884, 413] on div at bounding box center [897, 411] width 34 height 34
click at [857, 304] on quentale-photo at bounding box center [810, 237] width 169 height 207
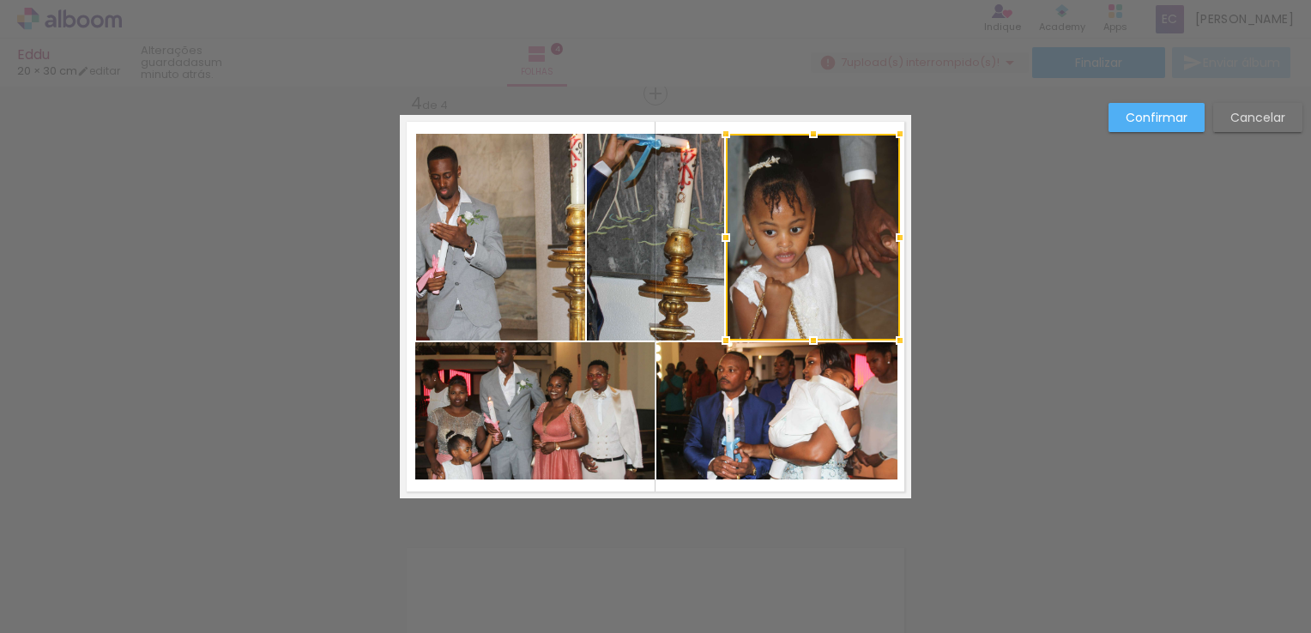
drag, startPoint x: 884, startPoint y: 238, endPoint x: 893, endPoint y: 242, distance: 9.2
click at [893, 242] on div at bounding box center [900, 237] width 34 height 34
drag, startPoint x: 655, startPoint y: 168, endPoint x: 686, endPoint y: 168, distance: 30.9
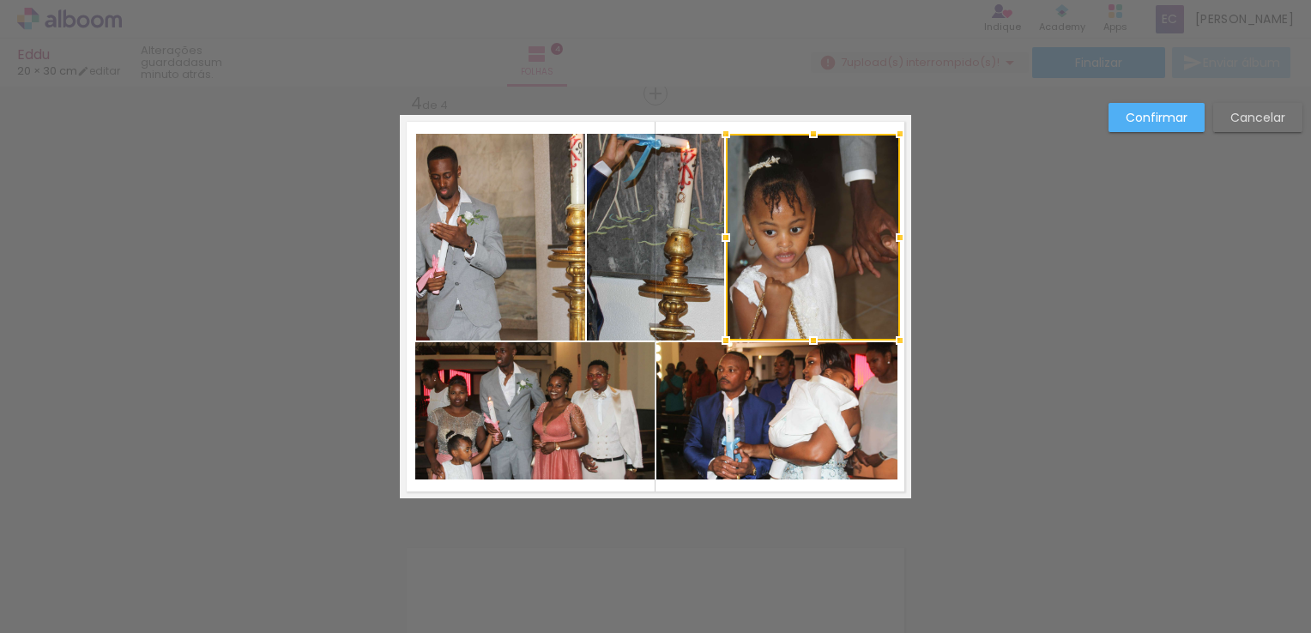
click at [655, 168] on quentale-photo at bounding box center [655, 237] width 137 height 207
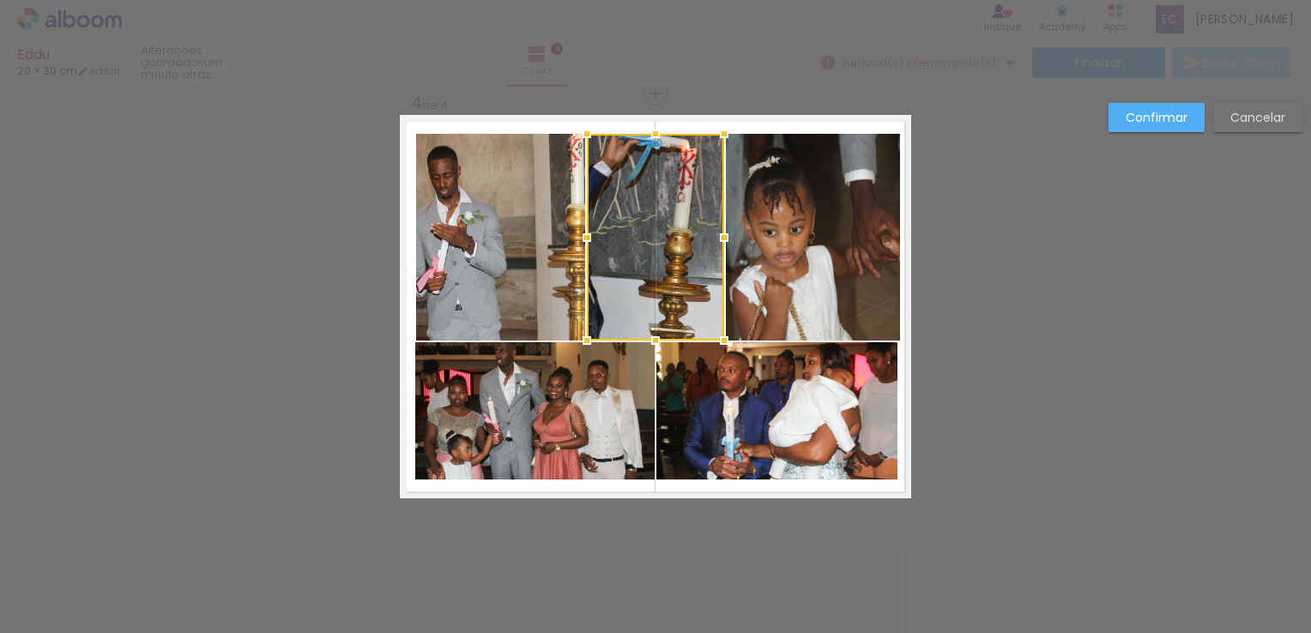
click at [859, 294] on quentale-photo at bounding box center [813, 237] width 174 height 207
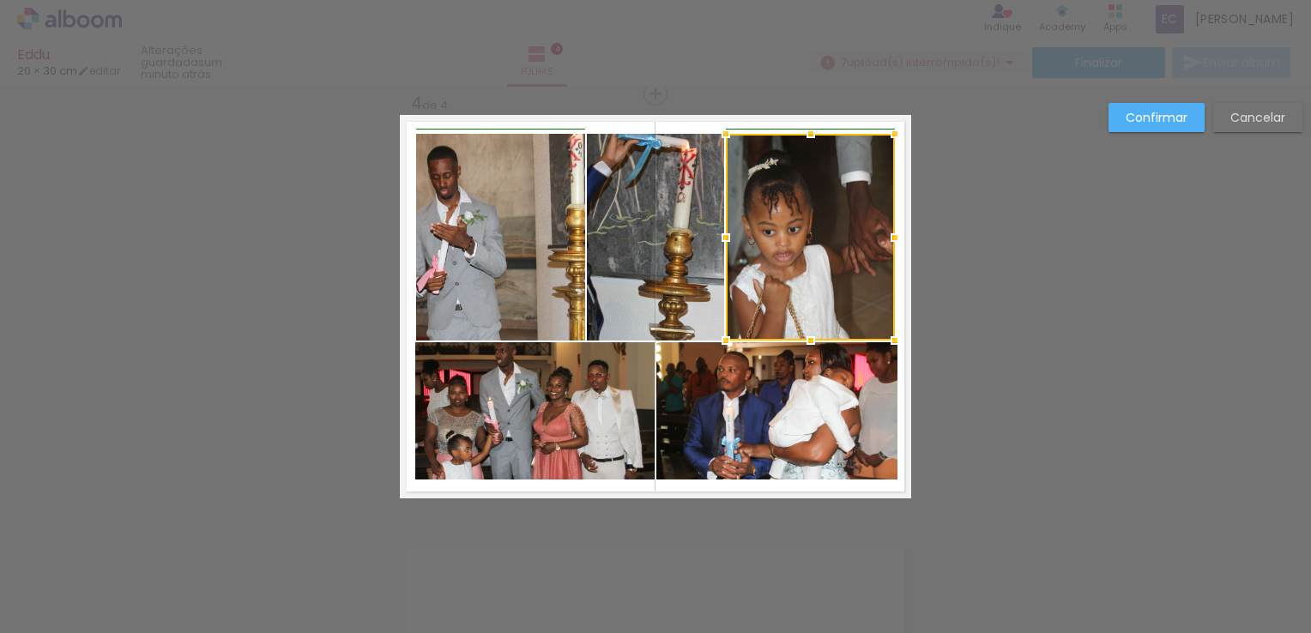
click at [893, 248] on div at bounding box center [895, 237] width 34 height 34
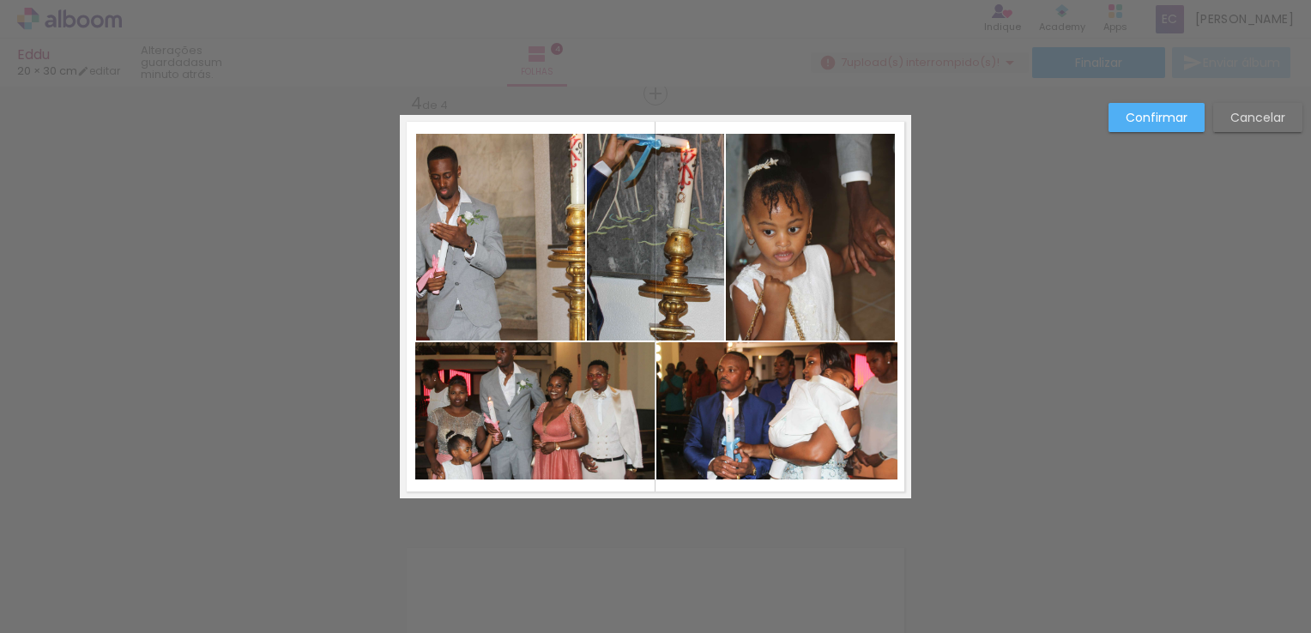
click at [840, 388] on quentale-photo at bounding box center [776, 410] width 241 height 137
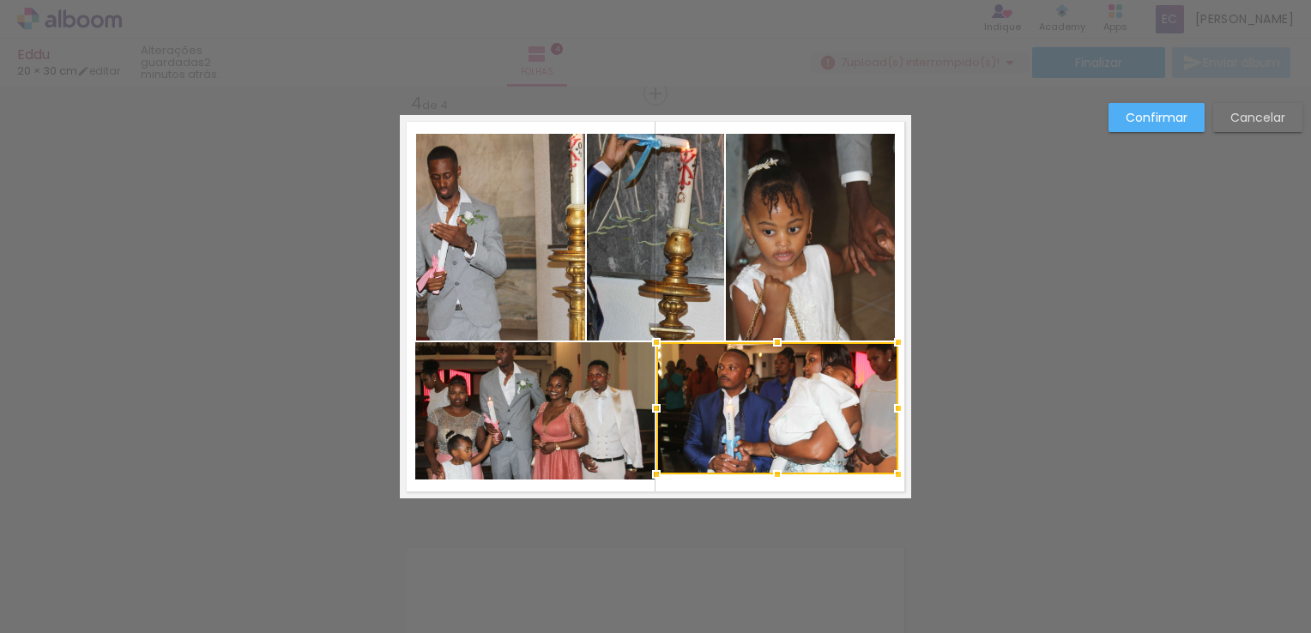
click at [902, 478] on div at bounding box center [898, 474] width 34 height 34
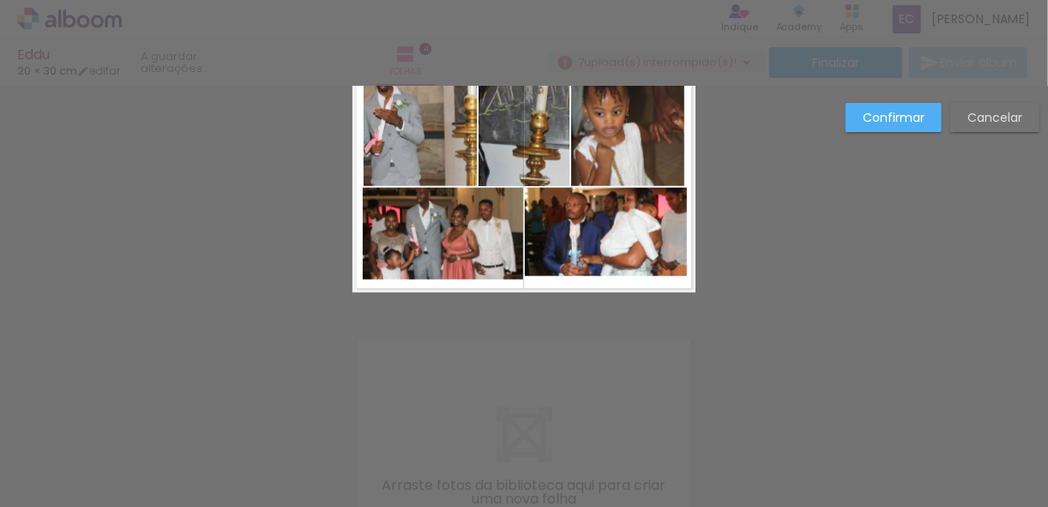
scroll to position [901, 0]
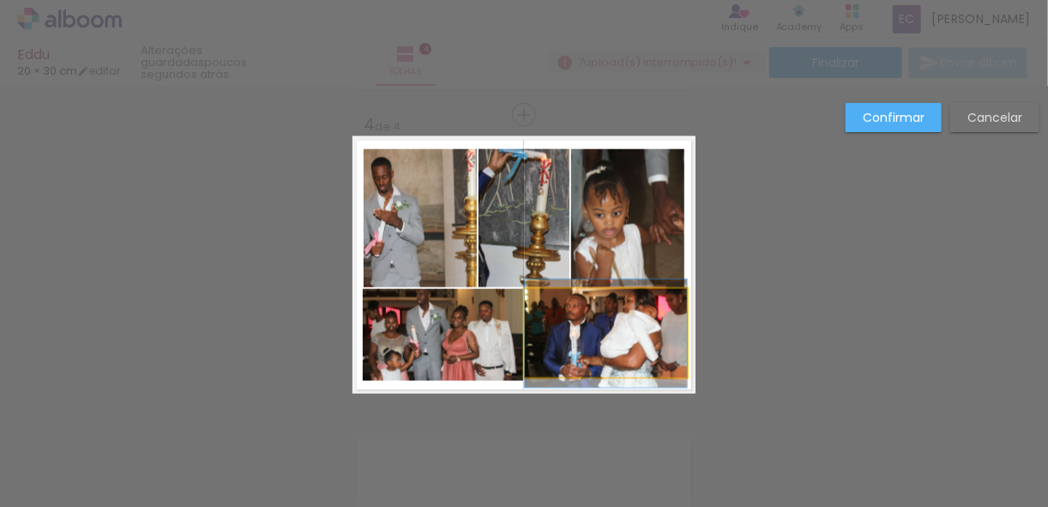
click at [679, 310] on quentale-photo at bounding box center [606, 333] width 162 height 89
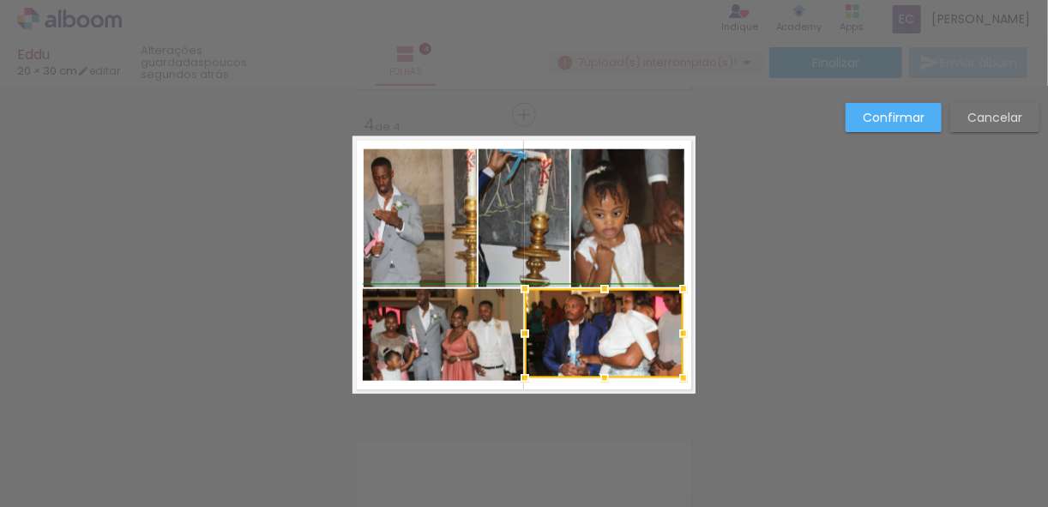
click at [680, 342] on div at bounding box center [684, 334] width 34 height 34
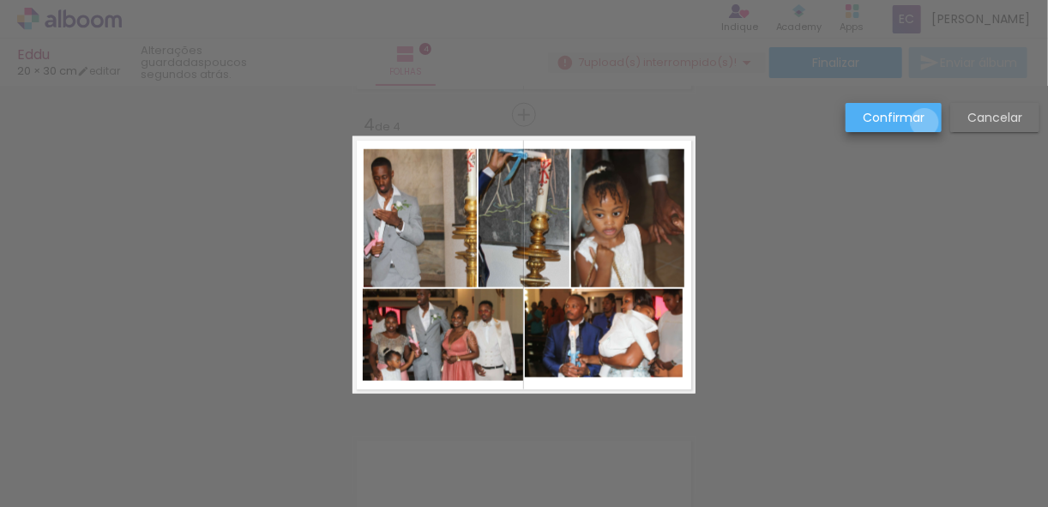
drag, startPoint x: 926, startPoint y: 122, endPoint x: 820, endPoint y: 269, distance: 180.7
click at [925, 123] on paper-button "Confirmar" at bounding box center [894, 117] width 96 height 29
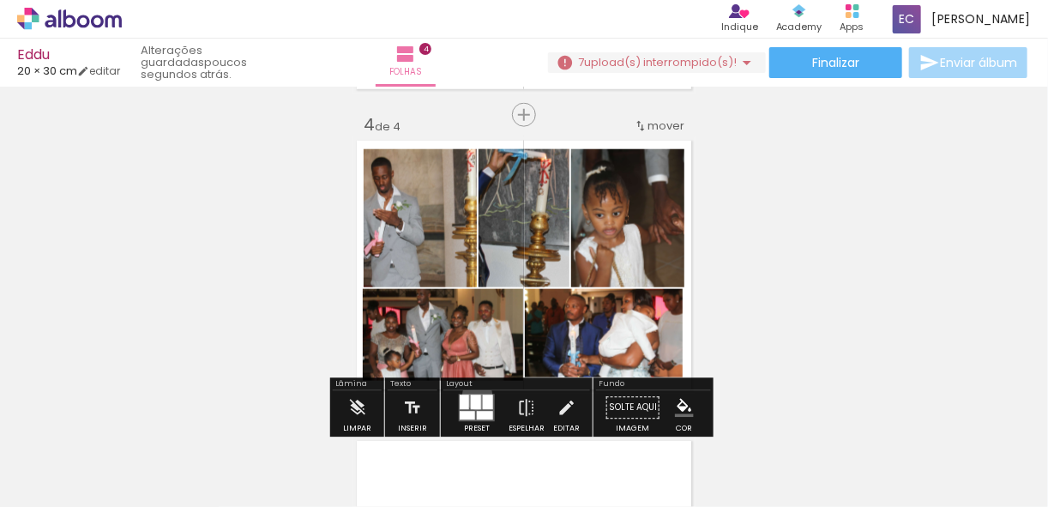
click at [474, 395] on div at bounding box center [476, 402] width 10 height 15
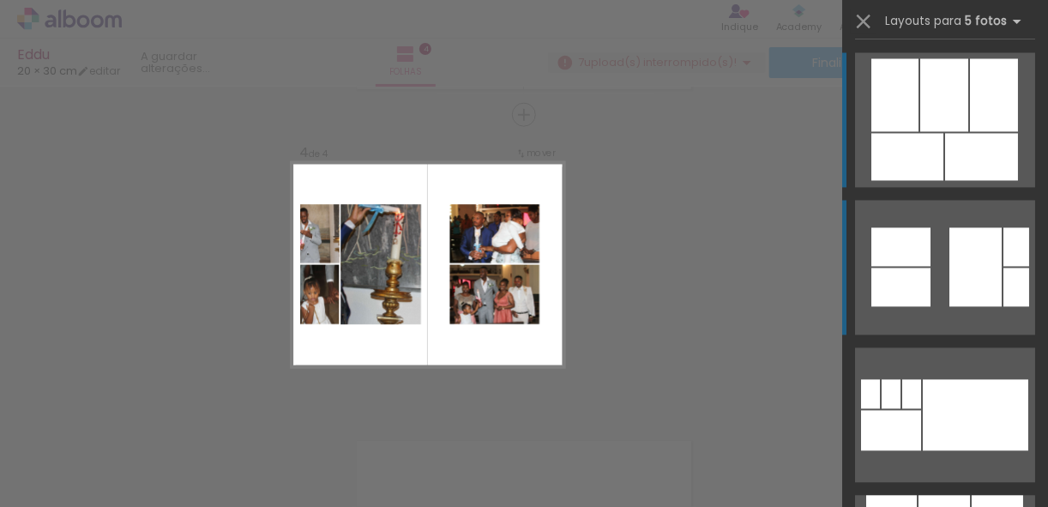
scroll to position [922, 0]
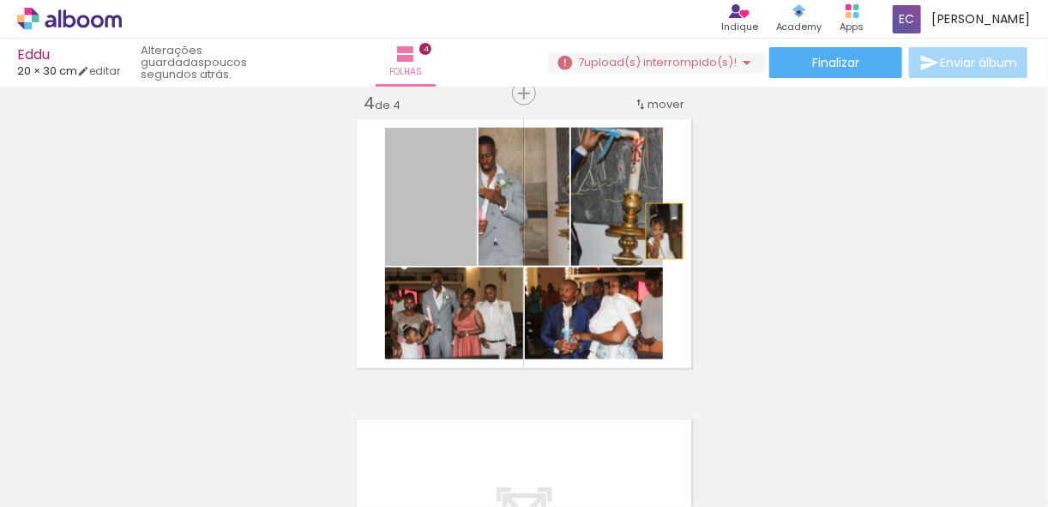
drag, startPoint x: 440, startPoint y: 232, endPoint x: 615, endPoint y: 224, distance: 175.2
click at [0, 0] on slot at bounding box center [0, 0] width 0 height 0
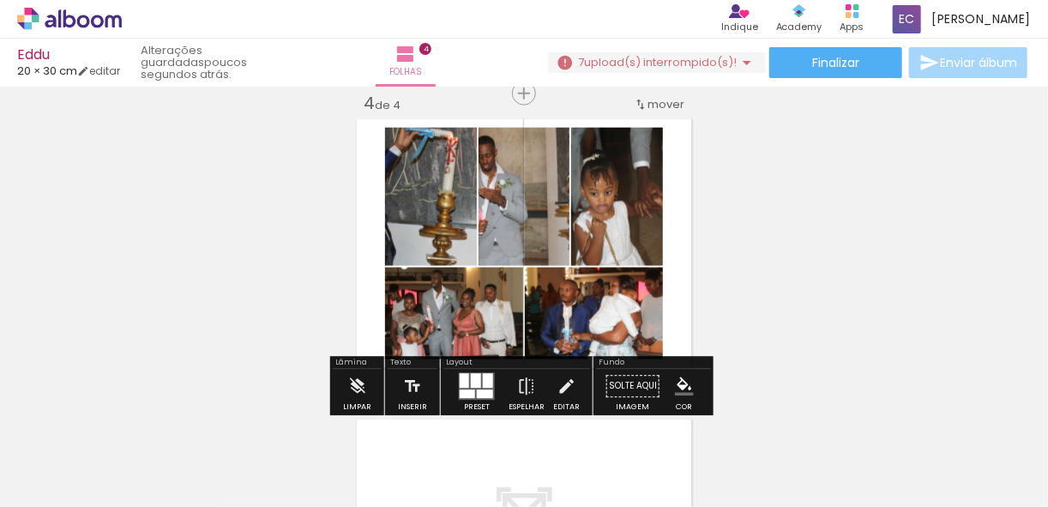
click at [524, 221] on quentale-photo at bounding box center [524, 197] width 91 height 138
click at [444, 223] on quentale-photo at bounding box center [431, 197] width 92 height 138
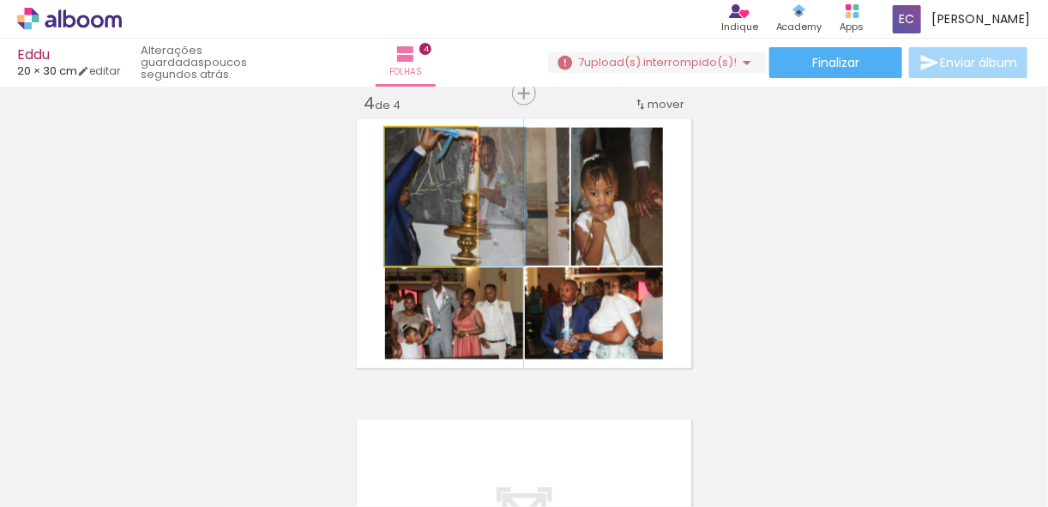
drag, startPoint x: 418, startPoint y: 221, endPoint x: 450, endPoint y: 233, distance: 34.7
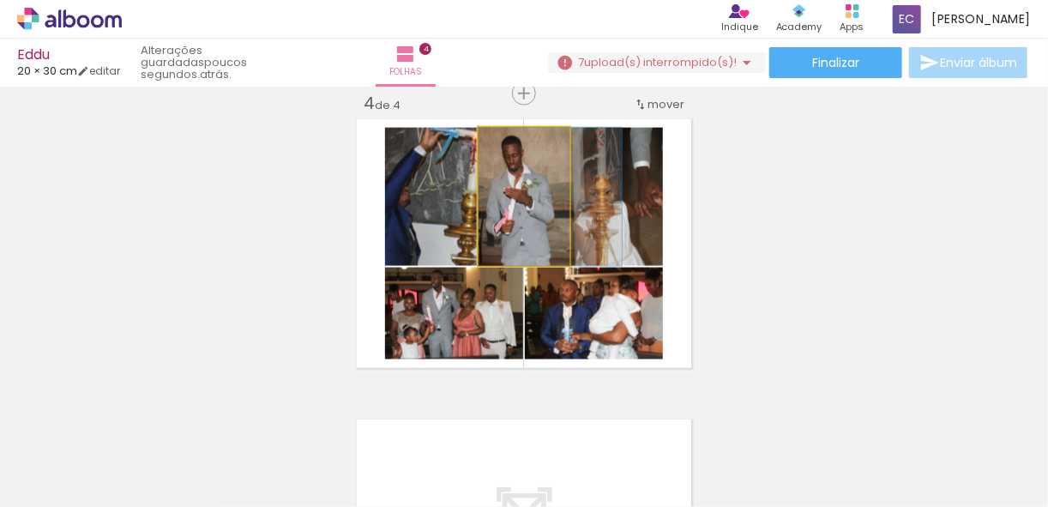
drag, startPoint x: 496, startPoint y: 210, endPoint x: 530, endPoint y: 213, distance: 34.4
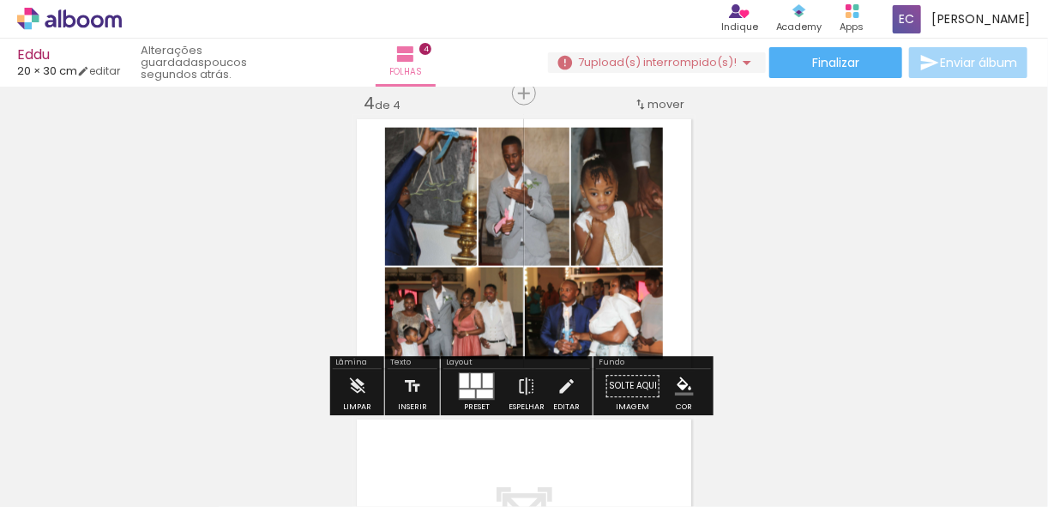
click at [473, 317] on quentale-photo at bounding box center [454, 314] width 138 height 92
click at [615, 326] on quentale-photo at bounding box center [594, 314] width 138 height 92
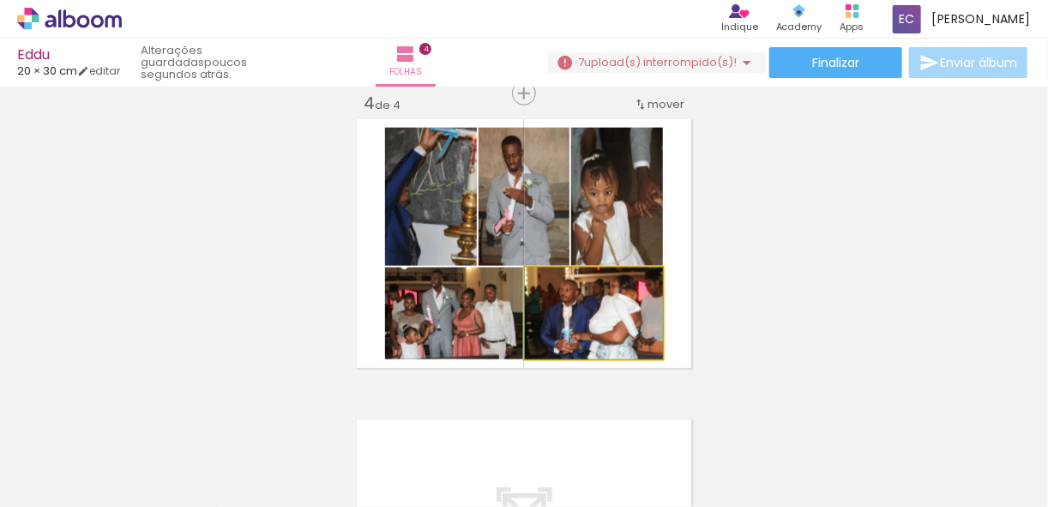
drag, startPoint x: 619, startPoint y: 323, endPoint x: 594, endPoint y: 323, distance: 24.9
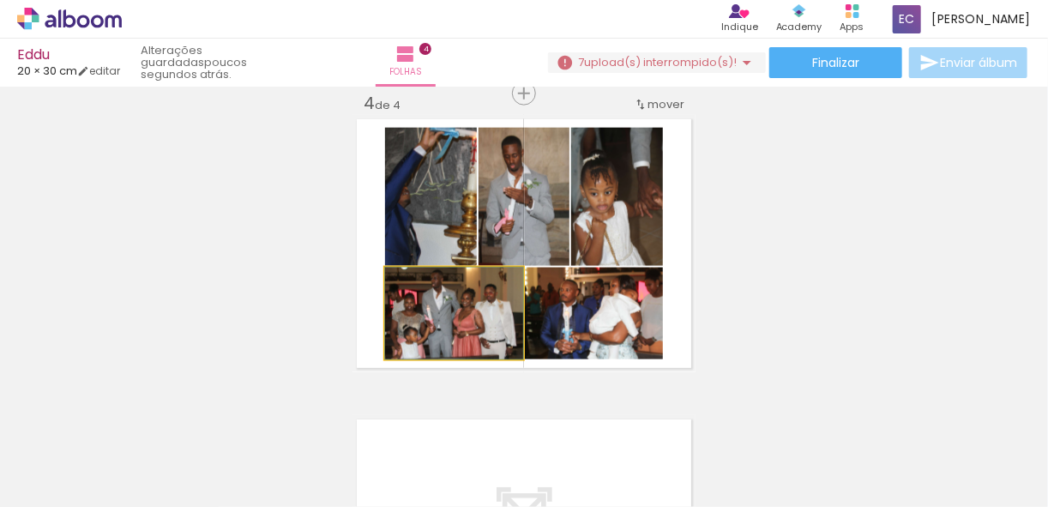
drag, startPoint x: 466, startPoint y: 321, endPoint x: 480, endPoint y: 319, distance: 13.8
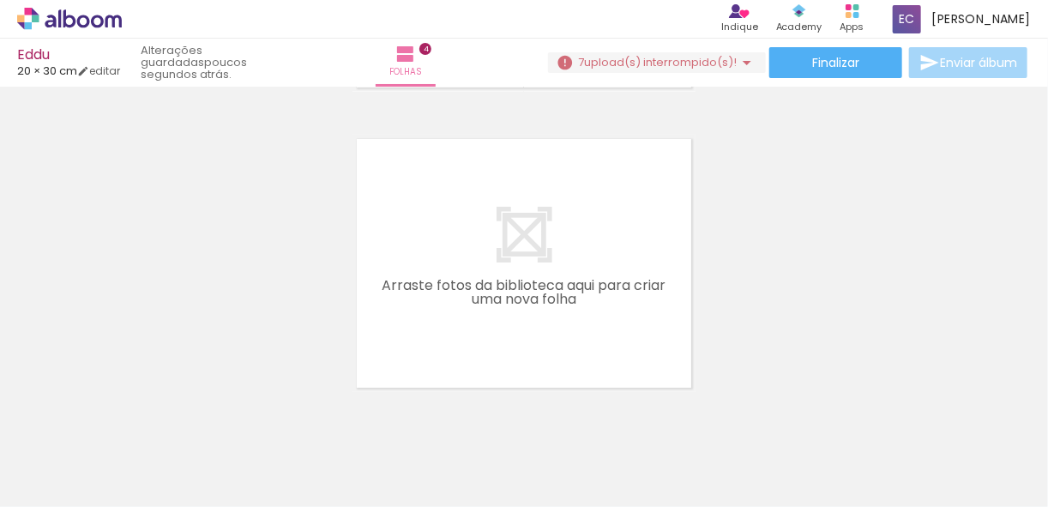
scroll to position [1235, 0]
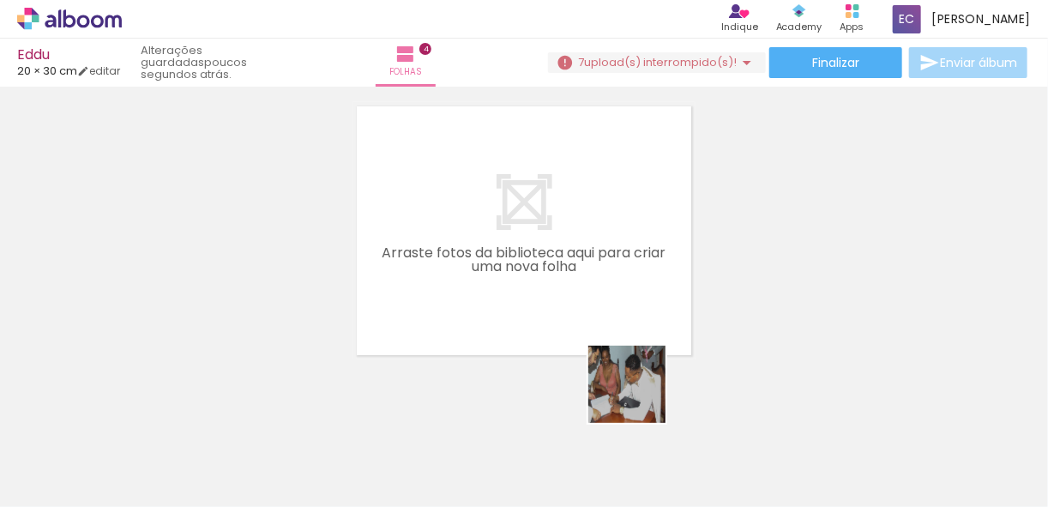
drag, startPoint x: 707, startPoint y: 450, endPoint x: 783, endPoint y: 420, distance: 81.7
click at [548, 261] on quentale-workspace at bounding box center [524, 253] width 1048 height 507
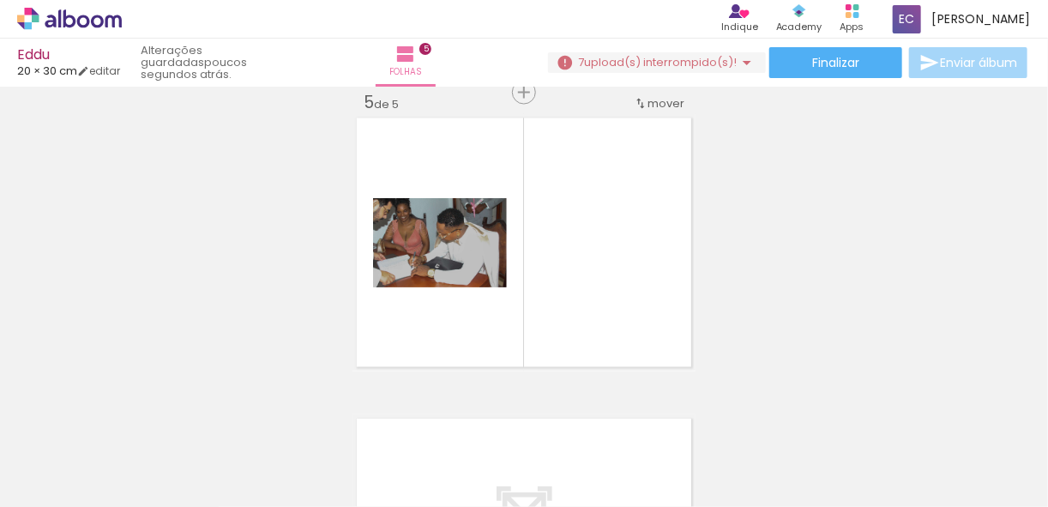
scroll to position [1222, 0]
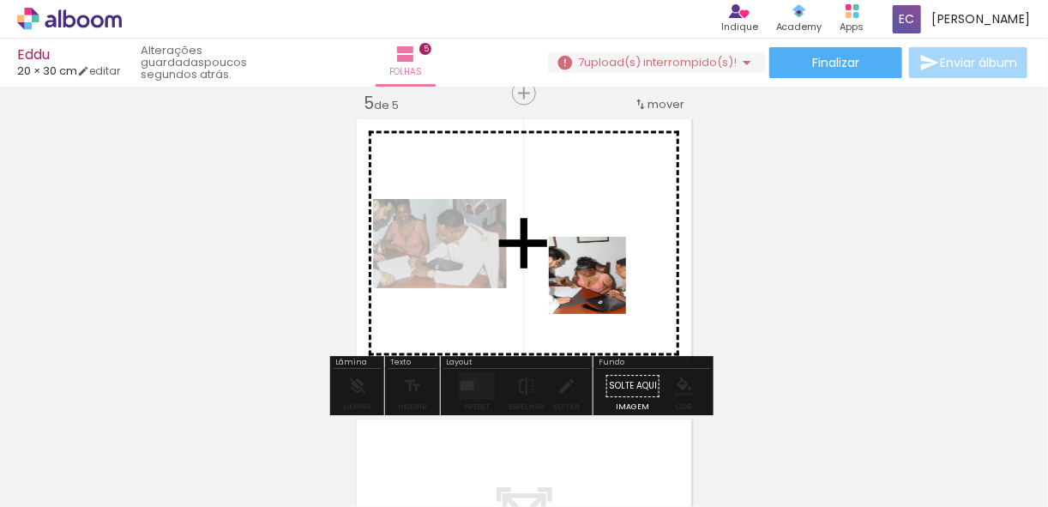
drag, startPoint x: 815, startPoint y: 464, endPoint x: 800, endPoint y: 345, distance: 120.2
click at [578, 255] on quentale-workspace at bounding box center [524, 253] width 1048 height 507
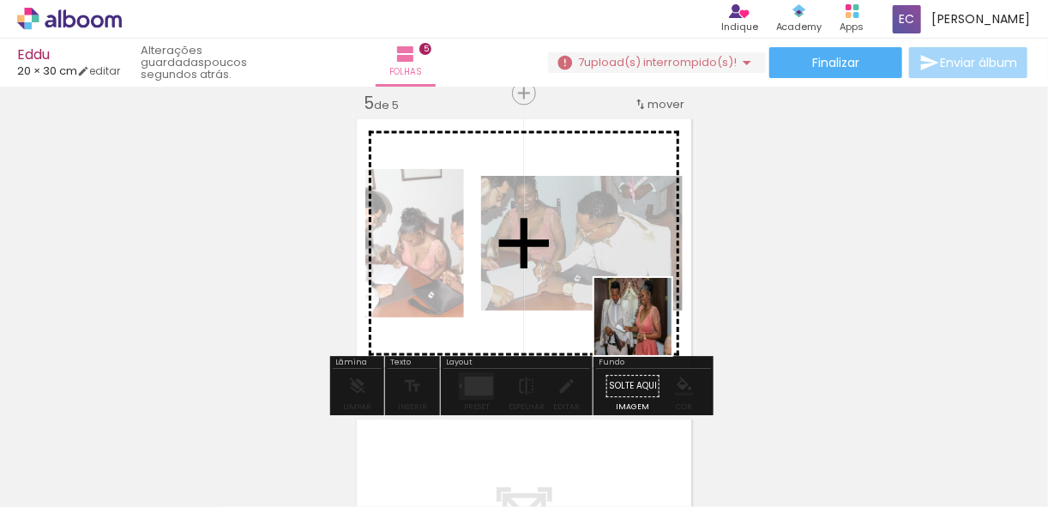
drag, startPoint x: 872, startPoint y: 444, endPoint x: 788, endPoint y: 472, distance: 88.7
click at [527, 244] on quentale-workspace at bounding box center [524, 253] width 1048 height 507
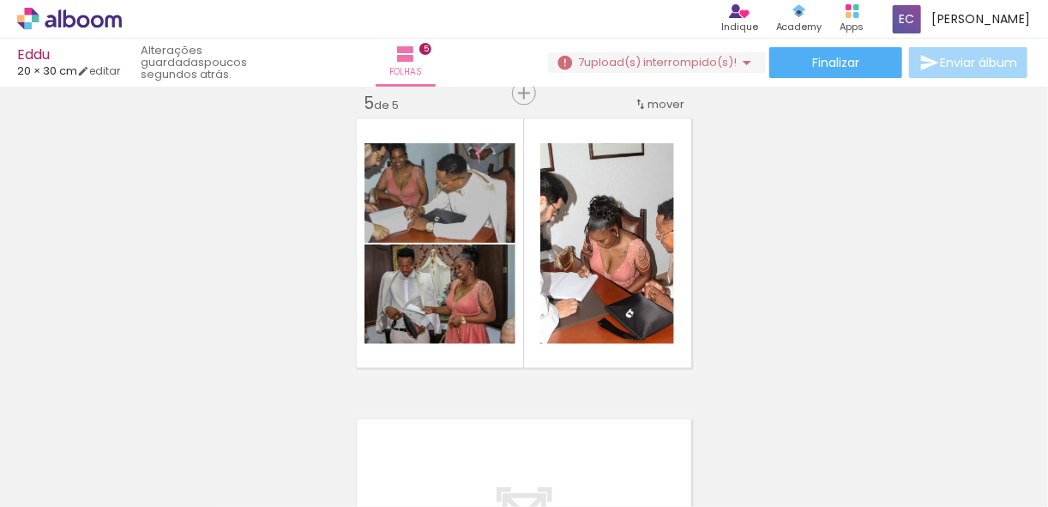
scroll to position [0, 13471]
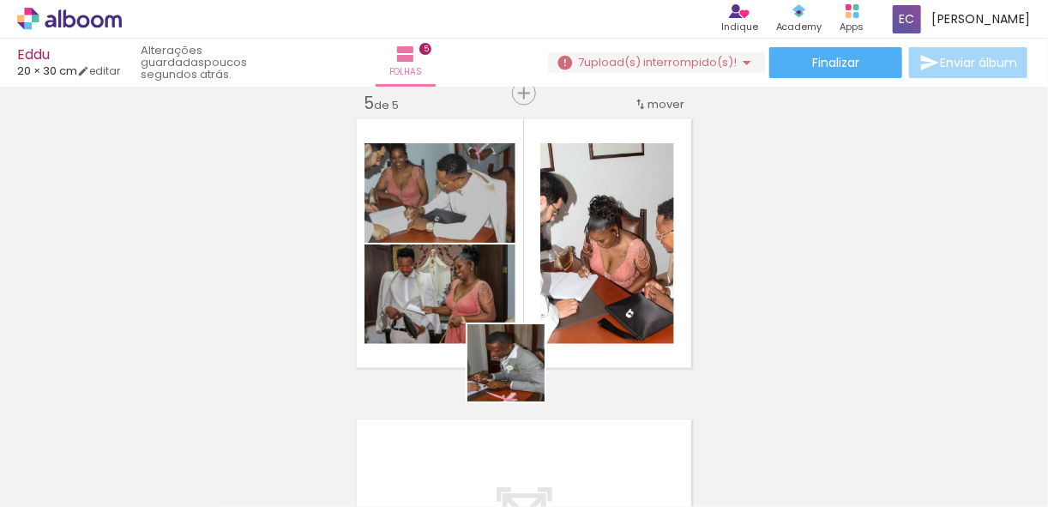
drag, startPoint x: 542, startPoint y: 461, endPoint x: 675, endPoint y: 484, distance: 135.0
click at [509, 292] on quentale-workspace at bounding box center [524, 253] width 1048 height 507
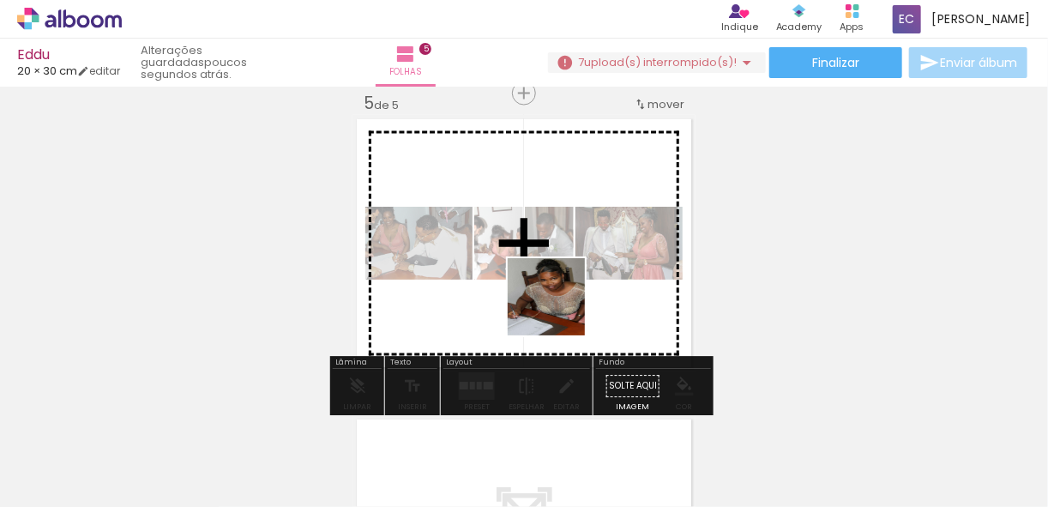
drag, startPoint x: 625, startPoint y: 468, endPoint x: 705, endPoint y: 425, distance: 91.3
click at [558, 294] on quentale-workspace at bounding box center [524, 253] width 1048 height 507
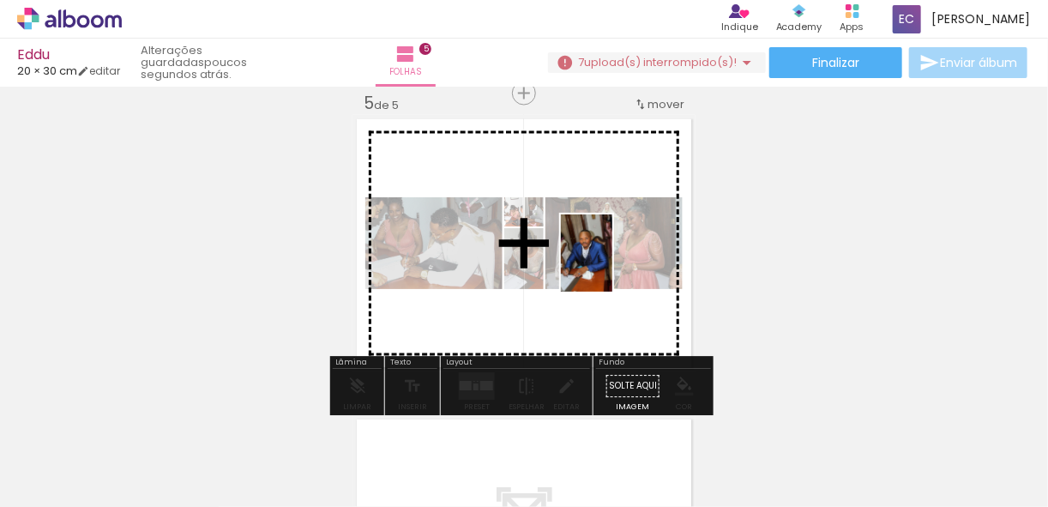
drag, startPoint x: 737, startPoint y: 476, endPoint x: 745, endPoint y: 340, distance: 136.6
click at [600, 241] on quentale-workspace at bounding box center [524, 253] width 1048 height 507
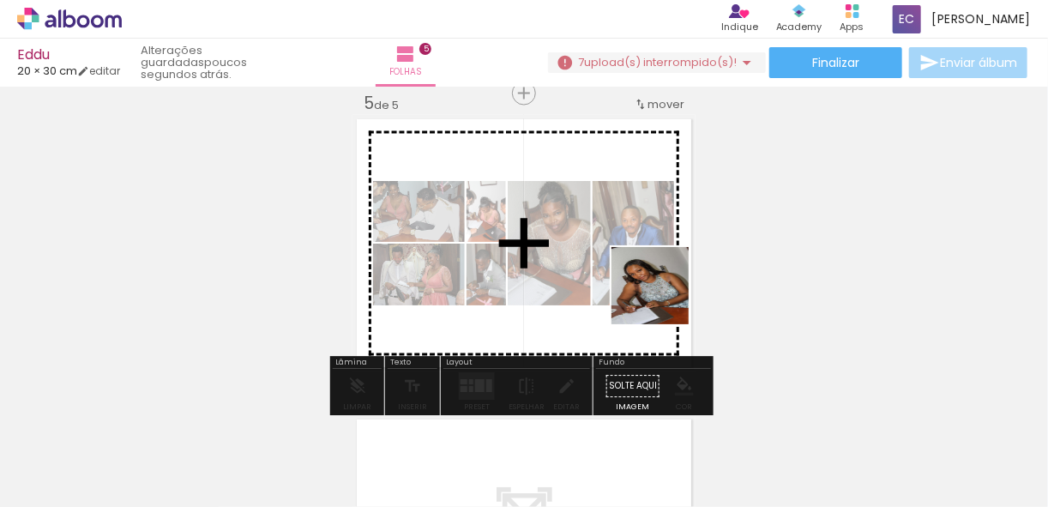
drag, startPoint x: 835, startPoint y: 451, endPoint x: 689, endPoint y: 386, distance: 159.7
click at [624, 260] on quentale-workspace at bounding box center [524, 253] width 1048 height 507
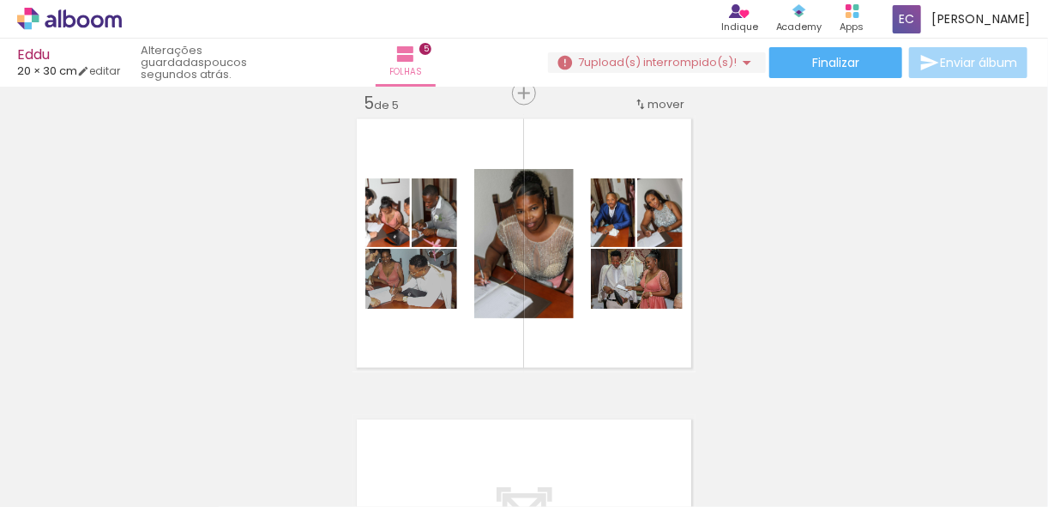
scroll to position [0, 0]
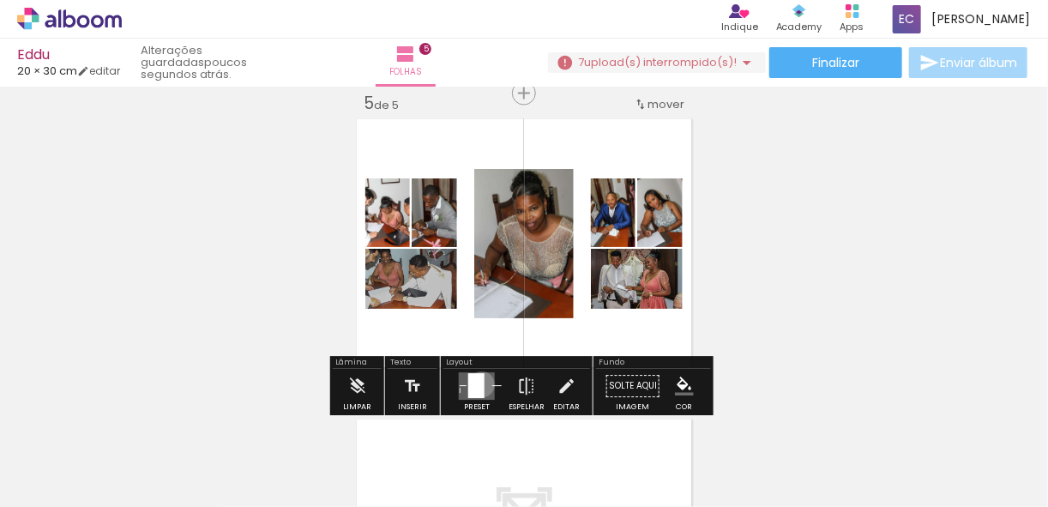
click at [478, 383] on div at bounding box center [476, 386] width 16 height 25
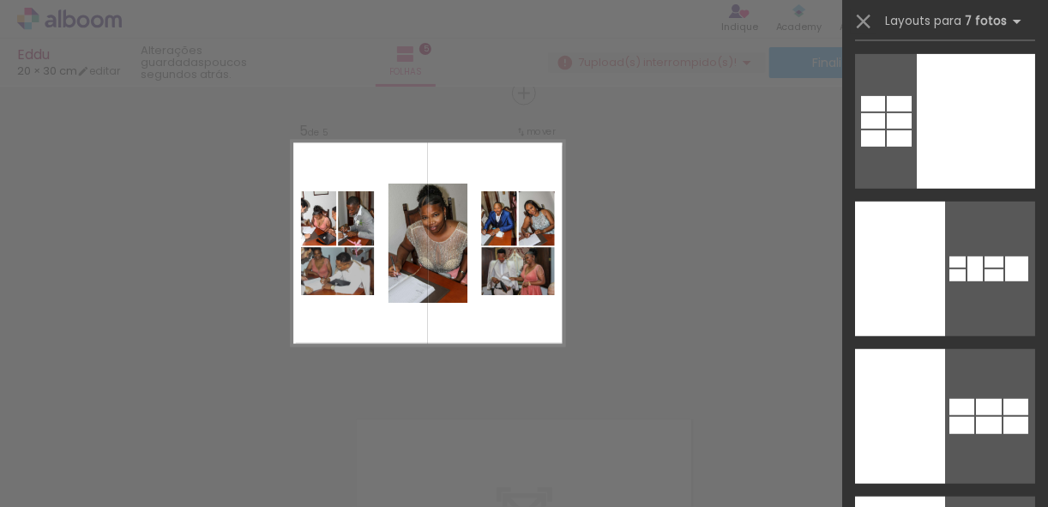
scroll to position [30075, 0]
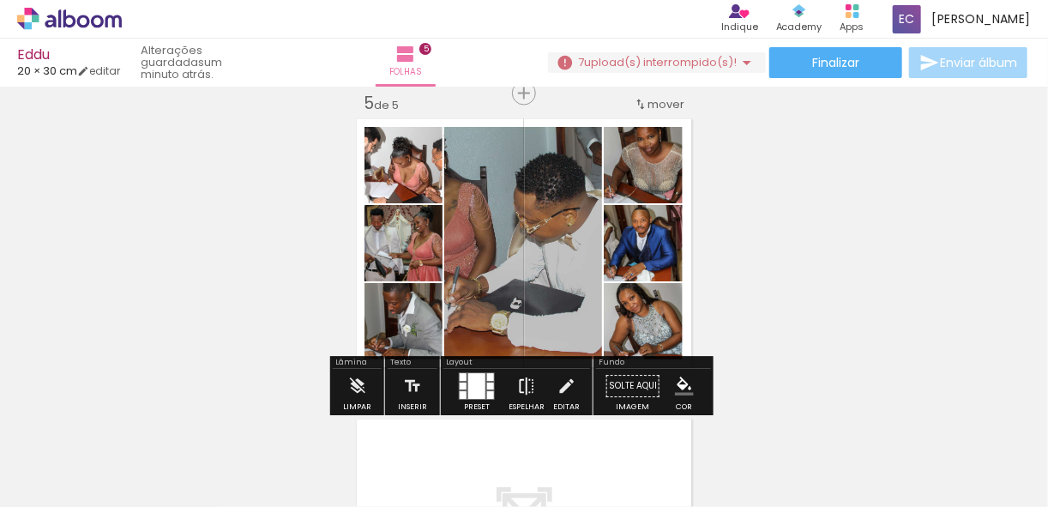
click at [520, 383] on iron-icon at bounding box center [526, 387] width 19 height 34
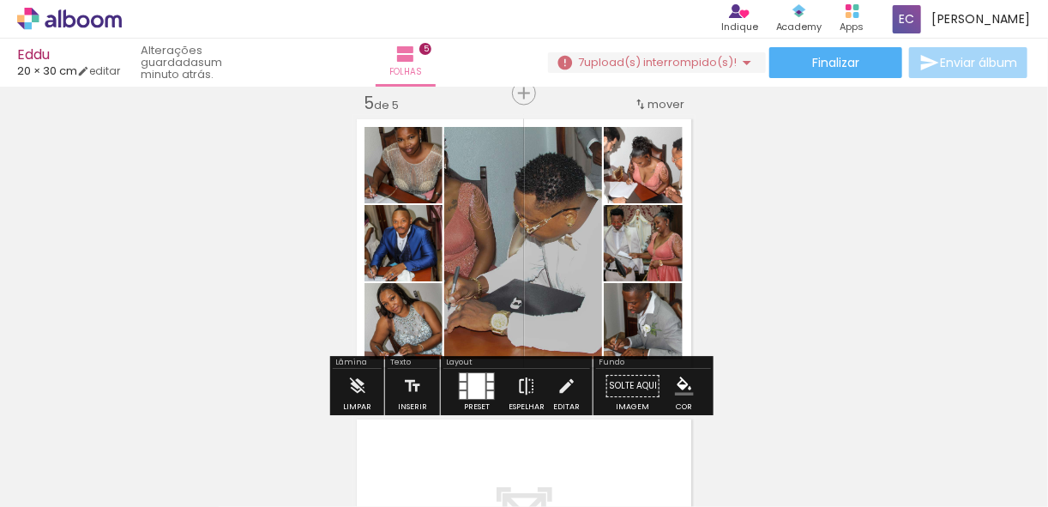
click at [520, 383] on iron-icon at bounding box center [526, 387] width 19 height 34
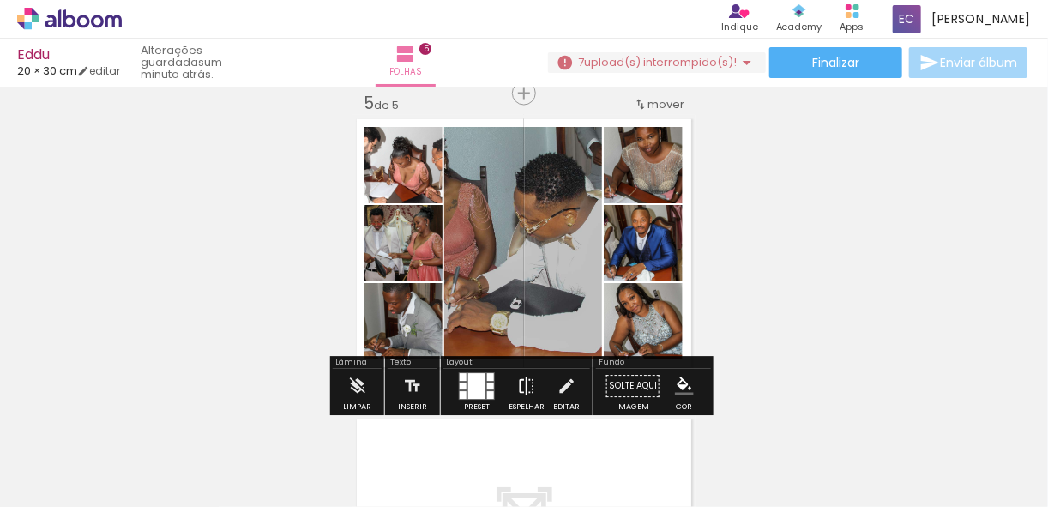
click at [517, 383] on iron-icon at bounding box center [526, 387] width 19 height 34
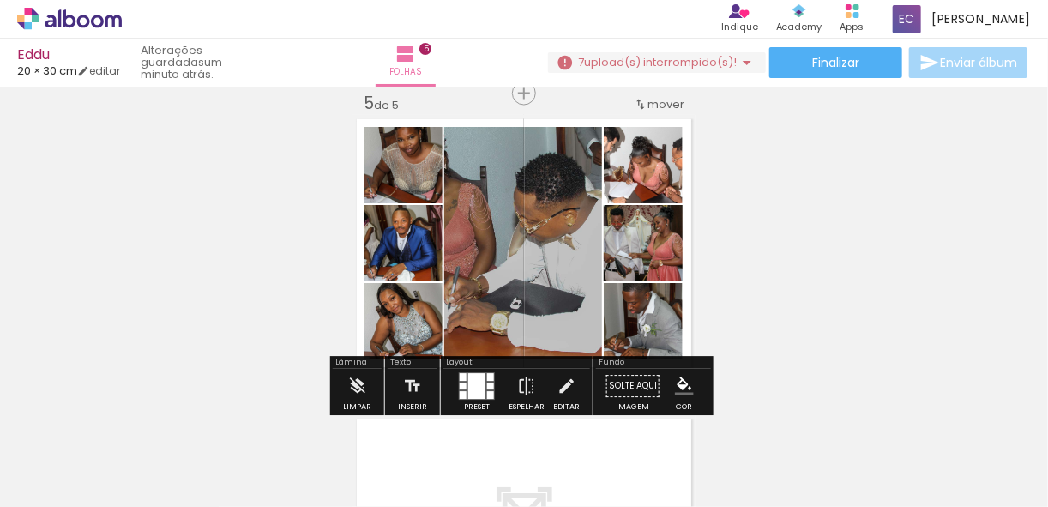
click at [469, 385] on div at bounding box center [476, 387] width 17 height 26
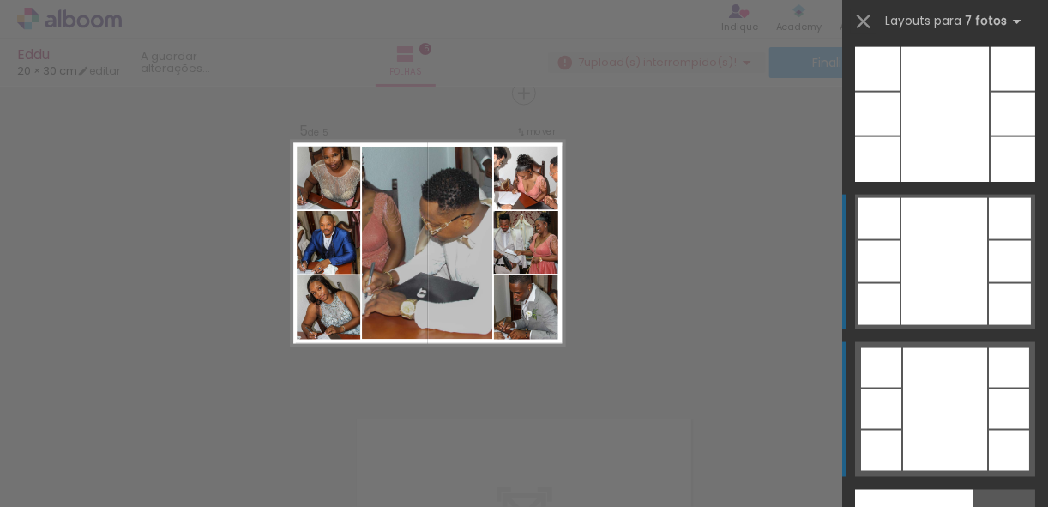
scroll to position [29800, 0]
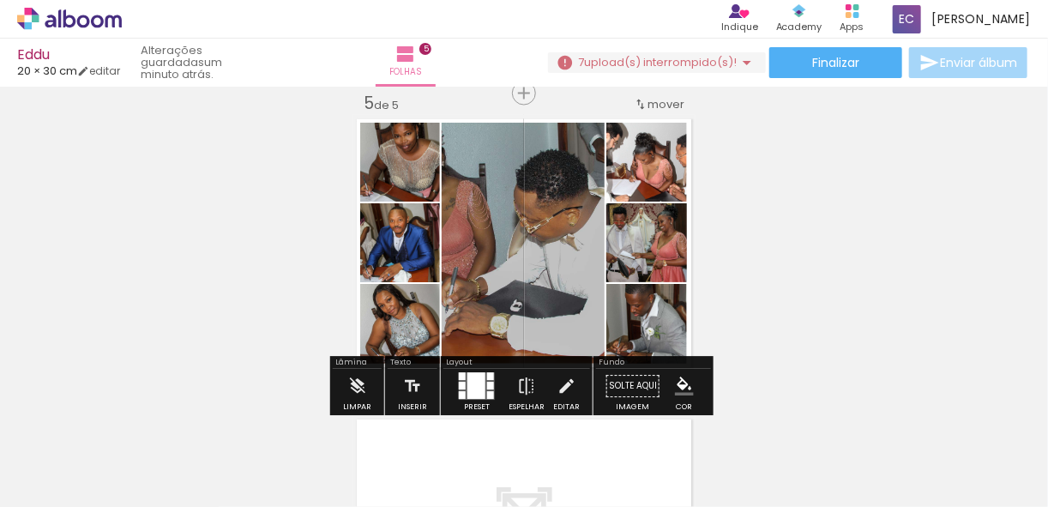
click at [474, 383] on div at bounding box center [477, 386] width 18 height 27
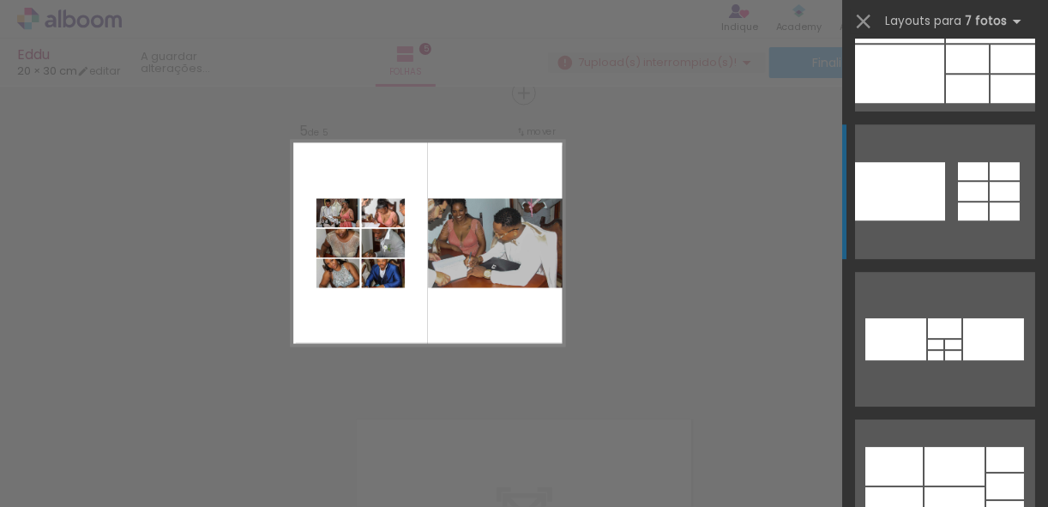
scroll to position [28085, 0]
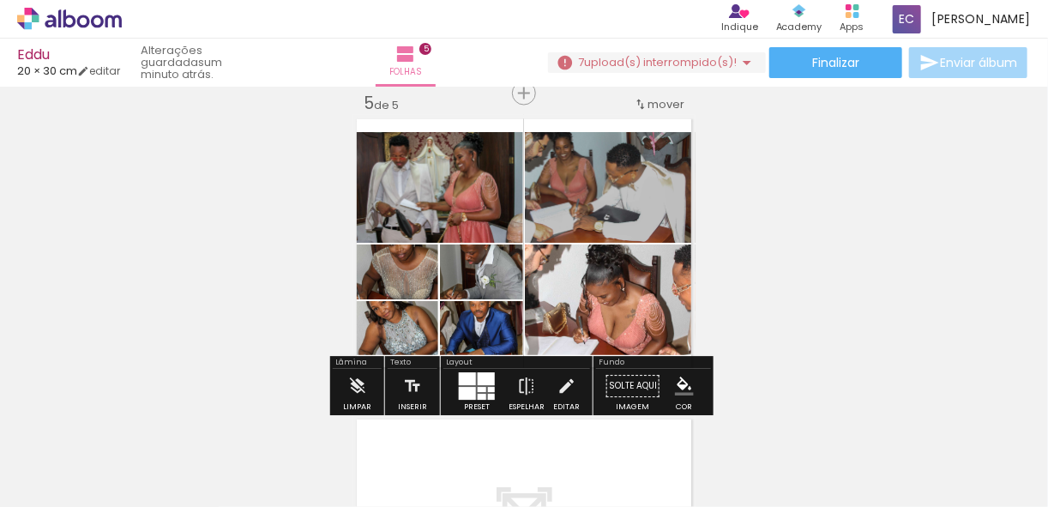
click at [465, 382] on div at bounding box center [467, 379] width 17 height 13
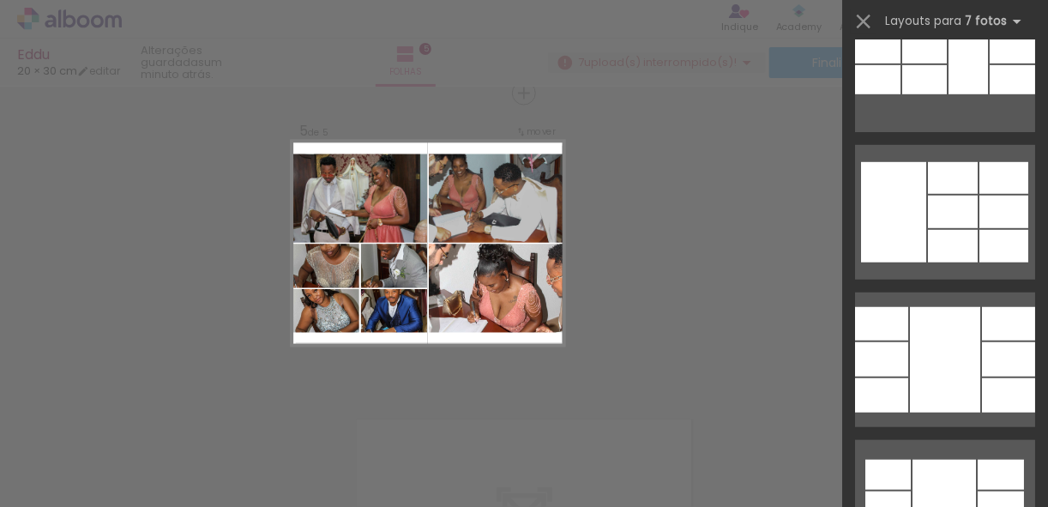
scroll to position [18521, 0]
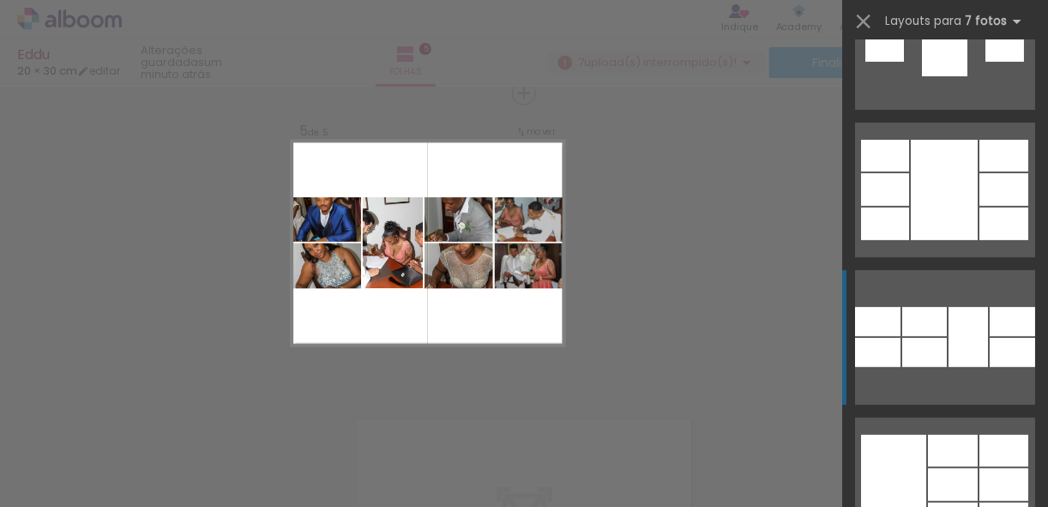
click at [931, 317] on div at bounding box center [924, 321] width 45 height 29
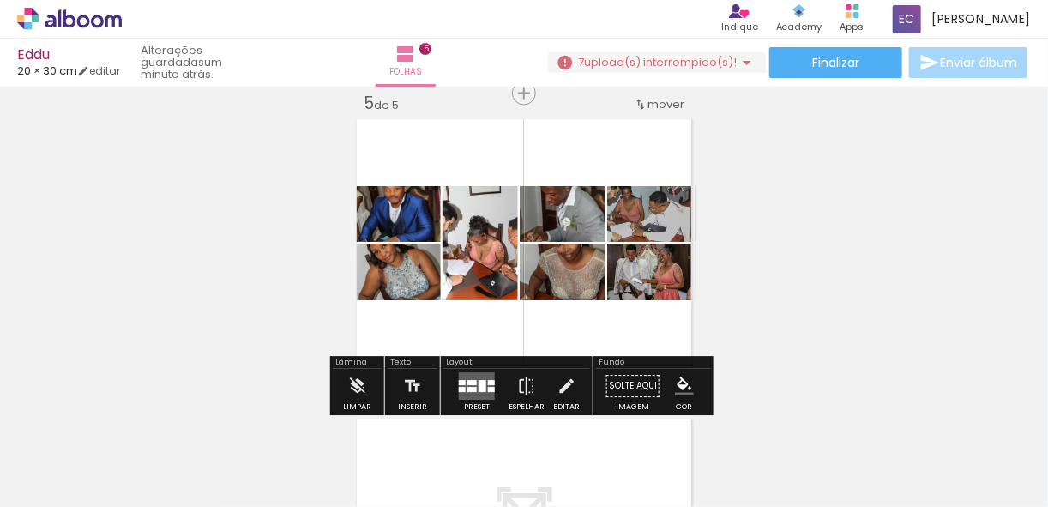
click at [474, 398] on quentale-layouter at bounding box center [477, 386] width 36 height 27
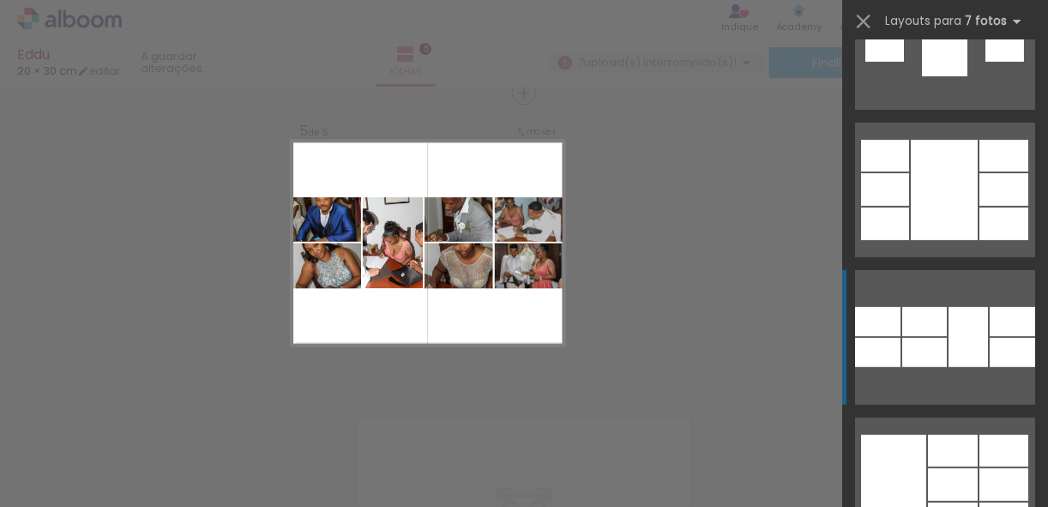
scroll to position [18738, 0]
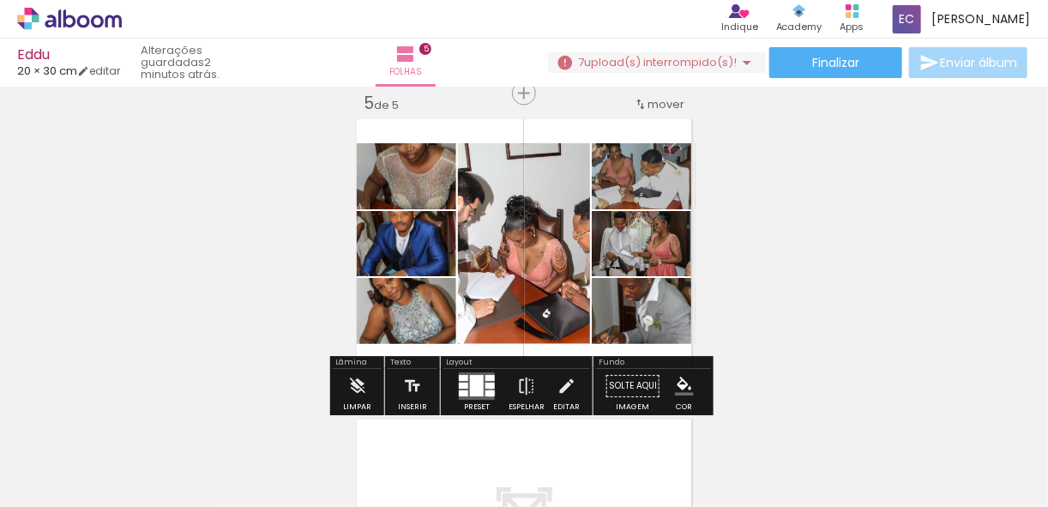
click at [487, 392] on div at bounding box center [490, 394] width 9 height 6
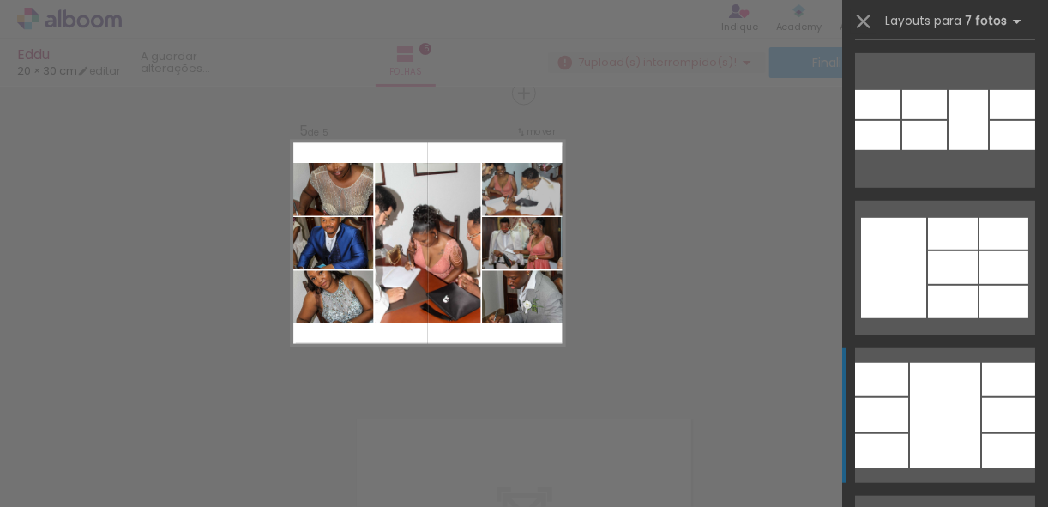
scroll to position [19034, 0]
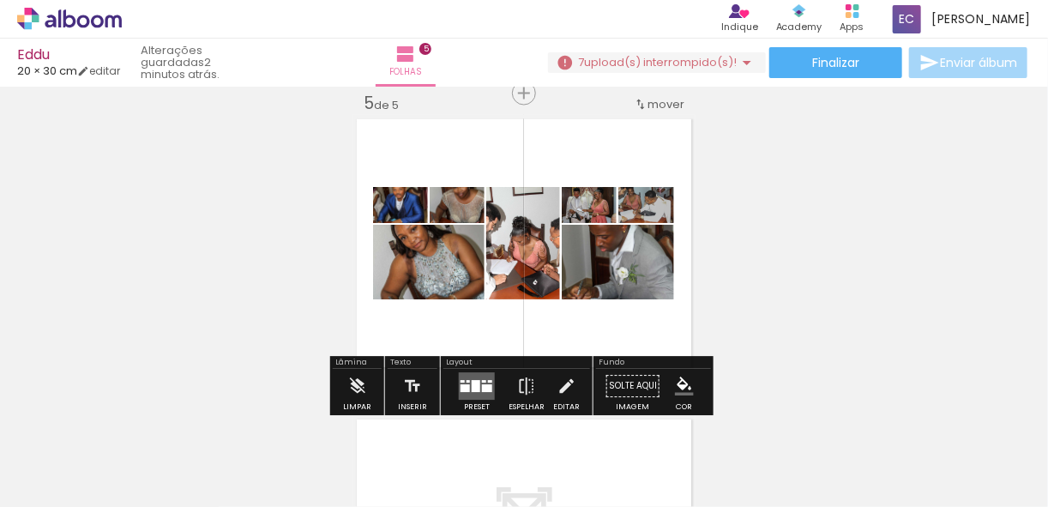
click at [488, 383] on quentale-layouter at bounding box center [477, 386] width 36 height 27
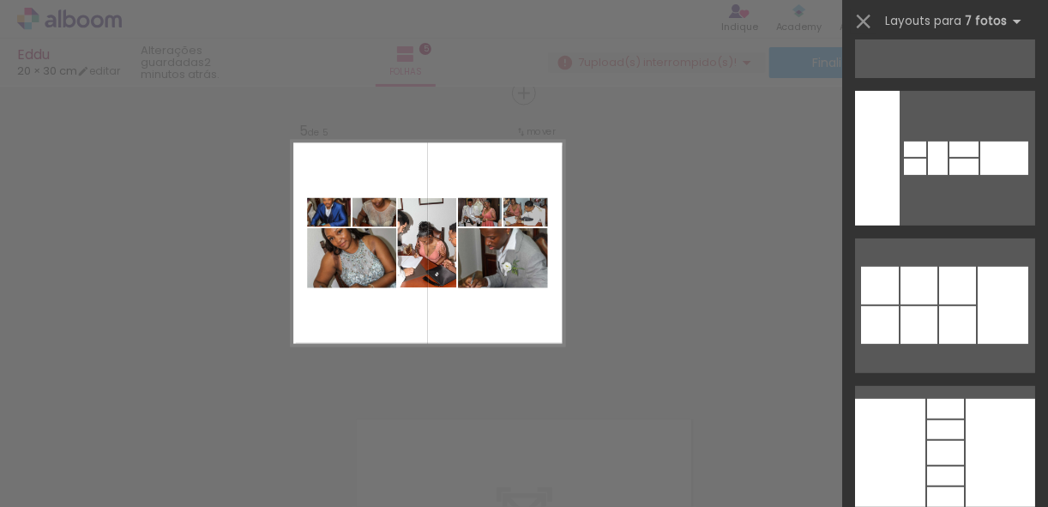
scroll to position [13310, 0]
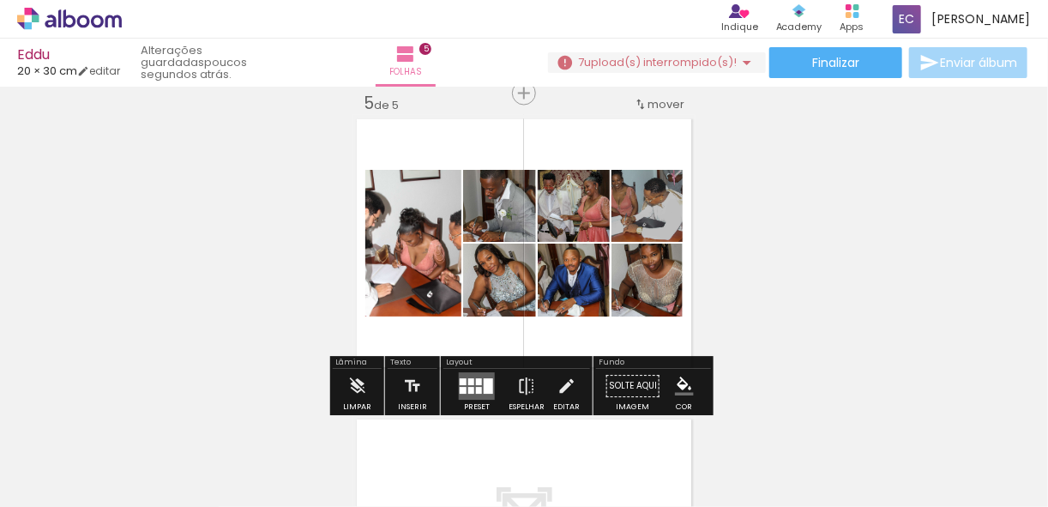
click at [484, 388] on div at bounding box center [488, 386] width 9 height 15
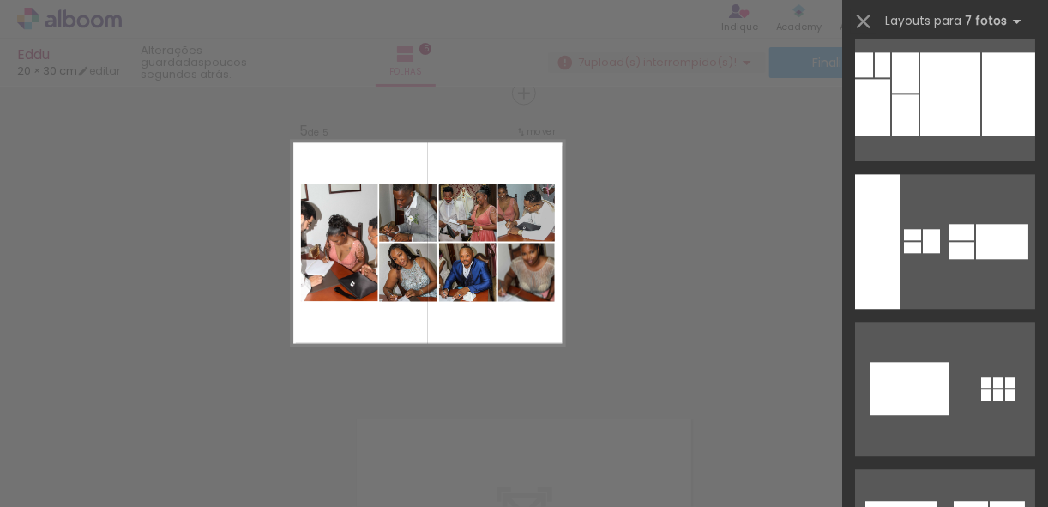
scroll to position [12085, 0]
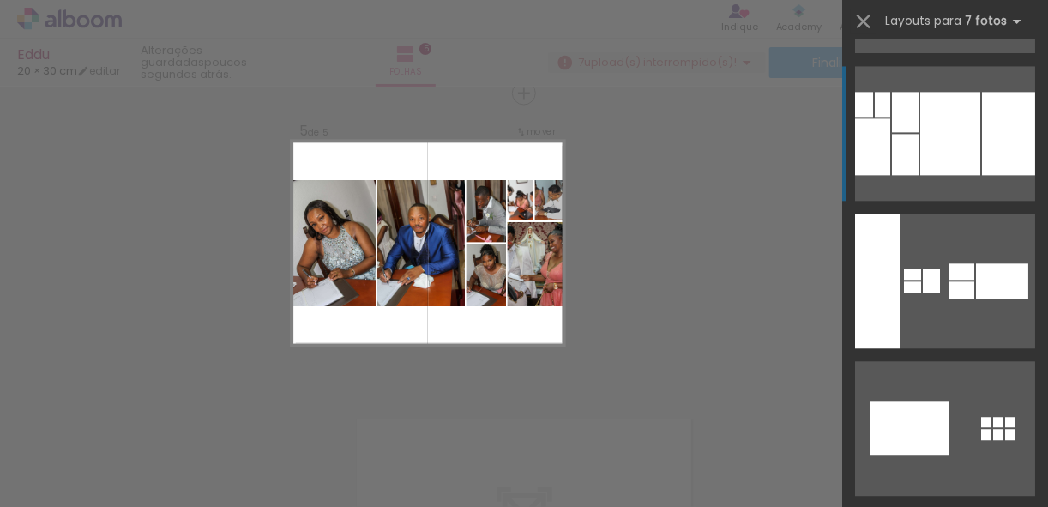
click at [982, 144] on div at bounding box center [1008, 133] width 53 height 83
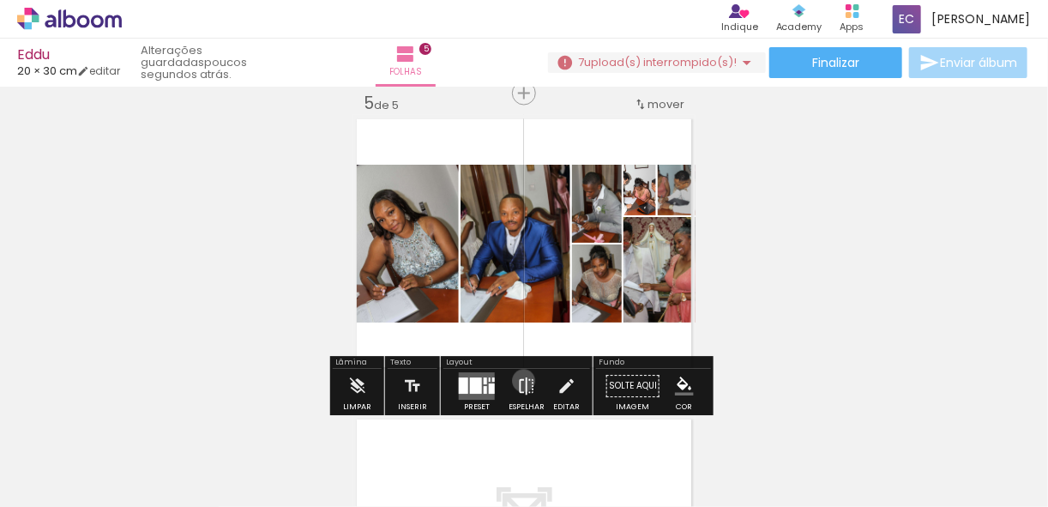
click at [520, 381] on iron-icon at bounding box center [526, 387] width 19 height 34
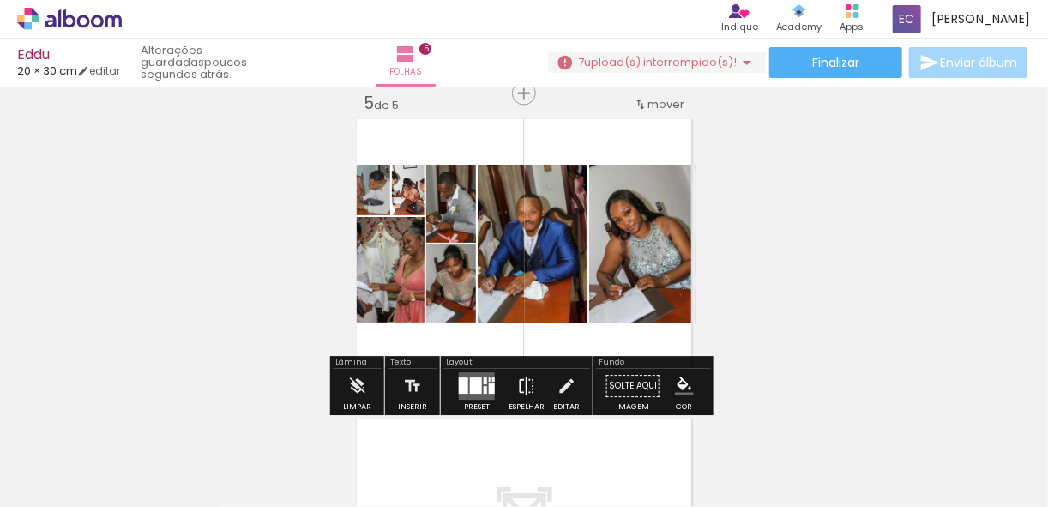
click at [522, 380] on iron-icon at bounding box center [526, 387] width 19 height 34
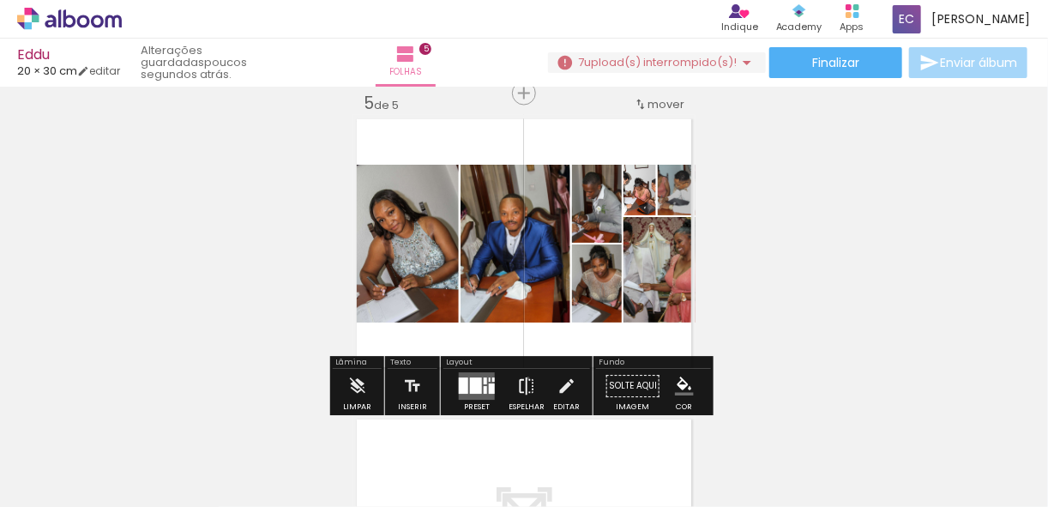
click at [524, 377] on iron-icon at bounding box center [526, 387] width 19 height 34
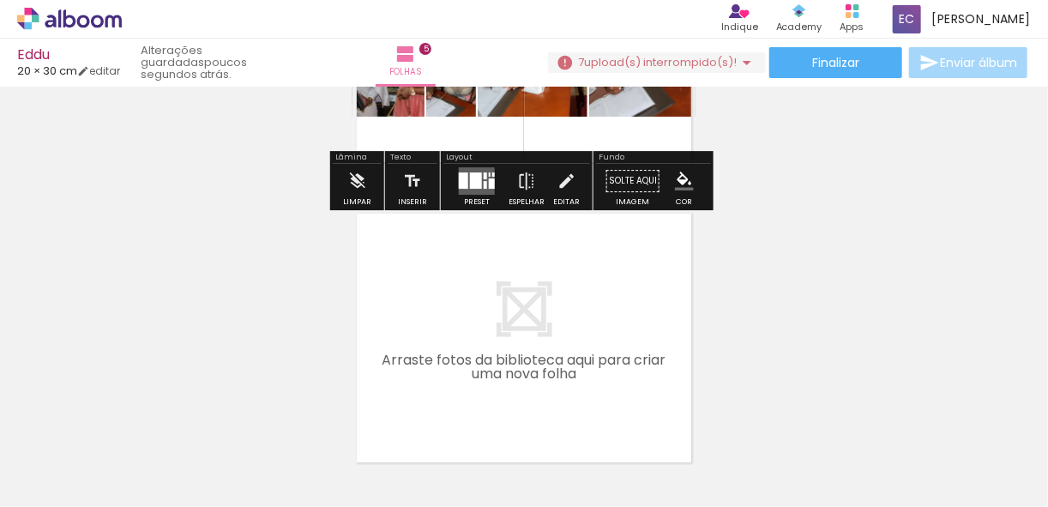
scroll to position [1497, 0]
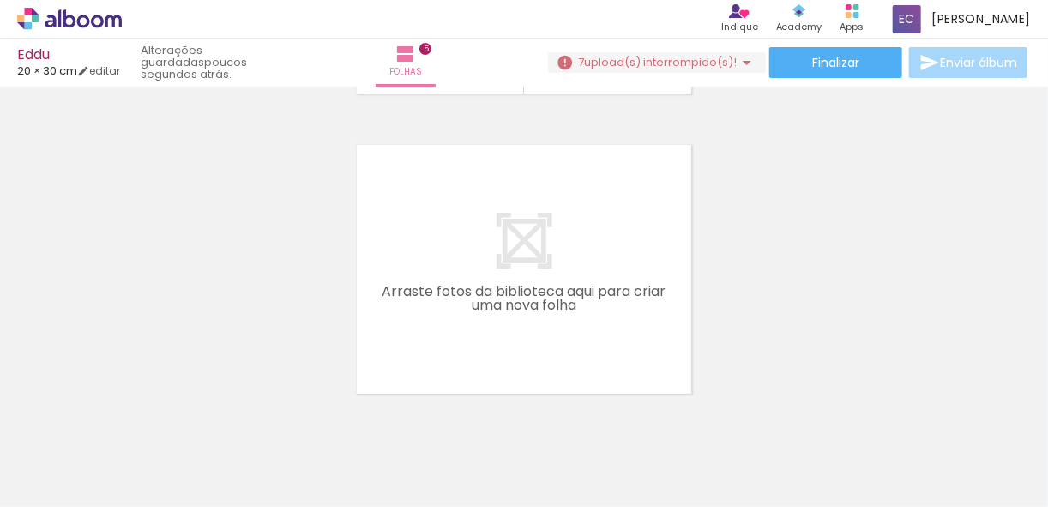
click at [741, 66] on iron-icon at bounding box center [747, 62] width 21 height 21
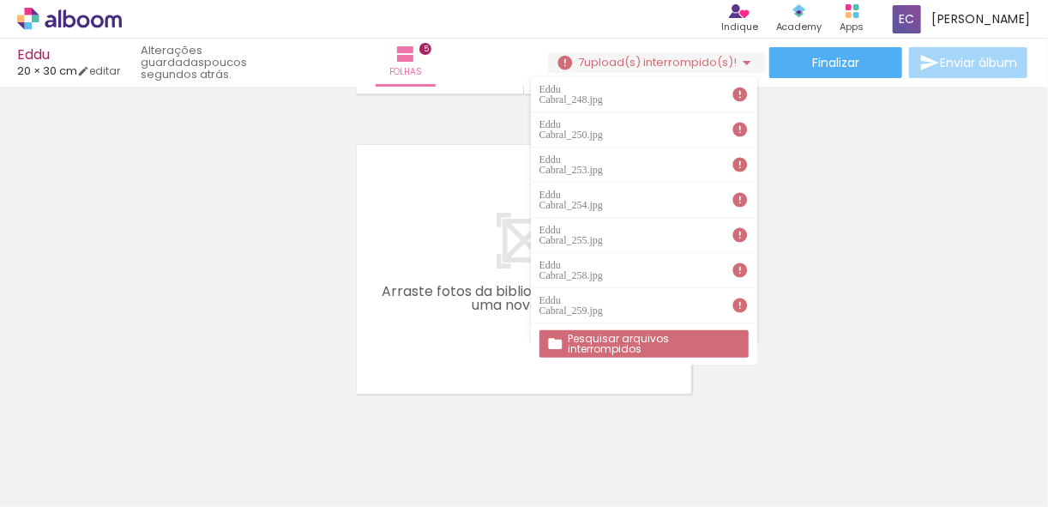
click at [0, 0] on slot "Pesquisar arquivos interrompidos" at bounding box center [0, 0] width 0 height 0
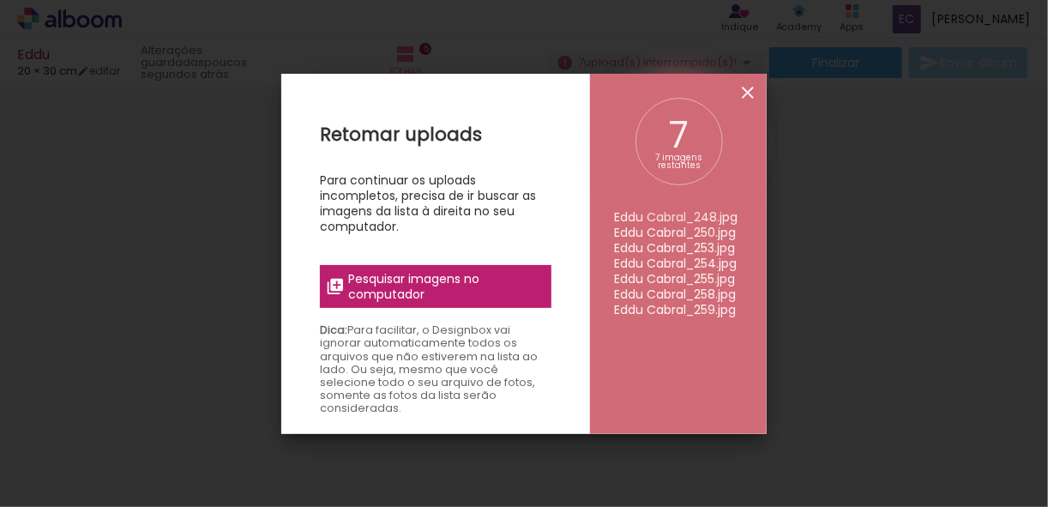
click at [751, 84] on iron-icon at bounding box center [748, 92] width 21 height 21
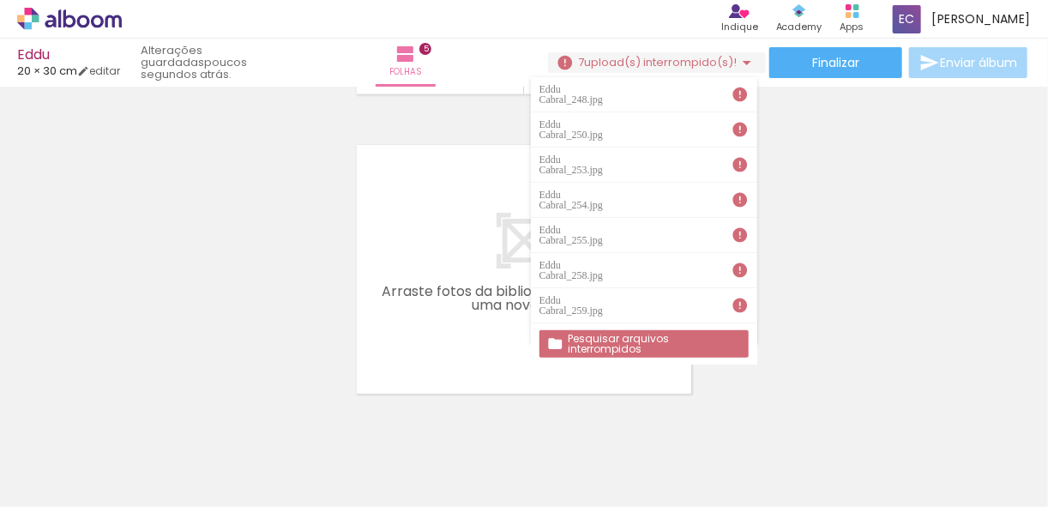
scroll to position [0, 16391]
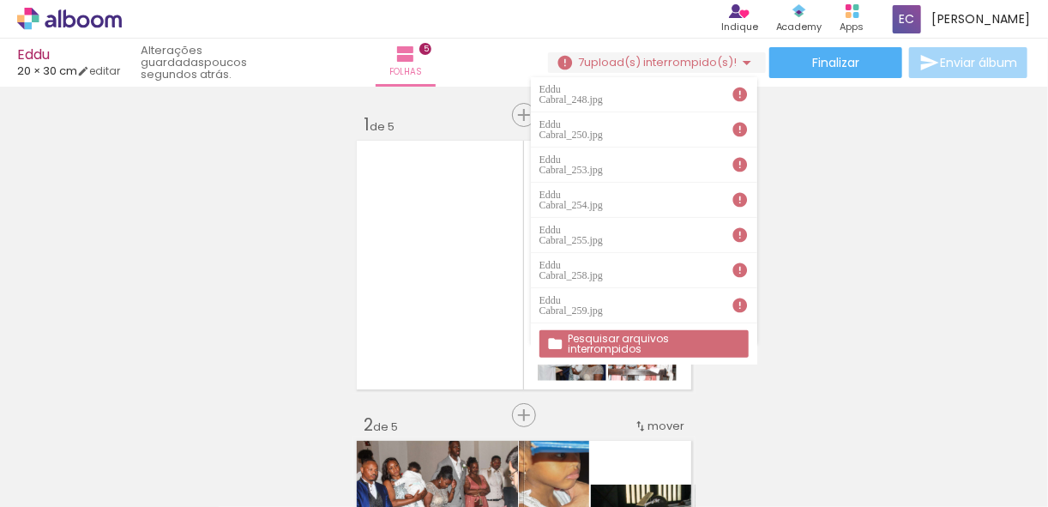
scroll to position [0, 16391]
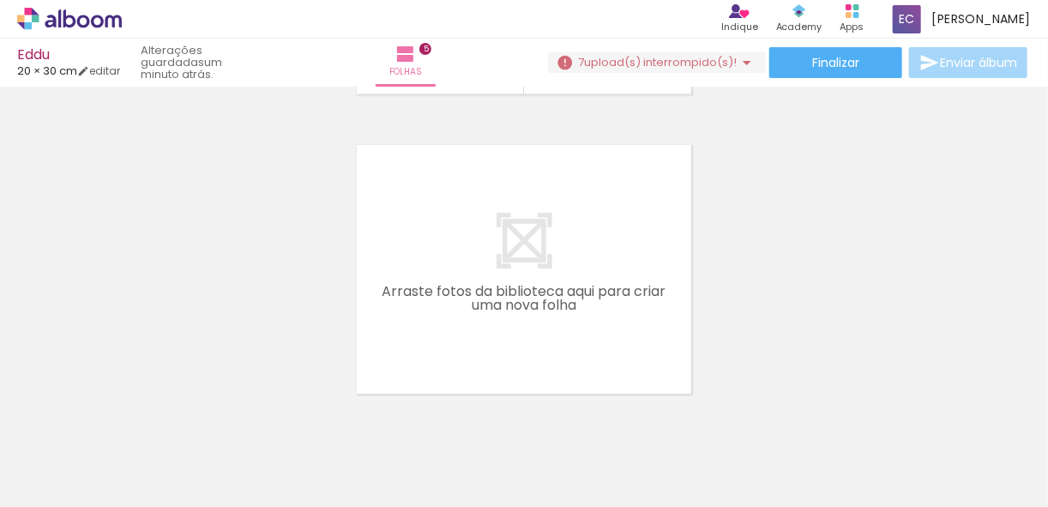
scroll to position [0, 10328]
